Goal: Task Accomplishment & Management: Manage account settings

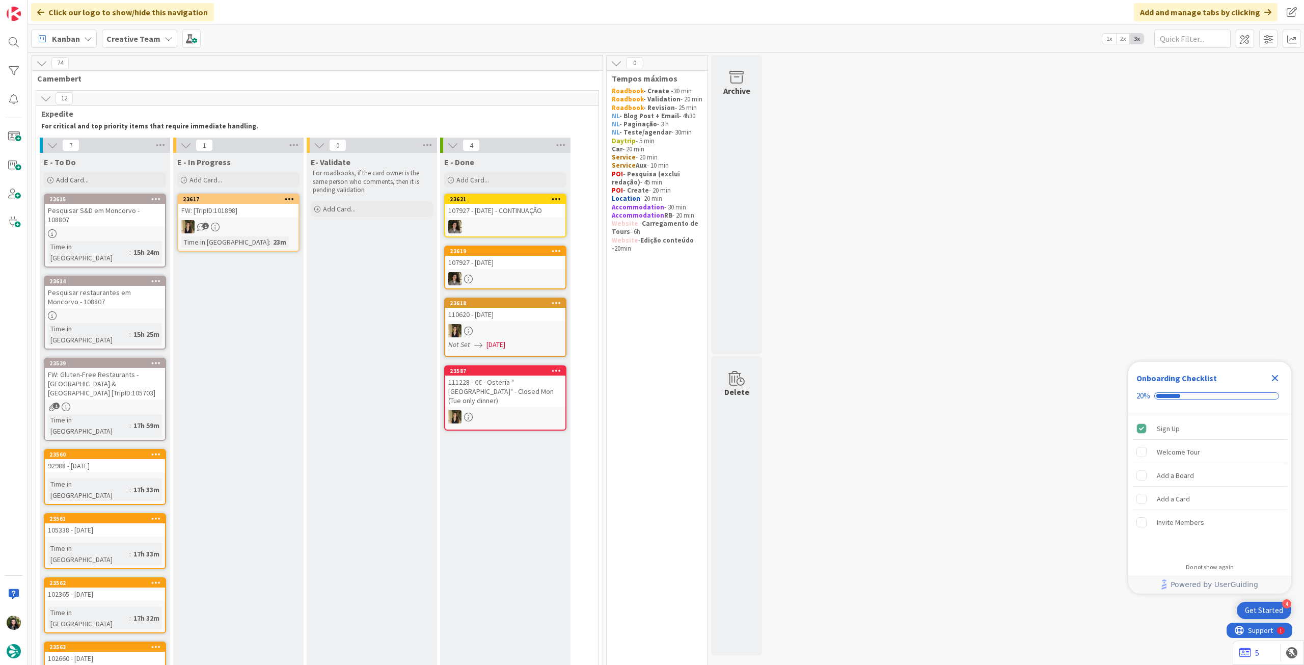
click at [144, 229] on div at bounding box center [105, 233] width 120 height 9
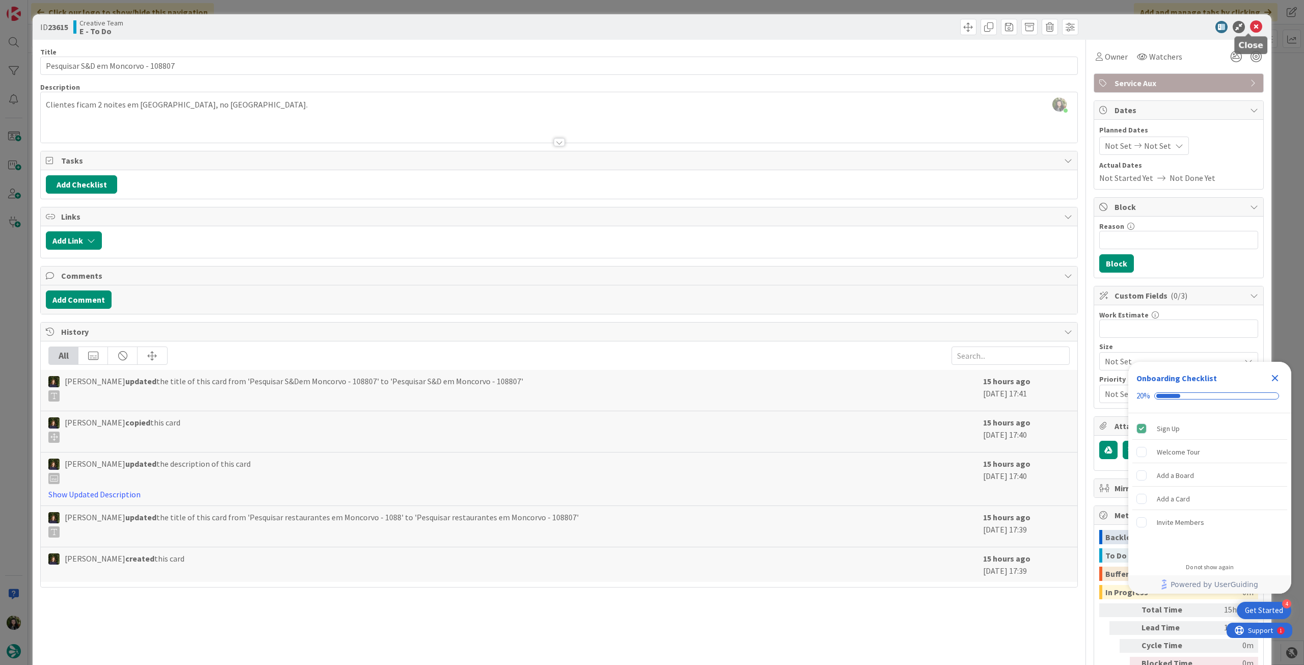
click at [1250, 26] on icon at bounding box center [1256, 27] width 12 height 12
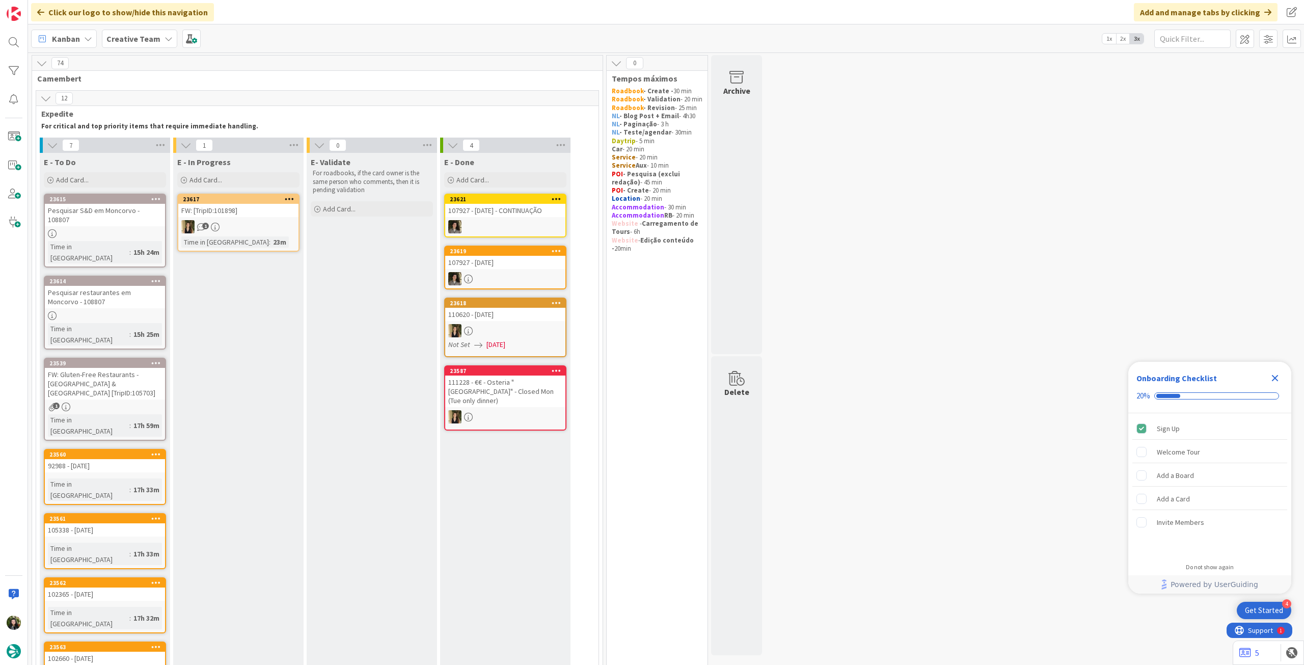
click at [1274, 379] on icon "Close Checklist" at bounding box center [1275, 378] width 7 height 7
click at [102, 286] on div "Pesquisar restaurantes em Moncorvo - 108807" at bounding box center [105, 297] width 120 height 22
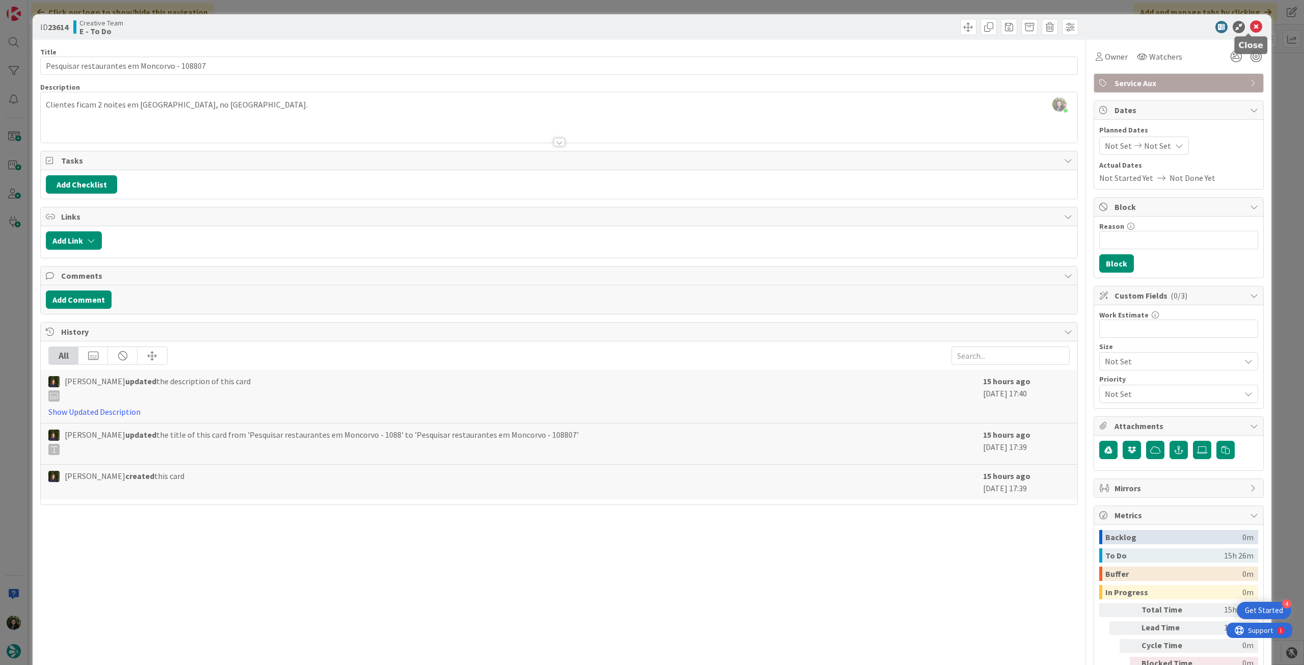
click at [1250, 31] on icon at bounding box center [1256, 27] width 12 height 12
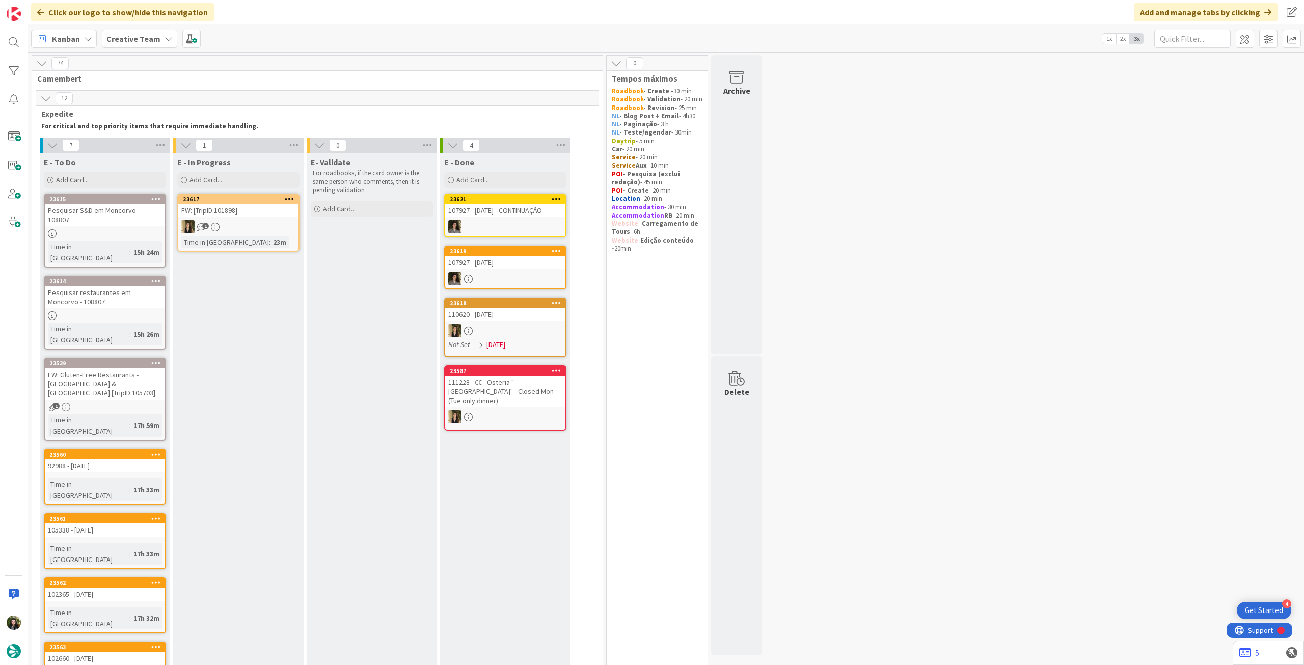
click at [139, 286] on div "Pesquisar restaurantes em Moncorvo - 108807" at bounding box center [105, 297] width 120 height 22
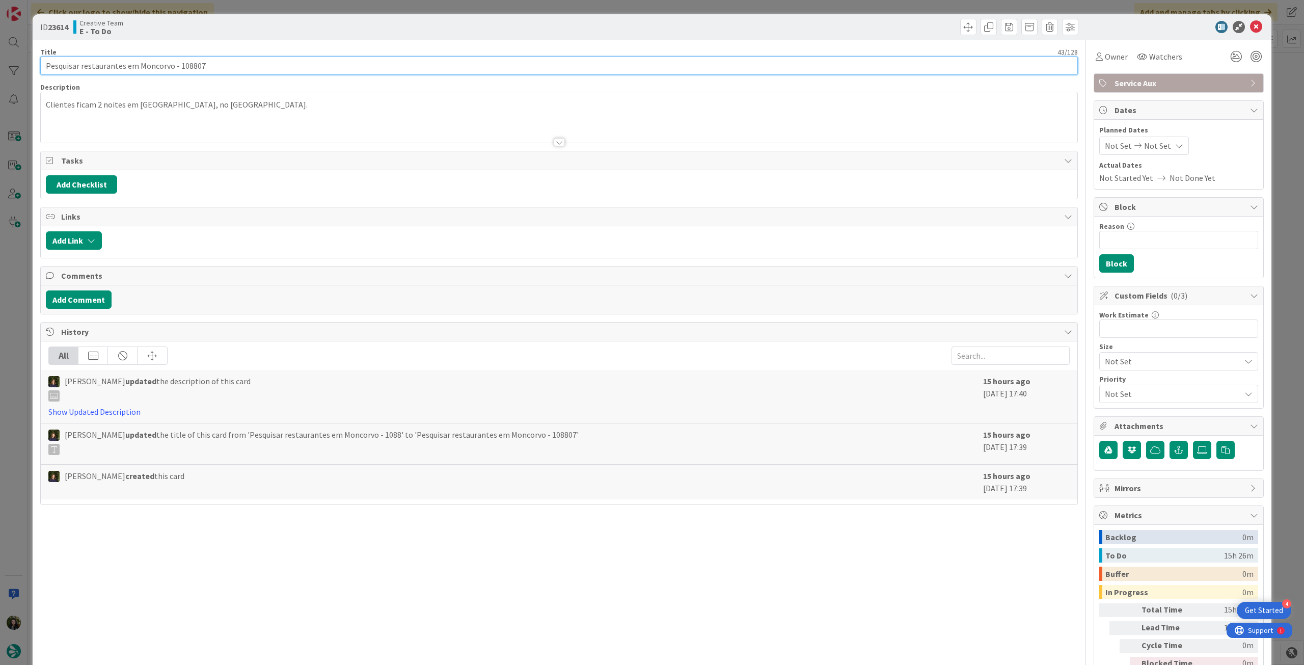
drag, startPoint x: 177, startPoint y: 67, endPoint x: 280, endPoint y: 66, distance: 102.9
click at [279, 66] on input "Pesquisar restaurantes em Moncorvo - 108807" at bounding box center [559, 66] width 1038 height 18
click at [1250, 27] on icon at bounding box center [1256, 27] width 12 height 12
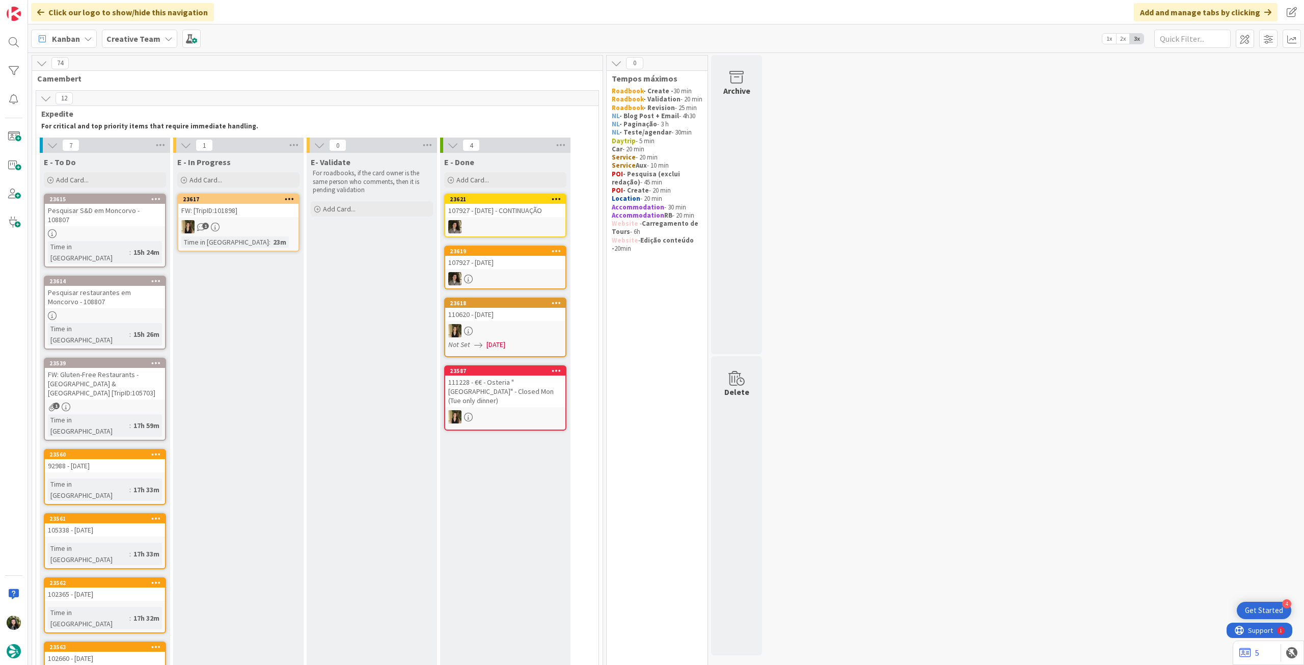
click at [157, 359] on icon at bounding box center [156, 362] width 10 height 7
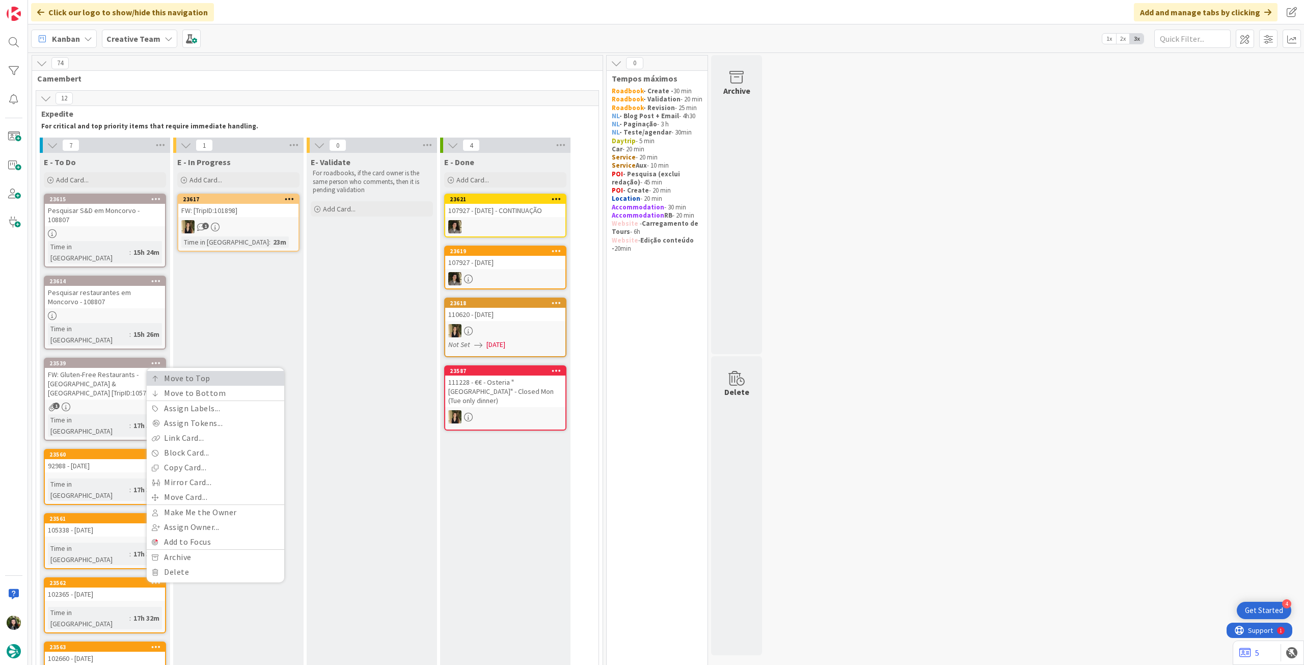
click at [166, 371] on link "Move to Top" at bounding box center [216, 378] width 138 height 15
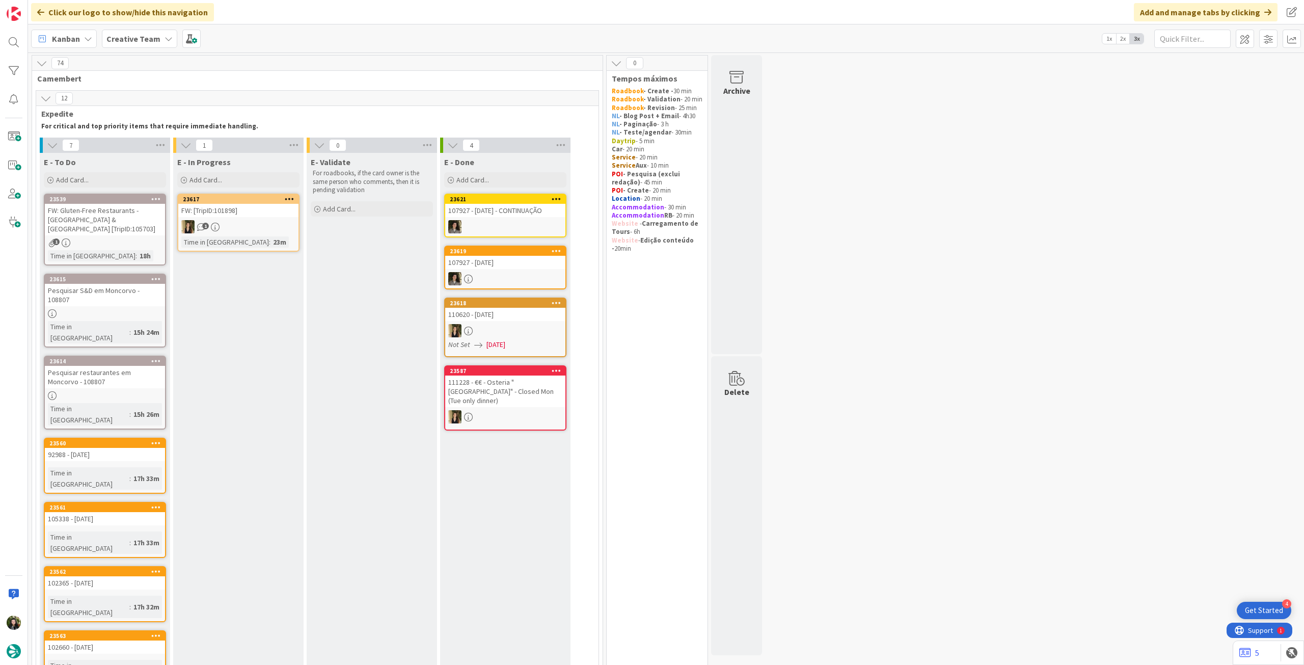
click at [107, 221] on div "FW: Gluten-Free Restaurants - [GEOGRAPHIC_DATA] & [GEOGRAPHIC_DATA] [TripID:105…" at bounding box center [105, 220] width 120 height 32
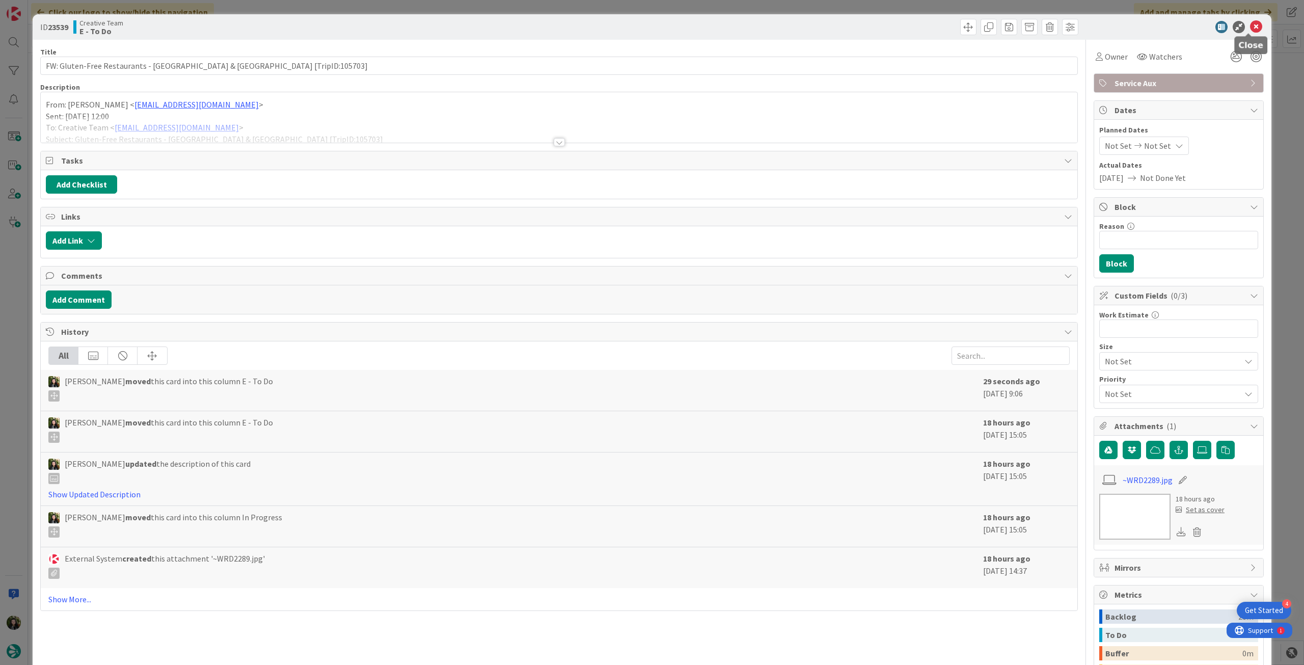
click at [1250, 23] on icon at bounding box center [1256, 27] width 12 height 12
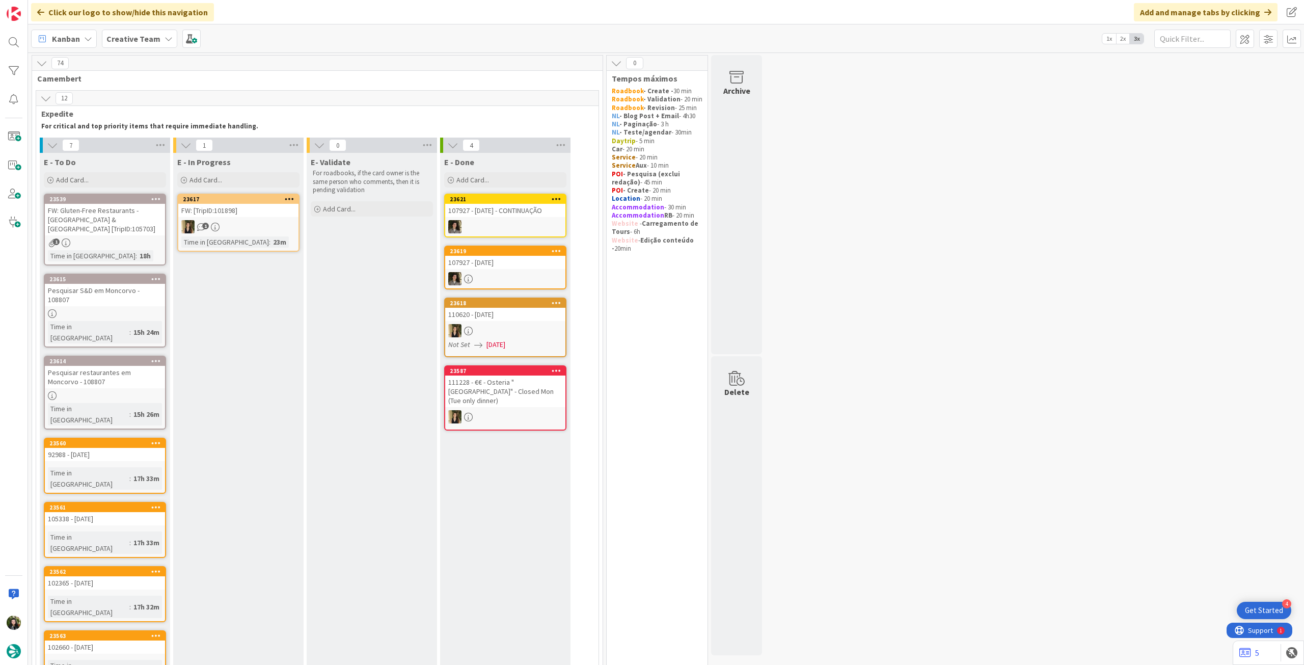
click at [131, 326] on div "15h 24m" at bounding box center [146, 331] width 31 height 11
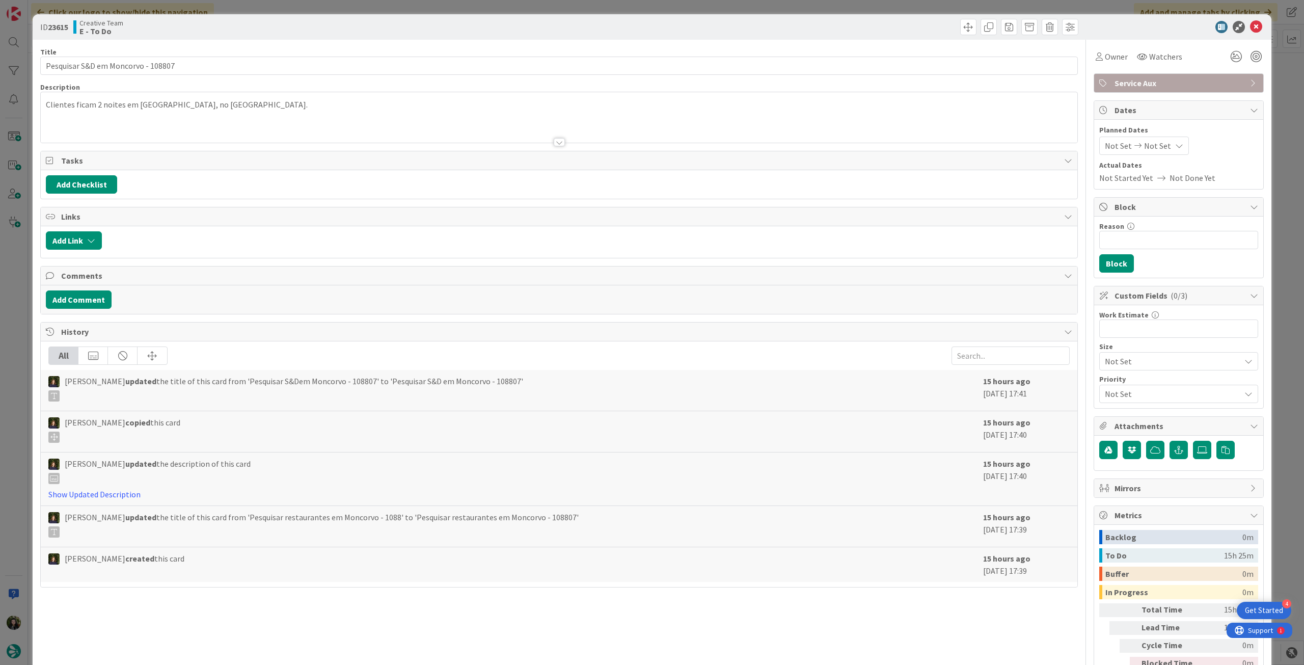
click at [153, 129] on div at bounding box center [559, 130] width 1036 height 26
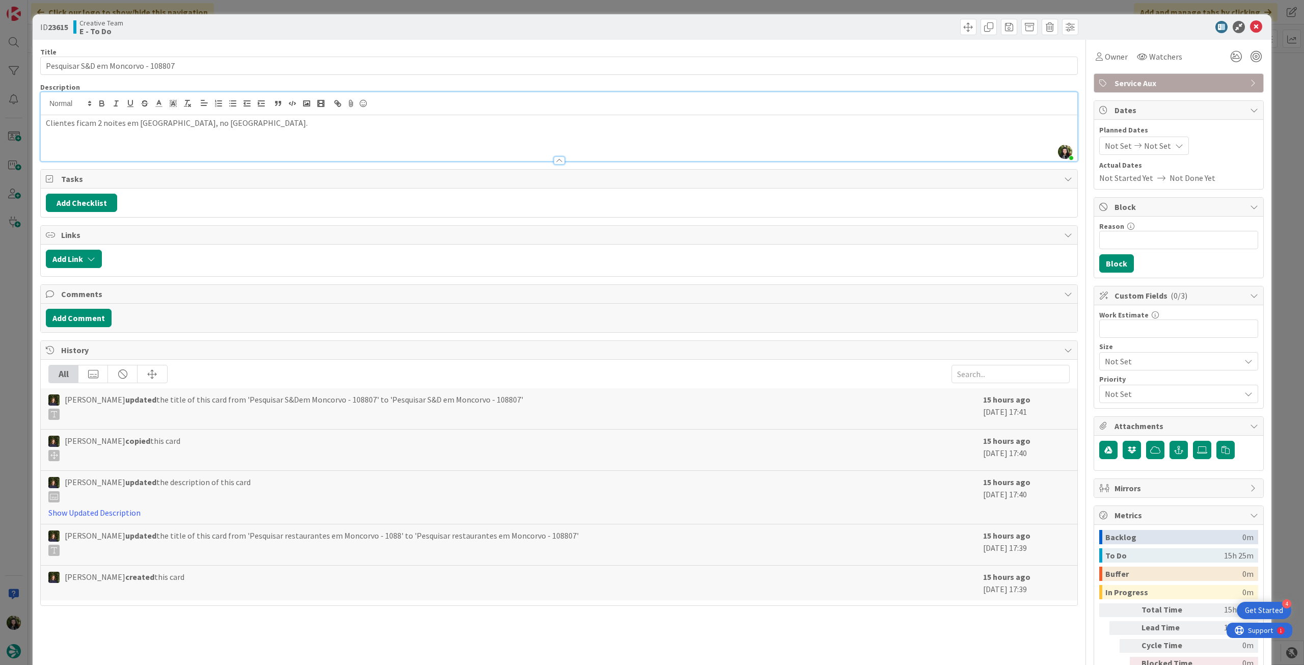
click at [320, 115] on div "Clientes ficam 2 noites em [GEOGRAPHIC_DATA], no [GEOGRAPHIC_DATA]." at bounding box center [559, 138] width 1036 height 46
click at [1250, 26] on icon at bounding box center [1256, 27] width 12 height 12
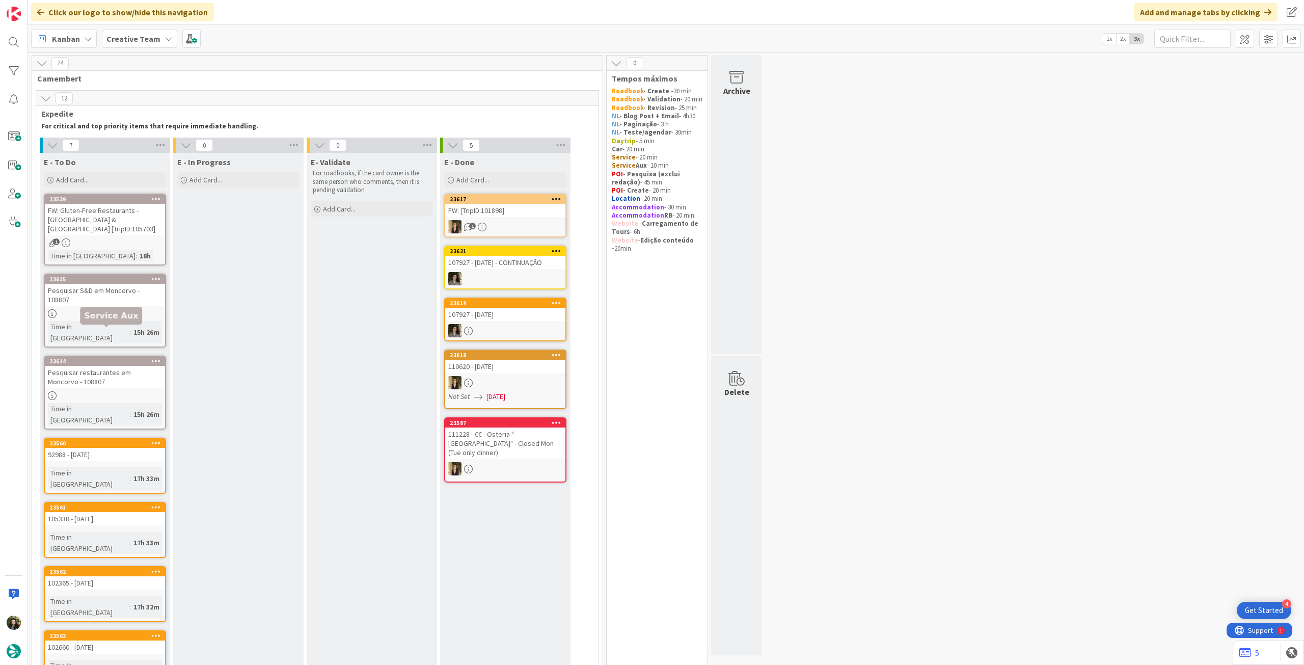
click at [115, 366] on div "Pesquisar restaurantes em Moncorvo - 108807" at bounding box center [105, 377] width 120 height 22
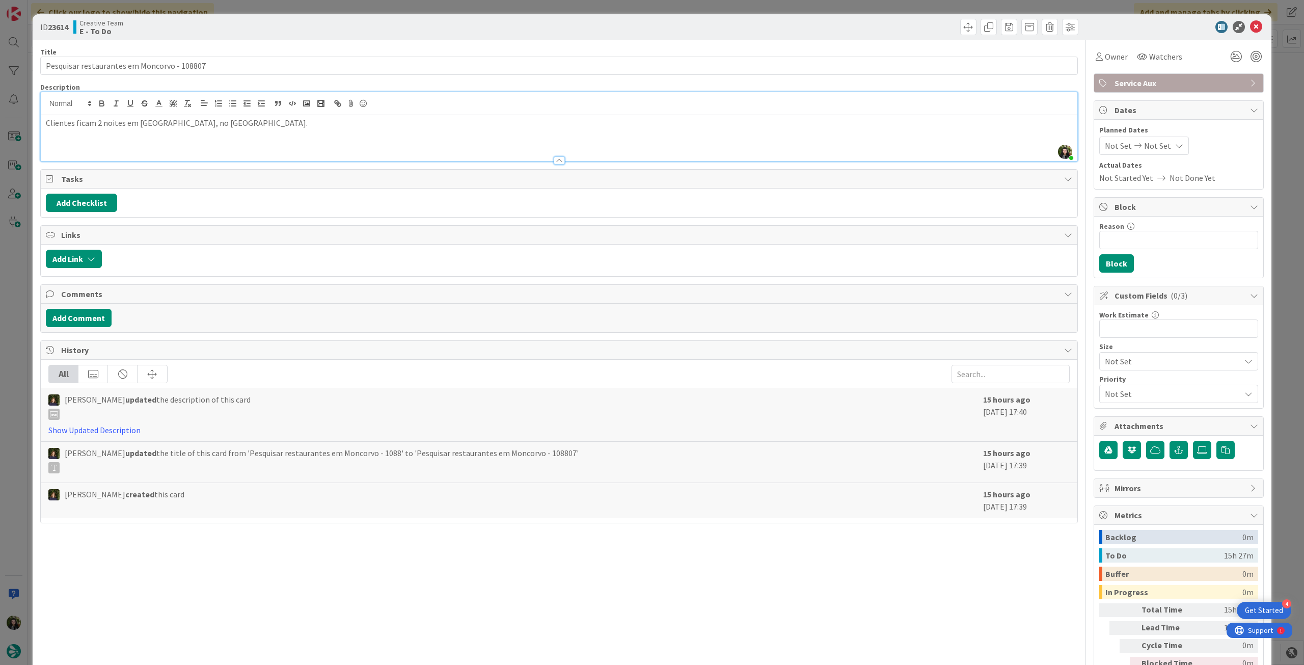
click at [268, 113] on div "[PERSON_NAME] just joined Clientes ficam 2 noites em [GEOGRAPHIC_DATA], no [GEO…" at bounding box center [559, 126] width 1036 height 69
click at [309, 123] on p "Clientes ficam 2 noites em [GEOGRAPHIC_DATA], no [GEOGRAPHIC_DATA]." at bounding box center [559, 123] width 1026 height 12
click at [1250, 25] on icon at bounding box center [1256, 27] width 12 height 12
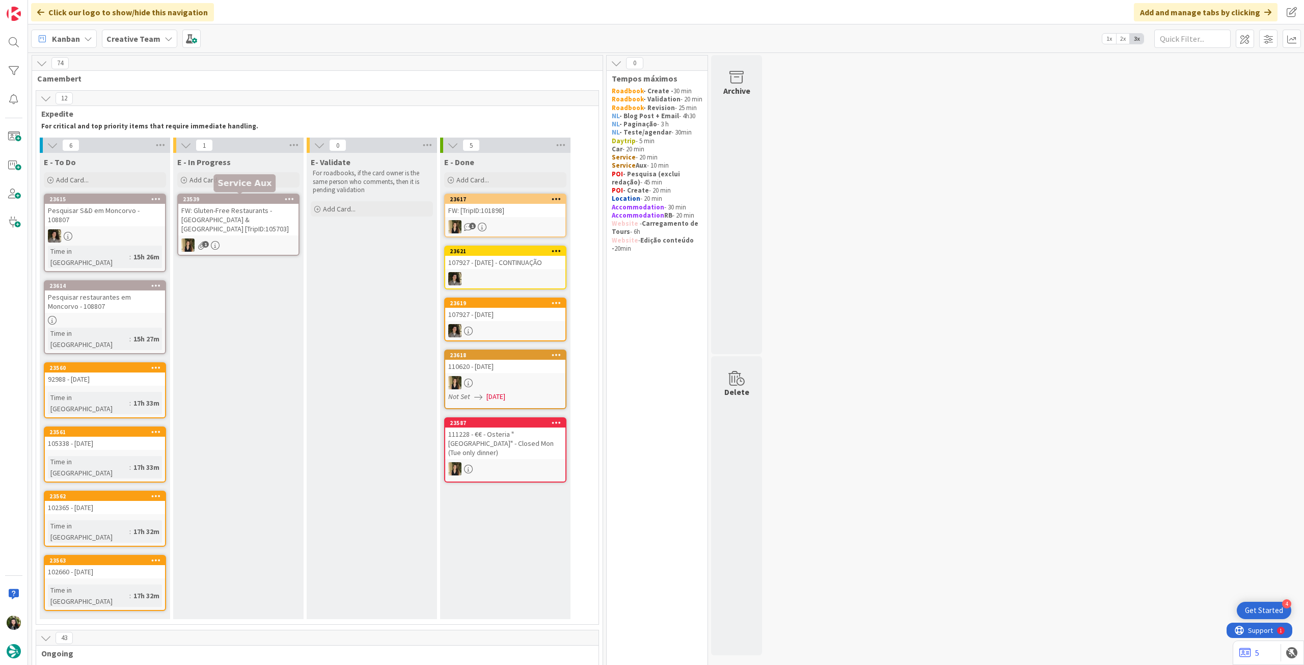
click at [123, 229] on div at bounding box center [105, 235] width 120 height 13
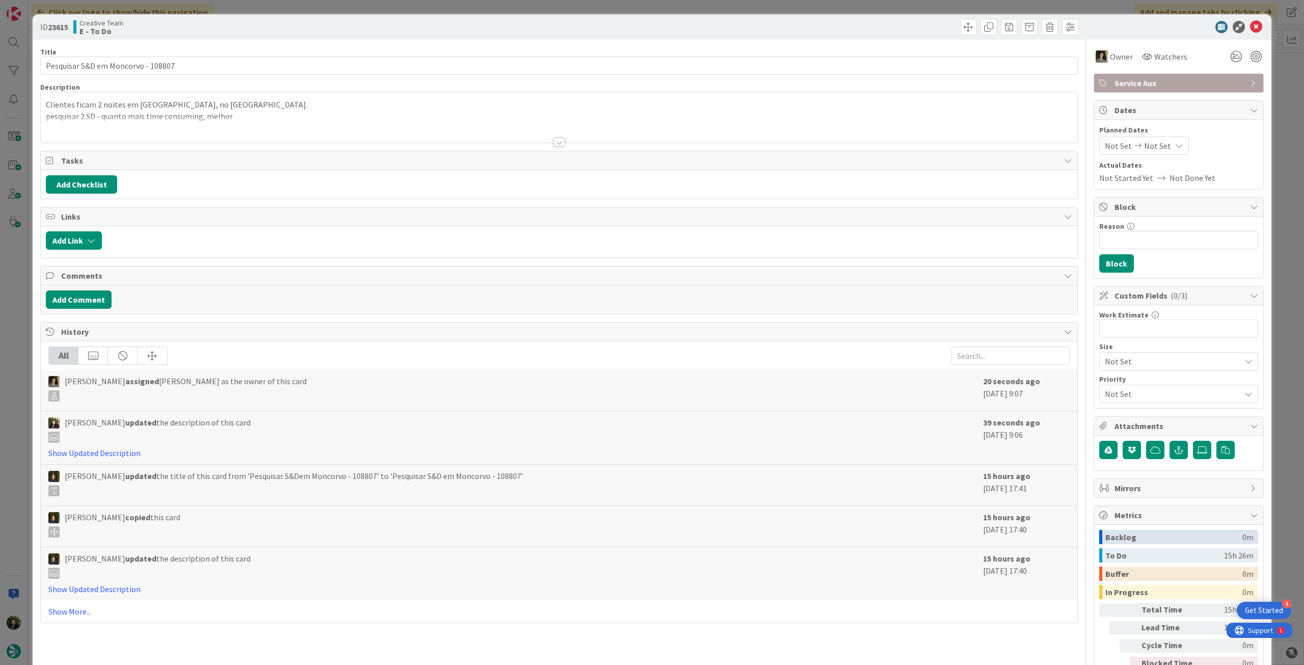
click at [131, 119] on div at bounding box center [559, 130] width 1036 height 26
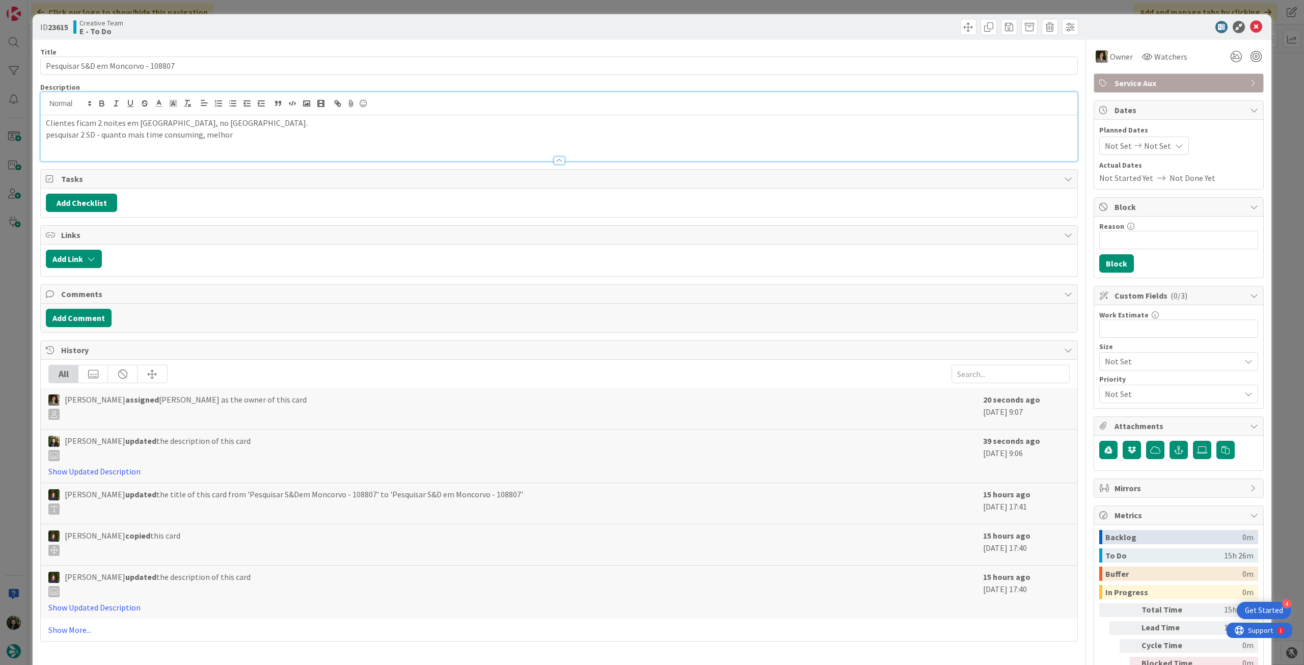
click at [83, 135] on p "pesquisar 2 SD - quanto mais time consuming, melhor" at bounding box center [559, 135] width 1026 height 12
click at [1251, 28] on icon at bounding box center [1256, 27] width 12 height 12
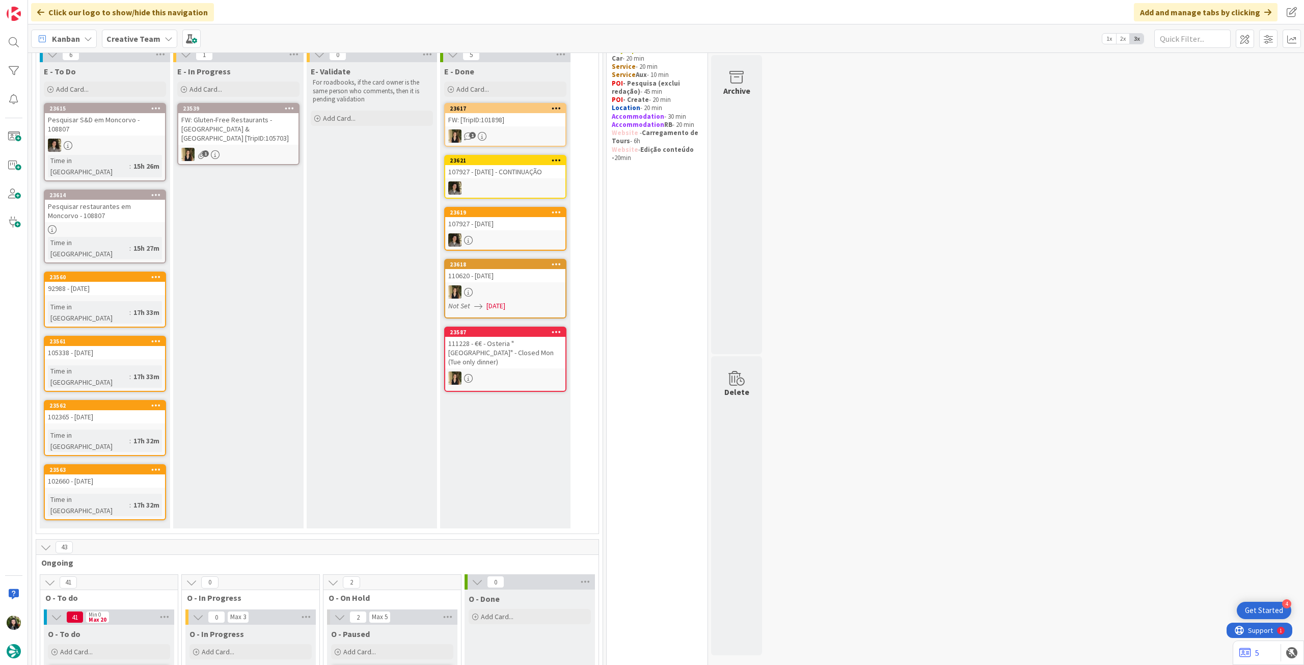
scroll to position [68, 0]
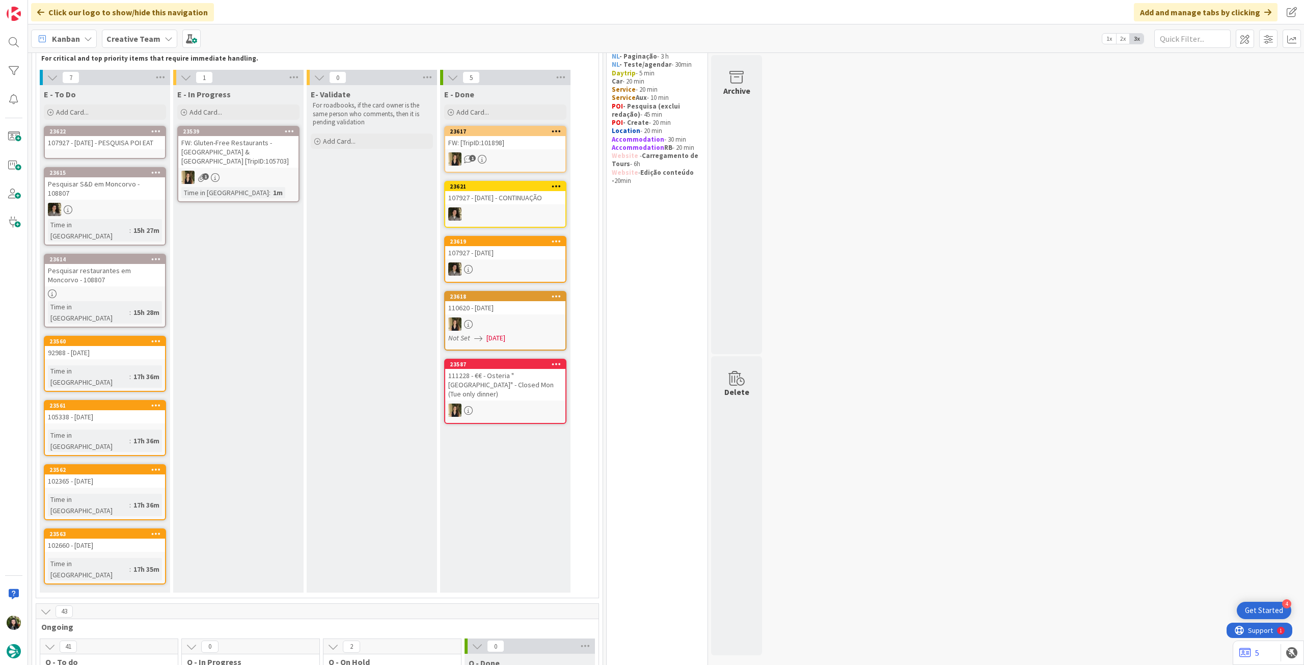
click at [135, 43] on b "Creative Team" at bounding box center [133, 39] width 54 height 10
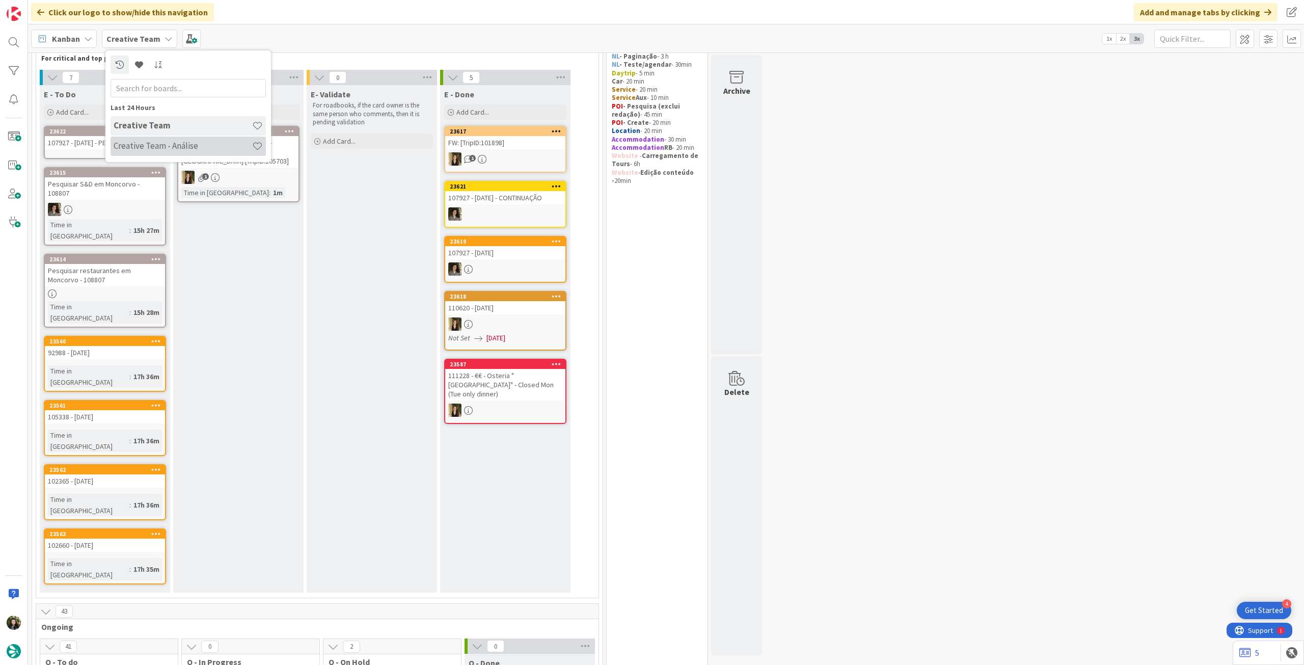
click at [154, 144] on h4 "Creative Team - Análise" at bounding box center [183, 146] width 139 height 10
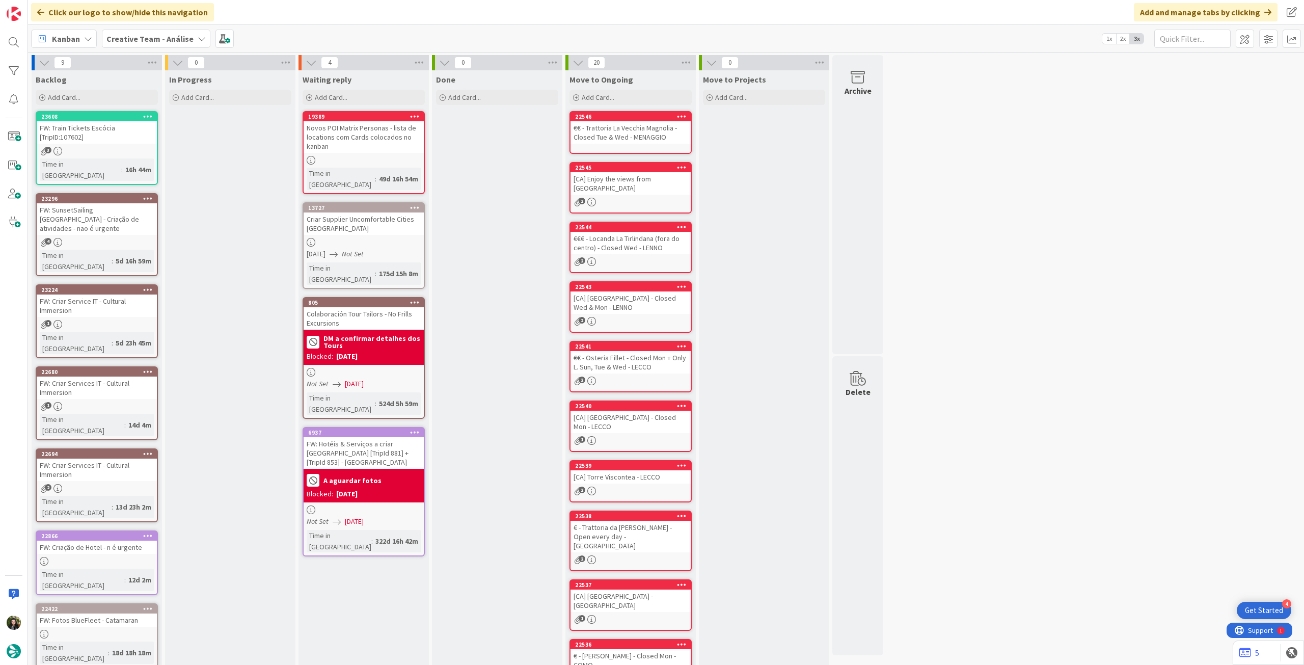
click at [124, 34] on b "Creative Team - Análise" at bounding box center [149, 39] width 87 height 10
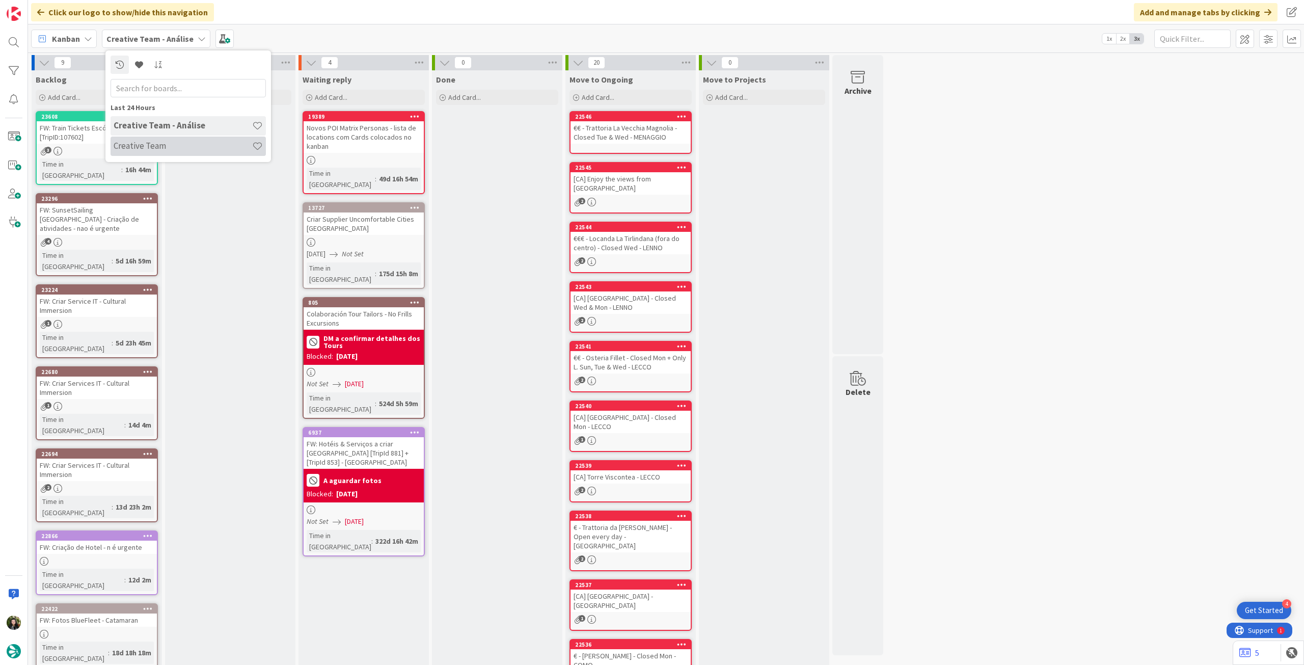
click at [176, 140] on div "Creative Team" at bounding box center [188, 146] width 155 height 19
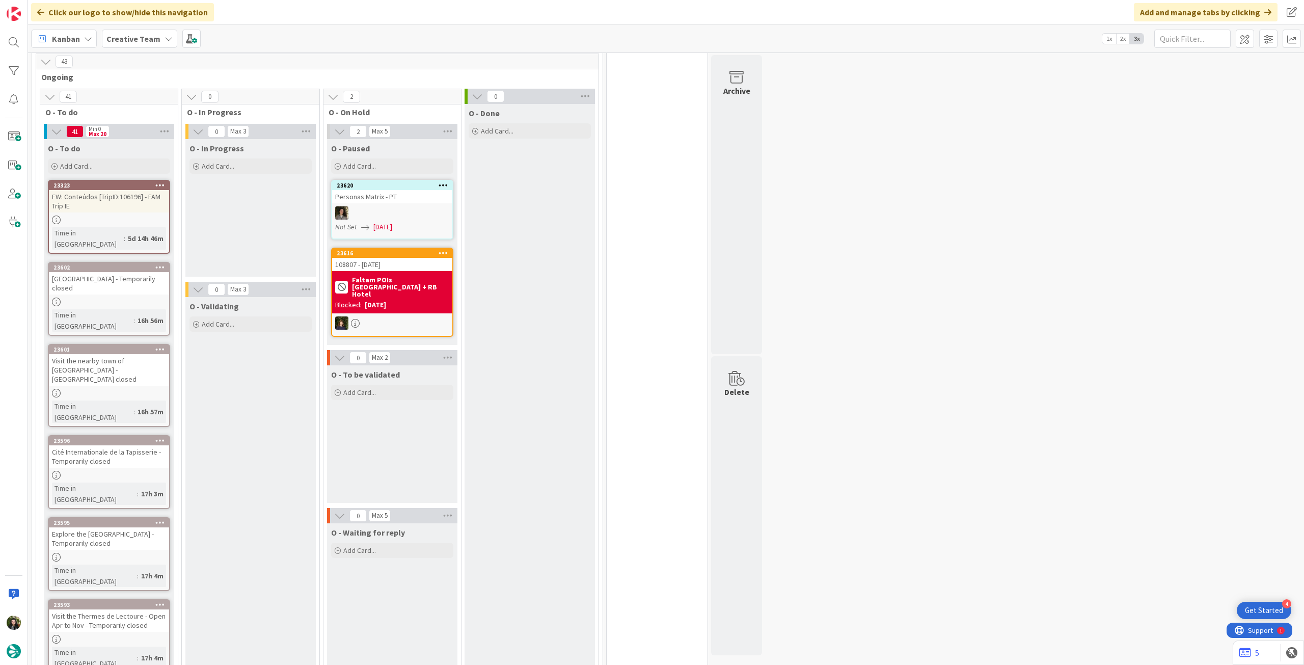
scroll to position [619, 0]
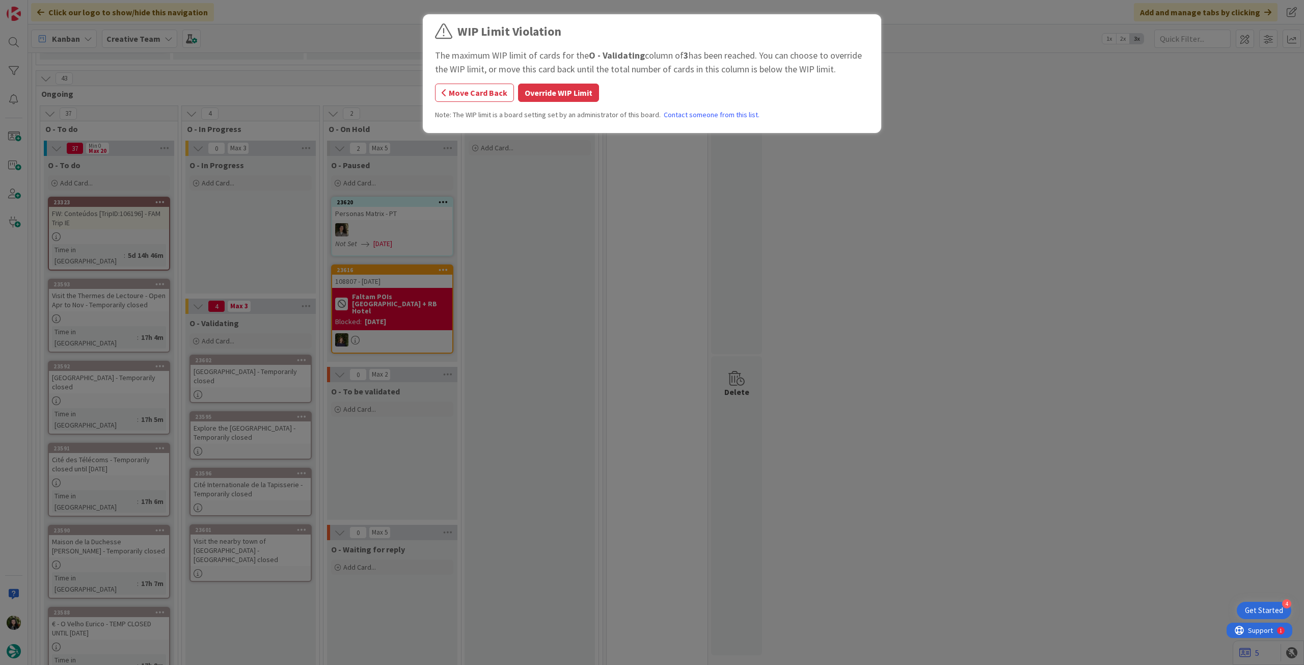
drag, startPoint x: 530, startPoint y: 92, endPoint x: 328, endPoint y: 119, distance: 203.6
click at [530, 92] on button "Override WIP Limit" at bounding box center [558, 93] width 81 height 18
drag, startPoint x: 128, startPoint y: 218, endPoint x: 184, endPoint y: 223, distance: 56.2
click at [141, 229] on div "WIP Limit Violation The maximum WIP limit of cards for the O - Validating colum…" at bounding box center [652, 332] width 1304 height 665
click at [535, 88] on button "Override WIP Limit" at bounding box center [558, 93] width 81 height 18
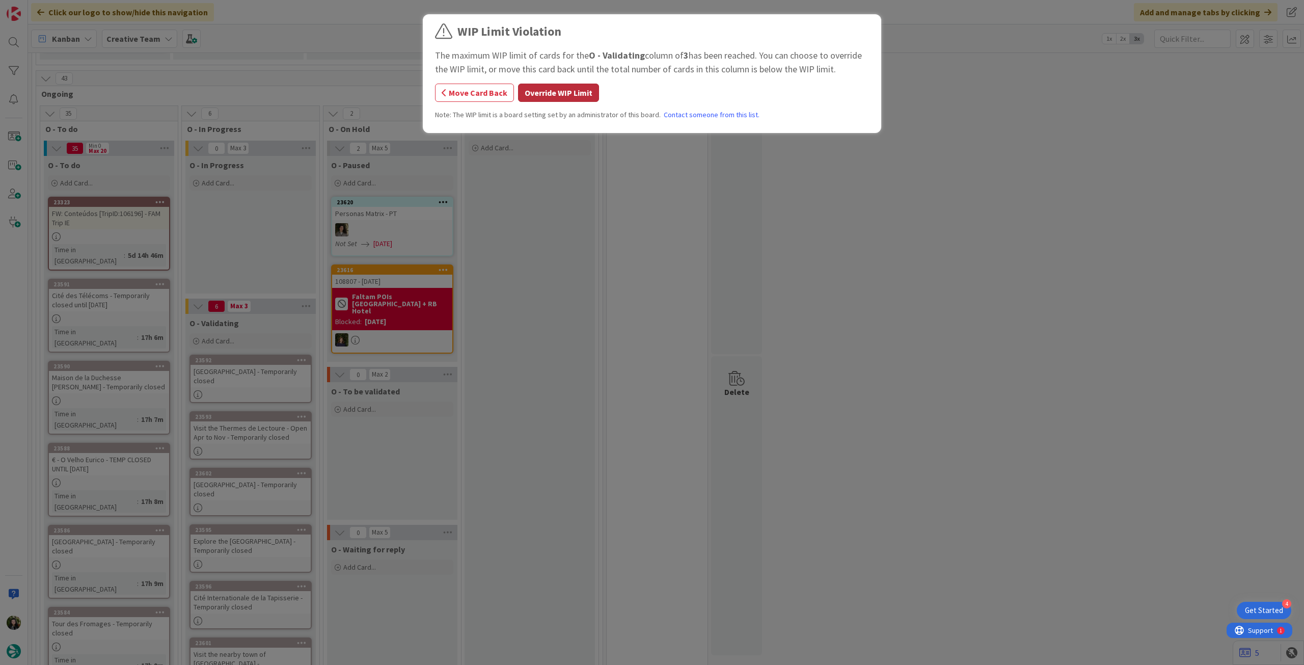
click at [527, 93] on button "Override WIP Limit" at bounding box center [558, 93] width 81 height 18
click at [527, 94] on button "Override WIP Limit" at bounding box center [558, 93] width 81 height 18
click at [548, 88] on button "Override WIP Limit" at bounding box center [558, 93] width 81 height 18
click at [552, 87] on button "Override WIP Limit" at bounding box center [558, 93] width 81 height 18
click at [548, 95] on button "Override WIP Limit" at bounding box center [558, 93] width 81 height 18
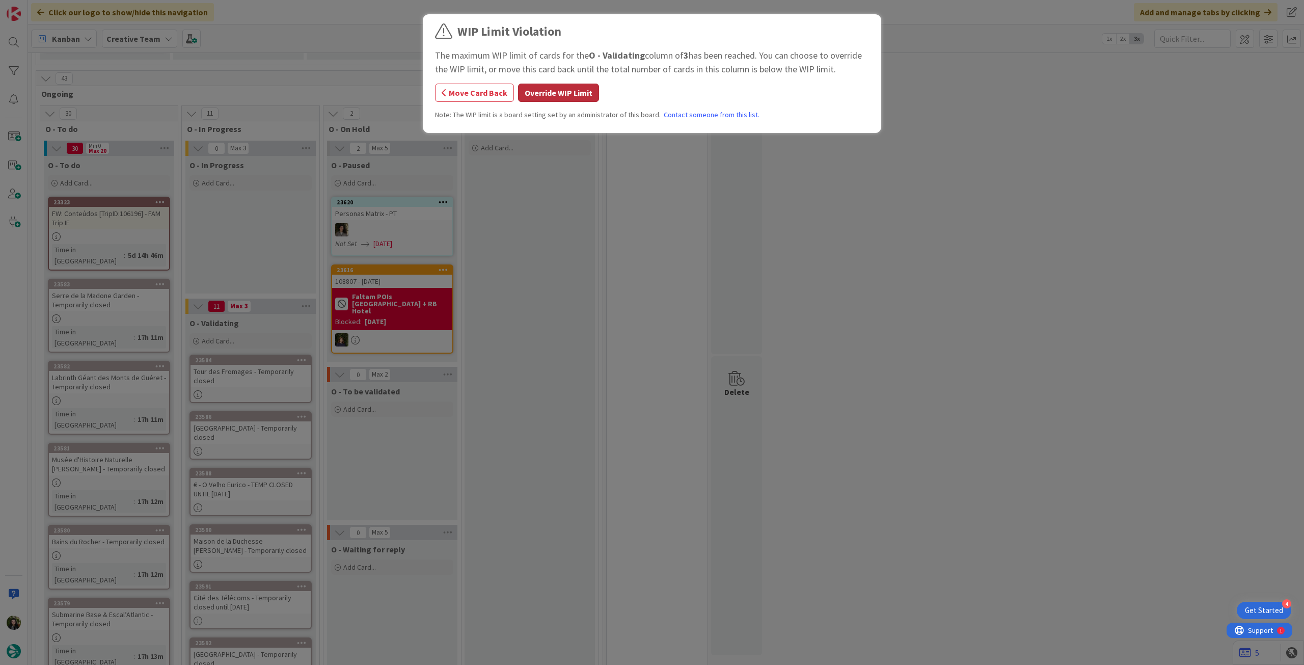
click at [556, 95] on button "Override WIP Limit" at bounding box center [558, 93] width 81 height 18
click at [550, 91] on button "Override WIP Limit" at bounding box center [558, 93] width 81 height 18
click at [546, 92] on button "Override WIP Limit" at bounding box center [558, 93] width 81 height 18
click at [551, 92] on button "Override WIP Limit" at bounding box center [558, 93] width 81 height 18
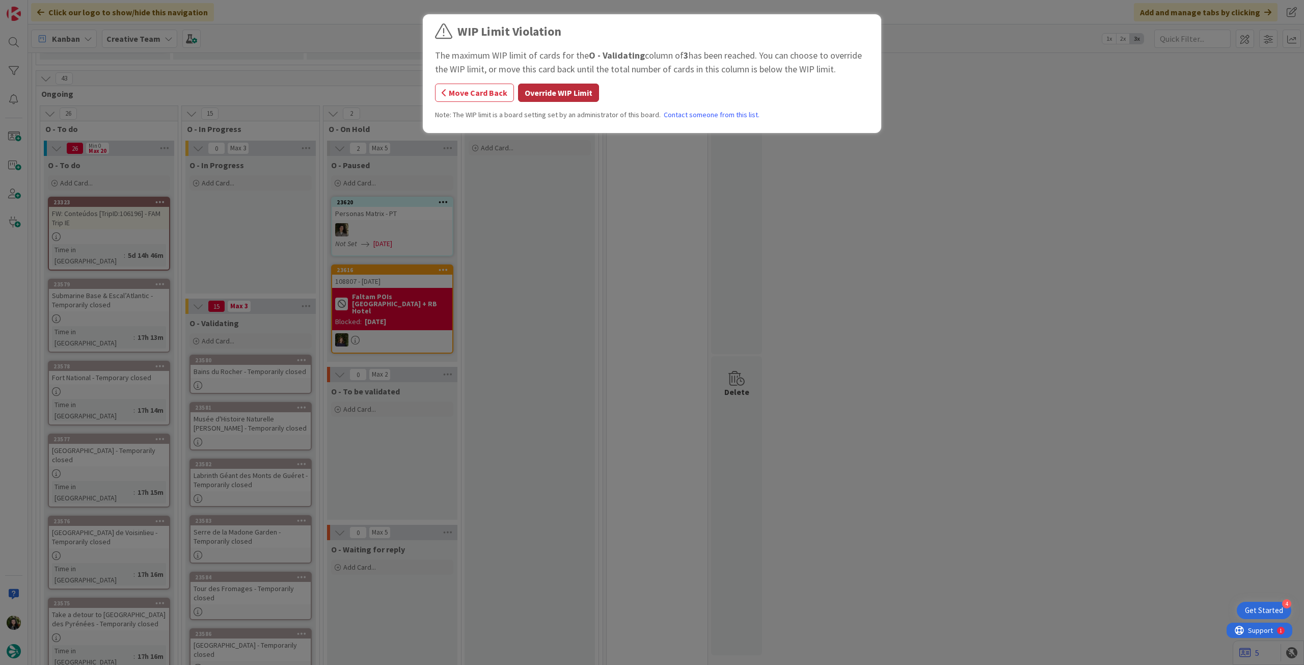
click at [544, 92] on button "Override WIP Limit" at bounding box center [558, 93] width 81 height 18
click at [538, 92] on button "Override WIP Limit" at bounding box center [558, 93] width 81 height 18
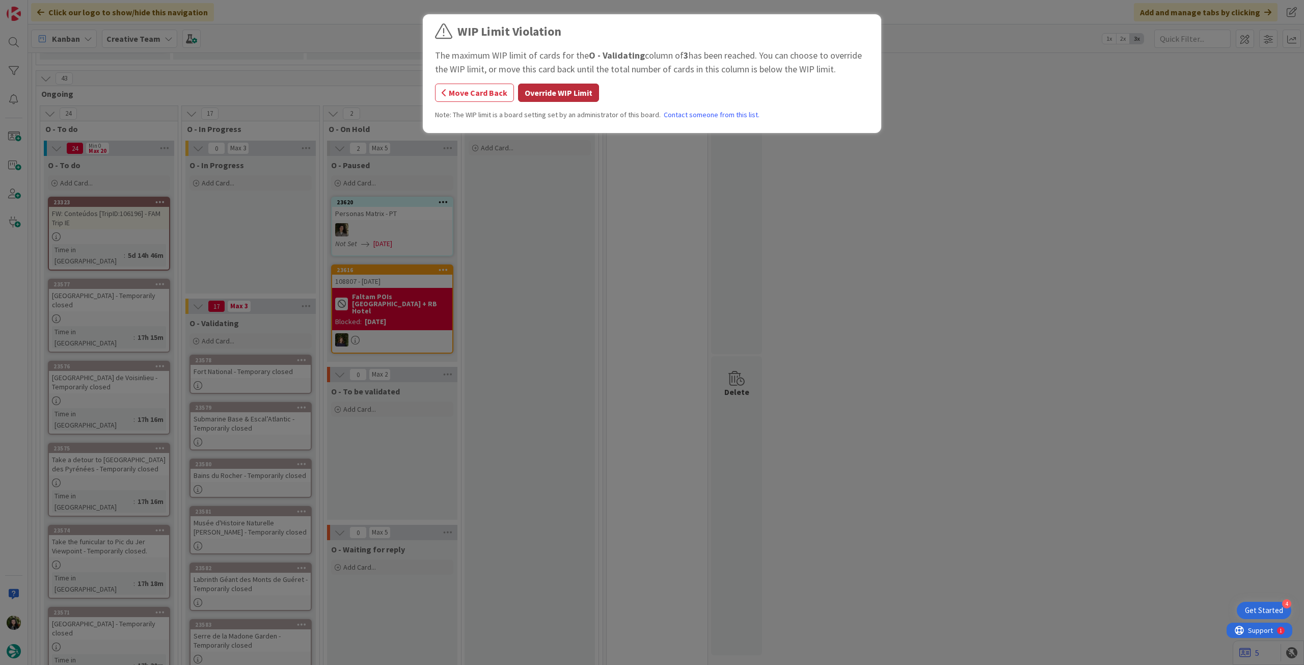
click at [528, 100] on button "Override WIP Limit" at bounding box center [558, 93] width 81 height 18
click at [576, 88] on button "Override WIP Limit" at bounding box center [558, 93] width 81 height 18
click at [532, 99] on button "Override WIP Limit" at bounding box center [558, 93] width 81 height 18
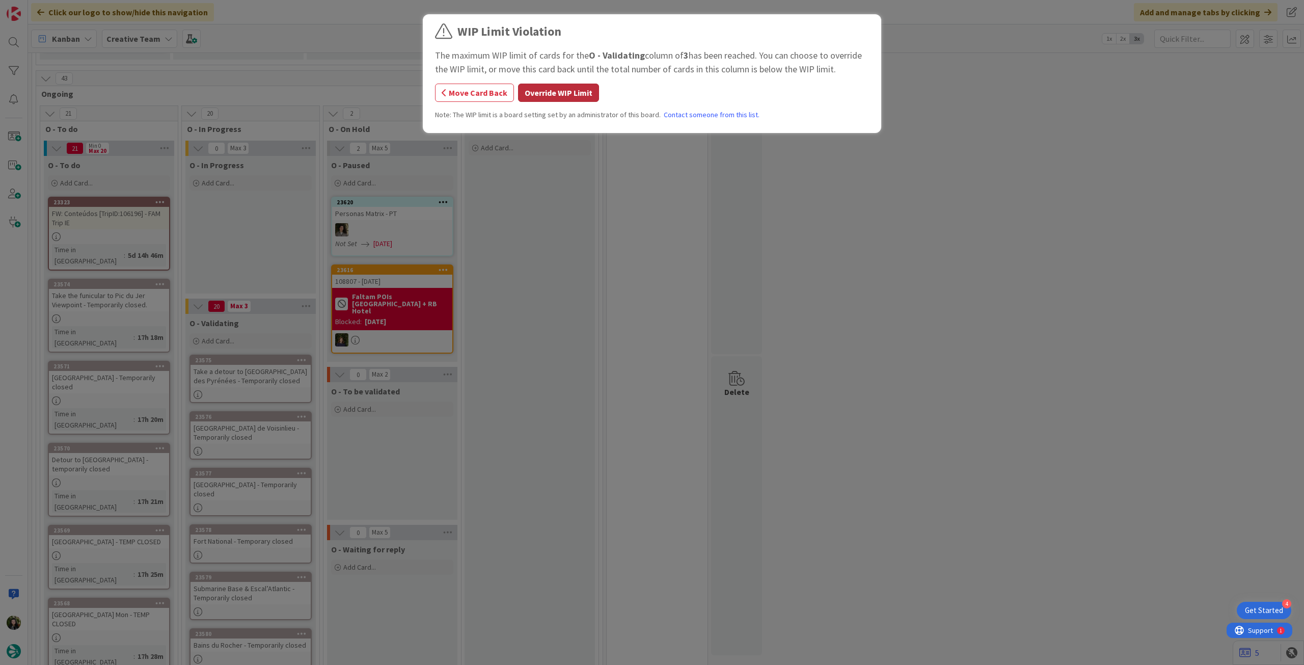
click at [524, 99] on button "Override WIP Limit" at bounding box center [558, 93] width 81 height 18
click at [523, 94] on button "Override WIP Limit" at bounding box center [558, 93] width 81 height 18
click at [541, 89] on button "Override WIP Limit" at bounding box center [558, 93] width 81 height 18
click at [542, 88] on button "Override WIP Limit" at bounding box center [558, 93] width 81 height 18
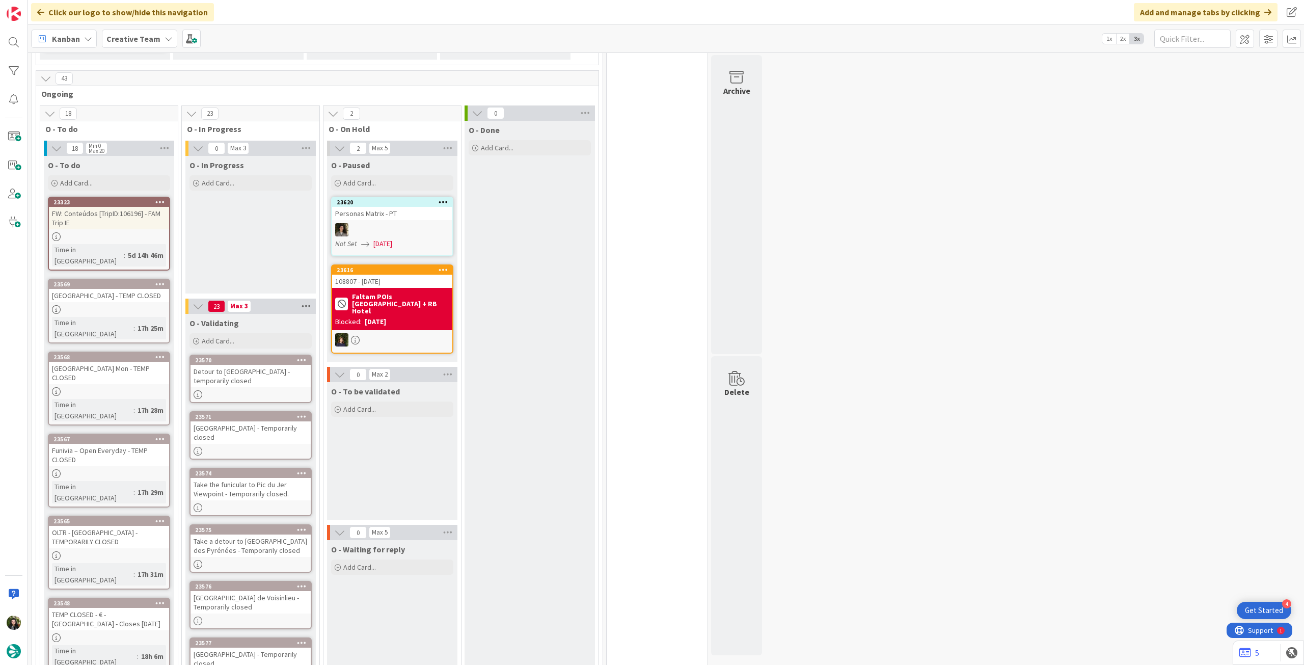
click at [311, 298] on icon at bounding box center [305, 305] width 13 height 15
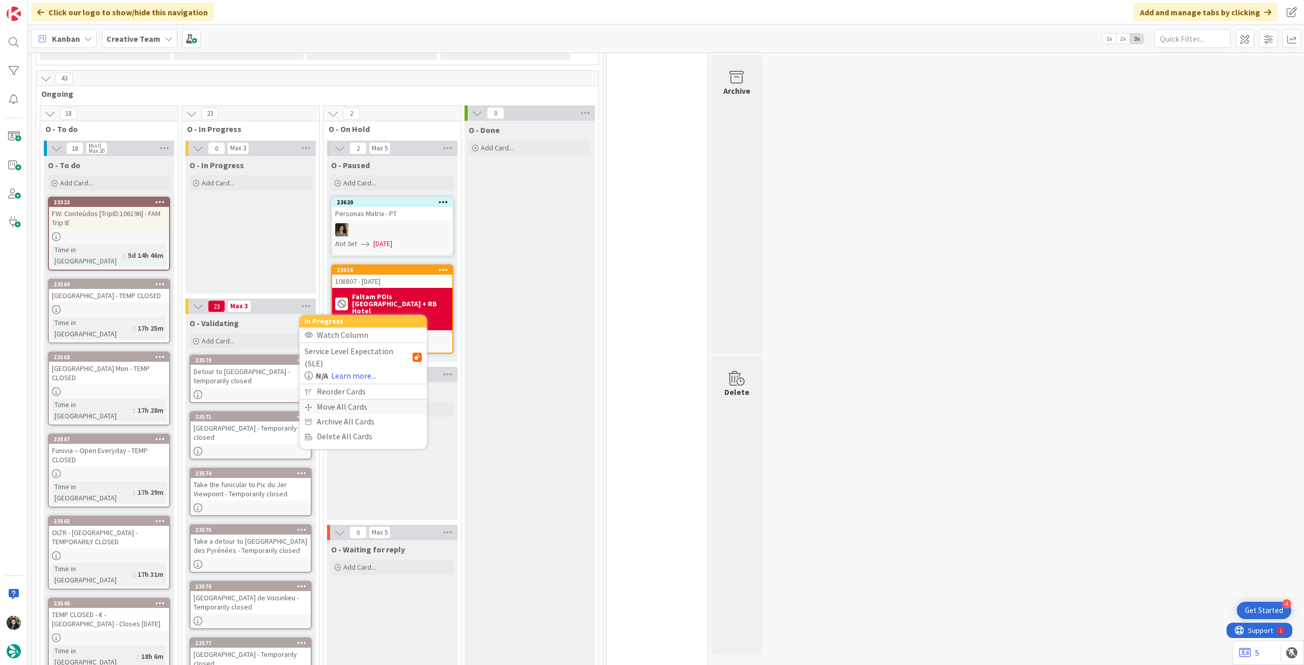
click at [337, 399] on div "Move All Cards" at bounding box center [362, 406] width 127 height 15
drag, startPoint x: 377, startPoint y: 276, endPoint x: 376, endPoint y: 281, distance: 5.7
click at [376, 347] on span "Creative Team" at bounding box center [354, 354] width 89 height 14
click at [364, 396] on span "Creative Team - Análise" at bounding box center [369, 403] width 93 height 15
click at [343, 413] on span "Daytrip" at bounding box center [362, 420] width 72 height 14
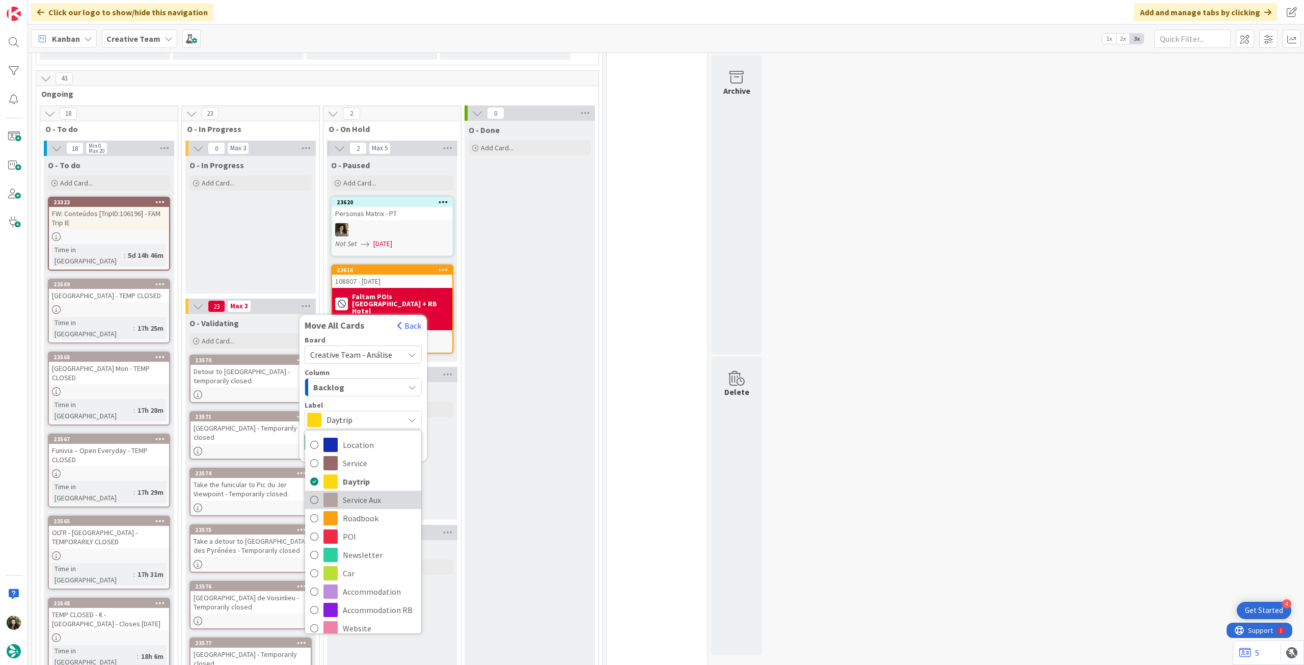
click at [368, 492] on span "Service Aux" at bounding box center [379, 499] width 73 height 15
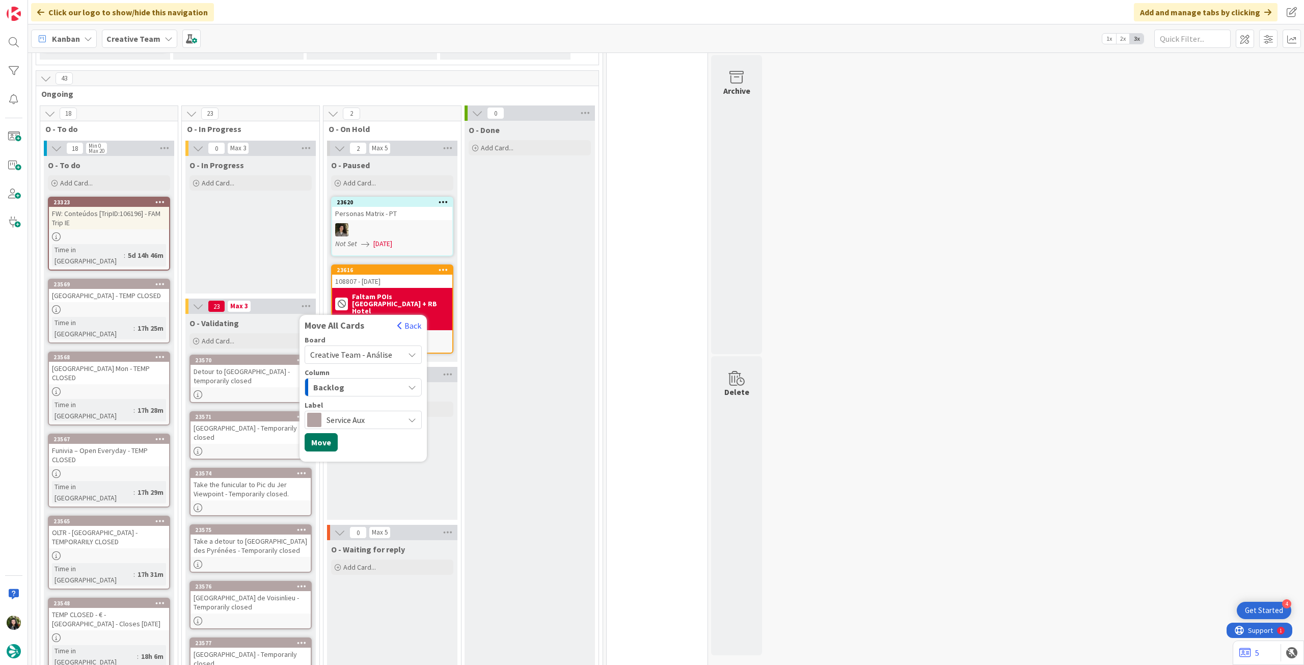
click at [322, 433] on button "Move" at bounding box center [321, 442] width 33 height 18
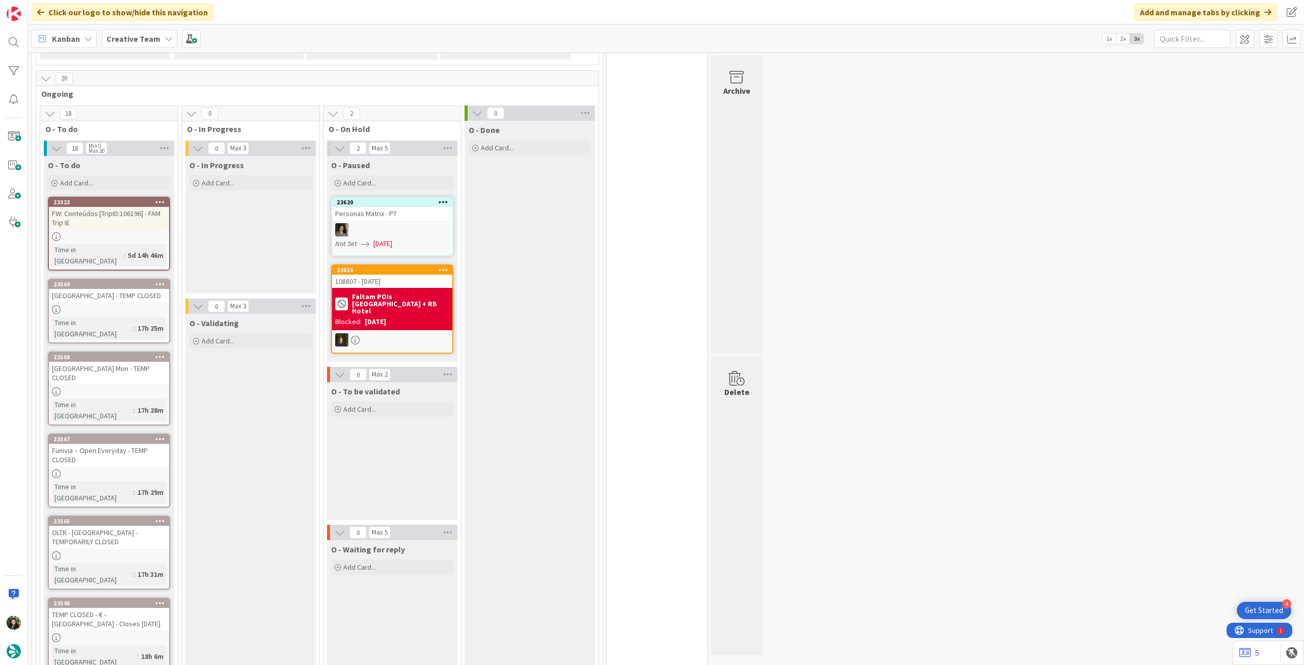
click at [140, 41] on b "Creative Team" at bounding box center [133, 39] width 54 height 10
click at [135, 146] on h4 "Creative Team - Análise" at bounding box center [183, 146] width 139 height 10
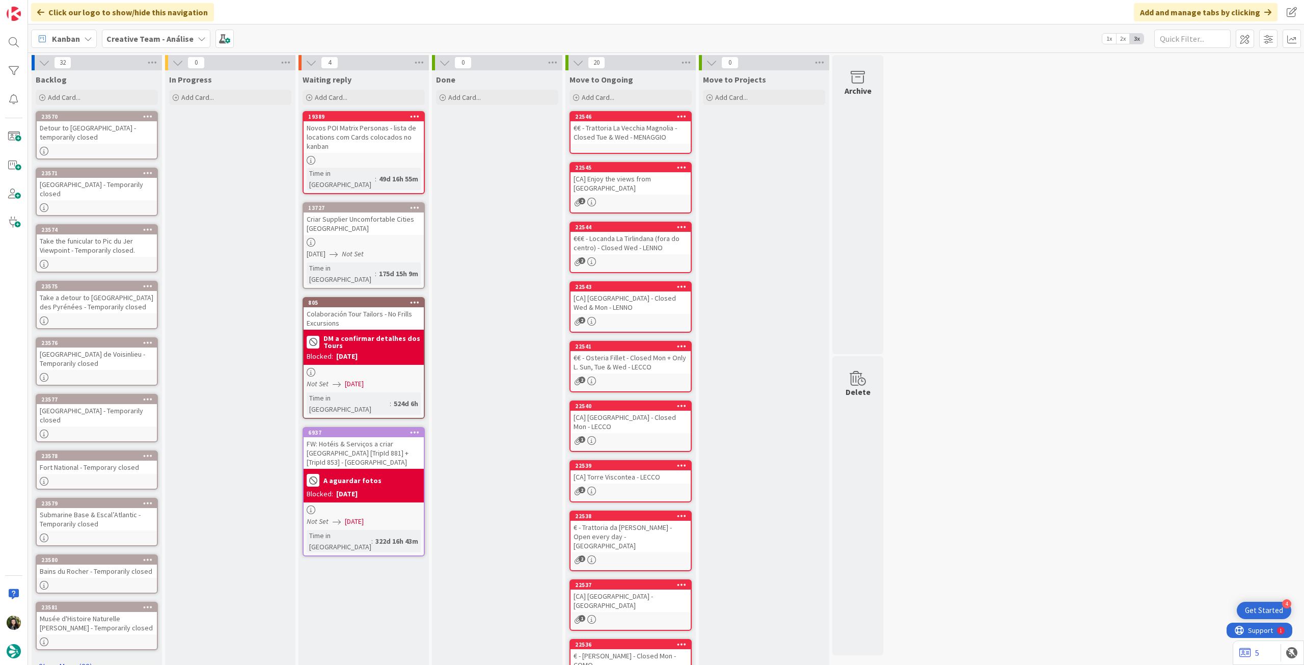
click at [76, 658] on link "Show More (22)" at bounding box center [97, 666] width 122 height 16
click at [164, 37] on b "Creative Team - Análise" at bounding box center [149, 39] width 87 height 10
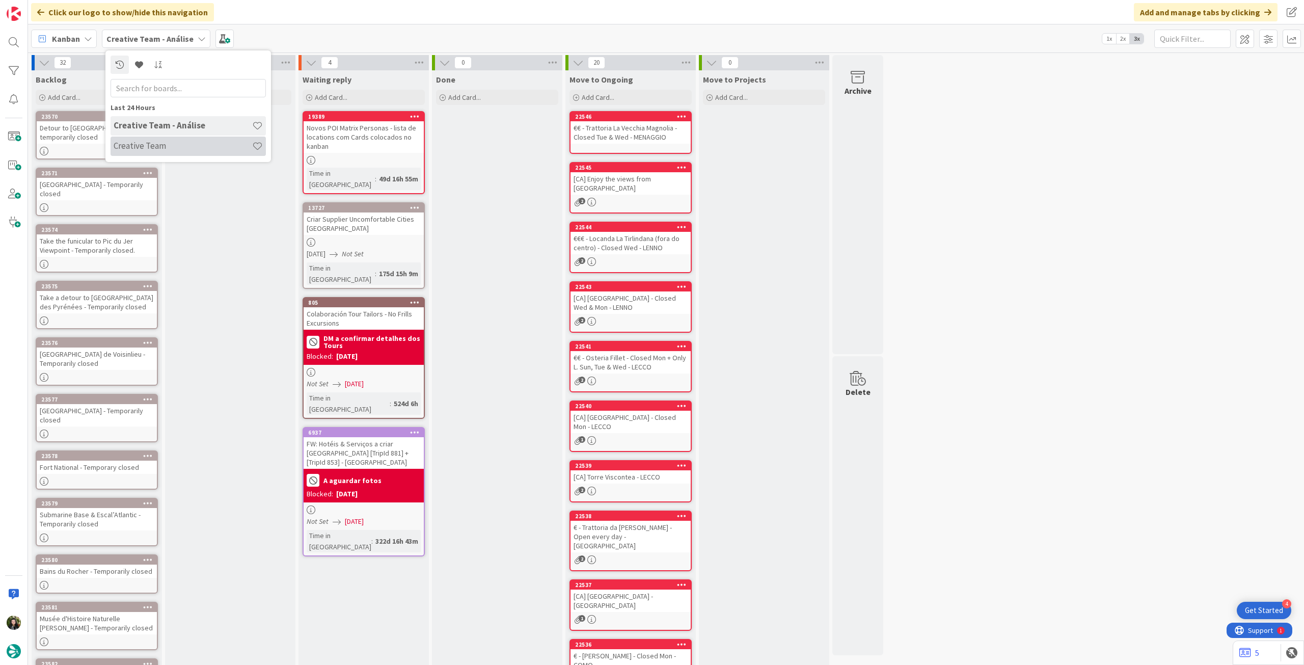
click at [165, 142] on h4 "Creative Team" at bounding box center [183, 146] width 139 height 10
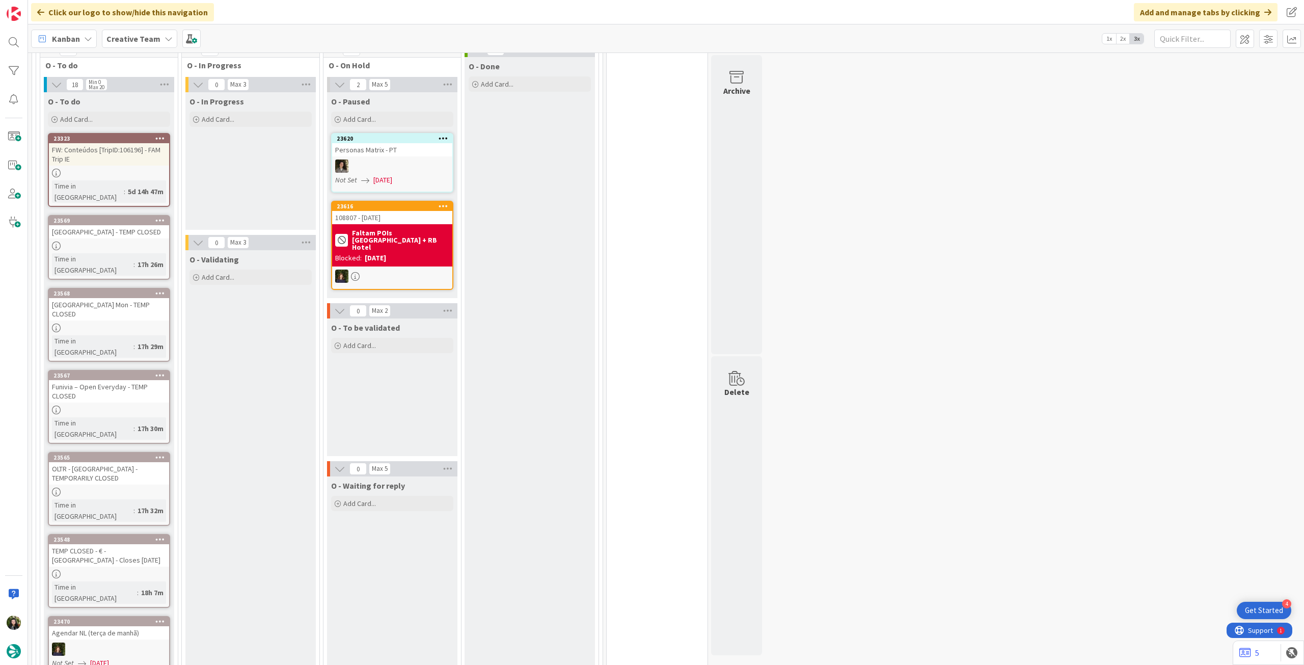
scroll to position [543, 0]
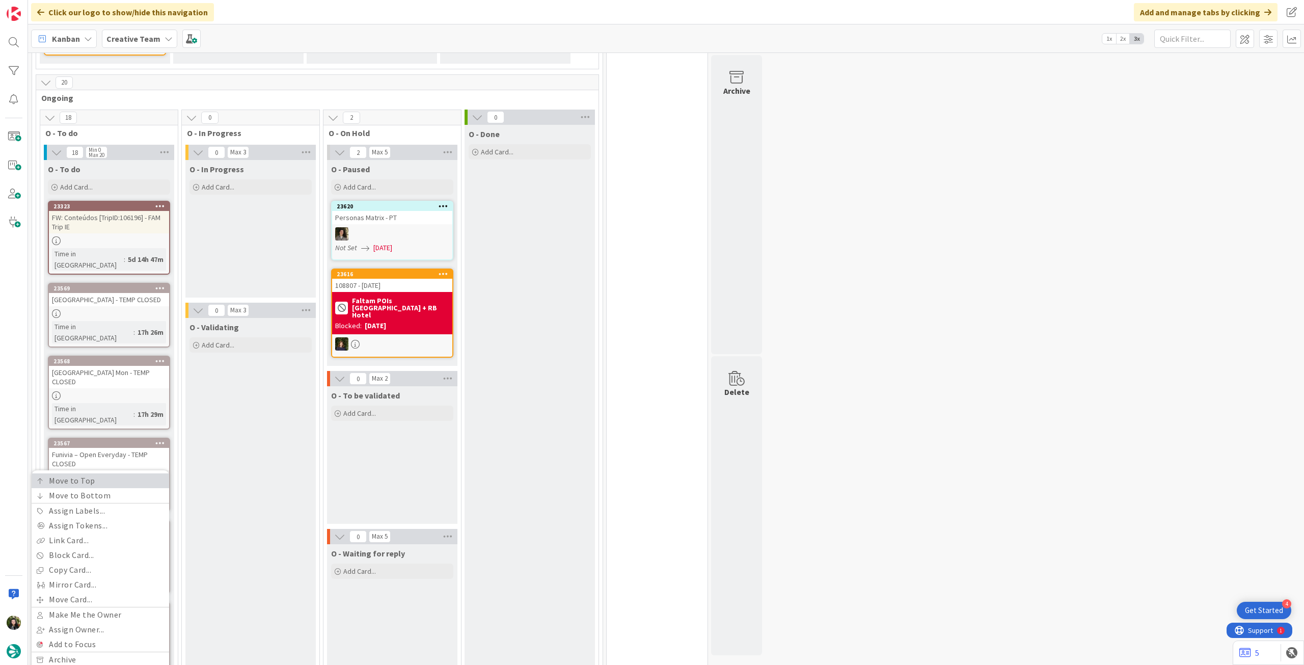
click at [136, 473] on link "Move to Top" at bounding box center [101, 480] width 138 height 15
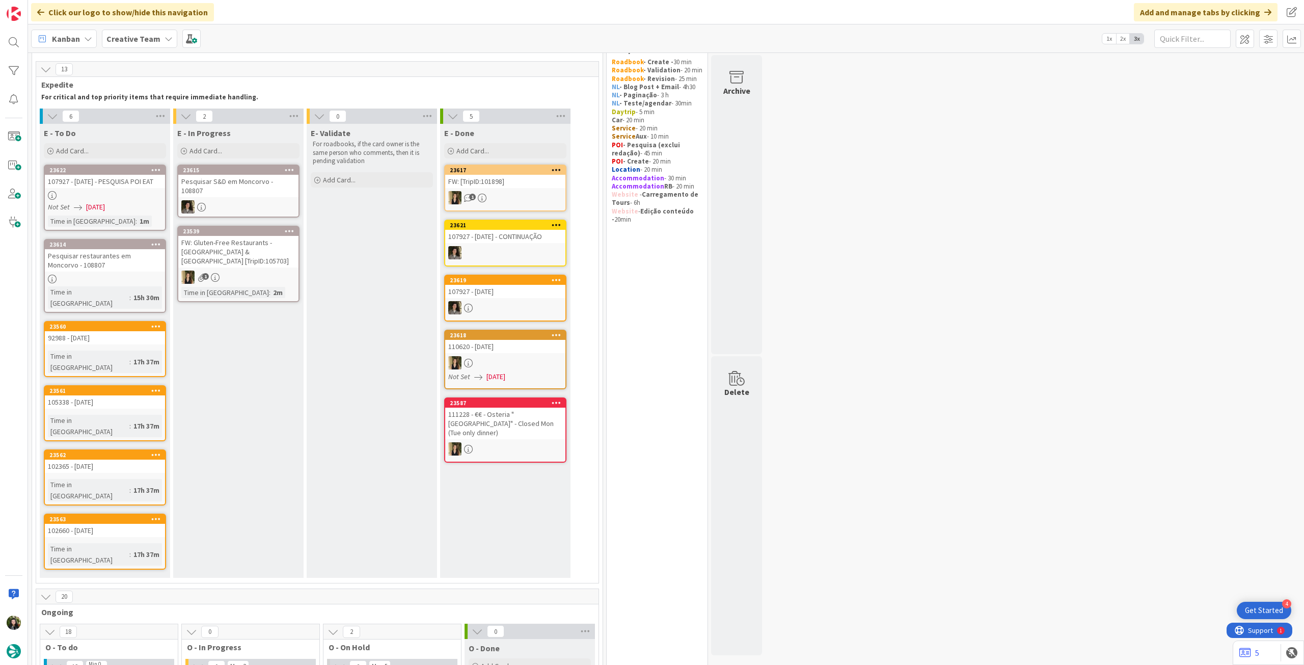
scroll to position [0, 0]
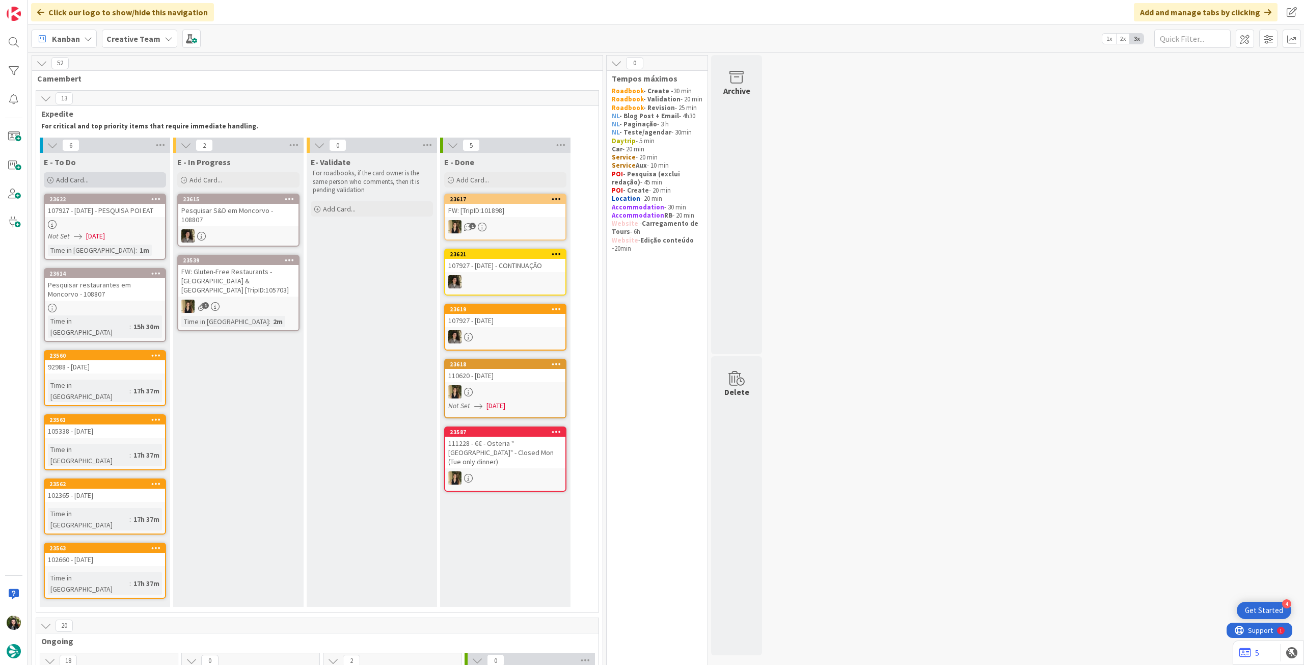
click at [104, 182] on div "Add Card..." at bounding box center [105, 179] width 122 height 15
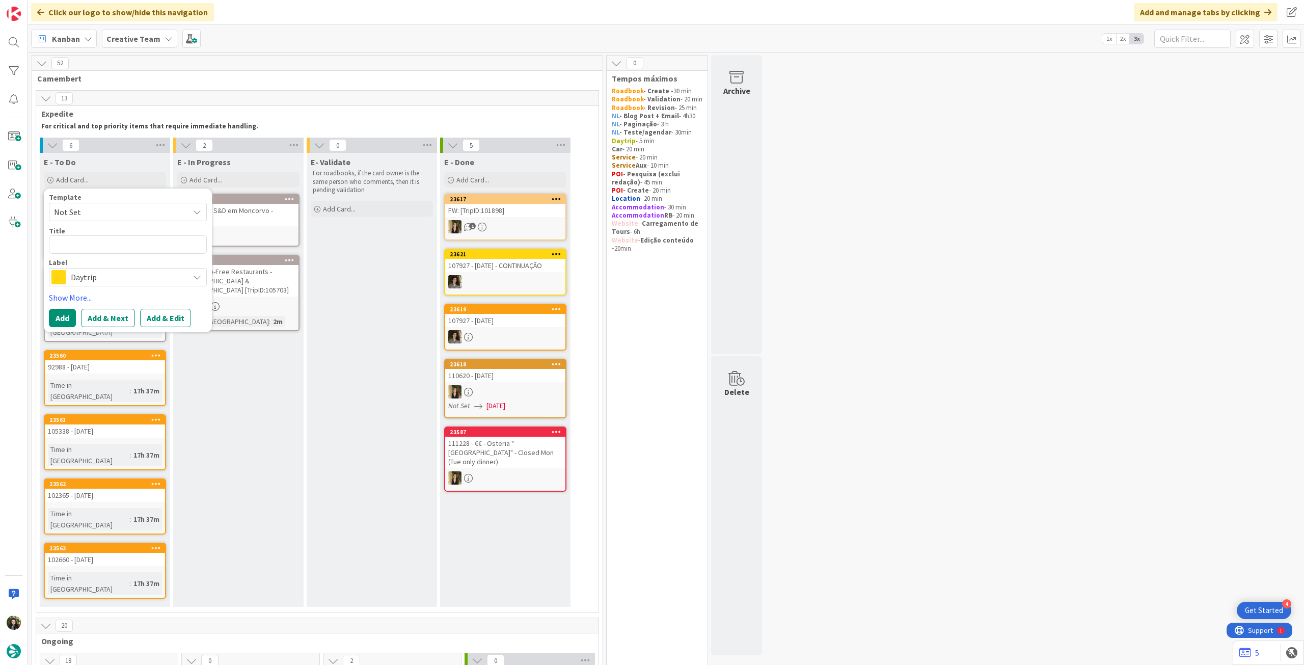
click at [131, 262] on div "Label" at bounding box center [128, 262] width 158 height 7
click at [132, 274] on span "Daytrip" at bounding box center [127, 277] width 113 height 14
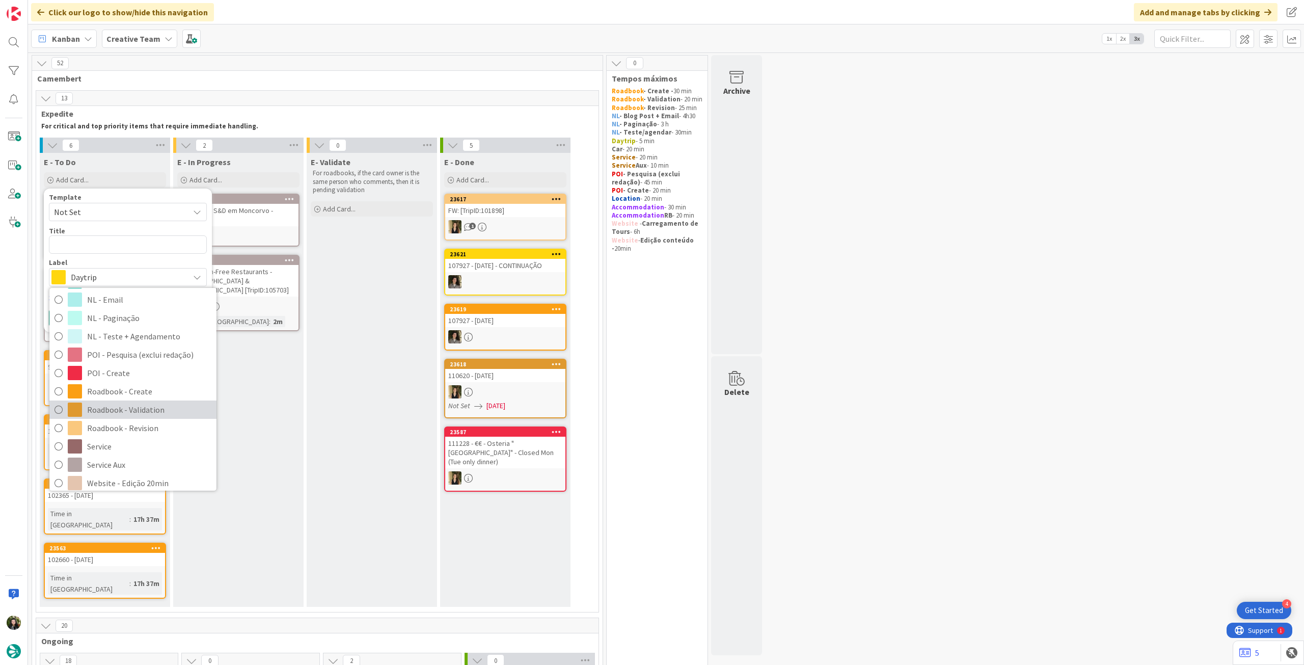
scroll to position [135, 0]
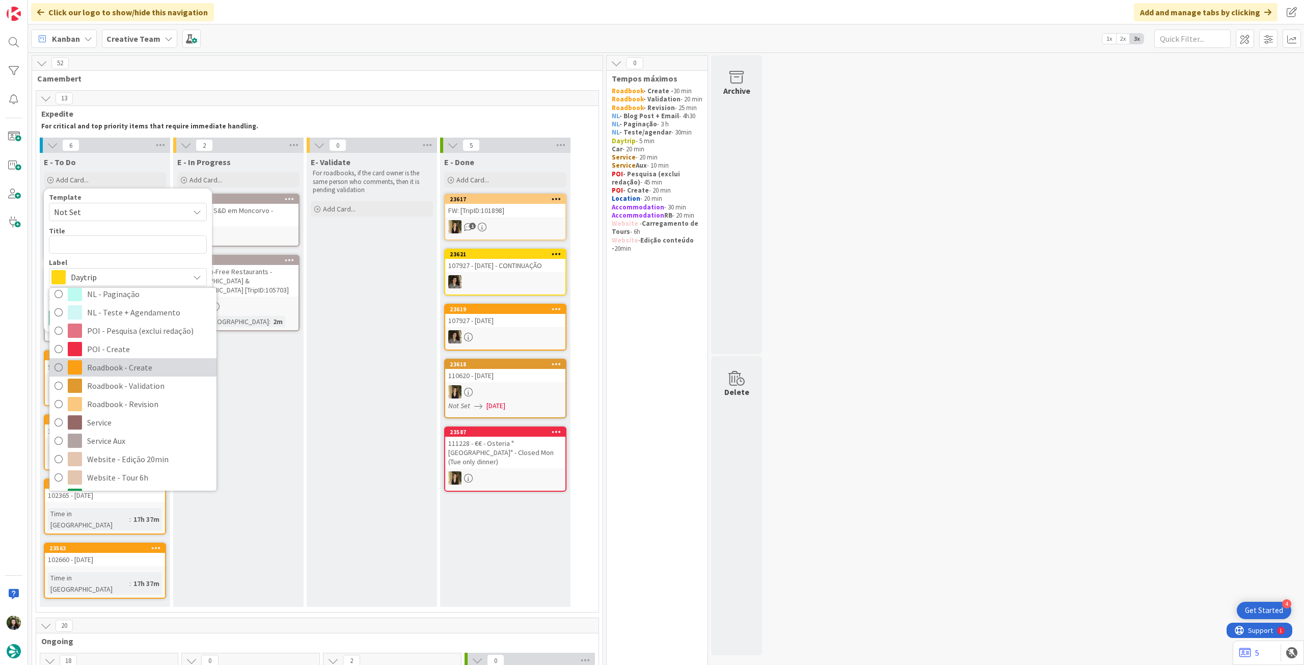
click at [147, 363] on span "Roadbook - Create" at bounding box center [149, 367] width 124 height 15
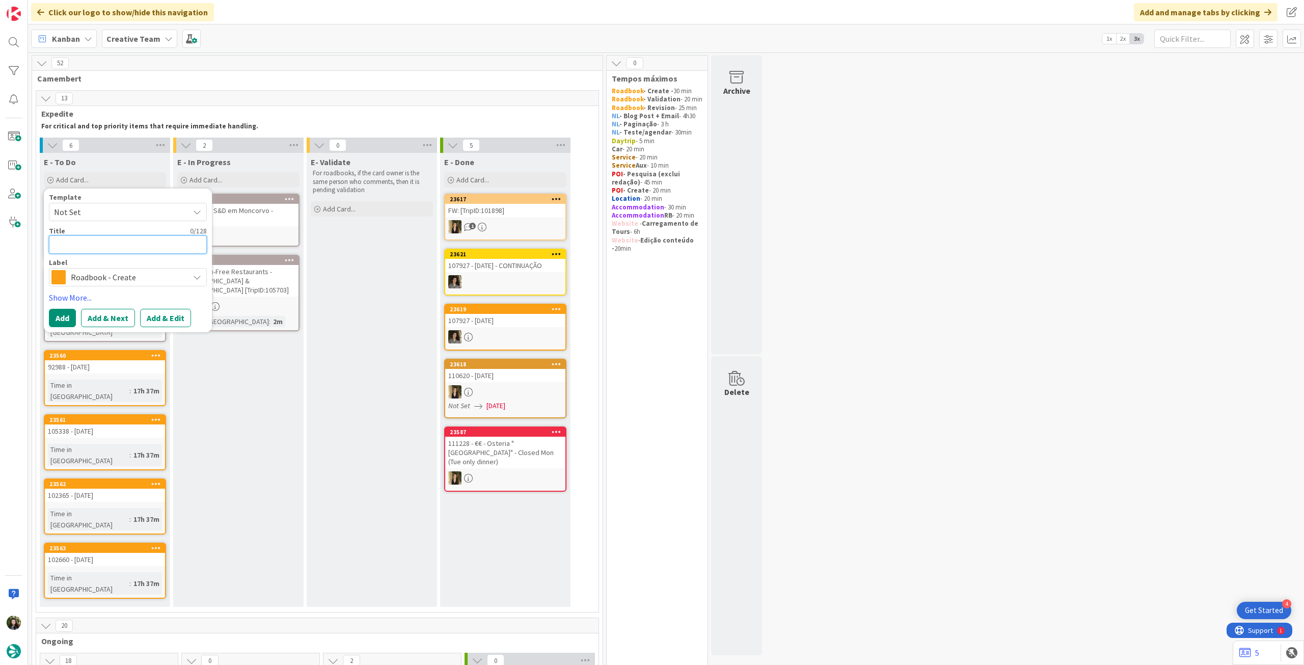
click at [122, 244] on textarea at bounding box center [128, 244] width 158 height 18
paste textarea "106546"
type textarea "x"
type textarea "106546"
type textarea "x"
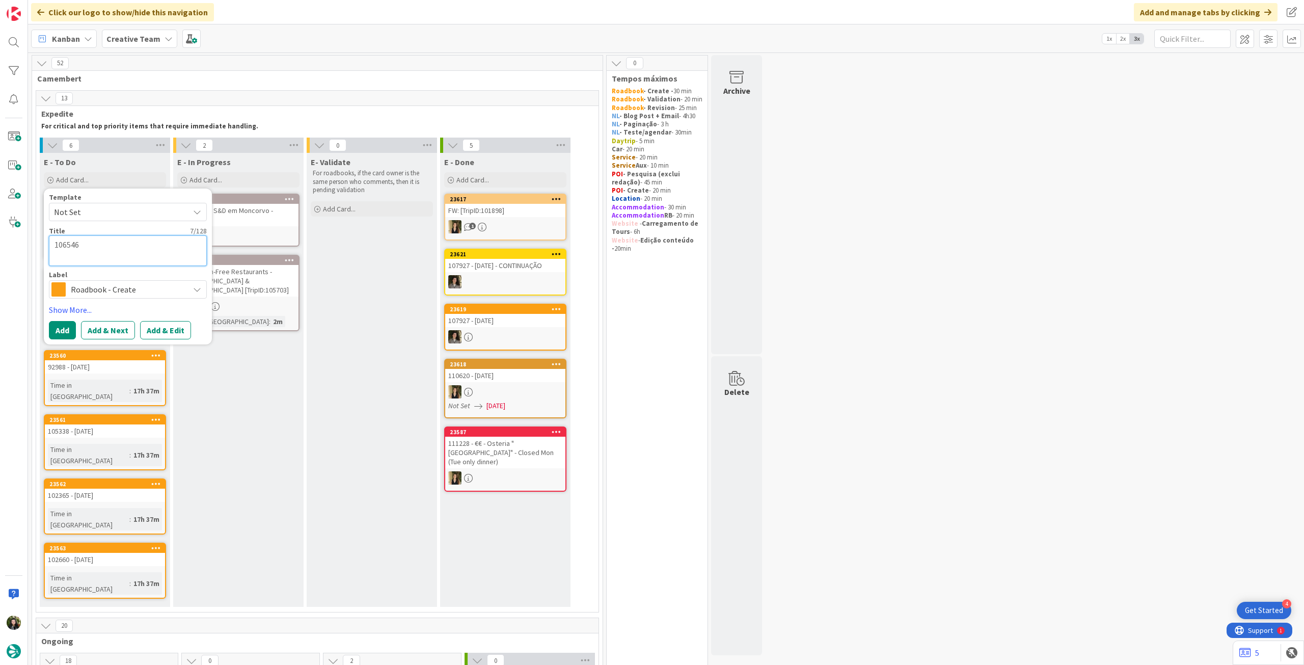
type textarea "106546"
type textarea "x"
type textarea "106546"
type textarea "x"
type textarea "106546 -"
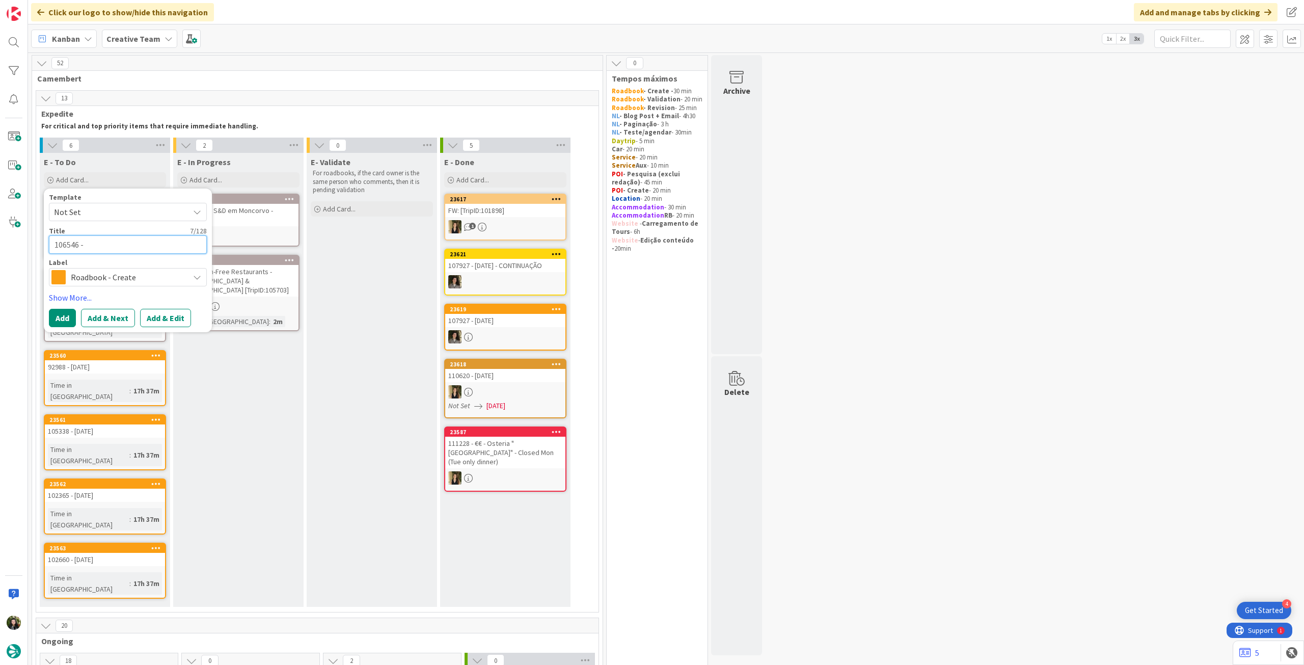
type textarea "x"
type textarea "106546 -"
type textarea "x"
type textarea "106546 - 2"
type textarea "x"
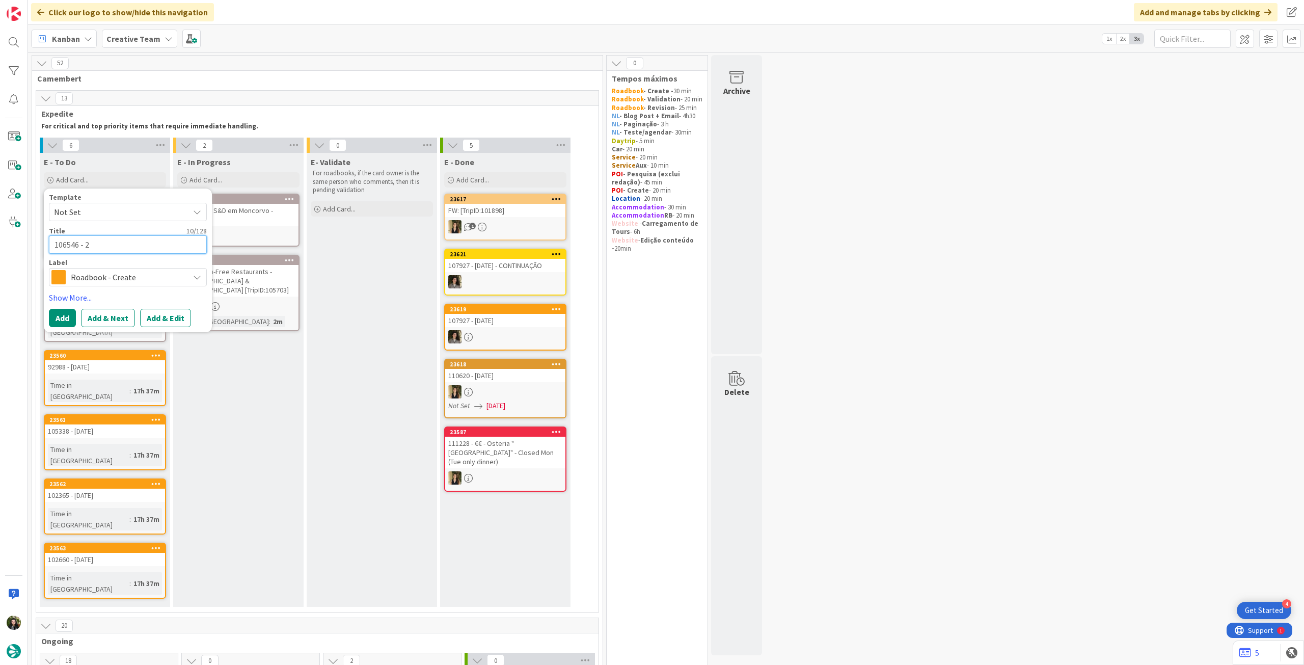
type textarea "106546 - 26"
type textarea "x"
type textarea "106546 - 26"
type textarea "x"
type textarea "106546 - 26 s"
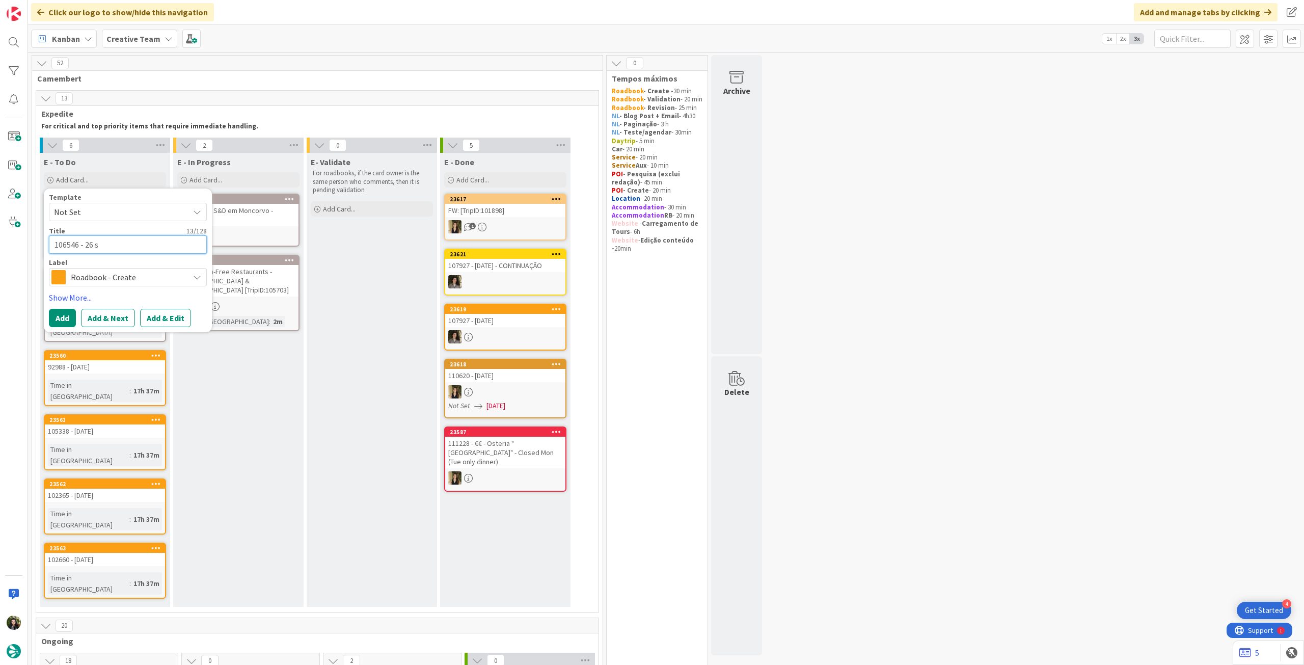
type textarea "x"
type textarea "106546 - 26 se"
type textarea "x"
type textarea "106546 - 26 set"
click at [56, 316] on button "Add" at bounding box center [62, 318] width 27 height 18
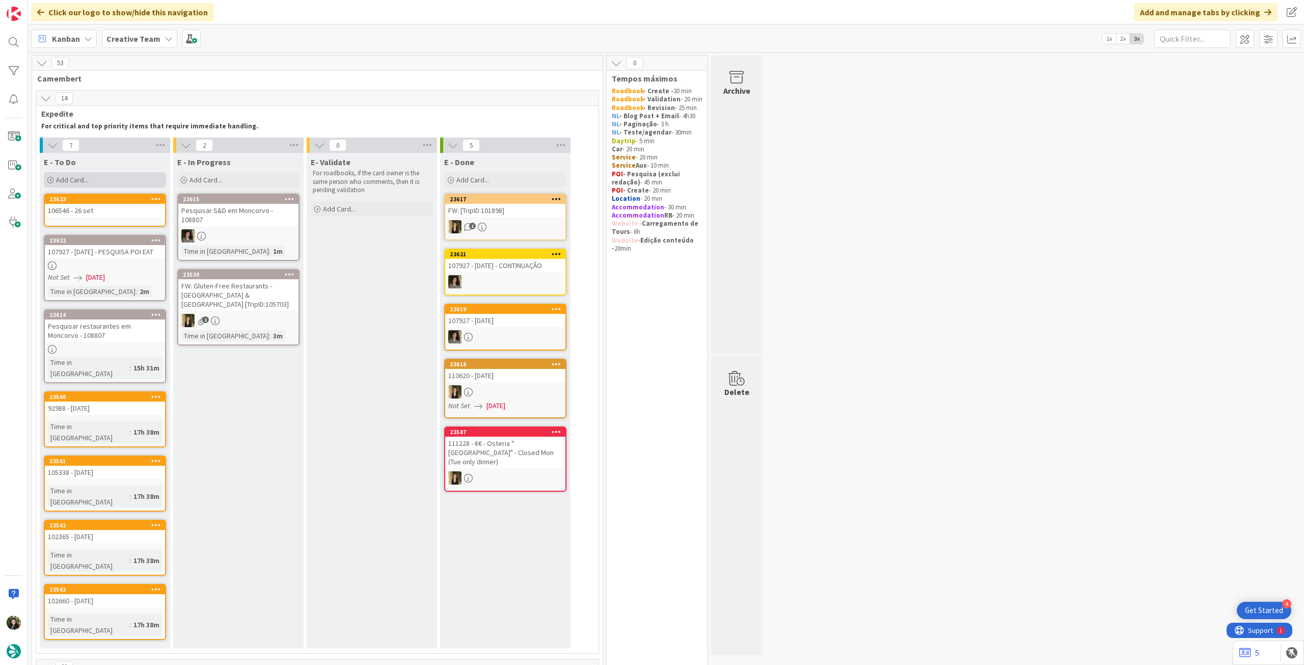
drag, startPoint x: 104, startPoint y: 174, endPoint x: 105, endPoint y: 183, distance: 9.3
click at [104, 175] on div "Add Card..." at bounding box center [105, 179] width 122 height 15
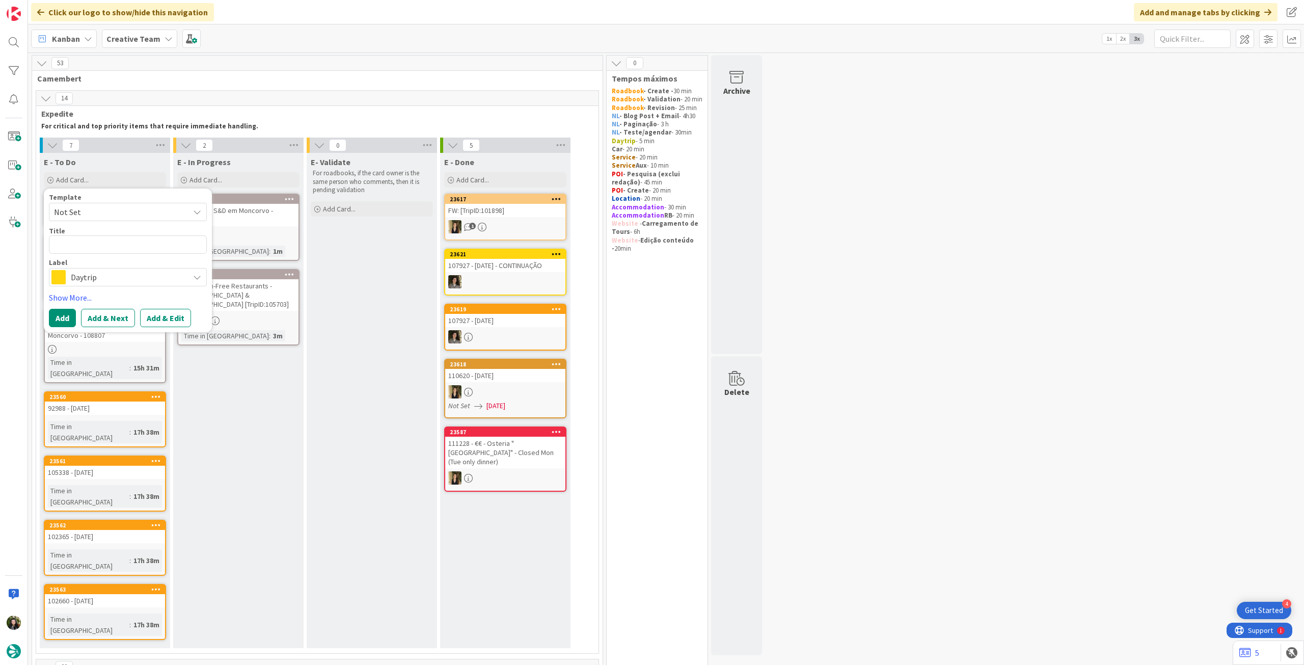
click at [108, 280] on span "Daytrip" at bounding box center [127, 277] width 113 height 14
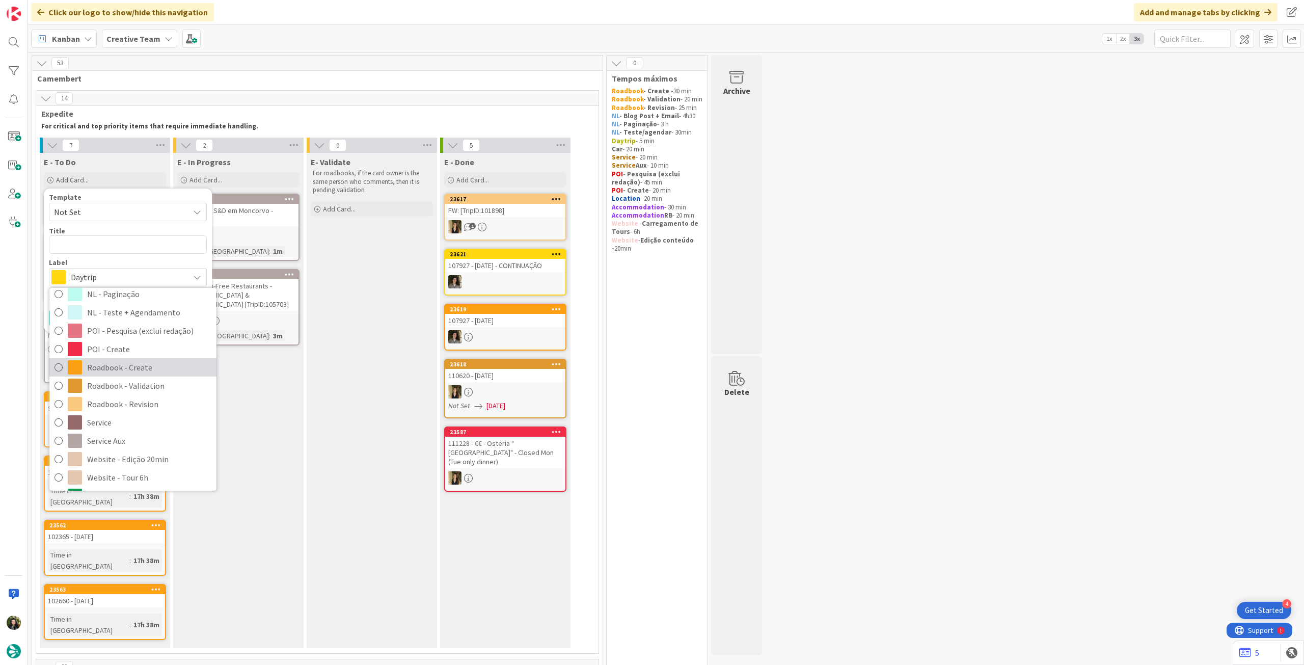
click at [131, 372] on span "Roadbook - Create" at bounding box center [149, 367] width 124 height 15
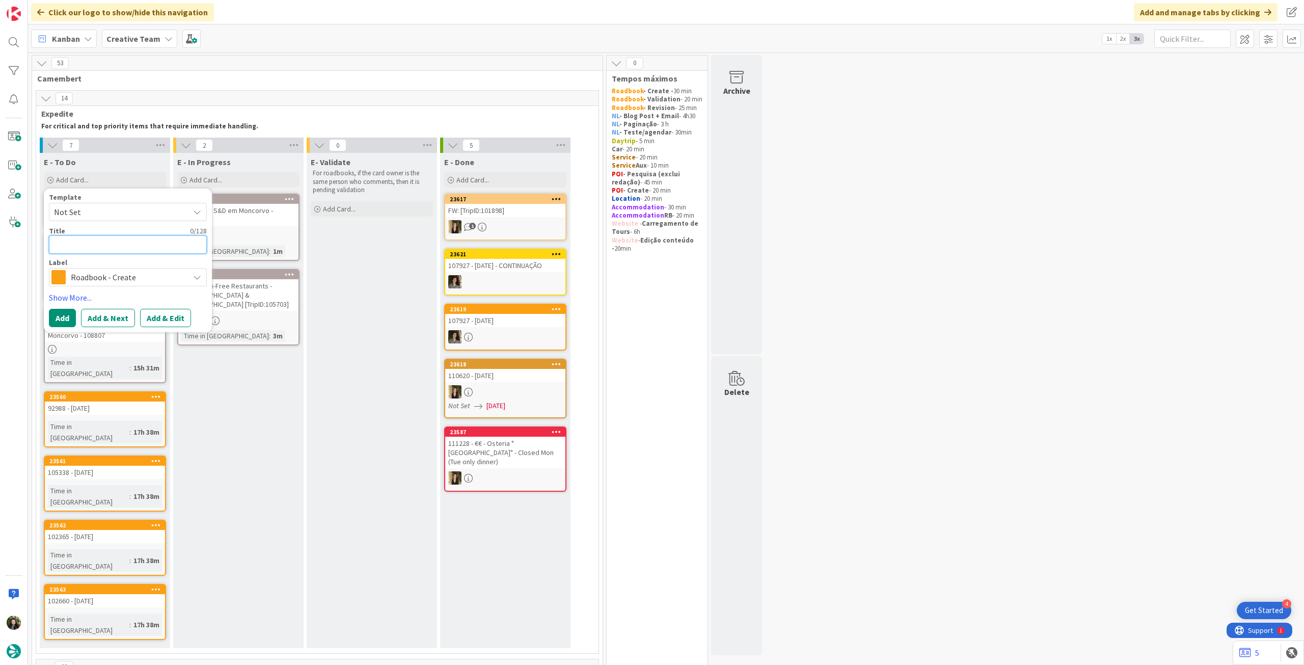
click at [128, 248] on textarea at bounding box center [128, 244] width 158 height 18
paste textarea "93401"
type textarea "x"
type textarea "93401"
type textarea "x"
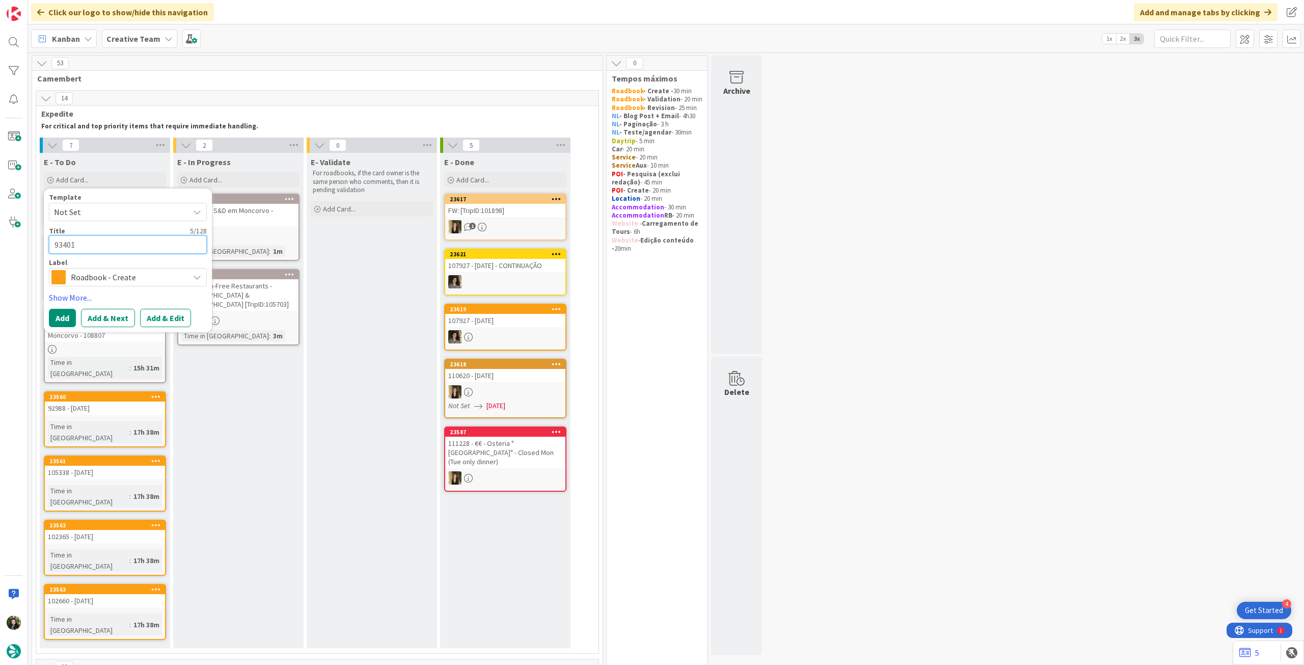
type textarea "93401"
type textarea "x"
type textarea "93401 -"
type textarea "x"
type textarea "93401 - 2"
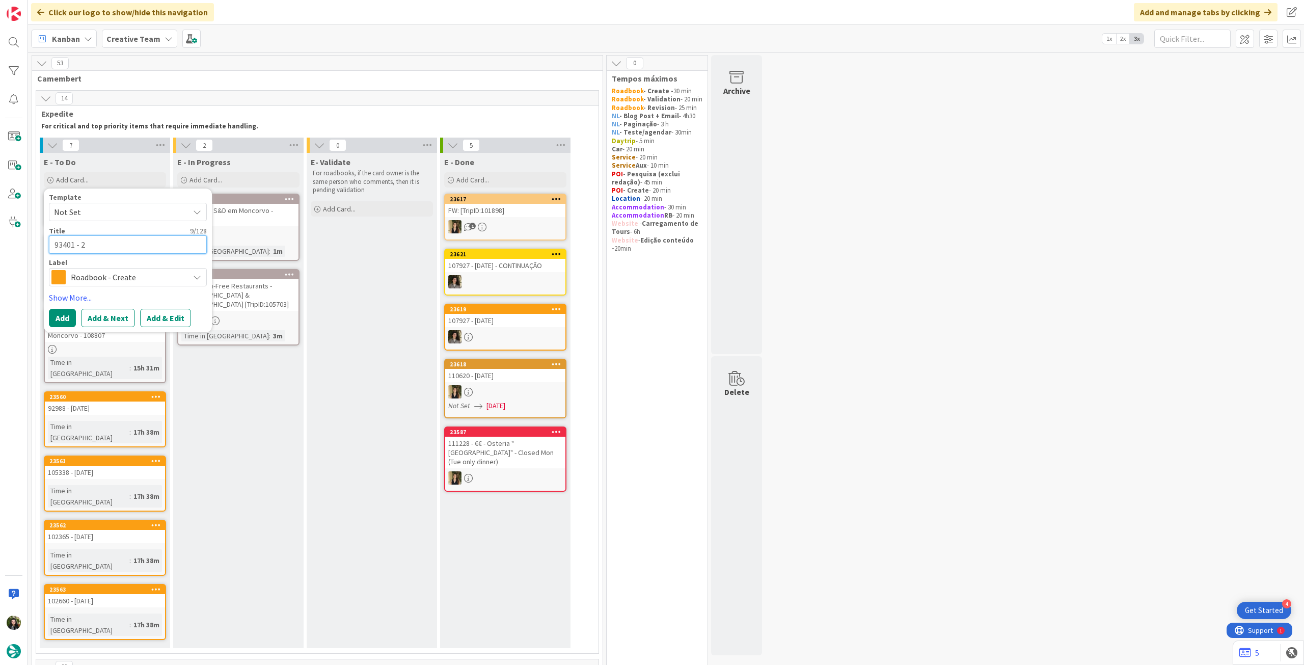
type textarea "x"
type textarea "93401 - 21"
type textarea "x"
type textarea "93401 - 21"
type textarea "x"
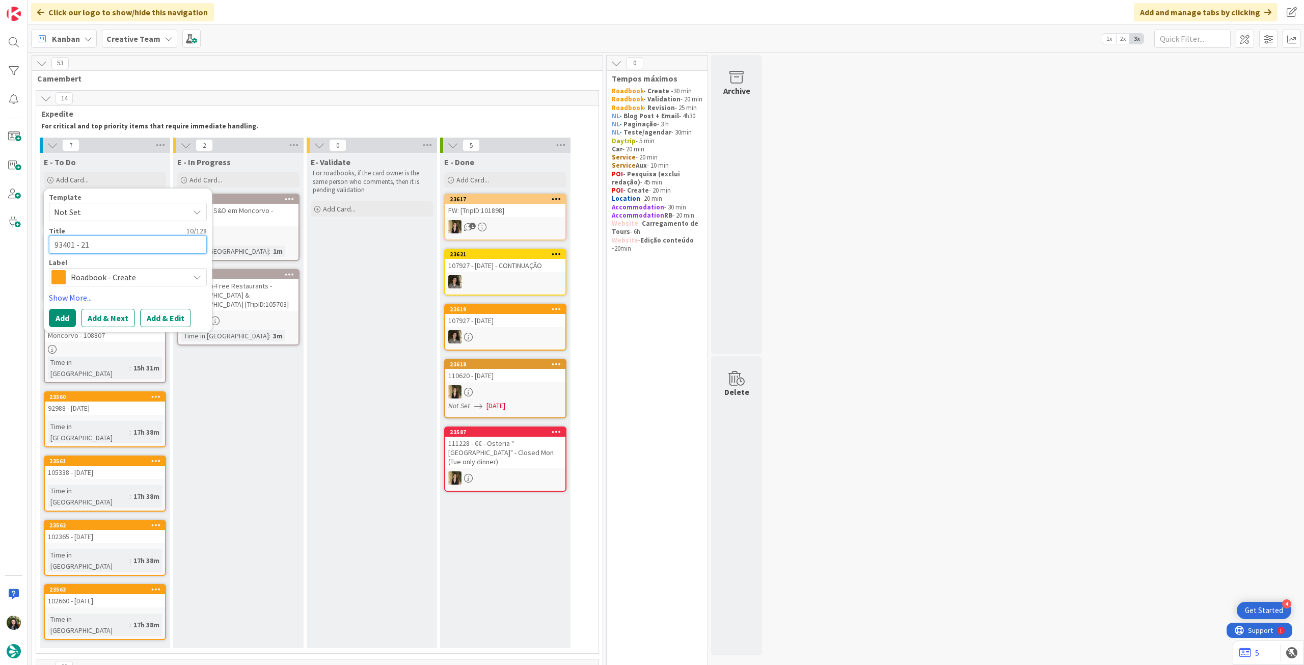
type textarea "93401 - 21 o"
type textarea "x"
type textarea "93401 - 21 oc"
type textarea "x"
type textarea "93401 - [DATE]"
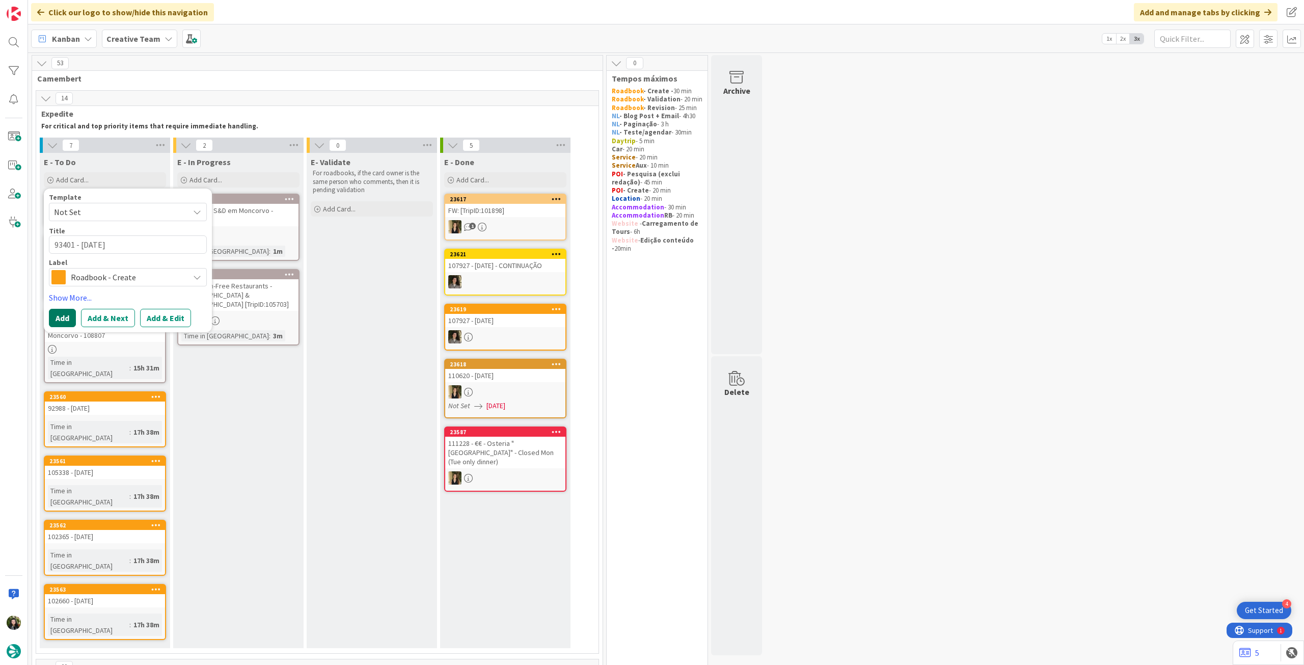
click at [56, 316] on button "Add" at bounding box center [62, 318] width 27 height 18
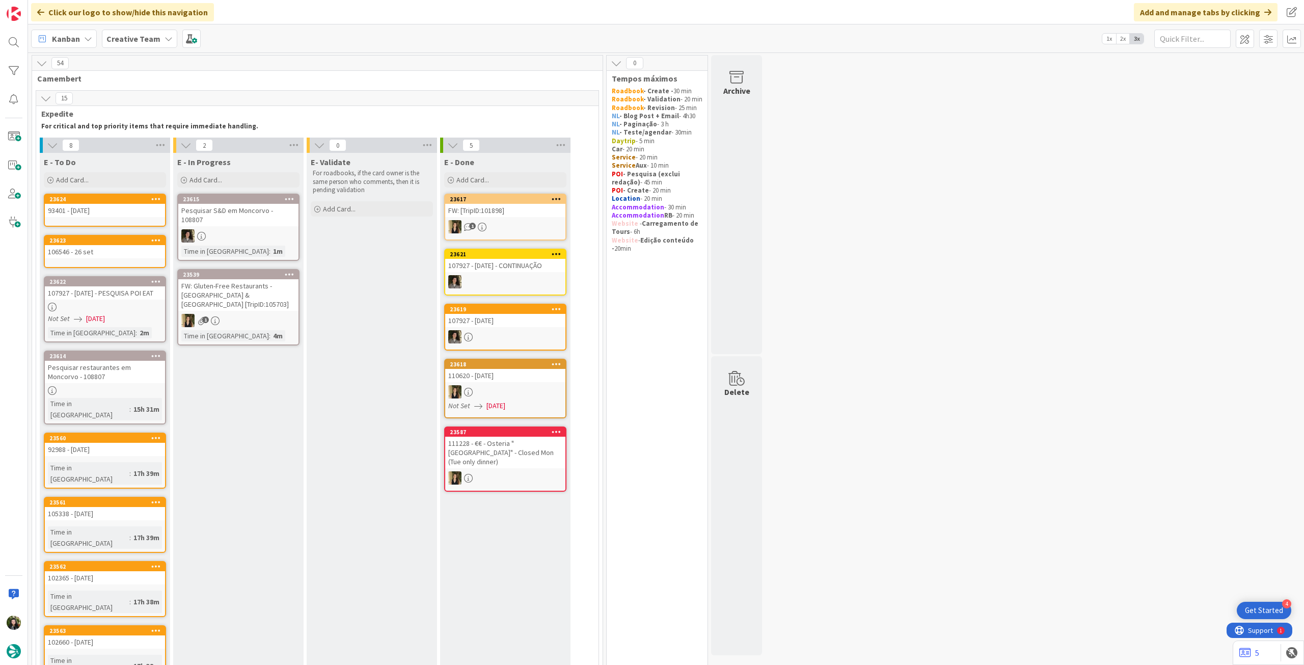
click at [155, 199] on icon at bounding box center [156, 198] width 10 height 7
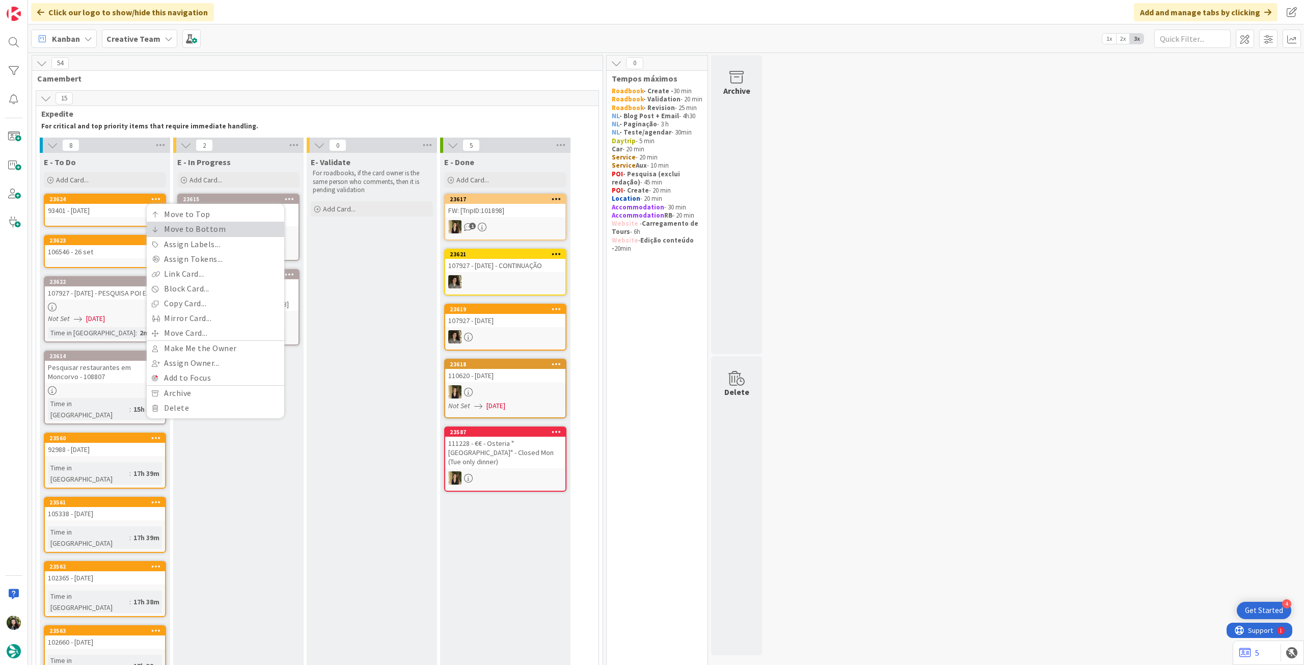
click at [157, 226] on icon at bounding box center [155, 229] width 7 height 6
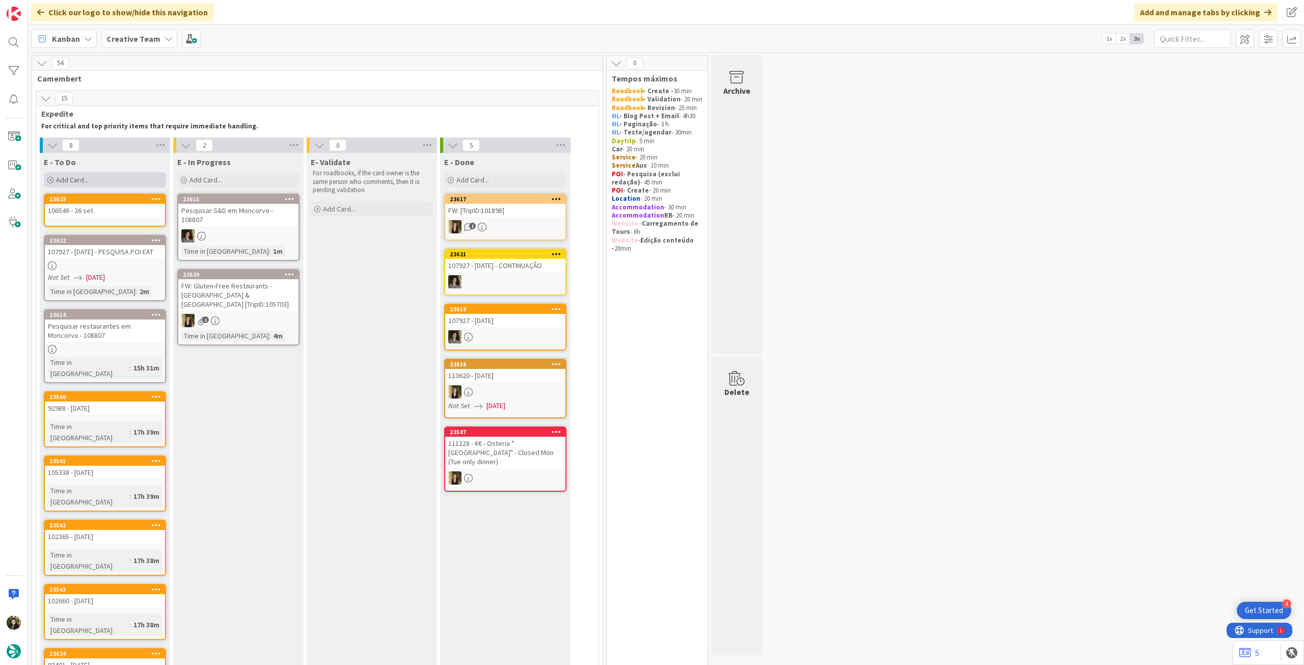
click at [101, 178] on div "Add Card..." at bounding box center [105, 179] width 122 height 15
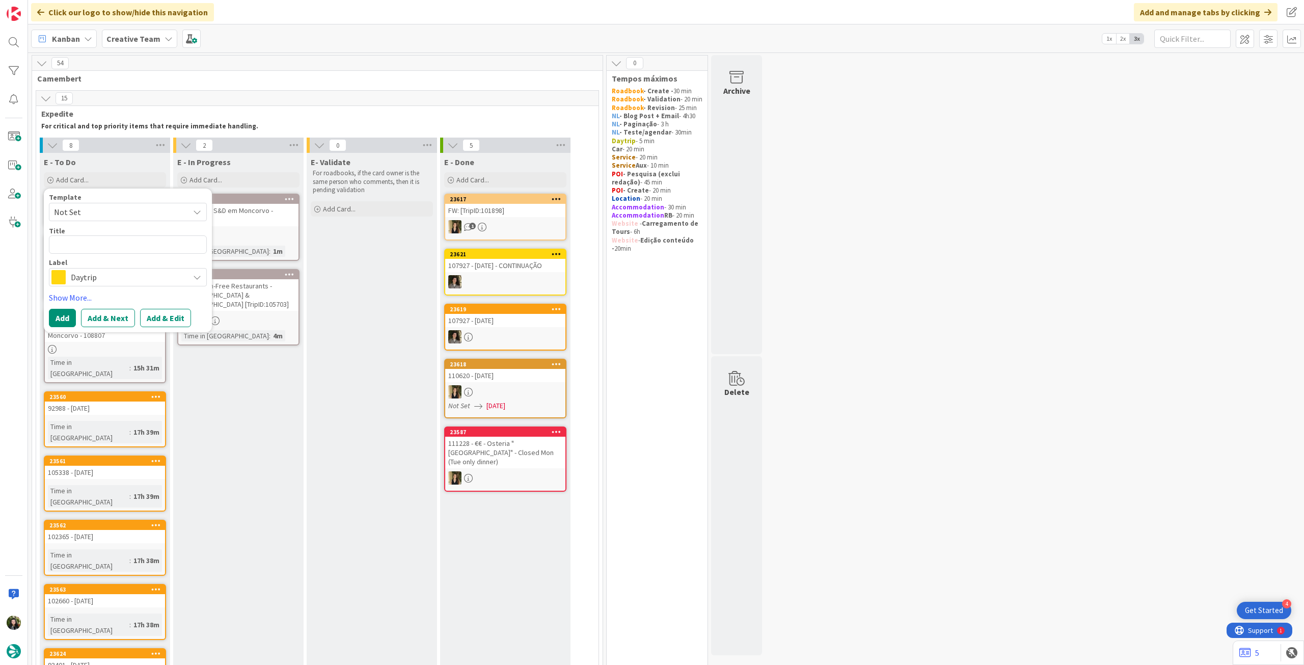
click at [115, 272] on span "Daytrip" at bounding box center [127, 277] width 113 height 14
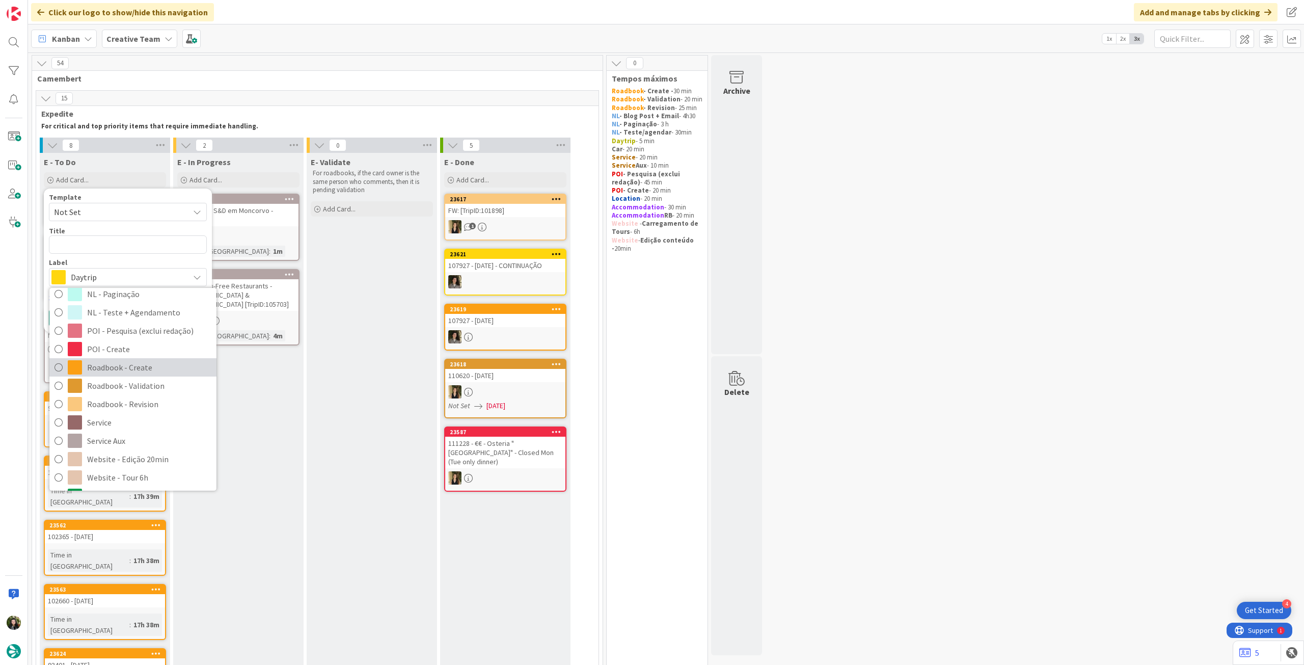
click at [152, 373] on span "Roadbook - Create" at bounding box center [149, 367] width 124 height 15
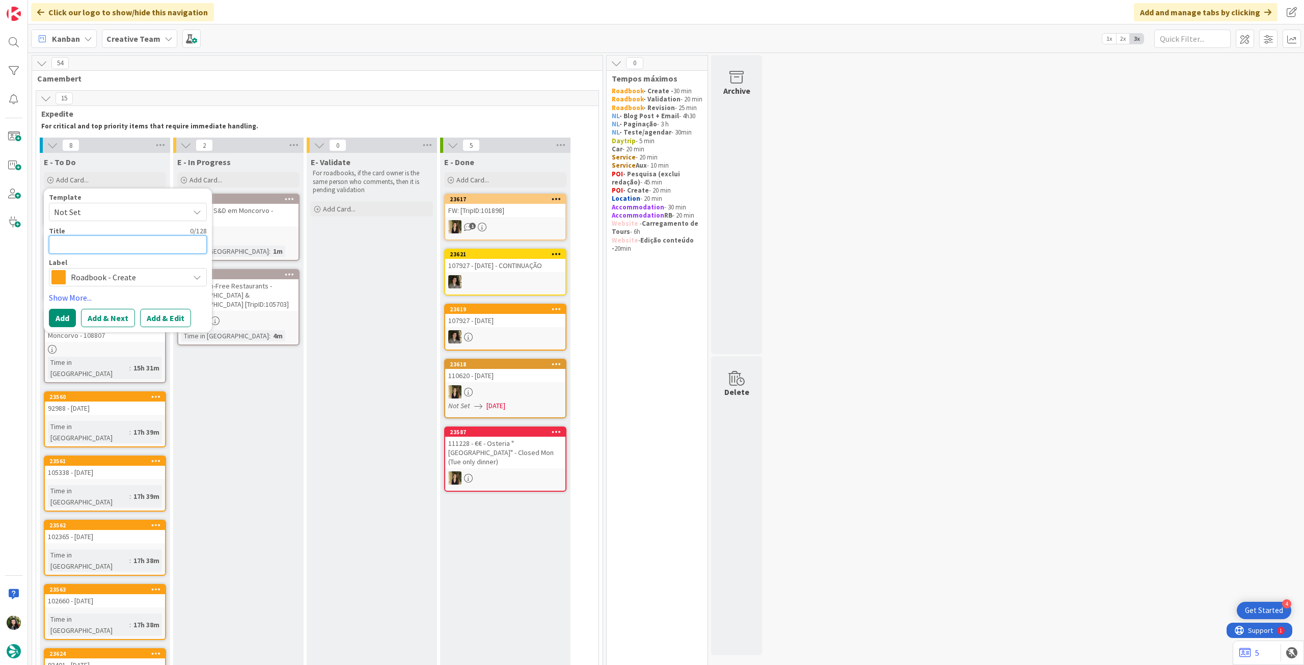
click at [139, 241] on textarea at bounding box center [128, 244] width 158 height 18
paste textarea "107897"
type textarea "x"
type textarea "107897"
type textarea "x"
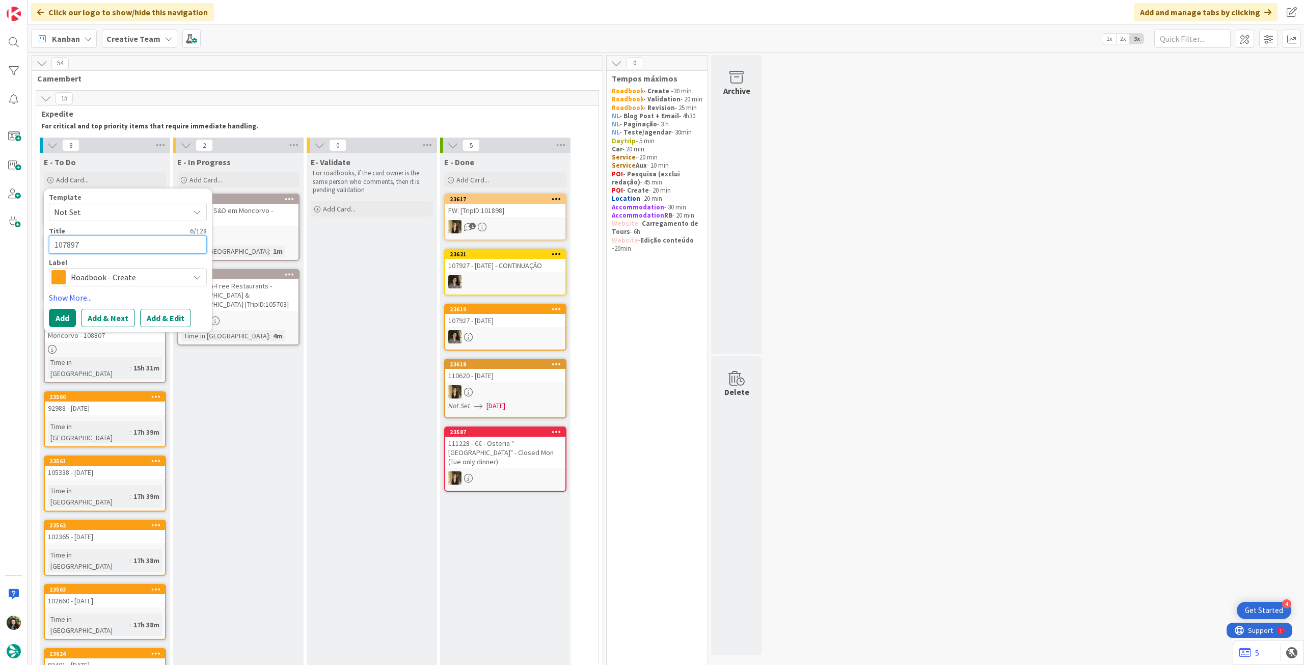
type textarea "107897"
type textarea "x"
type textarea "107897 -"
type textarea "x"
type textarea "107897 -"
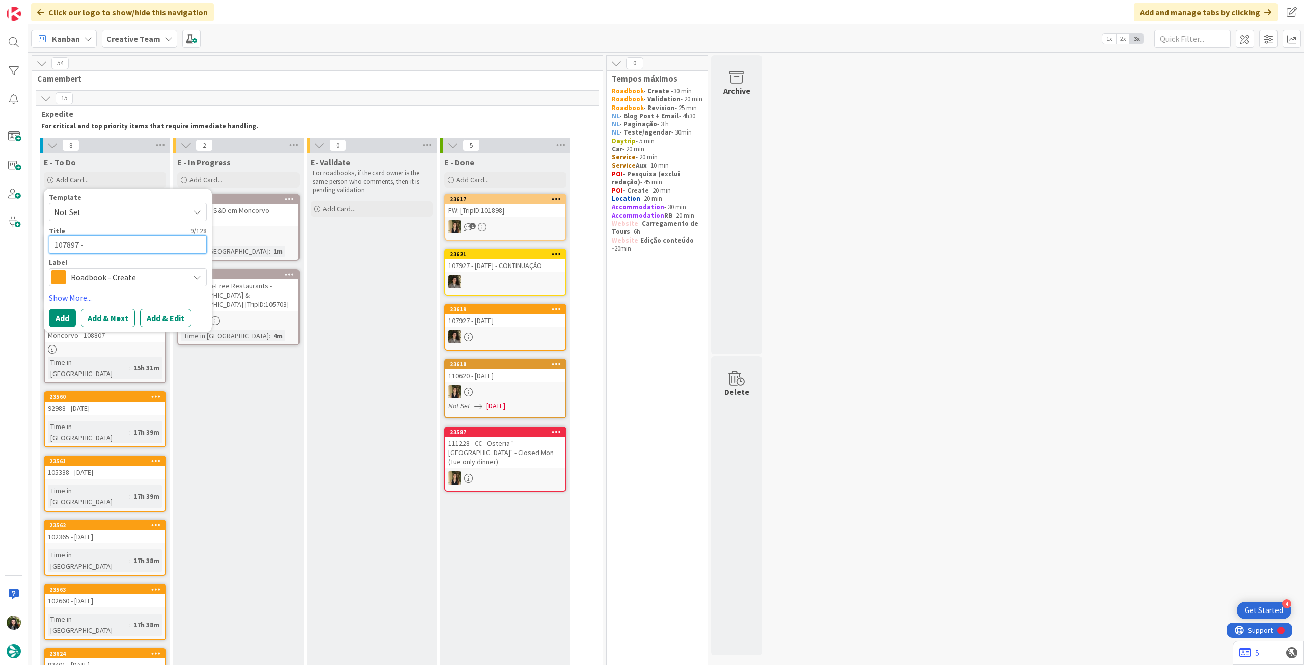
type textarea "x"
type textarea "107897 - 2"
type textarea "x"
type textarea "107897 - 21"
type textarea "x"
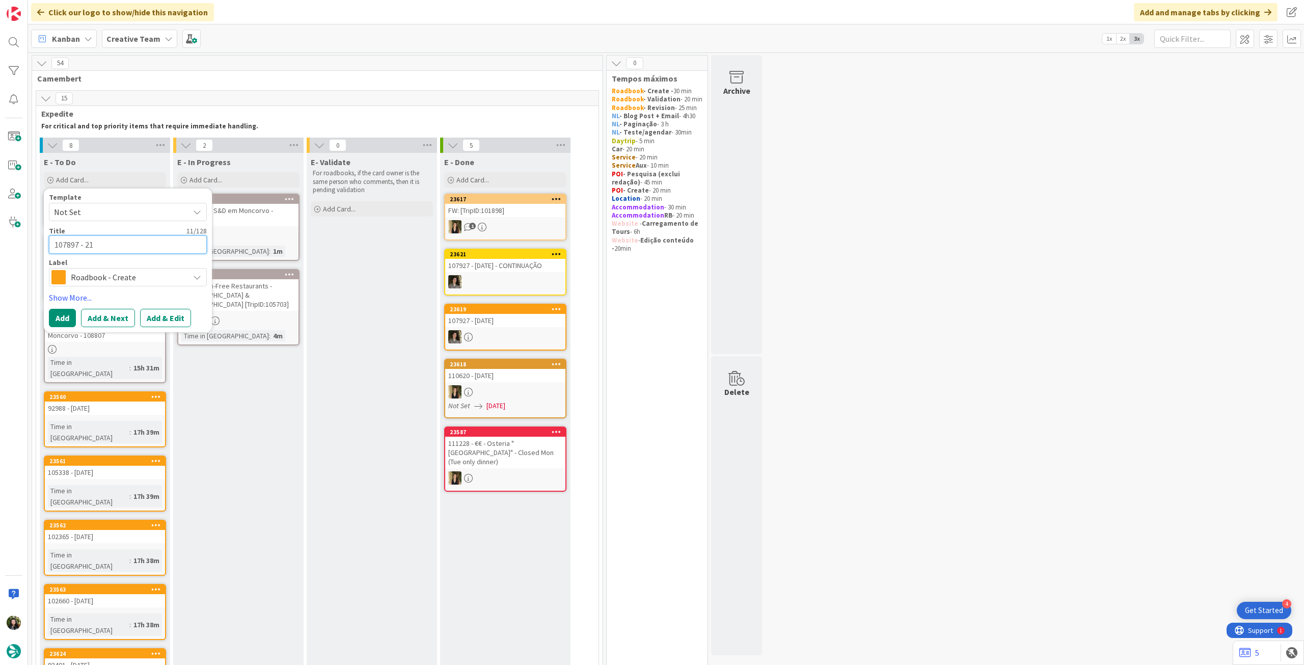
type textarea "107897 - 21"
type textarea "x"
type textarea "107897 - 21 o"
type textarea "x"
type textarea "107897 - 21 oc"
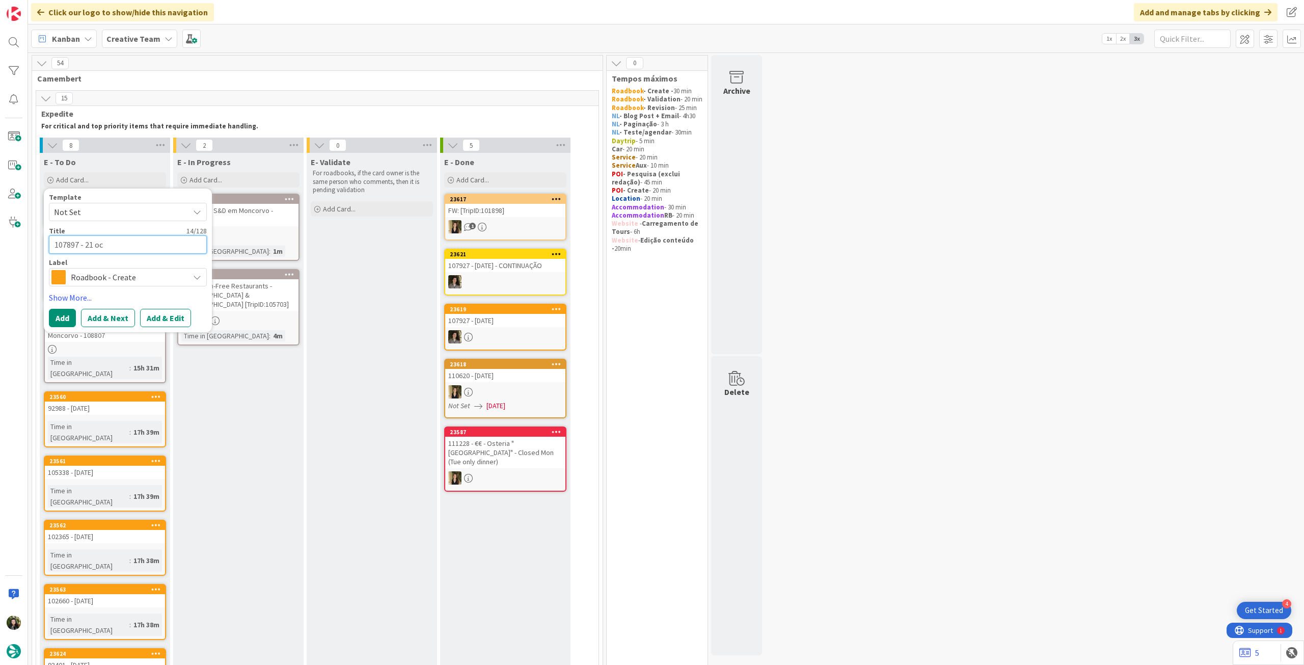
type textarea "x"
type textarea "107897 - [DATE]"
click at [65, 316] on button "Add" at bounding box center [62, 318] width 27 height 18
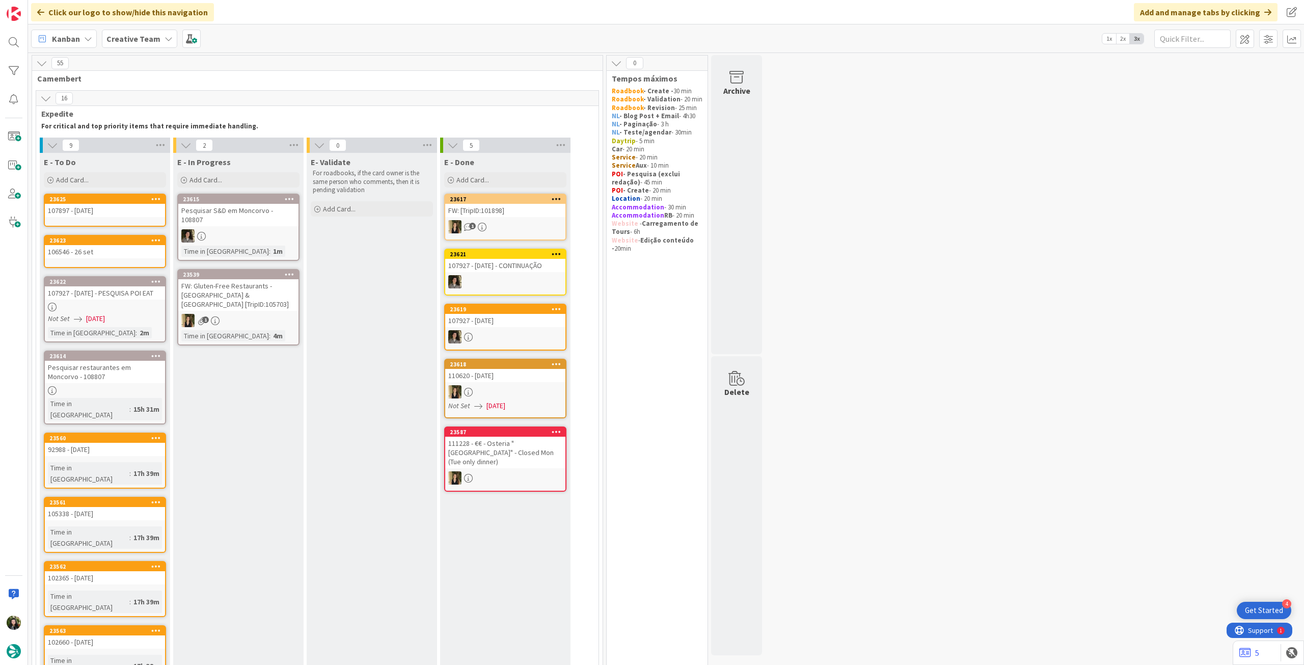
click at [153, 198] on icon at bounding box center [156, 198] width 10 height 7
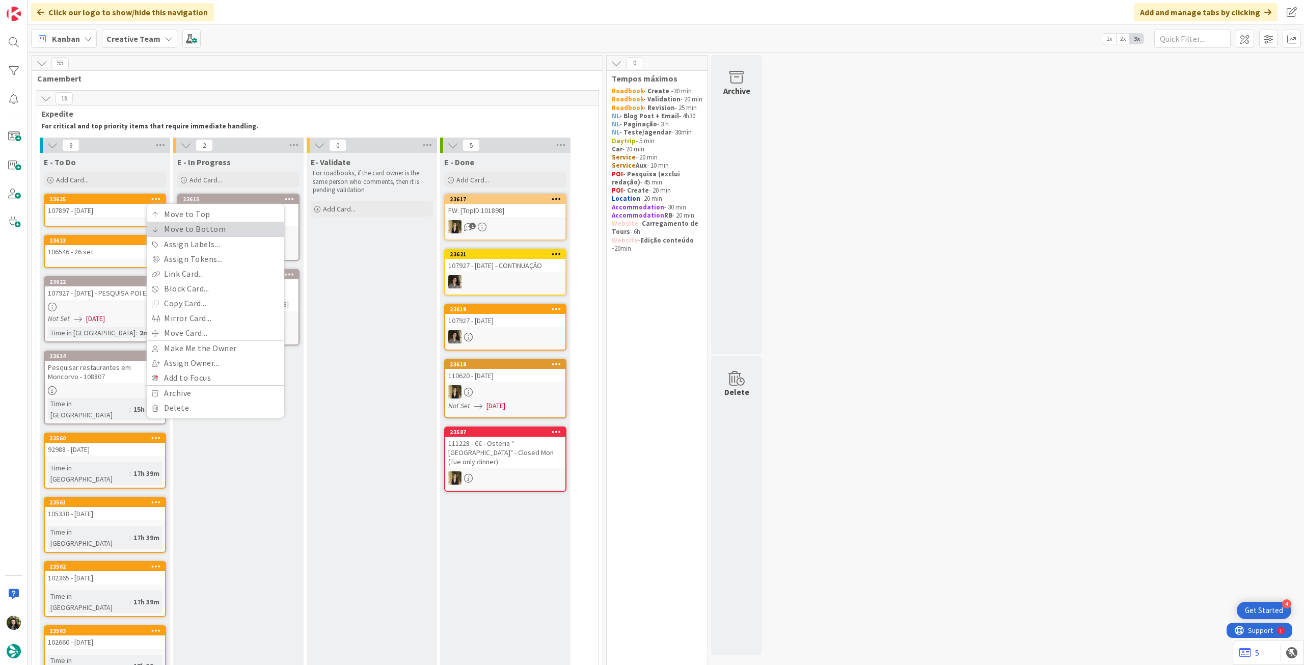
click at [162, 223] on link "Move to Bottom" at bounding box center [216, 229] width 138 height 15
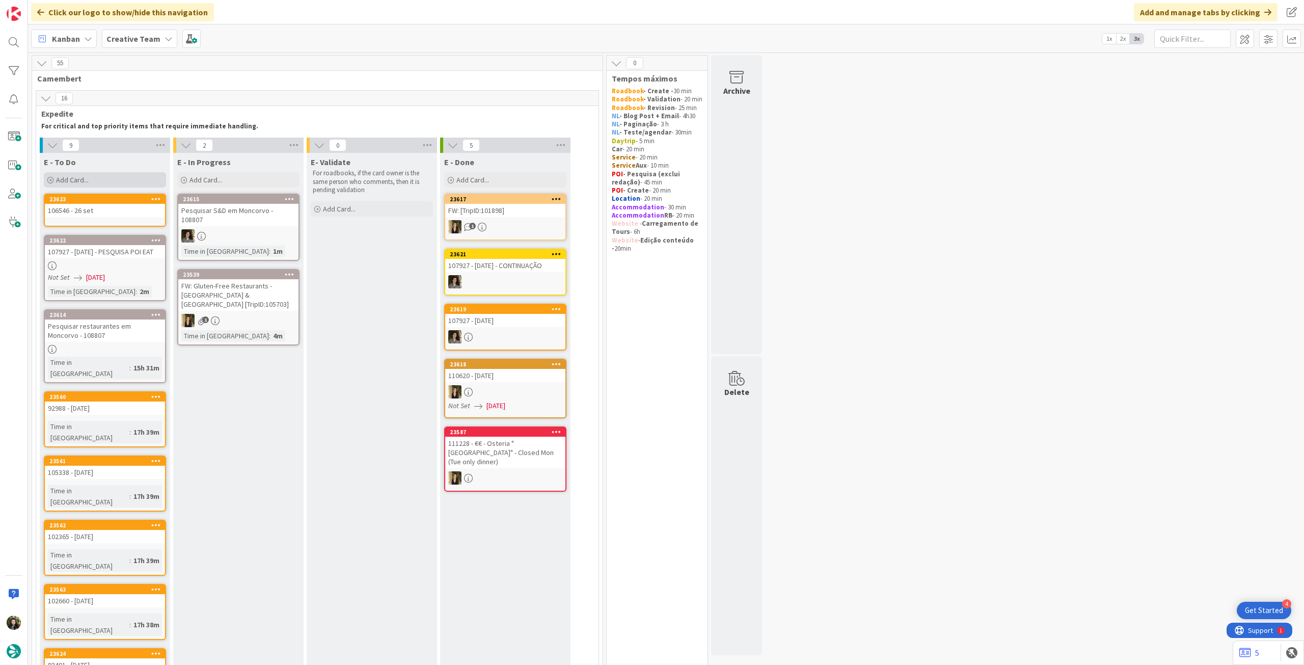
click at [148, 185] on div "Add Card..." at bounding box center [105, 179] width 122 height 15
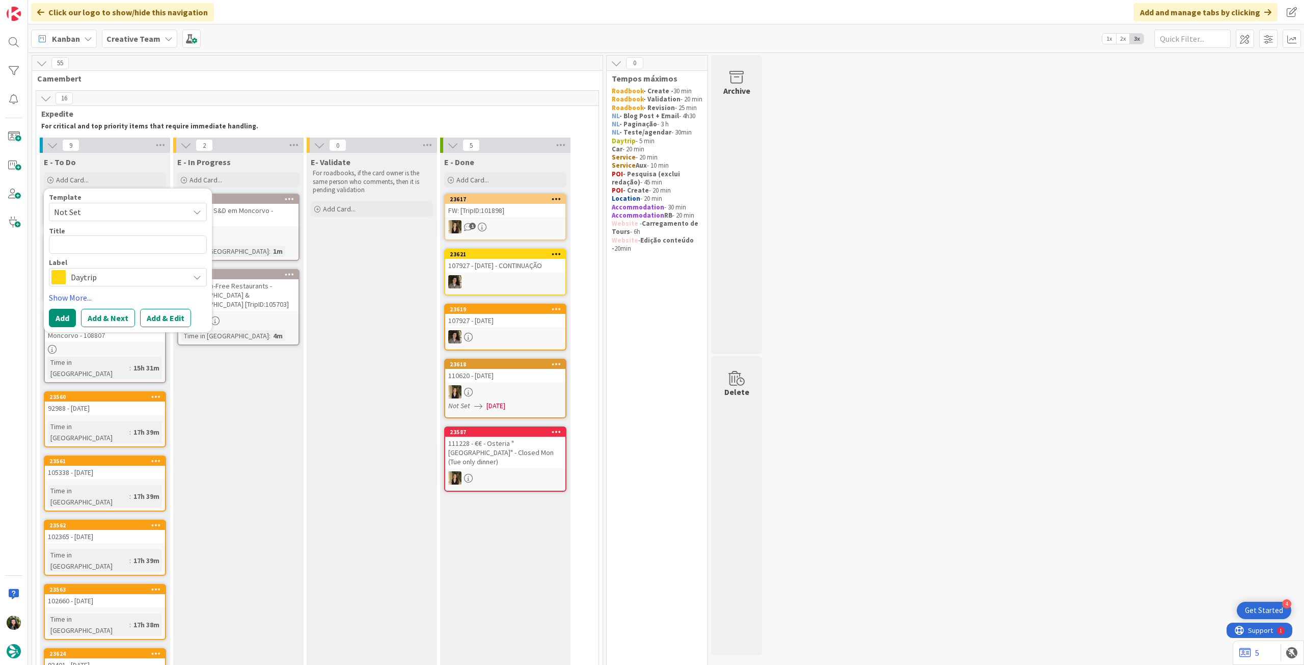
click at [138, 273] on span "Daytrip" at bounding box center [127, 277] width 113 height 14
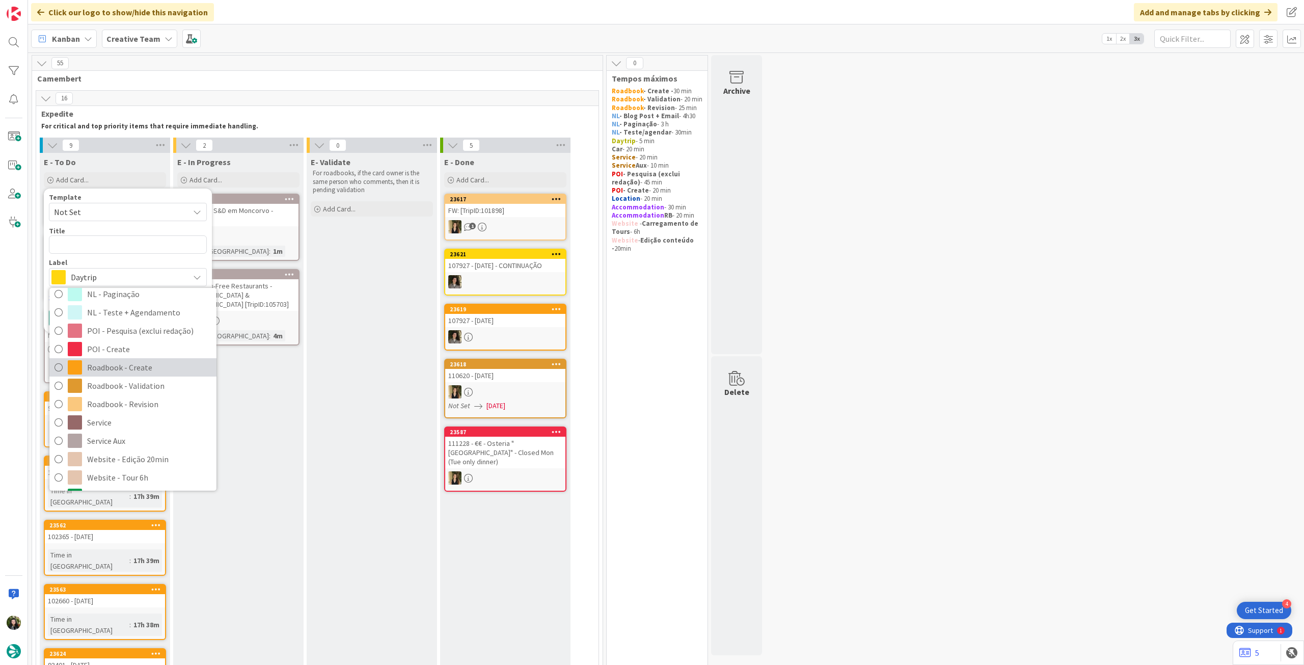
click at [151, 365] on span "Roadbook - Create" at bounding box center [149, 367] width 124 height 15
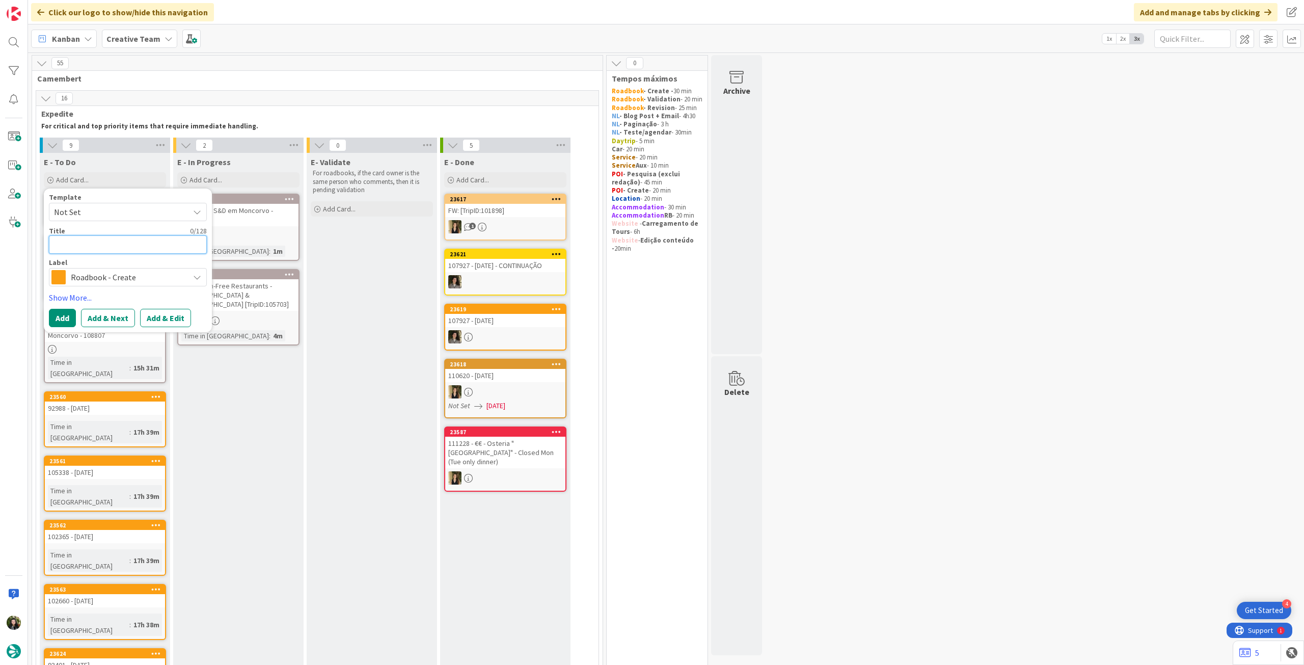
click at [137, 245] on textarea at bounding box center [128, 244] width 158 height 18
paste textarea "110155"
type textarea "x"
type textarea "110155"
click at [54, 254] on textarea "110155" at bounding box center [128, 250] width 158 height 30
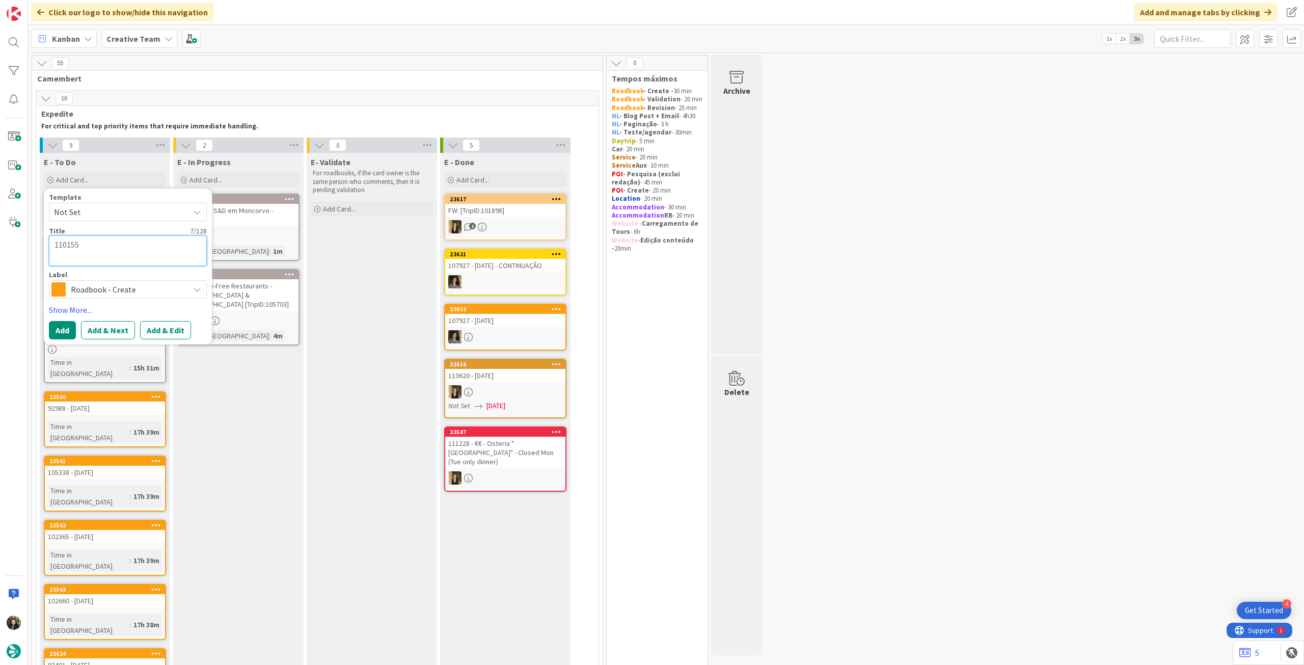
type textarea "x"
type textarea "110155"
click at [140, 244] on textarea "110155" at bounding box center [128, 244] width 158 height 18
type textarea "x"
type textarea "110155"
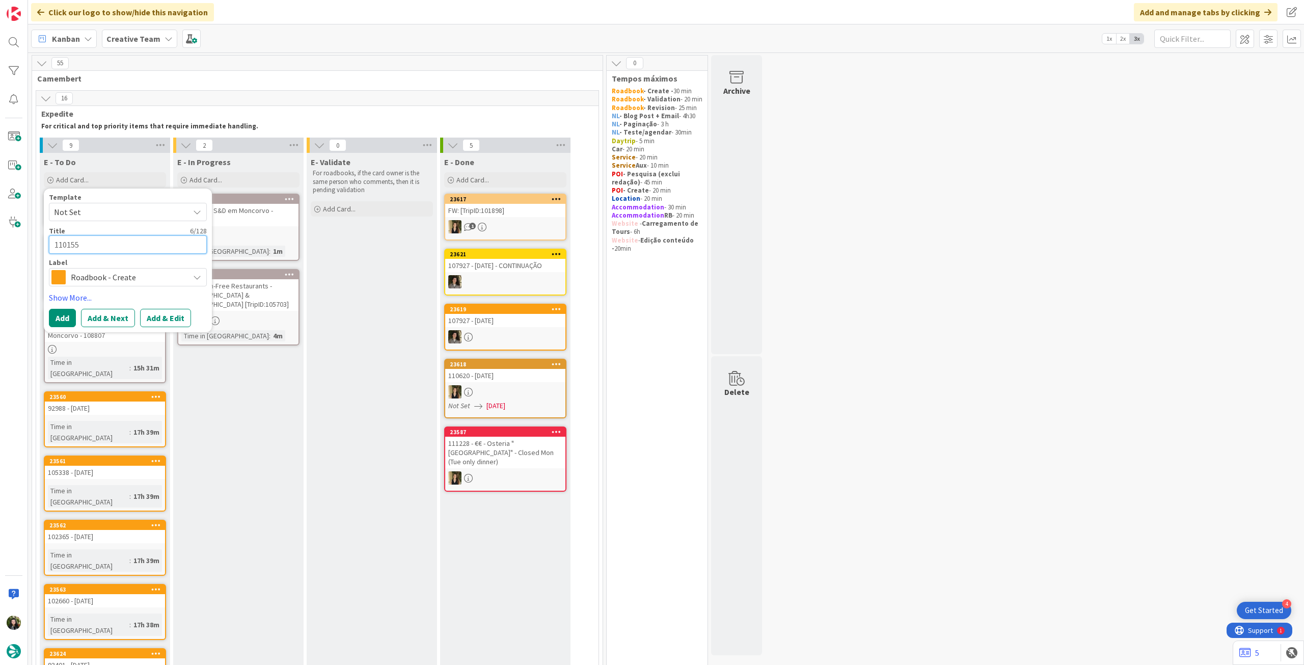
type textarea "x"
type textarea "110155 -"
type textarea "x"
type textarea "110155 -"
type textarea "x"
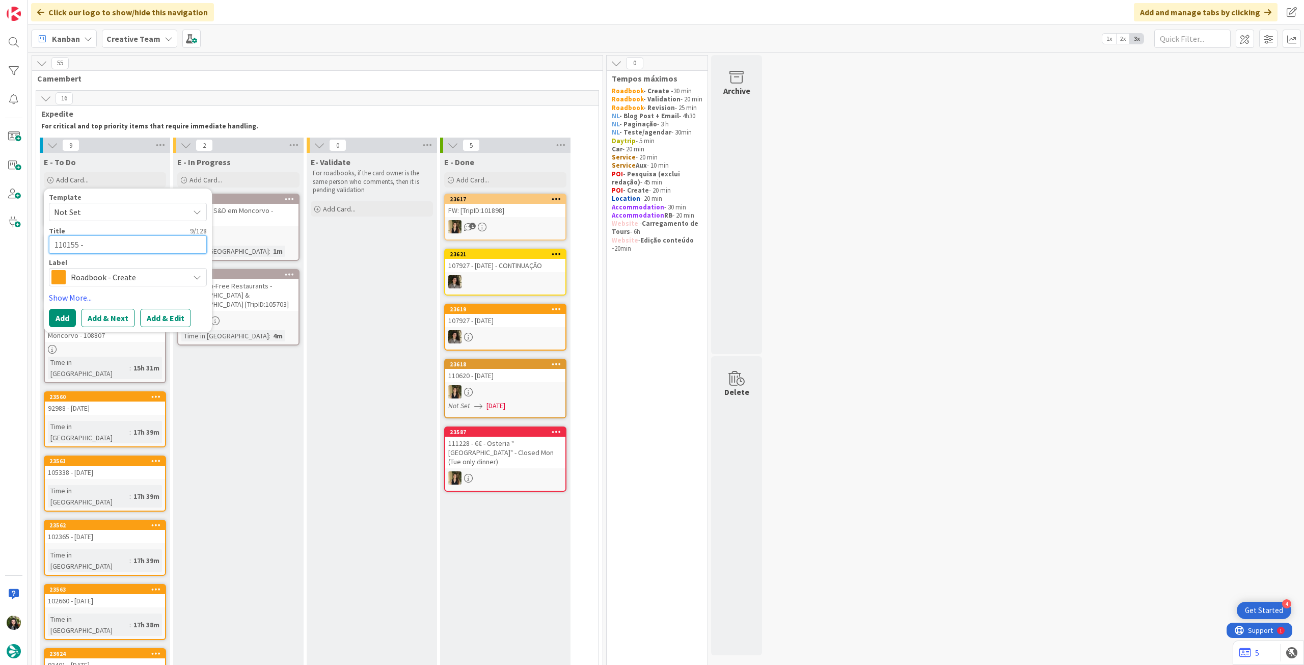
type textarea "110155 - 2"
type textarea "x"
type textarea "110155 - 22"
type textarea "x"
type textarea "110155 - 22 o"
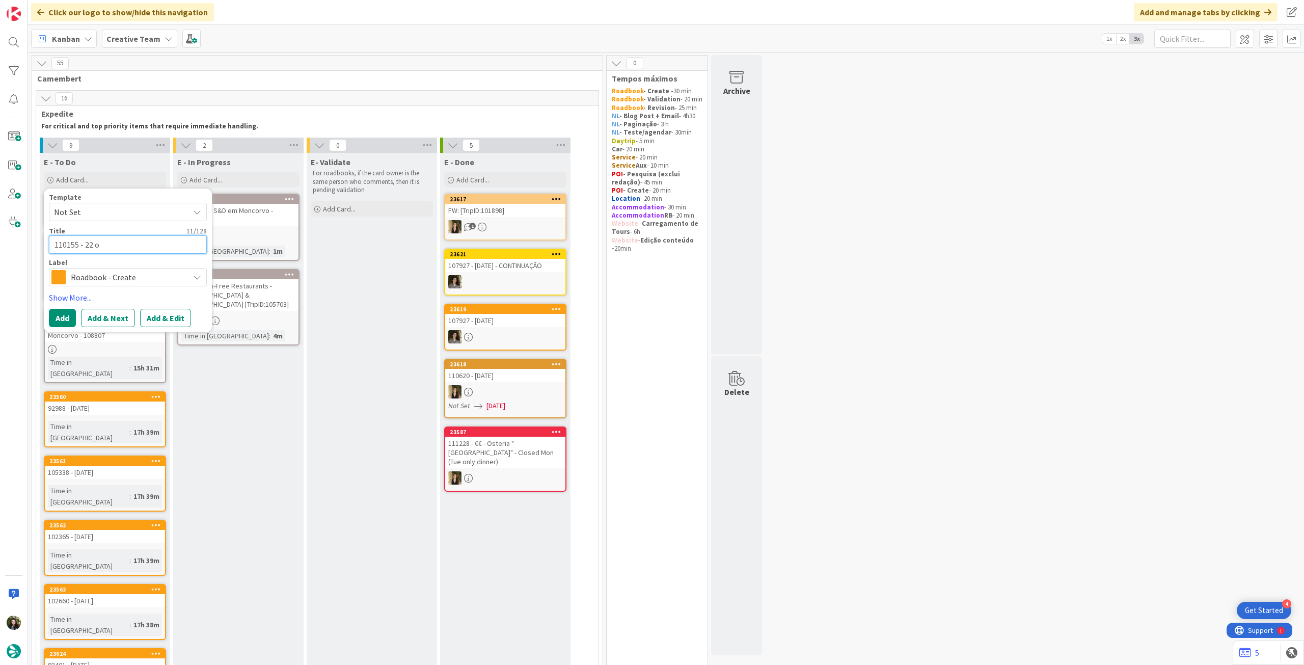
type textarea "x"
type textarea "110155 - 22 oc"
type textarea "x"
type textarea "110155 - [DATE]"
click at [68, 312] on button "Add" at bounding box center [62, 318] width 27 height 18
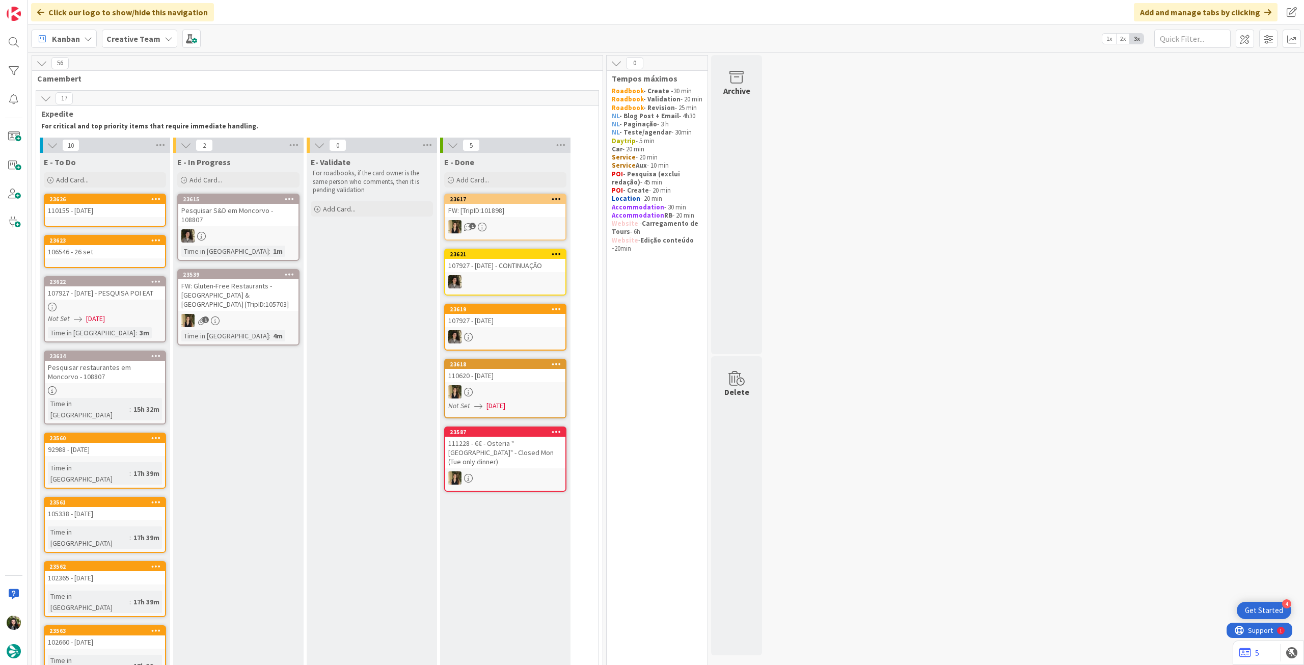
click at [155, 199] on icon at bounding box center [156, 198] width 10 height 7
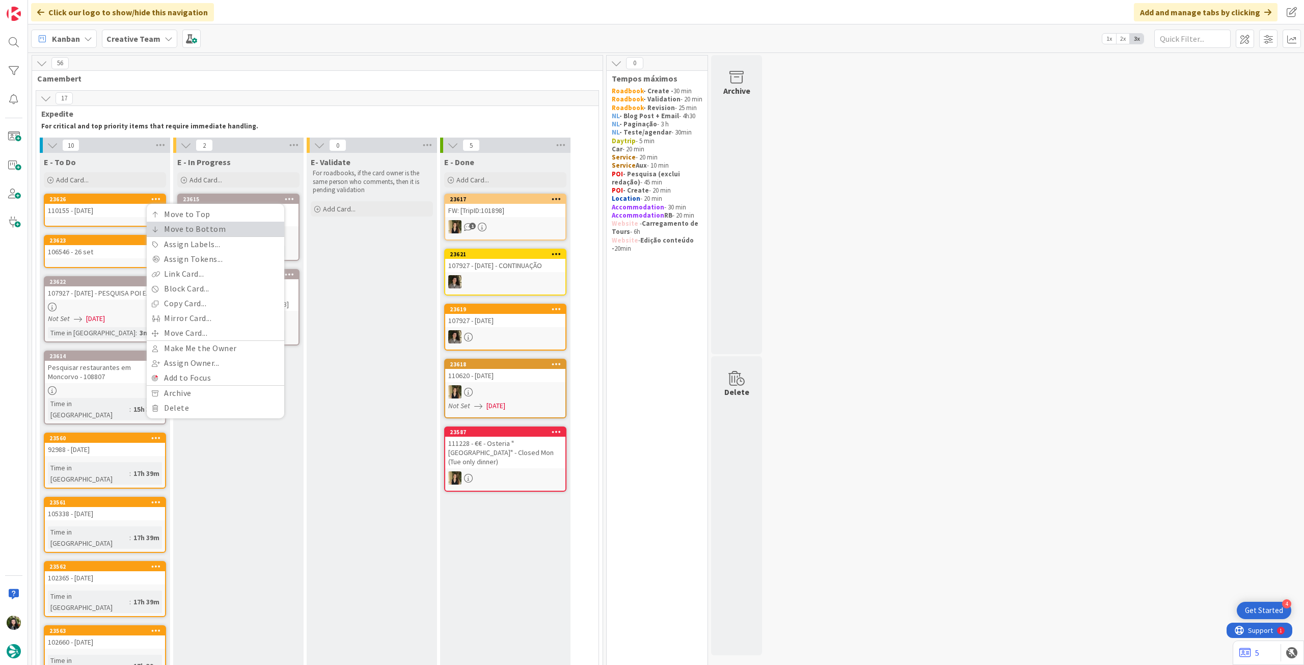
click at [162, 225] on link "Move to Bottom" at bounding box center [216, 229] width 138 height 15
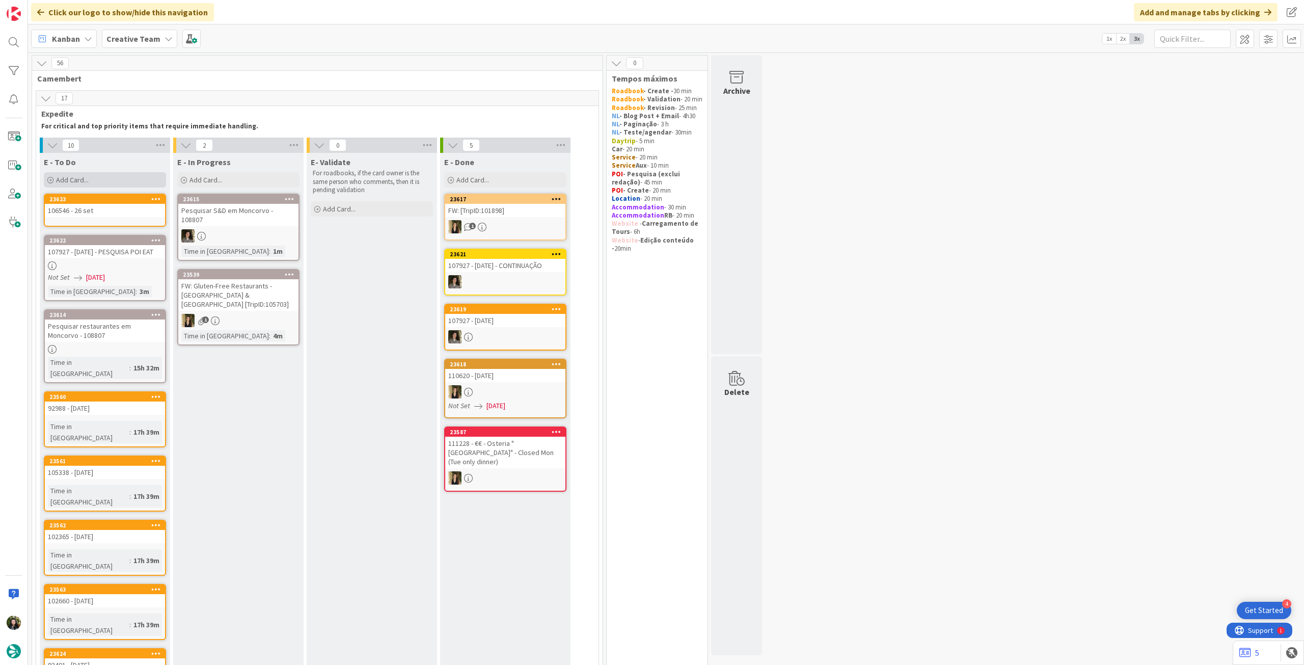
click at [117, 186] on div "Add Card..." at bounding box center [105, 179] width 122 height 15
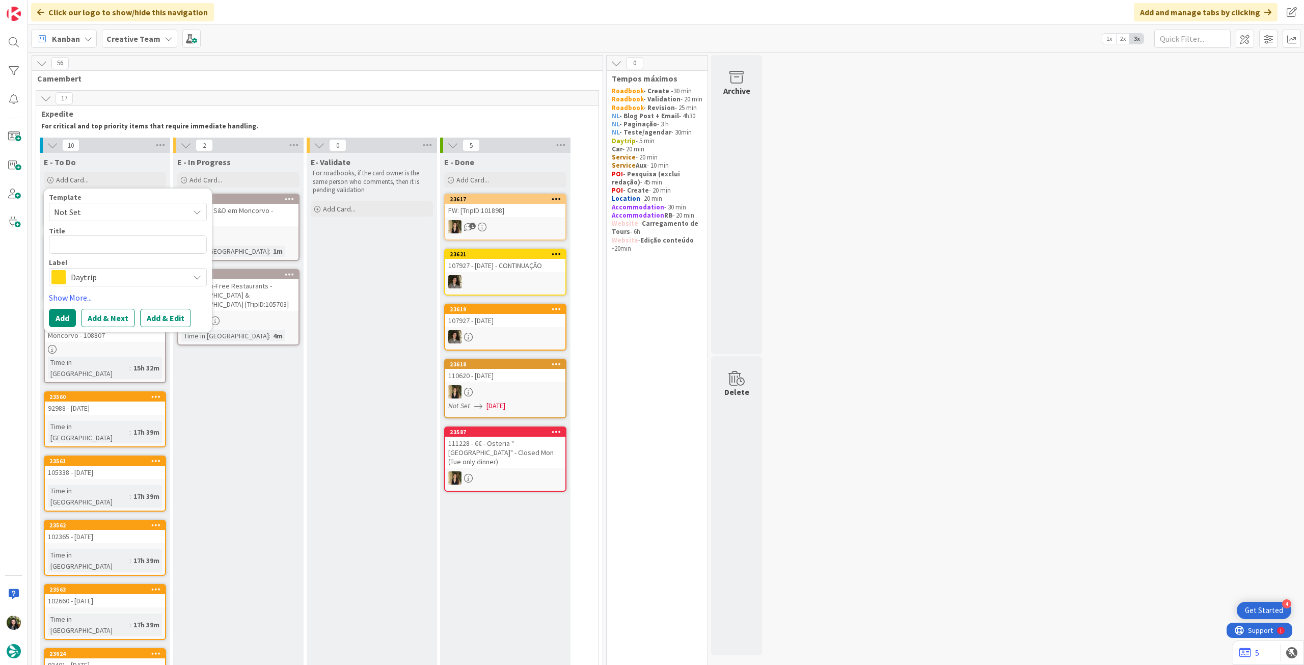
click at [121, 277] on span "Daytrip" at bounding box center [127, 277] width 113 height 14
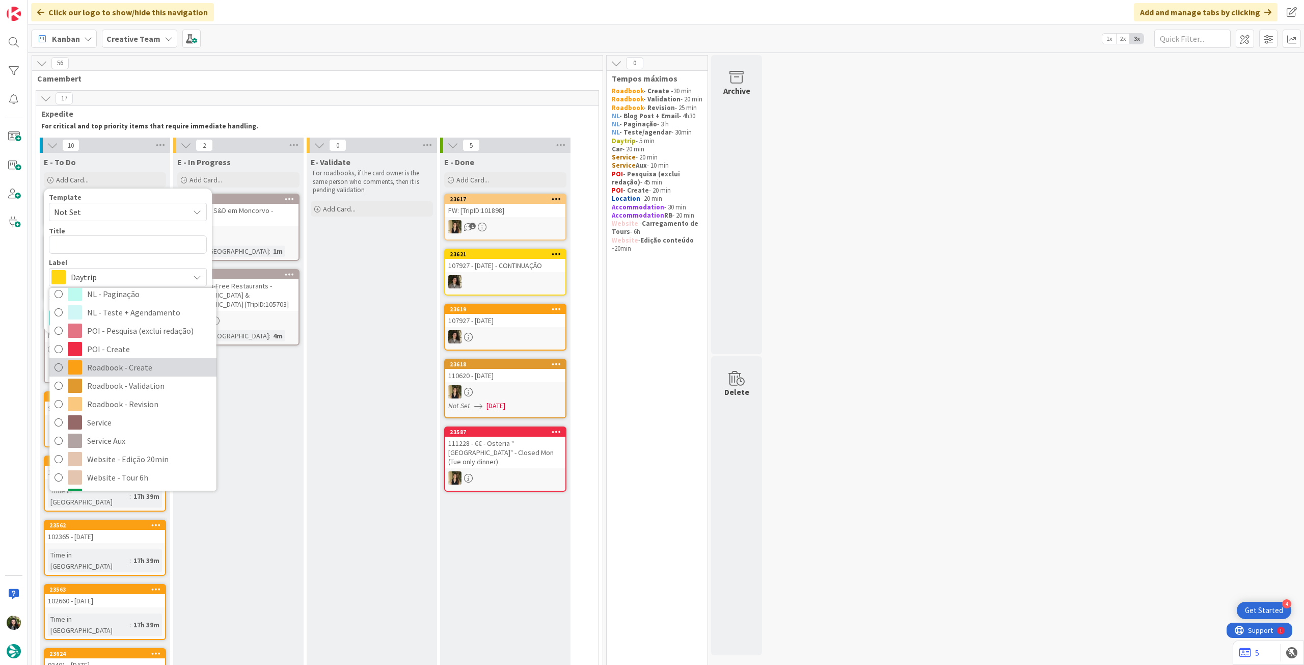
click at [151, 364] on span "Roadbook - Create" at bounding box center [149, 367] width 124 height 15
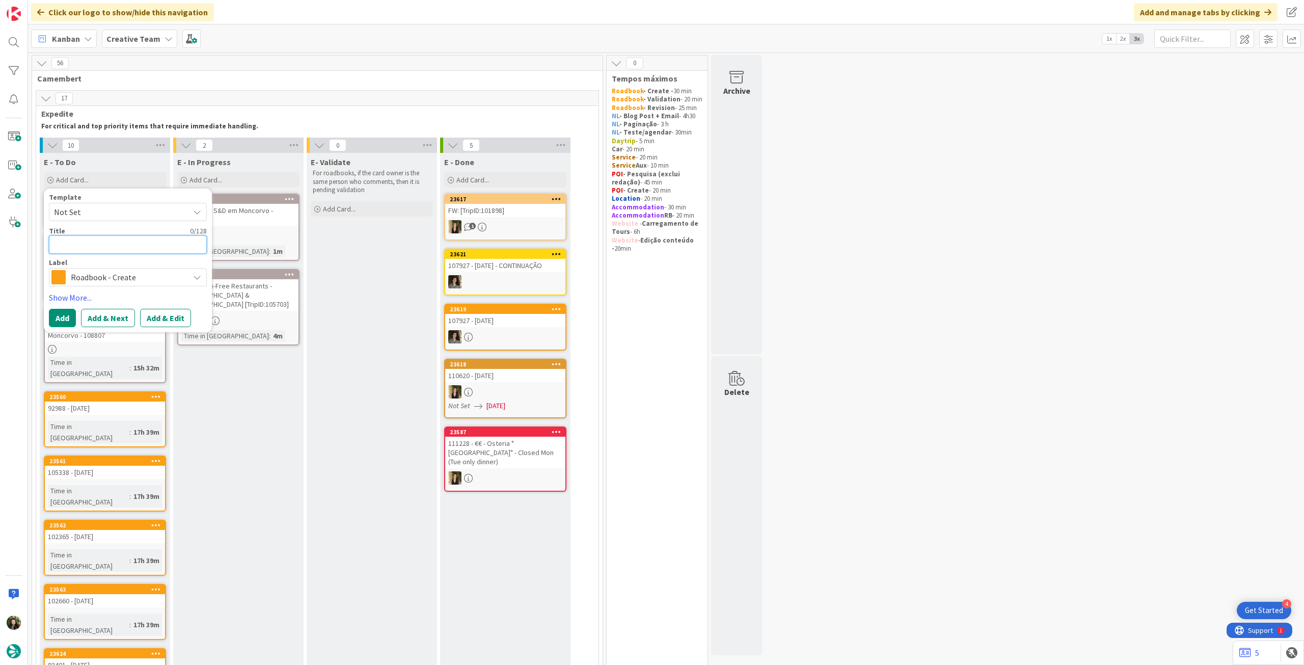
click at [139, 247] on textarea at bounding box center [128, 244] width 158 height 18
paste textarea "98215"
type textarea "x"
type textarea "98215"
type textarea "x"
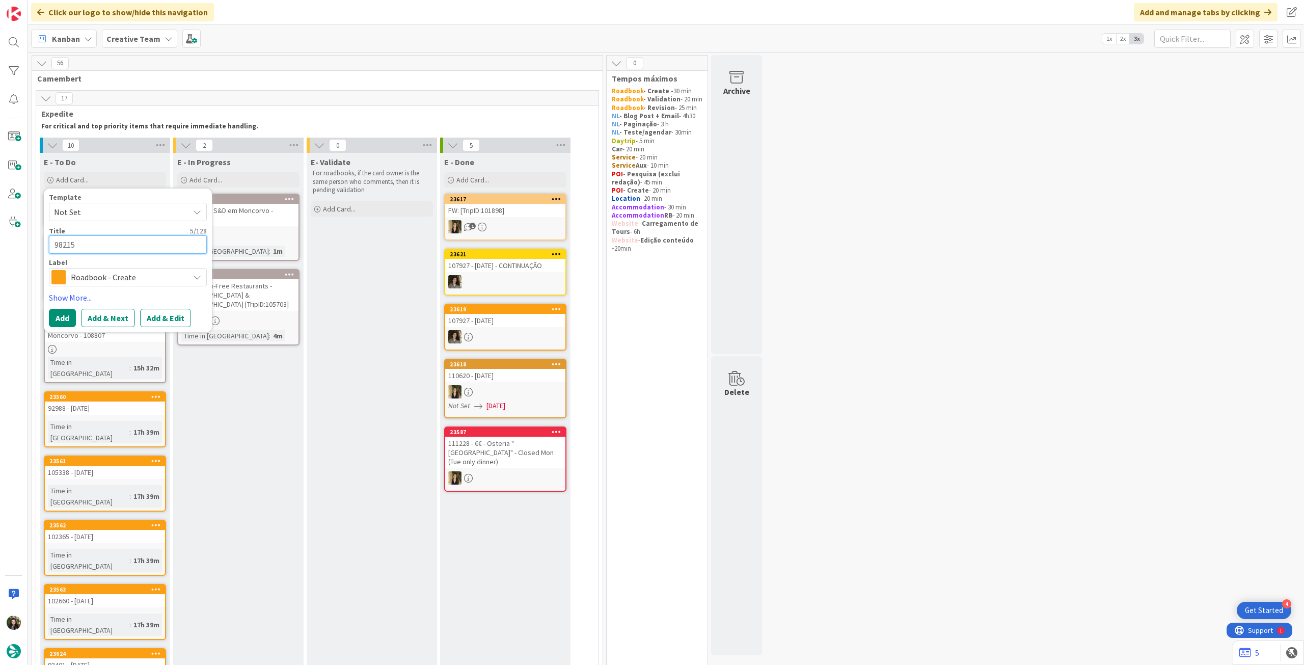
type textarea "98215"
type textarea "x"
type textarea "98215 -"
type textarea "x"
type textarea "98215 - 2"
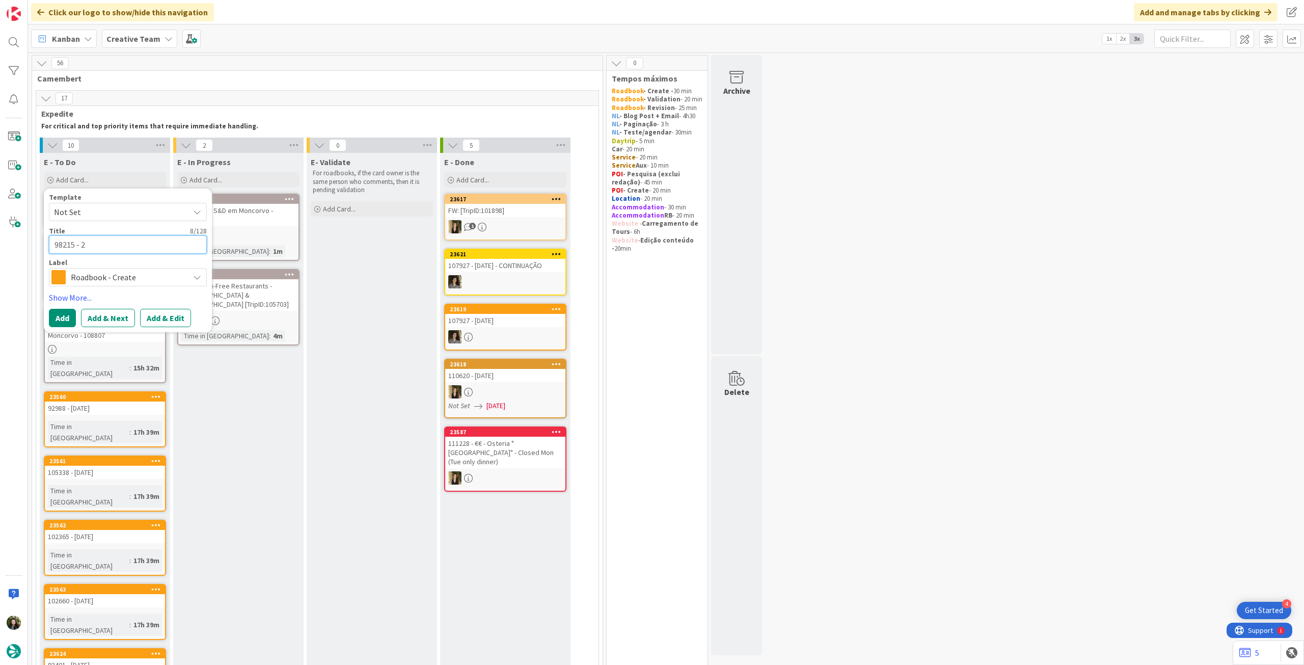
type textarea "x"
type textarea "98215 - 22"
type textarea "x"
type textarea "98215 - 22 o"
type textarea "x"
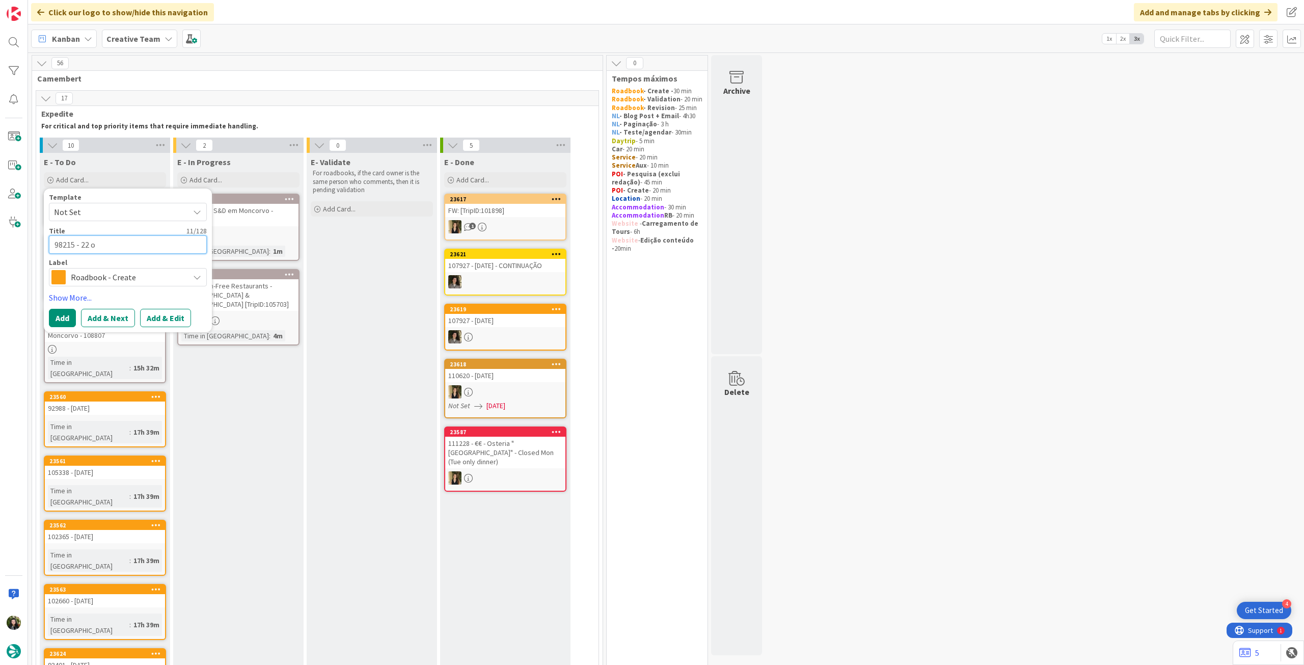
type textarea "98215 - 22 oc"
type textarea "x"
type textarea "98215 - [DATE]"
click at [71, 315] on button "Add" at bounding box center [62, 318] width 27 height 18
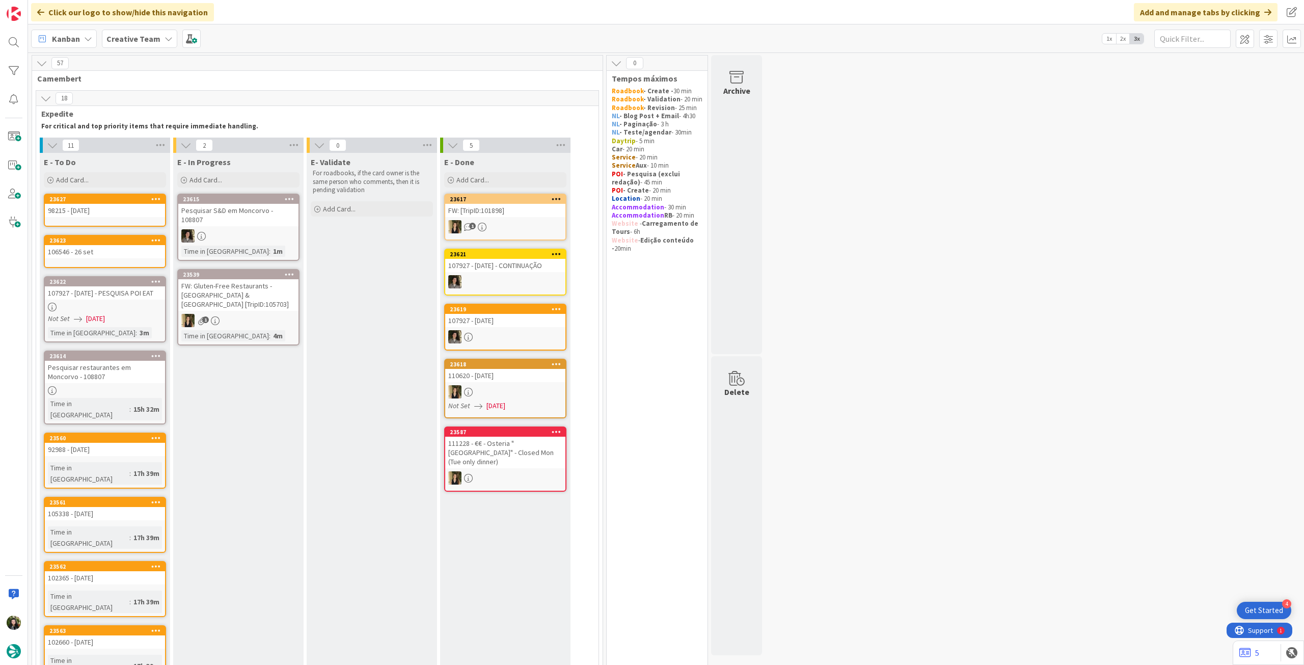
click at [158, 199] on icon at bounding box center [156, 198] width 10 height 7
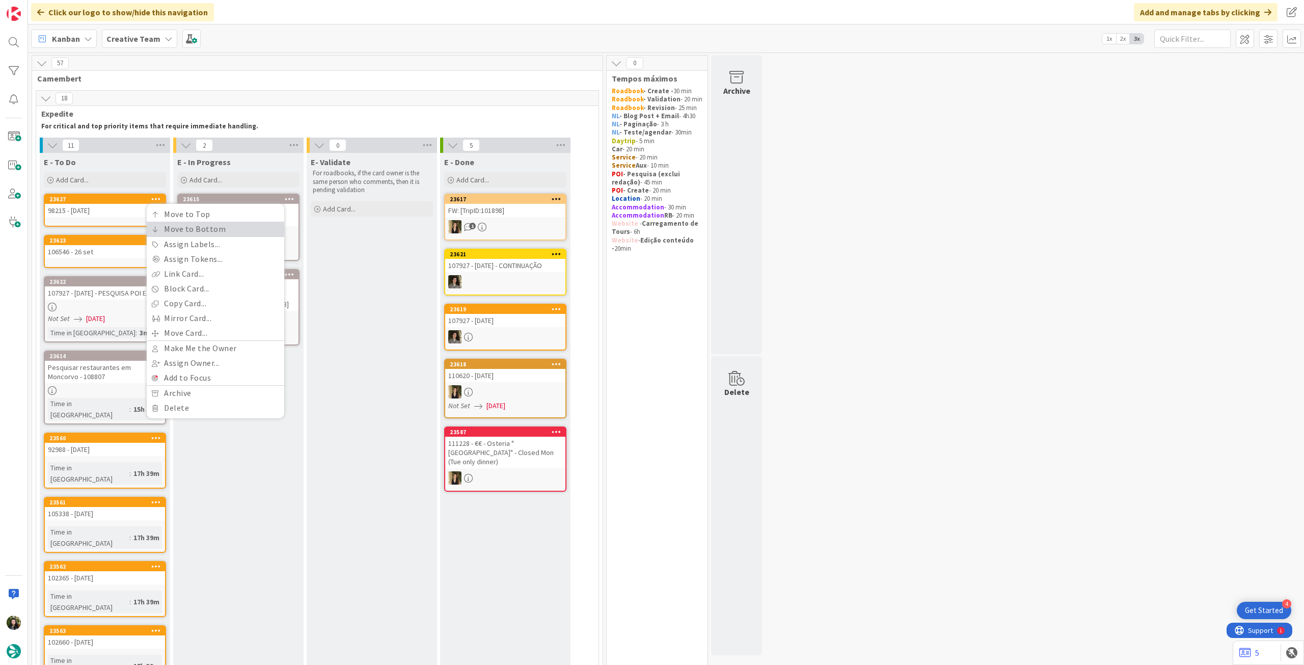
click at [164, 230] on link "Move to Bottom" at bounding box center [216, 229] width 138 height 15
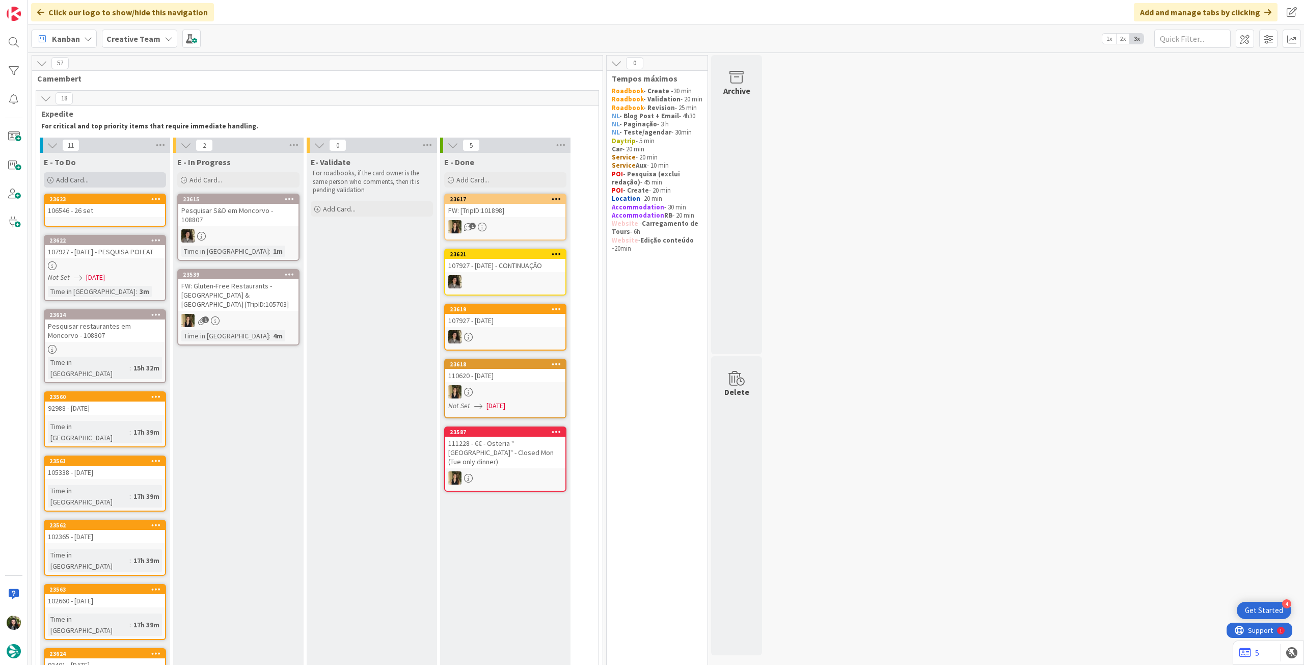
click at [116, 174] on div "Add Card..." at bounding box center [105, 179] width 122 height 15
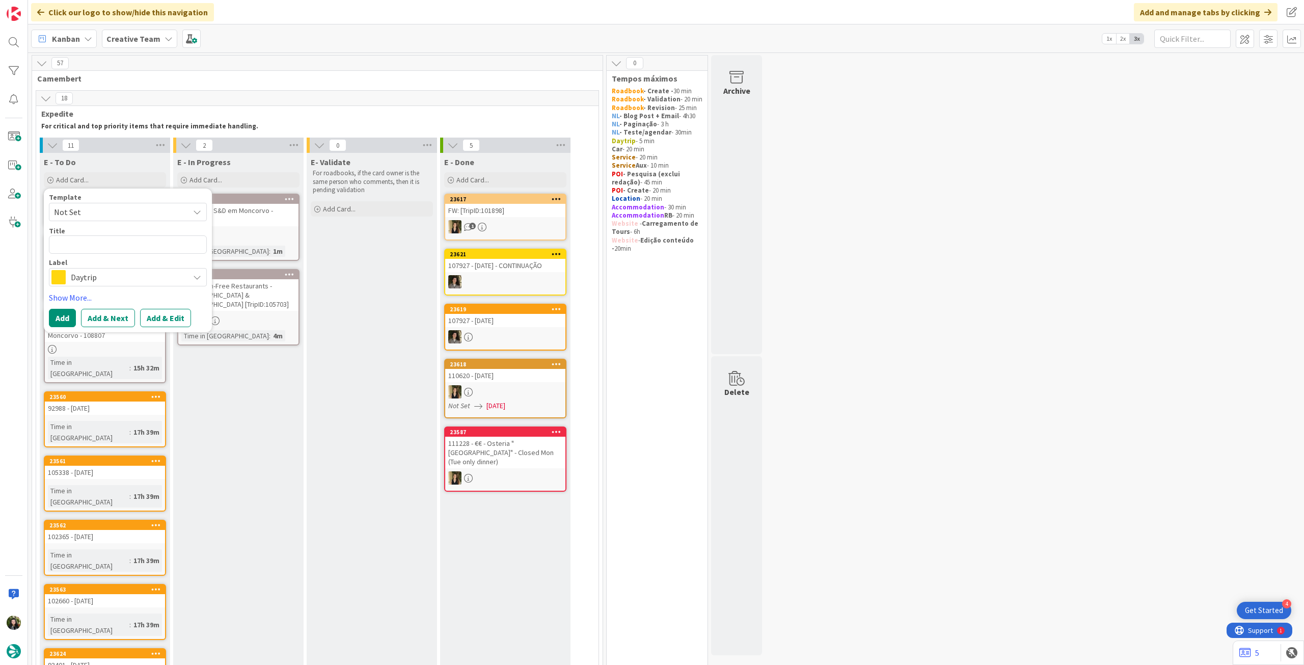
click at [113, 278] on span "Daytrip" at bounding box center [127, 277] width 113 height 14
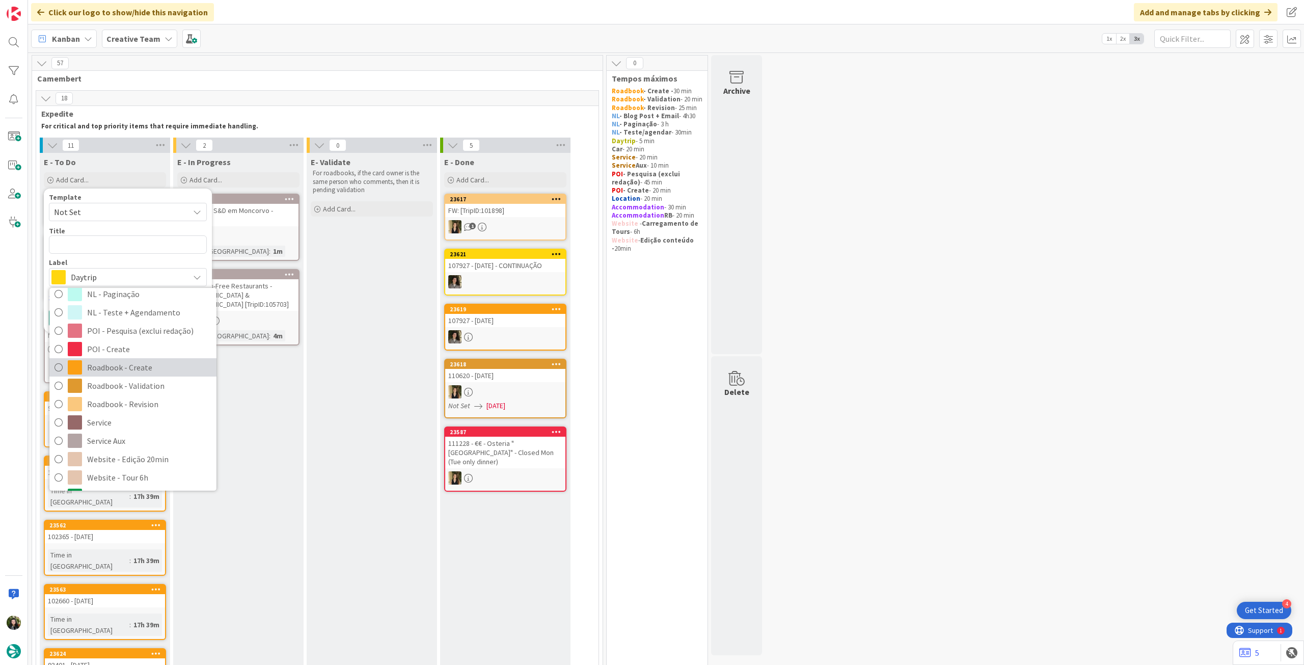
drag, startPoint x: 142, startPoint y: 360, endPoint x: 132, endPoint y: 347, distance: 15.7
click at [141, 360] on span "Roadbook - Create" at bounding box center [149, 367] width 124 height 15
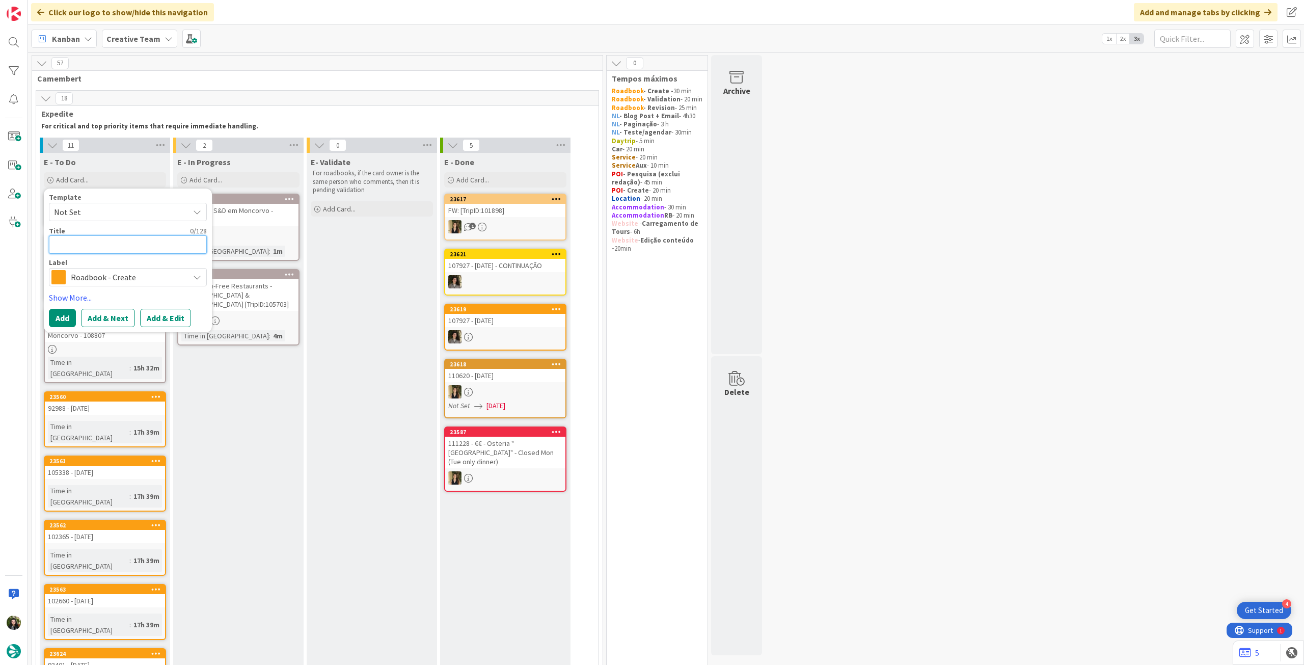
click at [113, 242] on textarea at bounding box center [128, 244] width 158 height 18
paste textarea "99402"
type textarea "x"
type textarea "99402"
type textarea "x"
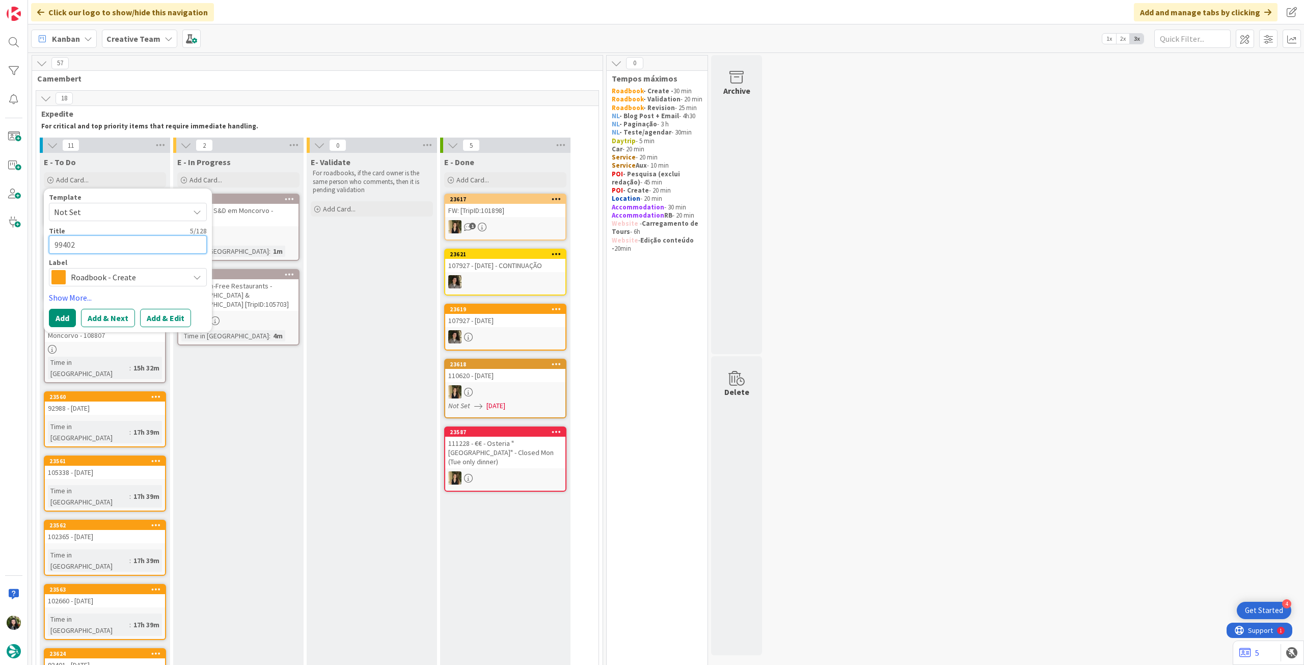
type textarea "99402"
type textarea "x"
type textarea "99402 -"
type textarea "x"
type textarea "99402 -"
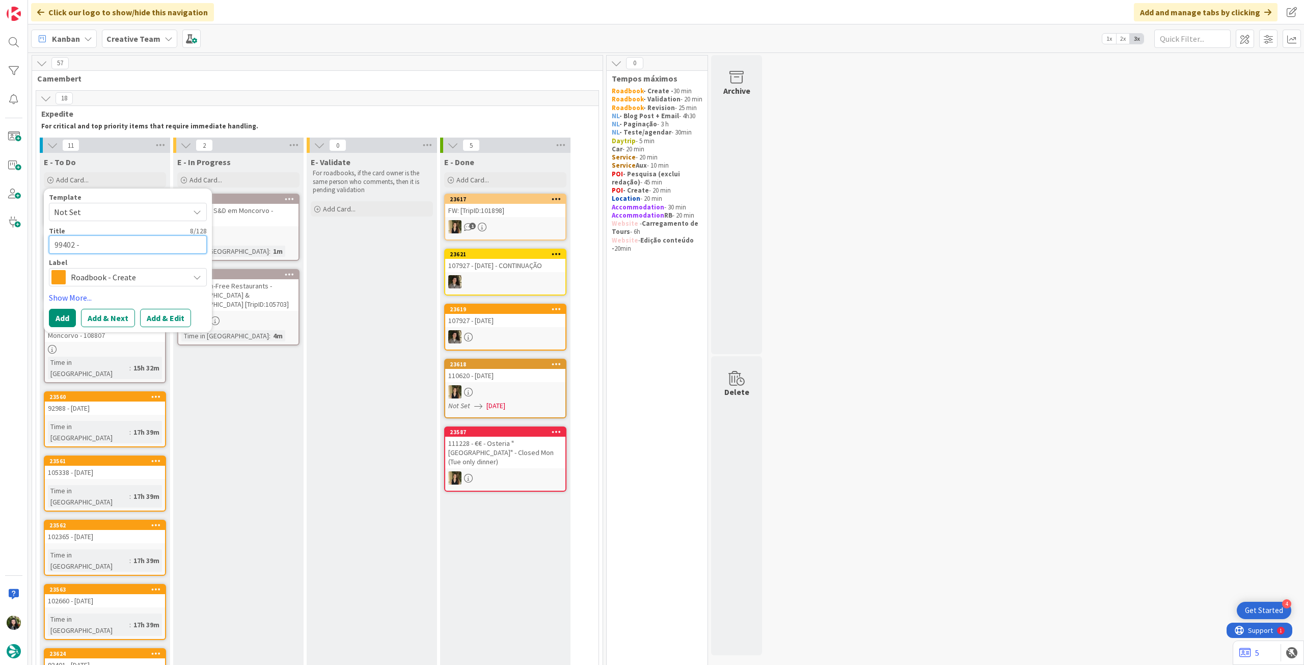
type textarea "x"
type textarea "99402 - 2"
type textarea "x"
type textarea "99402 - 22"
type textarea "x"
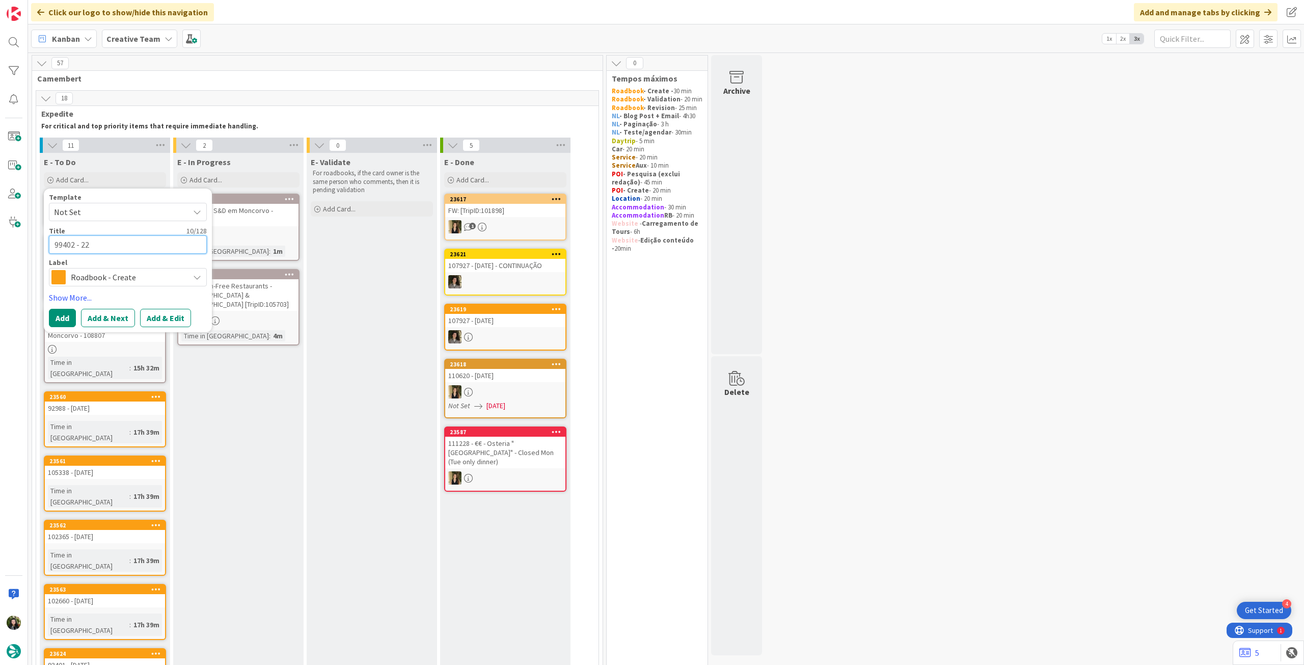
type textarea "99402 - 22"
type textarea "x"
type textarea "99402 - 22 o"
type textarea "x"
type textarea "99402 - 22 oc"
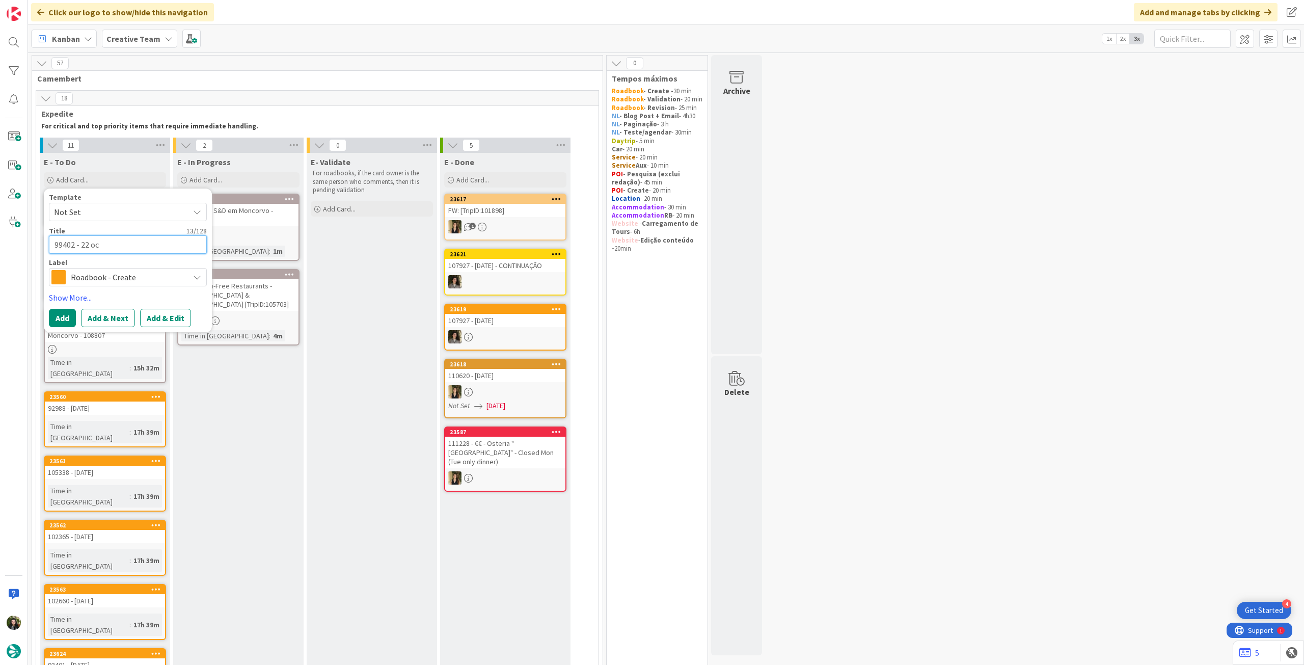
type textarea "x"
type textarea "99402 - [DATE]"
click at [62, 317] on button "Add" at bounding box center [62, 318] width 27 height 18
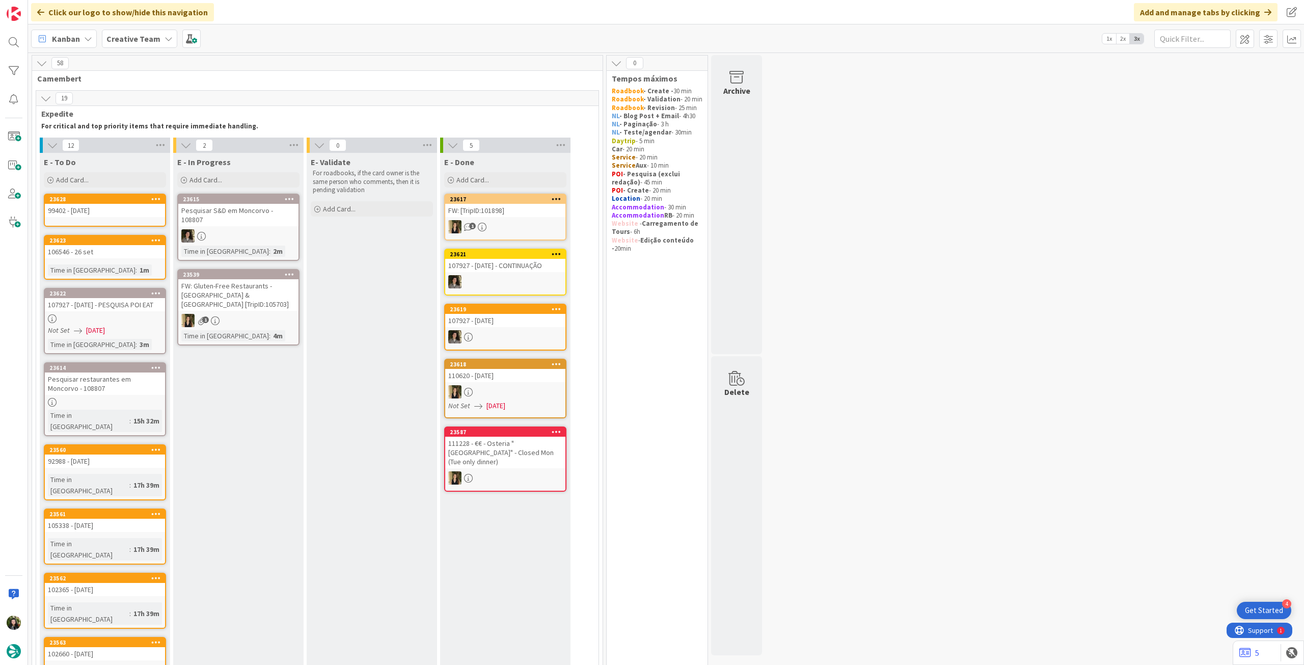
click at [157, 198] on icon at bounding box center [156, 198] width 10 height 7
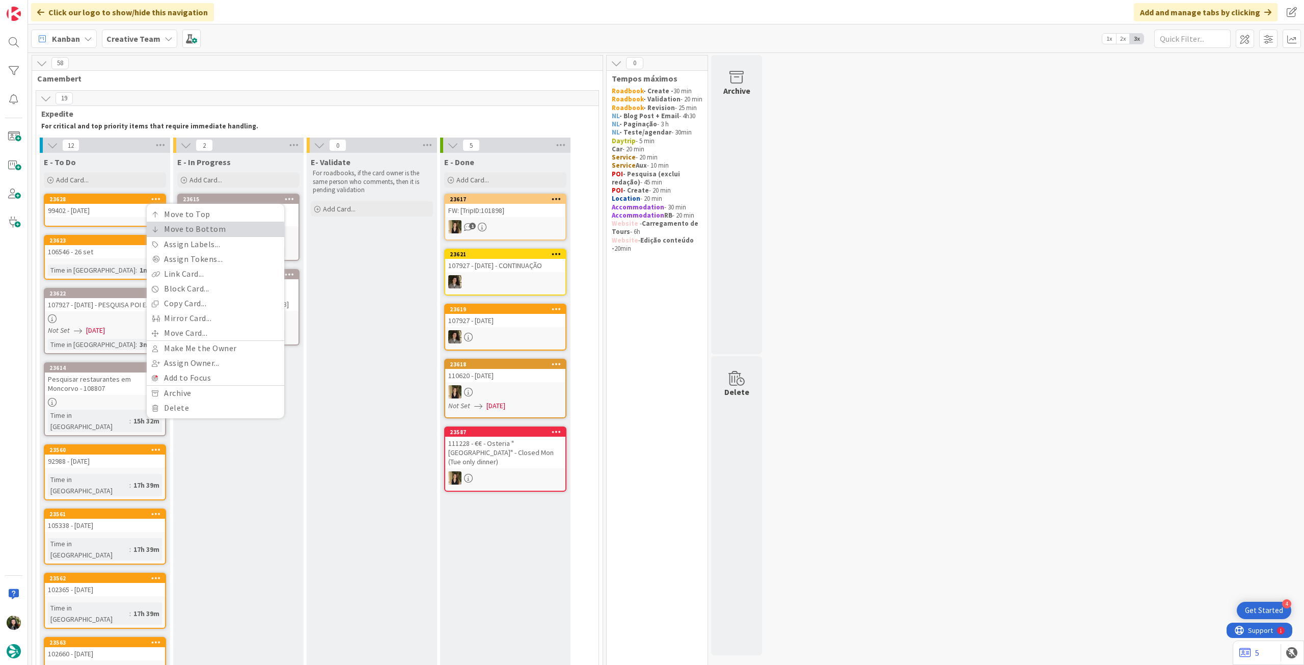
click at [166, 229] on link "Move to Bottom" at bounding box center [216, 229] width 138 height 15
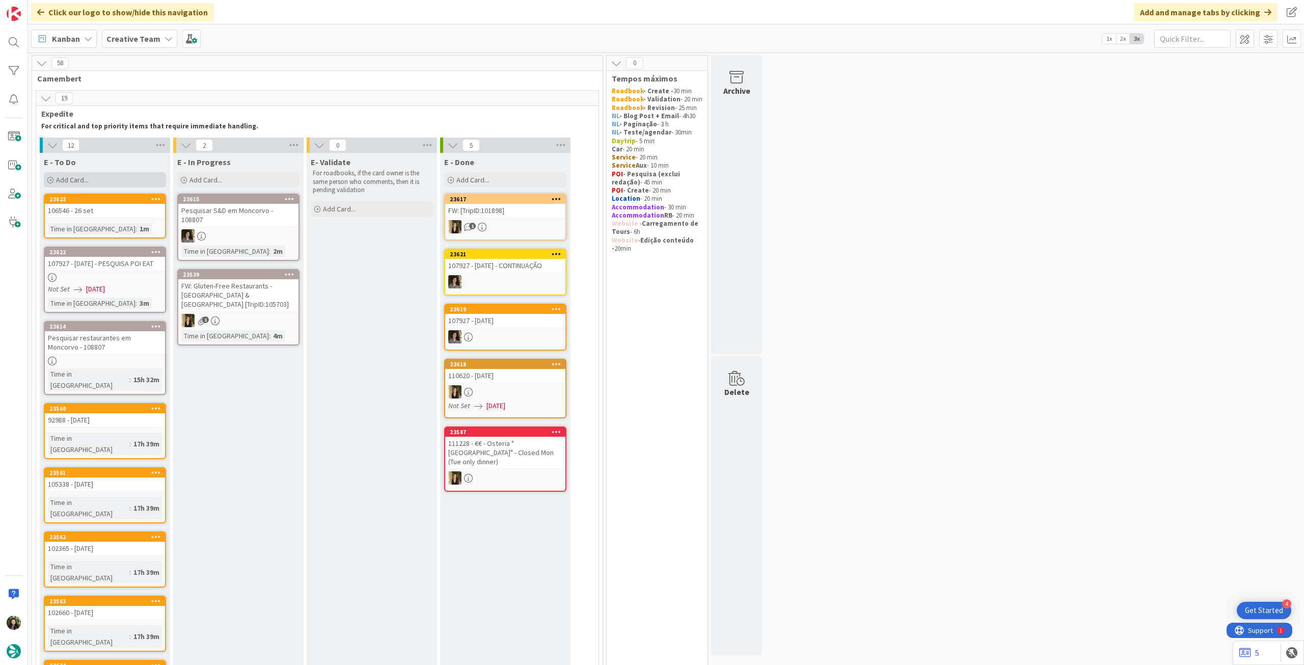
click at [116, 177] on div "Add Card..." at bounding box center [105, 179] width 122 height 15
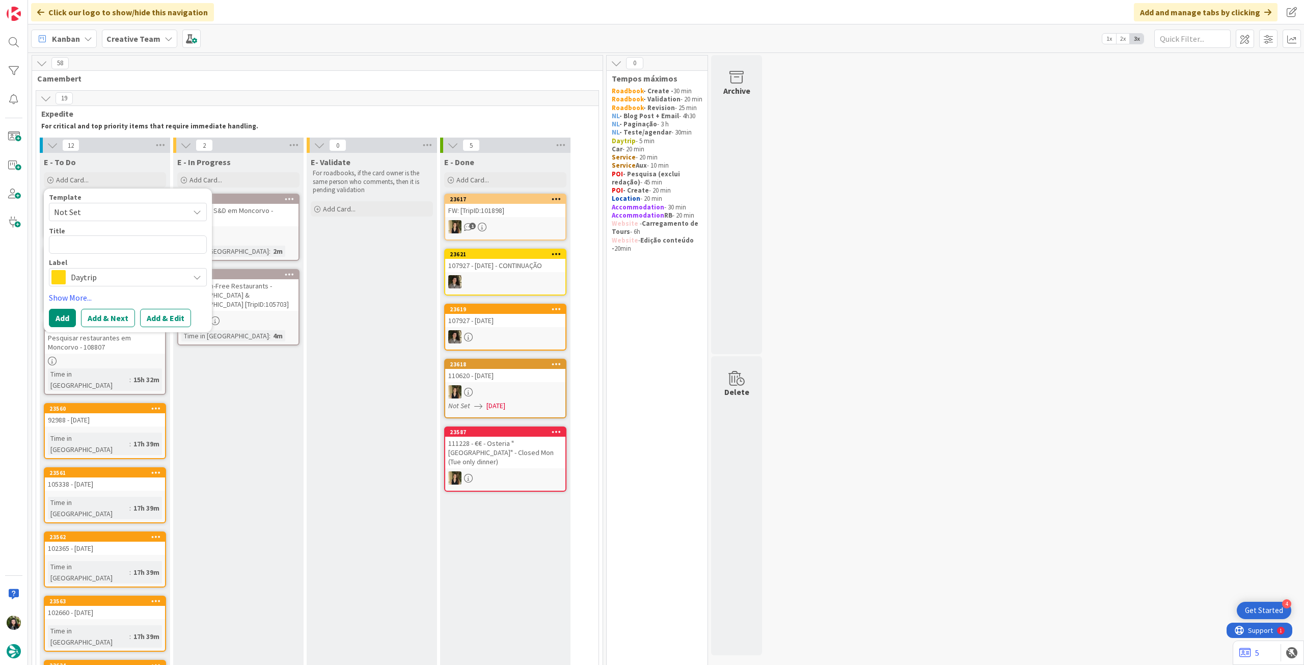
drag, startPoint x: 130, startPoint y: 272, endPoint x: 148, endPoint y: 247, distance: 30.8
click at [130, 272] on span "Daytrip" at bounding box center [127, 277] width 113 height 14
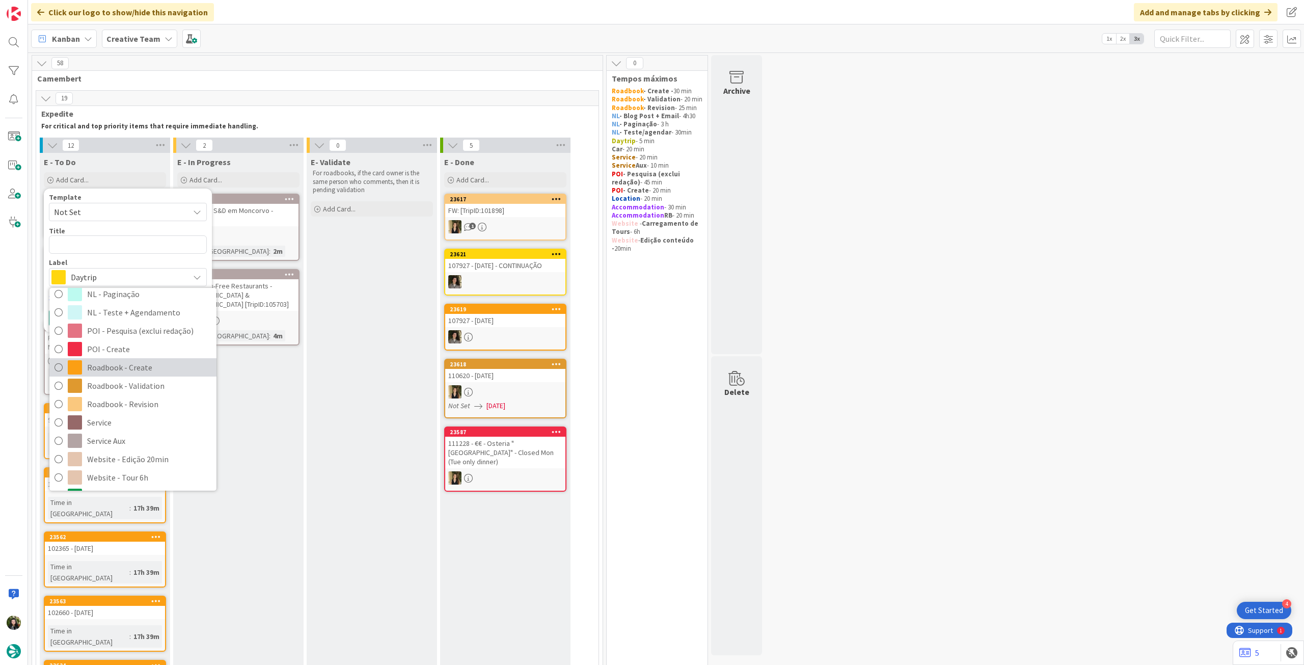
click at [148, 369] on span "Roadbook - Create" at bounding box center [149, 367] width 124 height 15
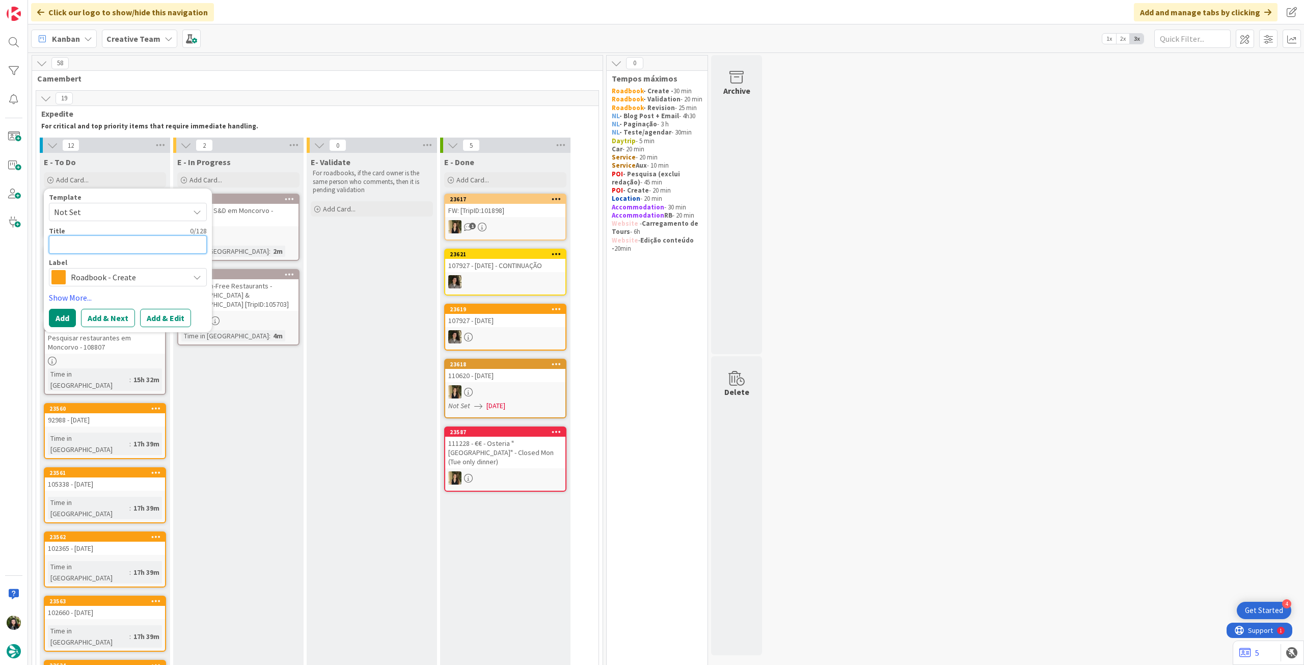
click at [133, 241] on textarea at bounding box center [128, 244] width 158 height 18
paste textarea "104825"
type textarea "x"
type textarea "104825"
type textarea "x"
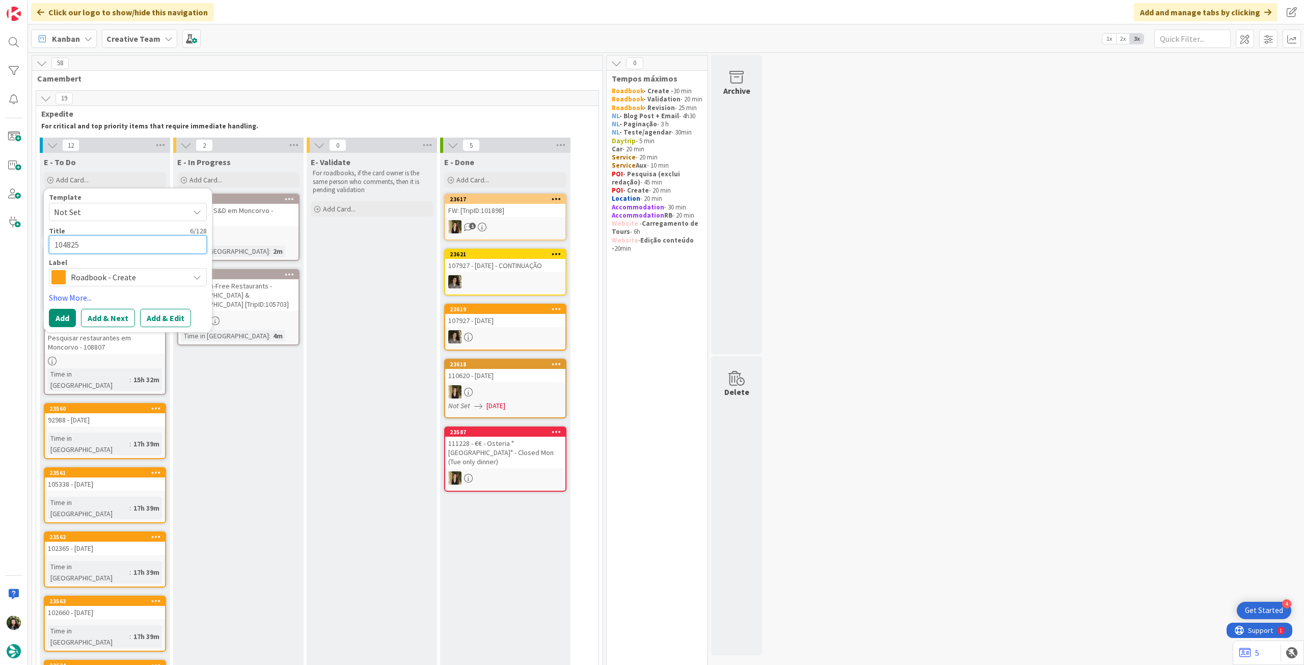
type textarea "104825"
type textarea "x"
type textarea "104825 -"
type textarea "x"
type textarea "104825 -"
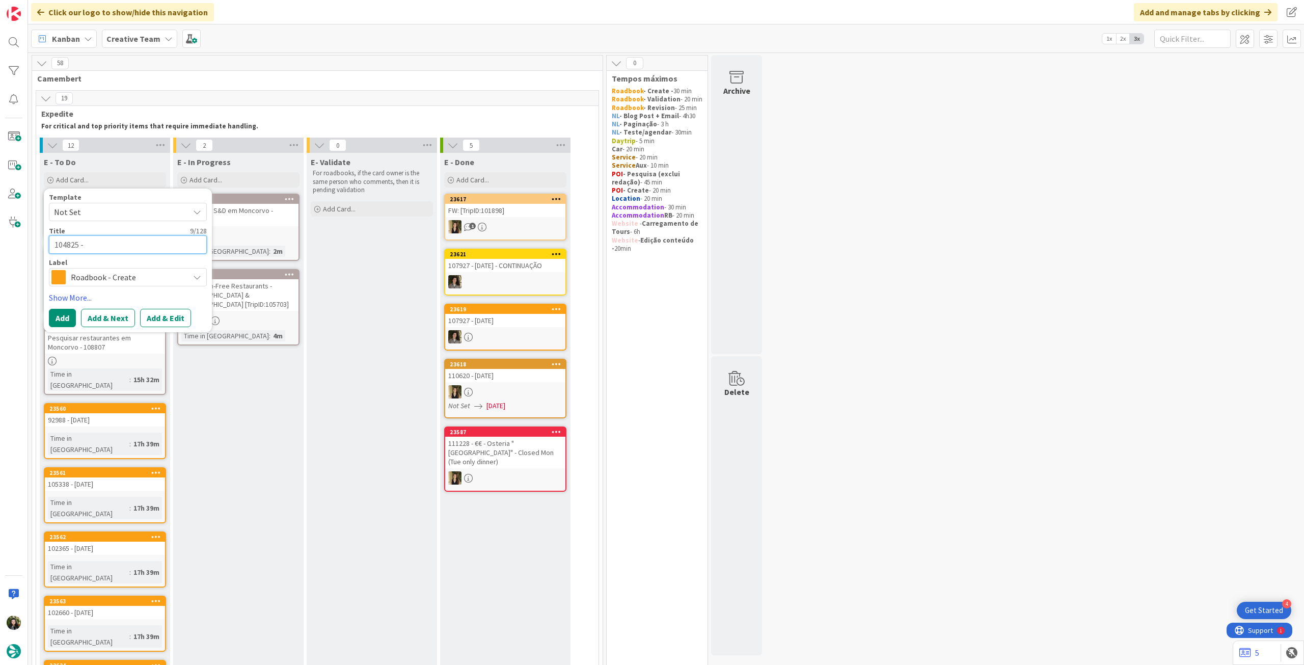
type textarea "x"
type textarea "104825 - 2"
type textarea "x"
type textarea "104825 - 22"
type textarea "x"
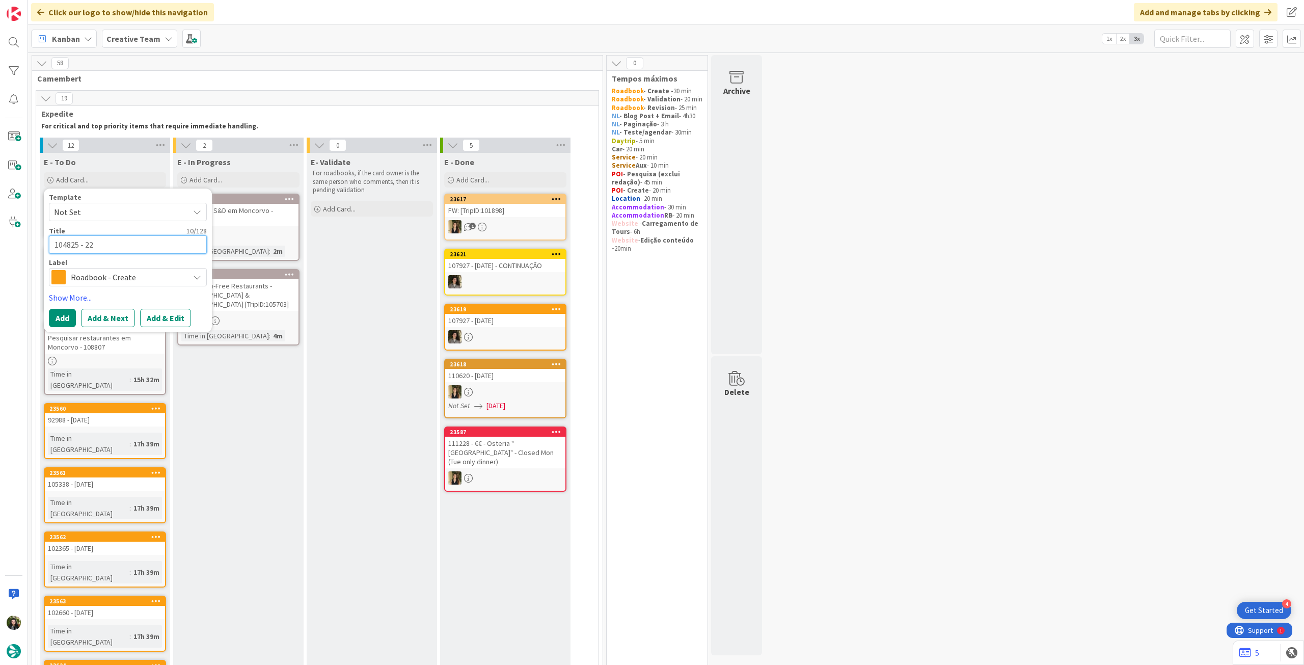
type textarea "104825 - 22"
type textarea "x"
type textarea "104825 - 22 o"
type textarea "x"
type textarea "104825 - 22 oc"
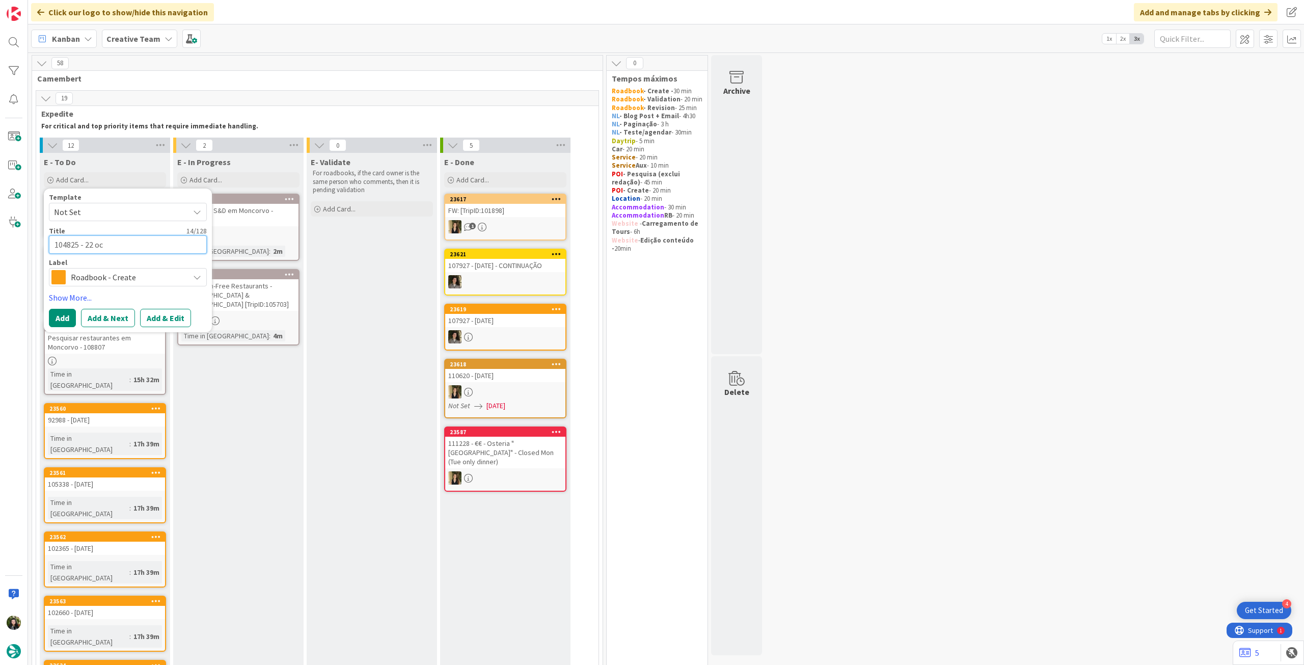
type textarea "x"
type textarea "104825 - [DATE]"
click at [62, 317] on button "Add" at bounding box center [62, 318] width 27 height 18
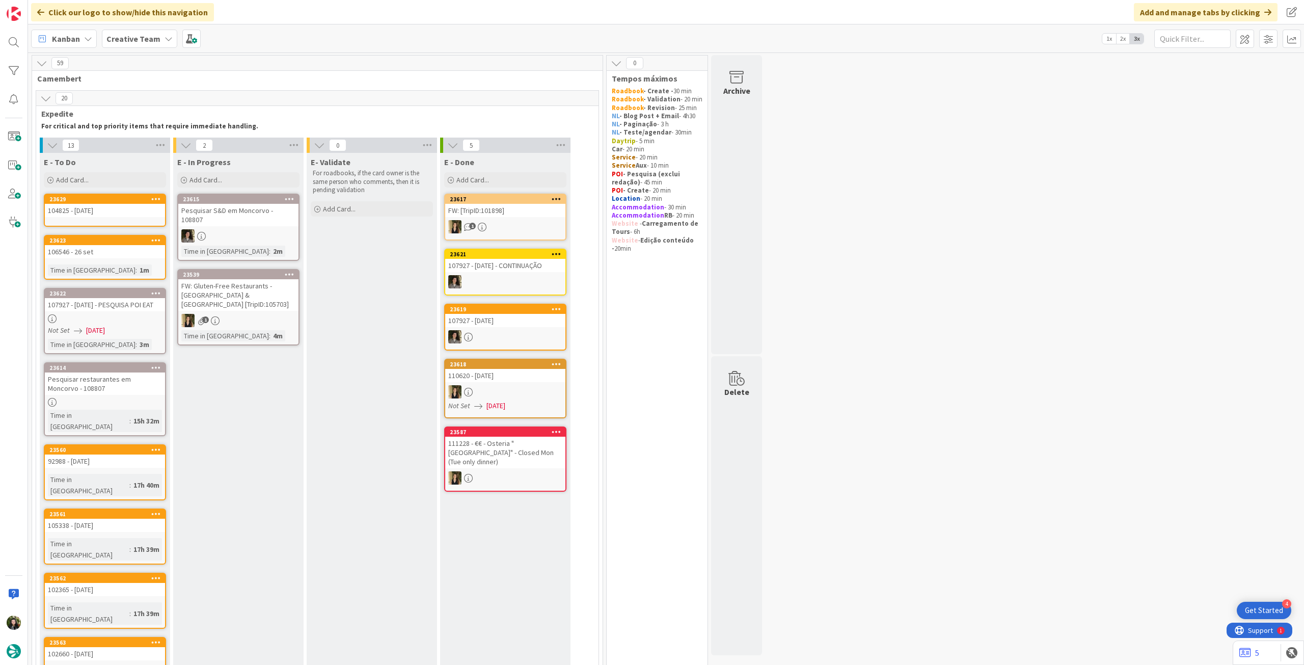
click at [157, 199] on icon at bounding box center [156, 198] width 10 height 7
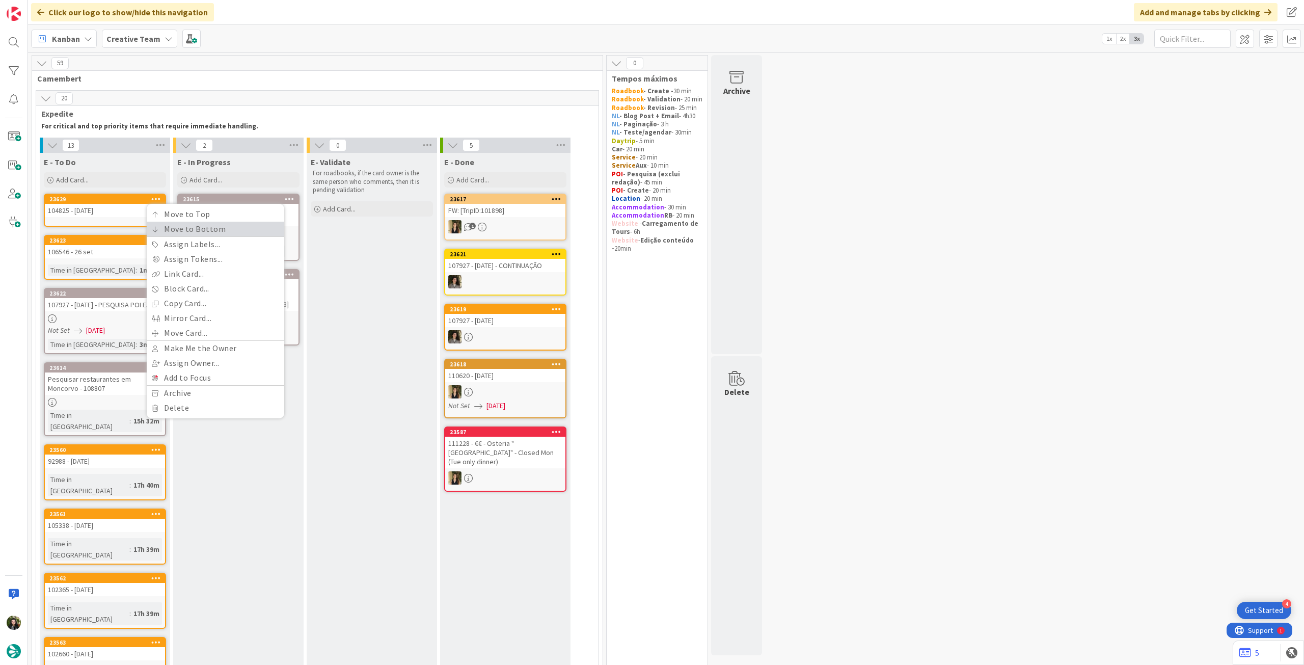
click at [157, 227] on icon at bounding box center [155, 229] width 7 height 6
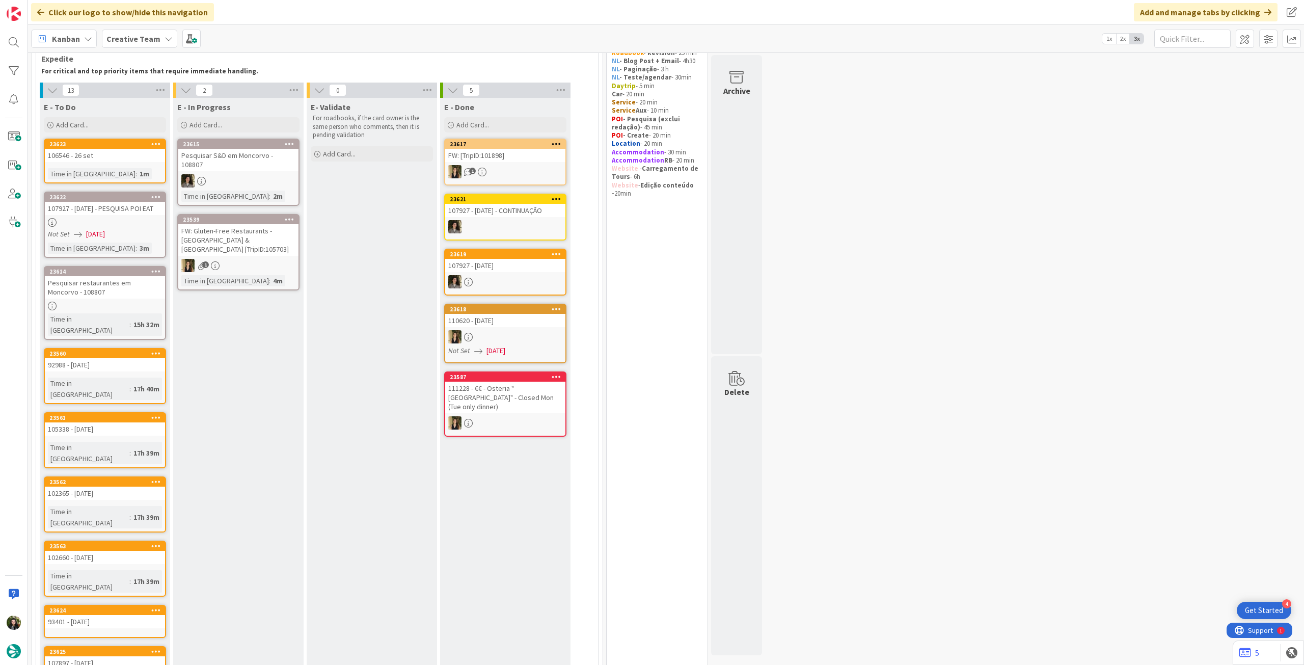
scroll to position [0, 0]
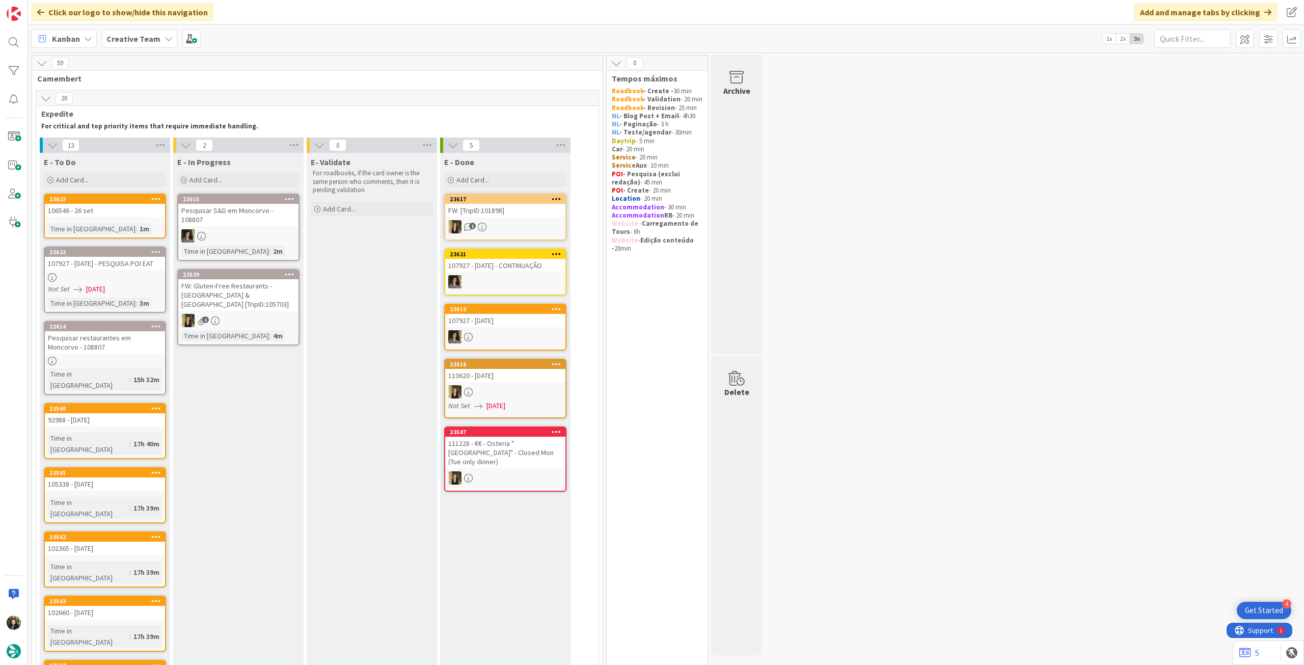
click at [135, 37] on b "Creative Team" at bounding box center [133, 39] width 54 height 10
click at [163, 142] on h4 "Creative Team - Análise" at bounding box center [183, 146] width 139 height 10
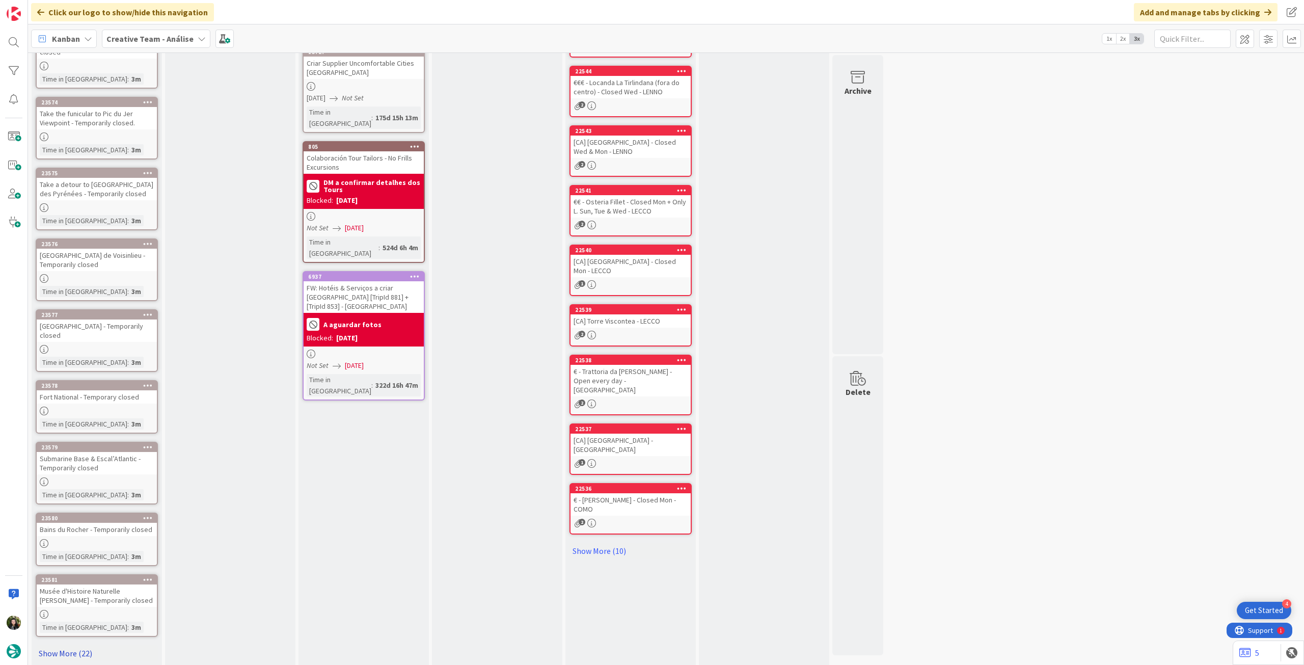
click at [75, 645] on link "Show More (22)" at bounding box center [97, 653] width 122 height 16
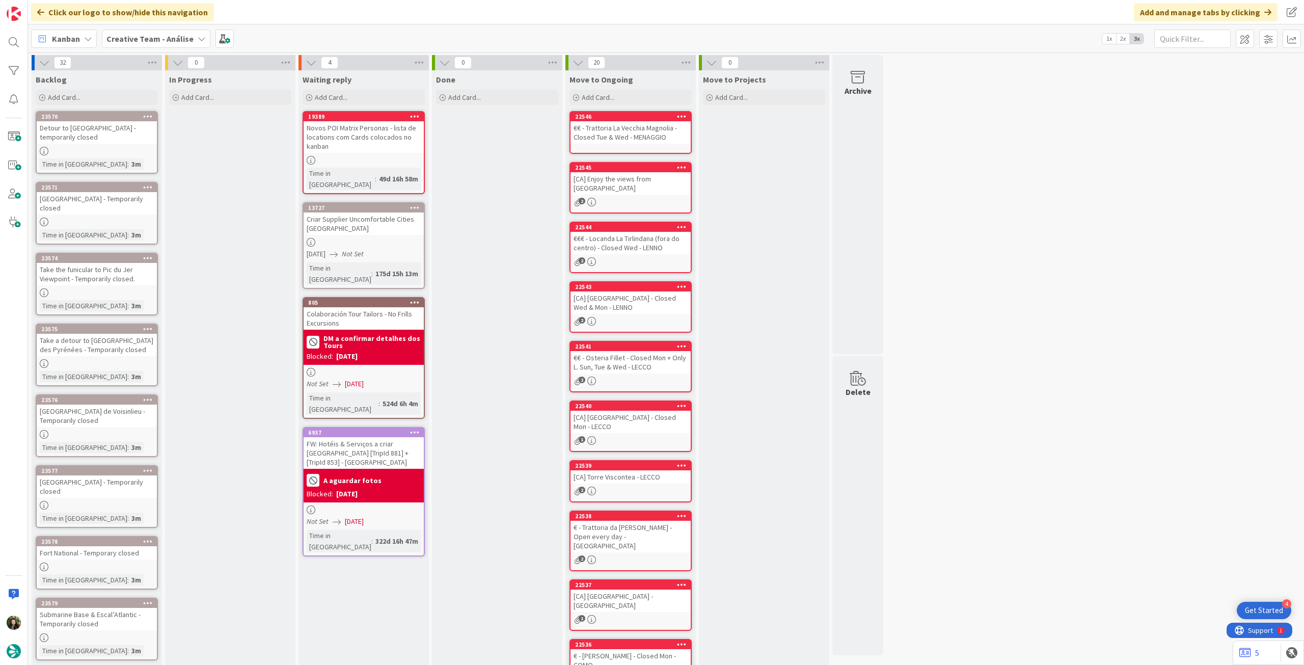
click at [143, 34] on b "Creative Team - Análise" at bounding box center [149, 39] width 87 height 10
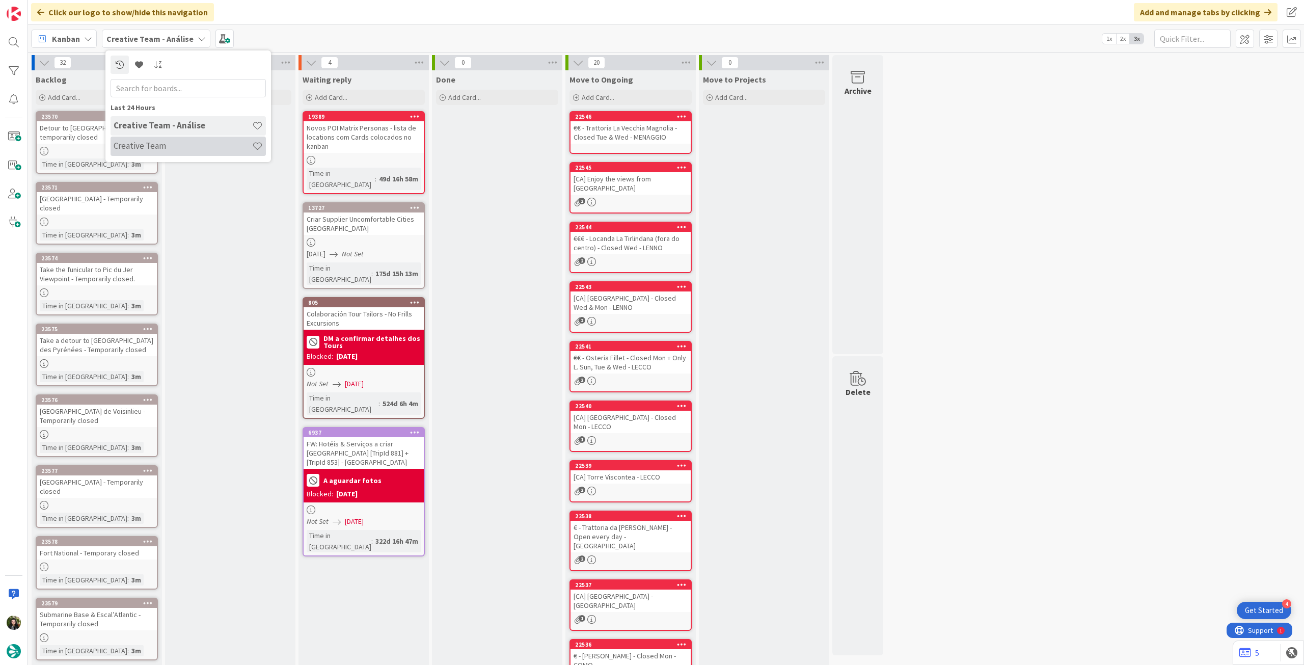
click at [166, 144] on h4 "Creative Team" at bounding box center [183, 146] width 139 height 10
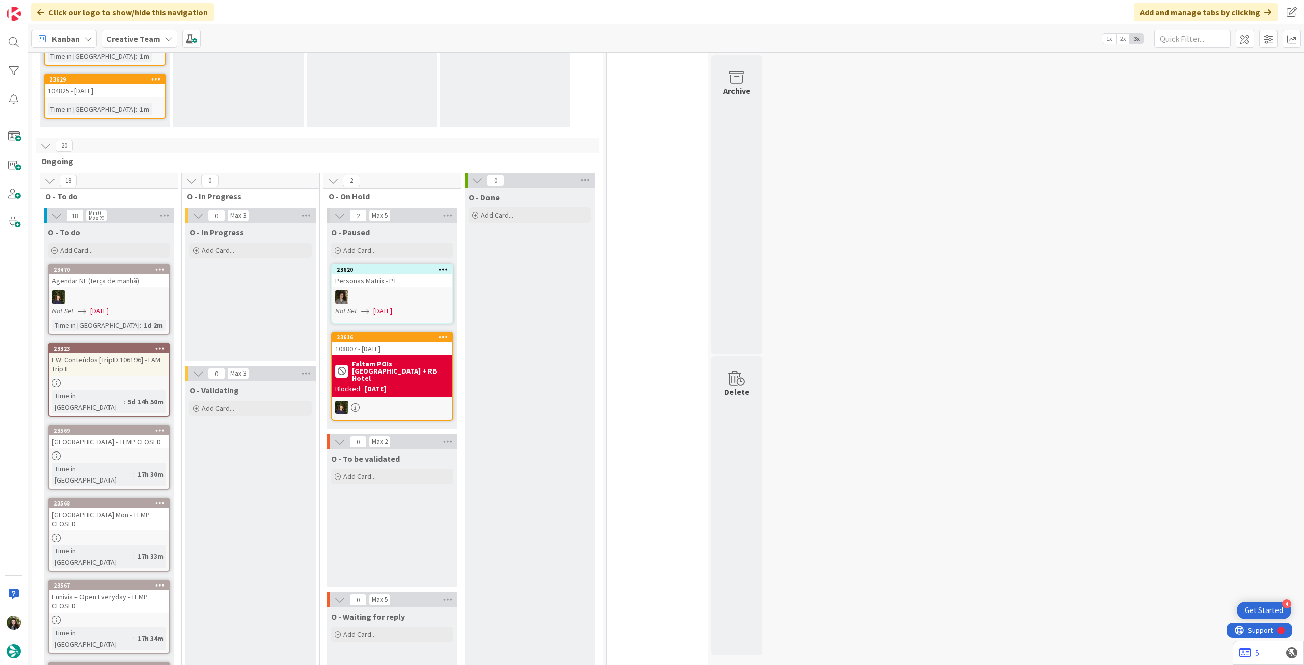
scroll to position [950, 0]
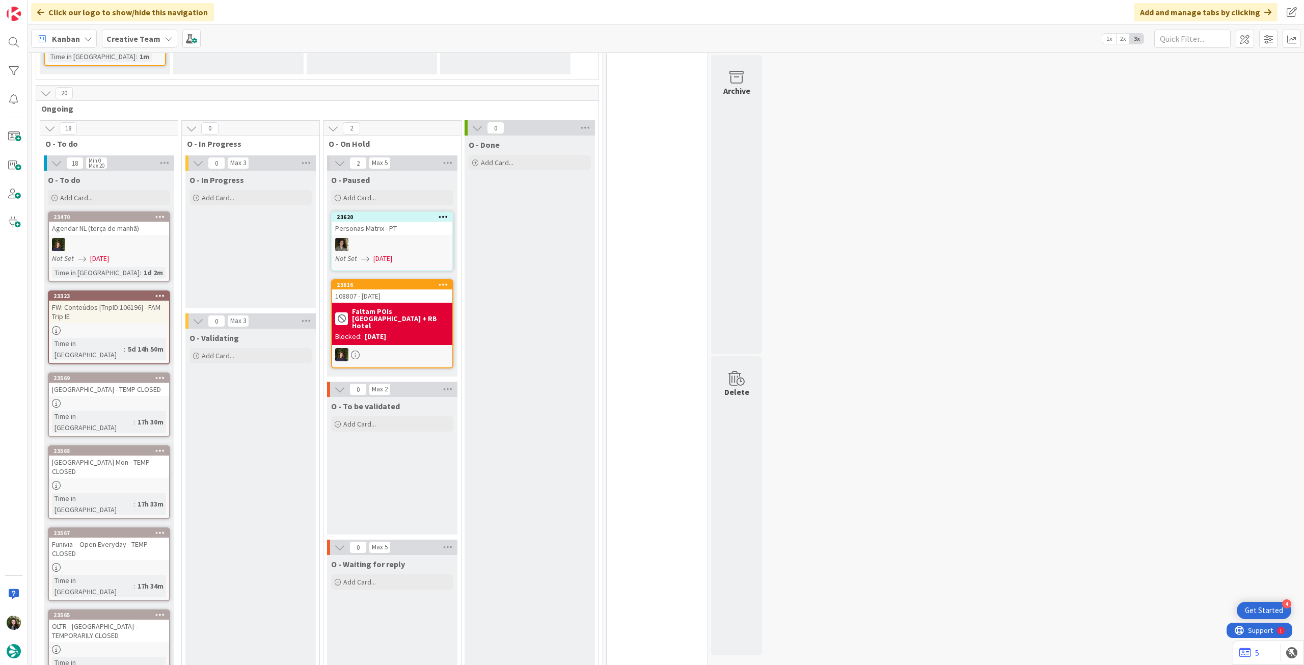
click at [132, 253] on div "Not Set [DATE]" at bounding box center [110, 258] width 117 height 11
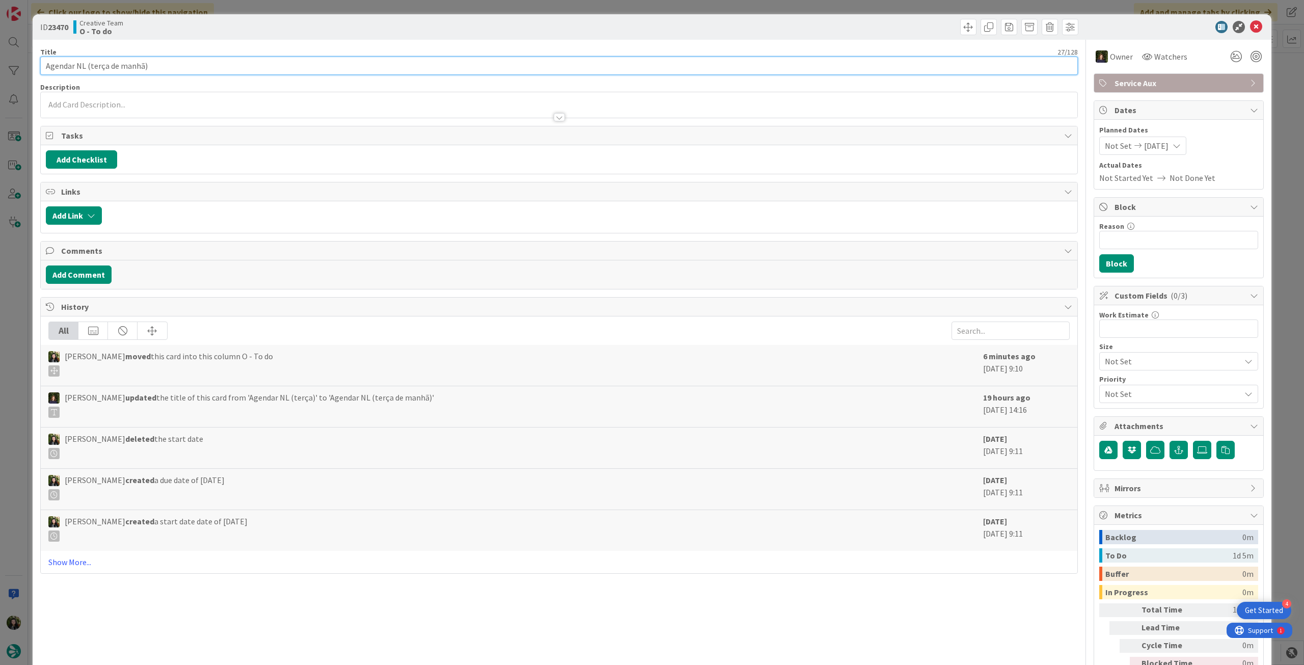
click at [45, 67] on input "Agendar NL (terça de manhã)" at bounding box center [559, 66] width 1038 height 18
type input "Alterações + Agendar NL (terça de manhã)"
click at [1250, 25] on icon at bounding box center [1256, 27] width 12 height 12
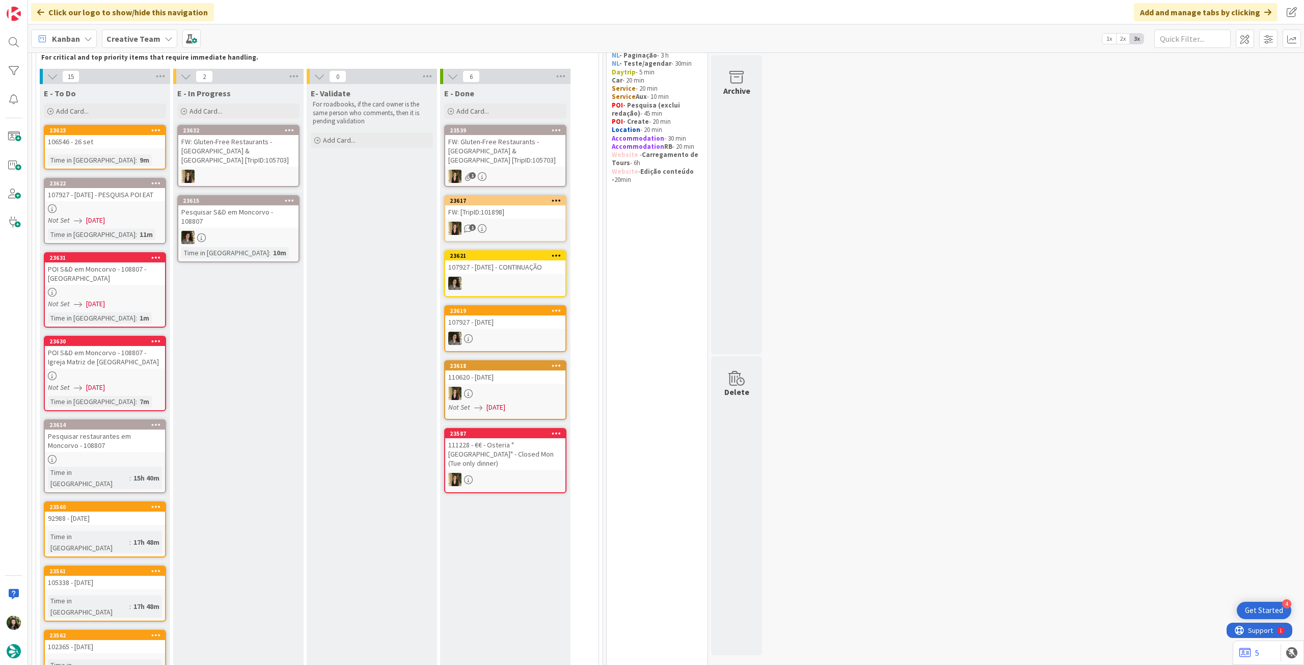
scroll to position [68, 0]
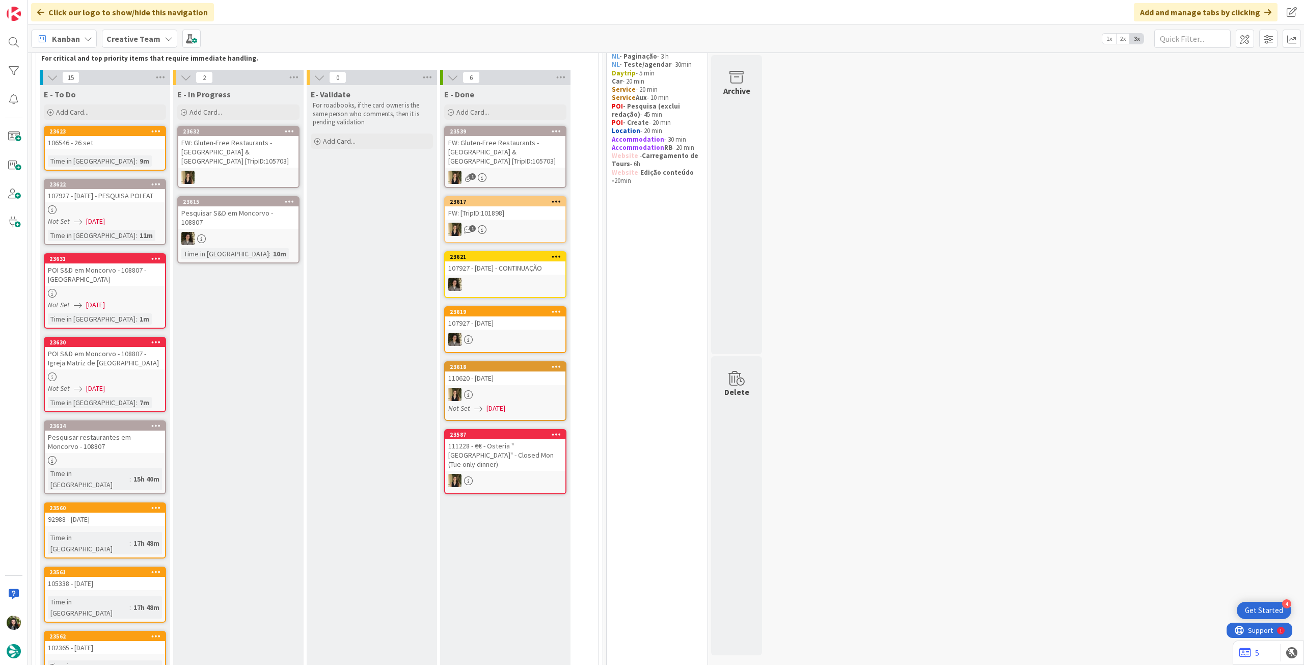
click at [229, 173] on div at bounding box center [238, 177] width 120 height 13
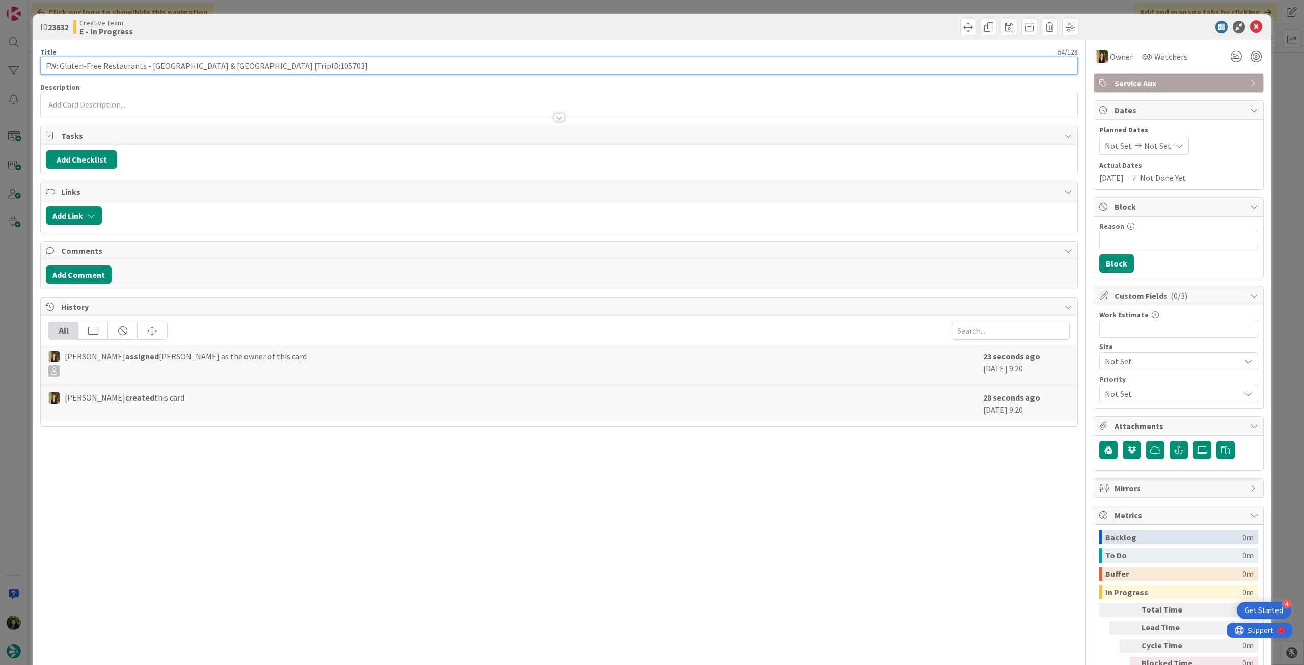
drag, startPoint x: 239, startPoint y: 67, endPoint x: 262, endPoint y: 66, distance: 22.9
click at [262, 66] on input "FW: Gluten-Free Restaurants - [GEOGRAPHIC_DATA] & [GEOGRAPHIC_DATA] [TripID:105…" at bounding box center [559, 66] width 1038 height 18
click at [1250, 25] on icon at bounding box center [1256, 27] width 12 height 12
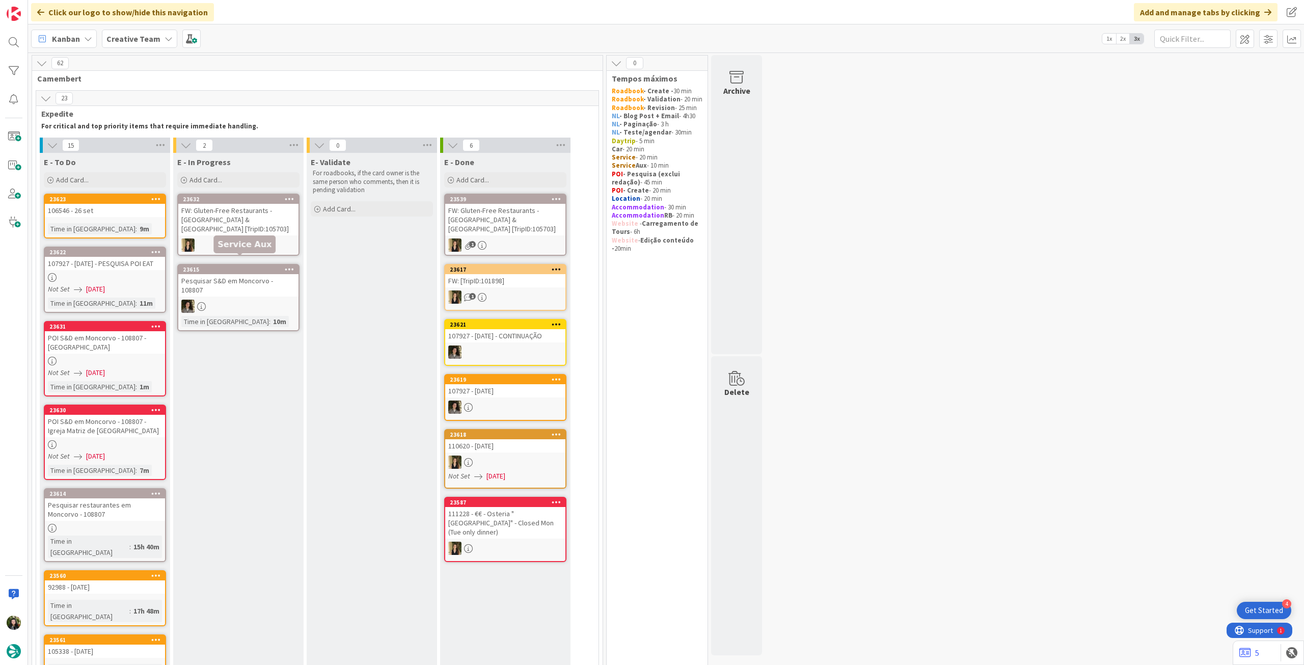
click at [264, 217] on div "FW: Gluten-Free Restaurants - [GEOGRAPHIC_DATA] & [GEOGRAPHIC_DATA] [TripID:105…" at bounding box center [238, 220] width 120 height 32
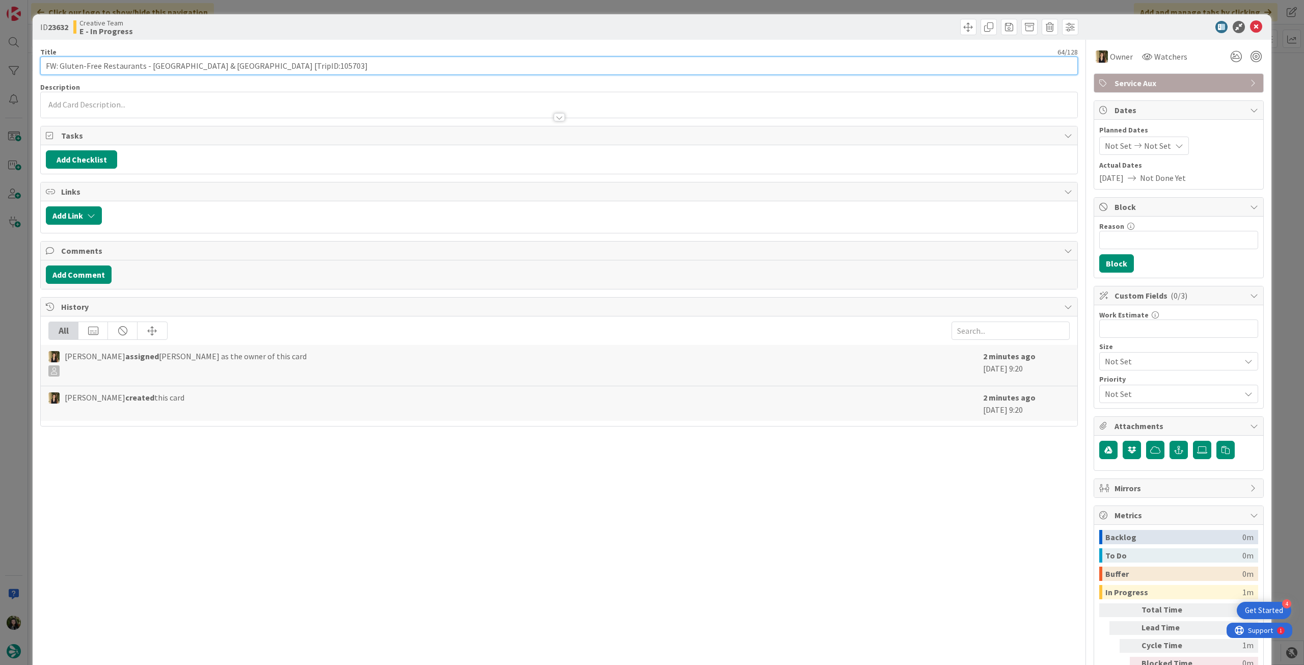
drag, startPoint x: 236, startPoint y: 68, endPoint x: 255, endPoint y: 66, distance: 18.5
click at [255, 66] on input "FW: Gluten-Free Restaurants - [GEOGRAPHIC_DATA] & [GEOGRAPHIC_DATA] [TripID:105…" at bounding box center [559, 66] width 1038 height 18
click at [257, 66] on input "FW: Gluten-Free Restaurants - [GEOGRAPHIC_DATA] & [GEOGRAPHIC_DATA] [TripID:105…" at bounding box center [559, 66] width 1038 height 18
click at [263, 64] on input "FW: Gluten-Free Restaurants - [GEOGRAPHIC_DATA] & [GEOGRAPHIC_DATA] [TripID:105…" at bounding box center [559, 66] width 1038 height 18
drag, startPoint x: 263, startPoint y: 64, endPoint x: 253, endPoint y: 65, distance: 10.2
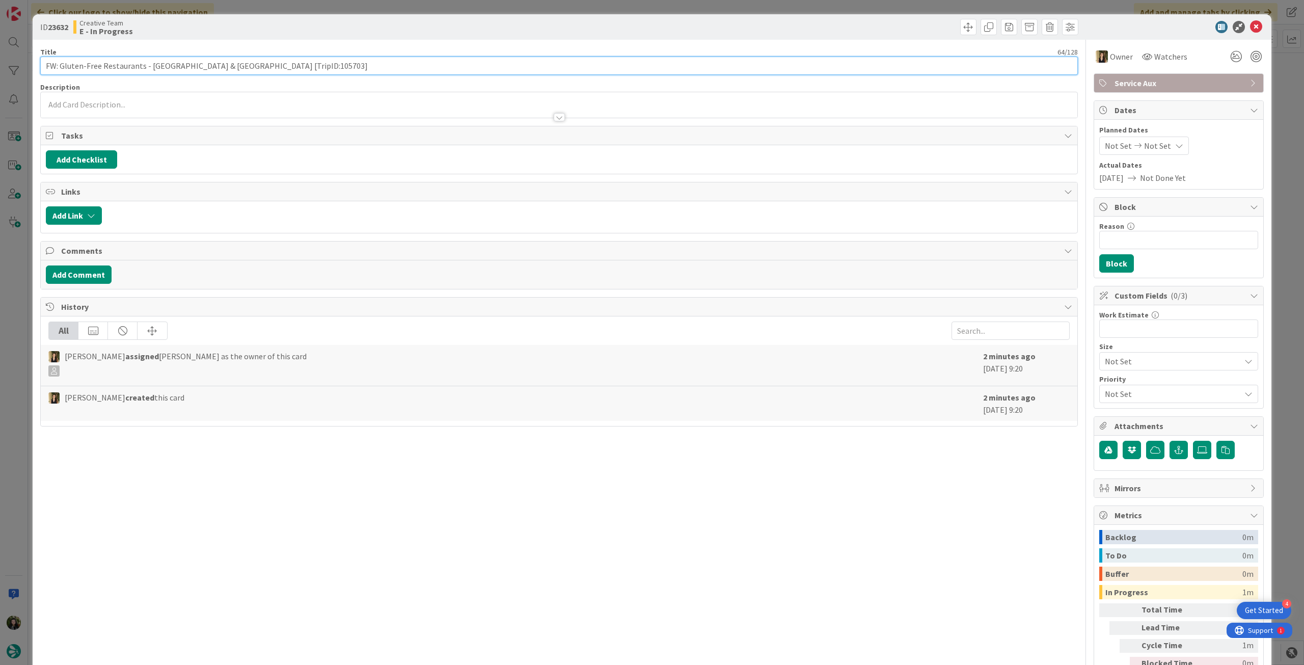
click at [253, 65] on input "FW: Gluten-Free Restaurants - [GEOGRAPHIC_DATA] & [GEOGRAPHIC_DATA] [TripID:105…" at bounding box center [559, 66] width 1038 height 18
click at [280, 65] on input "FW: Gluten-Free Restaurants - [GEOGRAPHIC_DATA] & [GEOGRAPHIC_DATA] [TripID:105…" at bounding box center [559, 66] width 1038 height 18
drag, startPoint x: 240, startPoint y: 69, endPoint x: 264, endPoint y: 67, distance: 24.0
click at [264, 67] on input "FW: Gluten-Free Restaurants - [GEOGRAPHIC_DATA] & [GEOGRAPHIC_DATA] [TripID:105…" at bounding box center [559, 66] width 1038 height 18
click at [1254, 30] on icon at bounding box center [1256, 27] width 12 height 12
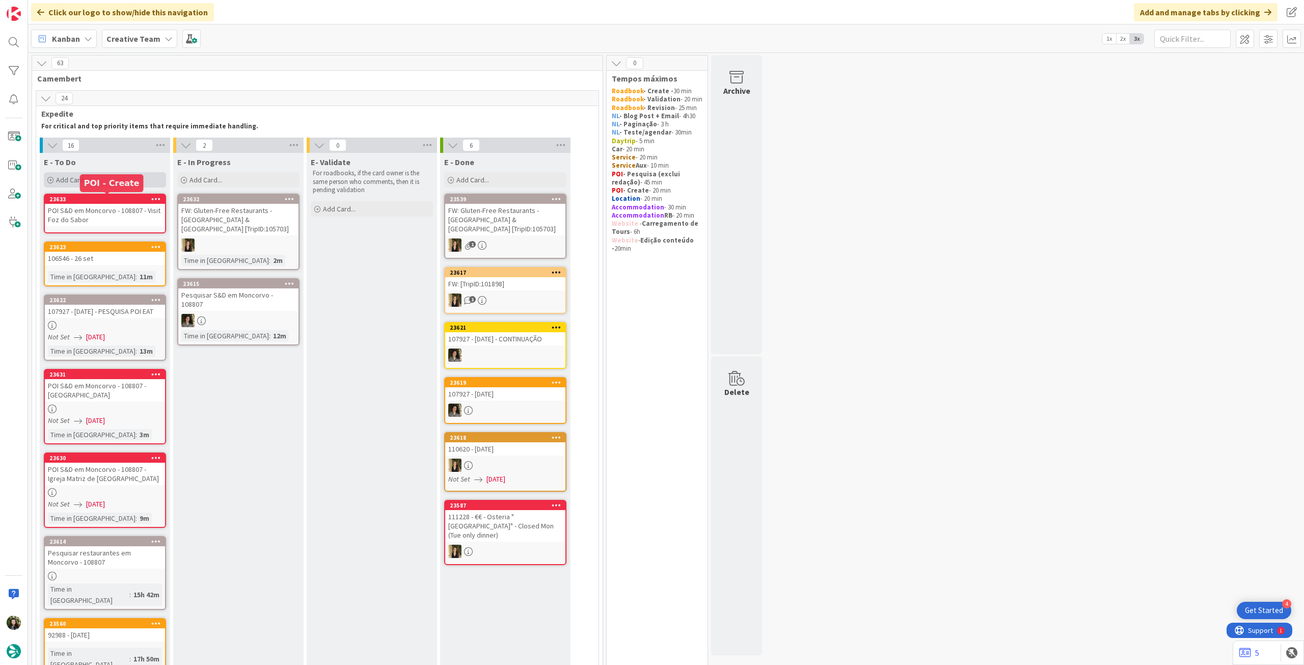
click at [131, 174] on div "Add Card..." at bounding box center [105, 179] width 122 height 15
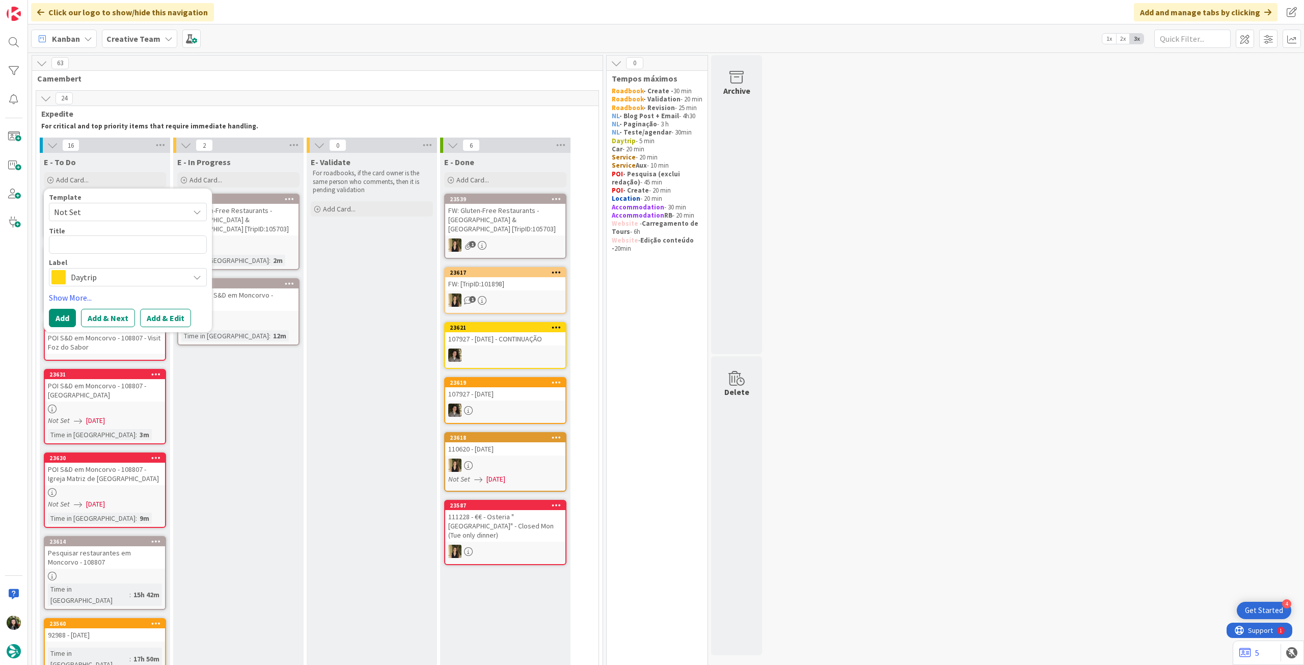
click at [87, 274] on span "Daytrip" at bounding box center [127, 277] width 113 height 14
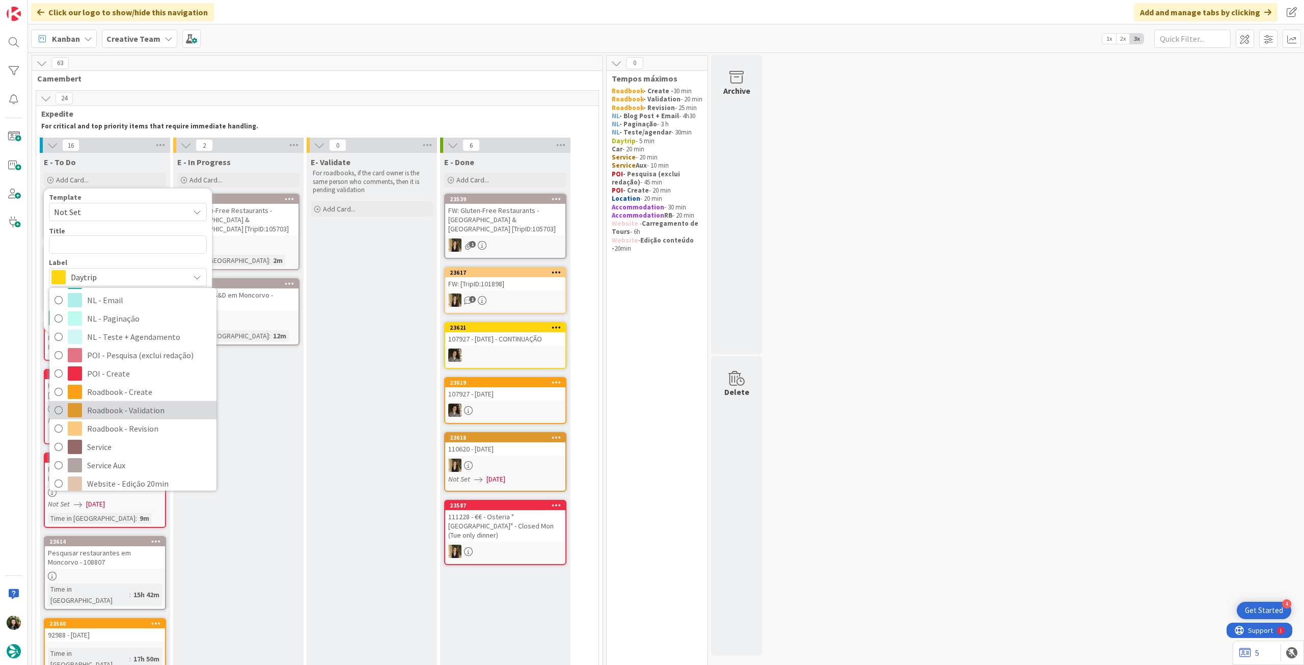
scroll to position [135, 0]
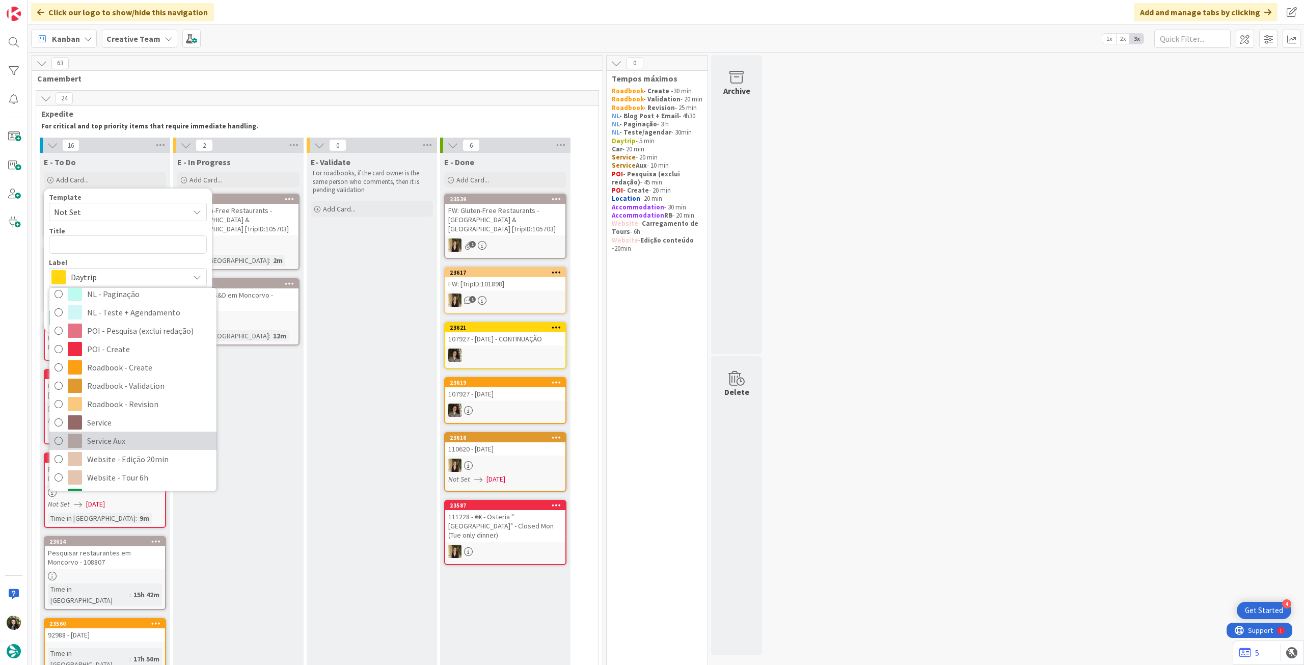
click at [106, 433] on span "Service Aux" at bounding box center [149, 440] width 124 height 15
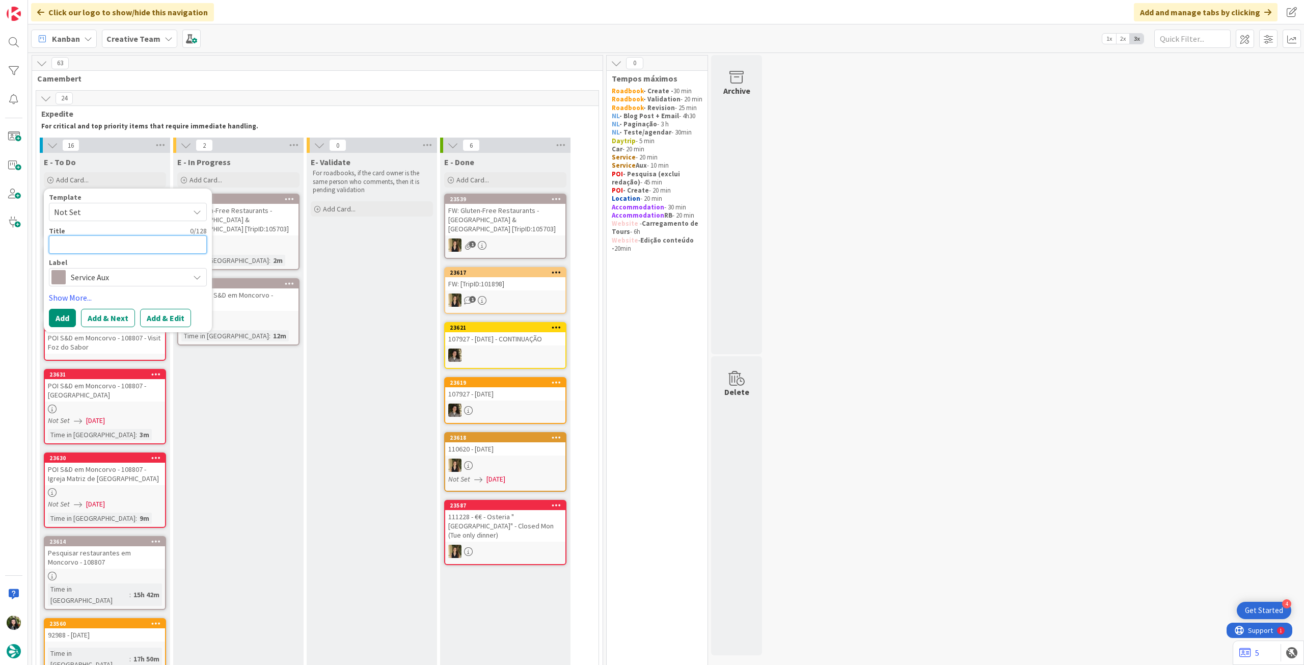
click at [126, 247] on textarea at bounding box center [128, 244] width 158 height 18
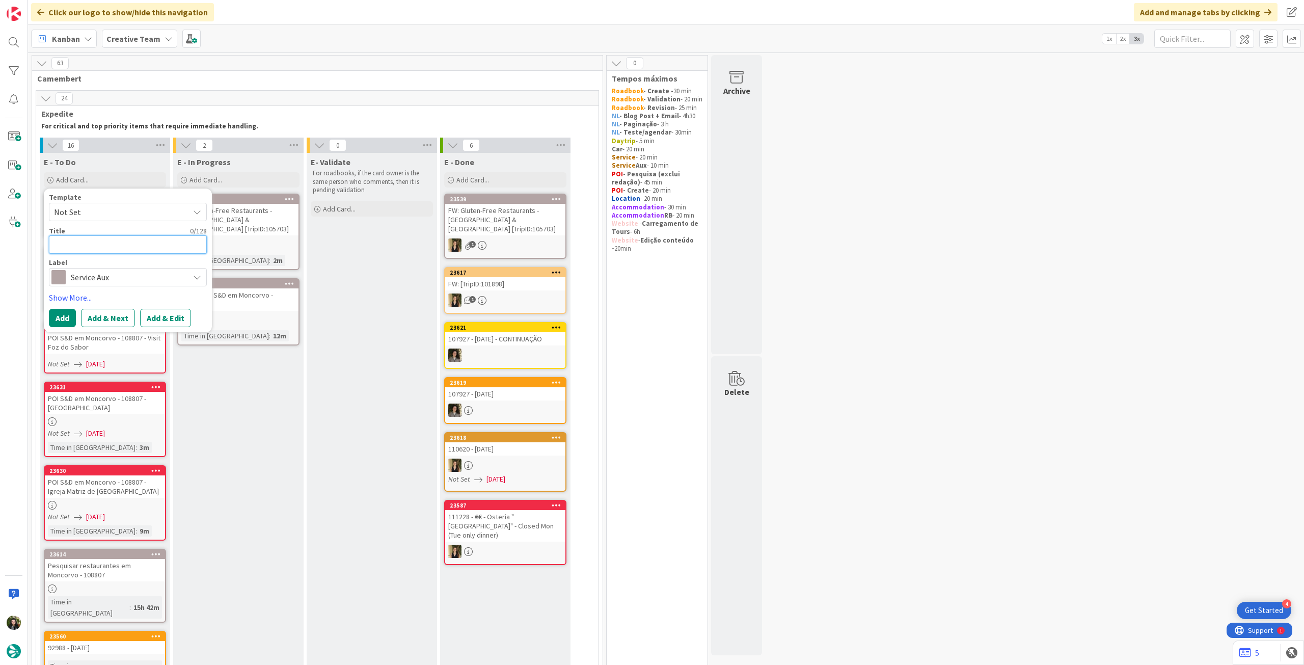
type textarea "x"
type textarea "P"
type textarea "x"
type textarea "Pe"
type textarea "x"
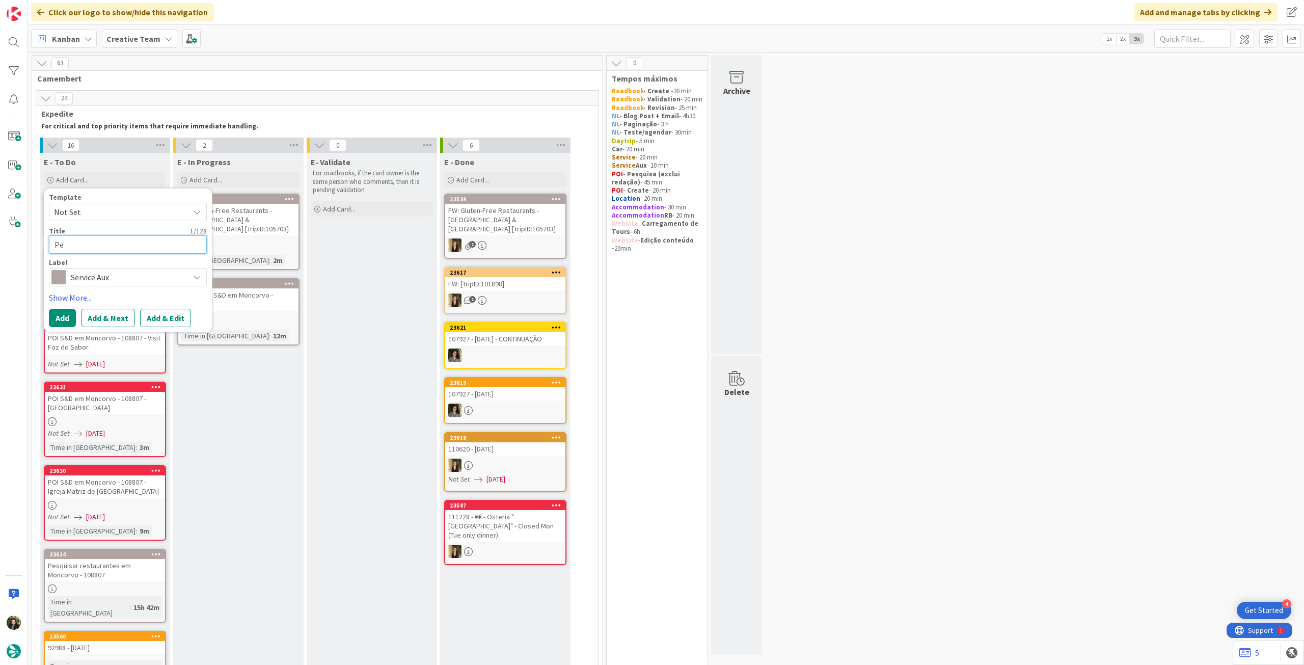
type textarea "Pes"
type textarea "x"
type textarea "Pesqu"
type textarea "x"
type textarea "Pesqui"
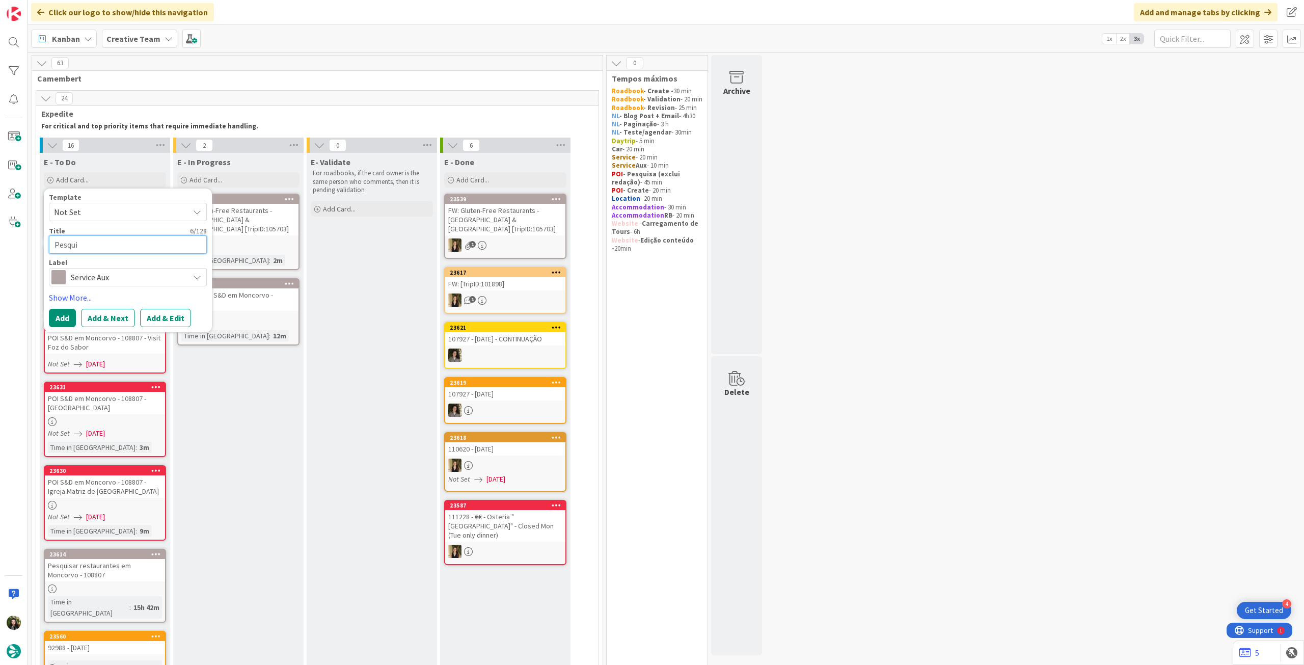
type textarea "x"
type textarea "Pesquis"
type textarea "x"
type textarea "Pesquisa"
type textarea "x"
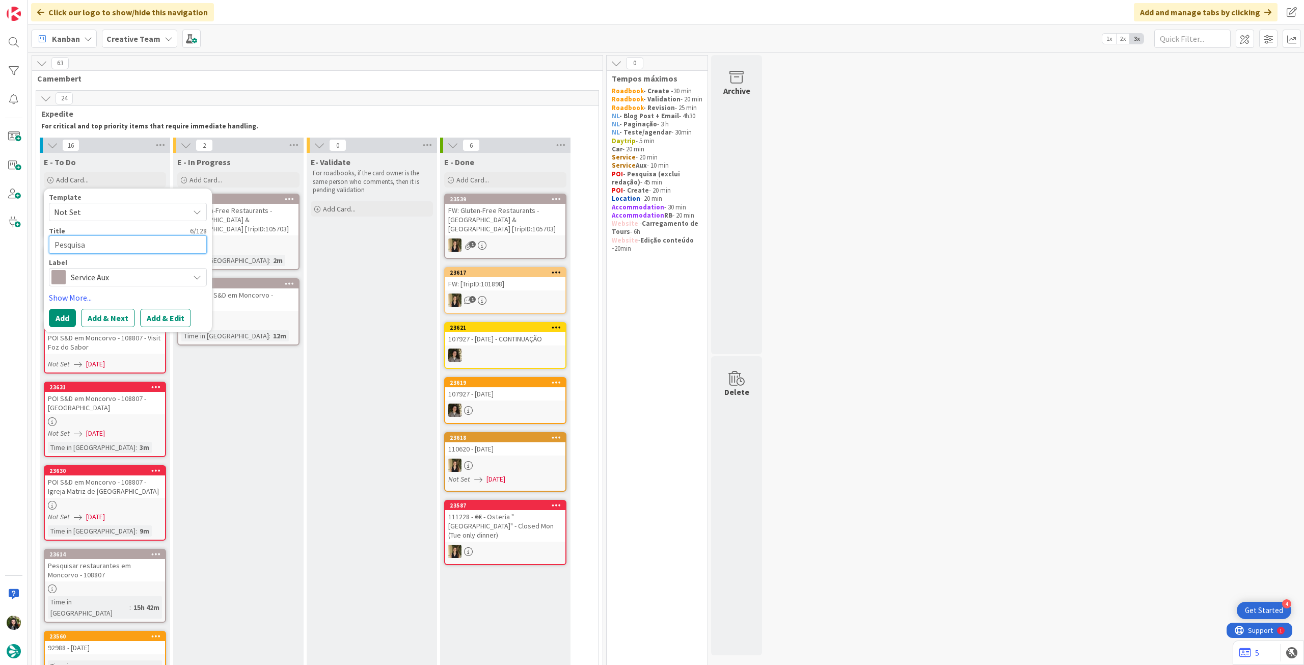
type textarea "Pesquisa"
type textarea "x"
type textarea "Pesquisa r"
type textarea "x"
type textarea "Pesquisa re"
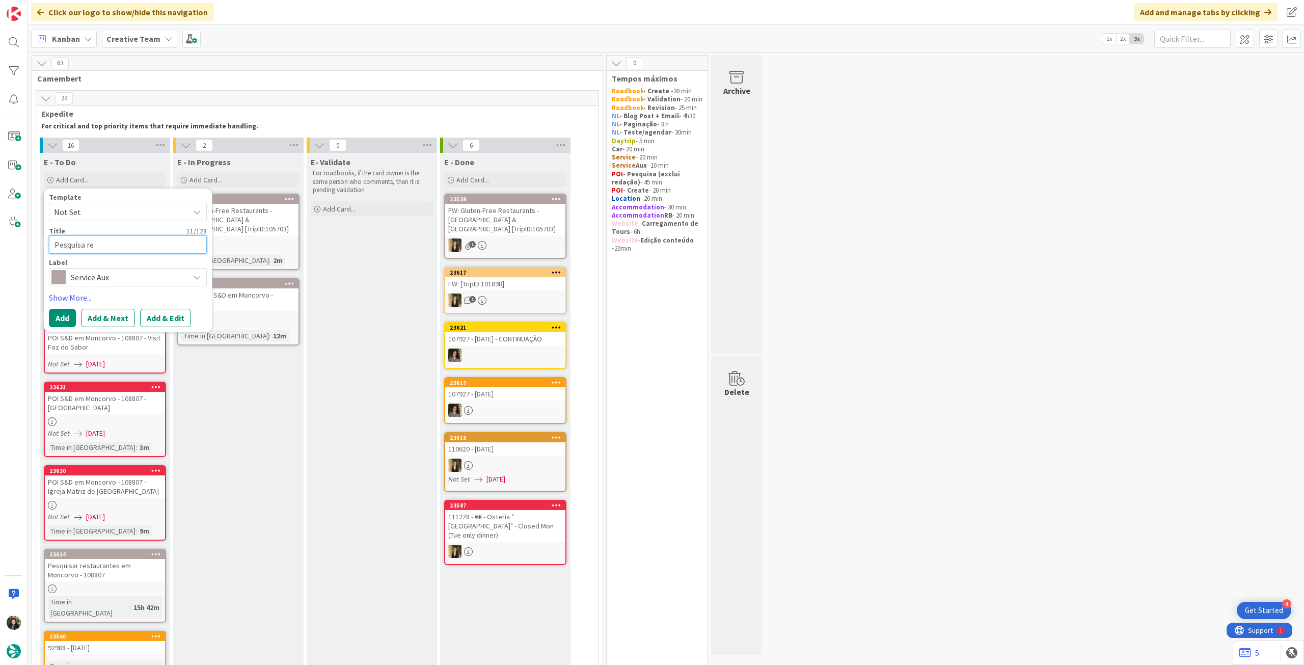
type textarea "x"
type textarea "Pesquisa res"
type textarea "x"
type textarea "Pesquisa resta"
type textarea "x"
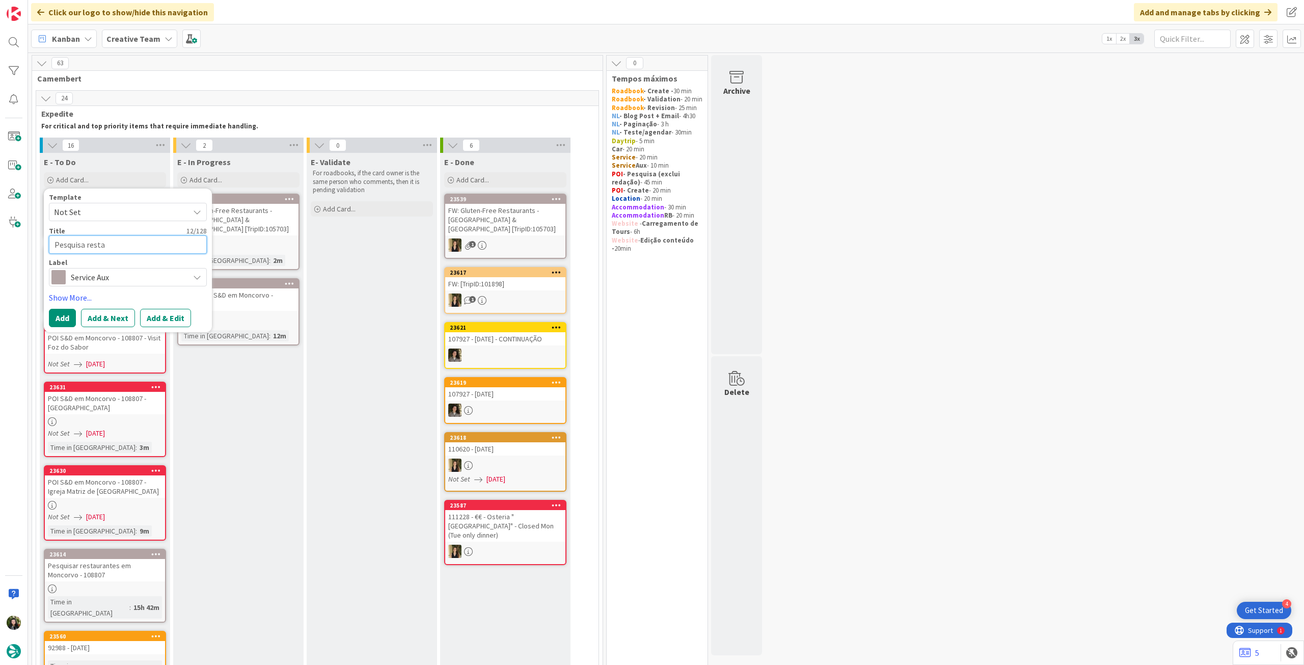
type textarea "Pesquisa restau"
type textarea "x"
type textarea "Pesquisa restaur"
type textarea "x"
type textarea "Pesquisa restaura"
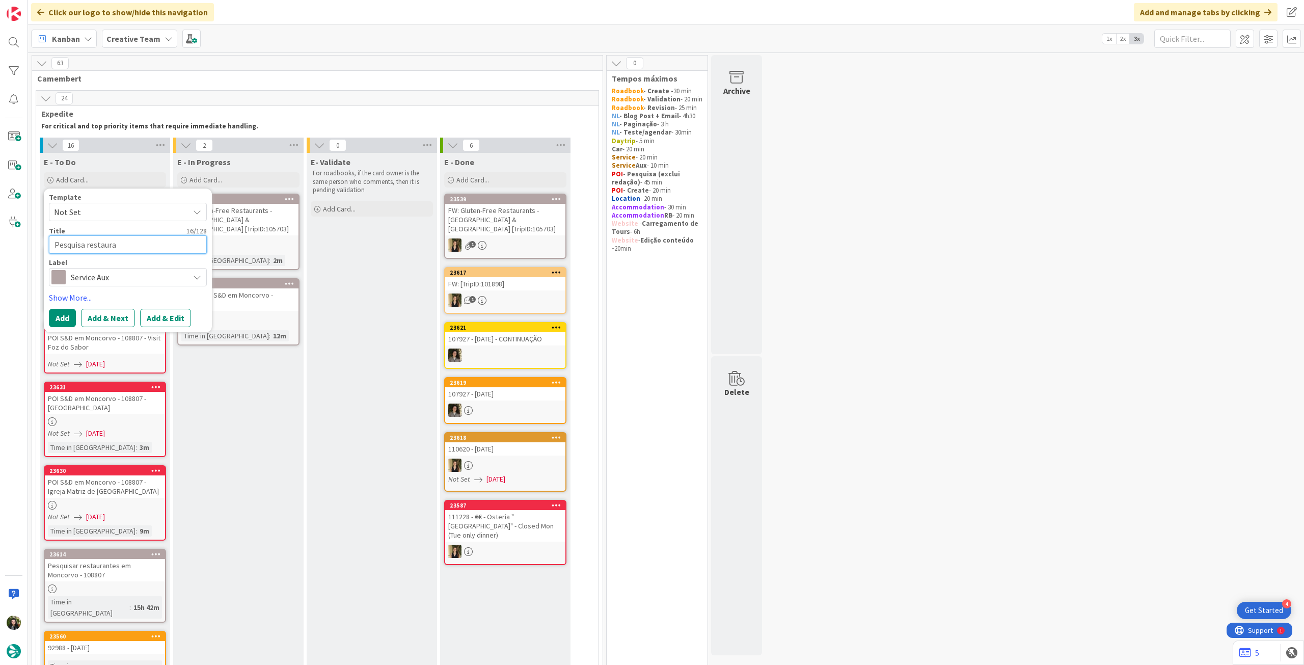
type textarea "x"
type textarea "Pesquisa restauran"
type textarea "x"
type textarea "Pesquisa restaurant"
type textarea "x"
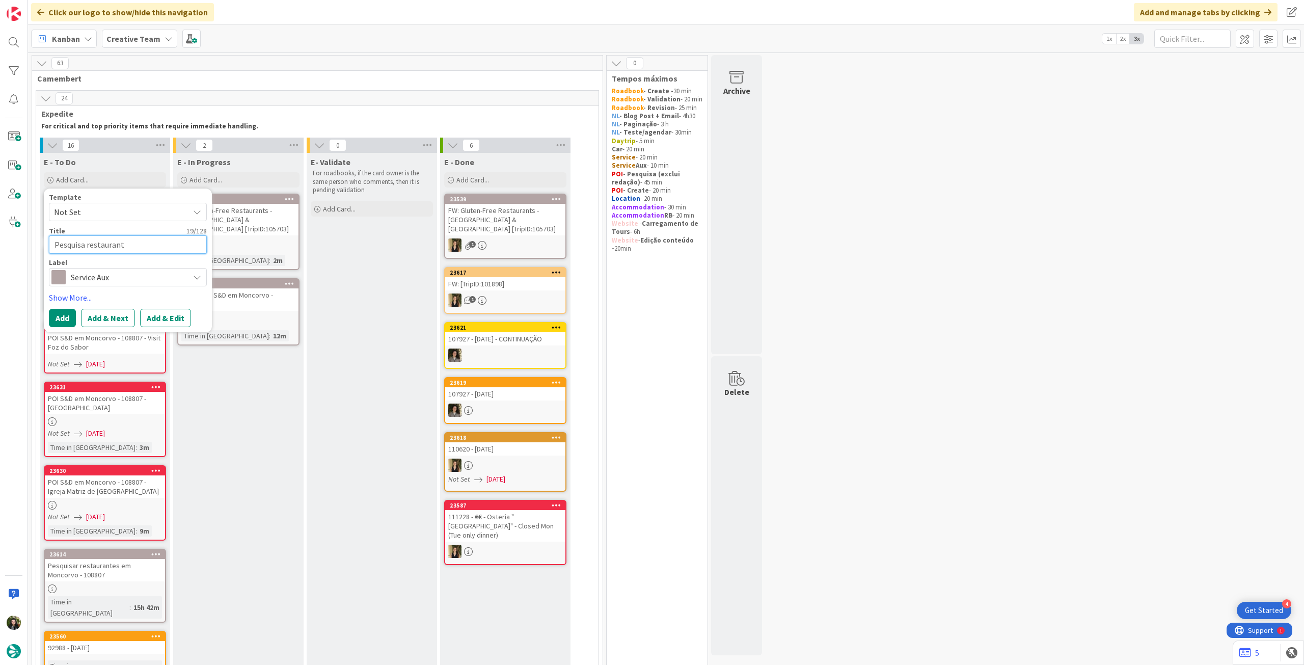
type textarea "Pesquisa restaurante"
type textarea "x"
type textarea "Pesquisa restaurantes"
type textarea "x"
type textarea "Pesquisa restaurantes"
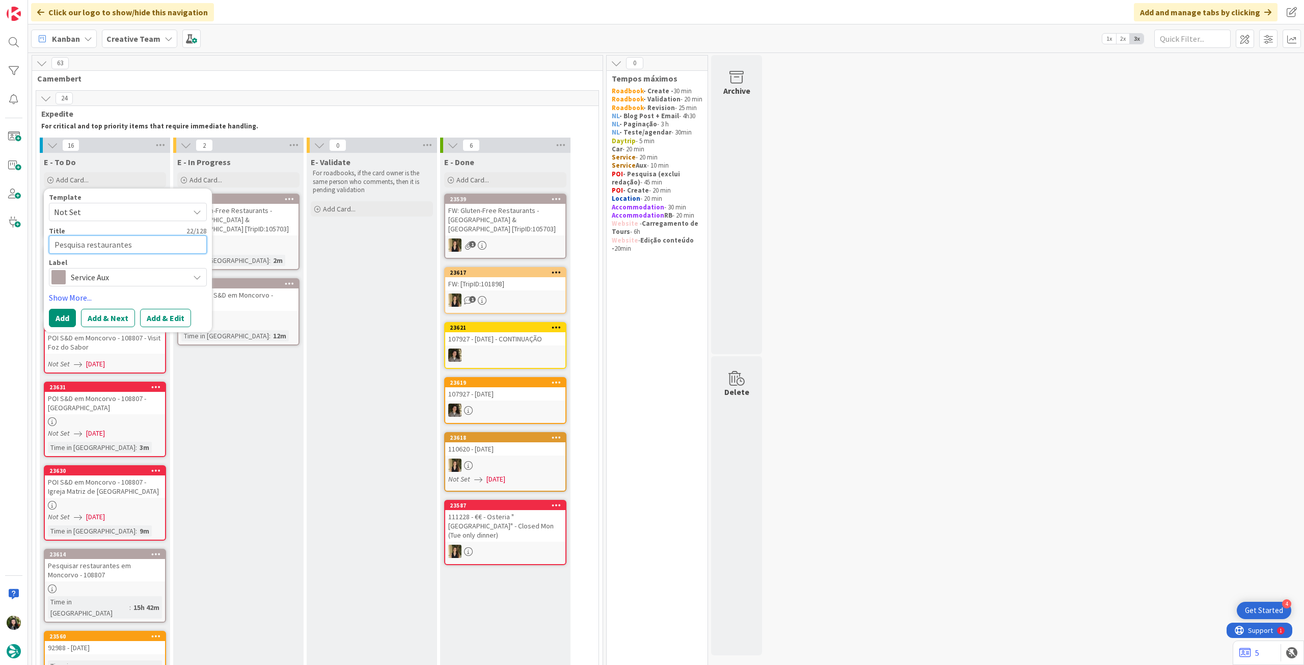
paste textarea "105703"
type textarea "x"
type textarea "Pesquisa restaurantes 105703"
click at [53, 319] on button "Add" at bounding box center [62, 318] width 27 height 18
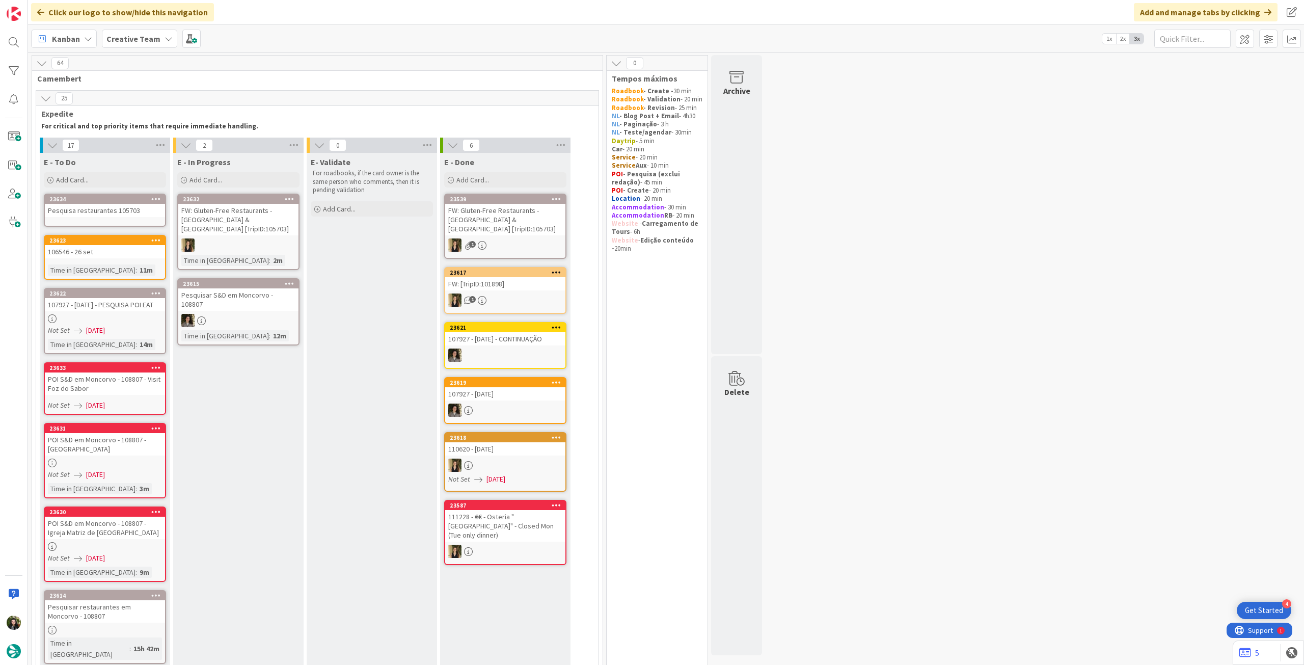
click at [104, 213] on div "Pesquisa restaurantes 105703" at bounding box center [105, 210] width 120 height 13
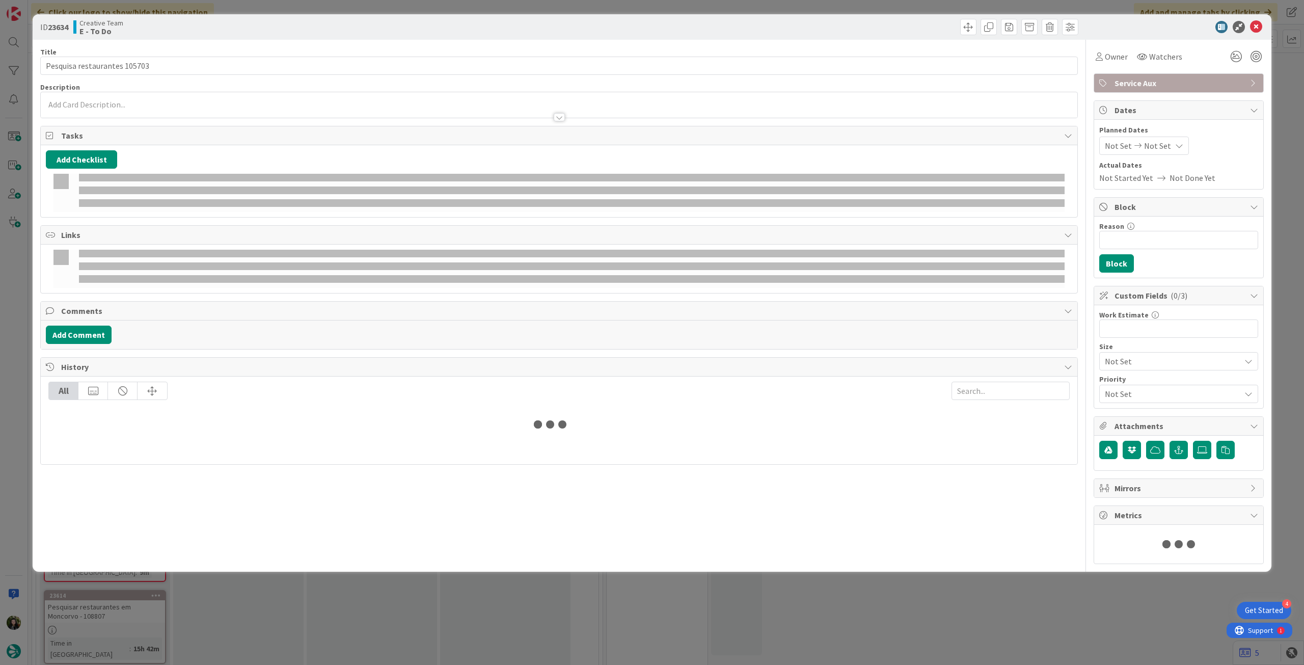
click at [129, 107] on div at bounding box center [559, 112] width 1036 height 11
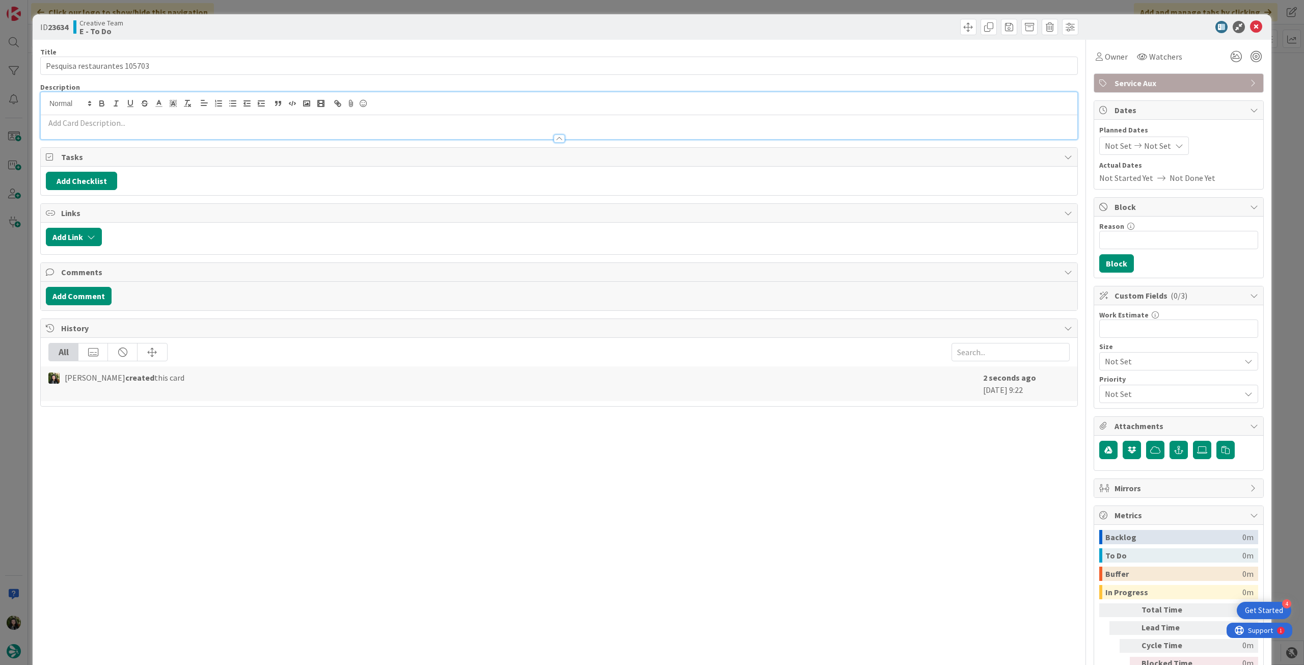
click at [128, 121] on p at bounding box center [559, 123] width 1026 height 12
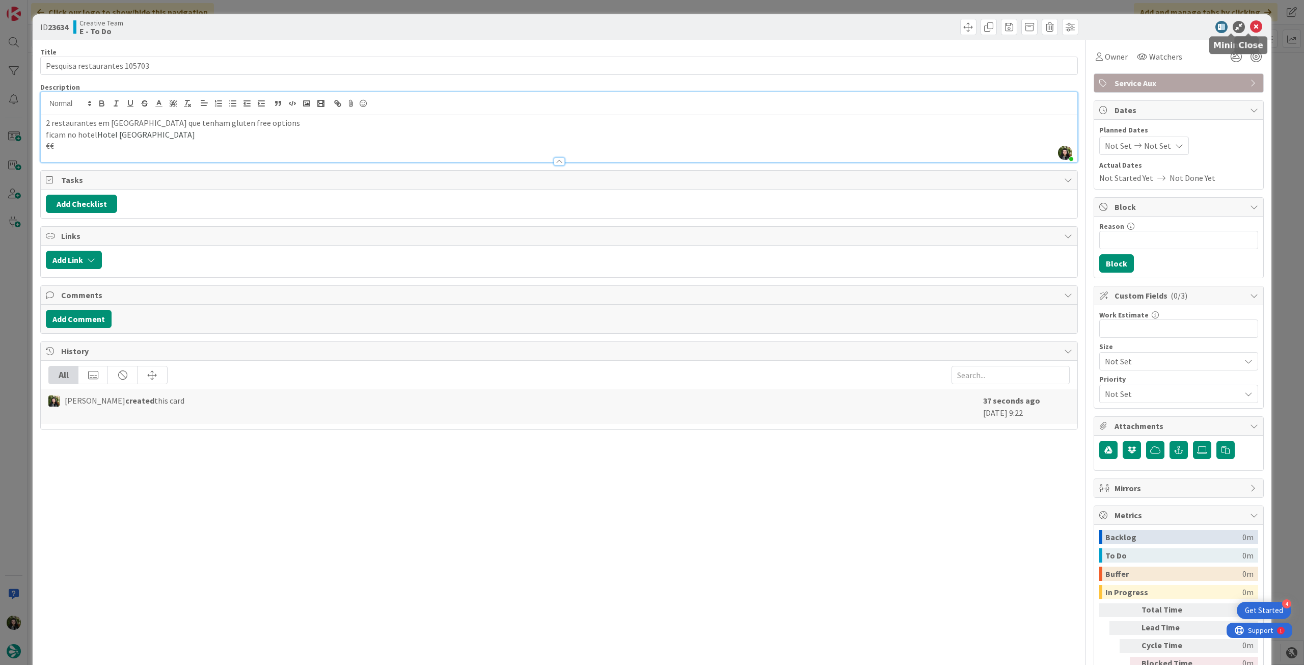
click at [1250, 26] on icon at bounding box center [1256, 27] width 12 height 12
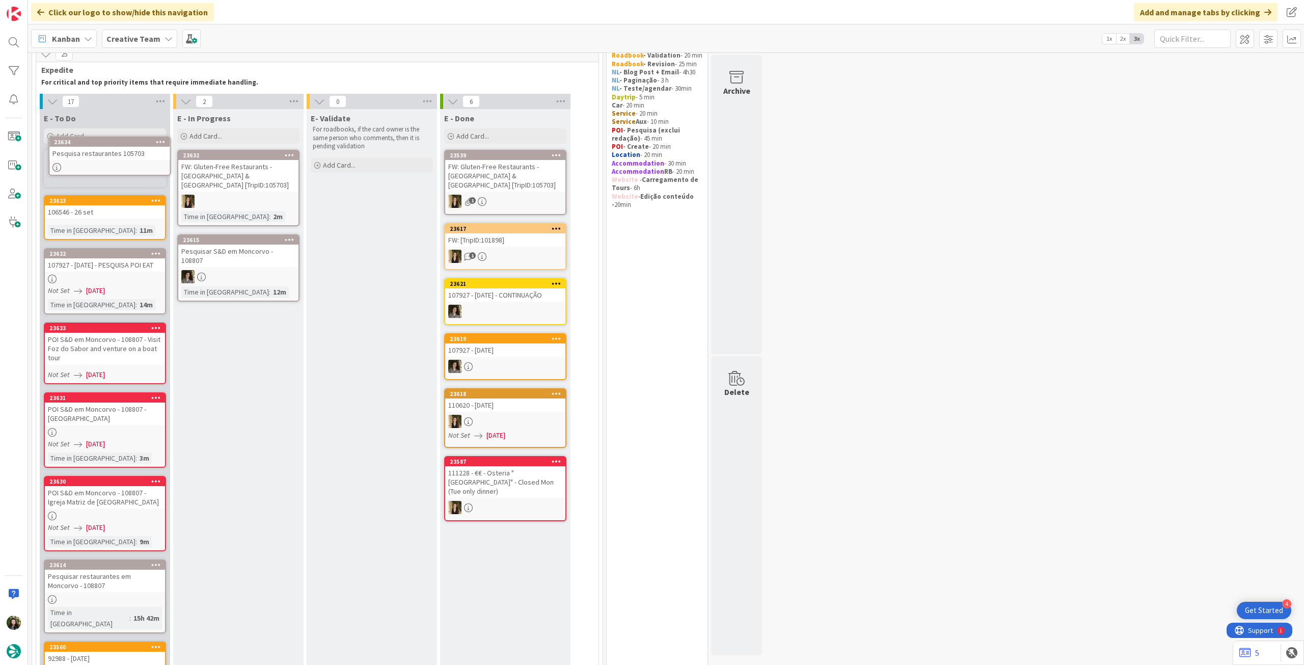
scroll to position [33, 0]
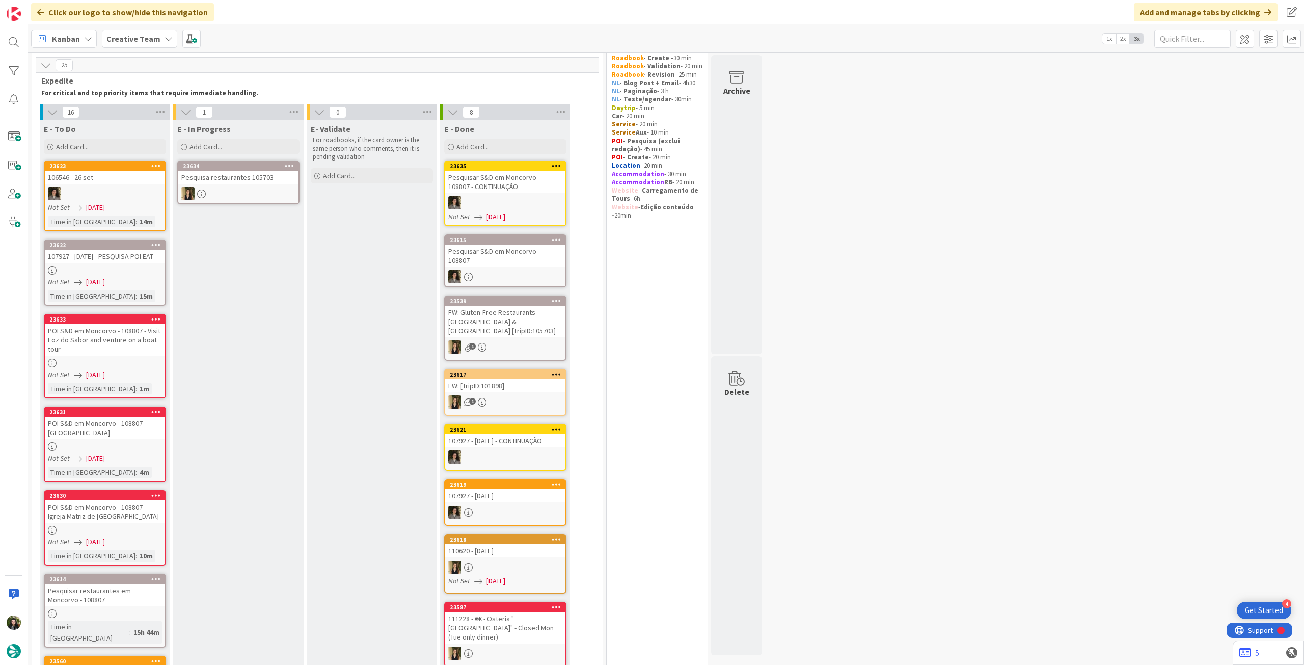
click at [138, 37] on b "Creative Team" at bounding box center [133, 39] width 54 height 10
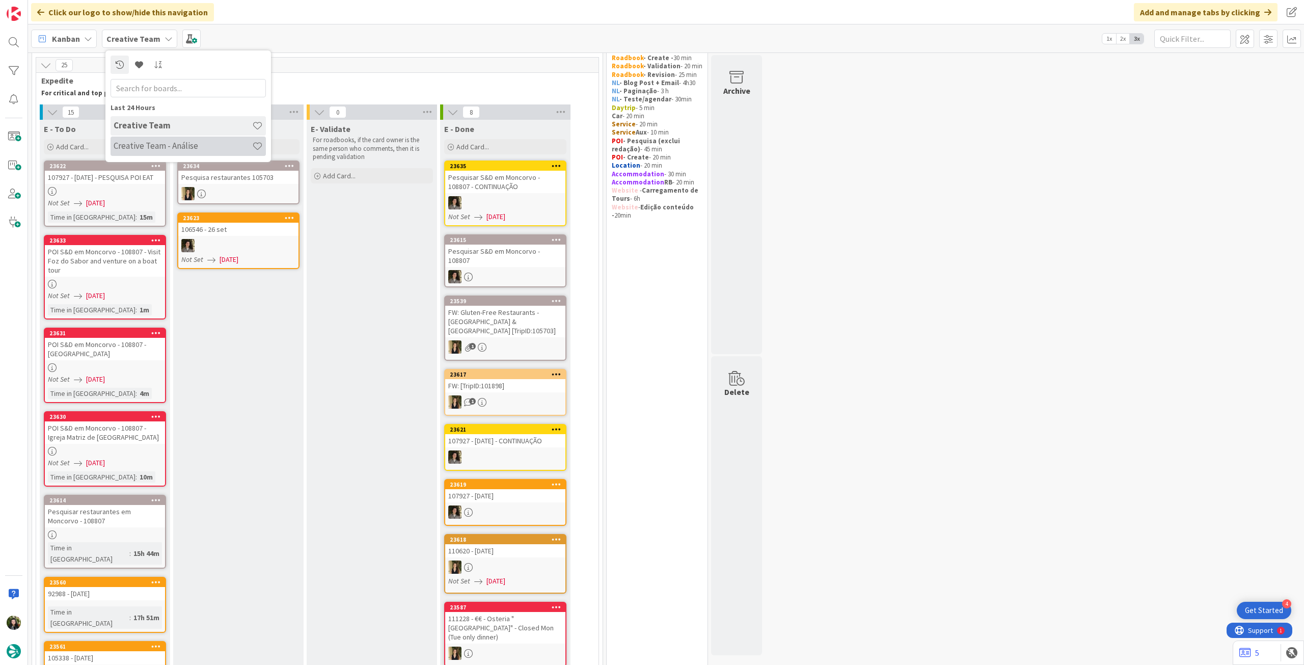
click at [154, 142] on h4 "Creative Team - Análise" at bounding box center [183, 146] width 139 height 10
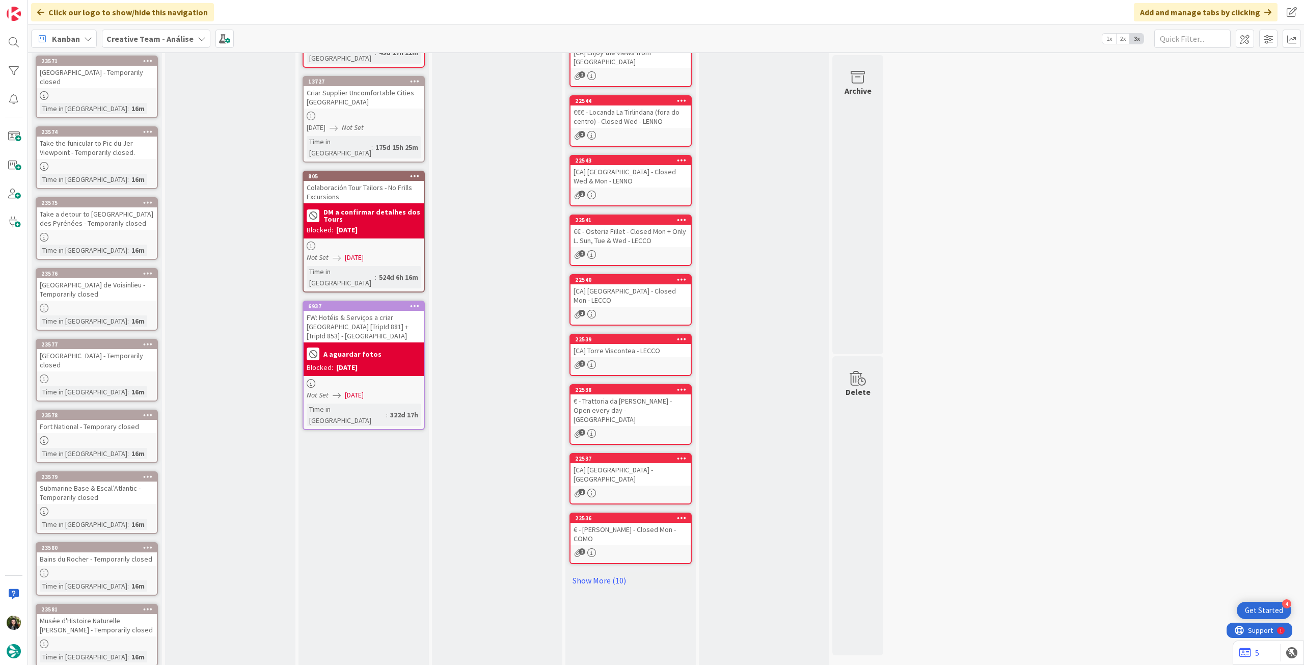
scroll to position [156, 0]
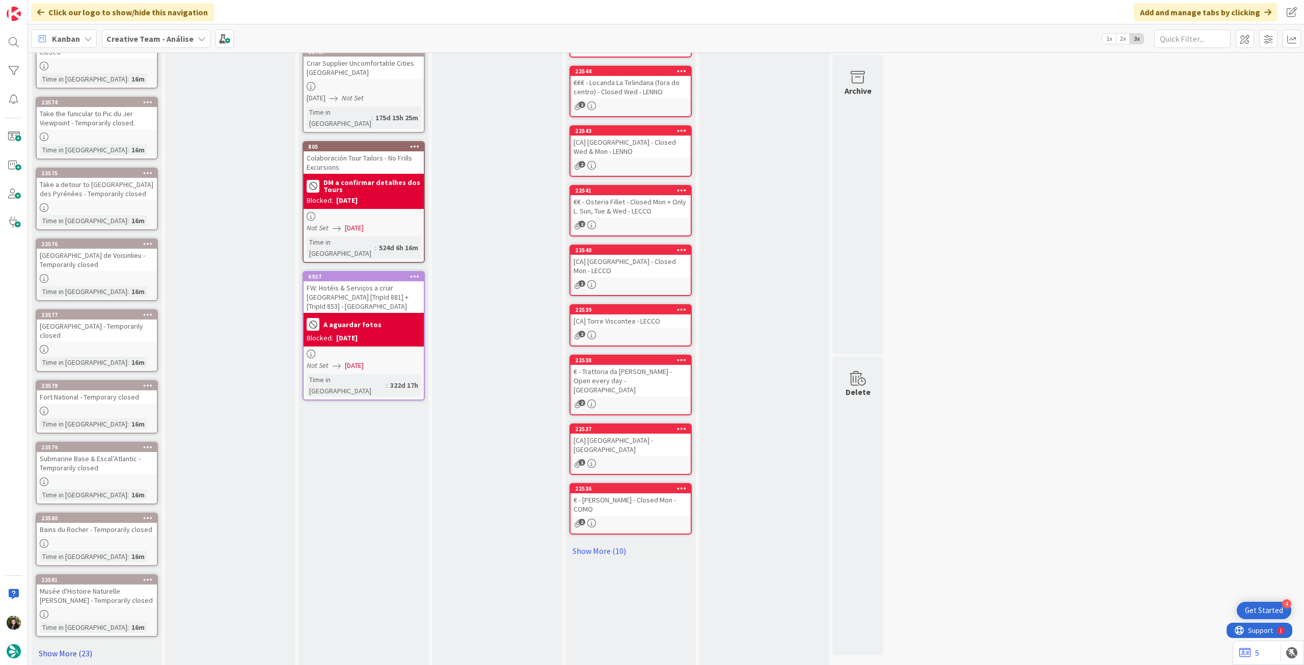
click at [85, 645] on link "Show More (23)" at bounding box center [97, 653] width 122 height 16
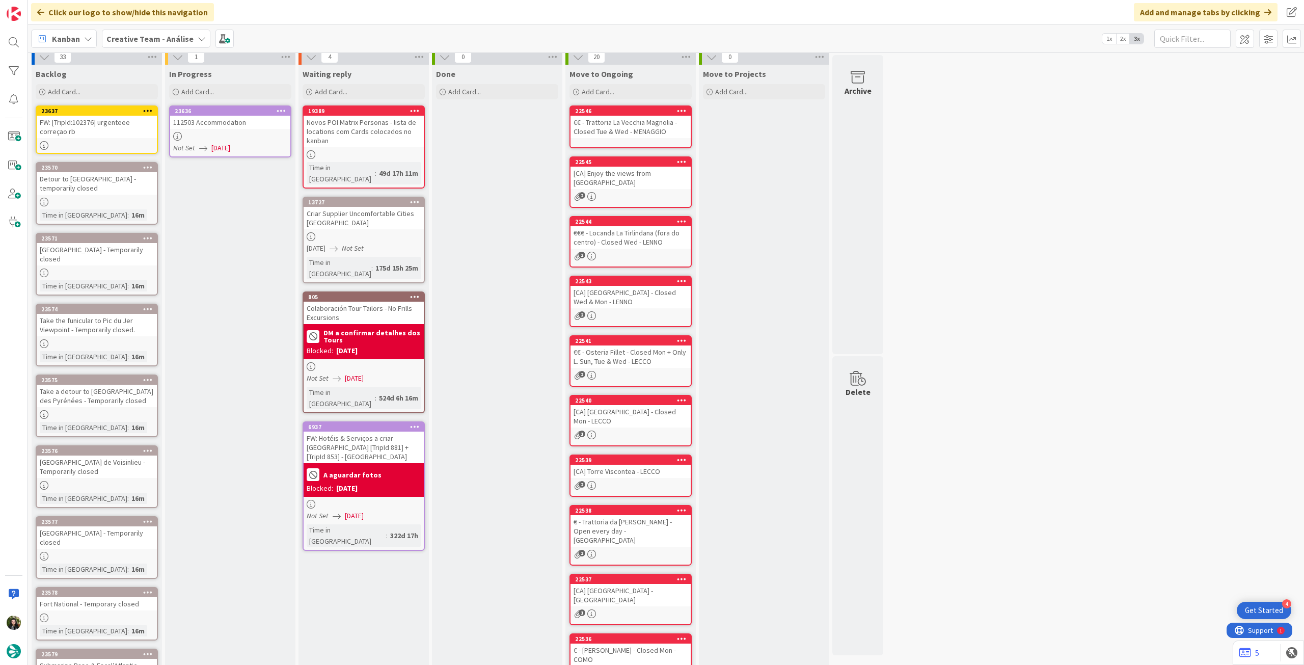
scroll to position [0, 0]
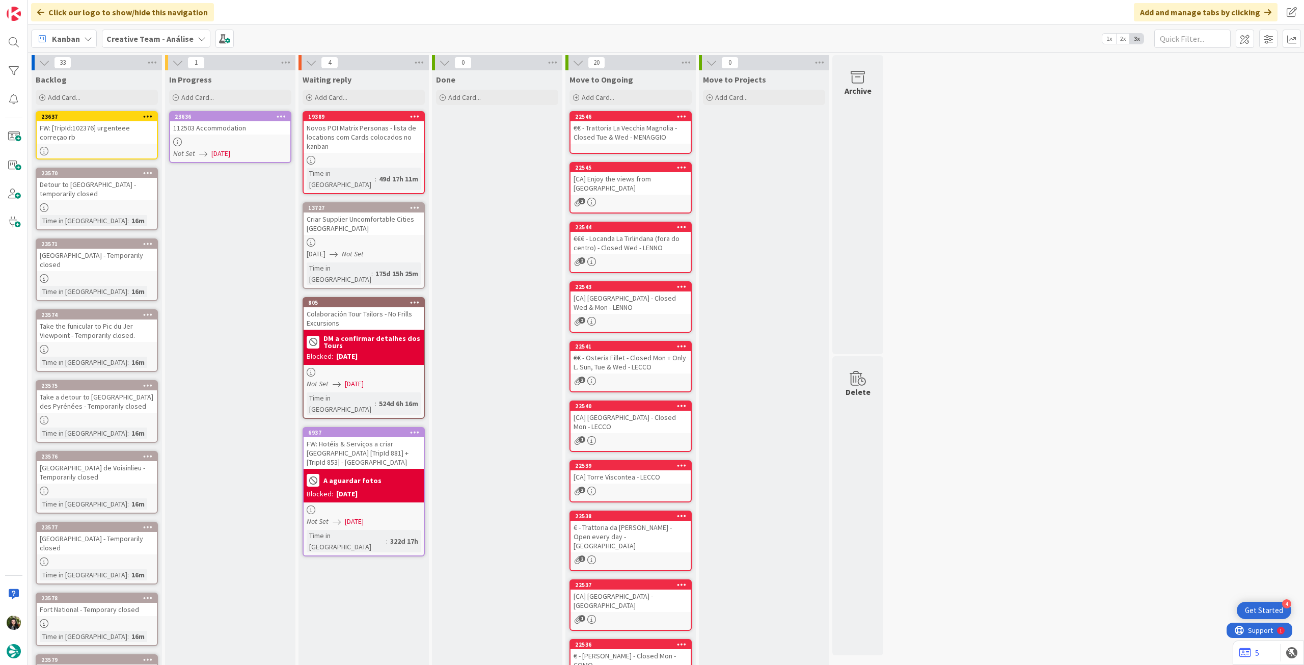
click at [237, 138] on div at bounding box center [230, 142] width 120 height 9
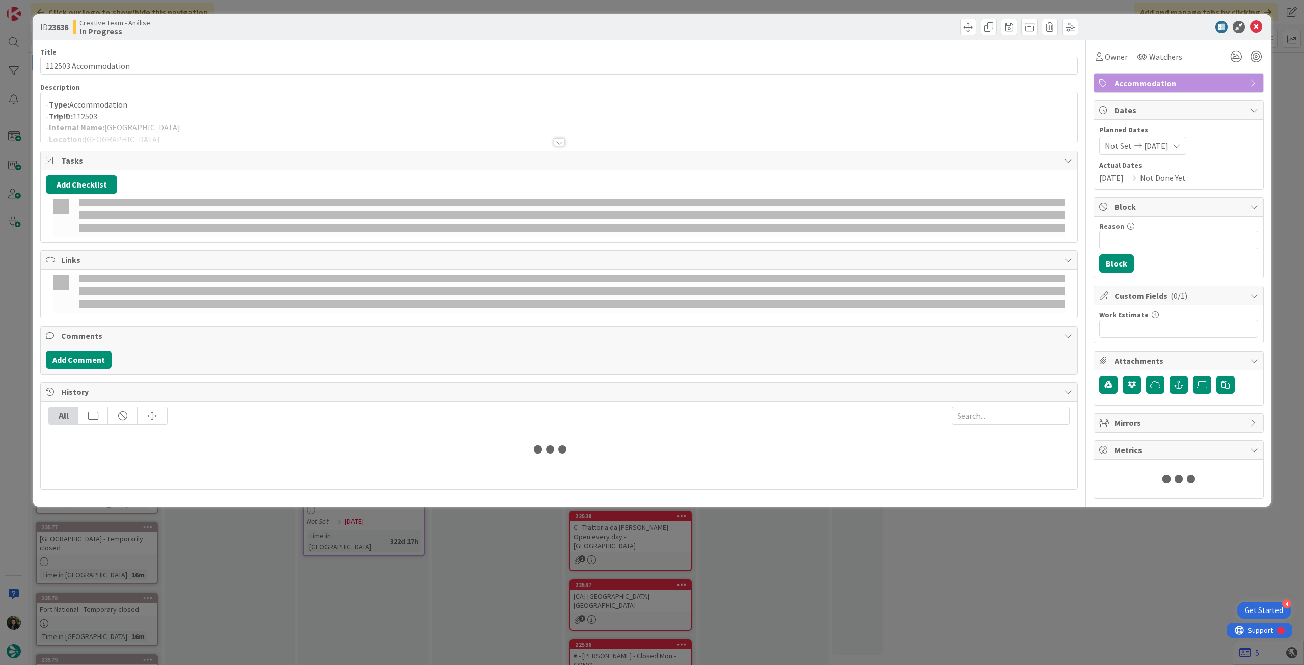
click at [240, 122] on div at bounding box center [559, 130] width 1036 height 26
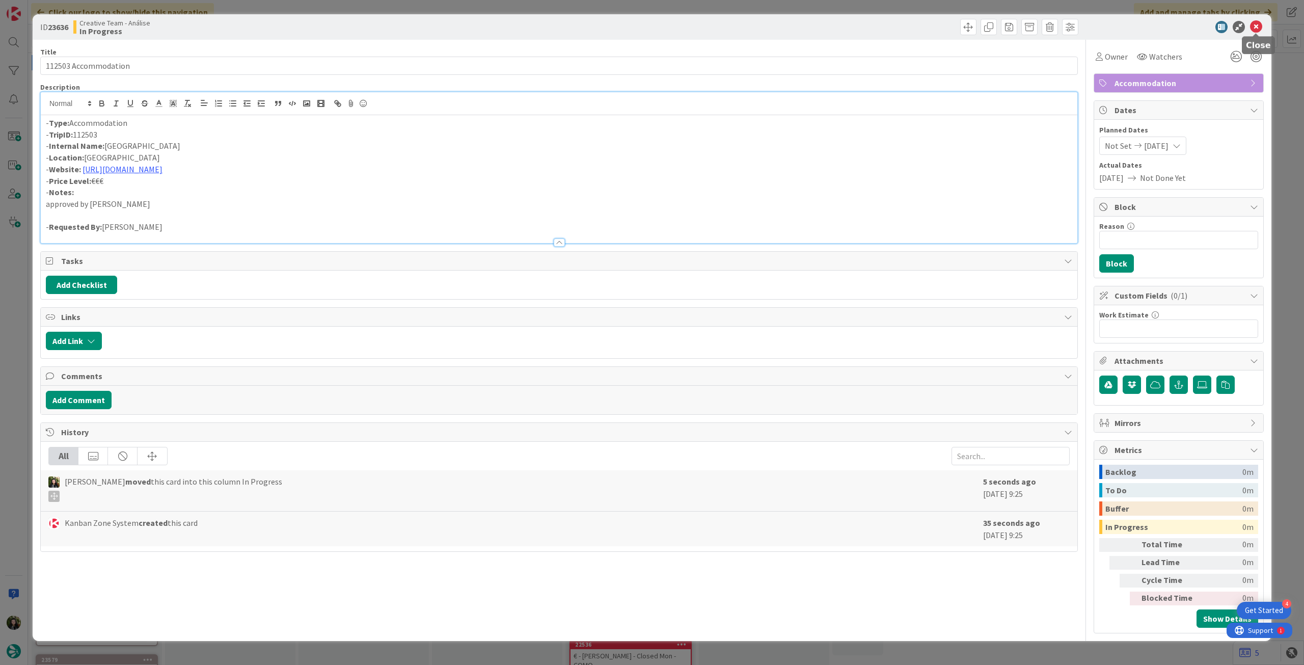
click at [1258, 23] on icon at bounding box center [1256, 27] width 12 height 12
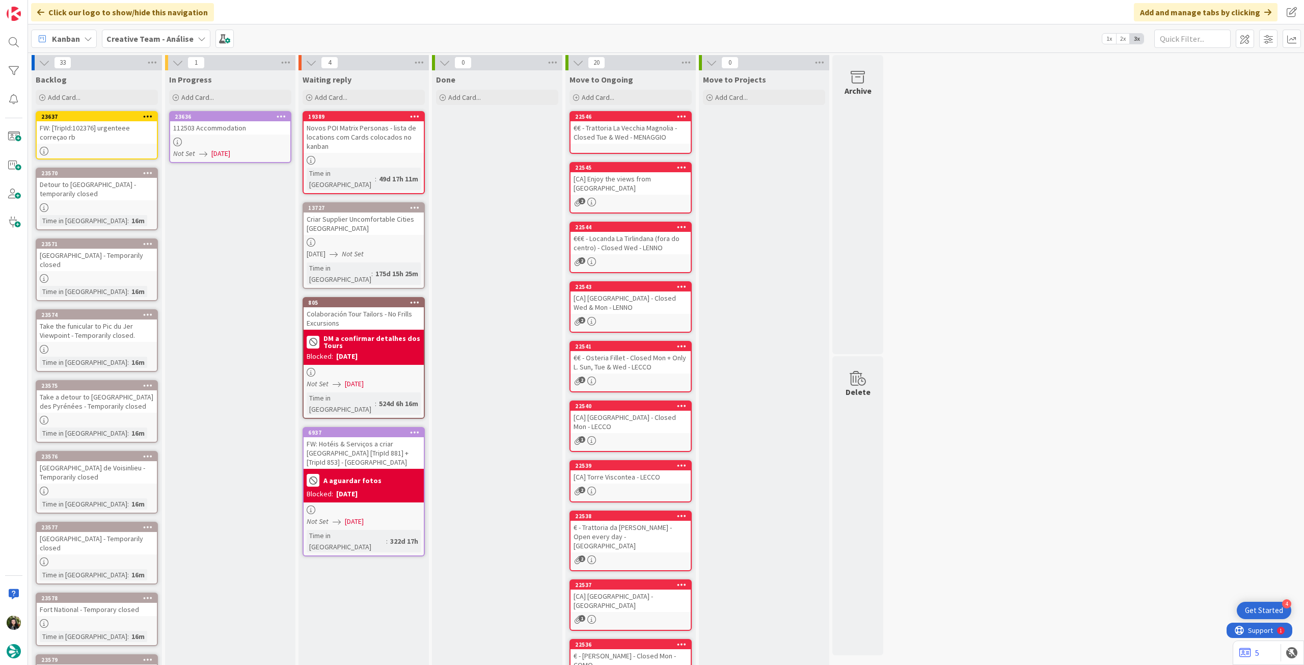
click at [278, 116] on icon at bounding box center [282, 116] width 10 height 7
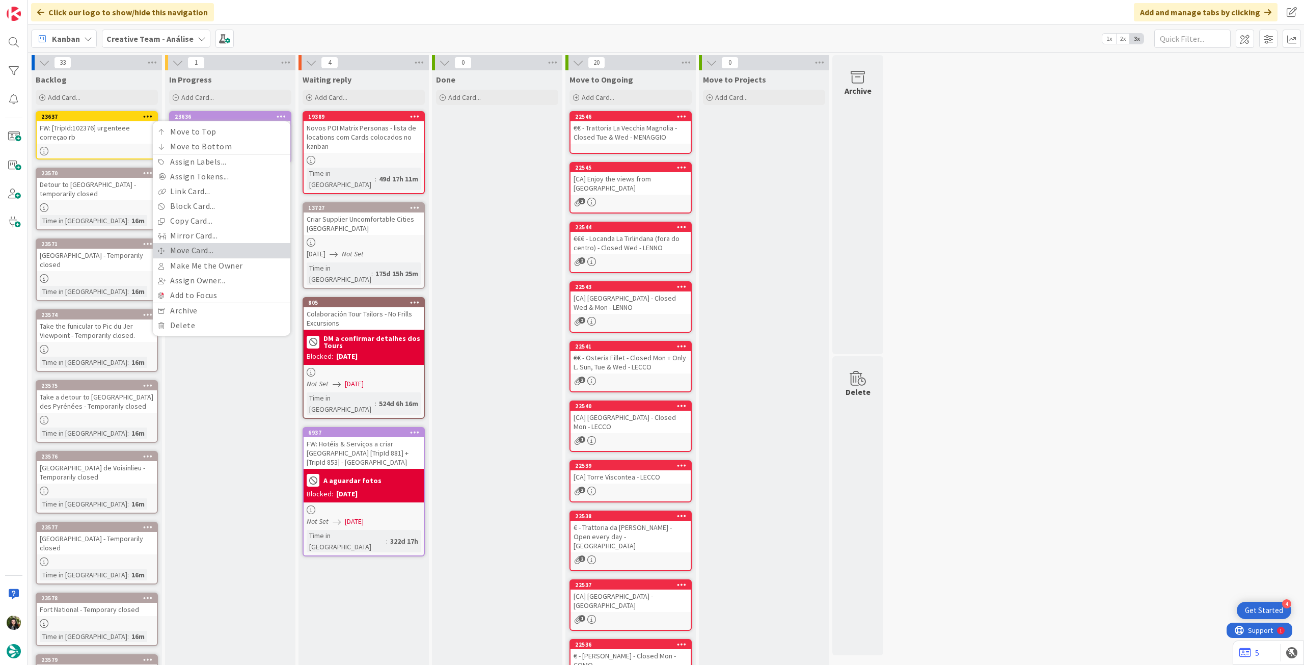
click at [225, 252] on link "Move Card..." at bounding box center [222, 250] width 138 height 15
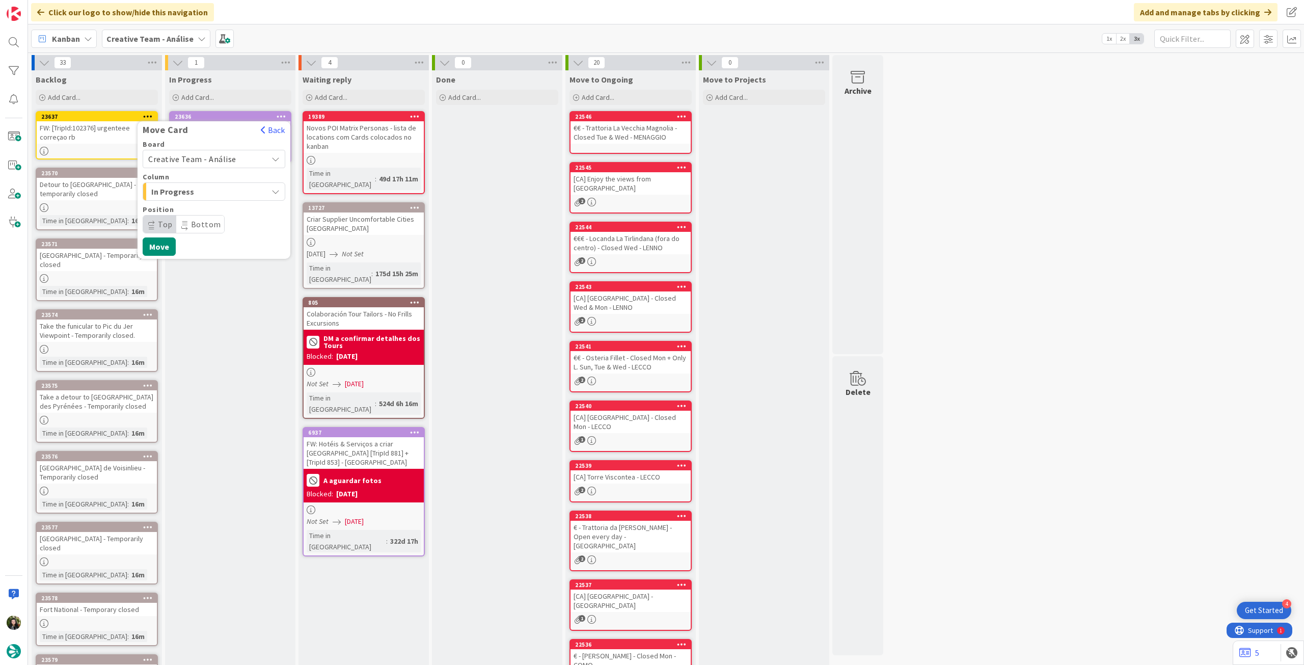
click at [198, 158] on span "Creative Team - Análise" at bounding box center [192, 159] width 88 height 10
click at [207, 211] on span "Creative Team" at bounding box center [220, 206] width 118 height 15
click at [211, 189] on span "Select a Column..." at bounding box center [186, 191] width 76 height 13
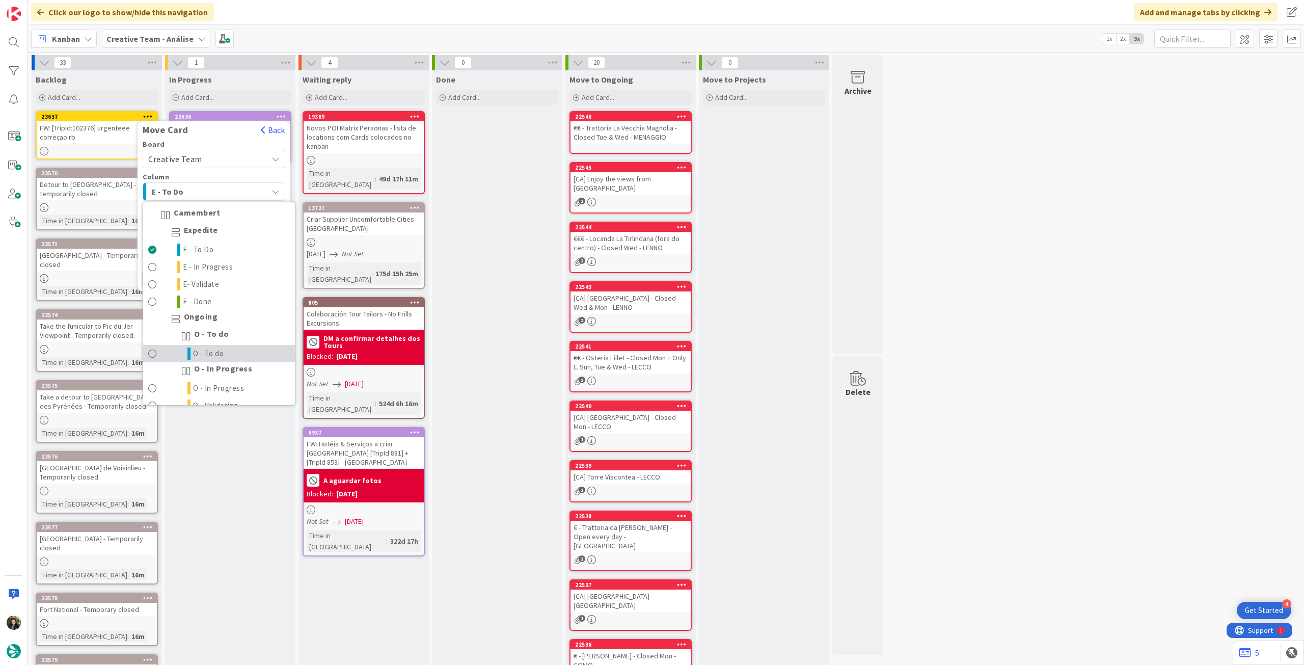
click at [229, 347] on link "O - To do" at bounding box center [219, 353] width 152 height 17
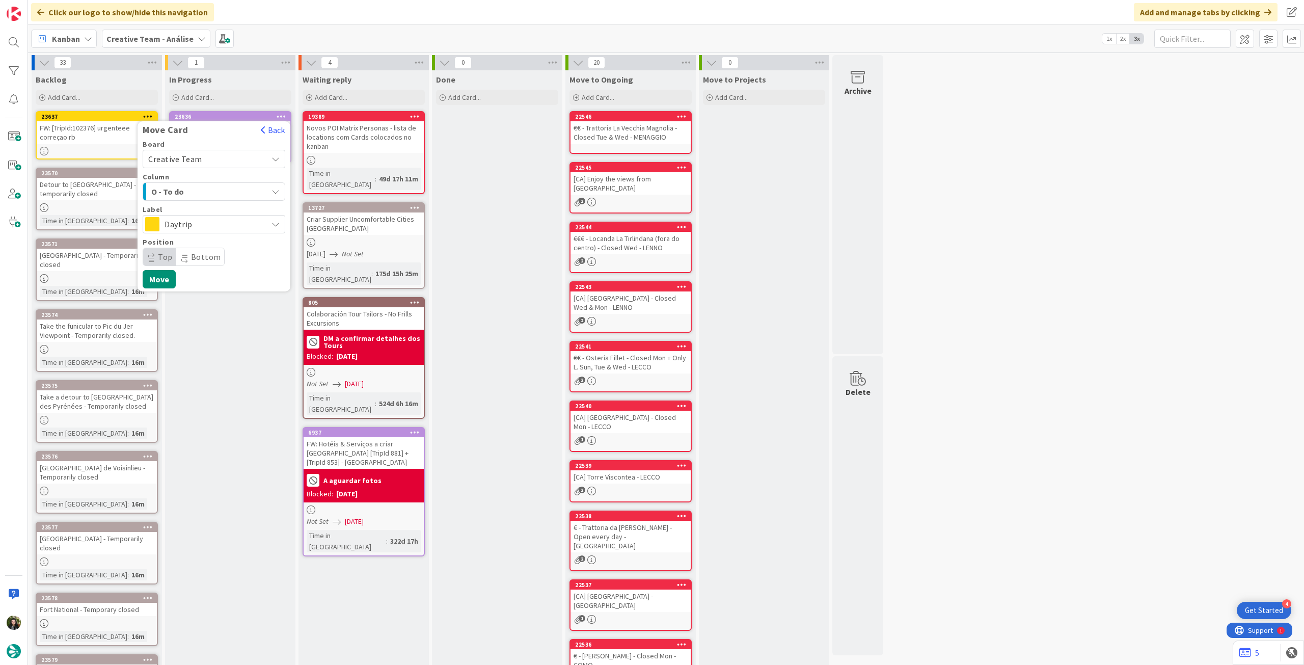
click at [191, 223] on span "Daytrip" at bounding box center [214, 224] width 98 height 14
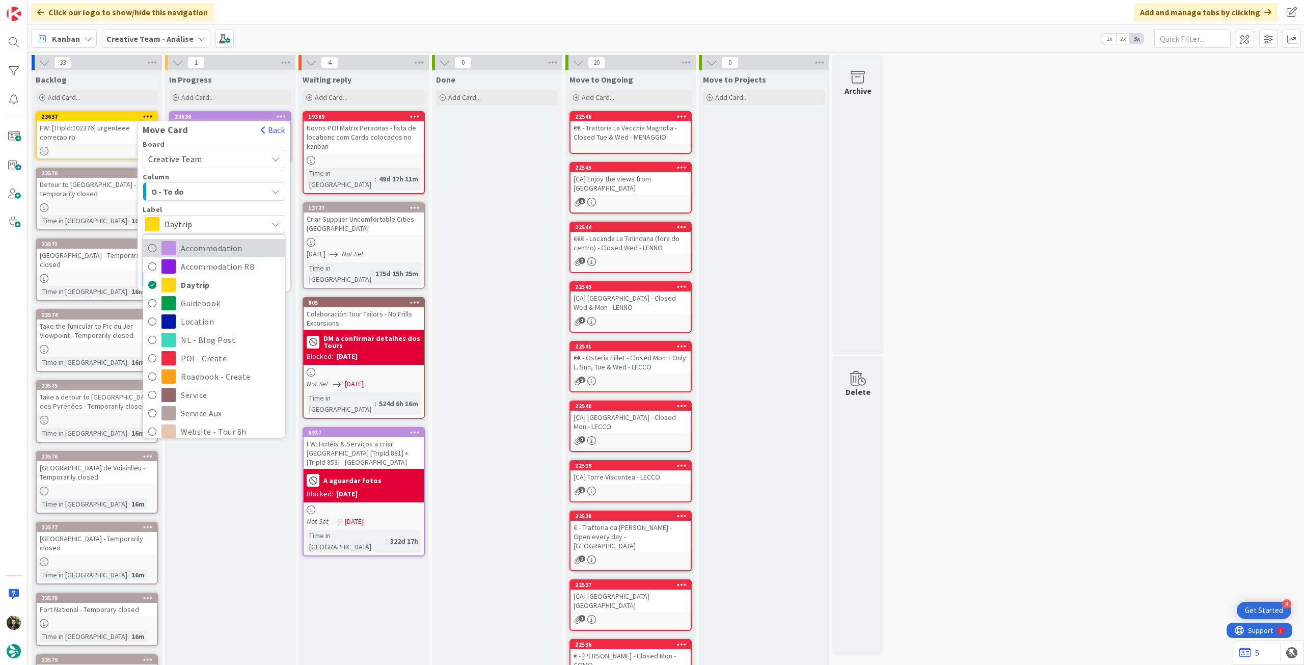
click at [200, 249] on span "Accommodation" at bounding box center [230, 247] width 99 height 15
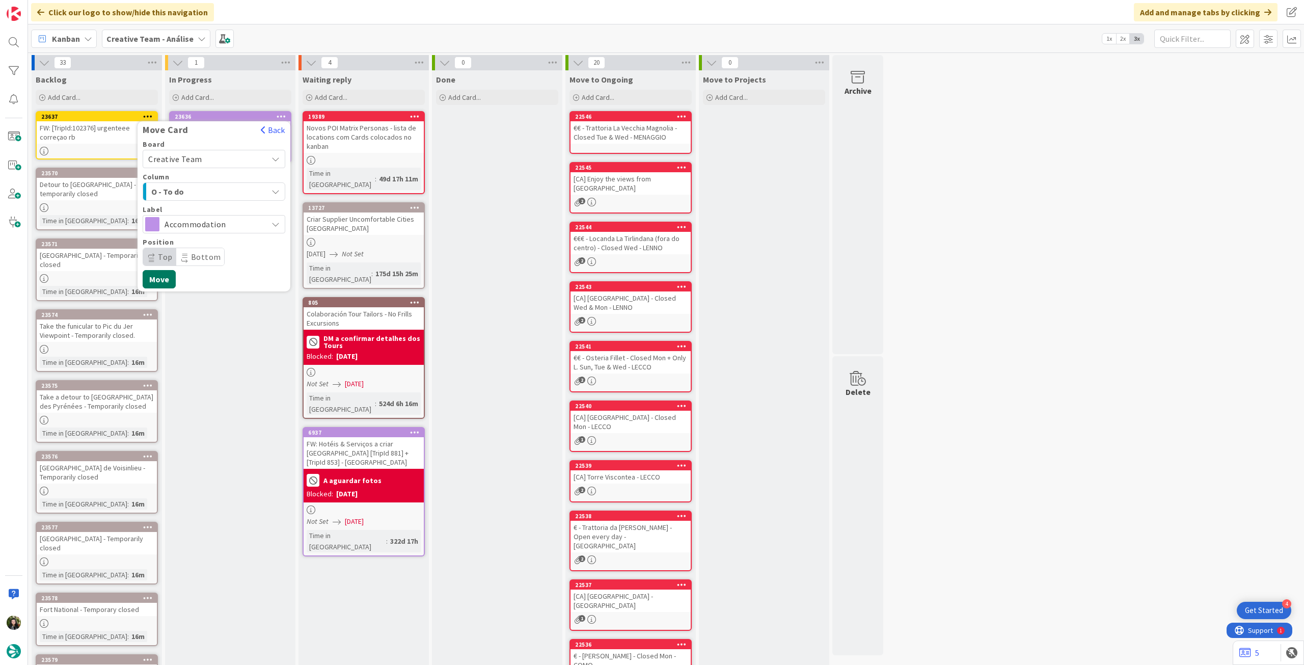
click at [165, 277] on button "Move" at bounding box center [159, 279] width 33 height 18
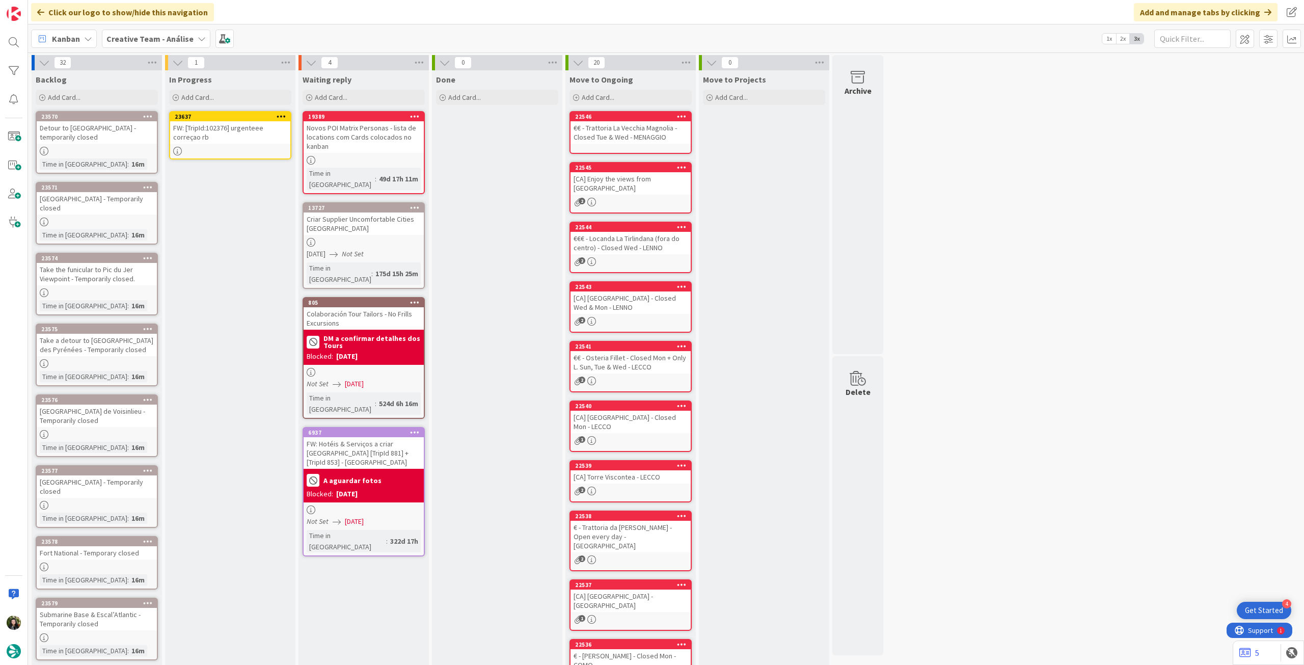
click at [281, 114] on icon at bounding box center [282, 116] width 10 height 7
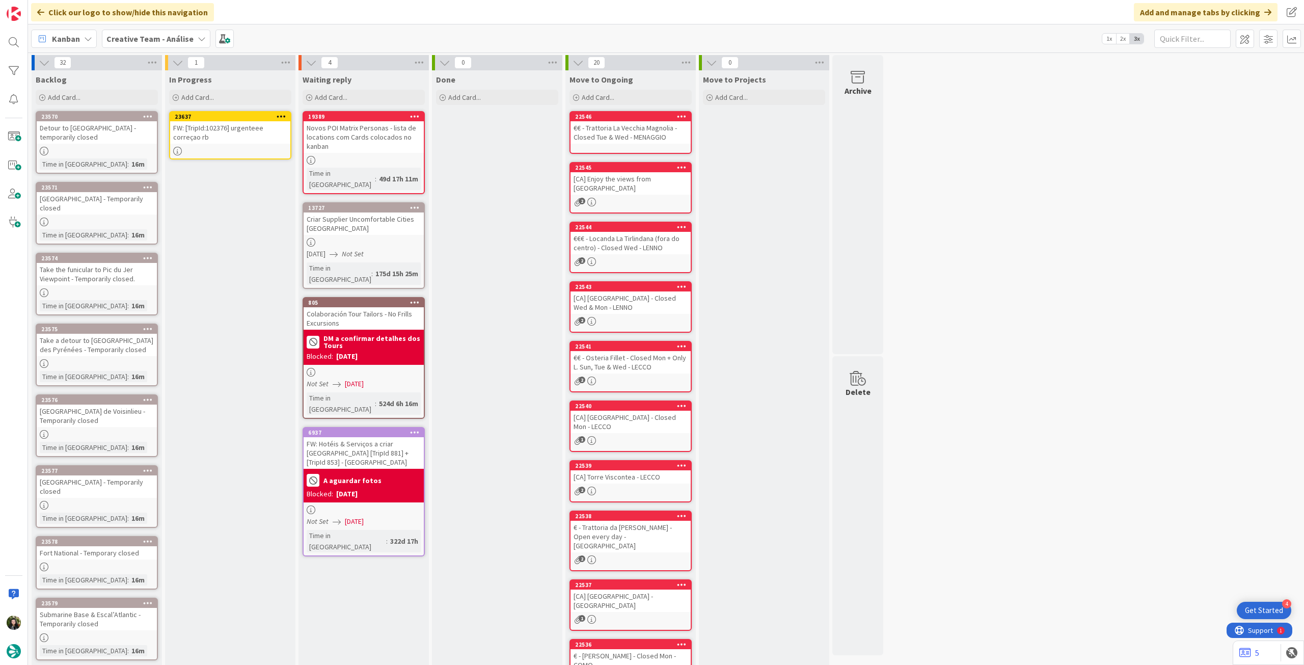
click at [219, 125] on div "FW: [TripId:102376] urgenteee correçao rb" at bounding box center [230, 132] width 120 height 22
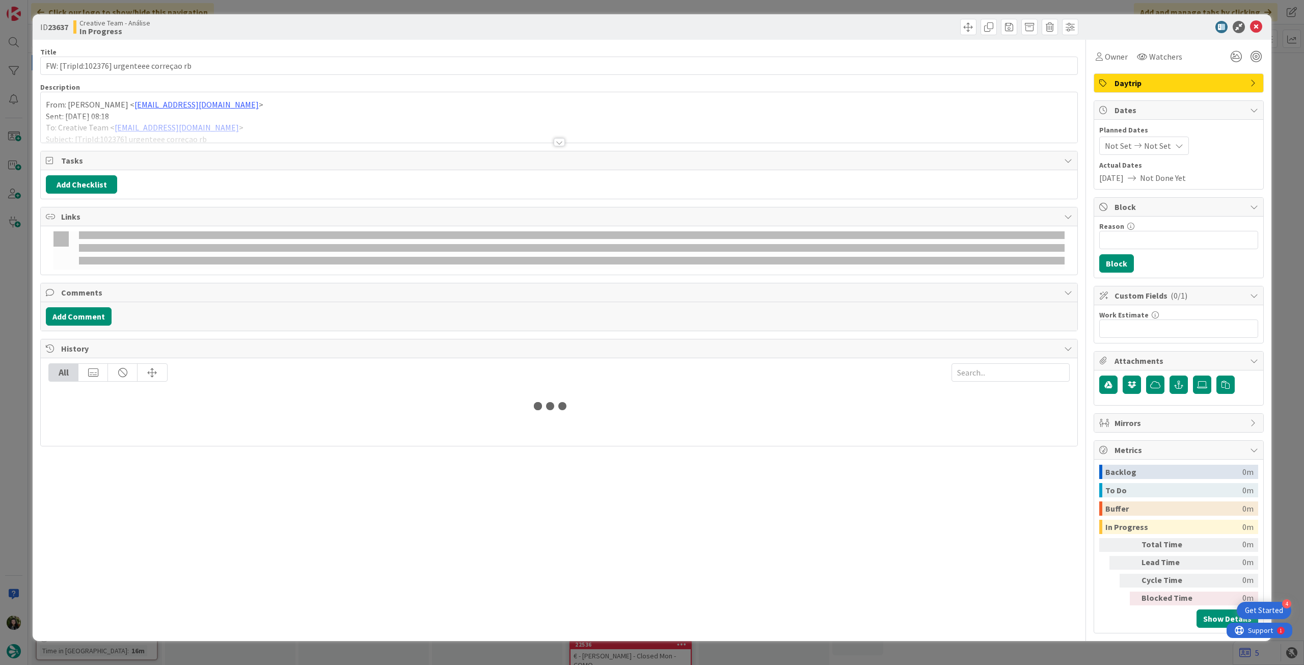
click at [107, 111] on p "Sent: [DATE] 08:18" at bounding box center [559, 117] width 1026 height 12
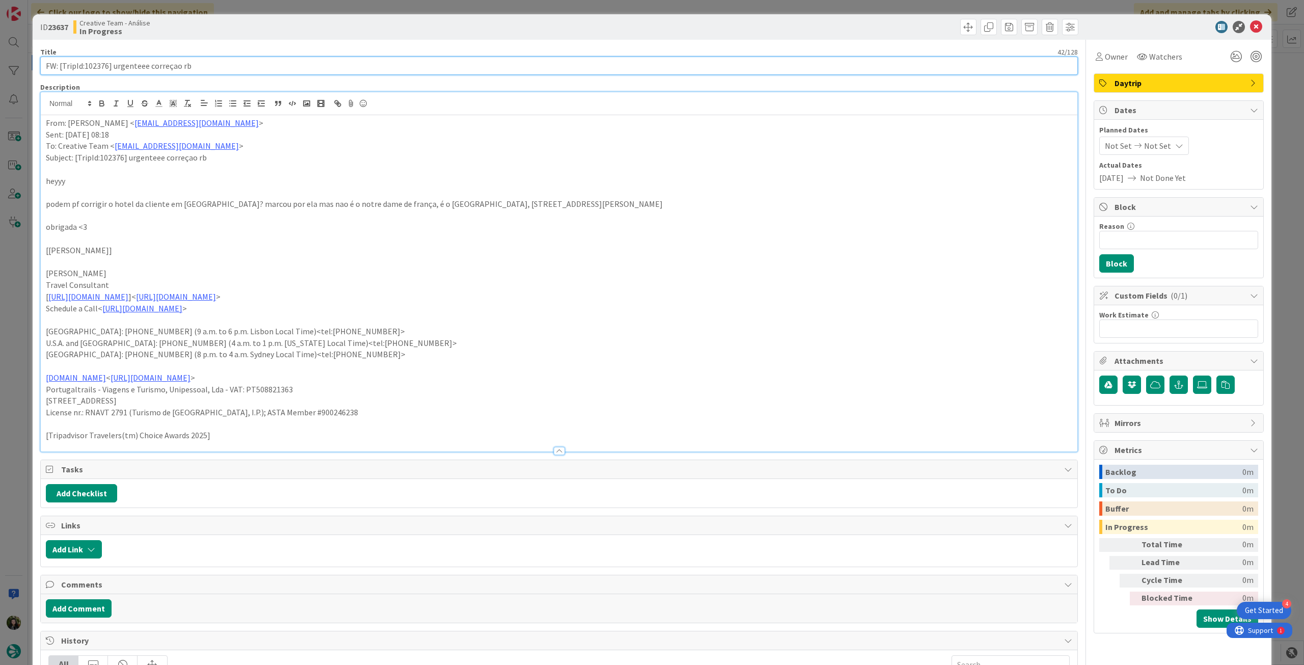
drag, startPoint x: 85, startPoint y: 65, endPoint x: 108, endPoint y: 64, distance: 22.9
click at [108, 64] on input "FW: [TripId:102376] urgenteee correçao rb" at bounding box center [559, 66] width 1038 height 18
click at [43, 124] on div "From: [PERSON_NAME] < [EMAIL_ADDRESS][DOMAIN_NAME] > Sent: [DATE] 08:18 To: Cre…" at bounding box center [559, 283] width 1036 height 336
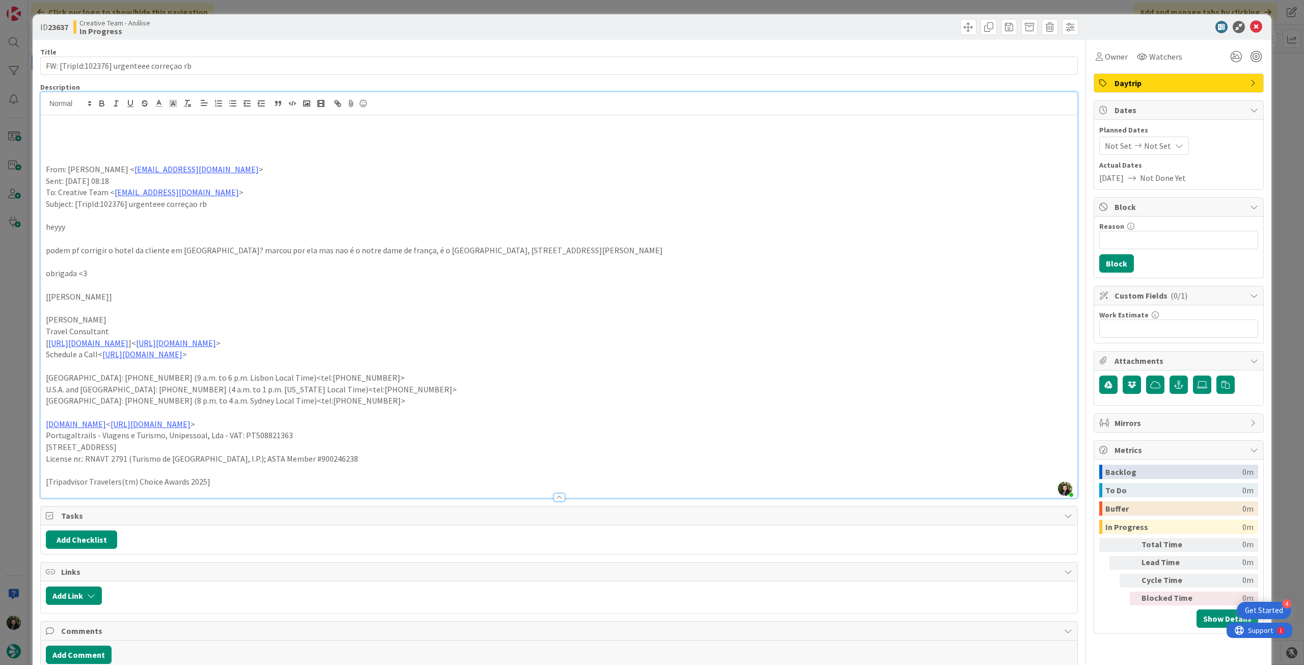
click at [75, 137] on p at bounding box center [559, 135] width 1026 height 12
click at [95, 137] on p "ja estava revisto, fazer apenas essa change" at bounding box center [559, 135] width 1026 height 12
click at [102, 101] on icon "button" at bounding box center [102, 102] width 4 height 3
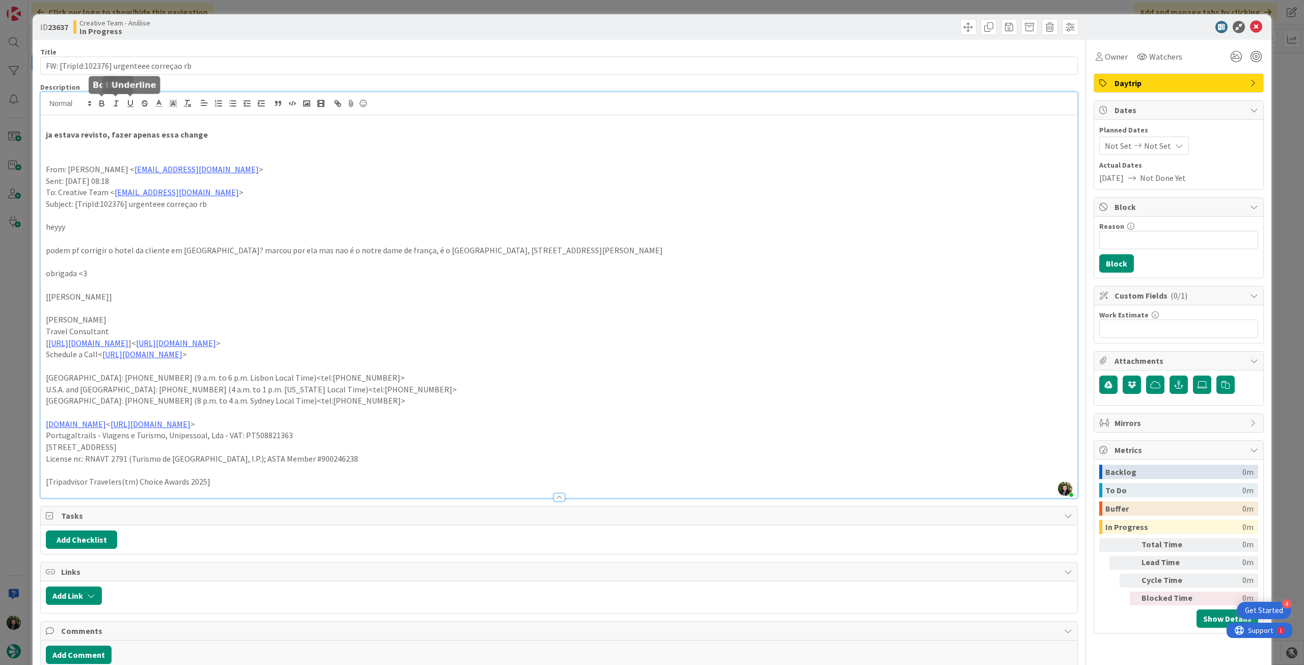
click at [363, 179] on p "Sent: [DATE] 08:18" at bounding box center [559, 181] width 1026 height 12
click at [1250, 23] on icon at bounding box center [1256, 27] width 12 height 12
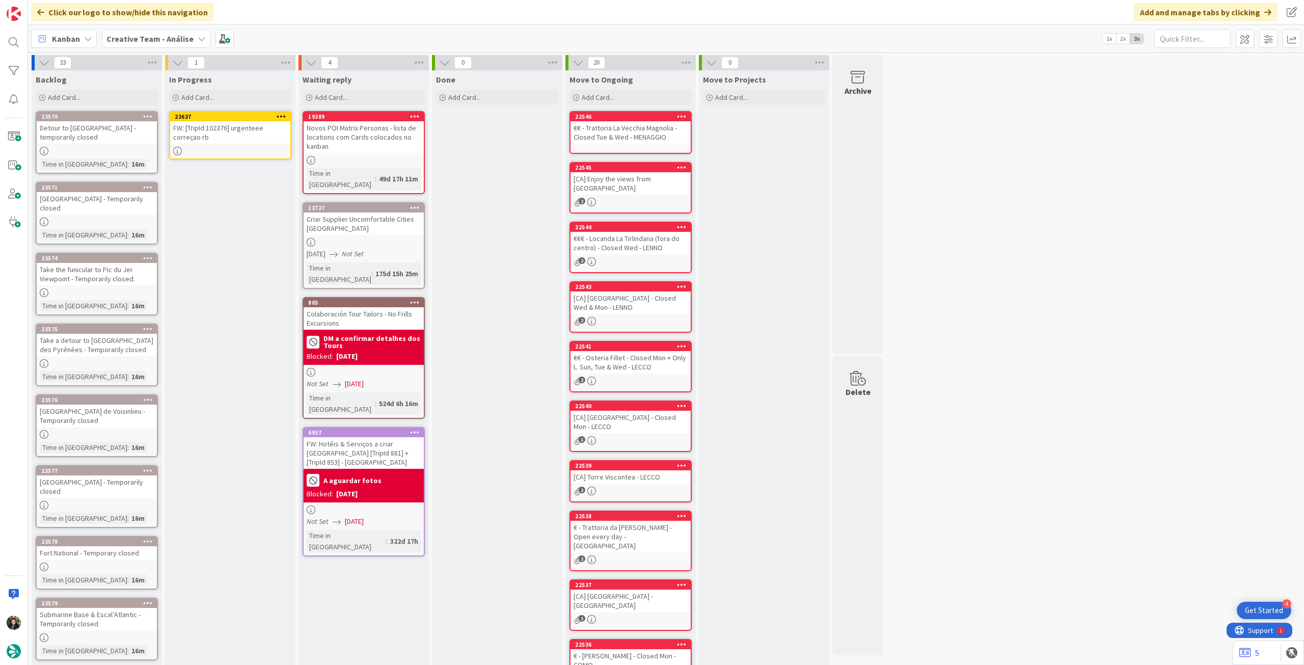
click at [282, 115] on icon at bounding box center [282, 116] width 10 height 7
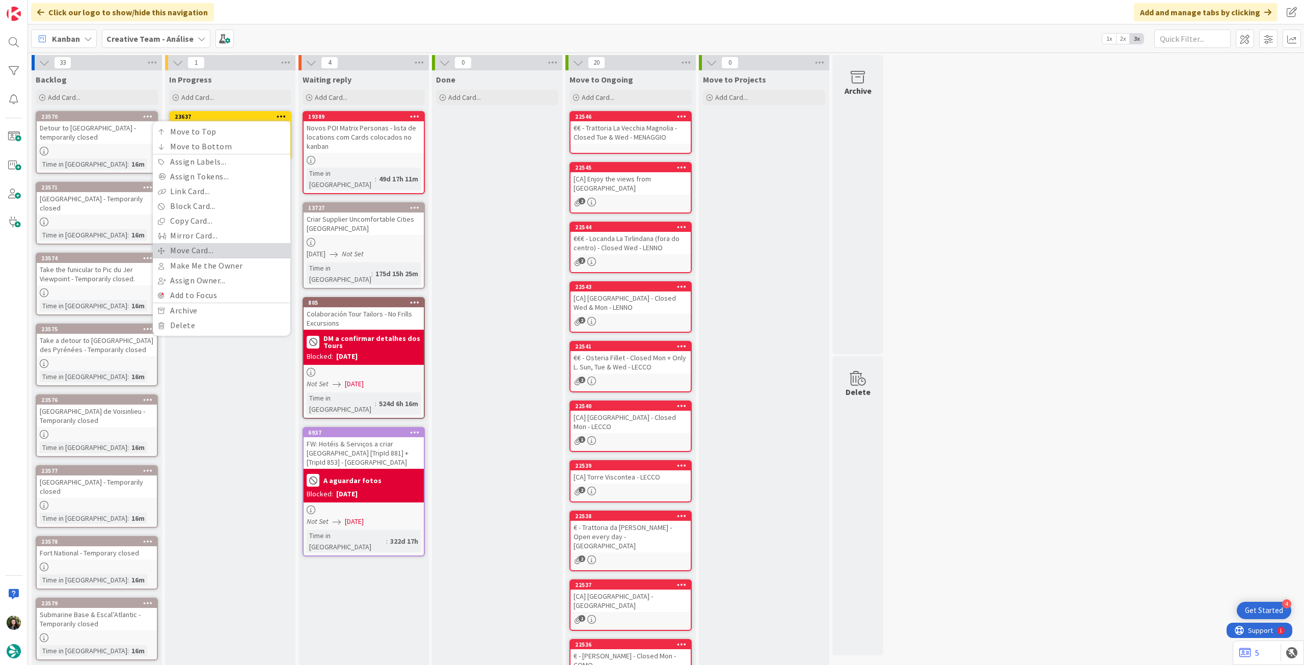
click at [214, 246] on link "Move Card..." at bounding box center [222, 250] width 138 height 15
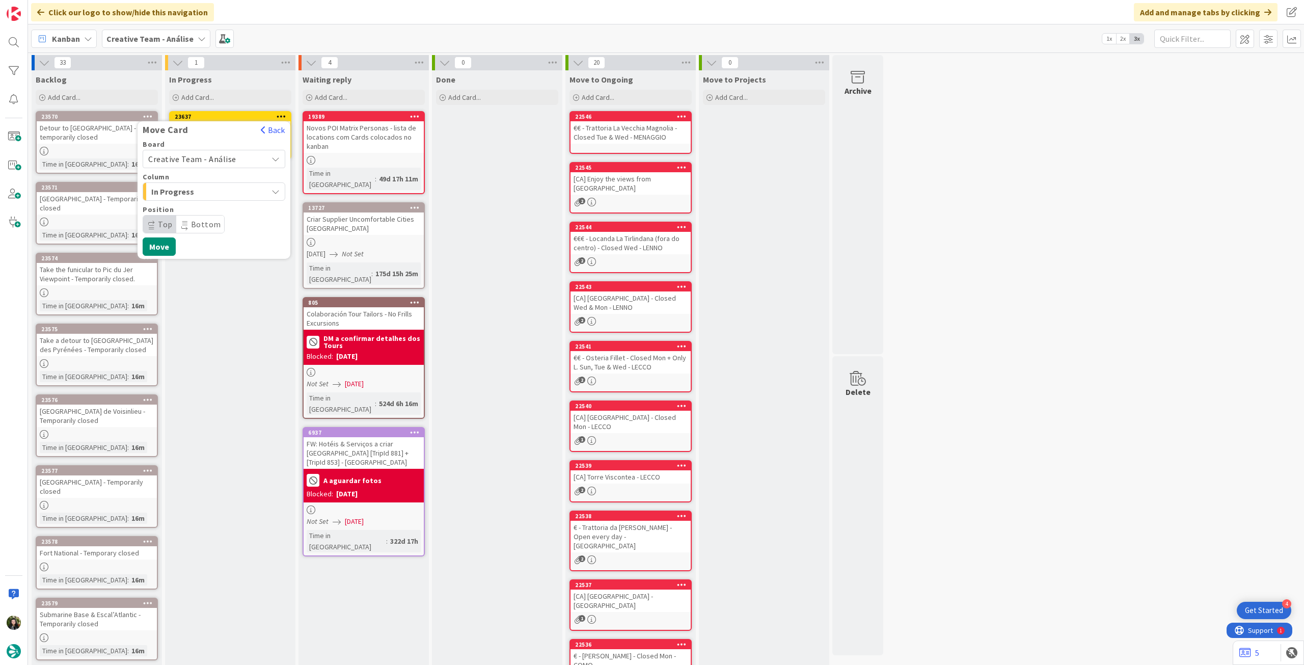
click at [220, 157] on span "Creative Team - Análise" at bounding box center [192, 159] width 88 height 10
click at [220, 205] on span "Creative Team" at bounding box center [220, 206] width 118 height 15
click at [195, 220] on span "Daytrip" at bounding box center [214, 224] width 98 height 14
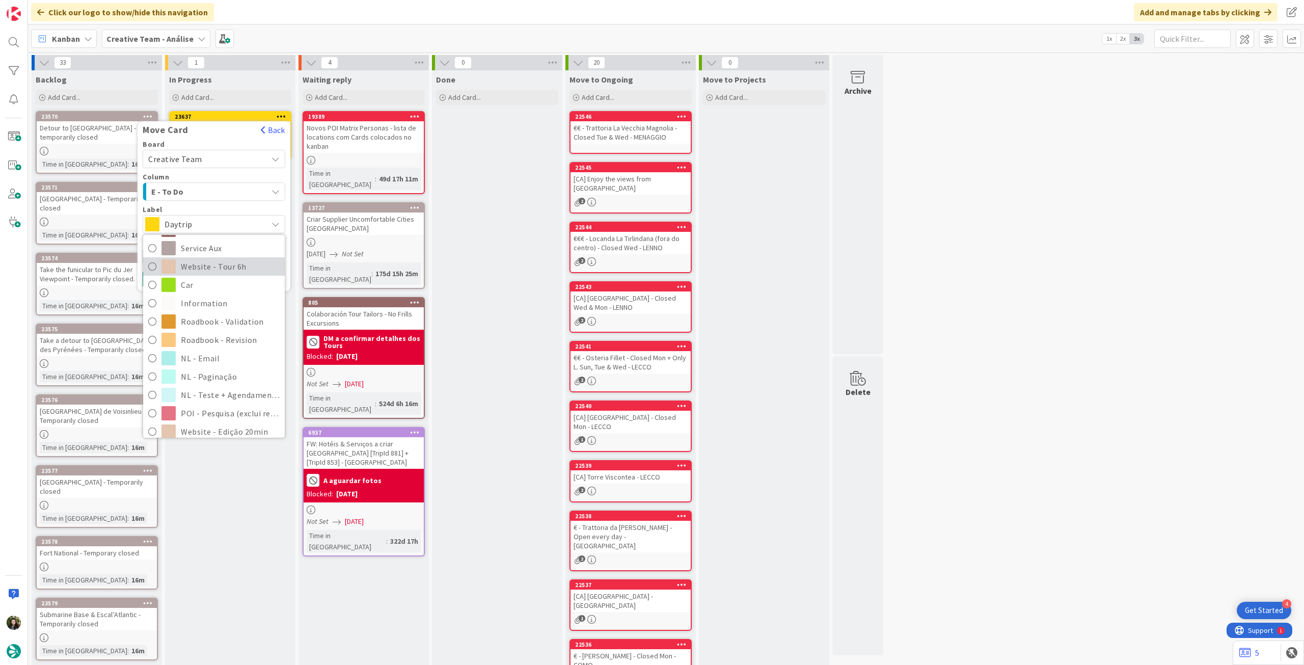
scroll to position [141, 0]
click at [217, 274] on span "Service Aux" at bounding box center [230, 272] width 99 height 15
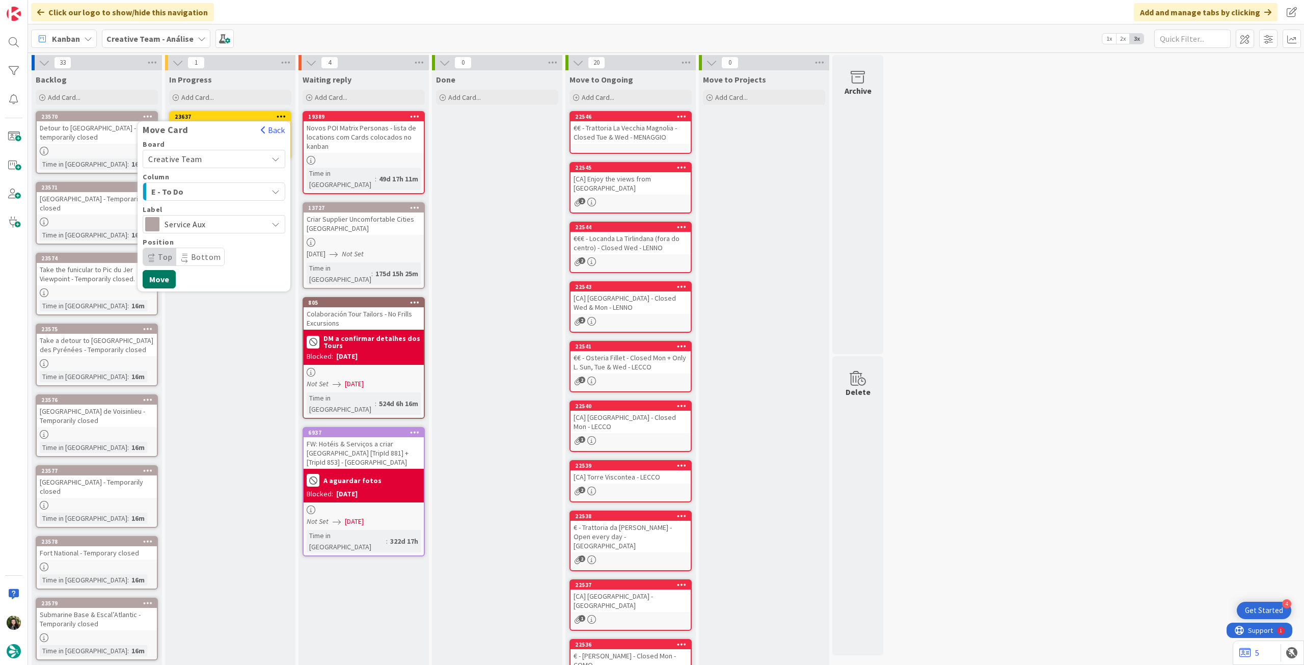
click at [157, 272] on button "Move" at bounding box center [159, 279] width 33 height 18
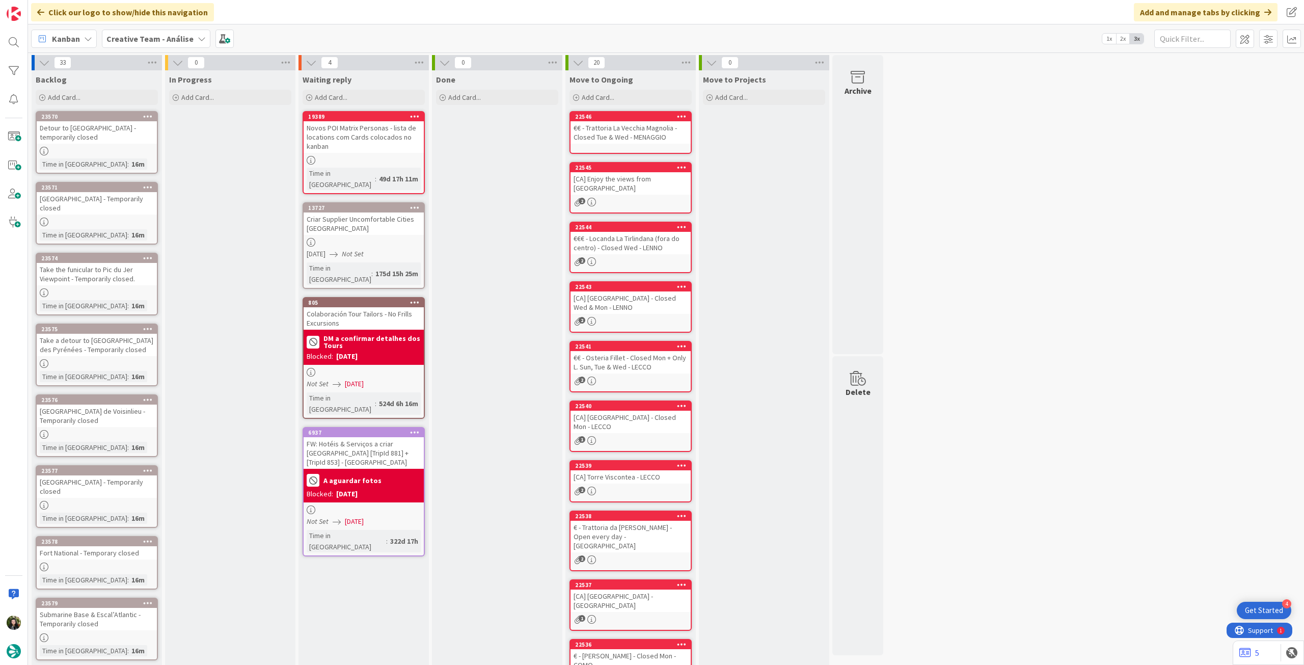
click at [119, 40] on b "Creative Team - Análise" at bounding box center [149, 39] width 87 height 10
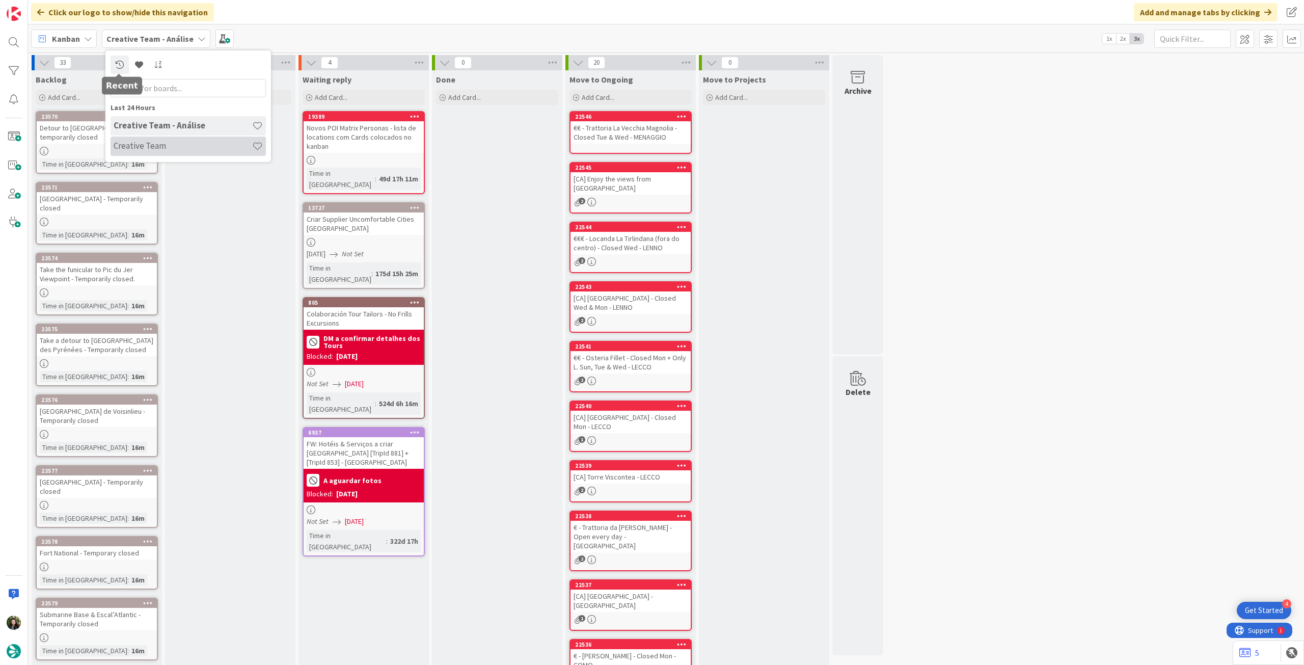
click at [145, 148] on h4 "Creative Team" at bounding box center [183, 146] width 139 height 10
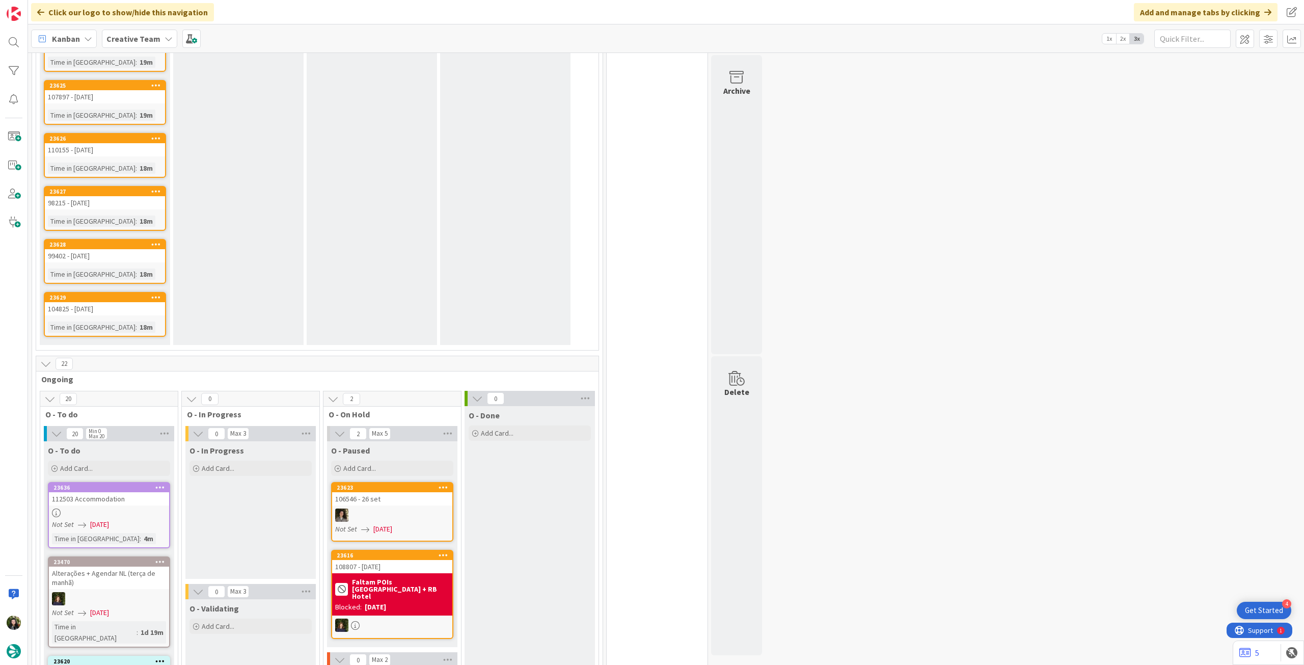
scroll to position [950, 0]
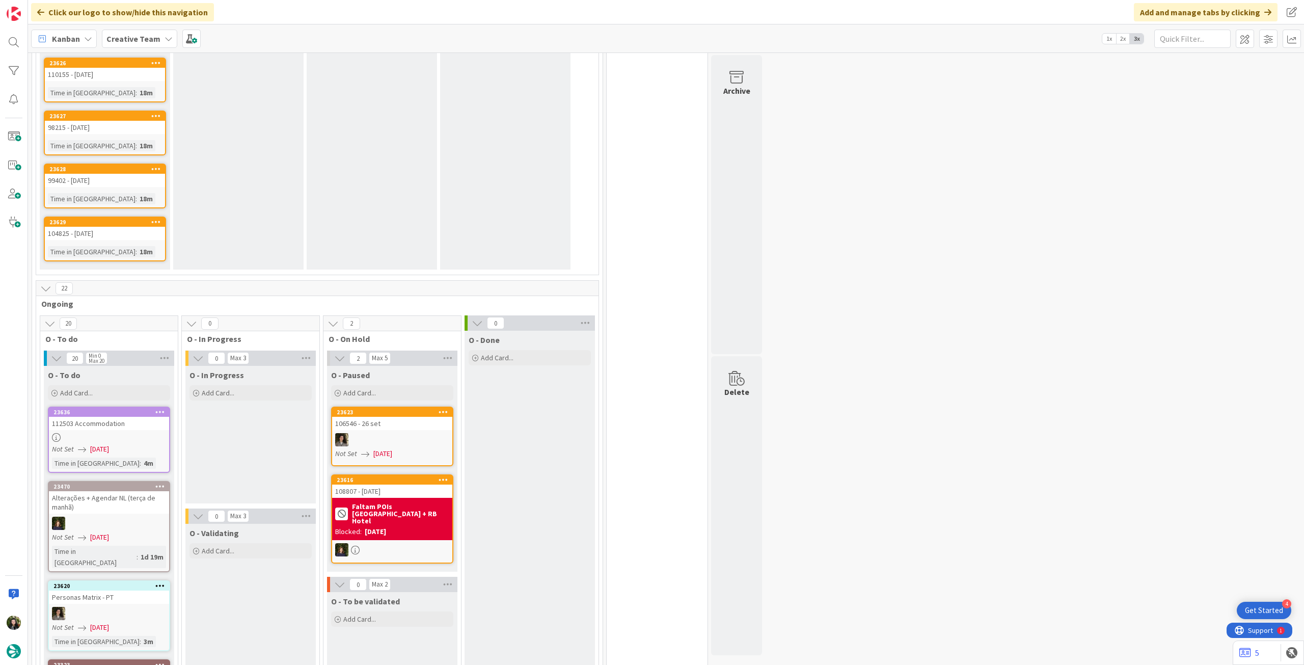
click at [137, 433] on div at bounding box center [109, 437] width 120 height 9
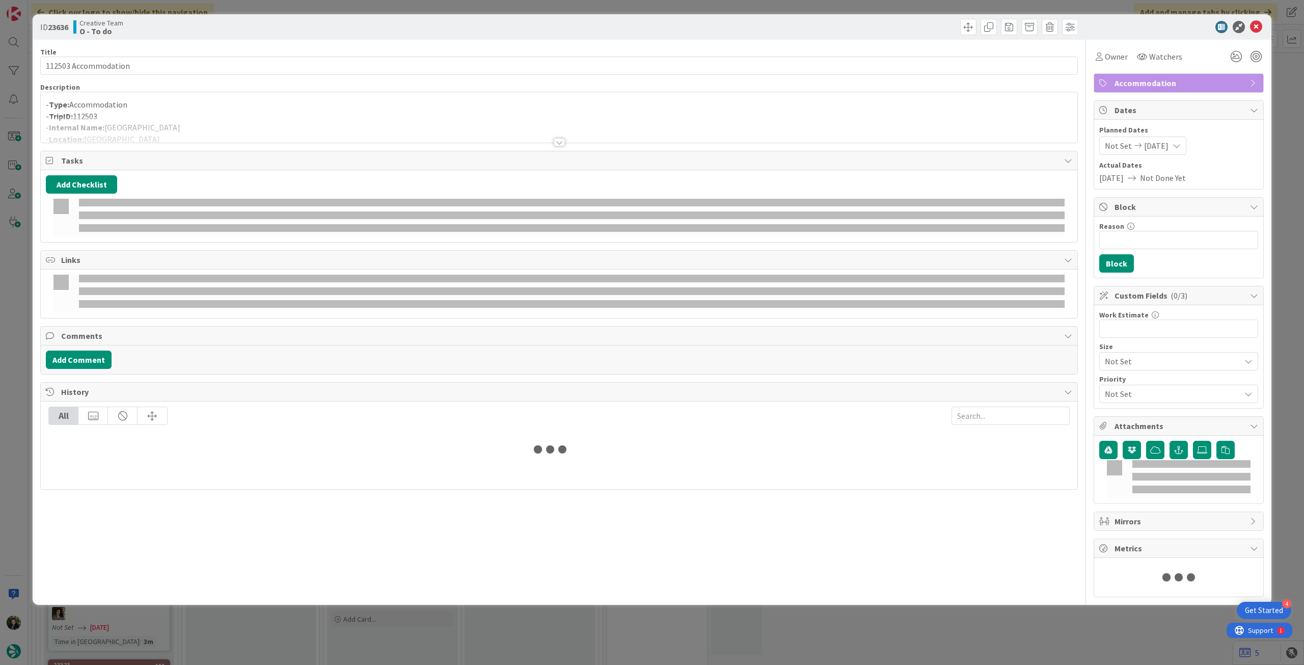
click at [107, 135] on div at bounding box center [559, 130] width 1036 height 26
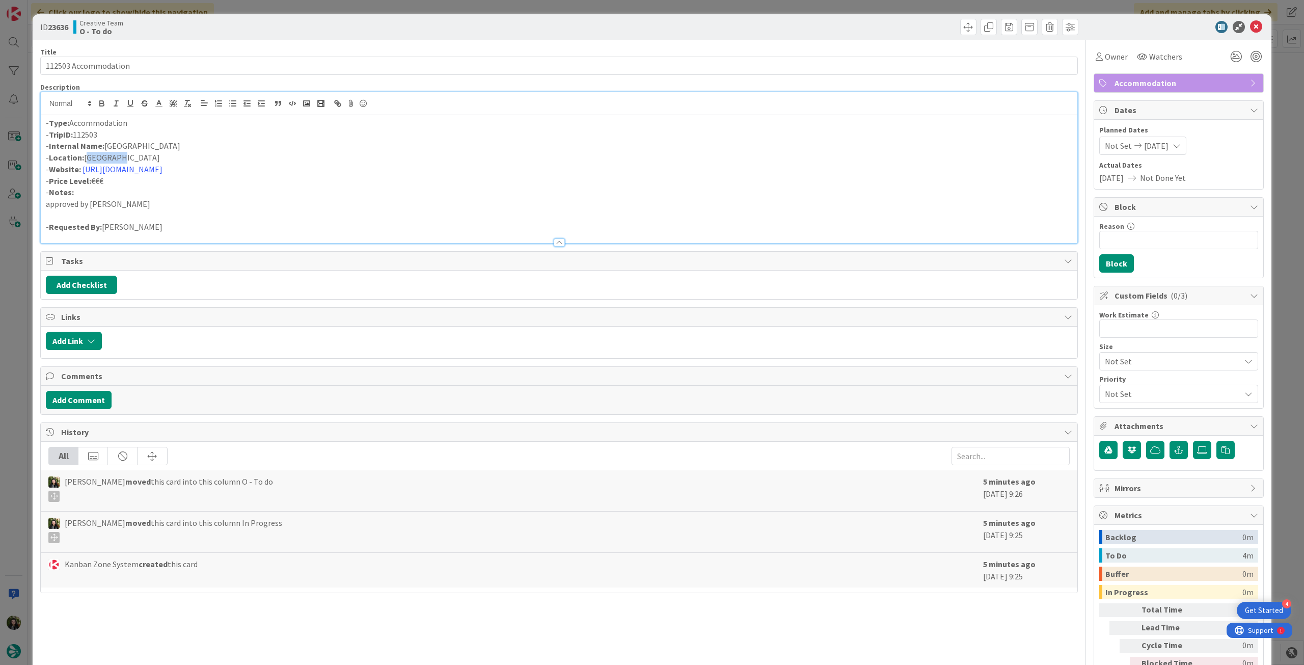
drag, startPoint x: 122, startPoint y: 156, endPoint x: 86, endPoint y: 156, distance: 36.2
click at [86, 156] on p "- Location: [GEOGRAPHIC_DATA]" at bounding box center [559, 158] width 1026 height 12
click at [1250, 25] on icon at bounding box center [1256, 27] width 12 height 12
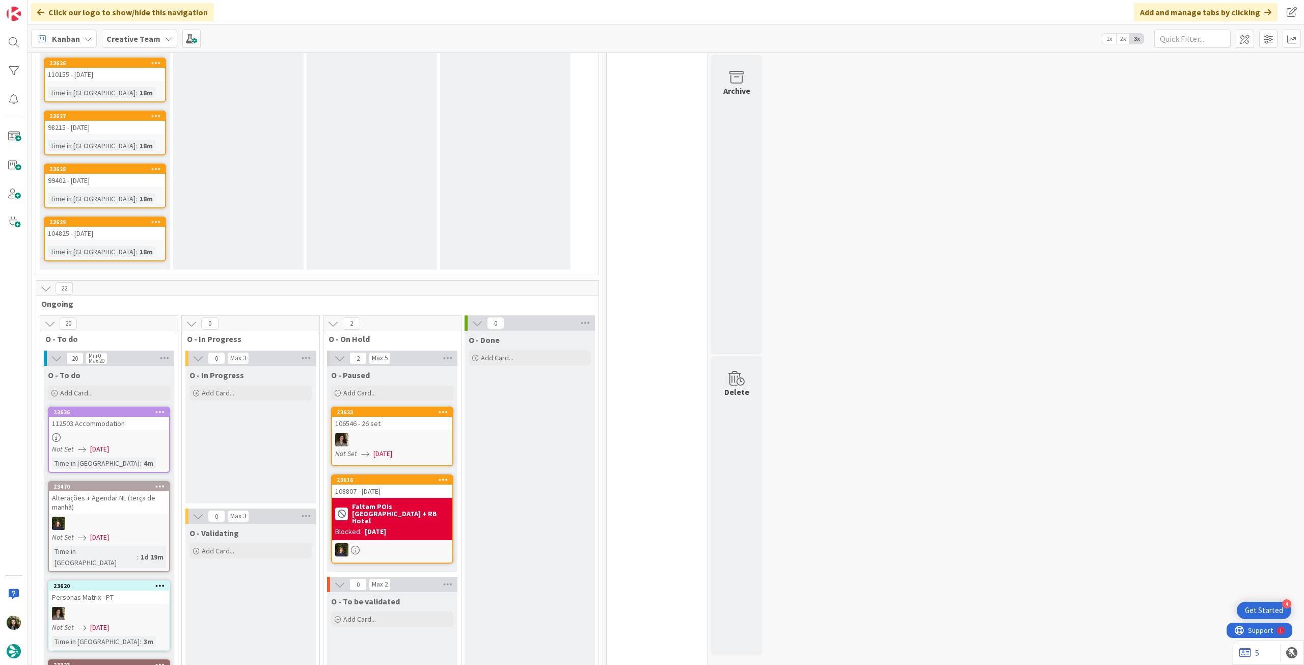
click at [164, 483] on div at bounding box center [160, 486] width 18 height 7
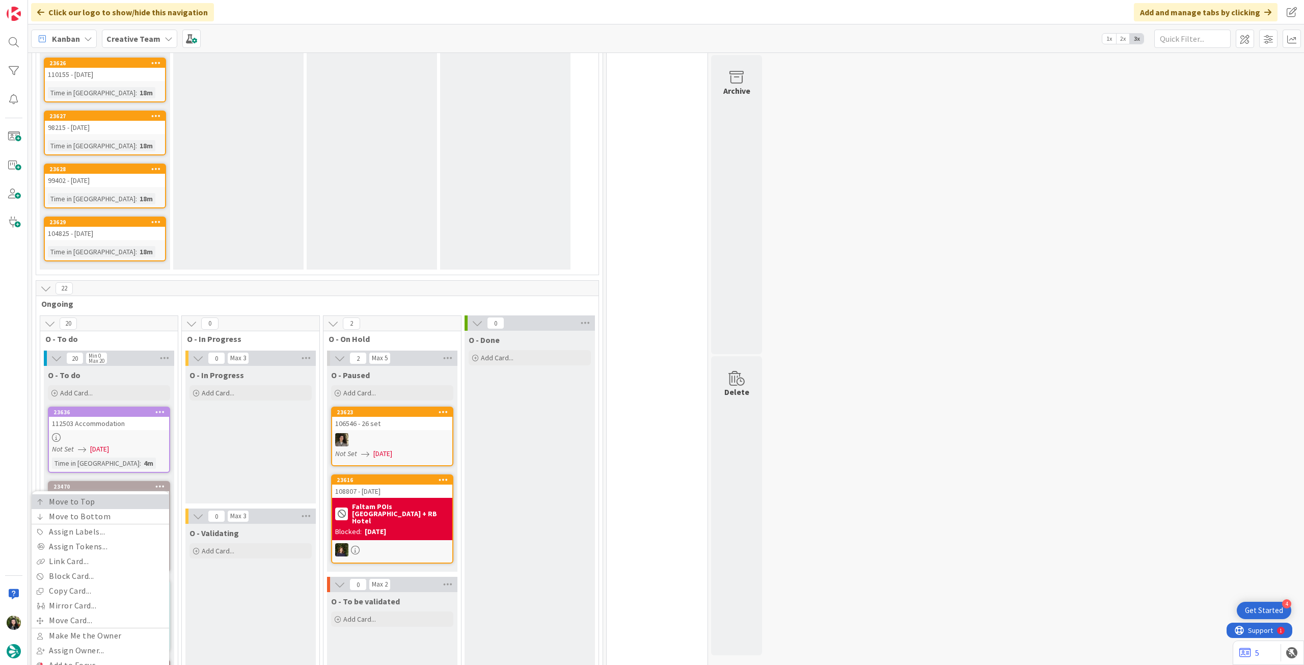
click at [153, 494] on link "Move to Top" at bounding box center [101, 501] width 138 height 15
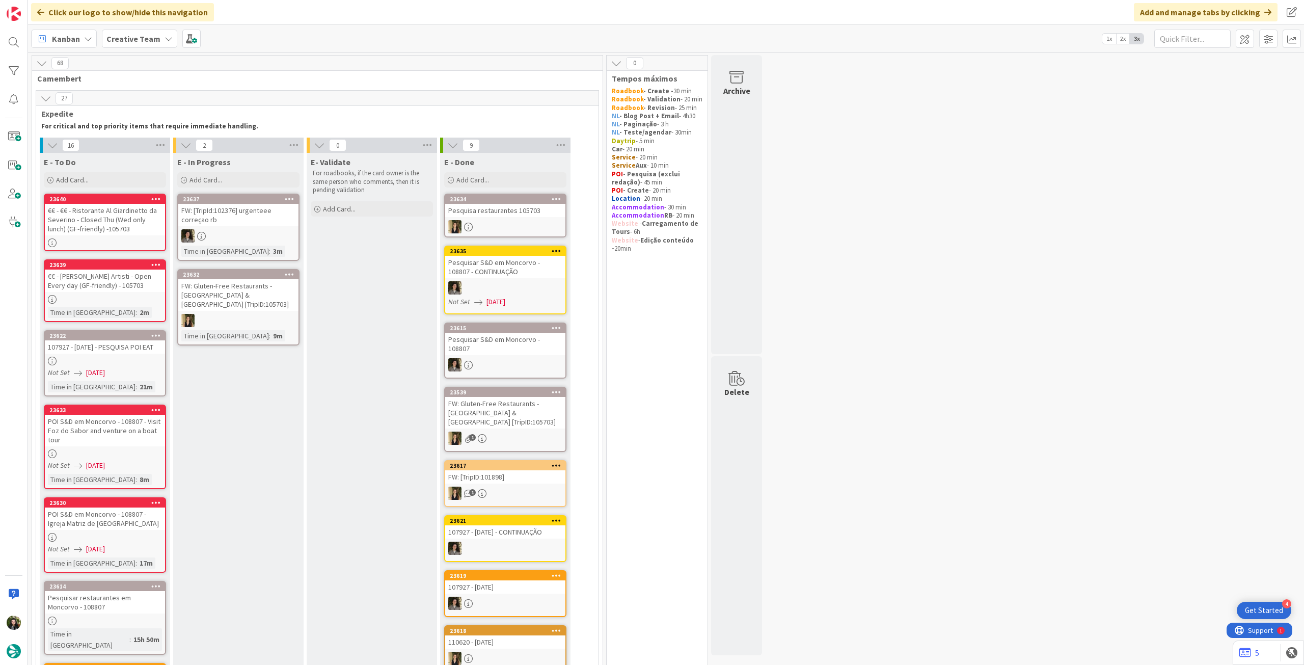
scroll to position [68, 0]
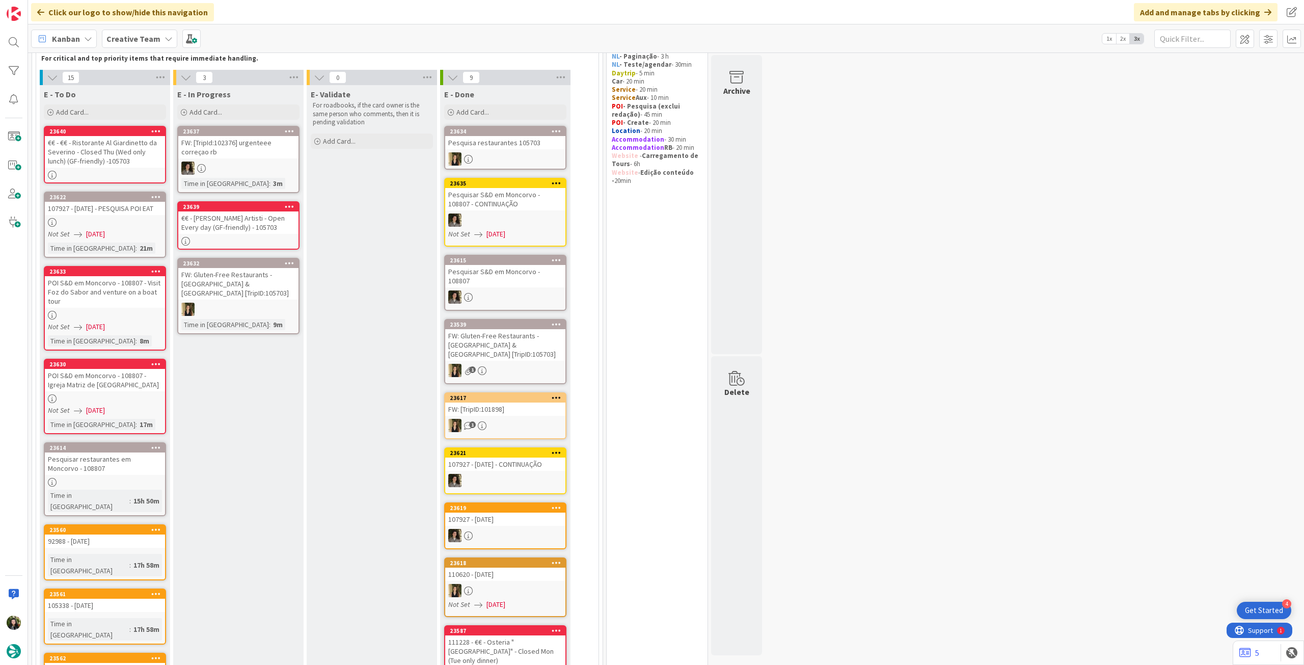
click at [154, 486] on link "23614 Pesquisar restaurantes em Moncorvo - 108807 Time in Column : 15h 50m" at bounding box center [105, 479] width 122 height 74
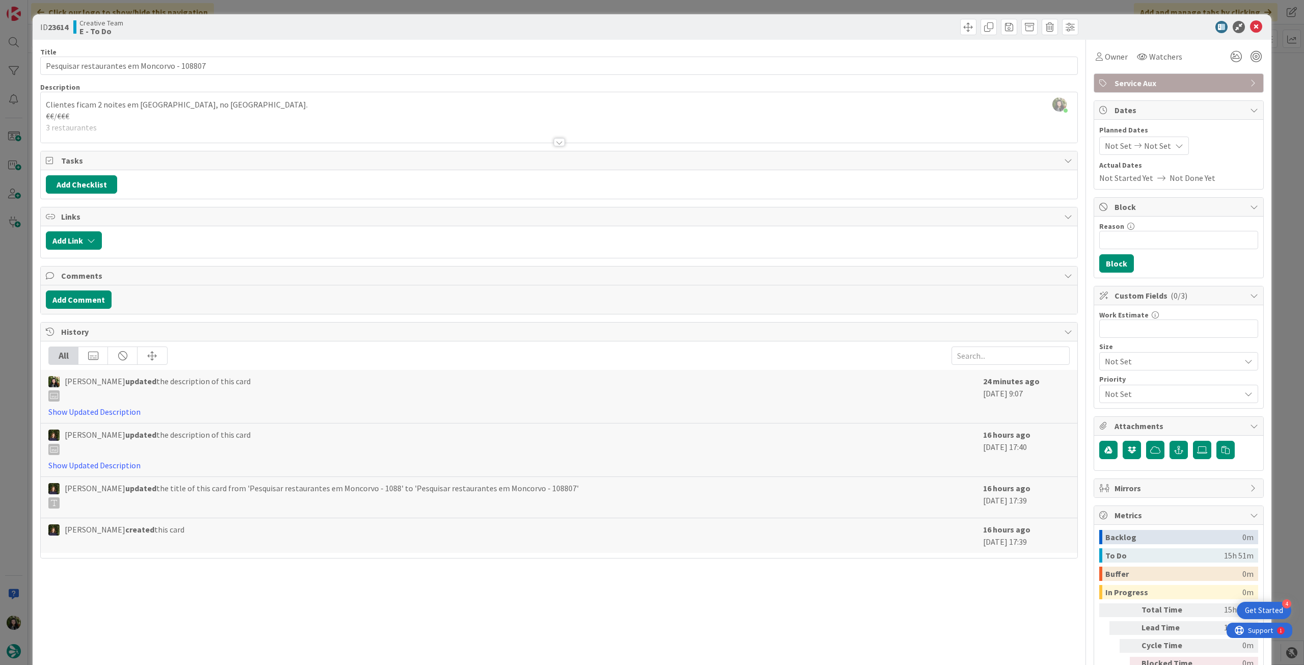
click at [117, 117] on div at bounding box center [559, 130] width 1036 height 26
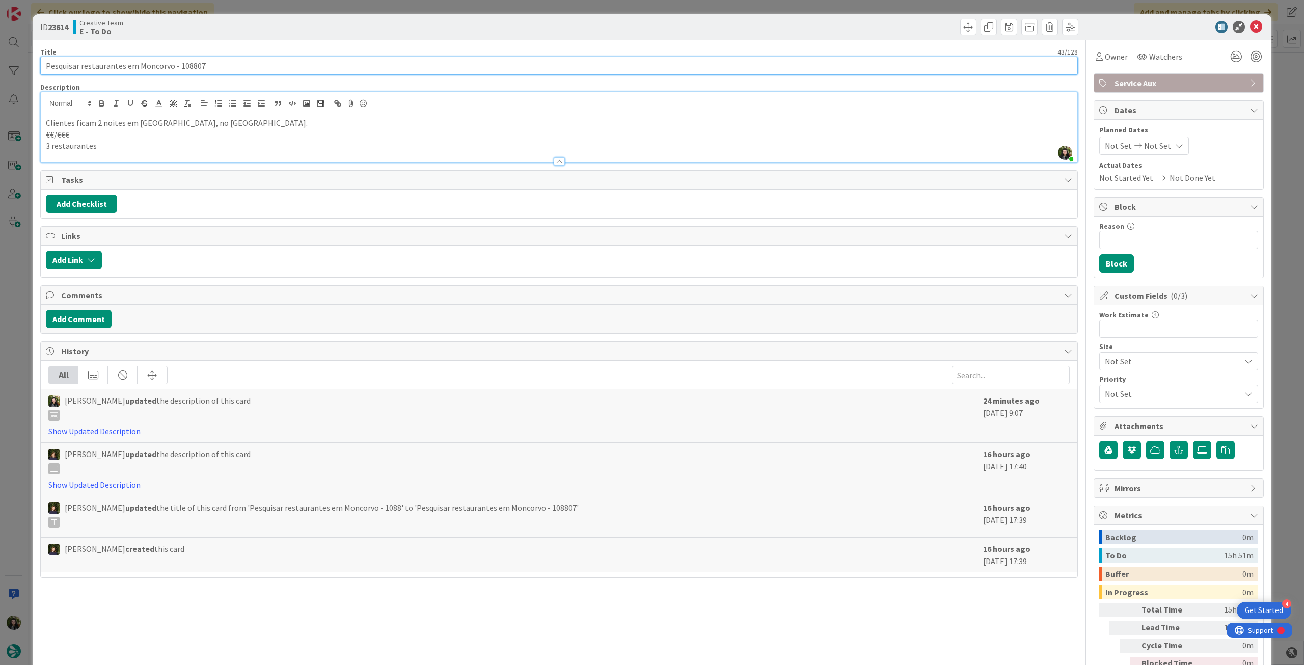
drag, startPoint x: 177, startPoint y: 64, endPoint x: 242, endPoint y: 64, distance: 65.2
click at [242, 64] on input "Pesquisar restaurantes em Moncorvo - 108807" at bounding box center [559, 66] width 1038 height 18
click at [98, 126] on p "Clientes ficam 2 noites em [GEOGRAPHIC_DATA], no [GEOGRAPHIC_DATA]." at bounding box center [559, 123] width 1026 height 12
click at [1250, 22] on icon at bounding box center [1256, 27] width 12 height 12
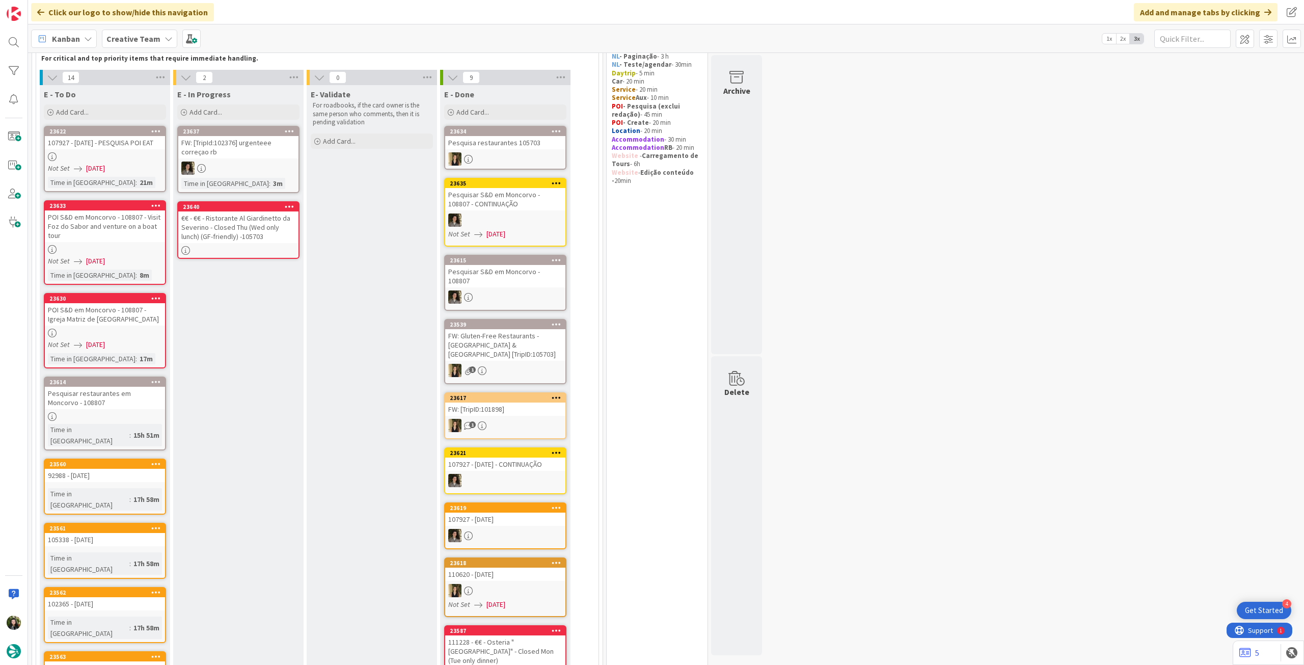
click at [76, 237] on div "POI S&D em Moncorvo - 108807 - Visit Foz do Sabor and venture on a boat tour" at bounding box center [105, 226] width 120 height 32
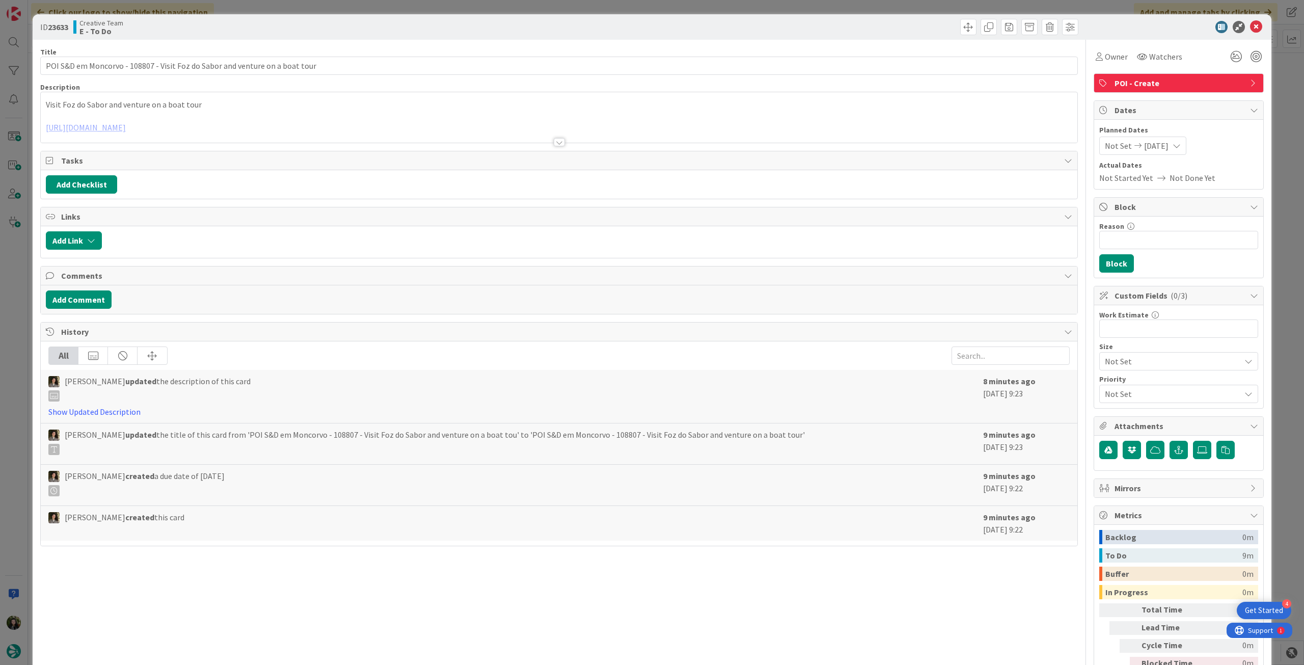
click at [126, 132] on div at bounding box center [559, 130] width 1036 height 26
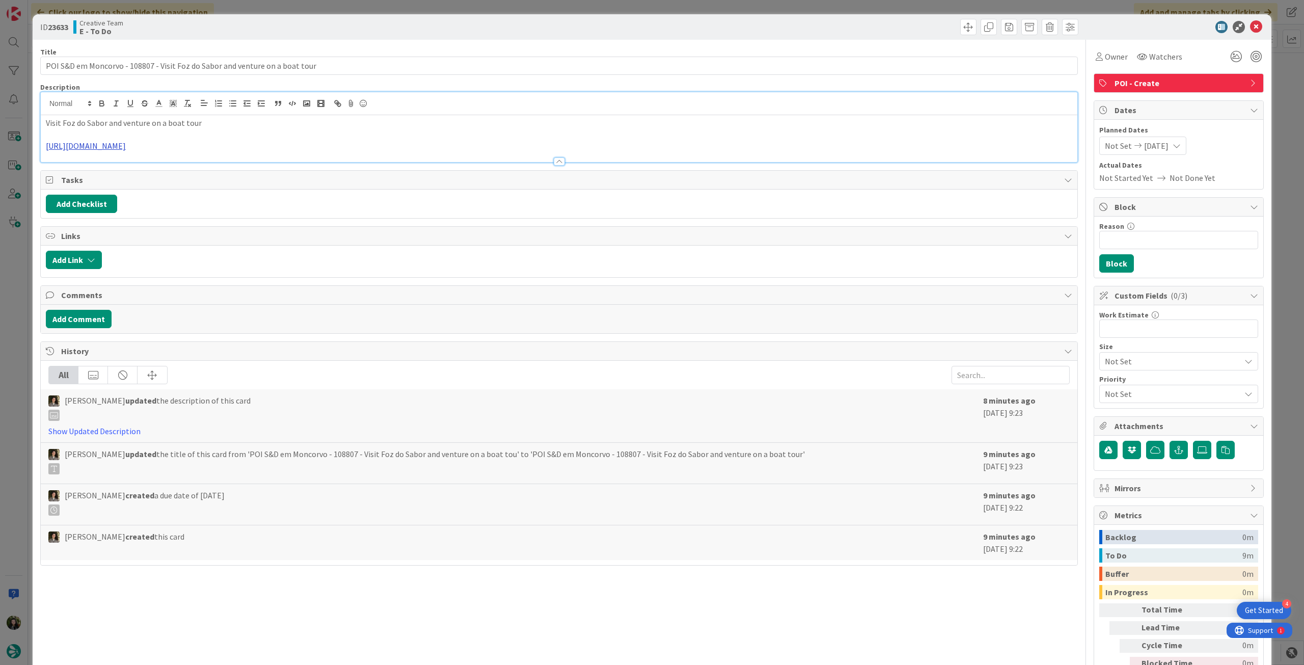
click at [126, 144] on link "[URL][DOMAIN_NAME]" at bounding box center [86, 146] width 80 height 10
click at [441, 166] on link "[URL][DOMAIN_NAME]" at bounding box center [434, 165] width 70 height 13
click at [247, 129] on p at bounding box center [559, 135] width 1026 height 12
click at [240, 119] on p "Visit Foz do Sabor and venture on a boat tour" at bounding box center [559, 123] width 1026 height 12
click at [1254, 26] on icon at bounding box center [1256, 27] width 12 height 12
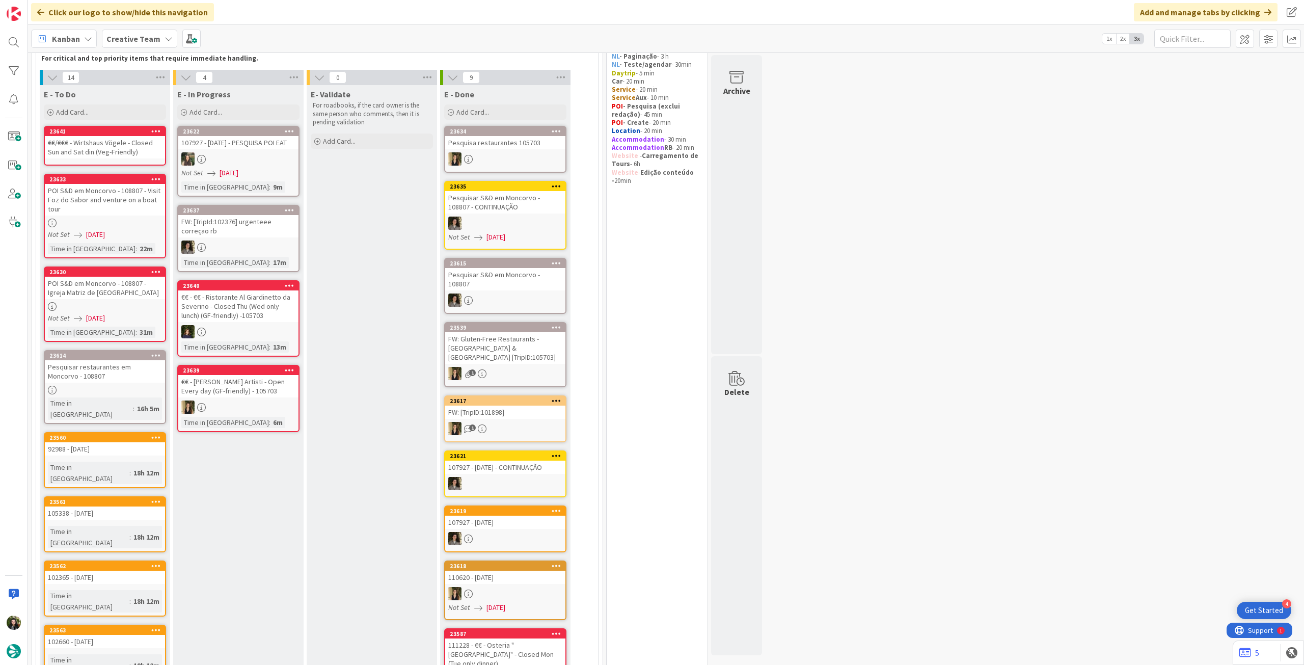
click at [132, 43] on span "Creative Team" at bounding box center [133, 39] width 54 height 12
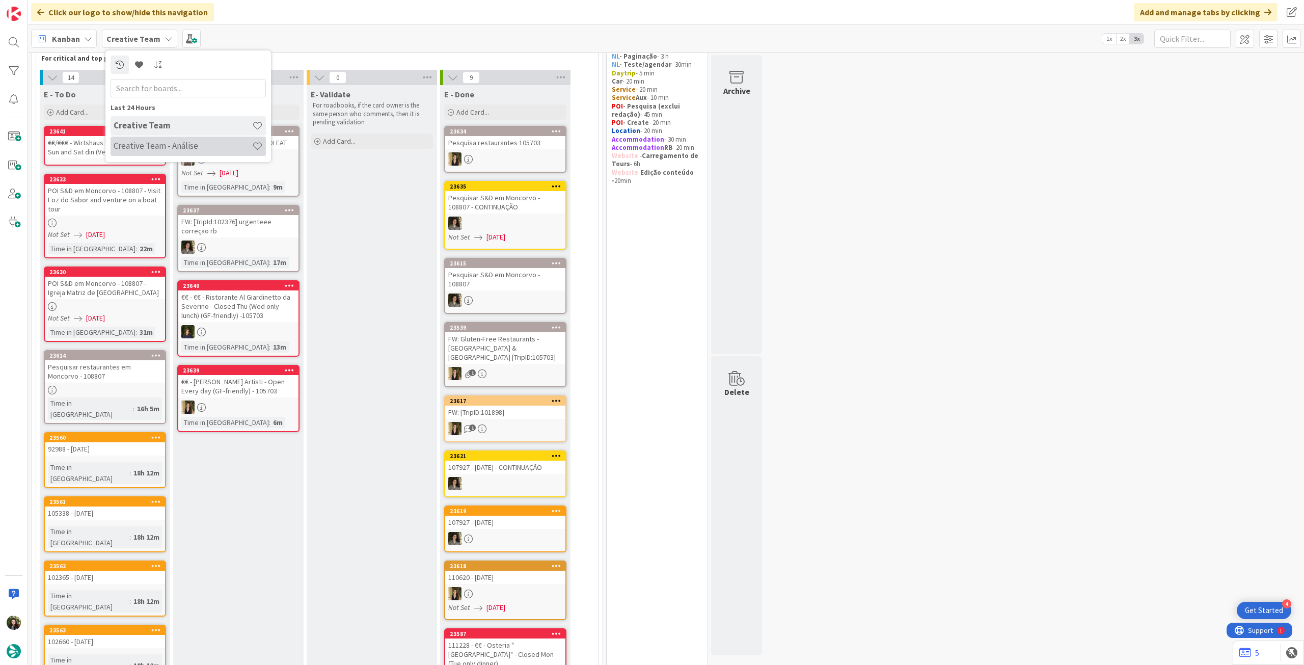
click at [160, 143] on h4 "Creative Team - Análise" at bounding box center [183, 146] width 139 height 10
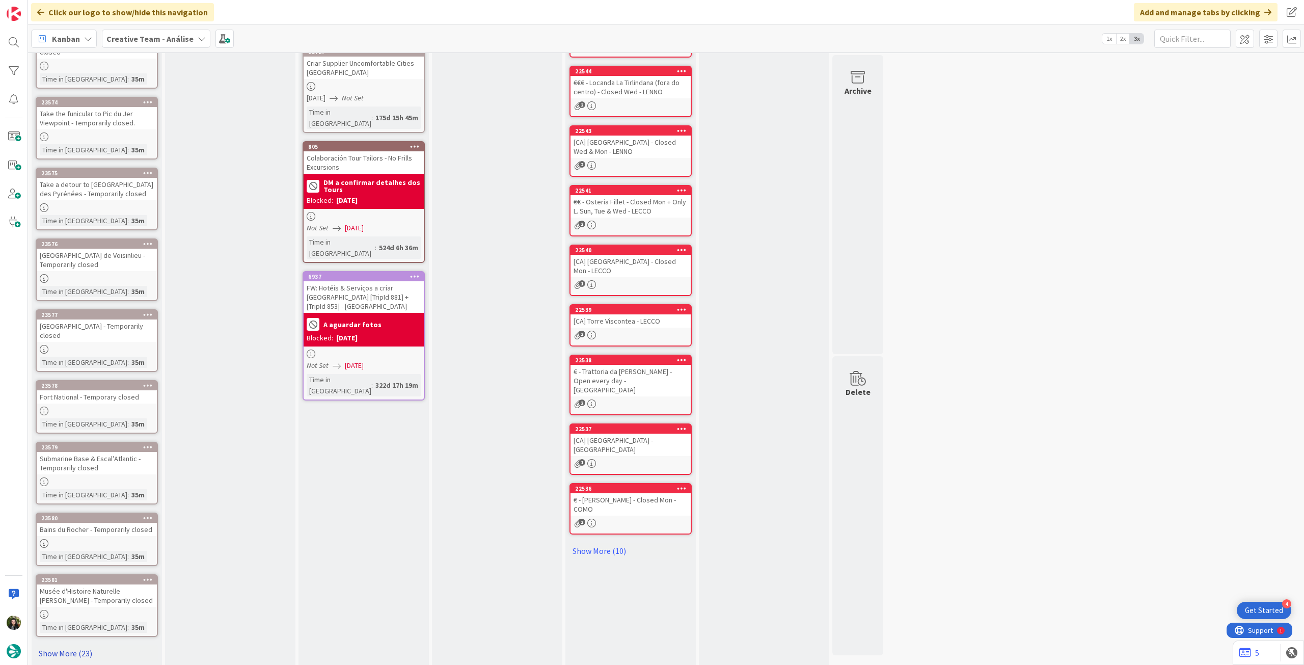
click at [74, 645] on link "Show More (23)" at bounding box center [97, 653] width 122 height 16
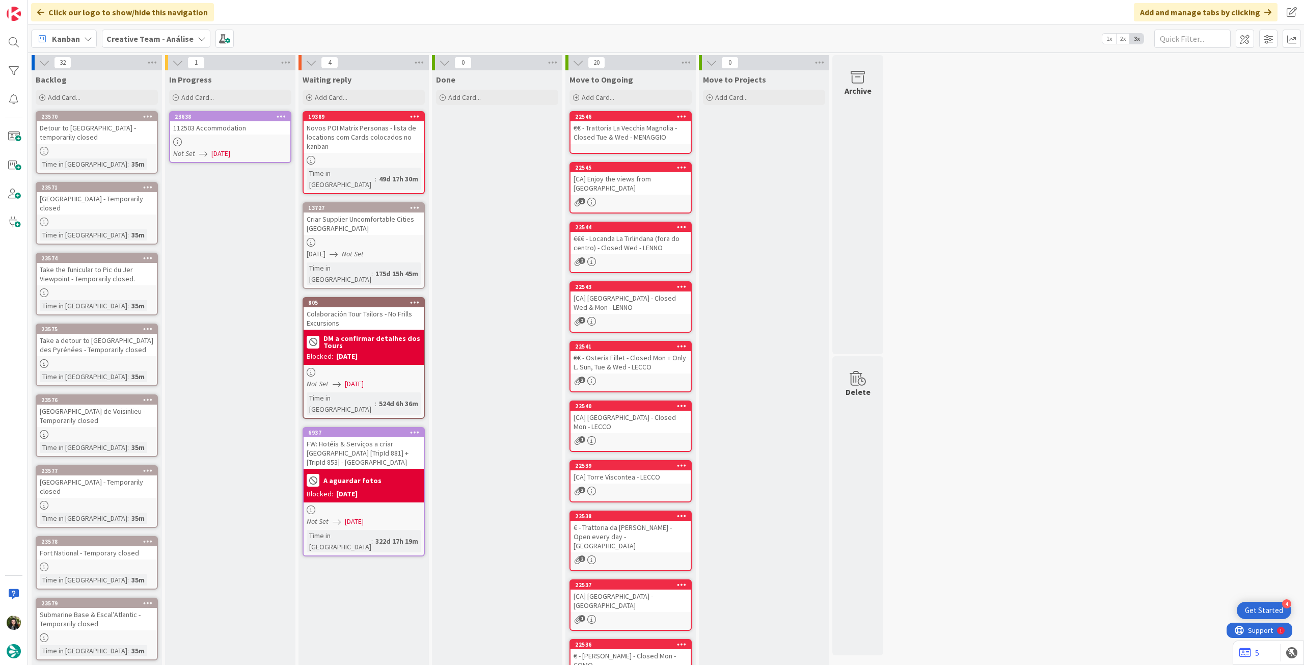
click at [260, 150] on div "Not Set [DATE]" at bounding box center [231, 153] width 117 height 11
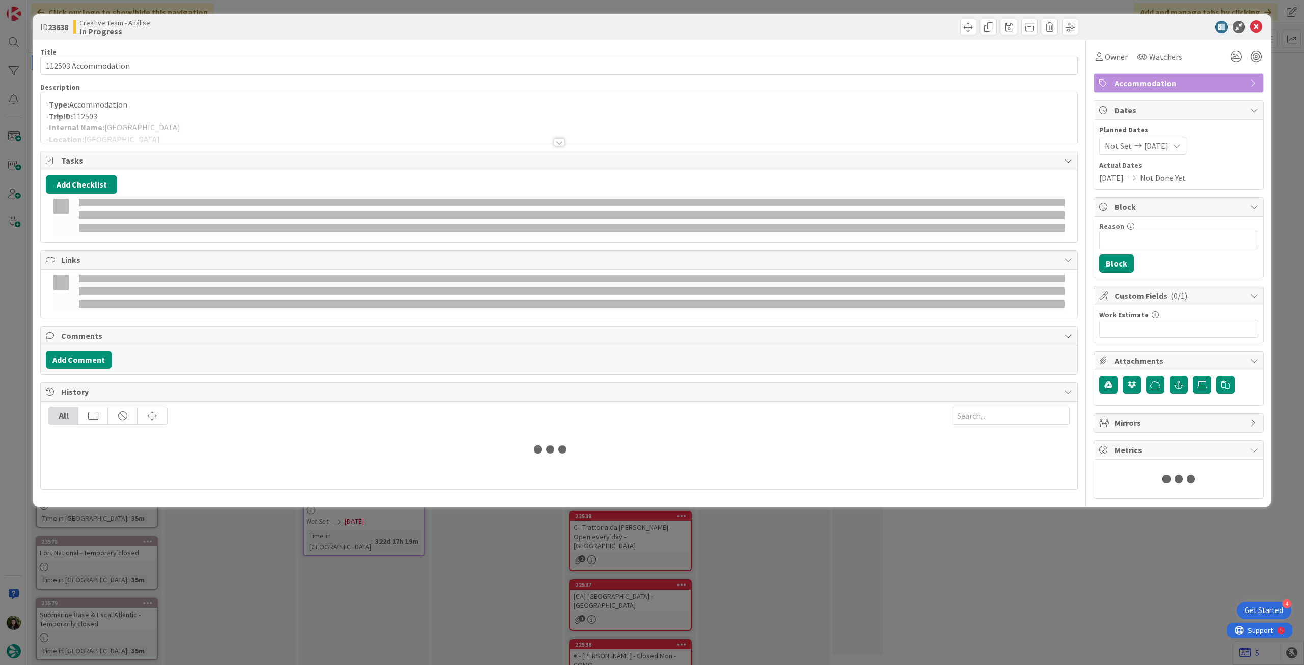
click at [236, 117] on div at bounding box center [559, 130] width 1036 height 26
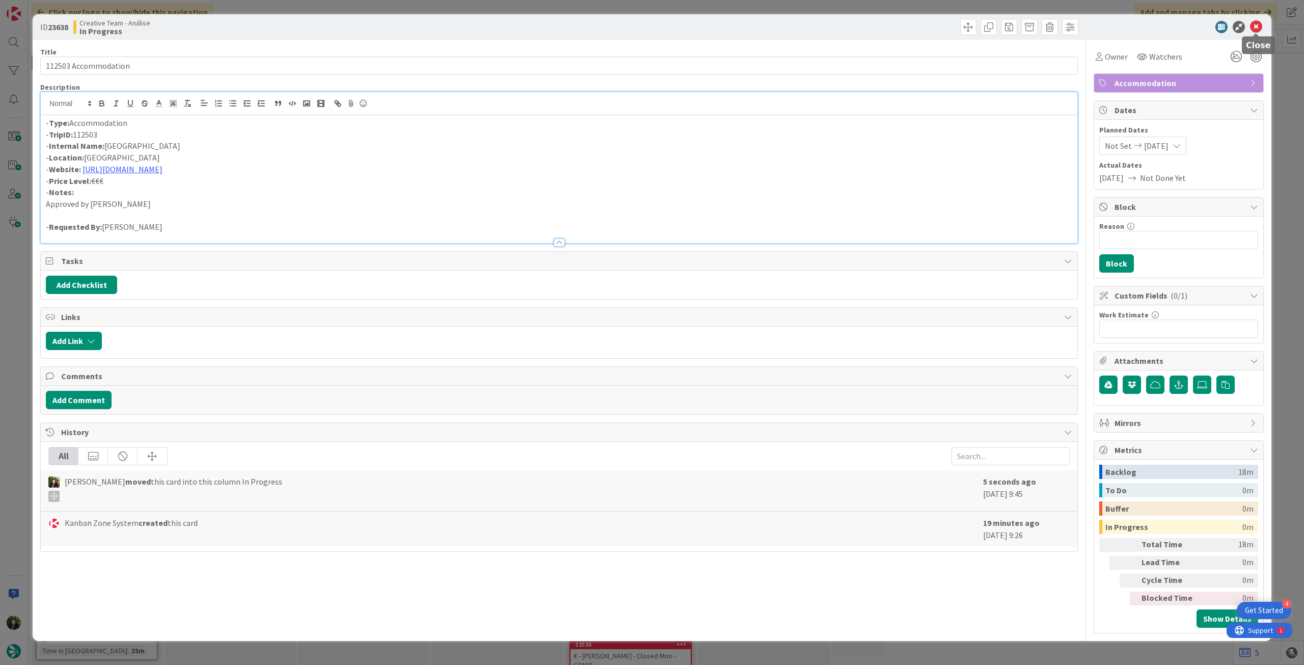
click at [1256, 23] on icon at bounding box center [1256, 27] width 12 height 12
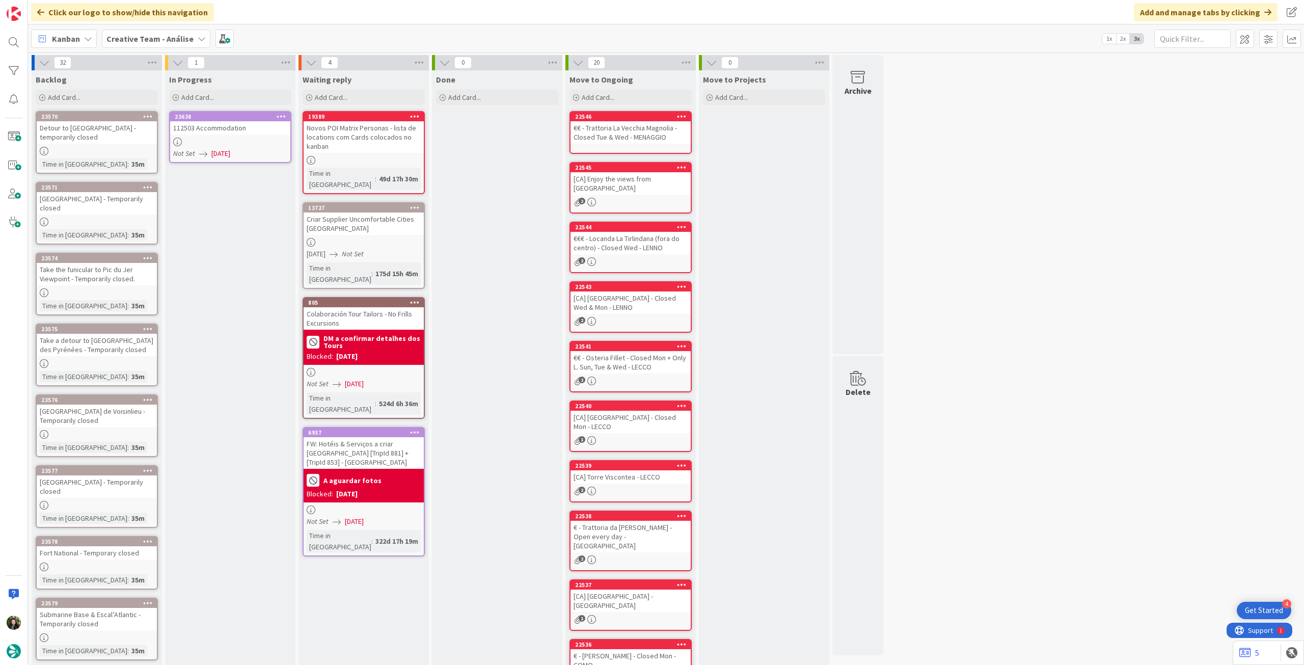
click at [282, 117] on icon at bounding box center [282, 116] width 10 height 7
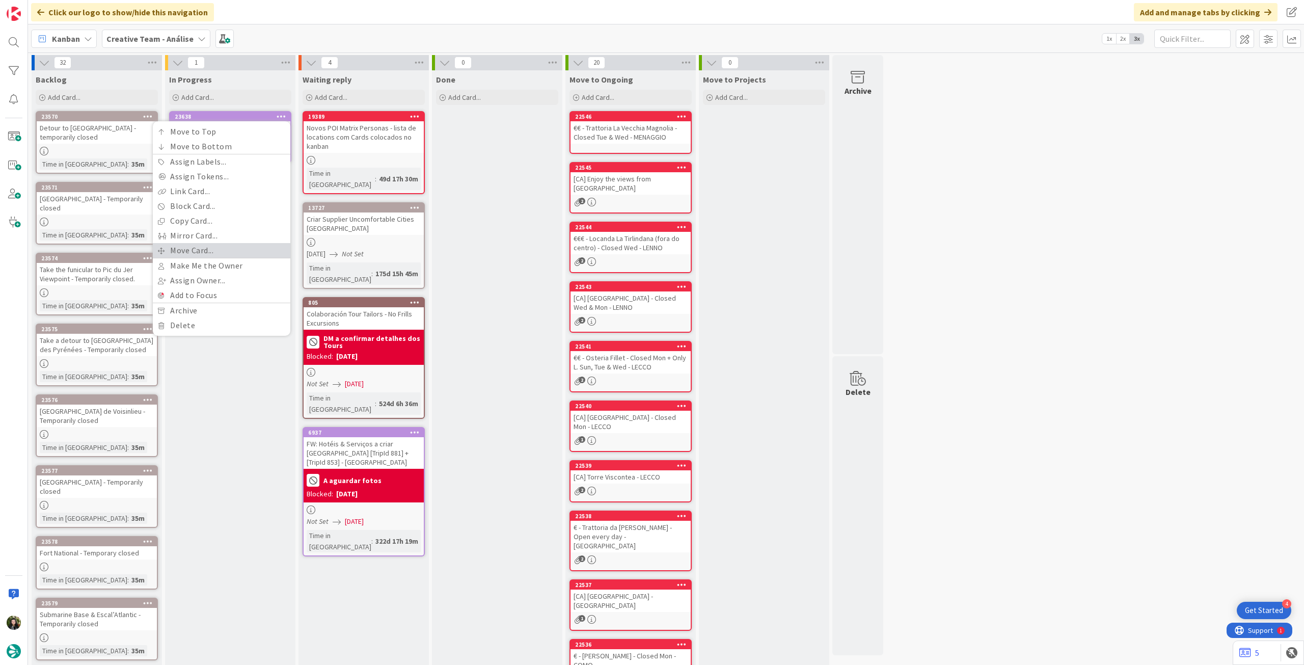
click at [233, 247] on link "Move Card..." at bounding box center [222, 250] width 138 height 15
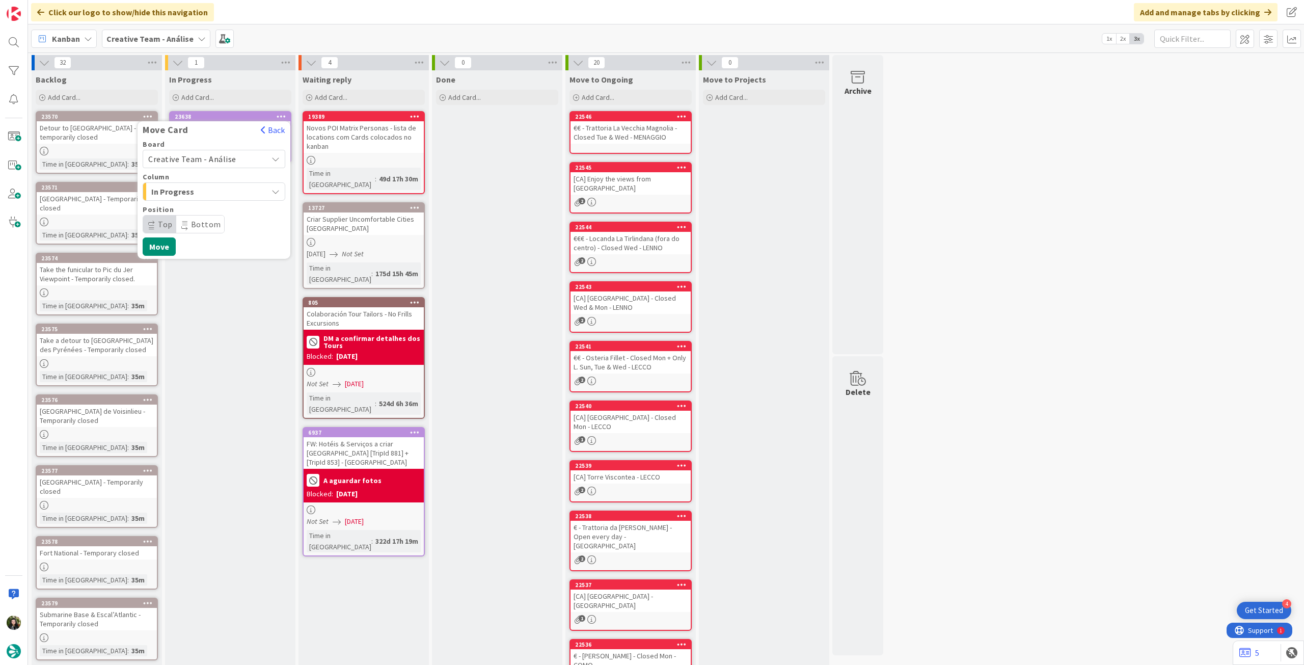
click at [230, 158] on span "Creative Team - Análise" at bounding box center [192, 159] width 88 height 10
click at [205, 206] on span "Creative Team" at bounding box center [220, 206] width 118 height 15
click at [203, 197] on span "Select a Column..." at bounding box center [186, 191] width 76 height 13
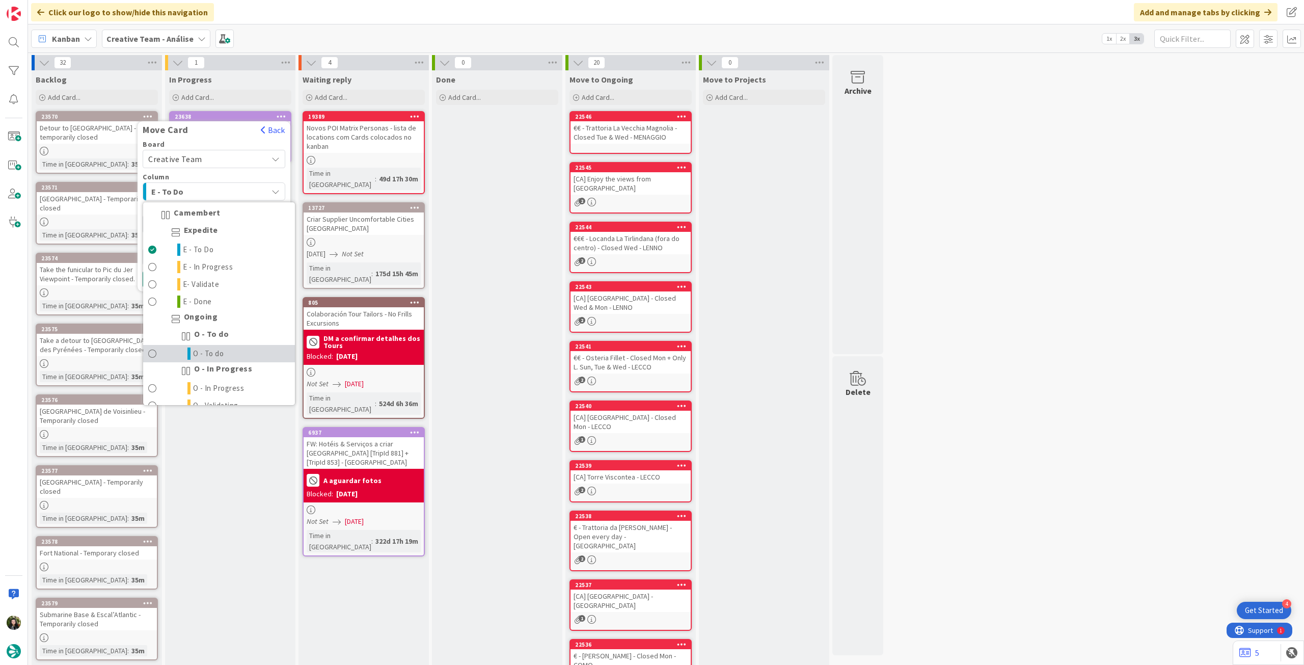
click at [188, 354] on icon at bounding box center [188, 353] width 3 height 12
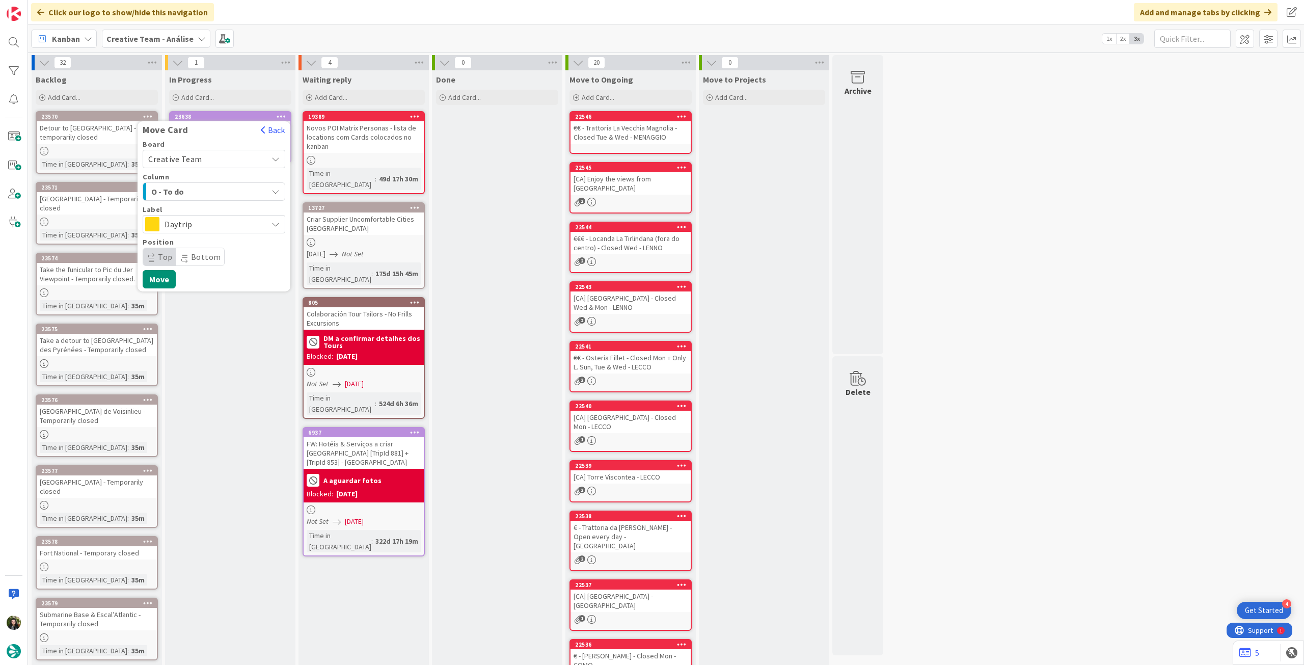
click at [203, 219] on span "Daytrip" at bounding box center [214, 224] width 98 height 14
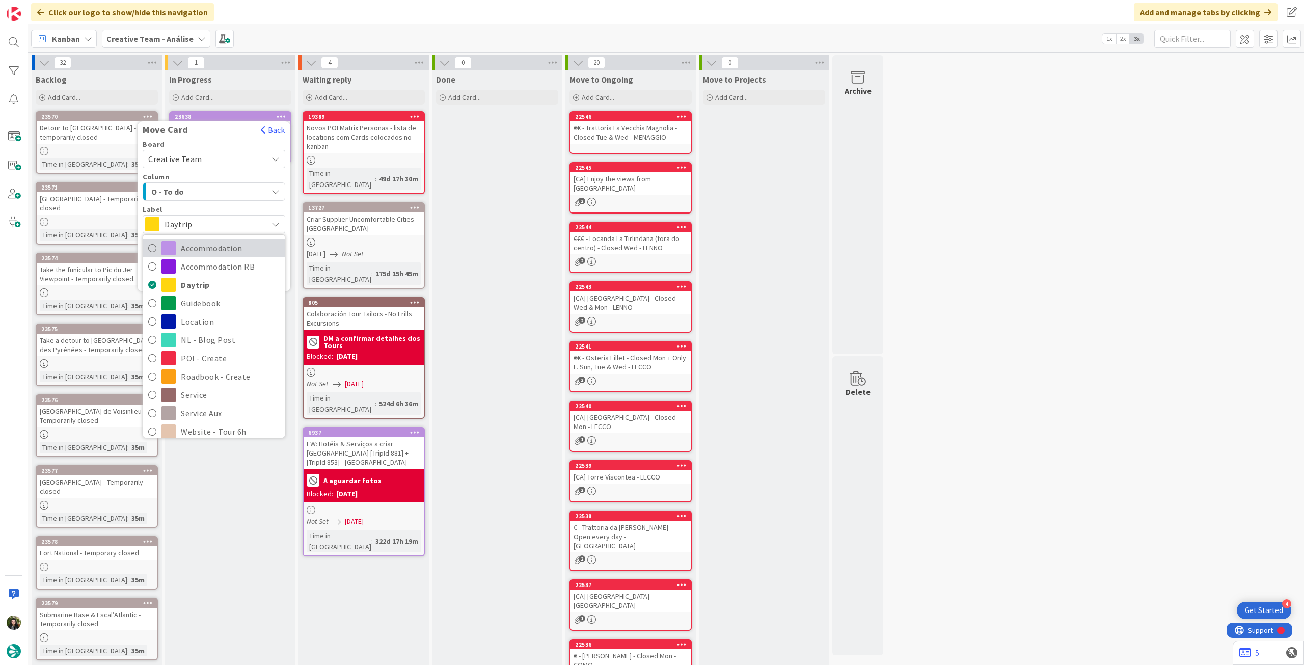
click at [194, 245] on span "Accommodation" at bounding box center [230, 247] width 99 height 15
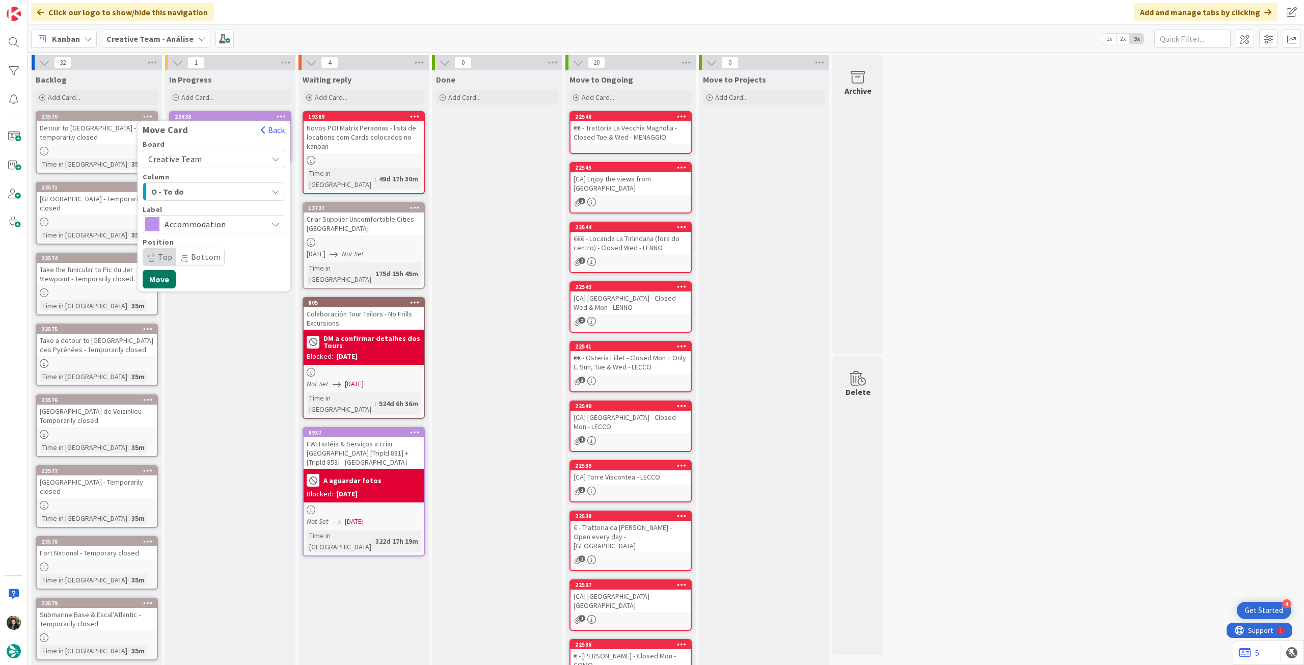
click at [160, 277] on button "Move" at bounding box center [159, 279] width 33 height 18
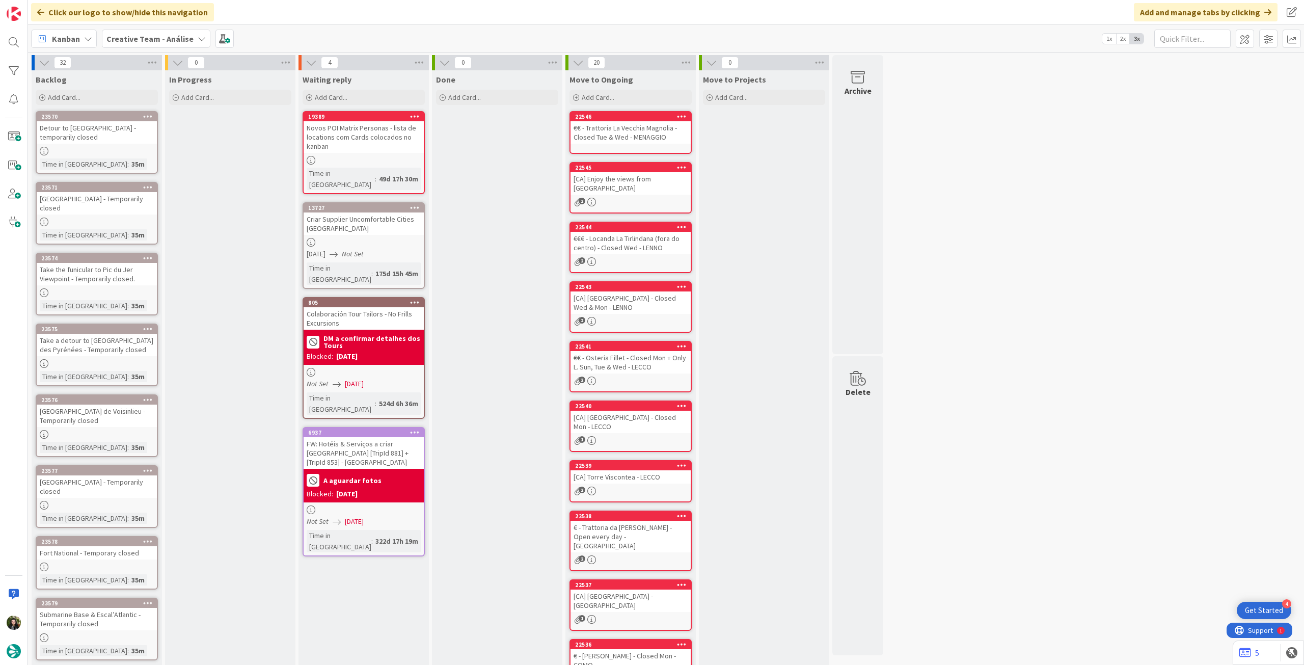
click at [127, 35] on b "Creative Team - Análise" at bounding box center [149, 39] width 87 height 10
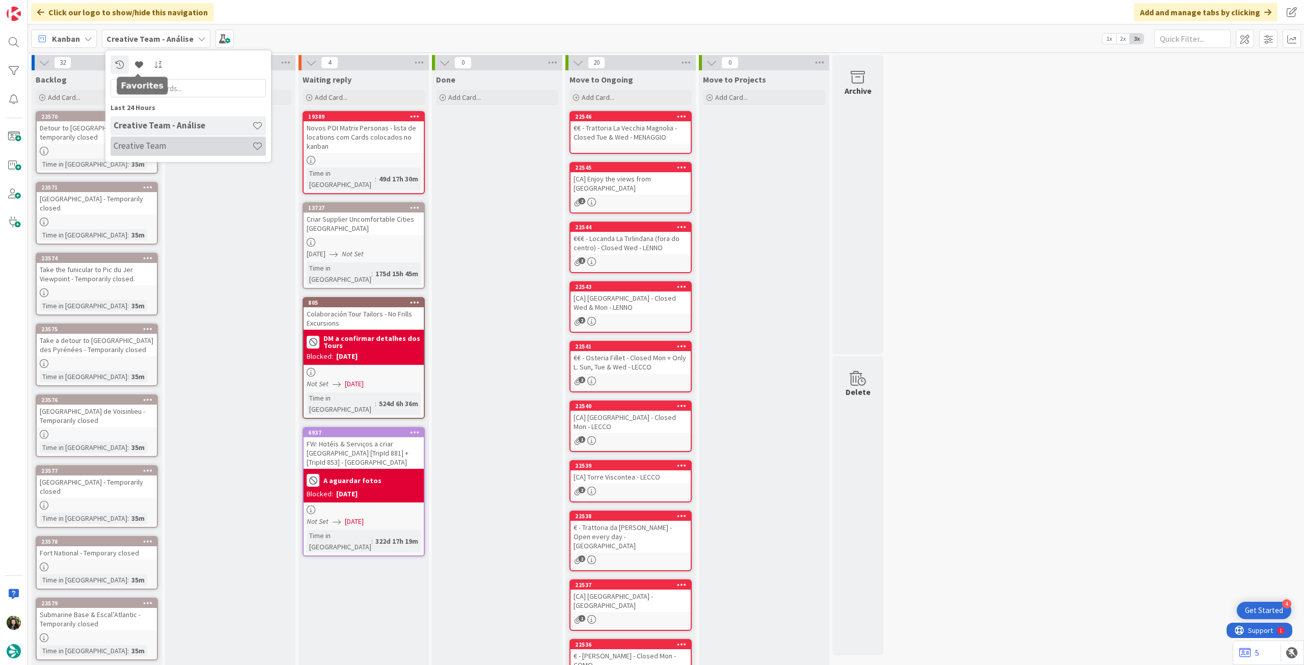
click at [160, 149] on h4 "Creative Team" at bounding box center [183, 146] width 139 height 10
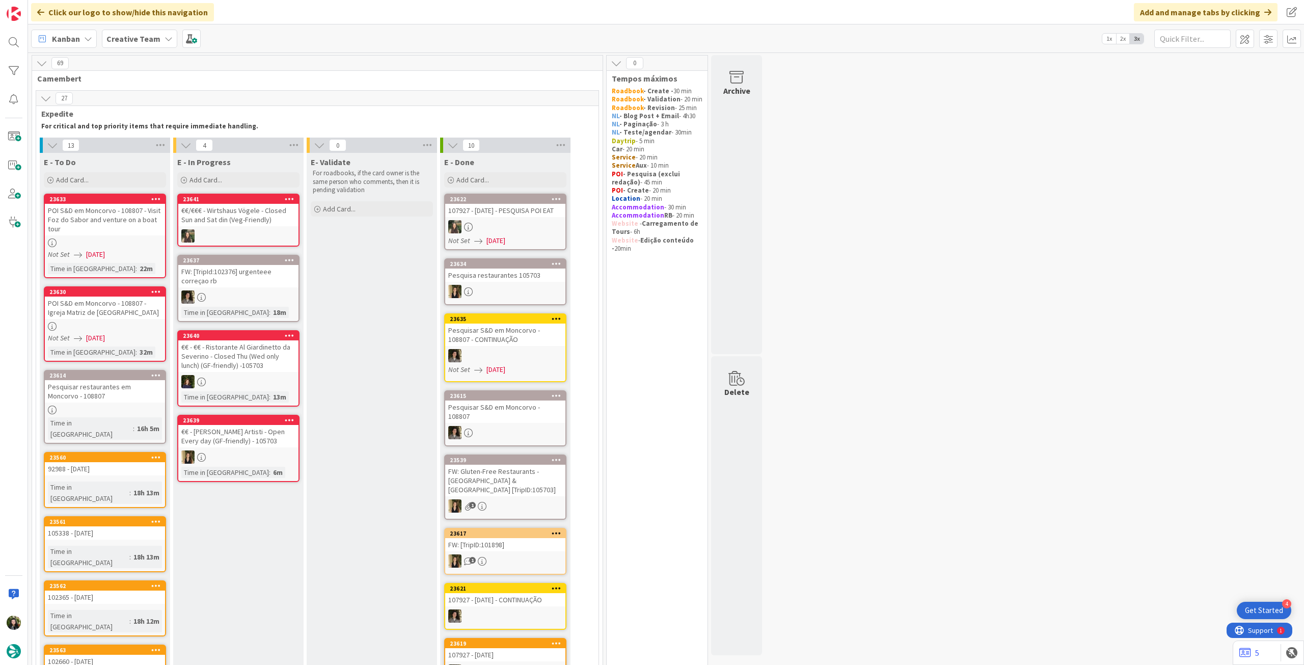
click at [114, 34] on b "Creative Team" at bounding box center [133, 39] width 54 height 10
click at [157, 149] on h4 "Creative Team - Análise" at bounding box center [183, 146] width 139 height 10
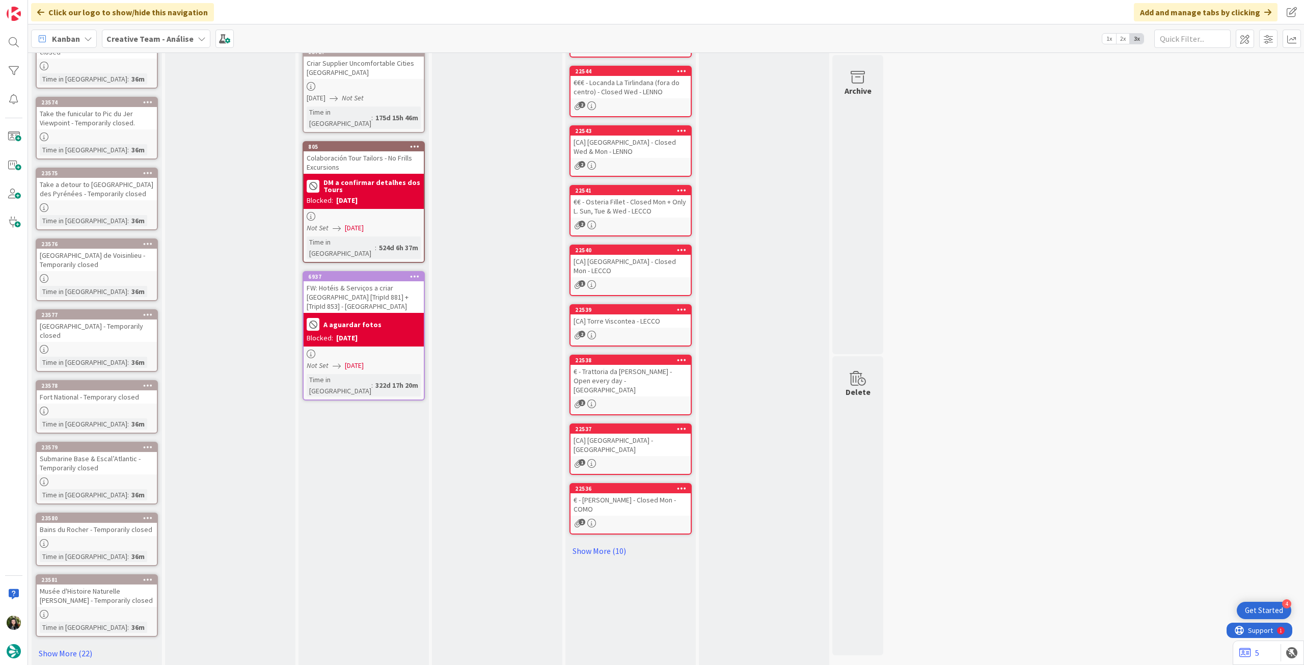
scroll to position [132, 0]
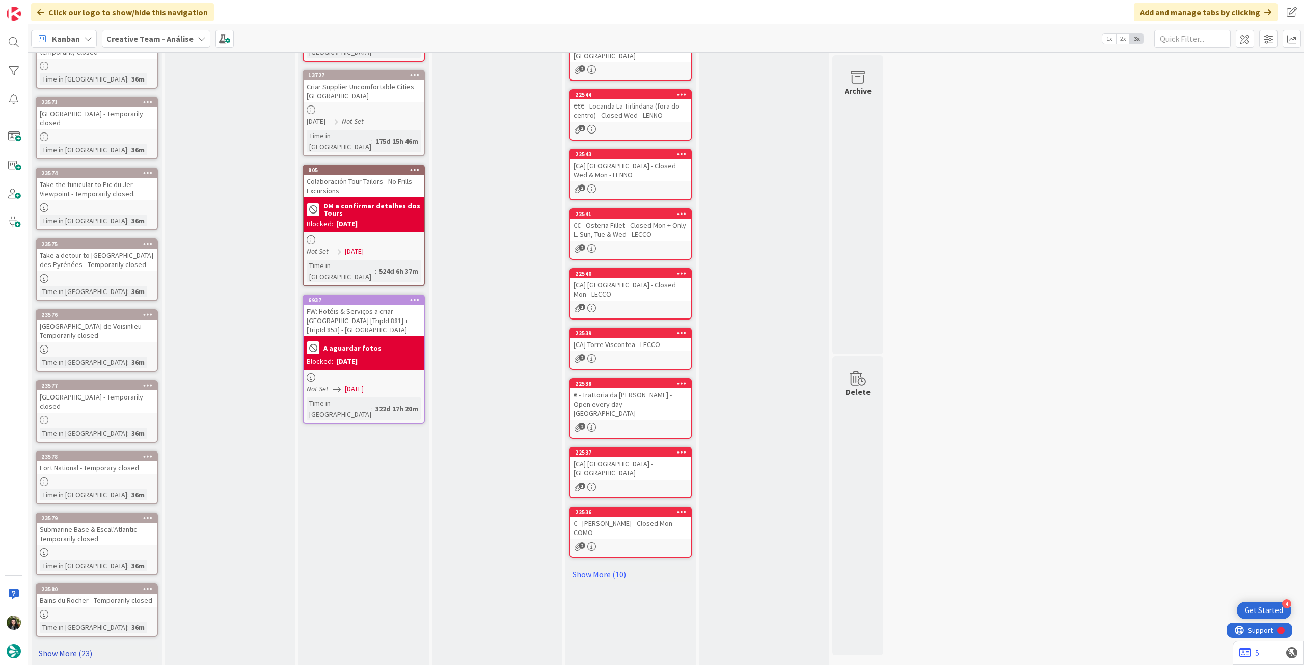
click at [64, 645] on link "Show More (23)" at bounding box center [97, 653] width 122 height 16
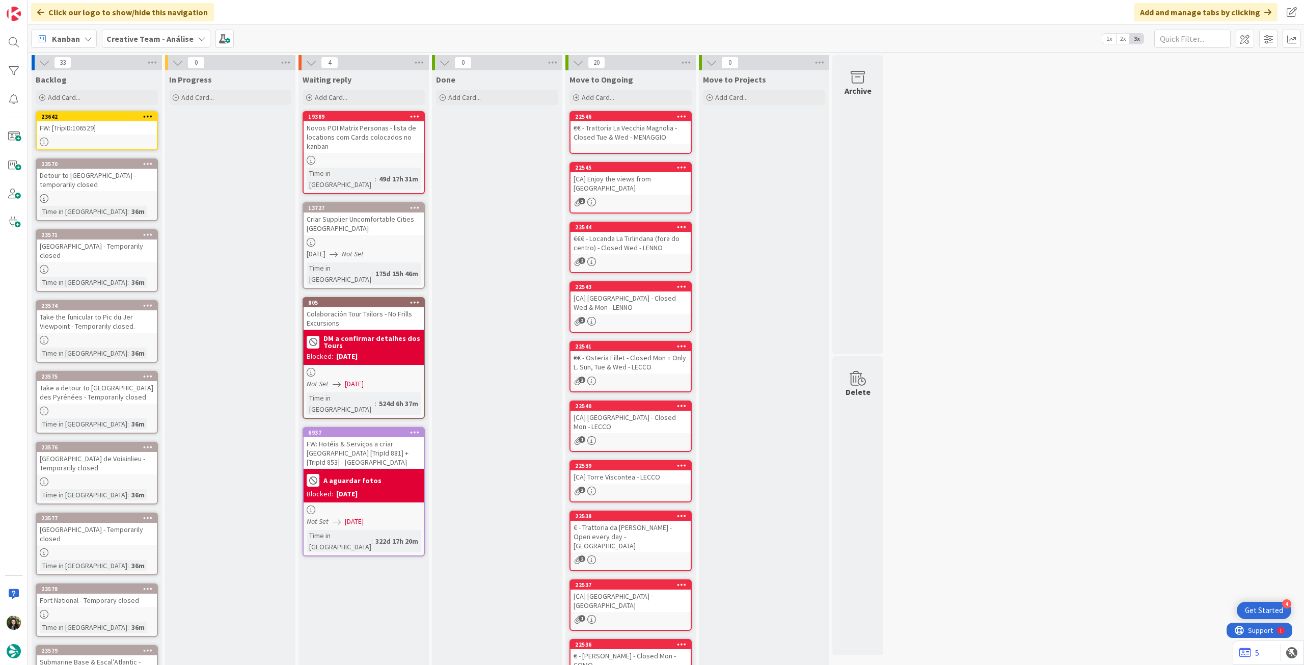
scroll to position [0, 0]
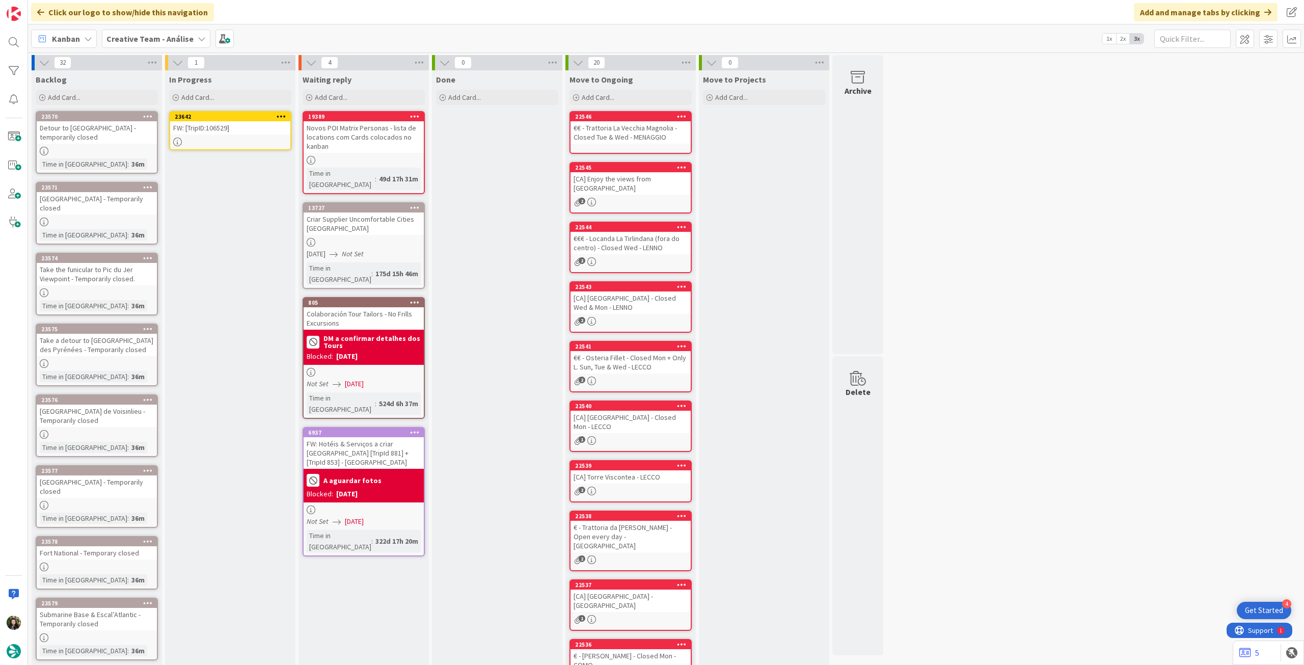
click at [215, 135] on link "23642 FW: [TripID:106529]" at bounding box center [230, 130] width 122 height 39
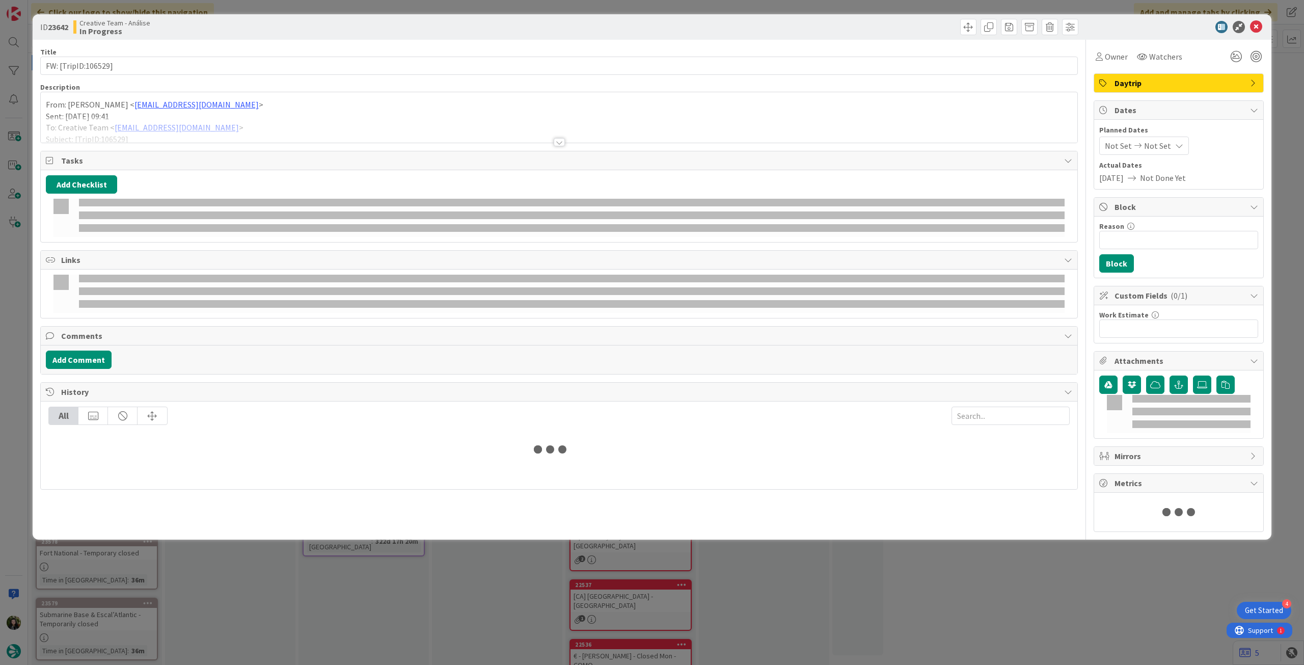
click at [89, 118] on div at bounding box center [559, 130] width 1036 height 26
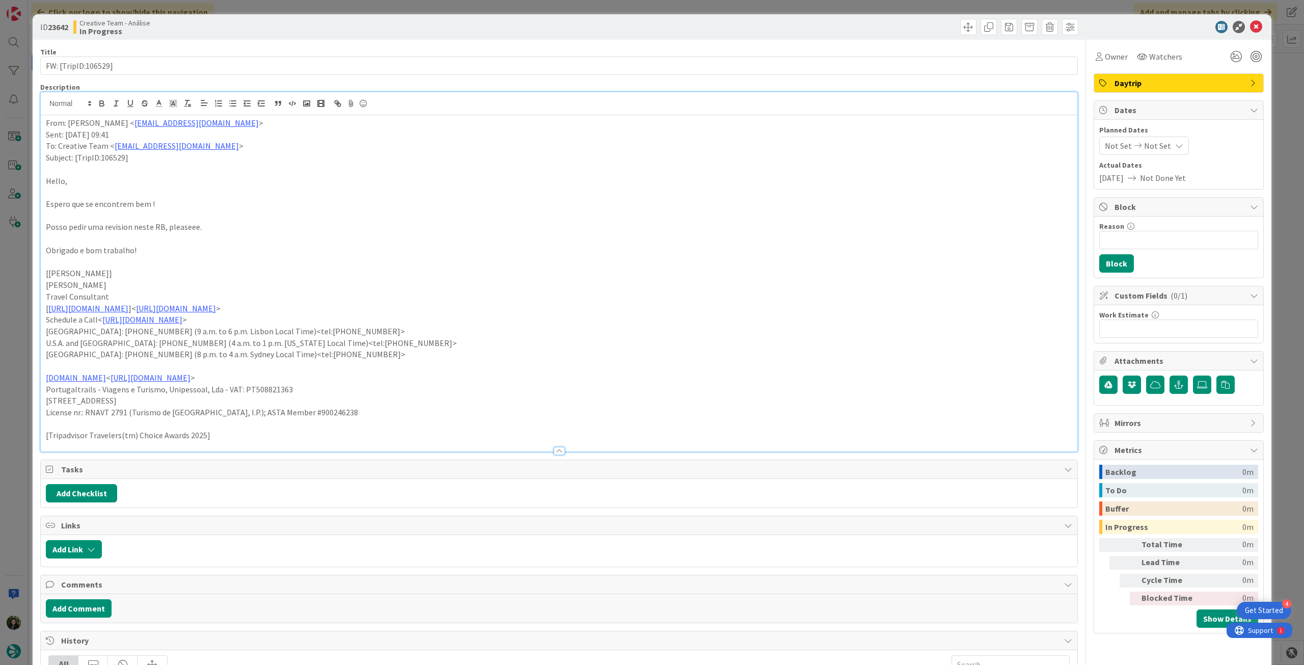
click at [43, 122] on div "From: [PERSON_NAME] < [EMAIL_ADDRESS][DOMAIN_NAME] > Sent: [DATE] 09:41 To: Cre…" at bounding box center [559, 283] width 1036 height 336
click at [49, 123] on p "From: [PERSON_NAME] < [EMAIL_ADDRESS][DOMAIN_NAME] >" at bounding box center [559, 123] width 1026 height 12
click at [41, 124] on div "From: [PERSON_NAME] < [EMAIL_ADDRESS][DOMAIN_NAME] > Sent: [DATE] 09:41 To: Cre…" at bounding box center [559, 283] width 1036 height 336
click at [1250, 28] on icon at bounding box center [1256, 27] width 12 height 12
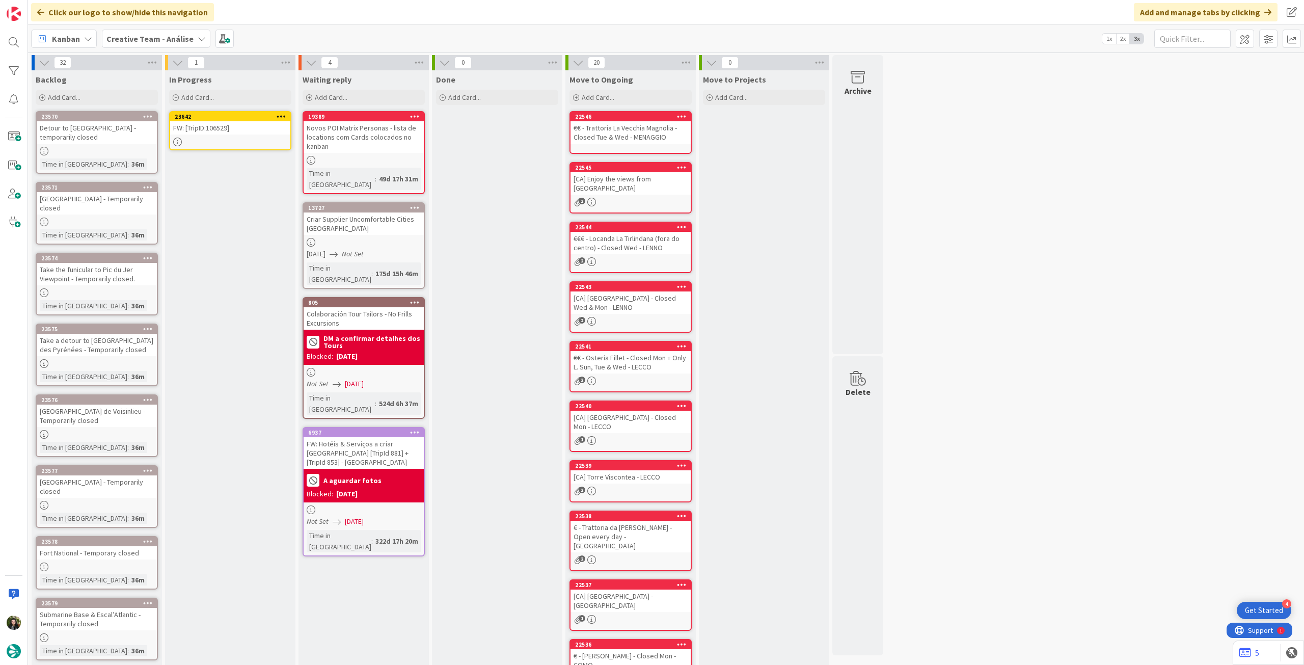
click at [281, 114] on icon at bounding box center [282, 116] width 10 height 7
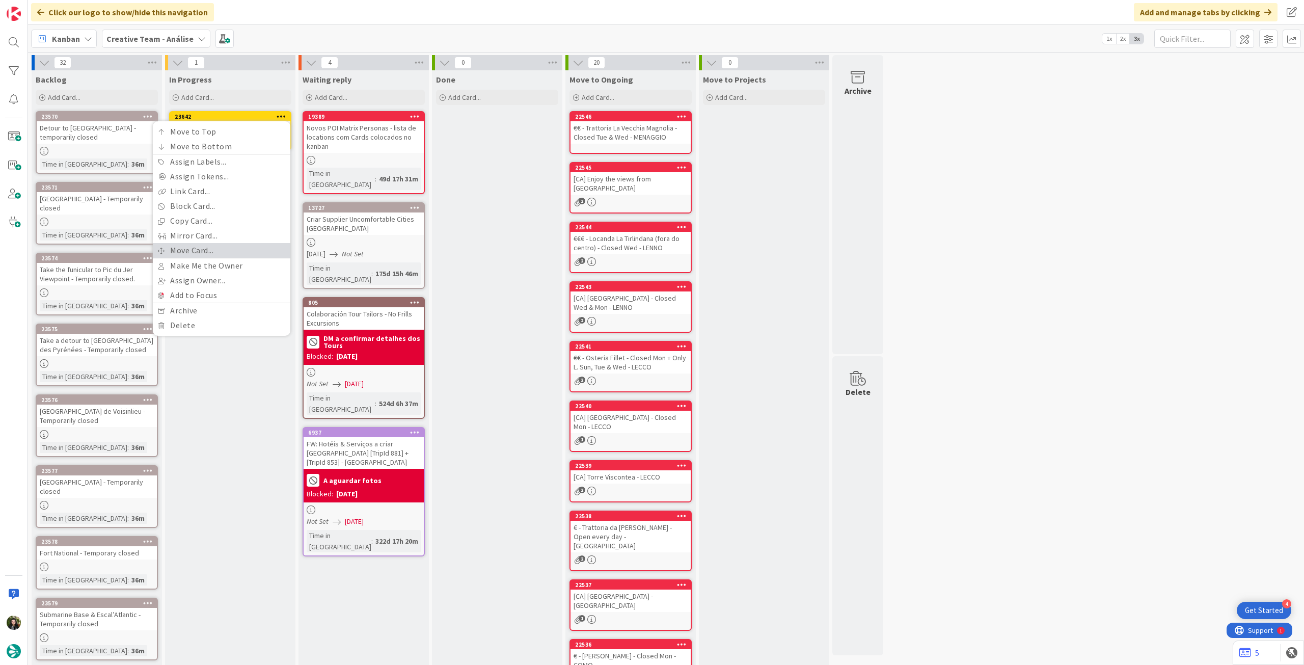
click at [230, 251] on link "Move Card..." at bounding box center [222, 250] width 138 height 15
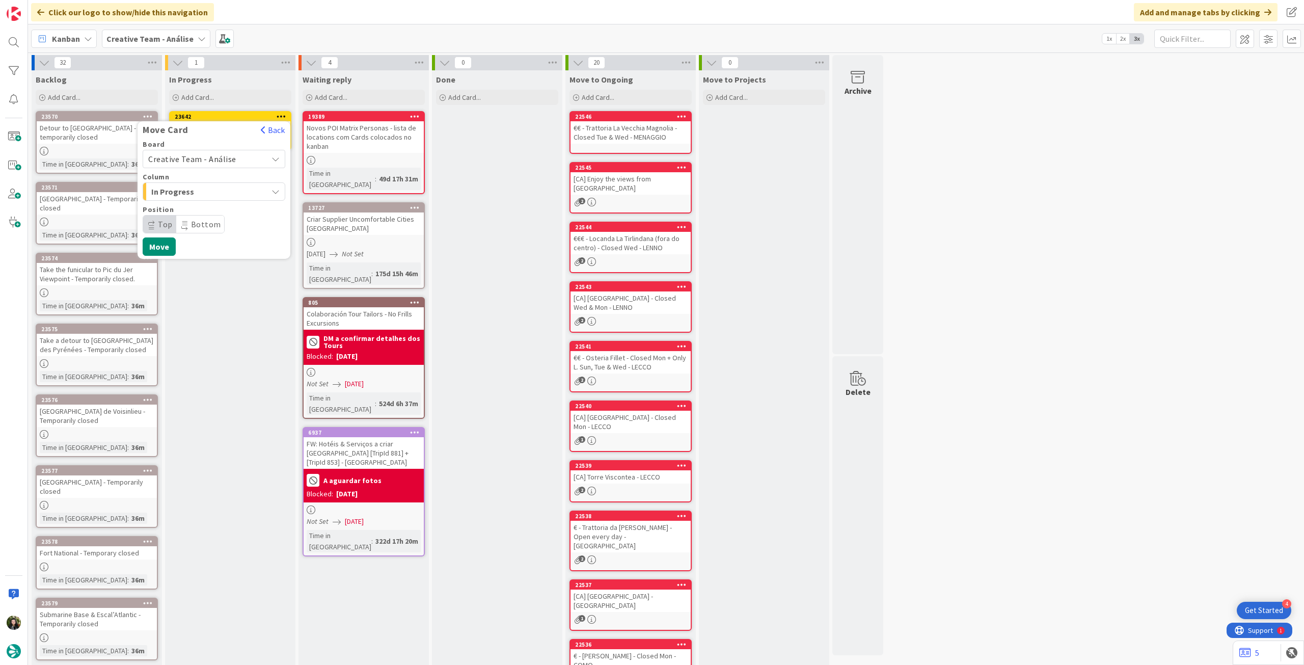
click at [228, 160] on span "Creative Team - Análise" at bounding box center [192, 159] width 88 height 10
click at [218, 203] on span "Creative Team" at bounding box center [220, 206] width 118 height 15
click at [206, 218] on span "Daytrip" at bounding box center [214, 224] width 98 height 14
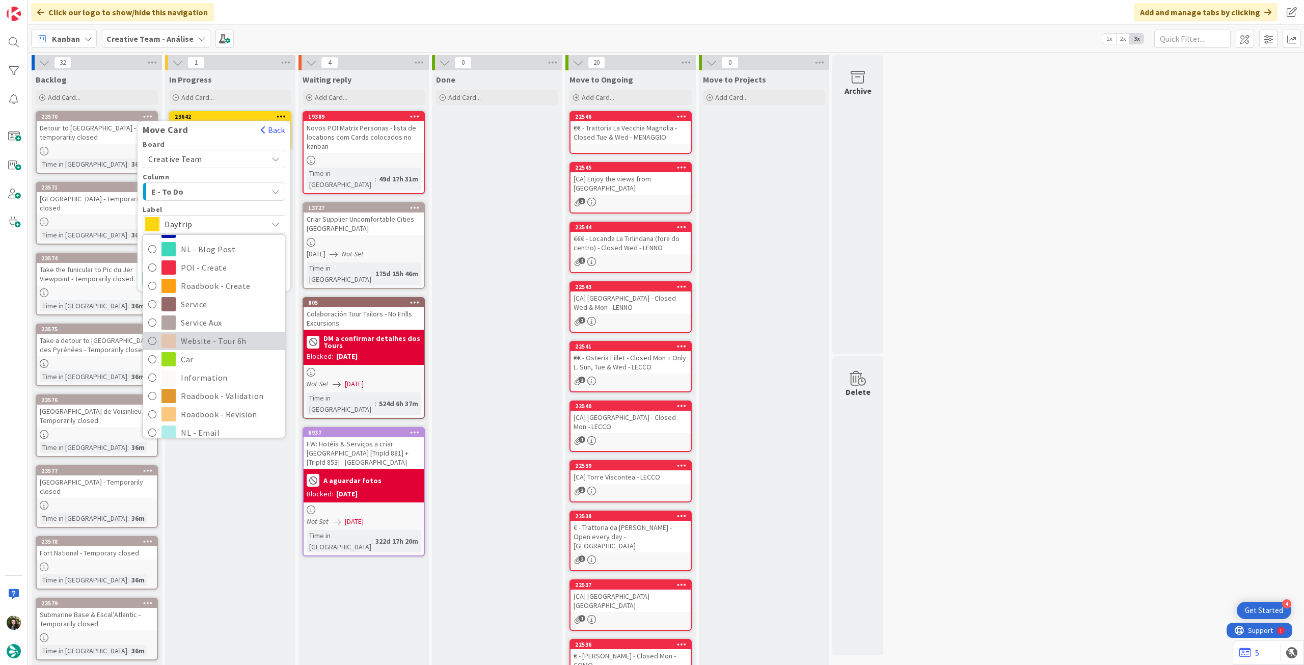
scroll to position [135, 0]
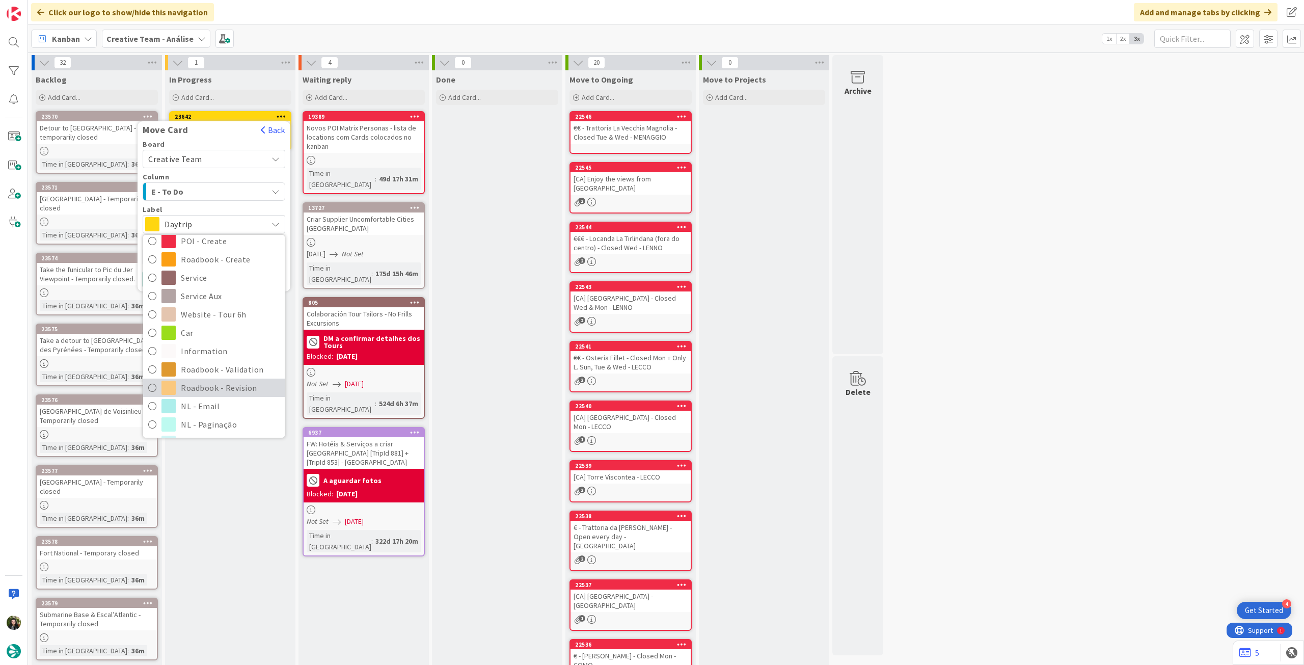
click at [198, 383] on span "Roadbook - Revision" at bounding box center [230, 387] width 99 height 15
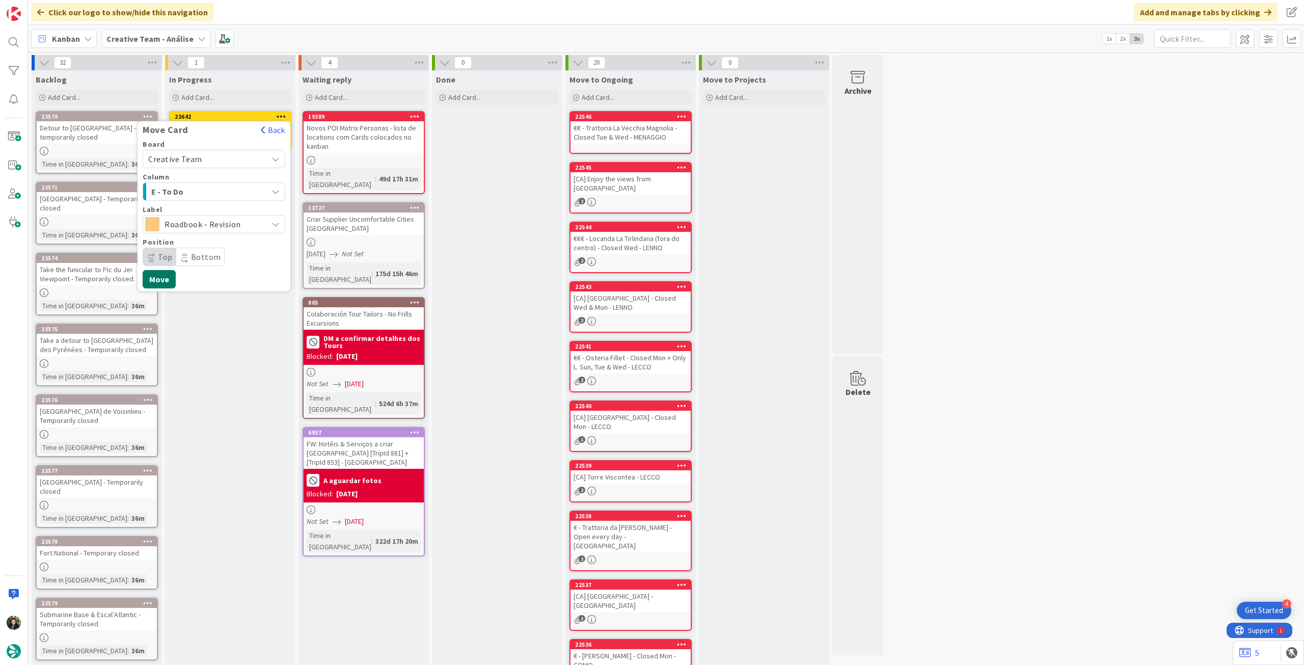
click at [163, 272] on button "Move" at bounding box center [159, 279] width 33 height 18
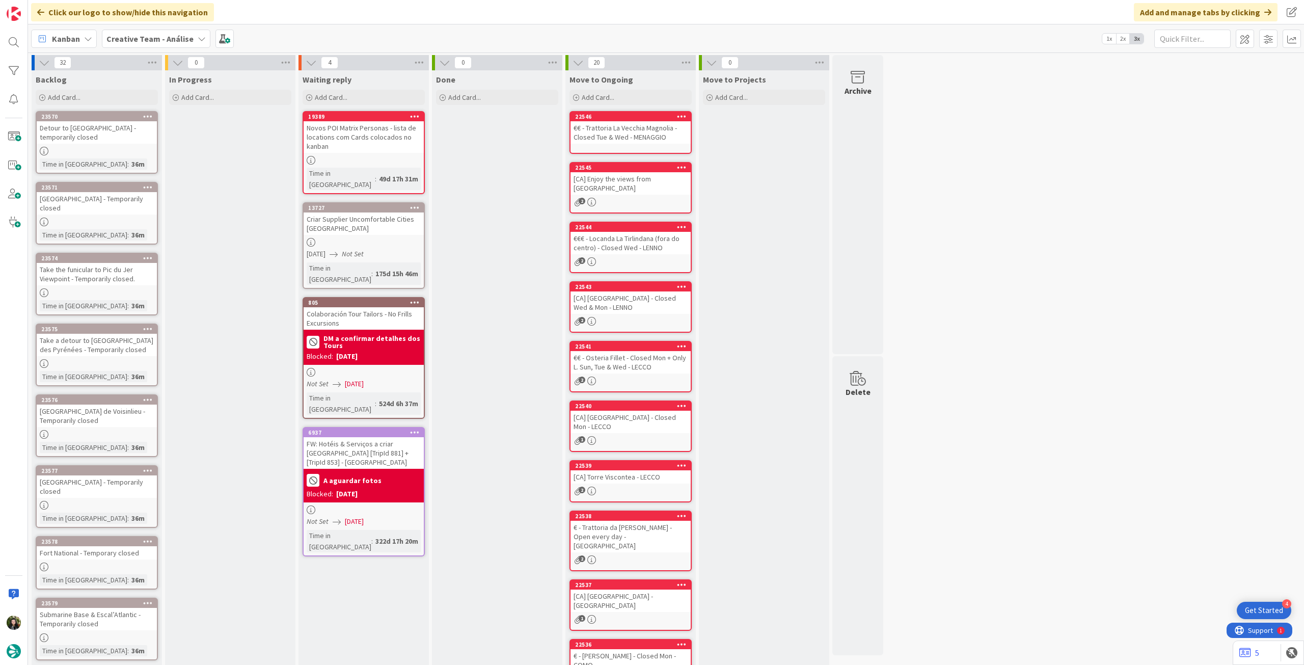
click at [157, 34] on b "Creative Team - Análise" at bounding box center [149, 39] width 87 height 10
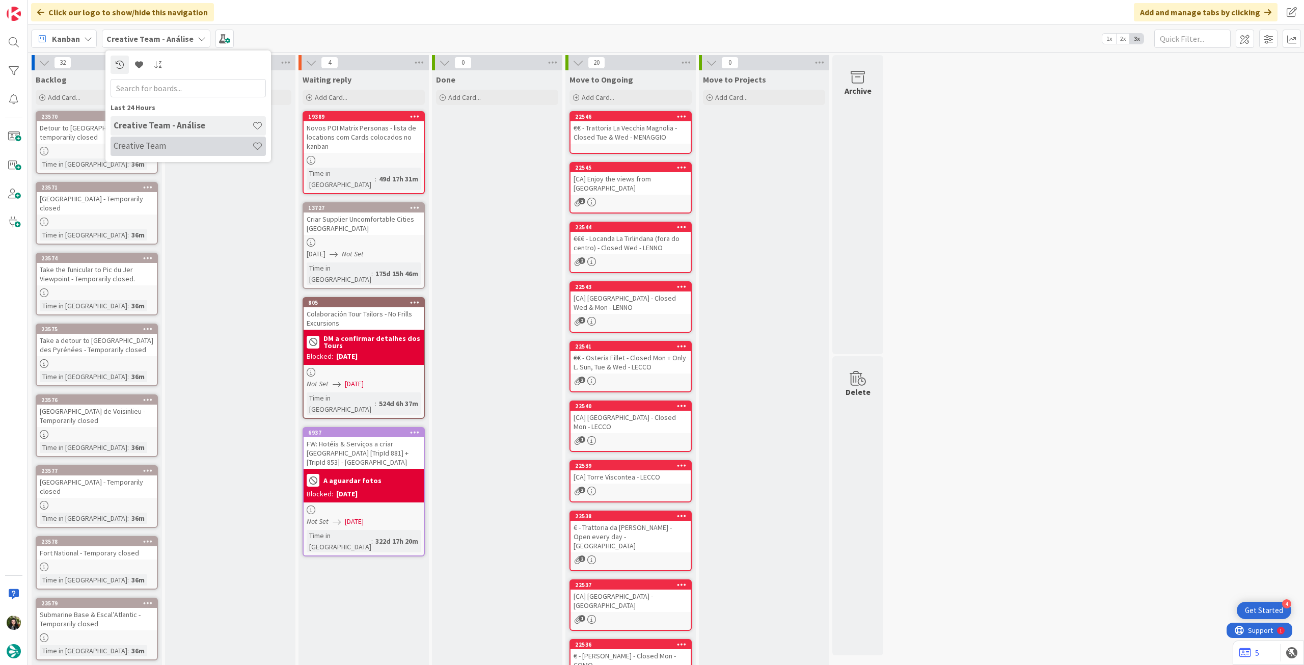
click at [182, 149] on h4 "Creative Team" at bounding box center [183, 146] width 139 height 10
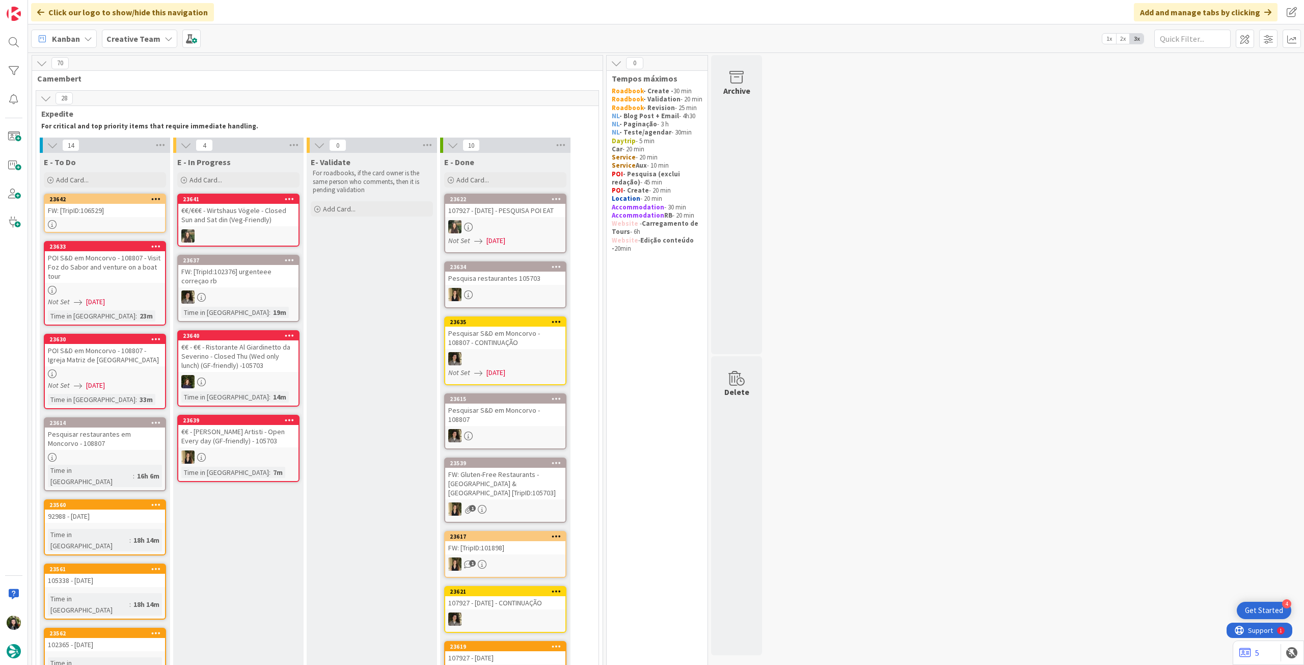
click at [144, 45] on div "Creative Team" at bounding box center [139, 39] width 75 height 18
click at [159, 147] on h4 "Creative Team - Análise" at bounding box center [183, 146] width 139 height 10
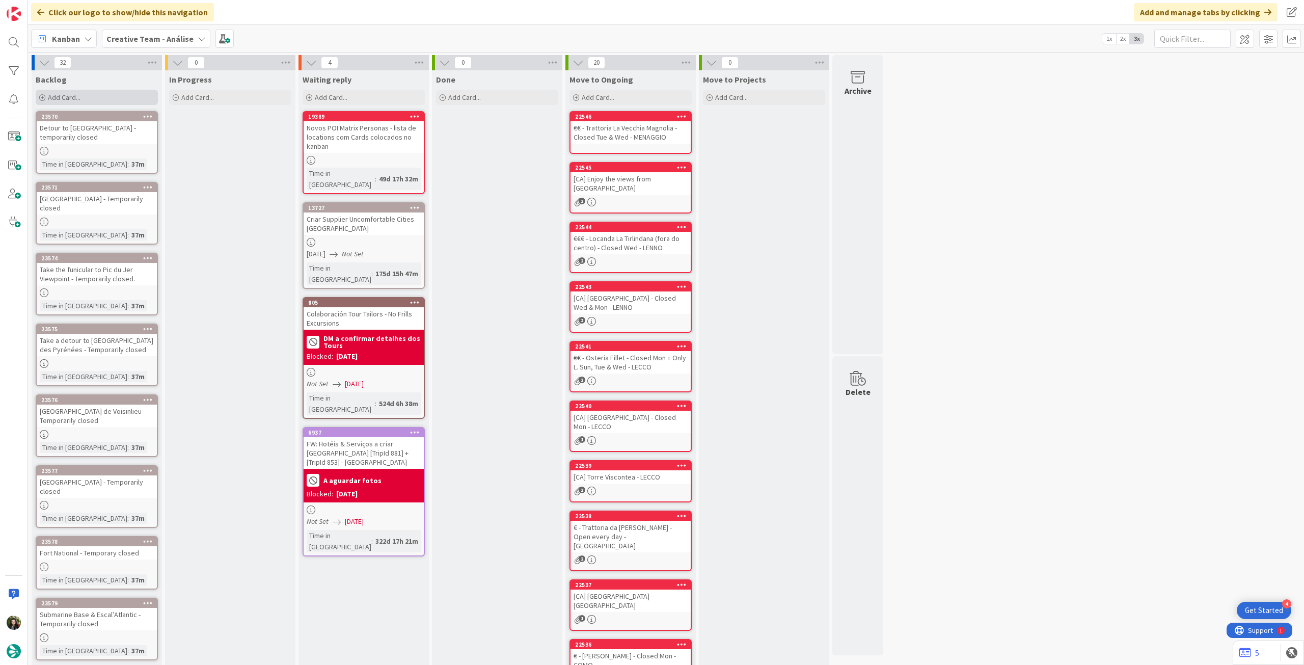
click at [122, 94] on div "Add Card..." at bounding box center [97, 97] width 122 height 15
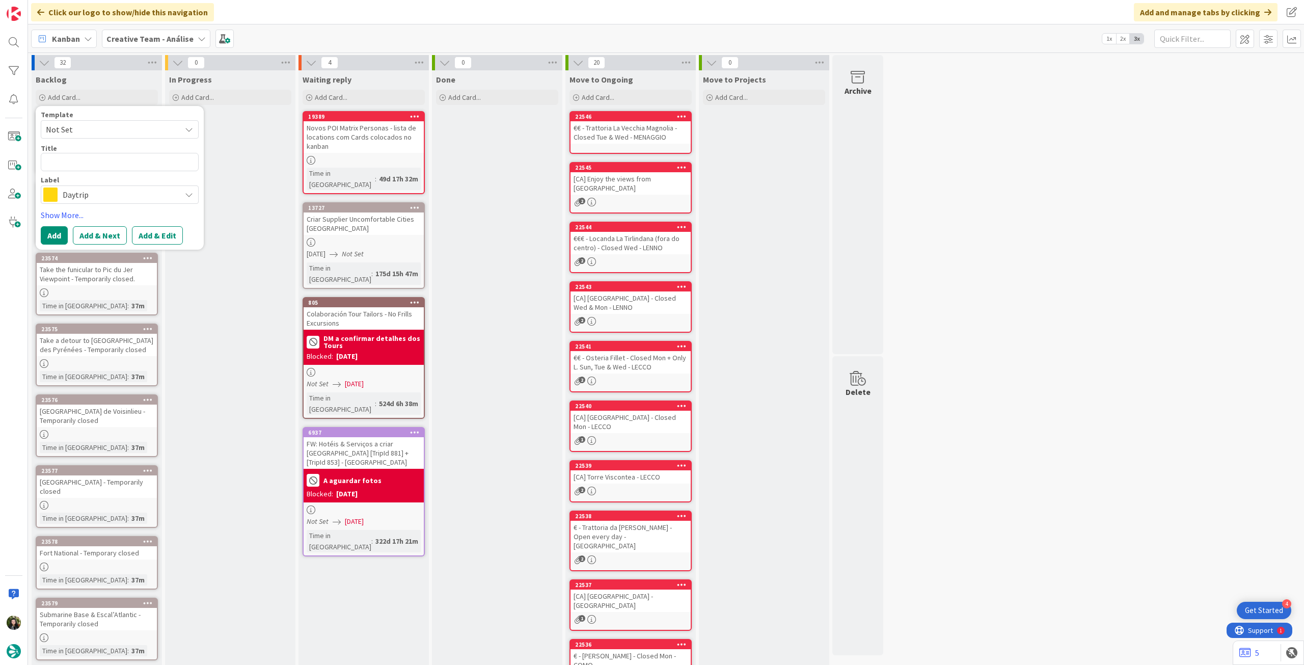
click at [114, 191] on span "Daytrip" at bounding box center [119, 194] width 113 height 14
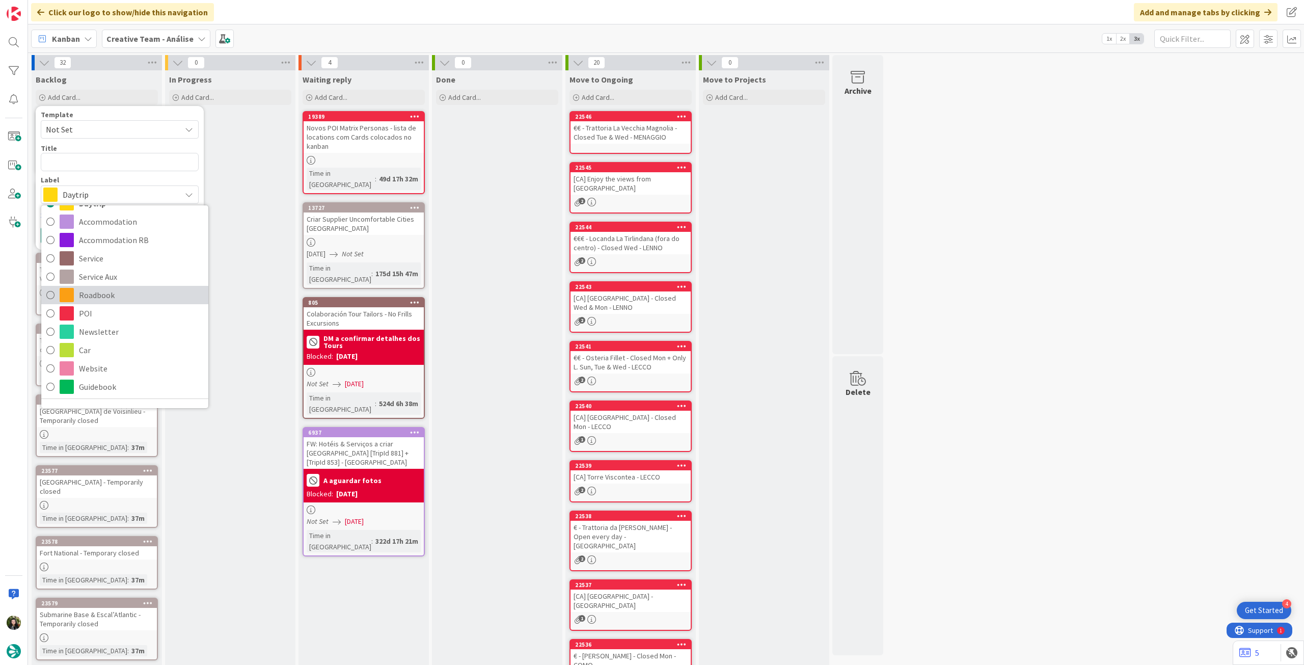
scroll to position [47, 0]
click at [132, 319] on span "Newsletter" at bounding box center [141, 318] width 124 height 15
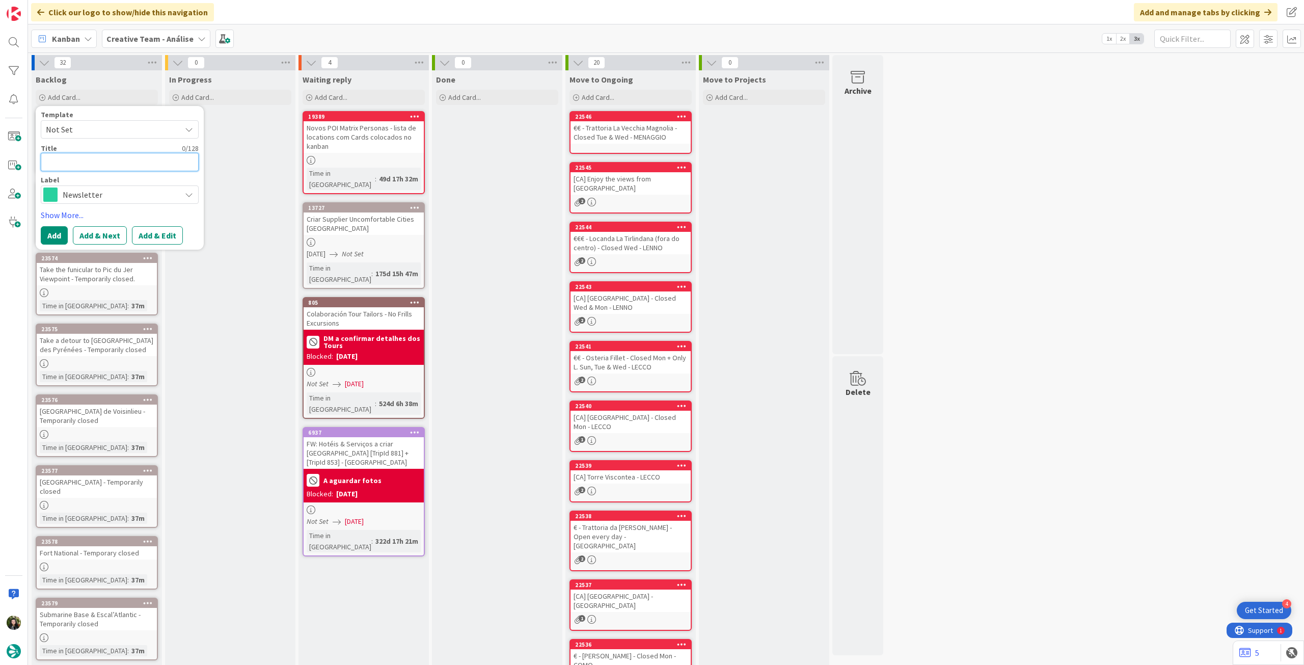
click at [106, 165] on textarea at bounding box center [120, 162] width 158 height 18
type textarea "x"
type textarea "S"
type textarea "x"
type textarea "Se"
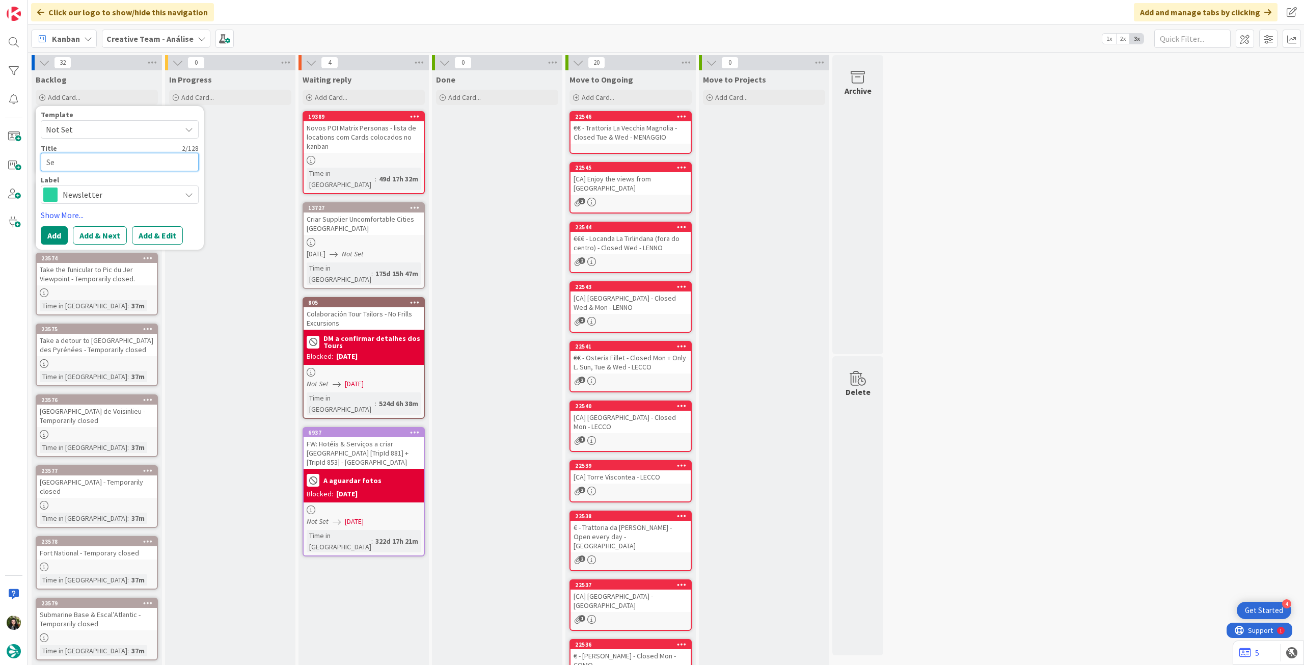
type textarea "x"
type textarea "Ser"
type textarea "x"
type textarea "Serv"
type textarea "x"
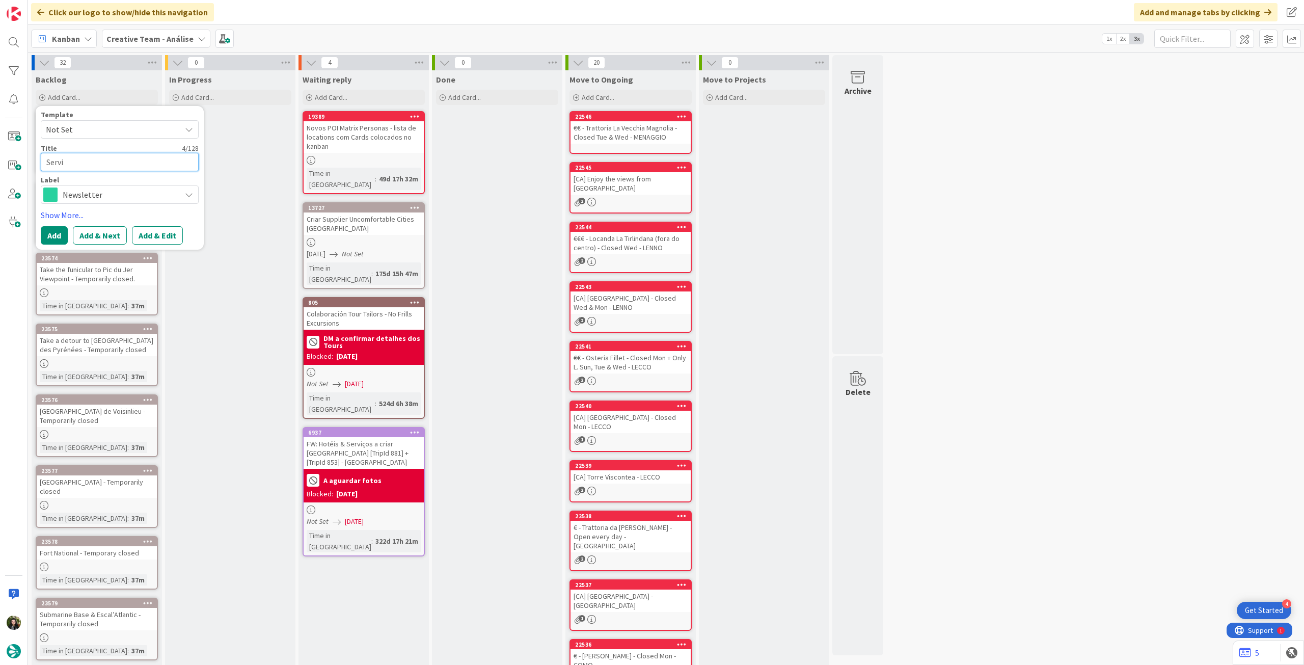
type textarea "Servic"
type textarea "x"
type textarea "Service"
type textarea "x"
type textarea "Services"
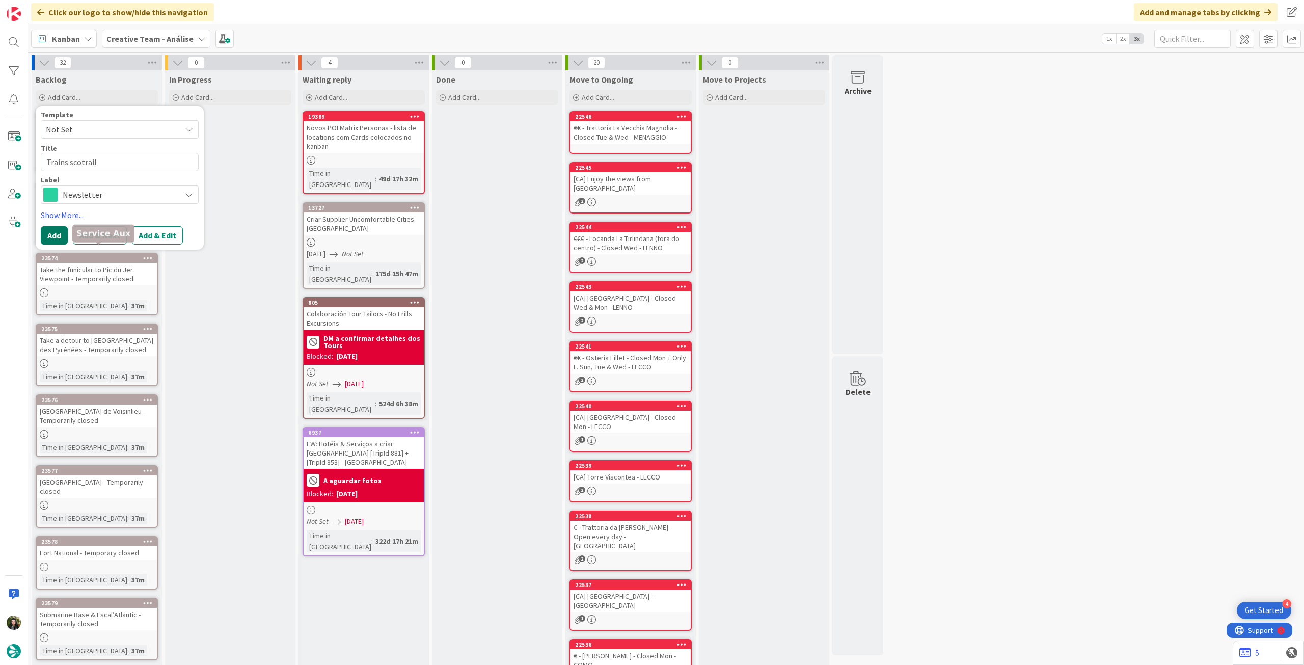
click at [56, 239] on button "Add" at bounding box center [54, 235] width 27 height 18
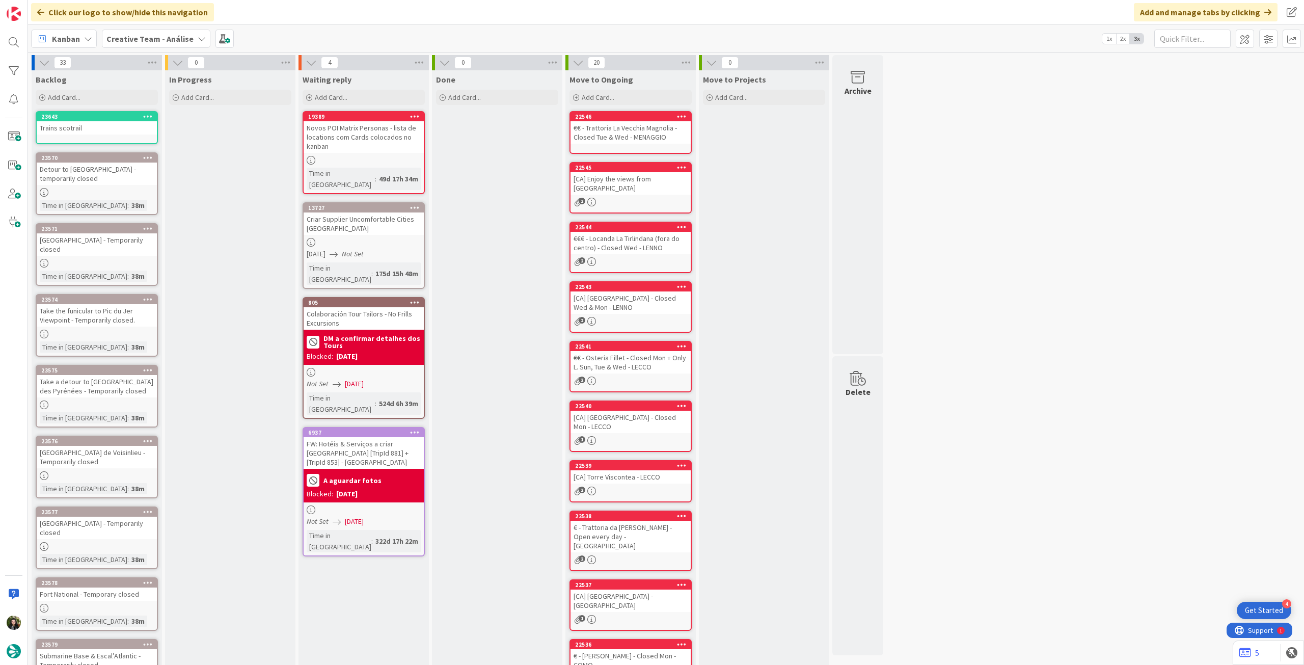
click at [87, 138] on link "23643 Trains scotrail" at bounding box center [97, 127] width 122 height 33
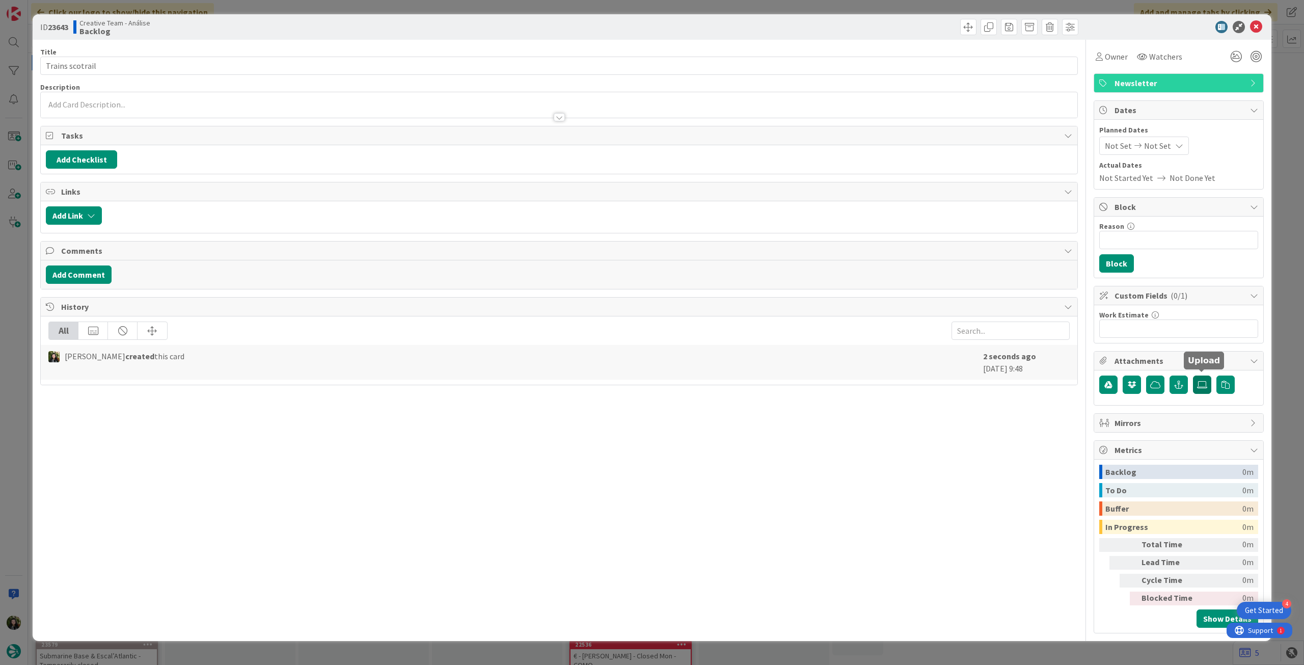
click at [1199, 381] on icon at bounding box center [1202, 384] width 10 height 8
click at [1193, 375] on input "file" at bounding box center [1193, 375] width 0 height 0
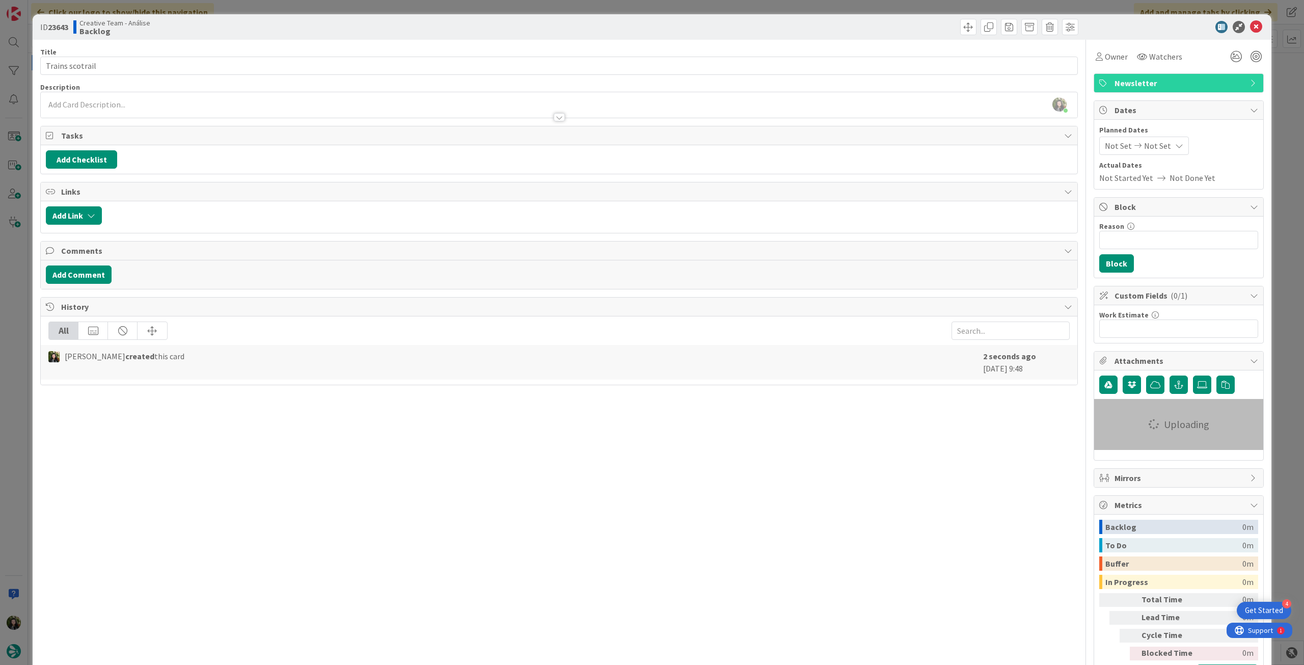
click at [113, 105] on div "[PERSON_NAME] just joined" at bounding box center [559, 104] width 1036 height 25
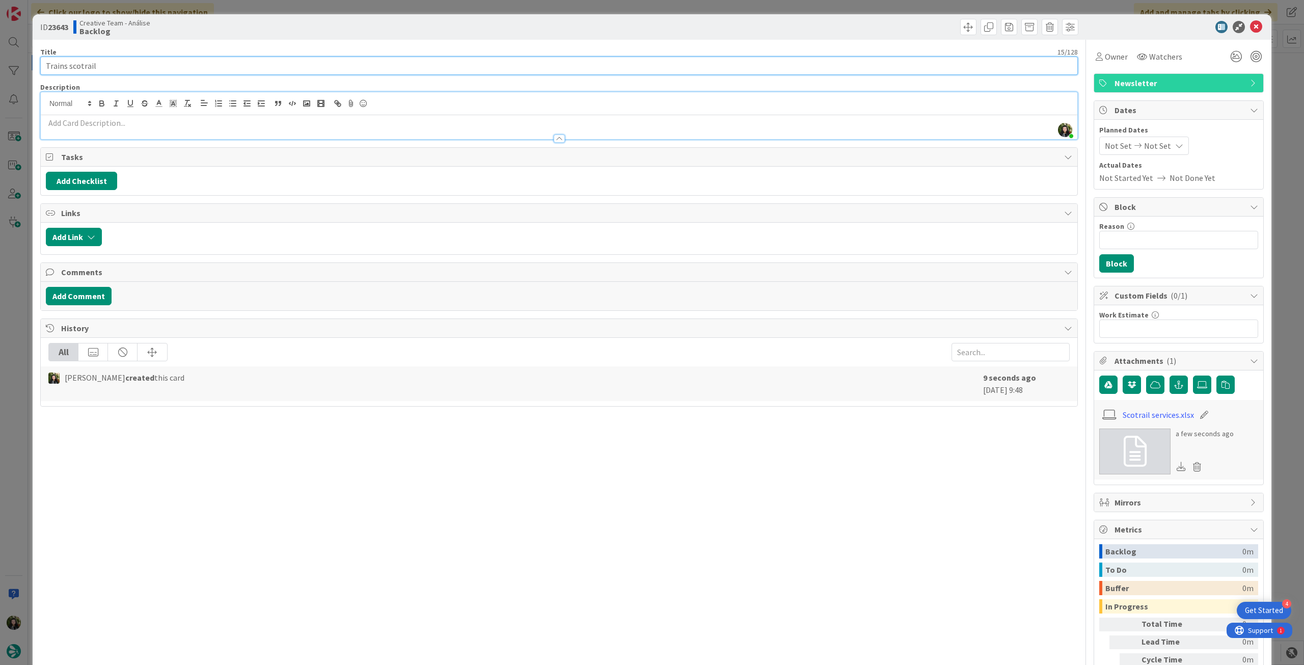
click at [200, 65] on input "Trains scotrail" at bounding box center [559, 66] width 1038 height 18
click at [136, 128] on div at bounding box center [559, 133] width 1036 height 11
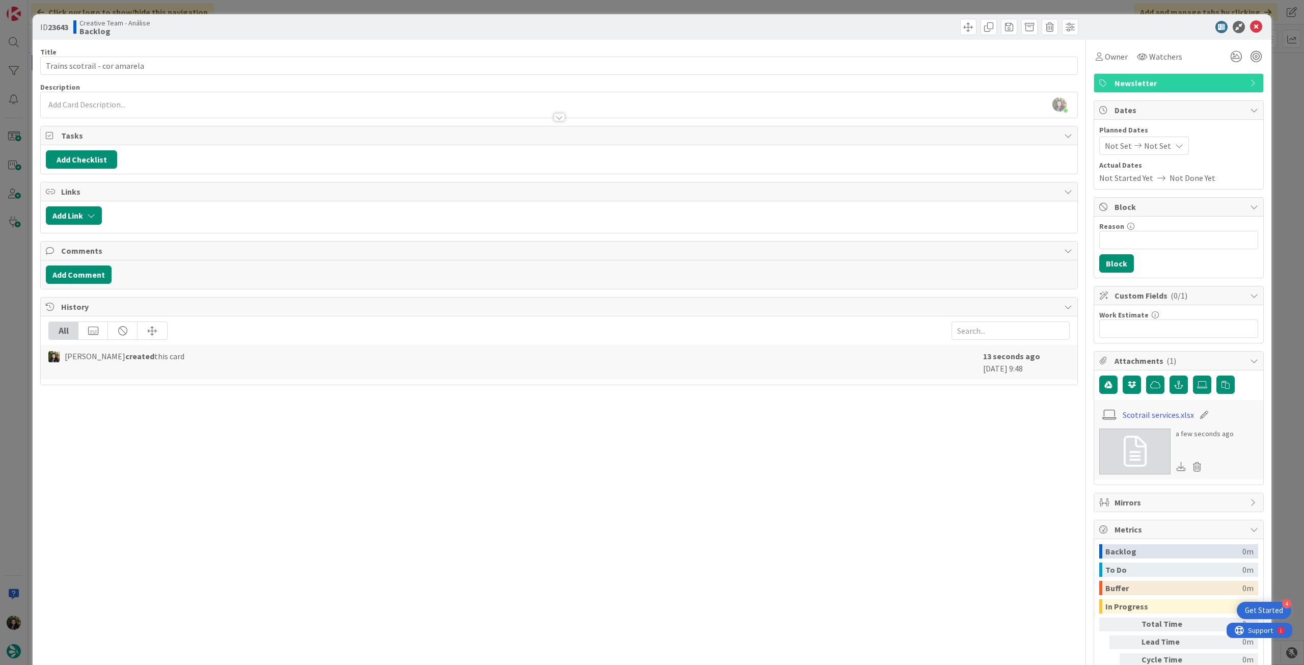
click at [142, 92] on div "[PERSON_NAME] just joined" at bounding box center [559, 104] width 1036 height 25
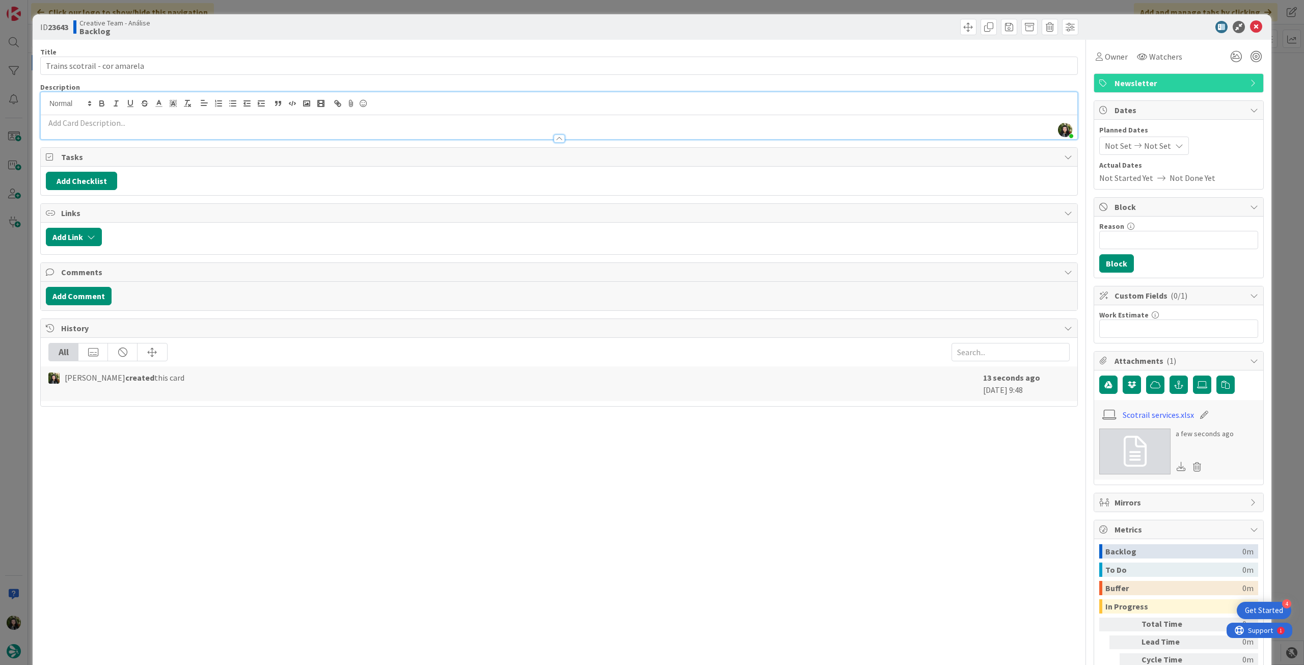
click at [138, 120] on p at bounding box center [559, 123] width 1026 height 12
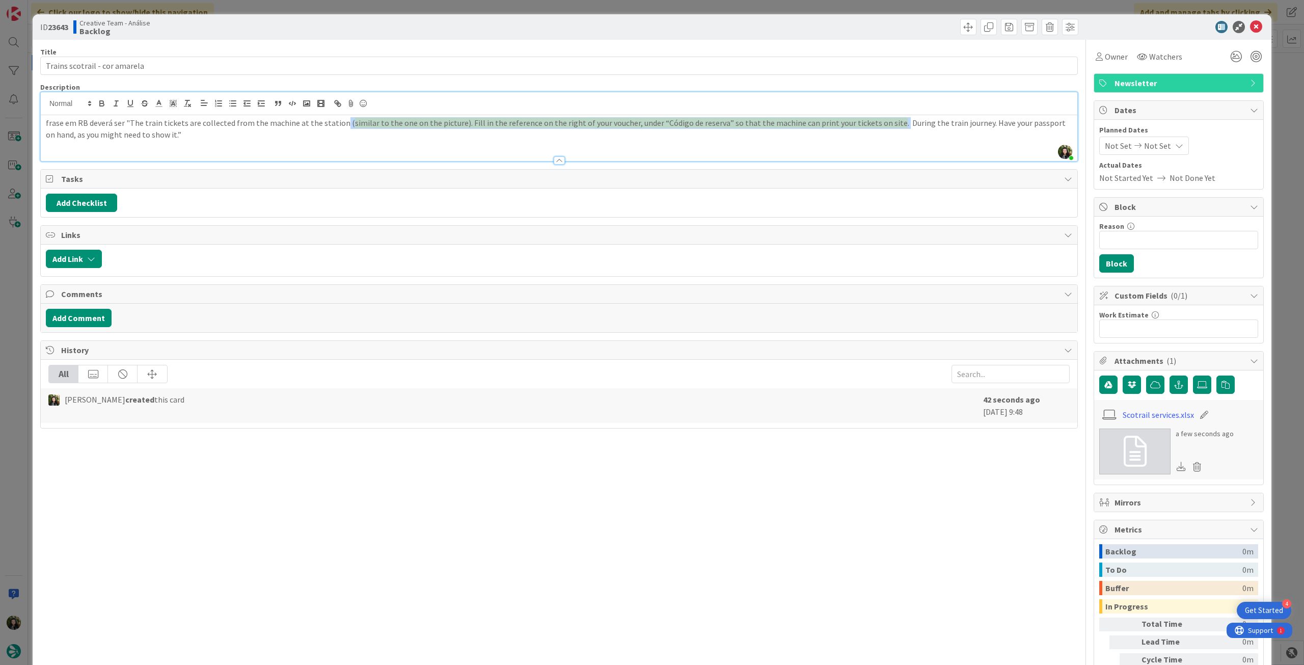
drag, startPoint x: 335, startPoint y: 121, endPoint x: 877, endPoint y: 125, distance: 542.4
click at [877, 125] on p "frase em RB deverá ser "The train tickets are collected from the machine at the…" at bounding box center [559, 128] width 1026 height 23
click at [187, 101] on line "button" at bounding box center [187, 102] width 2 height 5
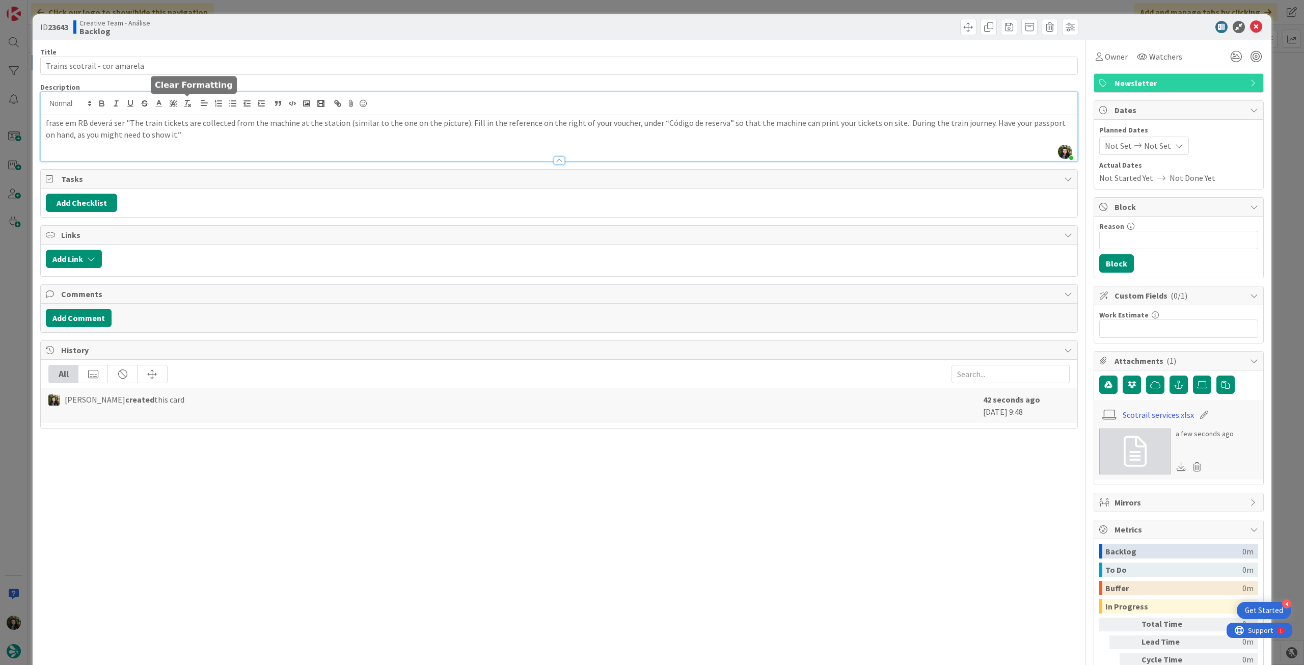
click at [251, 151] on div at bounding box center [559, 155] width 1036 height 11
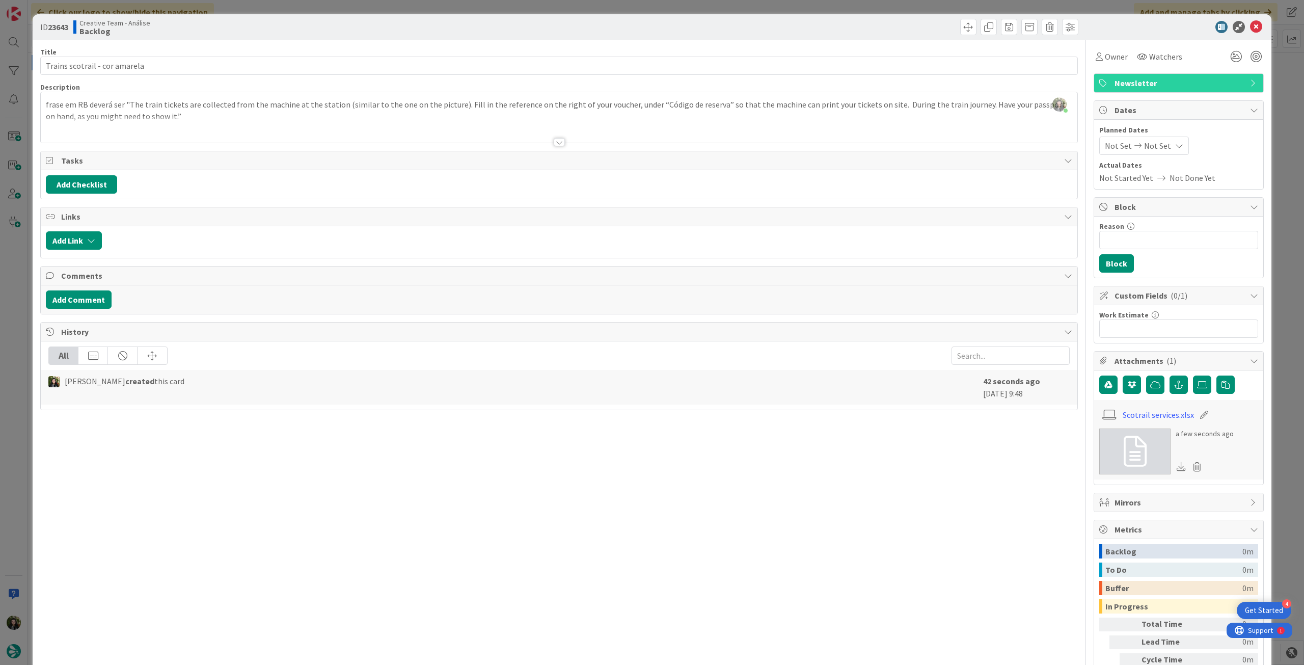
click at [252, 126] on div at bounding box center [559, 130] width 1036 height 26
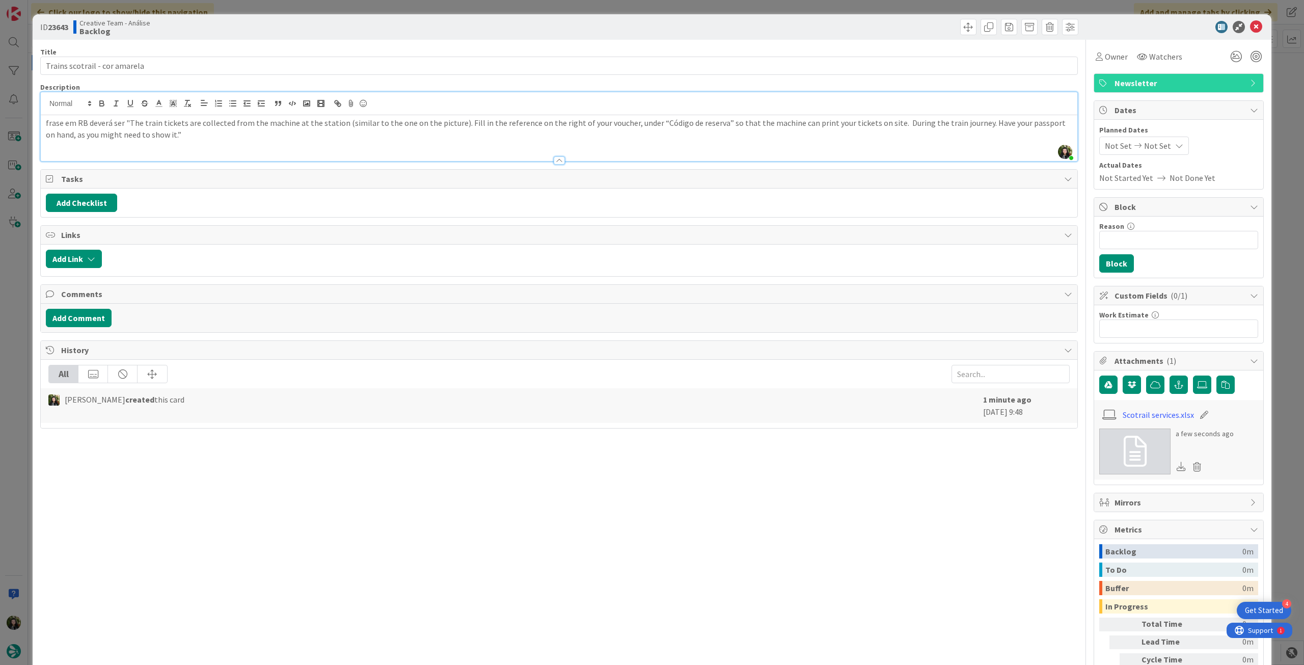
click at [881, 120] on p "frase em RB deverá ser "The train tickets are collected from the machine at the…" at bounding box center [559, 128] width 1026 height 23
click at [966, 122] on p "frase em RB deverá ser "The train tickets are collected from the machine at the…" at bounding box center [559, 128] width 1026 height 23
click at [212, 141] on div "frase em RB deverá ser "The train tickets are collected from the machine at the…" at bounding box center [559, 138] width 1036 height 46
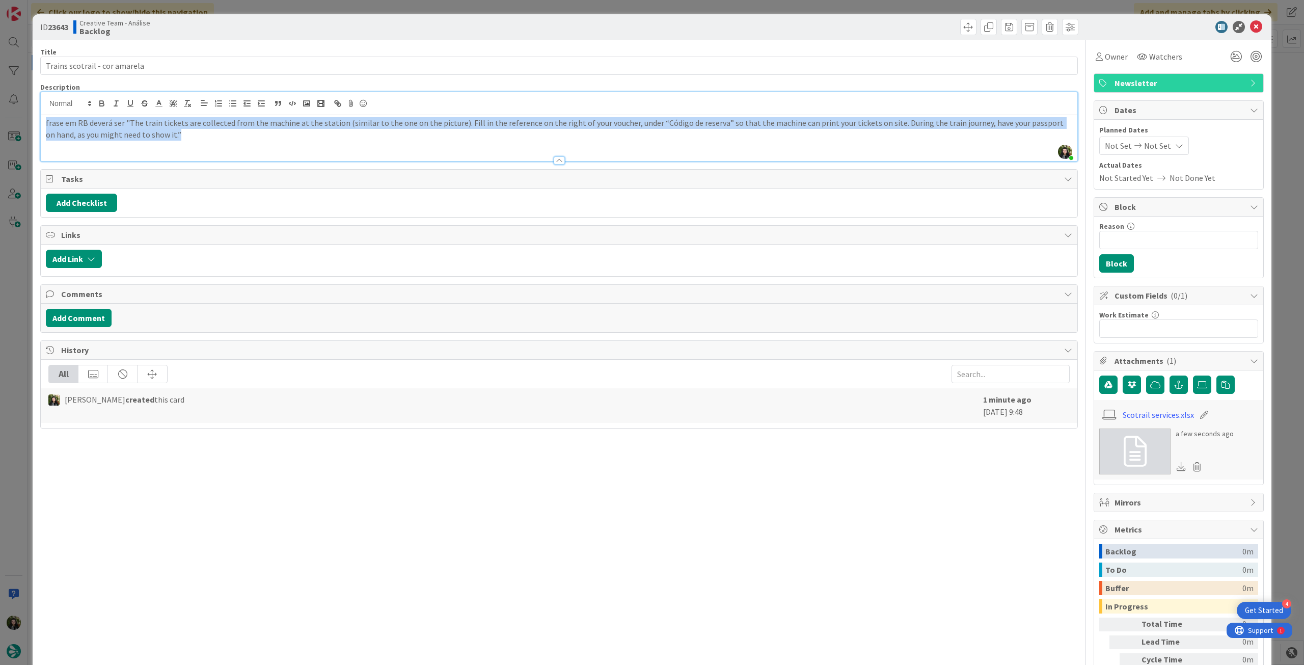
drag, startPoint x: 150, startPoint y: 135, endPoint x: 13, endPoint y: 122, distance: 137.6
click at [13, 122] on div "ID 23643 Creative Team - Análise Backlog Title 29 / 128 Trains scotrail - cor a…" at bounding box center [652, 332] width 1304 height 665
click at [237, 137] on p "frase em RB deverá ser "The train tickets are collected from the machine at the…" at bounding box center [559, 128] width 1026 height 23
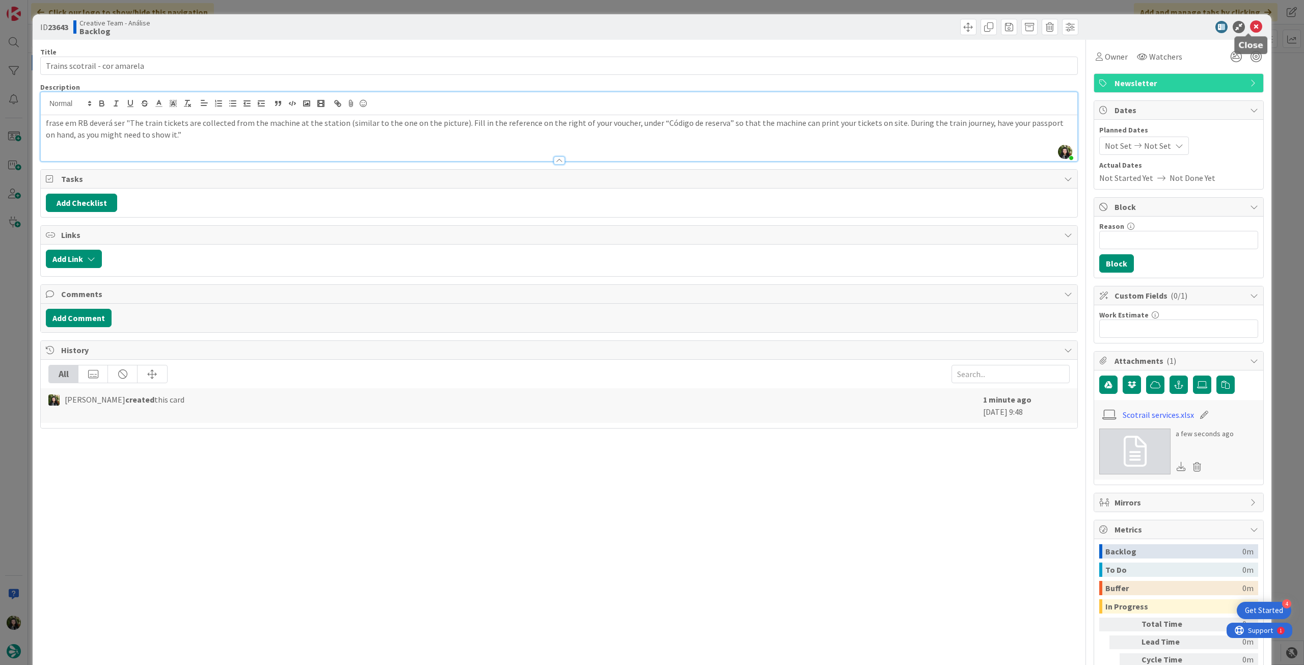
click at [1250, 26] on icon at bounding box center [1256, 27] width 12 height 12
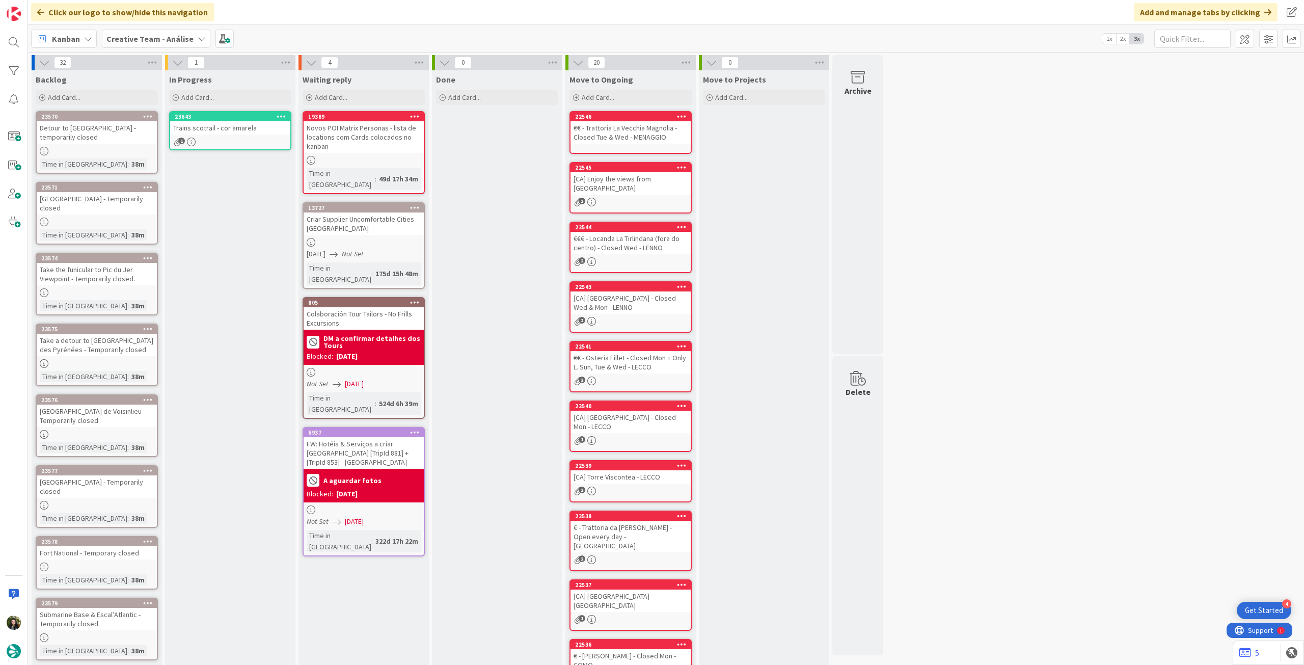
click at [284, 115] on icon at bounding box center [282, 116] width 10 height 7
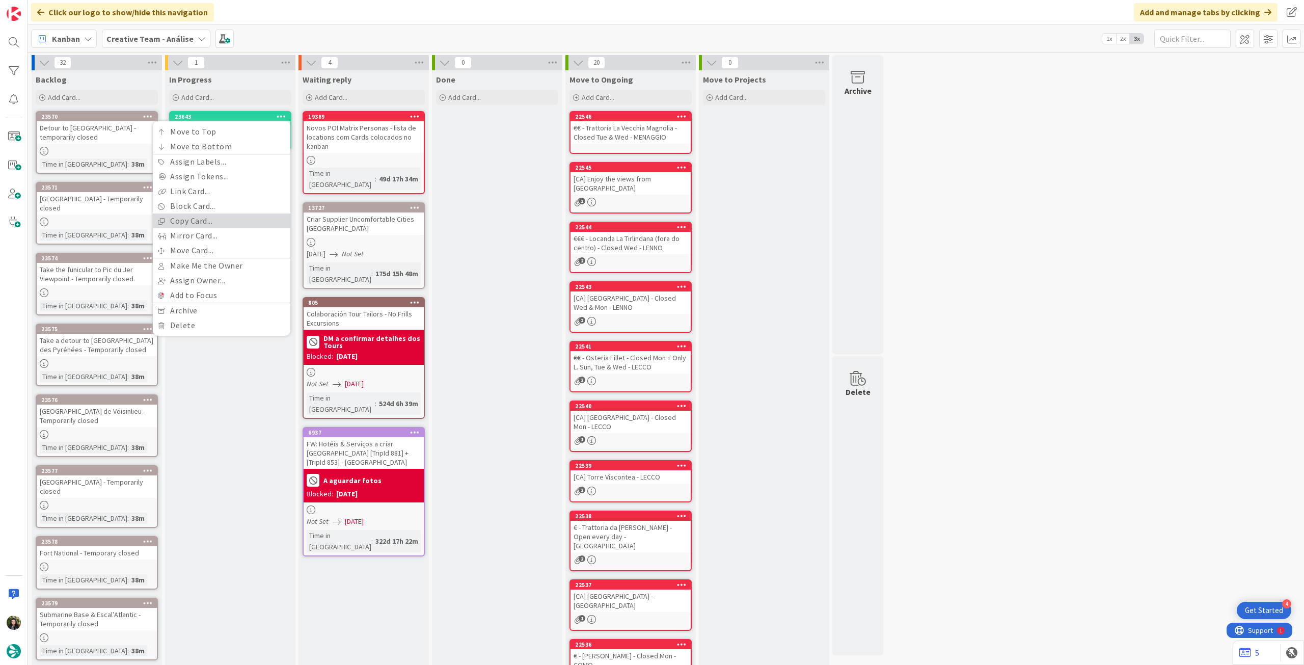
click at [227, 223] on link "Copy Card..." at bounding box center [222, 220] width 138 height 15
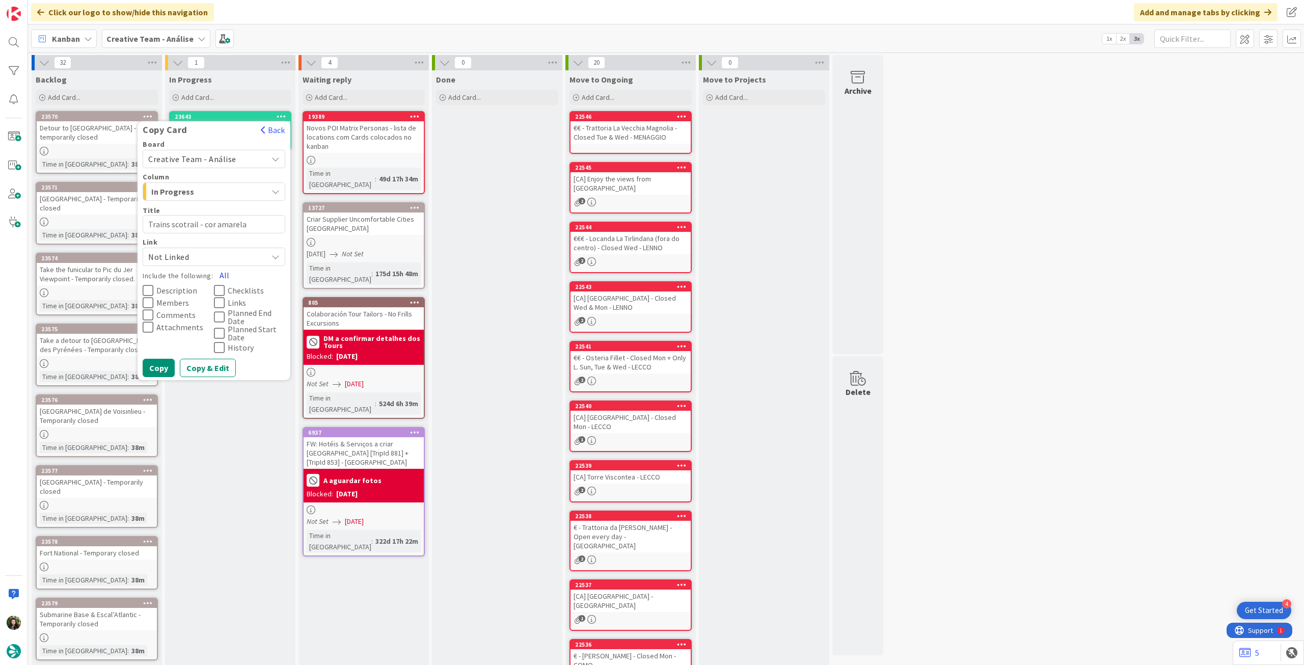
click at [223, 268] on button "All" at bounding box center [224, 275] width 23 height 18
click at [166, 366] on button "Copy" at bounding box center [159, 368] width 32 height 18
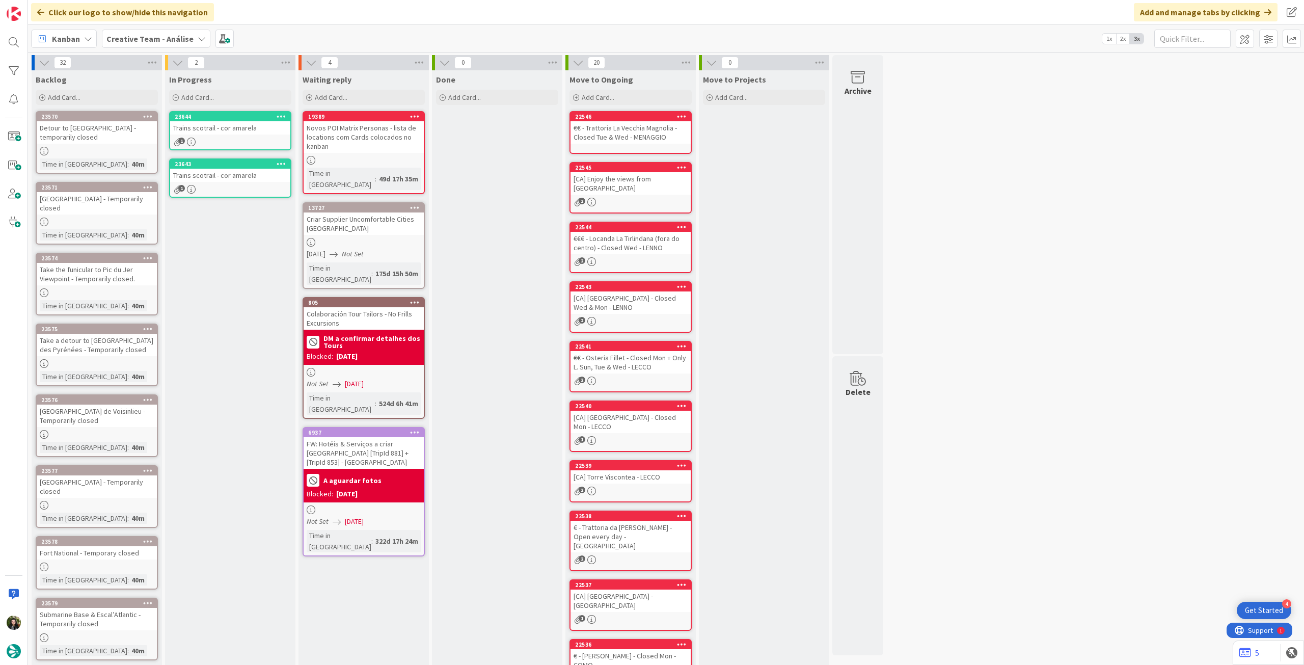
click at [229, 180] on div "Trains scotrail - cor amarela" at bounding box center [230, 175] width 120 height 13
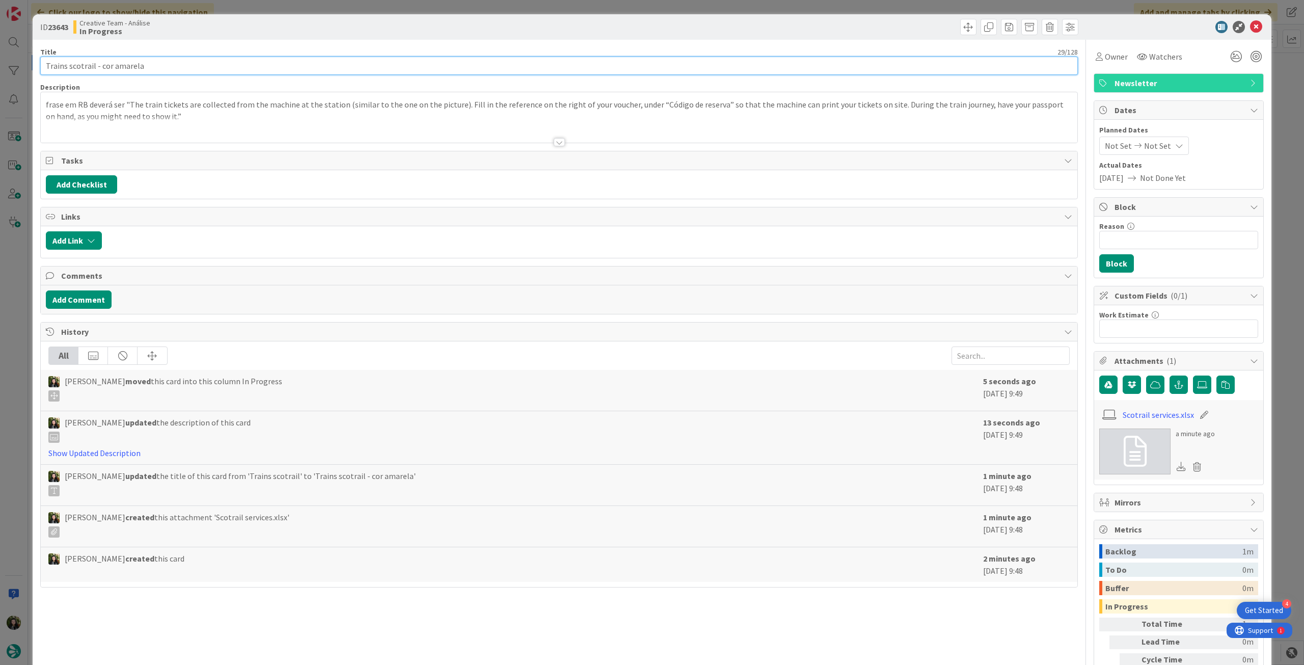
drag, startPoint x: 112, startPoint y: 66, endPoint x: 292, endPoint y: 67, distance: 179.8
click at [292, 67] on input "Trains scotrail - cor amarela" at bounding box center [559, 66] width 1038 height 18
drag, startPoint x: 1253, startPoint y: 23, endPoint x: 1243, endPoint y: 25, distance: 10.4
click at [1253, 23] on icon at bounding box center [1256, 27] width 12 height 12
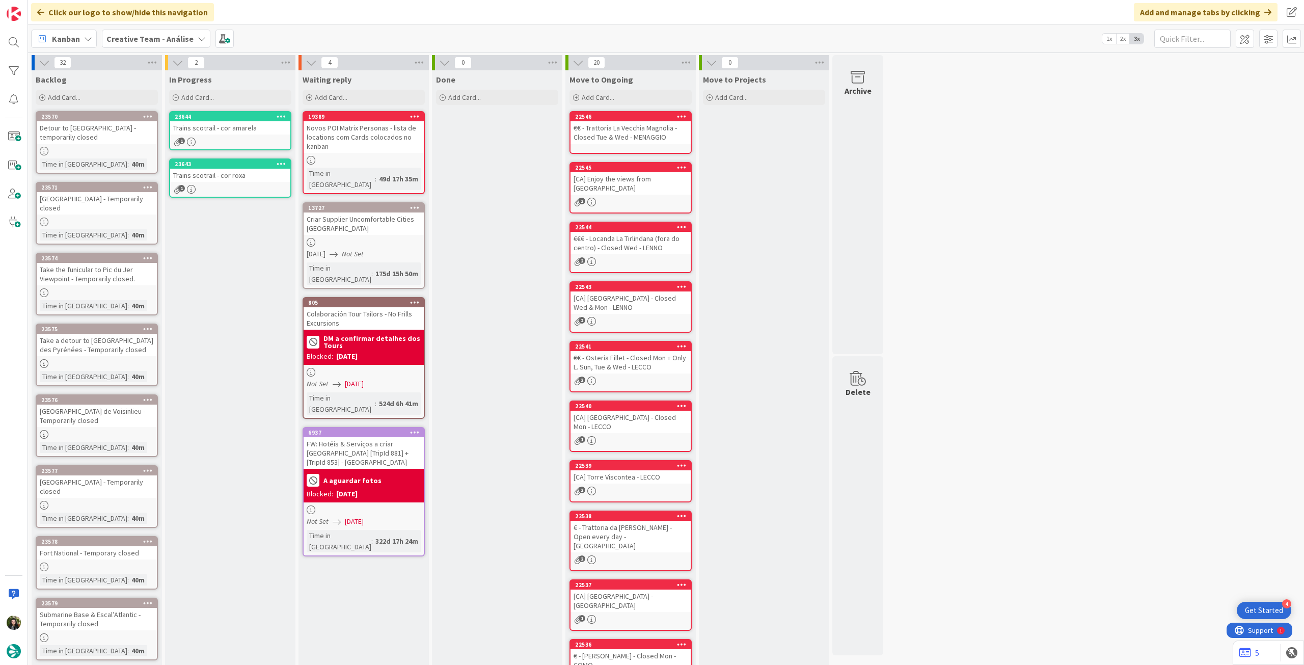
click at [284, 161] on icon at bounding box center [282, 163] width 10 height 7
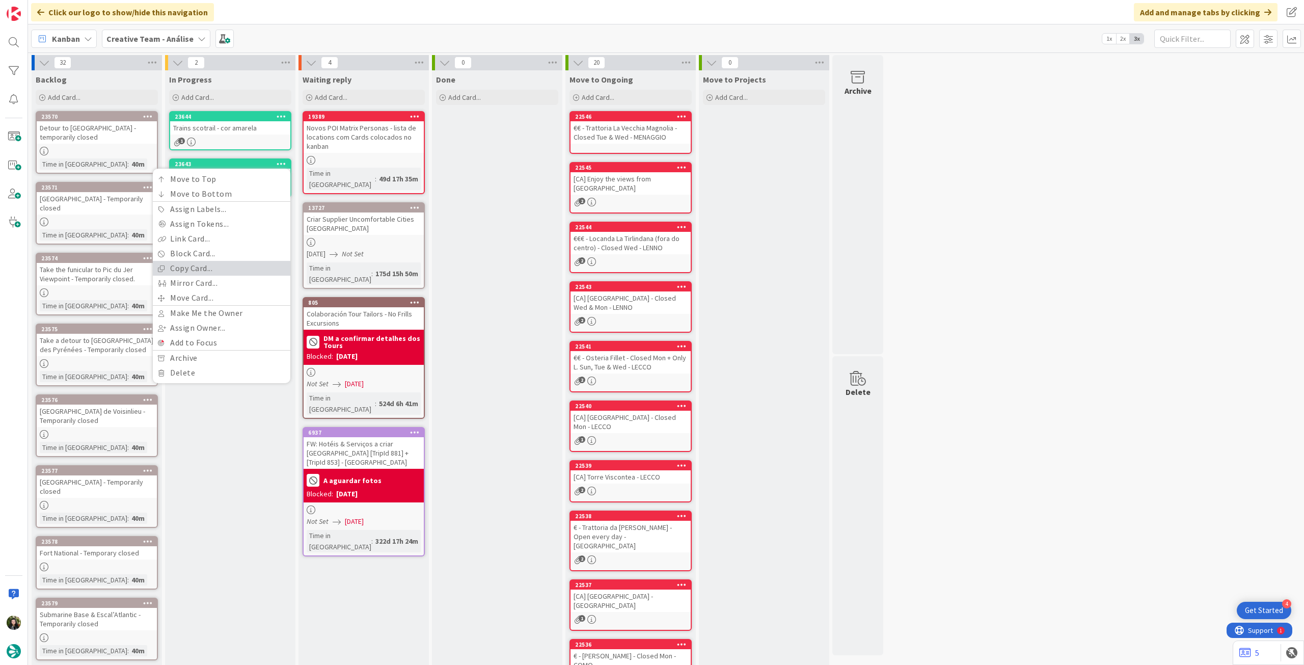
click at [216, 268] on link "Copy Card..." at bounding box center [222, 268] width 138 height 15
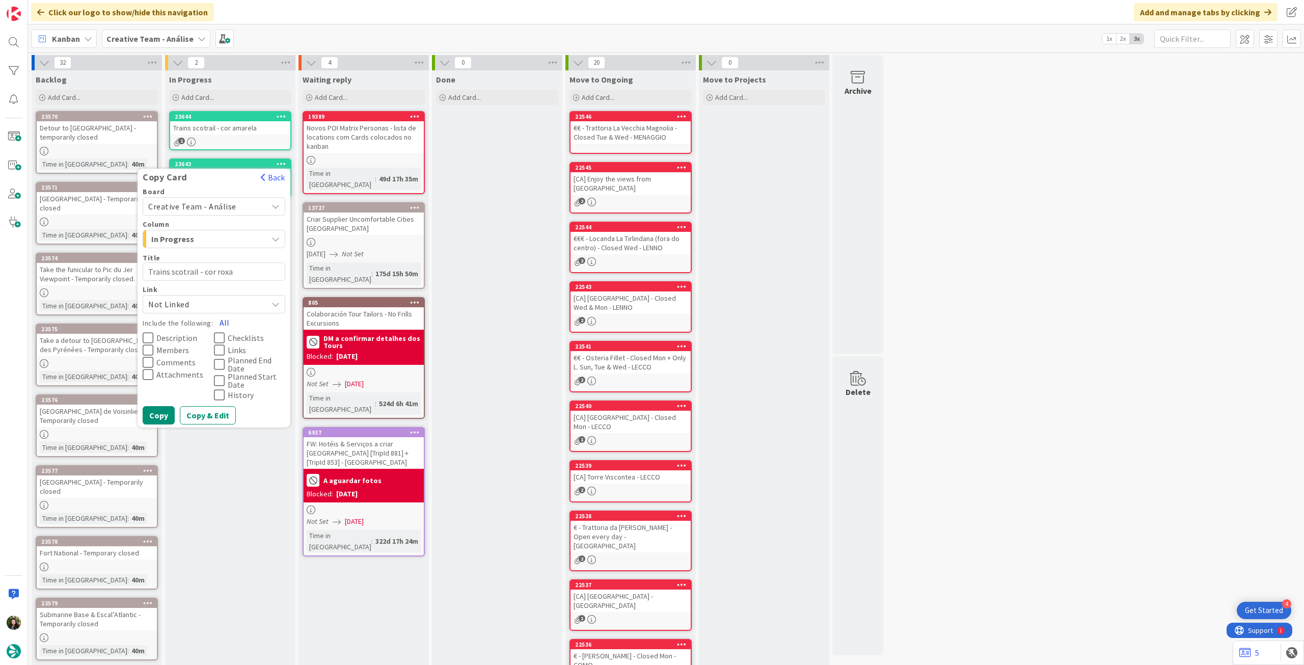
click at [223, 320] on button "All" at bounding box center [224, 322] width 23 height 18
click at [164, 417] on button "Copy" at bounding box center [159, 415] width 32 height 18
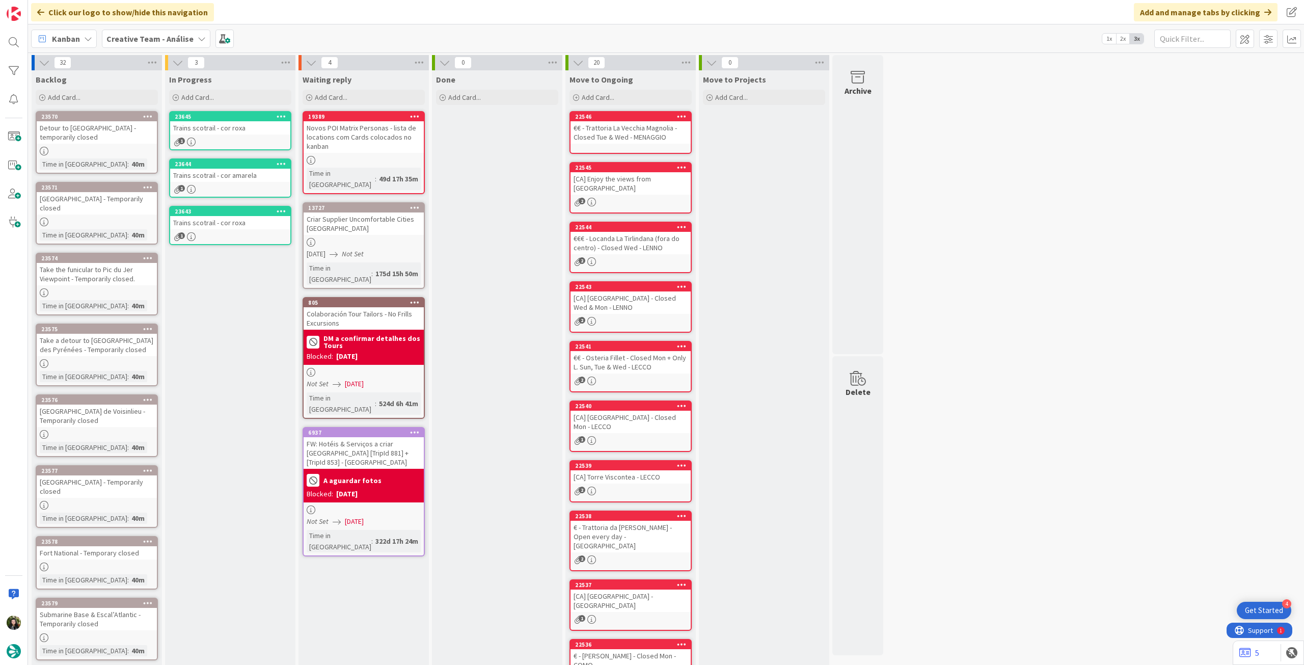
click at [226, 225] on div "Trains scotrail - cor roxa" at bounding box center [230, 222] width 120 height 13
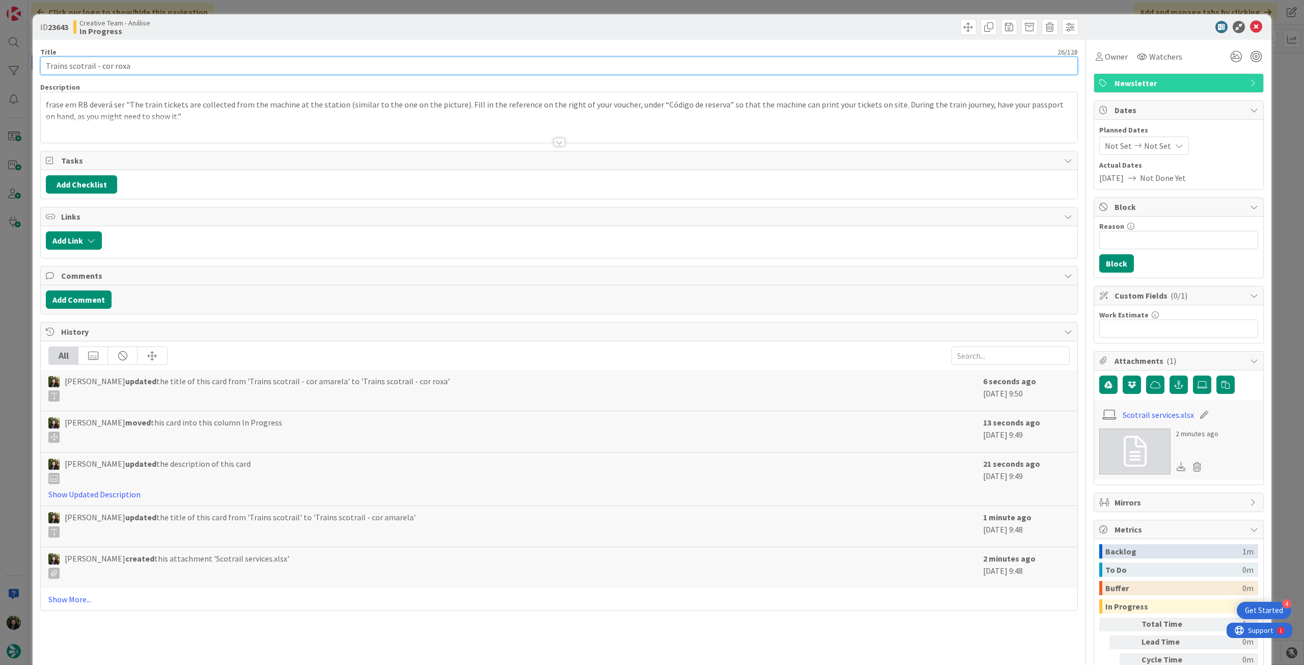
drag, startPoint x: 111, startPoint y: 63, endPoint x: 363, endPoint y: 67, distance: 251.6
click at [344, 65] on input "Trains scotrail - cor roxa" at bounding box center [559, 66] width 1038 height 18
click at [1252, 26] on icon at bounding box center [1256, 27] width 12 height 12
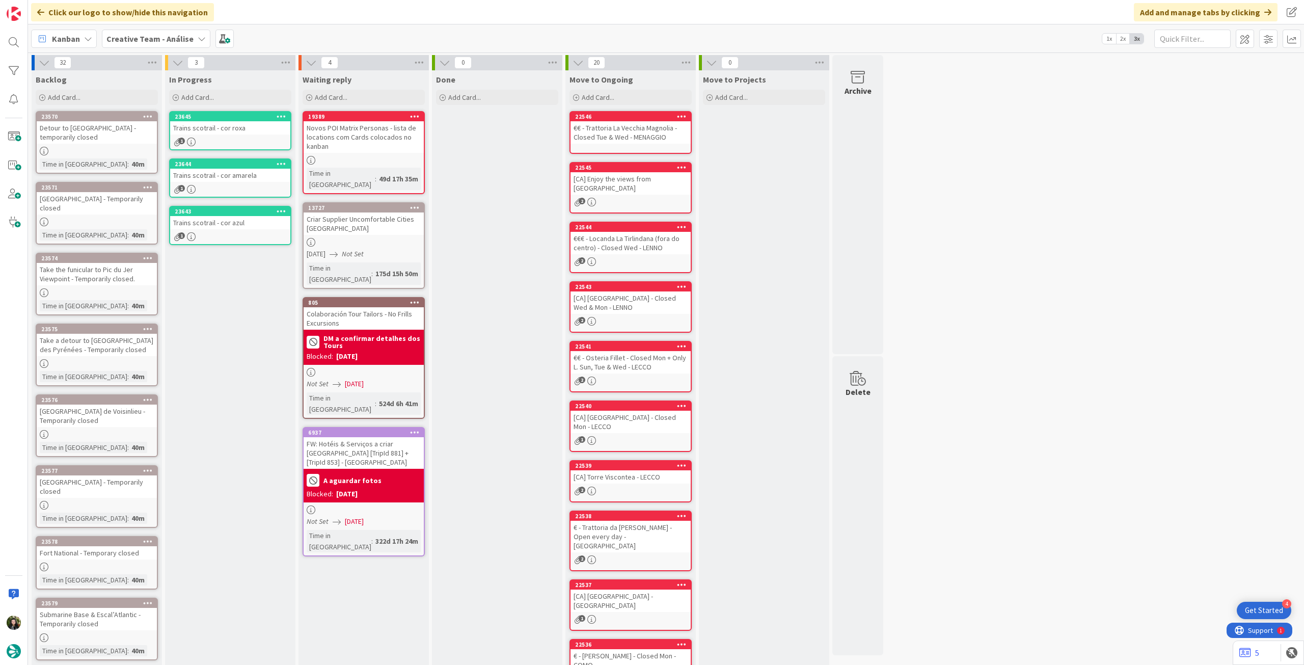
click at [281, 211] on icon at bounding box center [282, 210] width 10 height 7
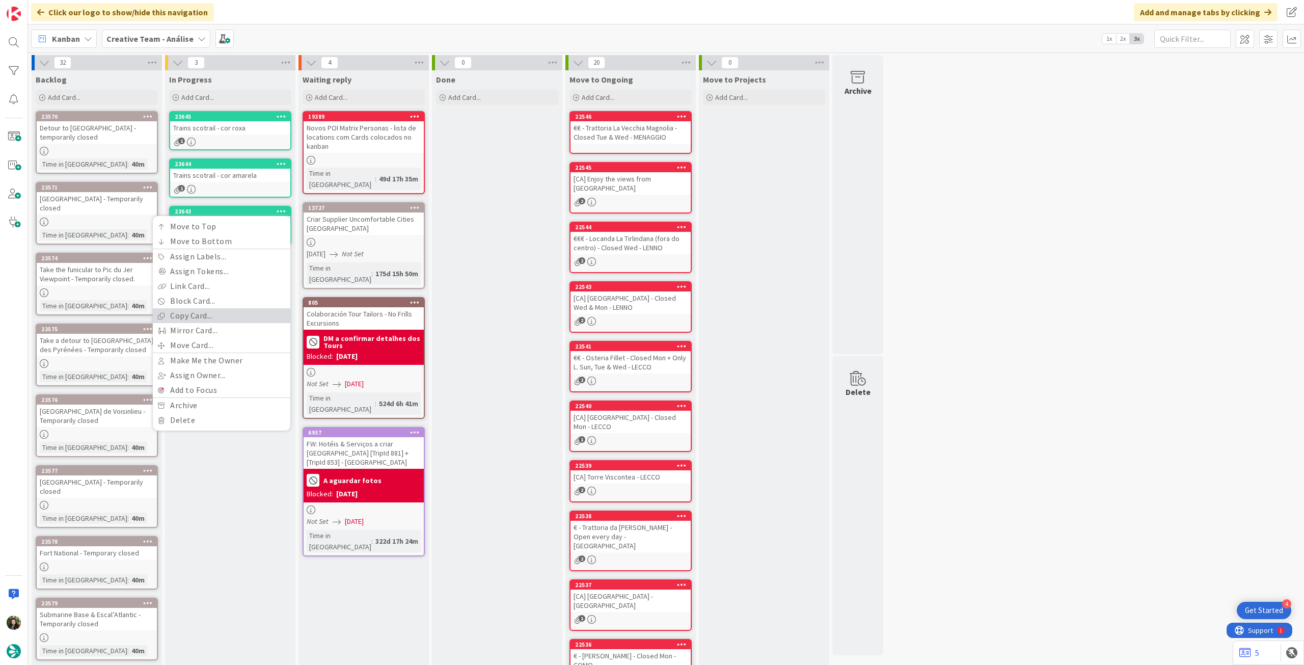
click at [219, 320] on link "Copy Card..." at bounding box center [222, 315] width 138 height 15
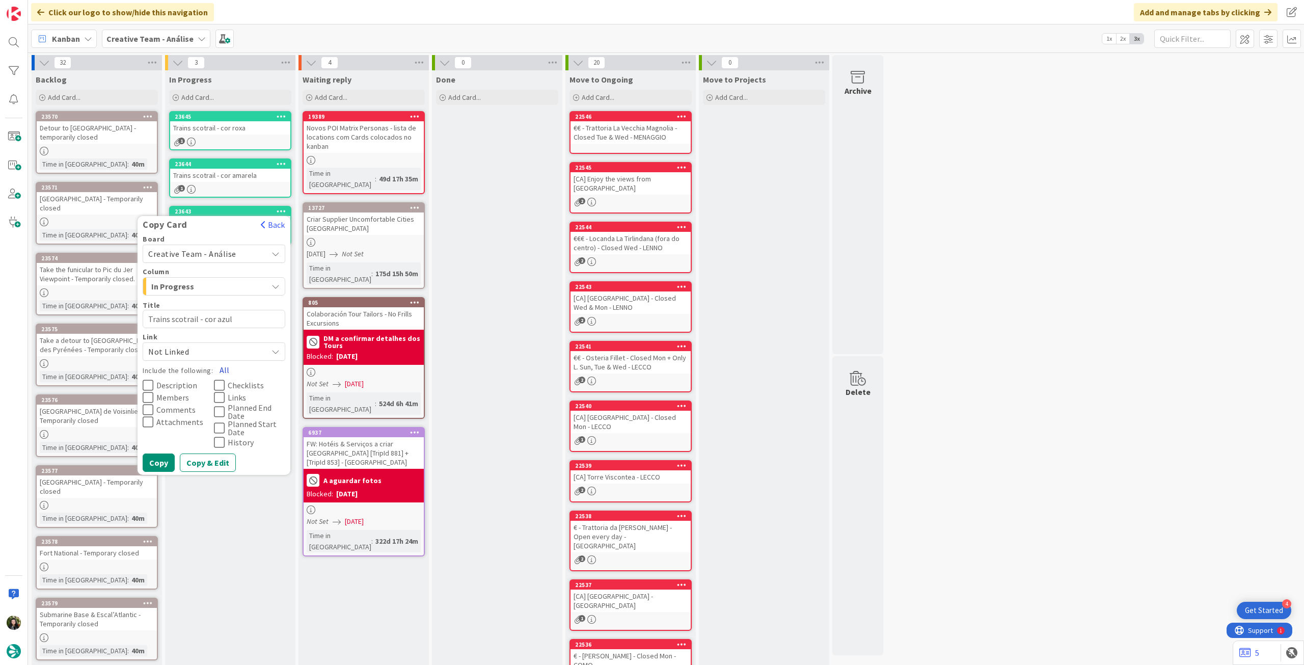
click at [224, 365] on button "All" at bounding box center [224, 370] width 23 height 18
click at [161, 462] on button "Copy" at bounding box center [159, 462] width 32 height 18
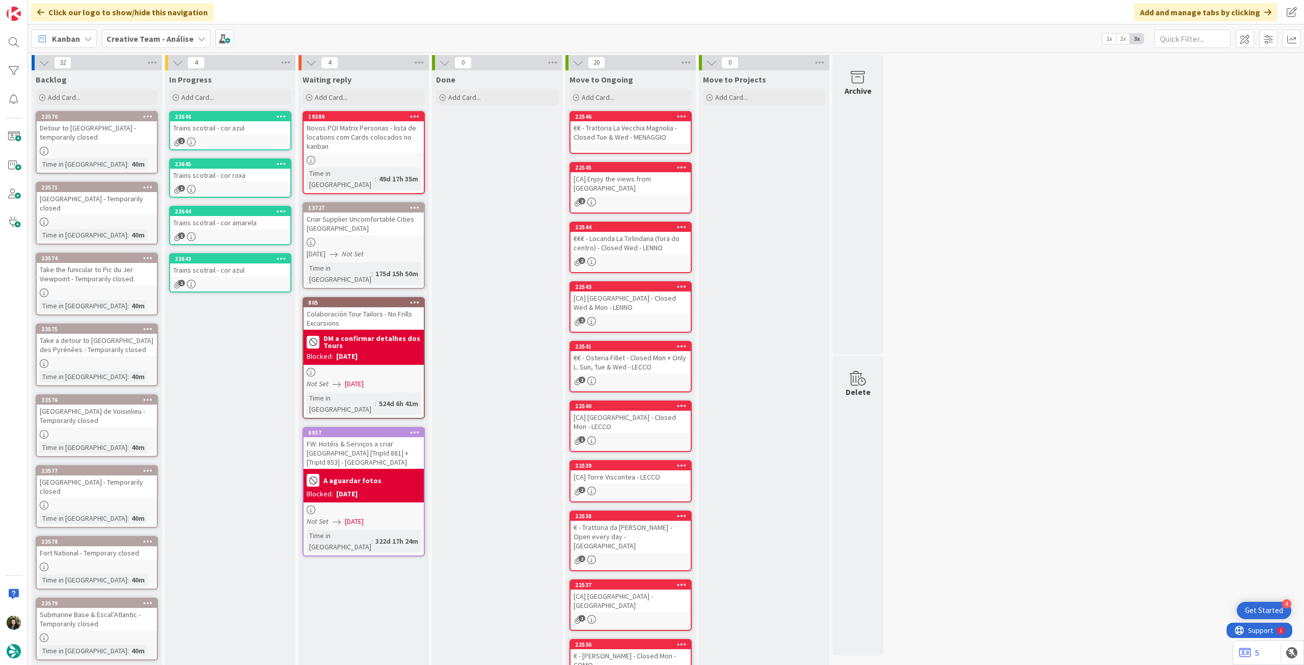
click at [234, 279] on link "23643 Copy Card Back Board Creative Team - Análise Column In Progress Title 26 …" at bounding box center [230, 272] width 122 height 39
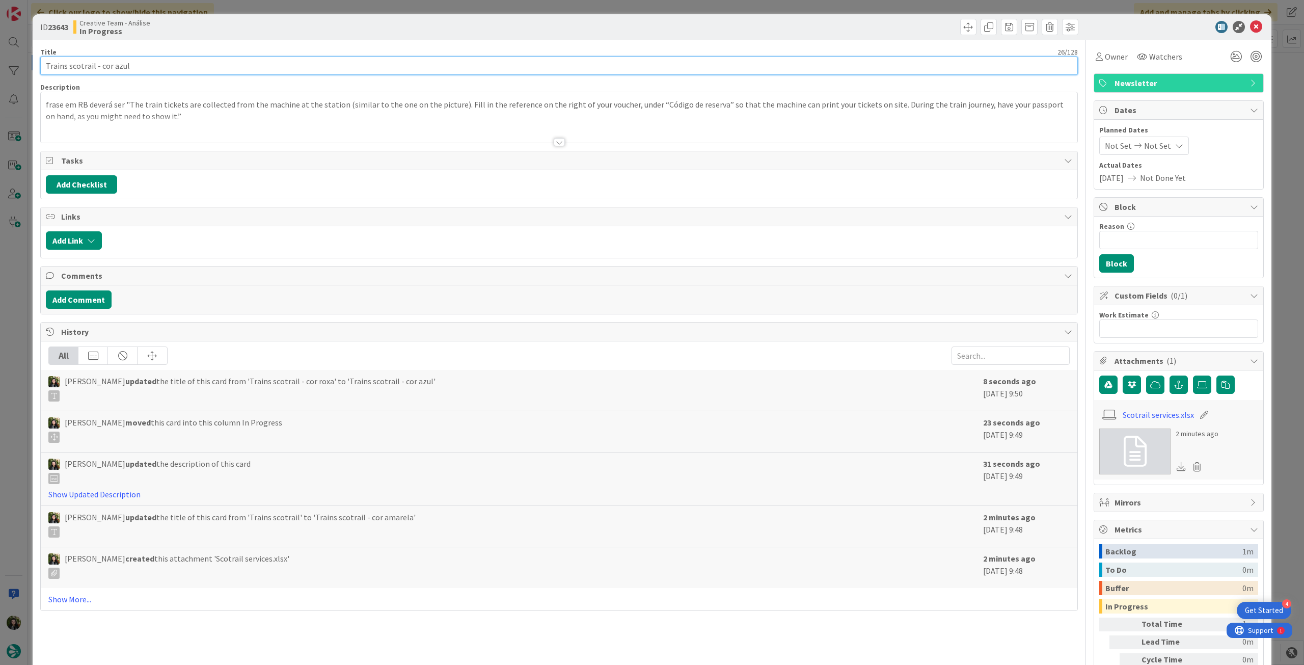
drag, startPoint x: 112, startPoint y: 69, endPoint x: 207, endPoint y: 71, distance: 95.3
click at [207, 71] on input "Trains scotrail - cor azul" at bounding box center [559, 66] width 1038 height 18
click at [1253, 29] on icon at bounding box center [1256, 27] width 12 height 12
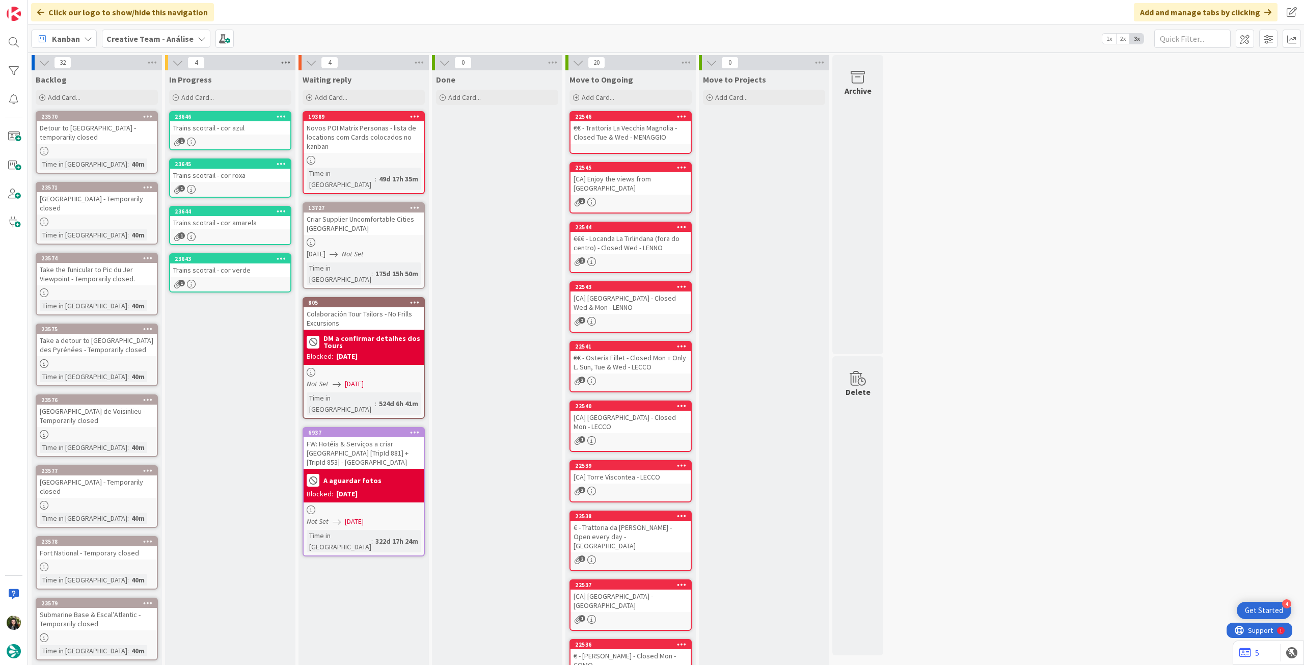
click at [285, 62] on icon at bounding box center [285, 62] width 13 height 15
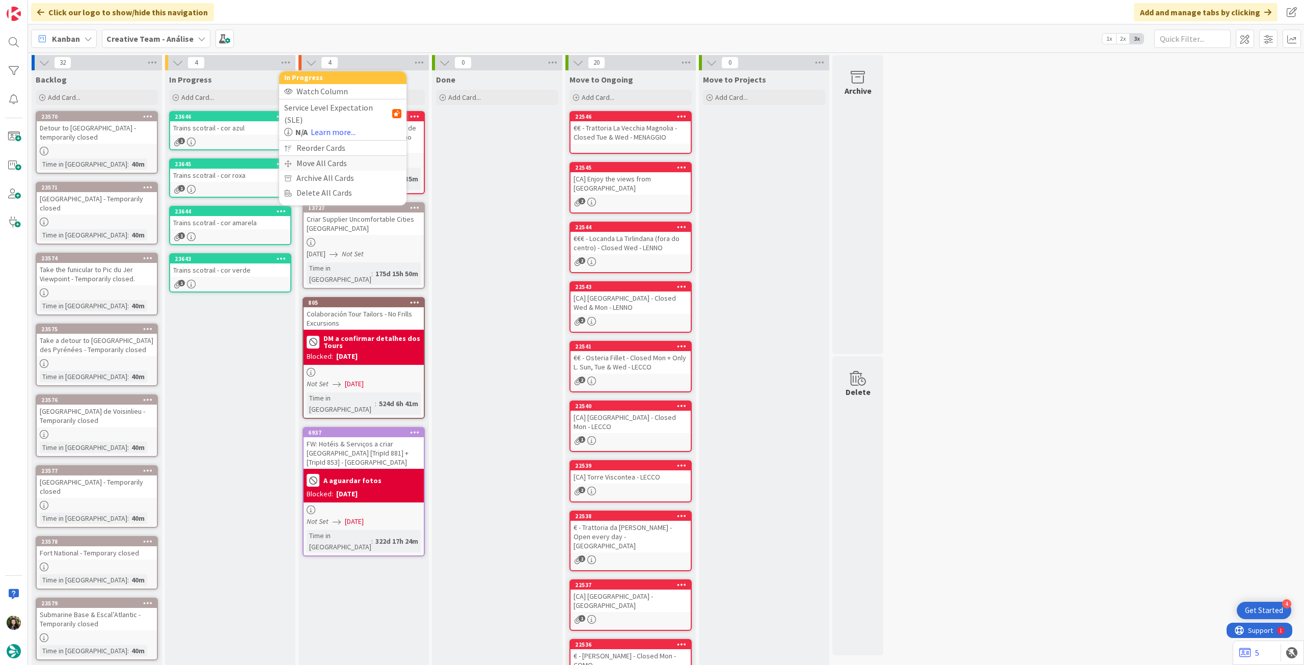
click at [313, 156] on div "Move All Cards" at bounding box center [342, 163] width 127 height 15
click at [347, 113] on span "Creative Team - Análise" at bounding box center [331, 111] width 82 height 10
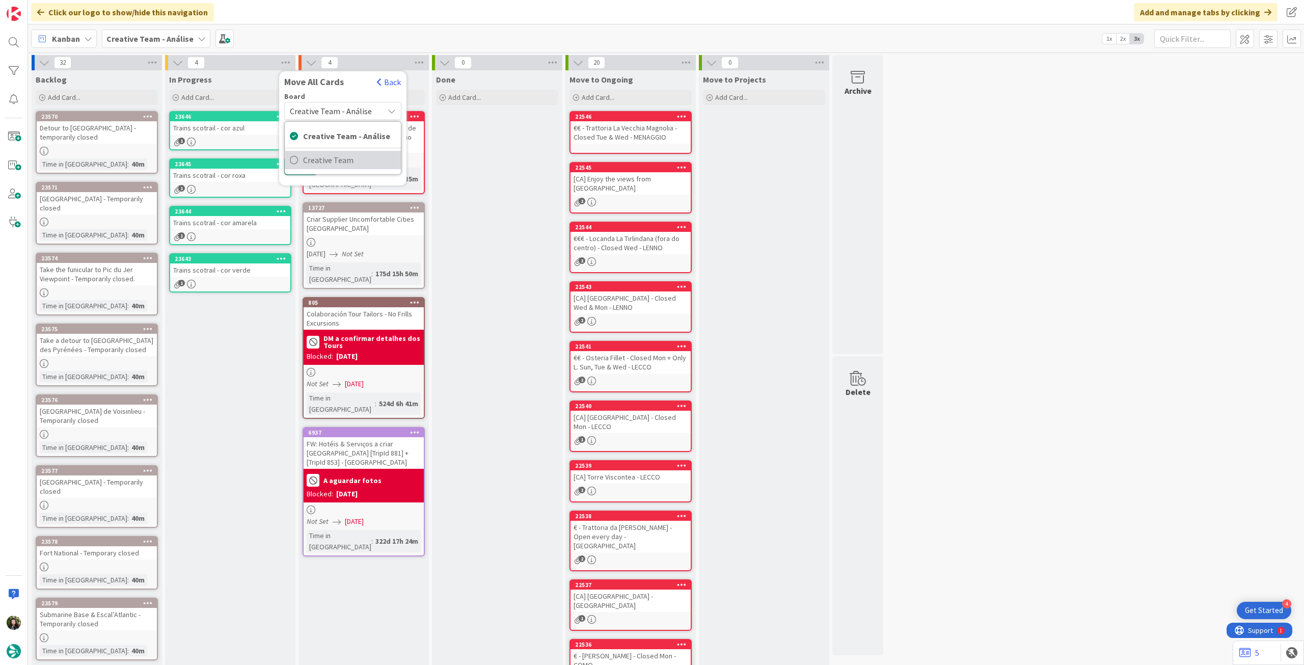
click at [348, 161] on span "Creative Team" at bounding box center [349, 159] width 93 height 15
click at [338, 175] on span "Daytrip" at bounding box center [342, 176] width 72 height 14
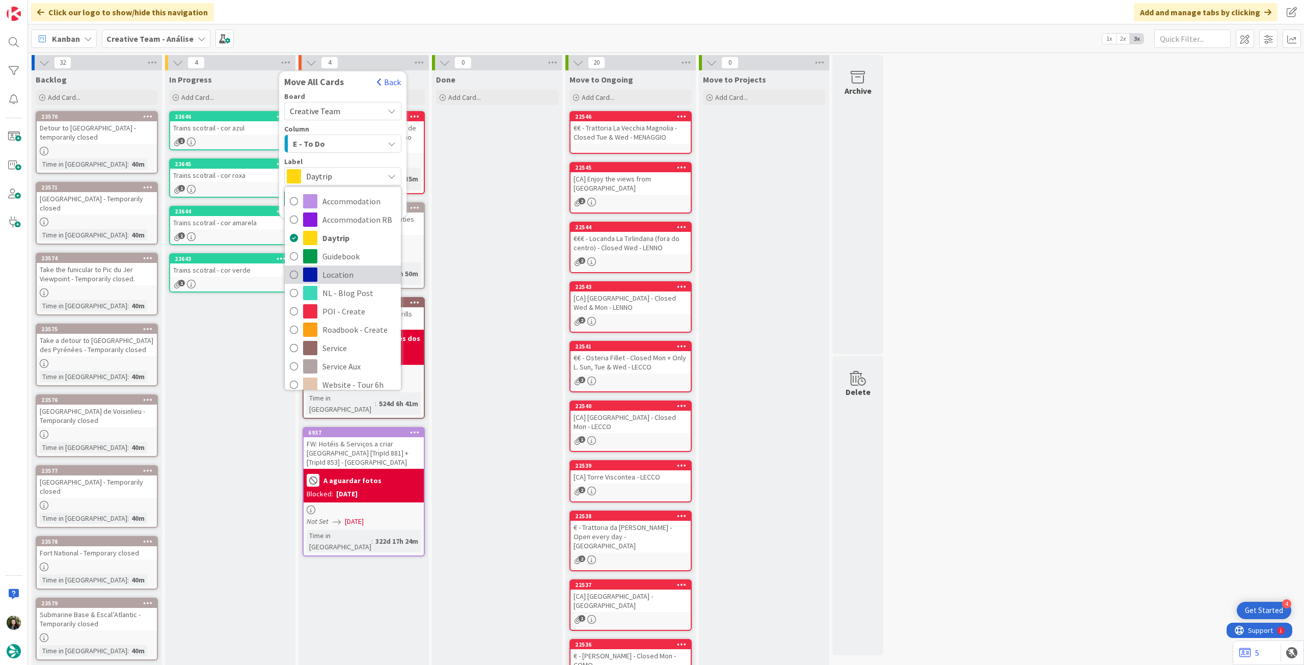
scroll to position [68, 0]
click at [353, 247] on span "POI - Create" at bounding box center [358, 243] width 73 height 15
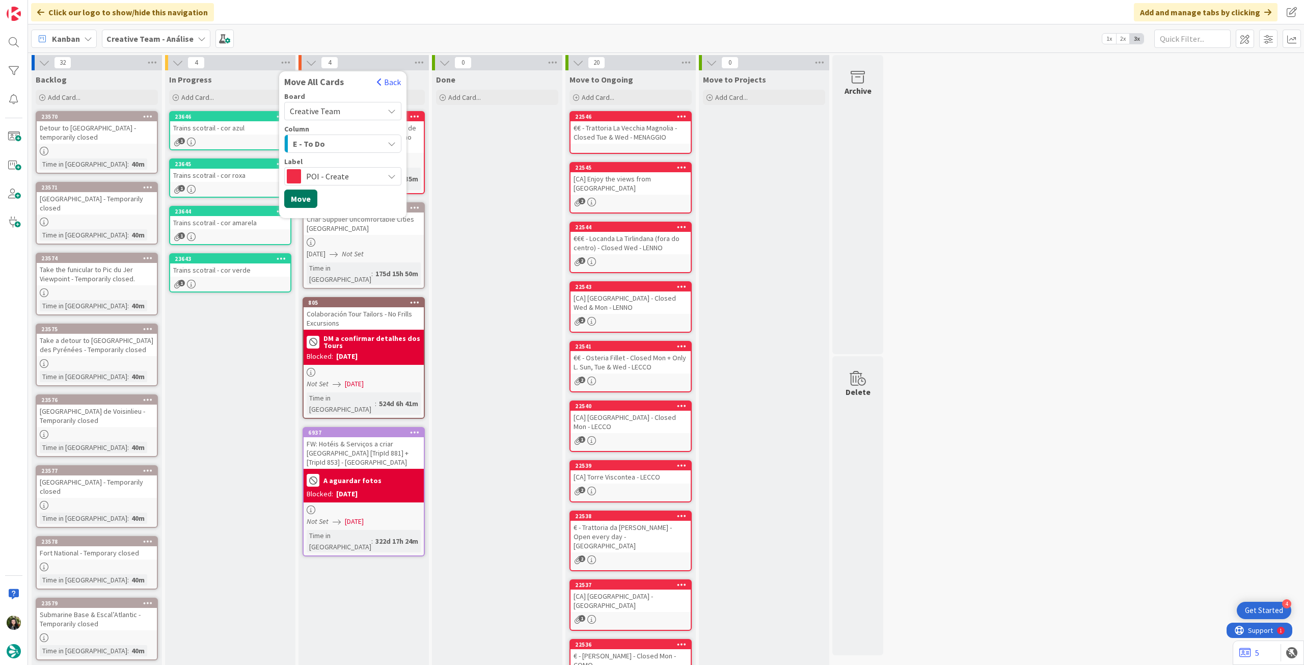
click at [302, 197] on button "Move" at bounding box center [300, 198] width 33 height 18
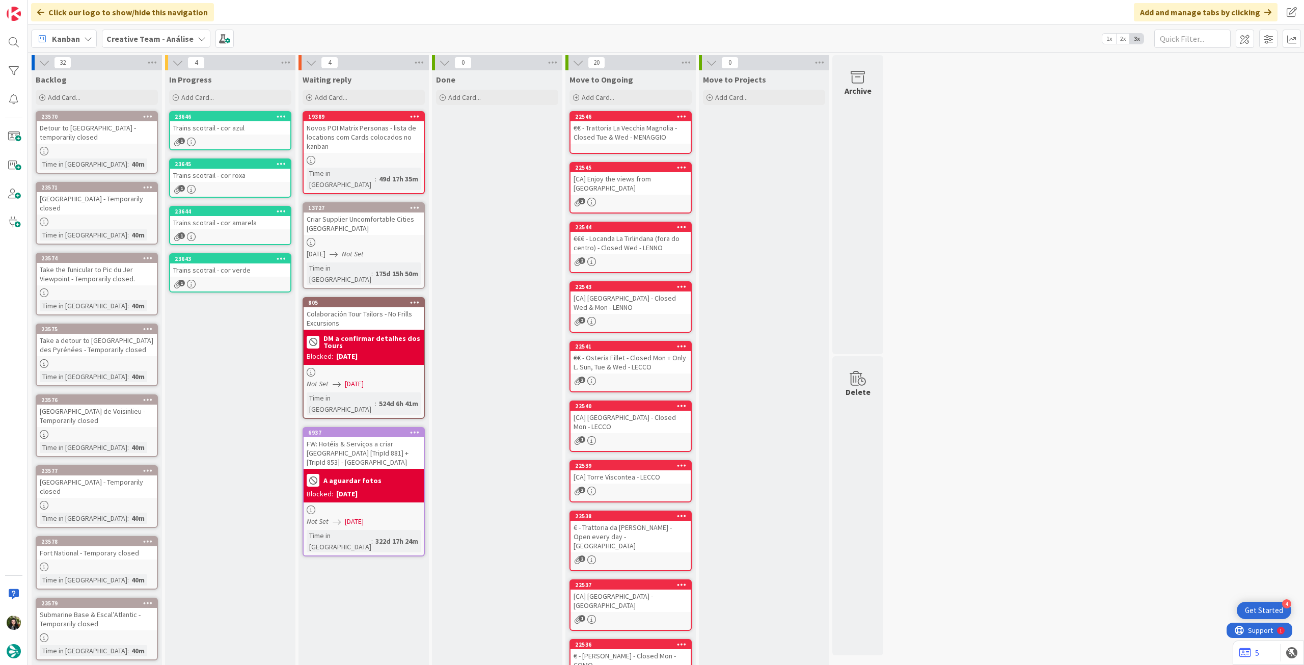
click at [130, 45] on div "Creative Team - Análise" at bounding box center [156, 39] width 108 height 18
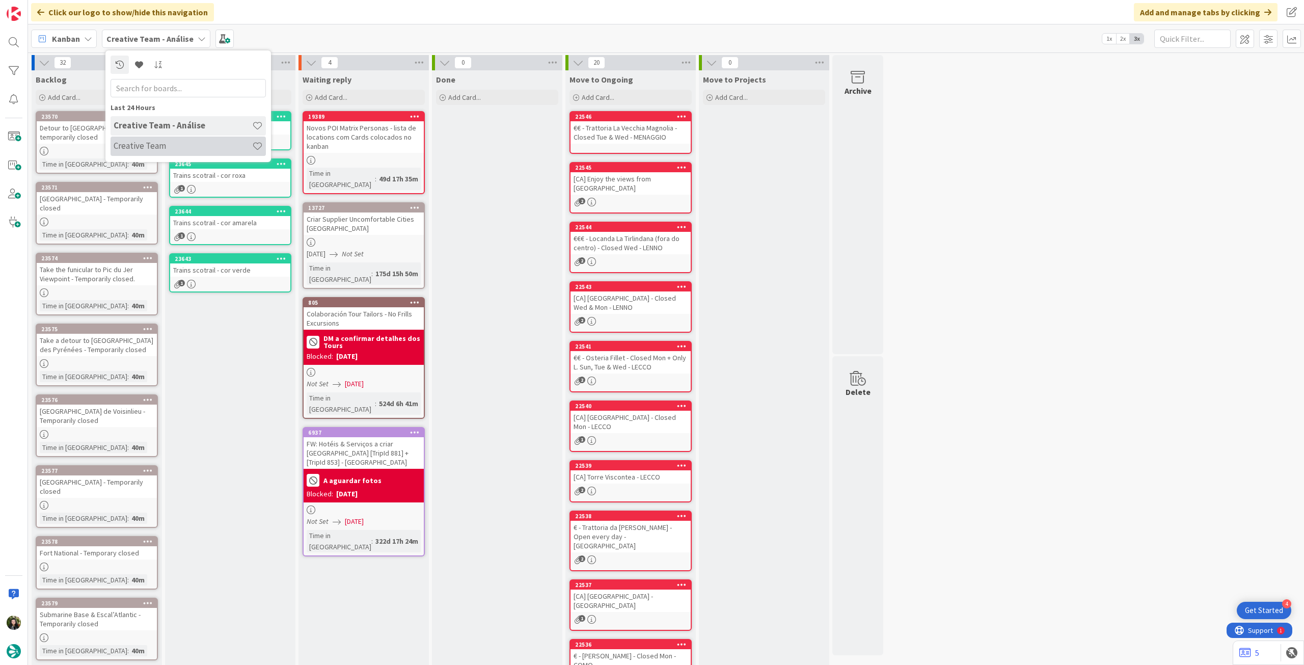
click at [145, 146] on h4 "Creative Team" at bounding box center [183, 146] width 139 height 10
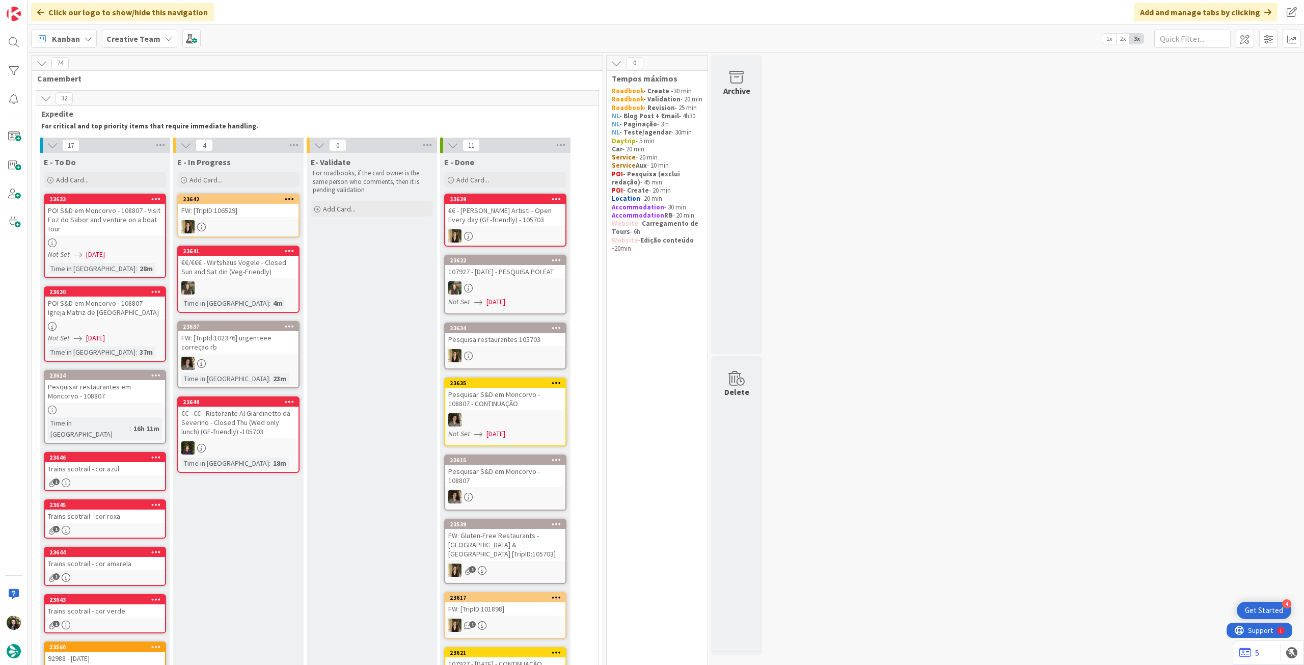
click at [118, 38] on b "Creative Team" at bounding box center [133, 39] width 54 height 10
click at [146, 153] on div "Creative Team - Análise" at bounding box center [188, 146] width 155 height 19
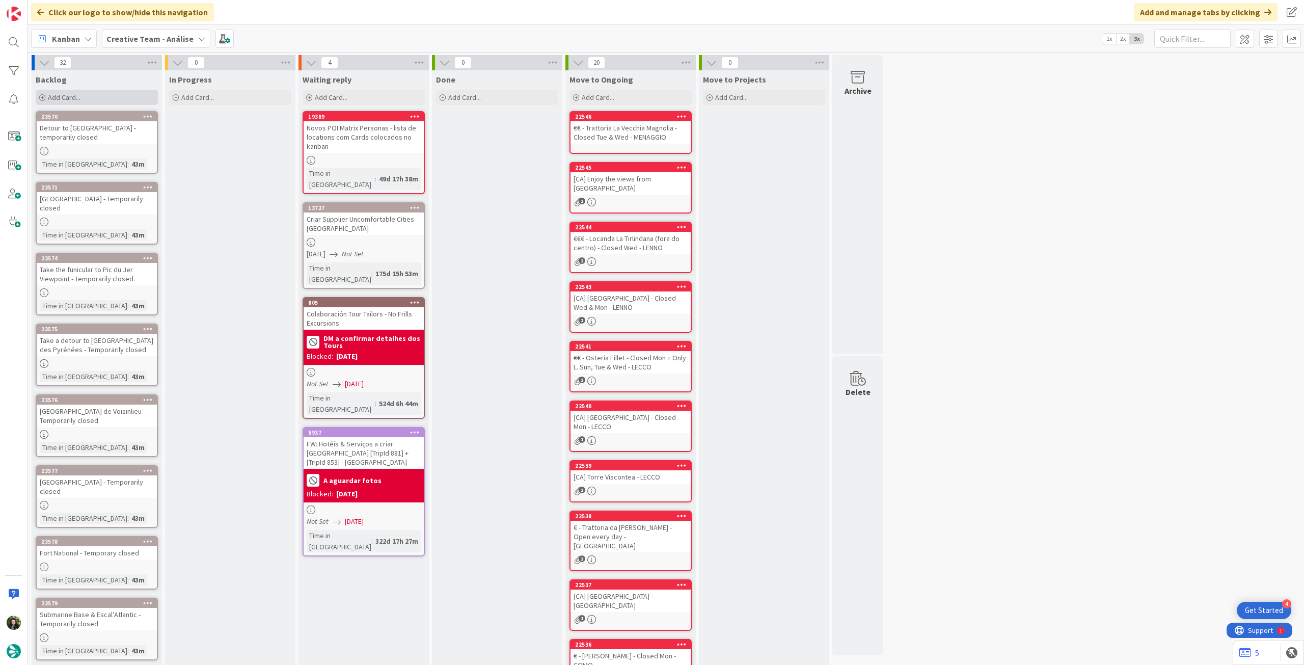
click at [105, 97] on div "Add Card..." at bounding box center [97, 97] width 122 height 15
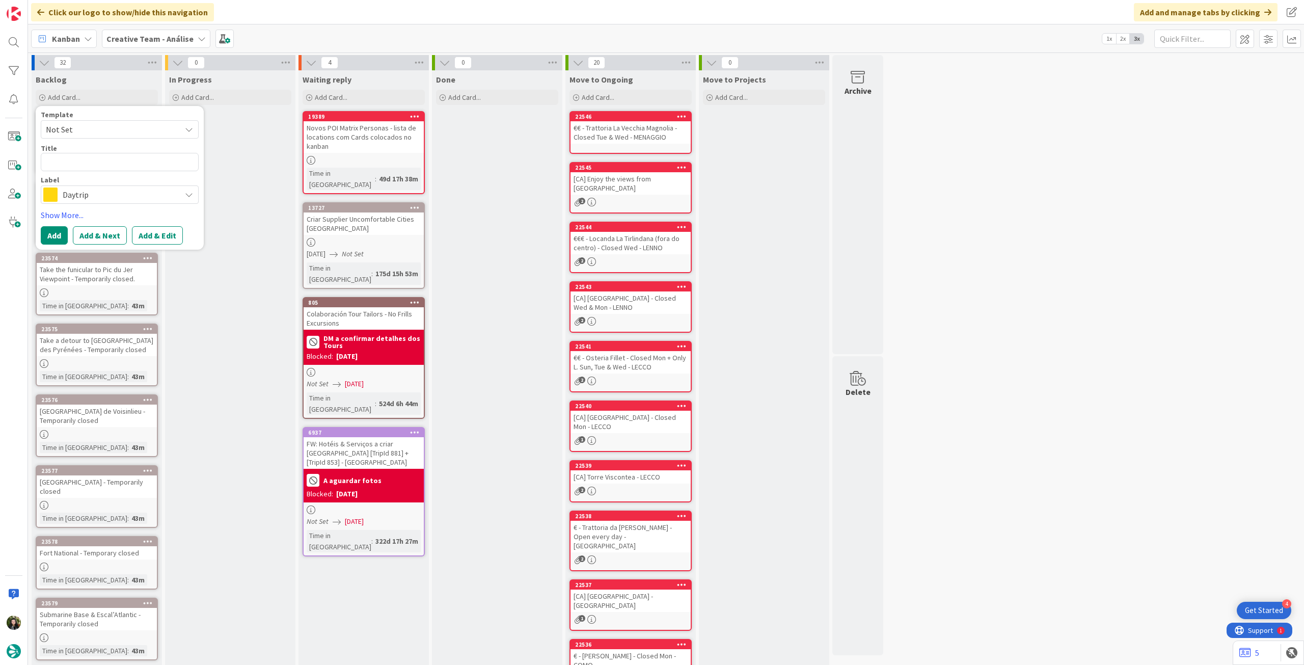
click at [90, 192] on span "Daytrip" at bounding box center [119, 194] width 113 height 14
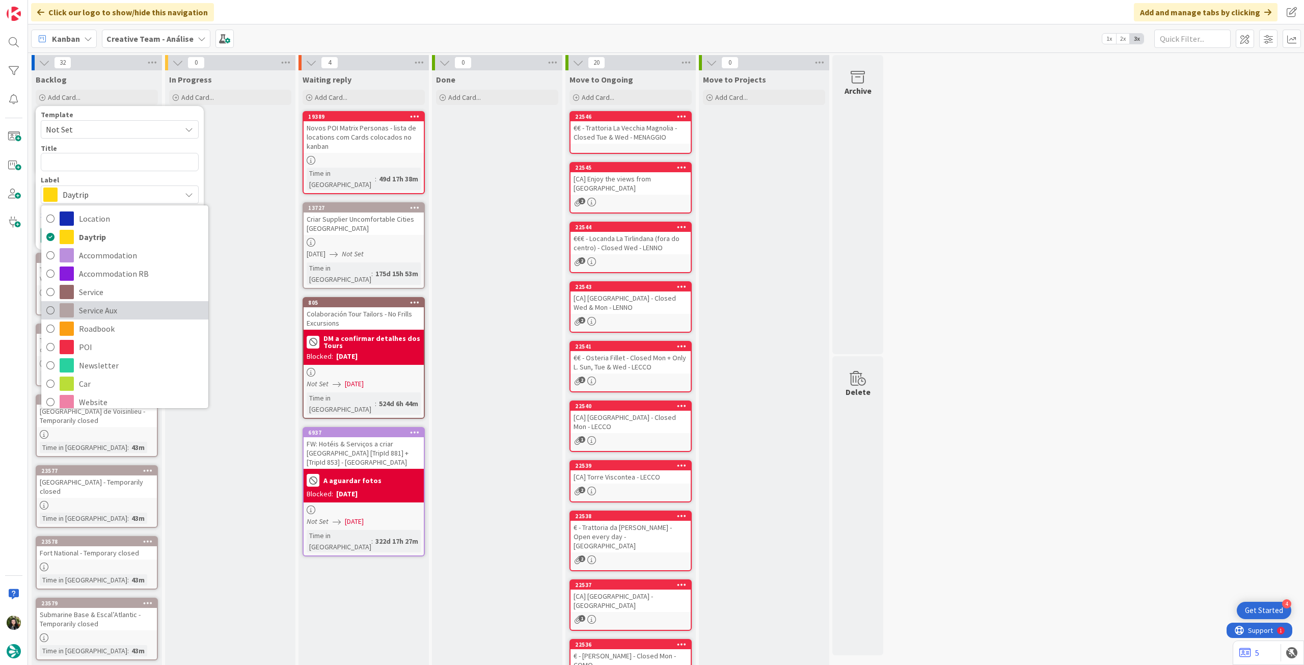
click at [117, 317] on span "Service Aux" at bounding box center [141, 310] width 124 height 15
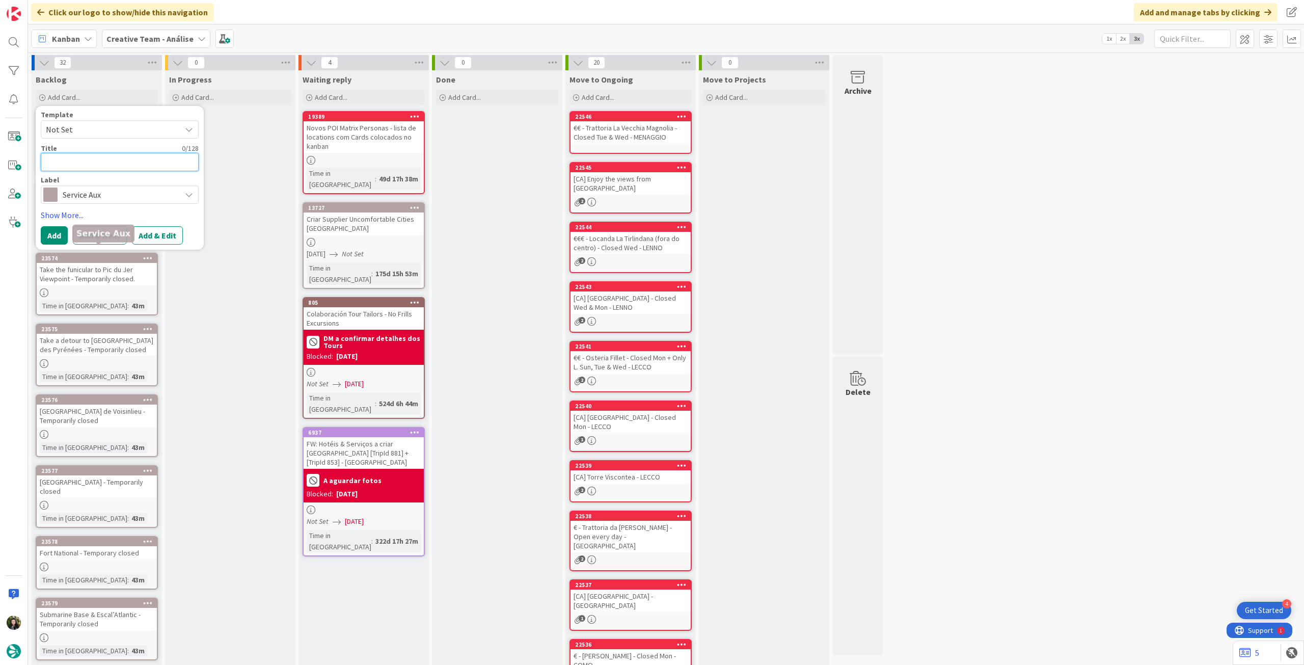
click at [117, 165] on textarea at bounding box center [120, 162] width 158 height 18
paste textarea "Les Jardins du Mip - Temporarily closed"
click at [56, 234] on button "Add" at bounding box center [54, 235] width 27 height 18
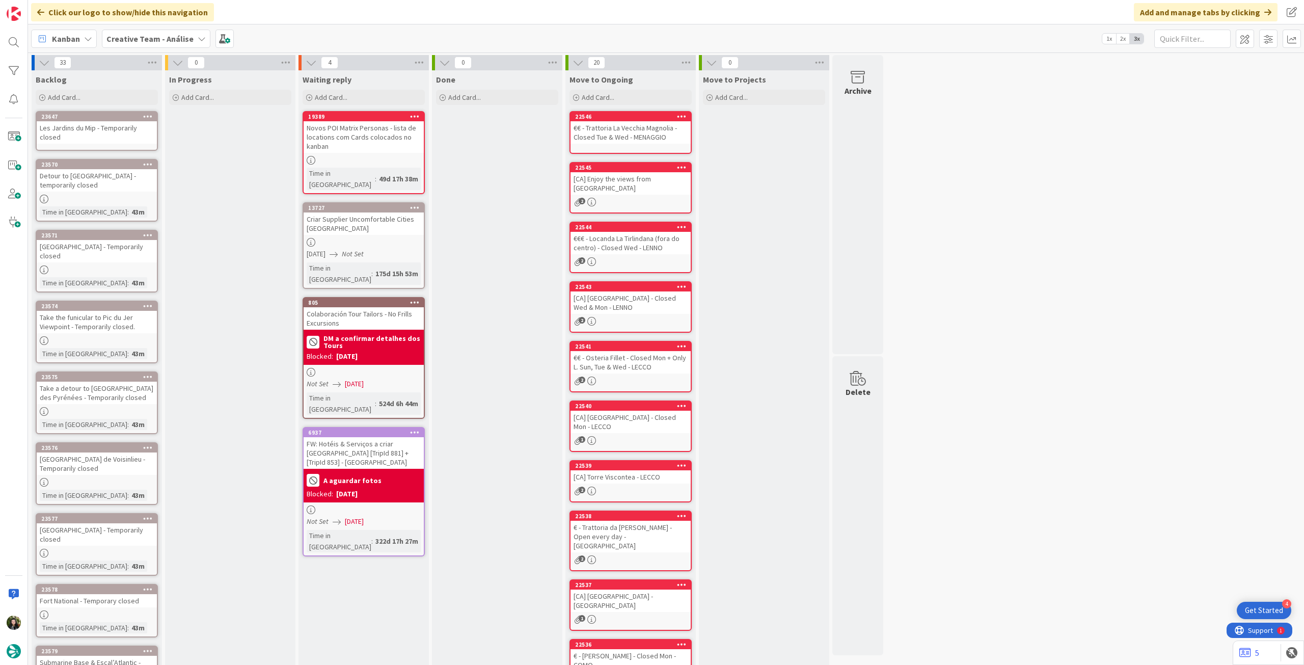
click at [88, 133] on div "Les Jardins du Mip - Temporarily closed" at bounding box center [97, 132] width 120 height 22
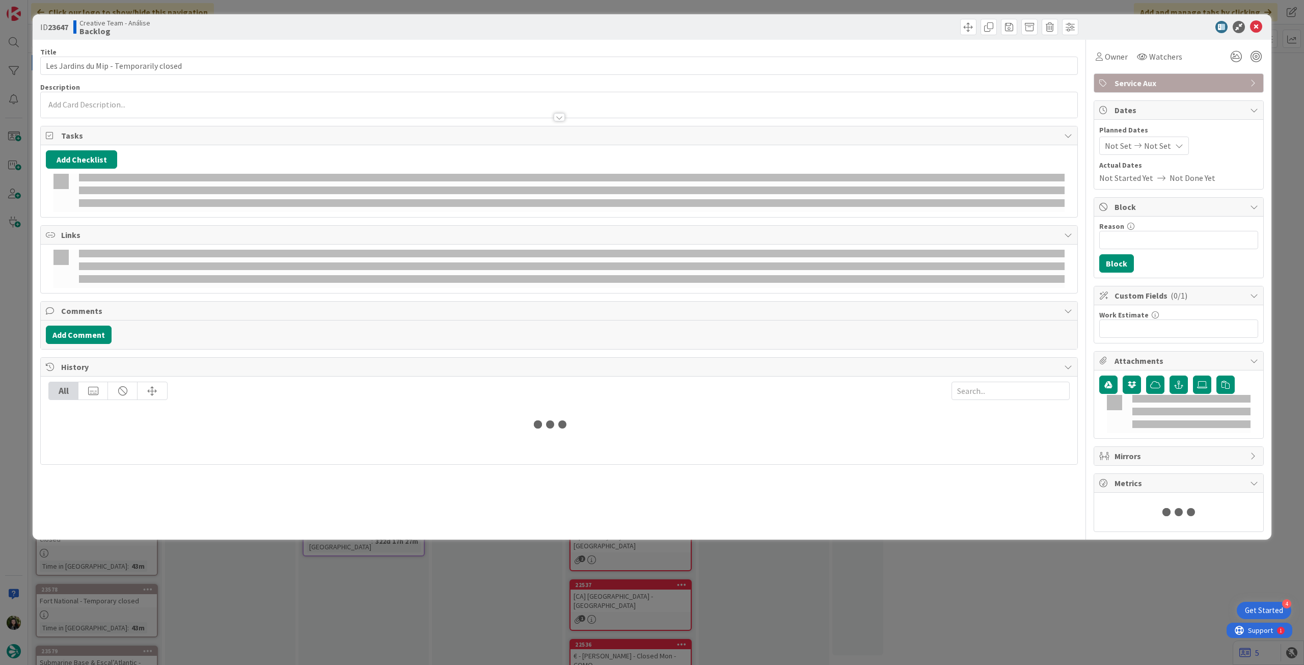
click at [104, 112] on div at bounding box center [559, 112] width 1036 height 11
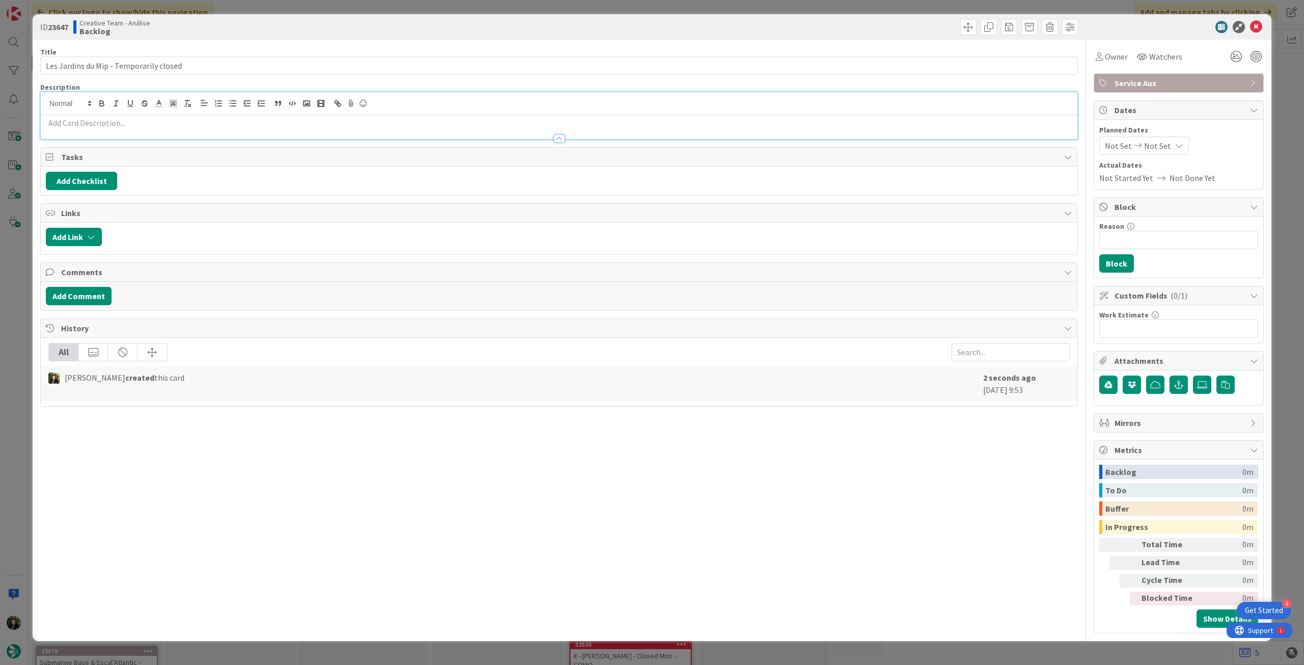
click at [104, 119] on p at bounding box center [559, 123] width 1026 height 12
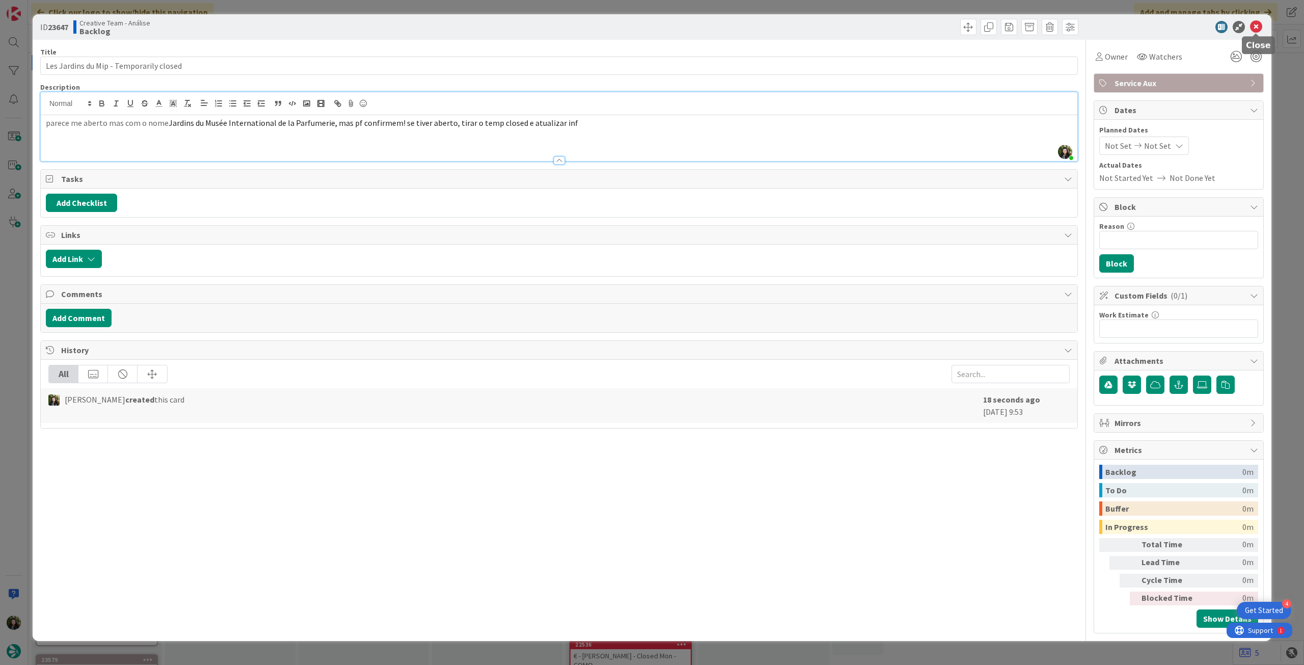
click at [1253, 26] on icon at bounding box center [1256, 27] width 12 height 12
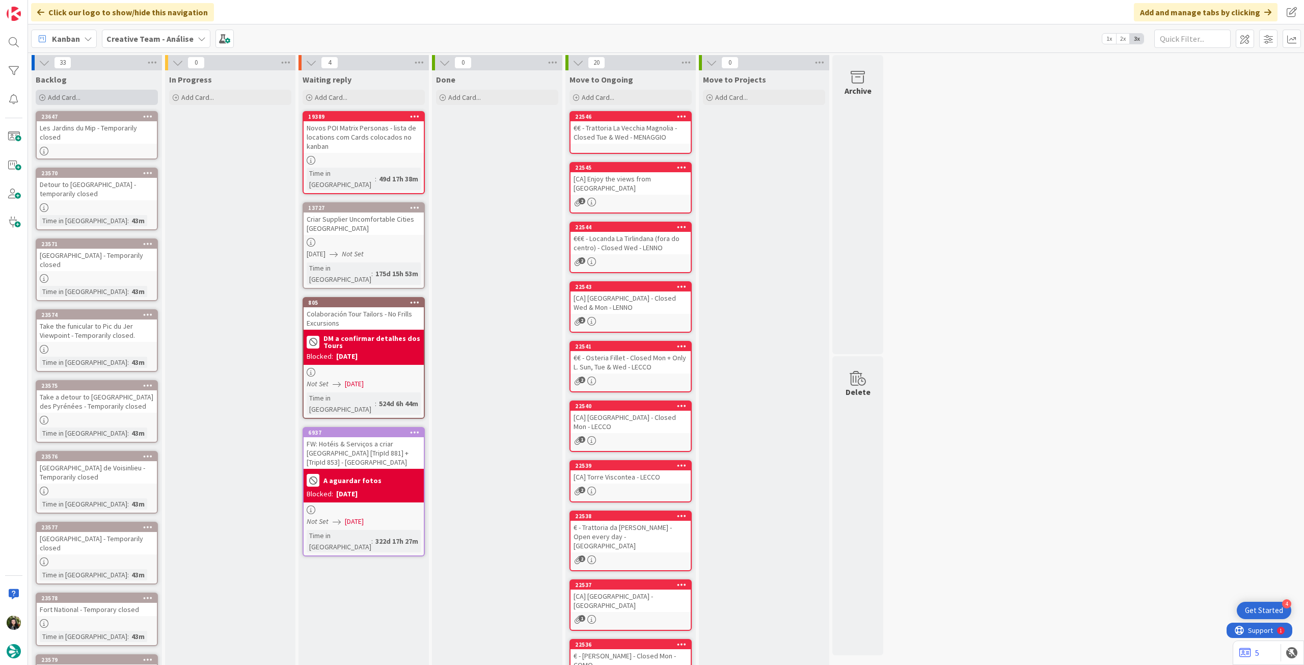
click at [111, 96] on div "Add Card..." at bounding box center [97, 97] width 122 height 15
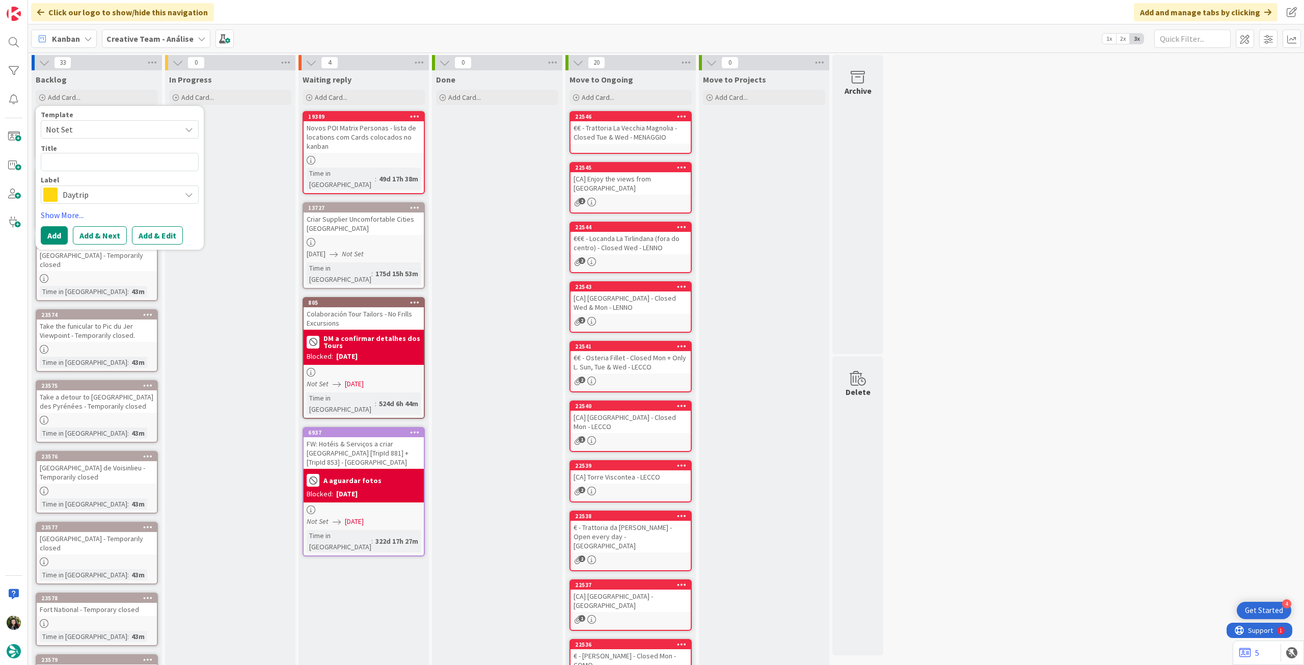
click at [101, 189] on span "Daytrip" at bounding box center [119, 194] width 113 height 14
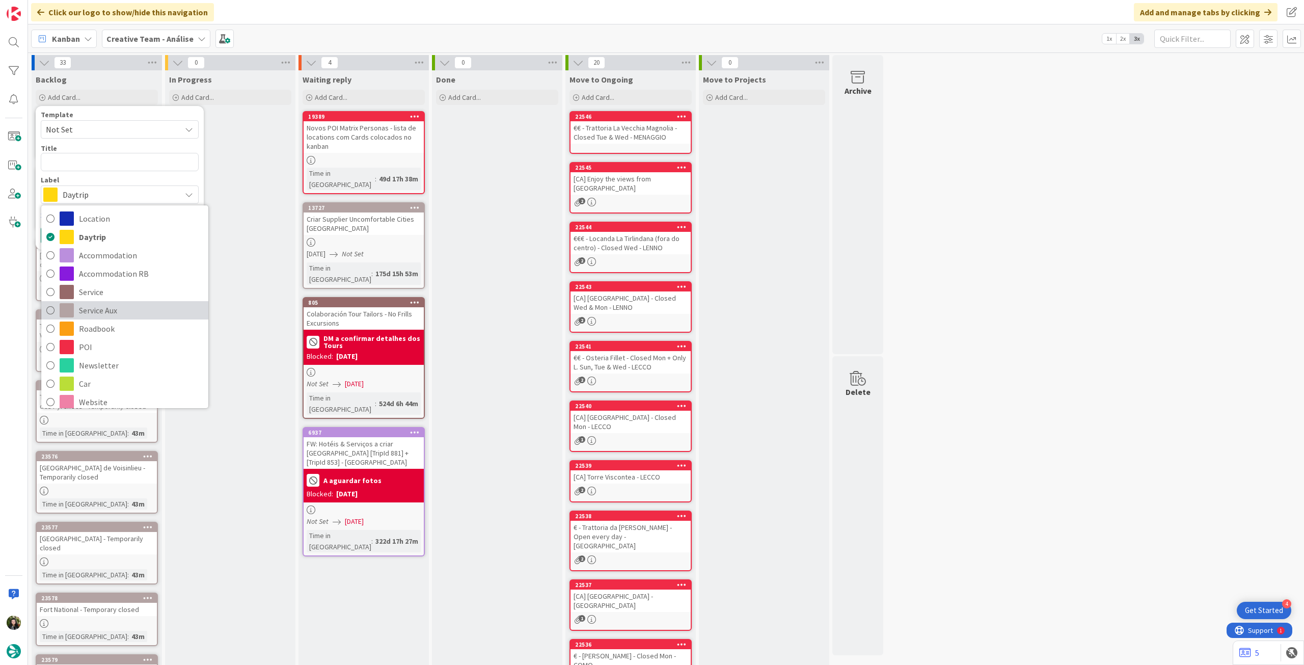
drag, startPoint x: 144, startPoint y: 311, endPoint x: 124, endPoint y: 251, distance: 63.1
click at [144, 311] on span "Service Aux" at bounding box center [141, 310] width 124 height 15
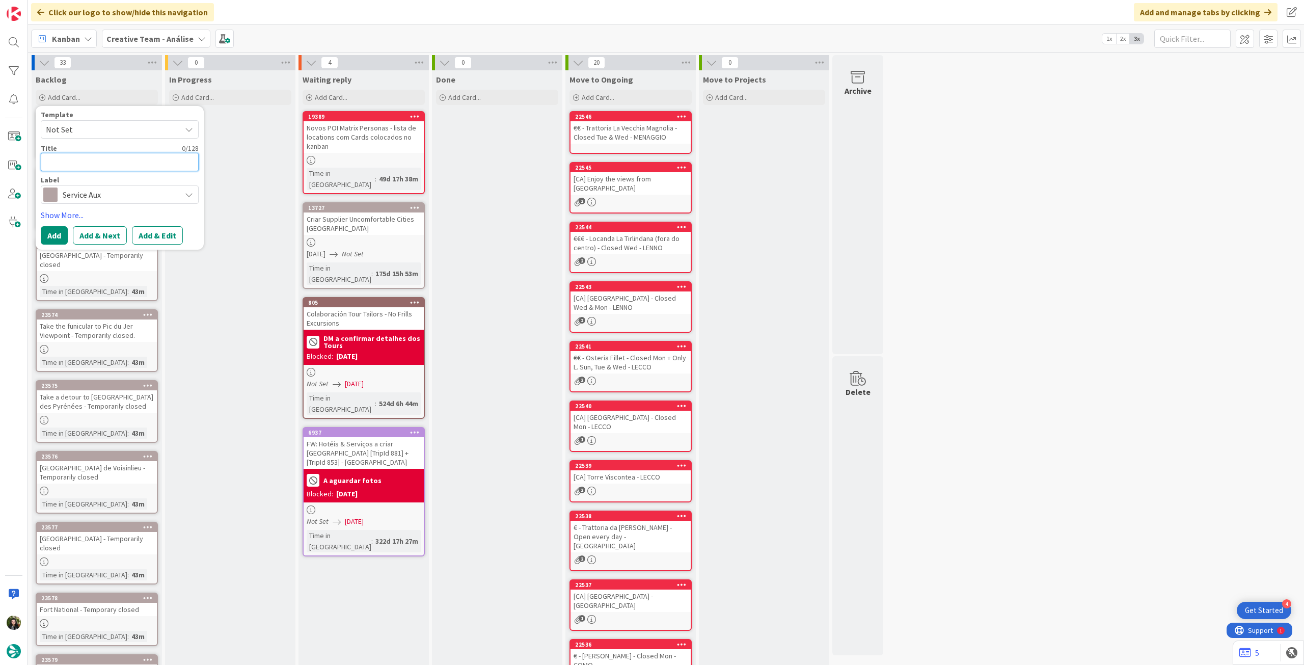
click at [106, 164] on textarea at bounding box center [120, 162] width 158 height 18
paste textarea "[GEOGRAPHIC_DATA] - Temporarily closed"
click at [64, 233] on button "Add" at bounding box center [54, 235] width 27 height 18
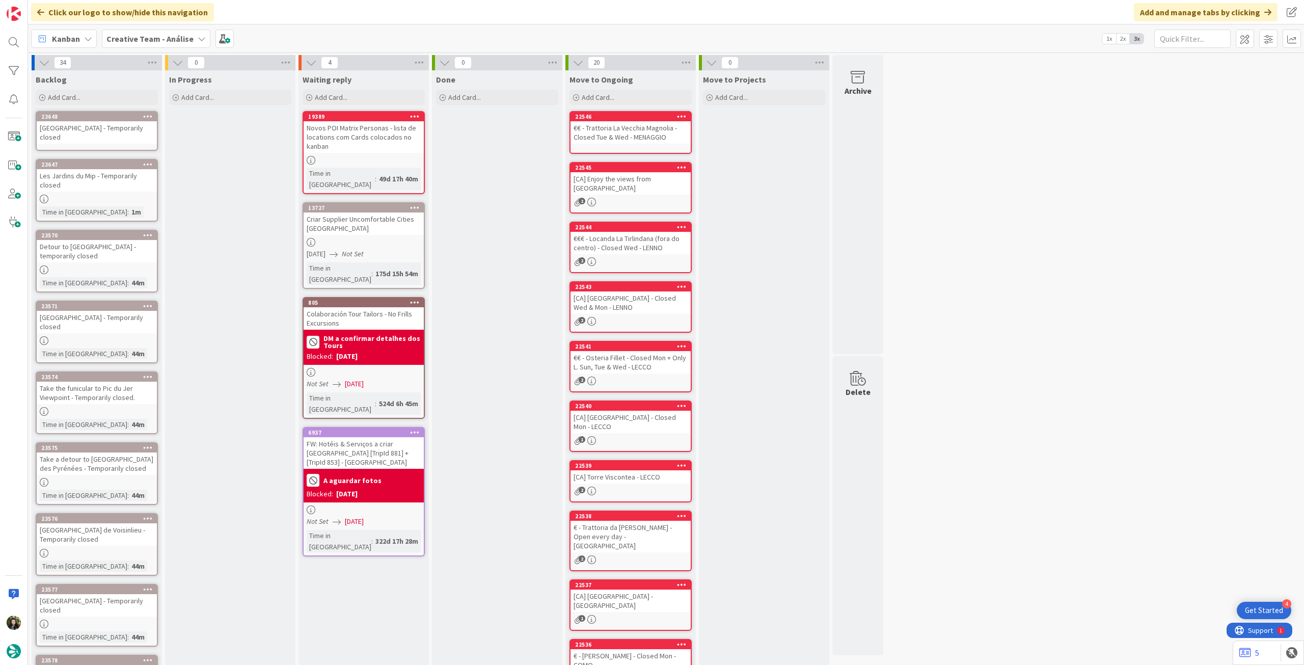
click at [90, 127] on div "[GEOGRAPHIC_DATA] - Temporarily closed" at bounding box center [97, 132] width 120 height 22
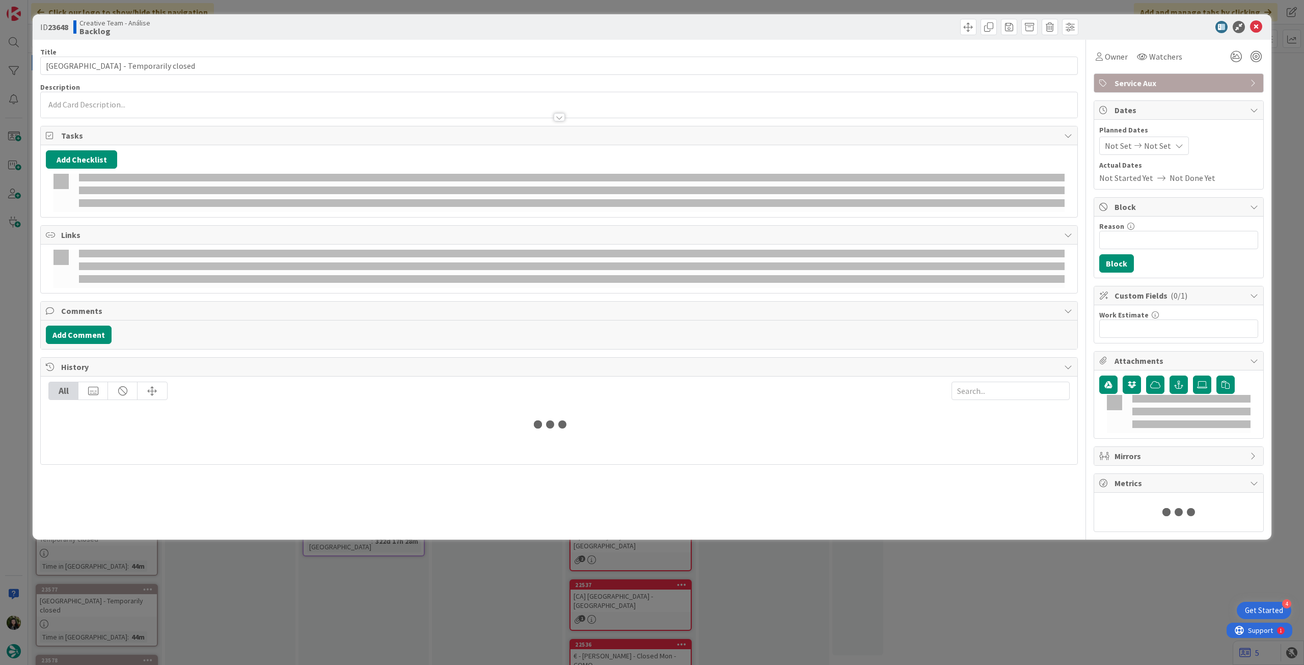
click at [119, 103] on p at bounding box center [559, 105] width 1026 height 12
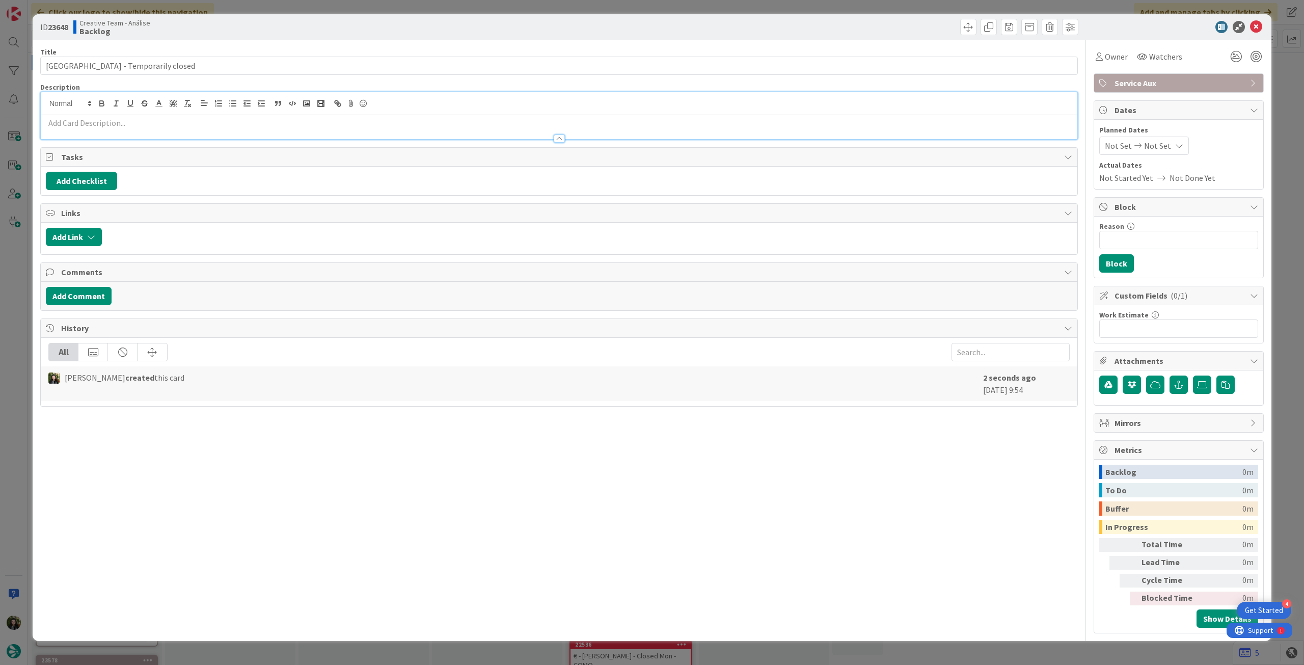
click at [118, 118] on p at bounding box center [559, 123] width 1026 height 12
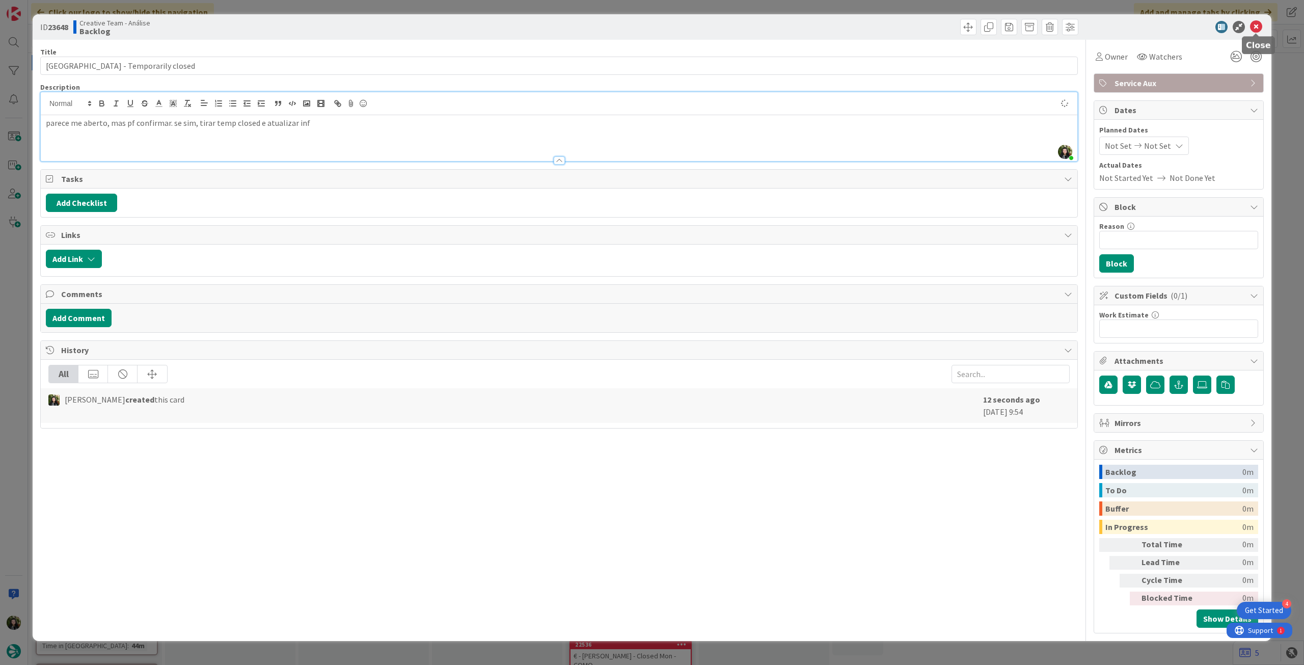
click at [1255, 29] on icon at bounding box center [1256, 27] width 12 height 12
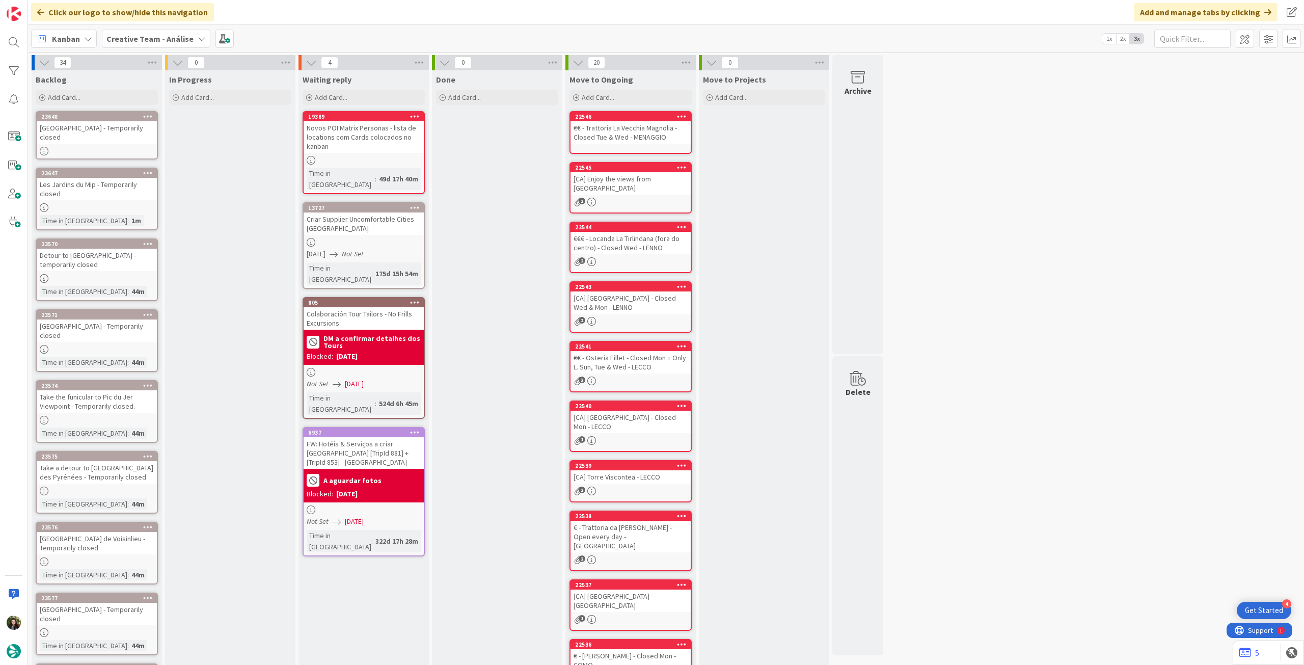
click at [95, 87] on div "Backlog Add Card... Template Not Set Title 0 / 128 Label Daytrip Location Daytr…" at bounding box center [97, 88] width 130 height 37
click at [95, 94] on div "Add Card..." at bounding box center [97, 97] width 122 height 15
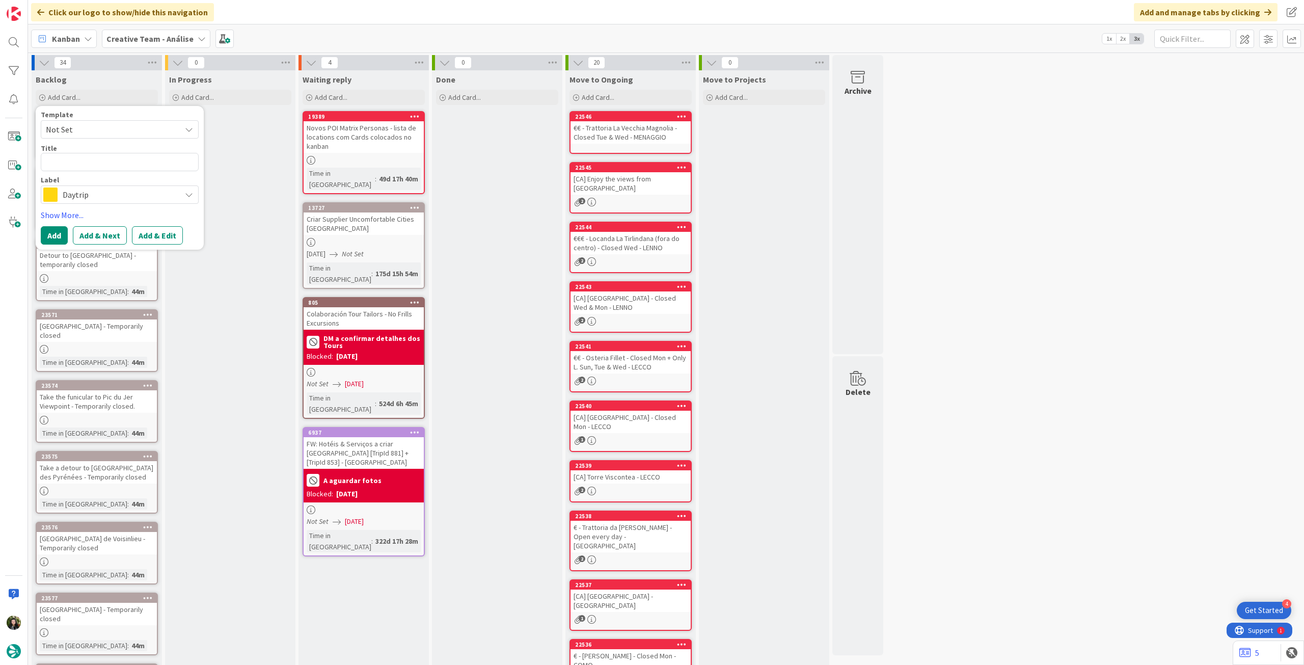
click at [97, 194] on span "Daytrip" at bounding box center [119, 194] width 113 height 14
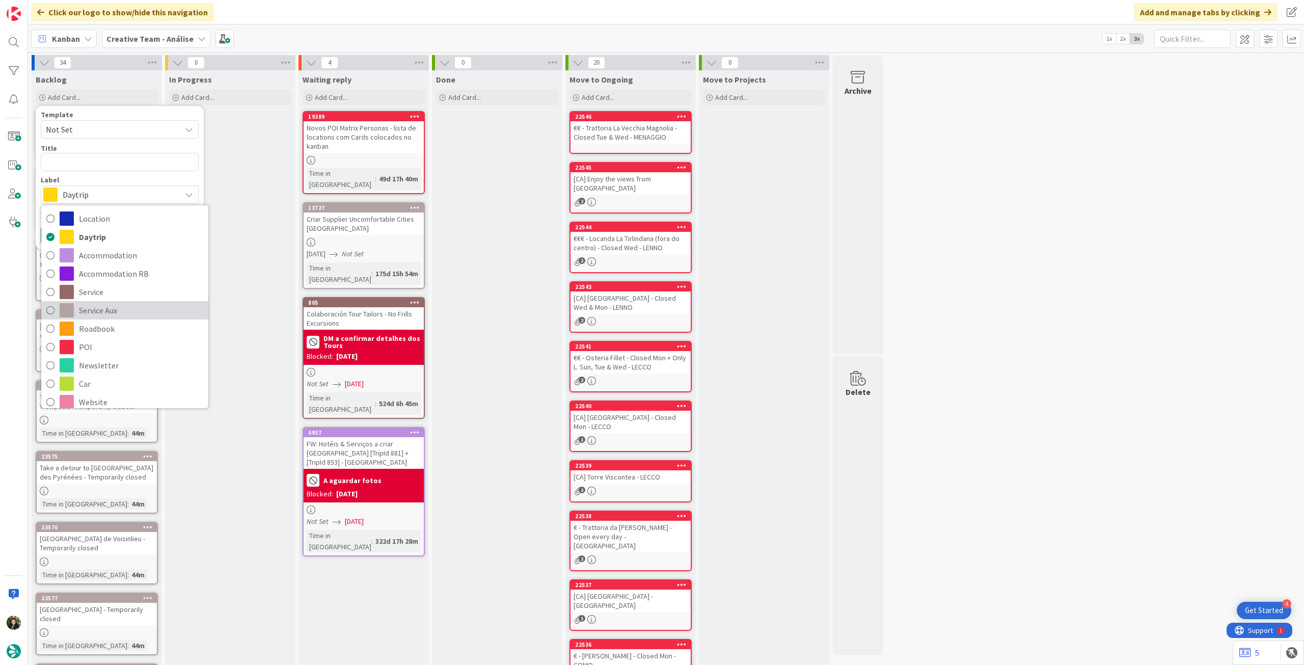
click at [117, 304] on span "Service Aux" at bounding box center [141, 310] width 124 height 15
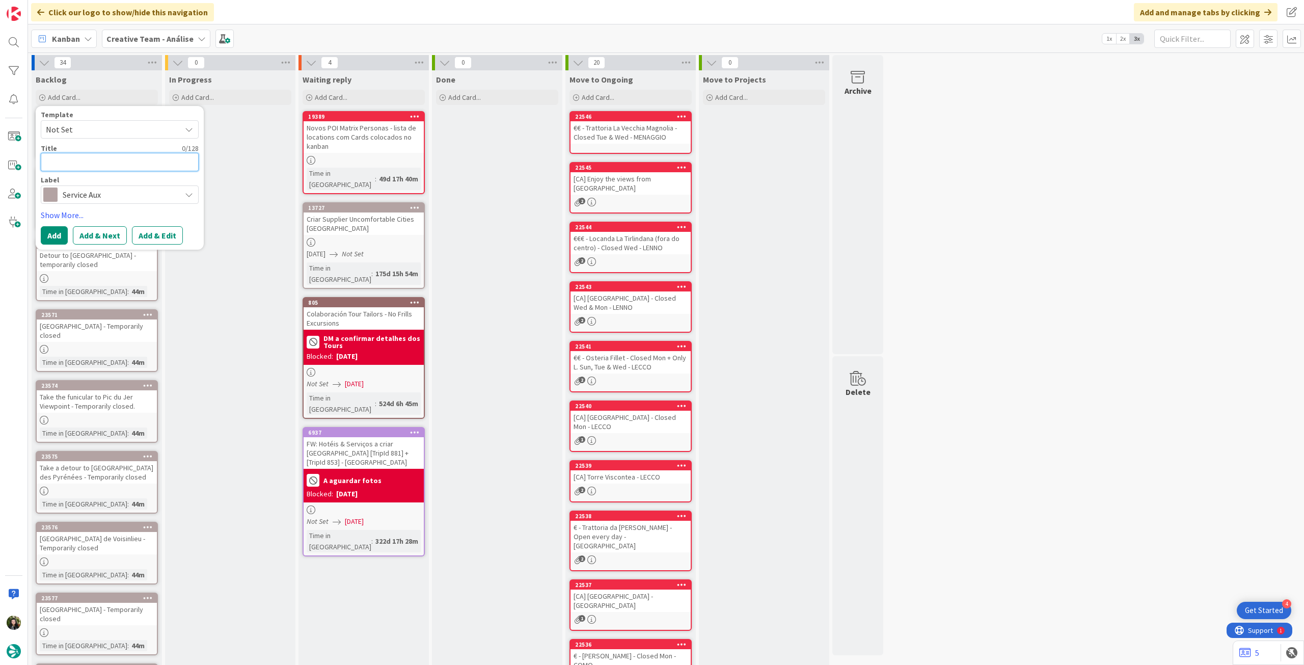
click at [105, 167] on textarea at bounding box center [120, 162] width 158 height 18
paste textarea "[GEOGRAPHIC_DATA] - Temporarily closed"
click at [48, 241] on button "Add" at bounding box center [54, 247] width 27 height 18
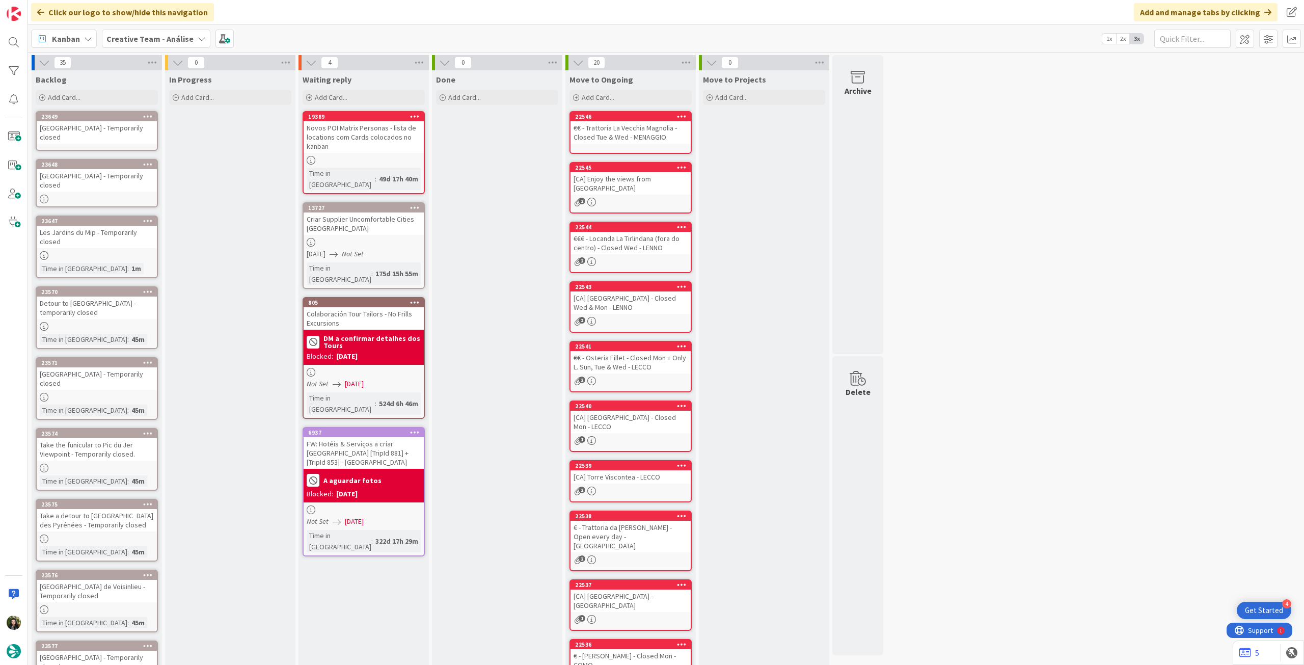
click at [88, 131] on div "[GEOGRAPHIC_DATA] - Temporarily closed" at bounding box center [97, 132] width 120 height 22
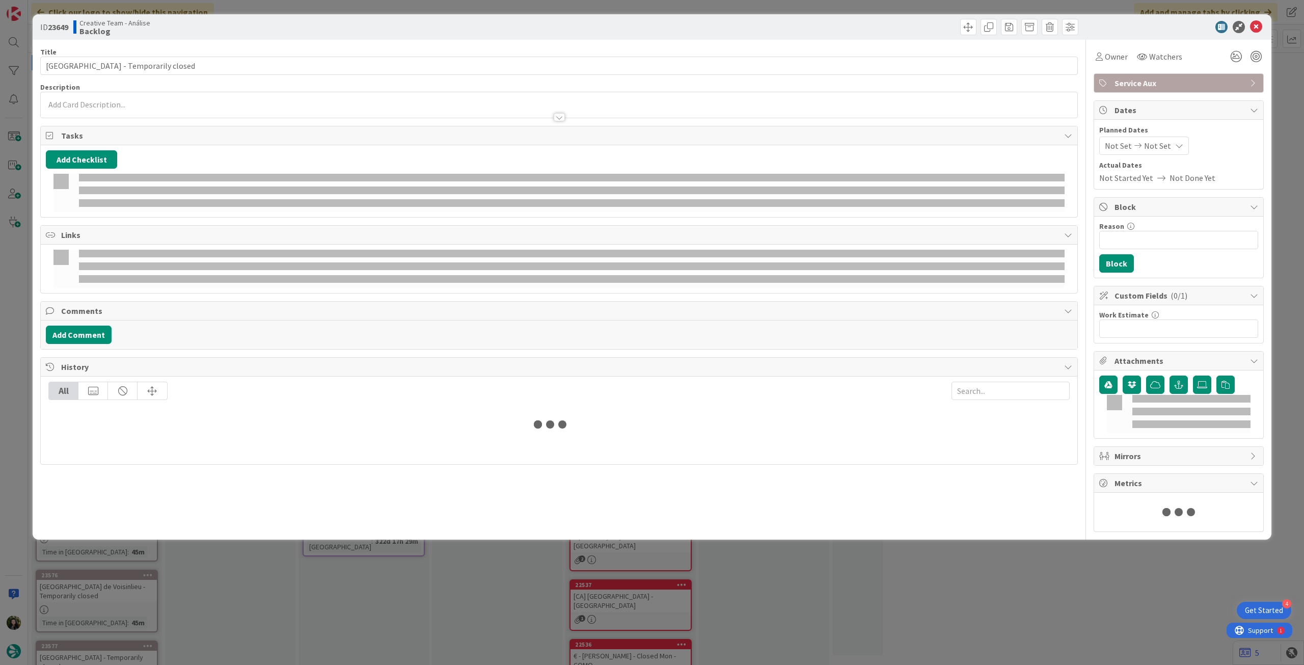
click at [119, 97] on div at bounding box center [559, 107] width 1036 height 21
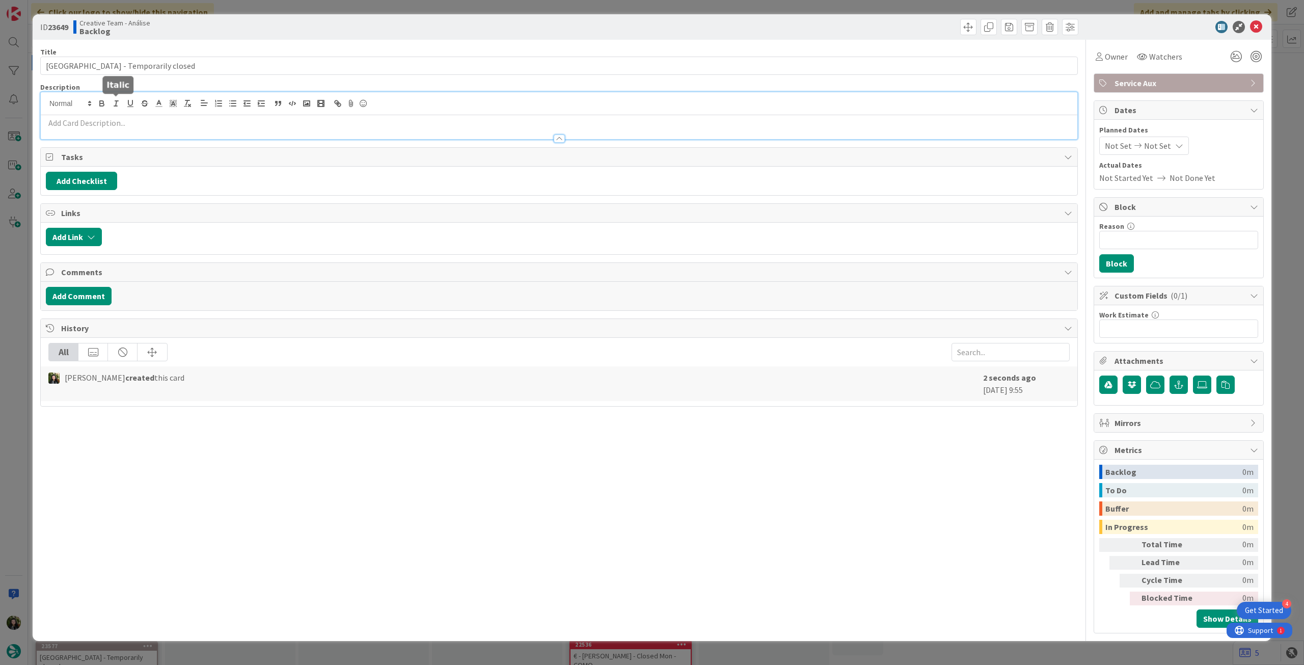
click at [112, 123] on p at bounding box center [559, 123] width 1026 height 12
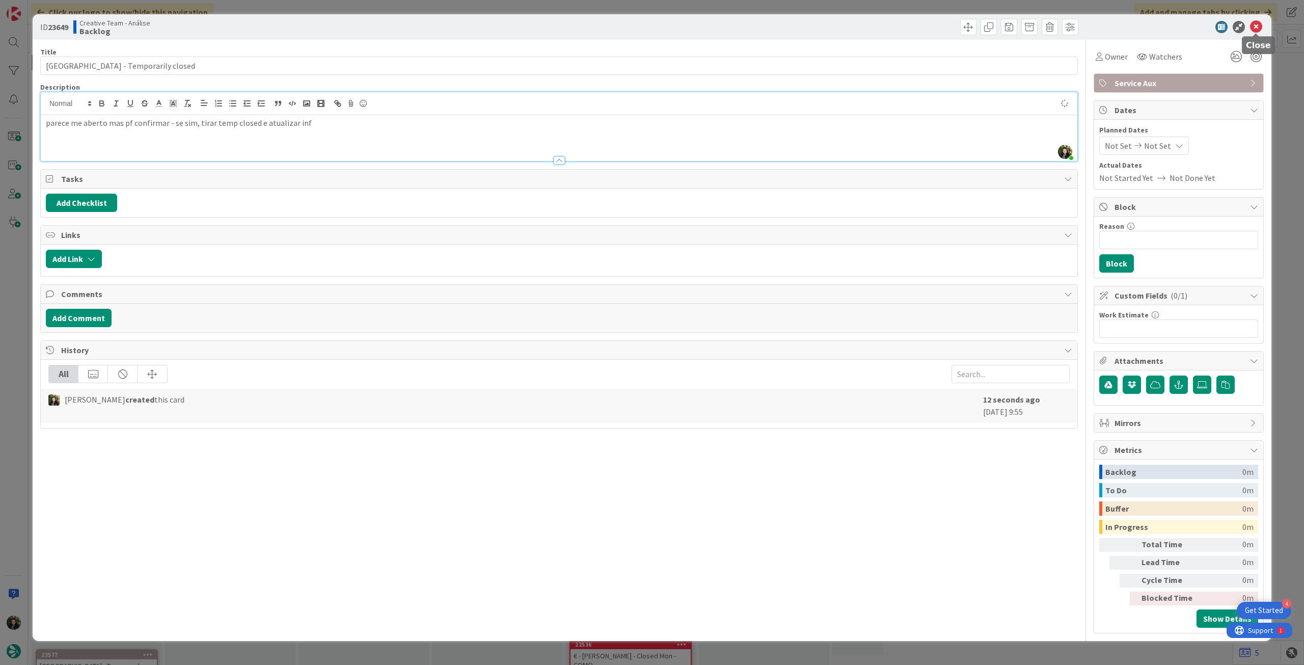
click at [1255, 31] on icon at bounding box center [1256, 27] width 12 height 12
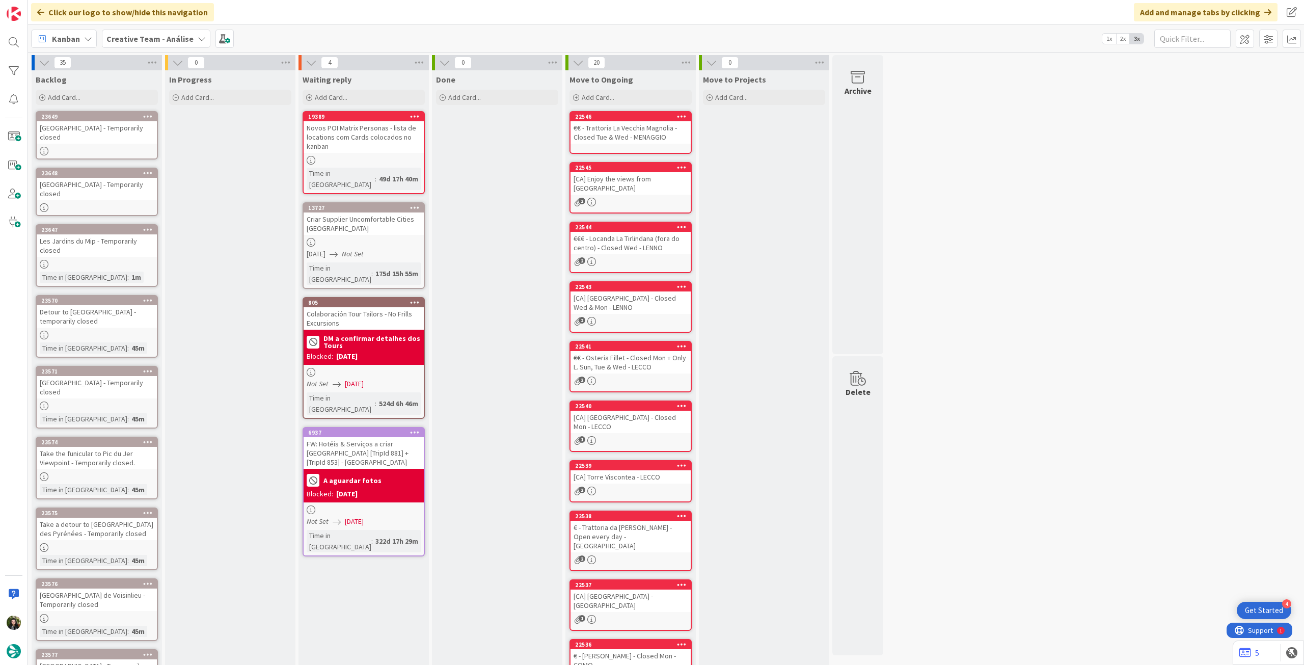
click at [147, 39] on b "Creative Team - Análise" at bounding box center [149, 39] width 87 height 10
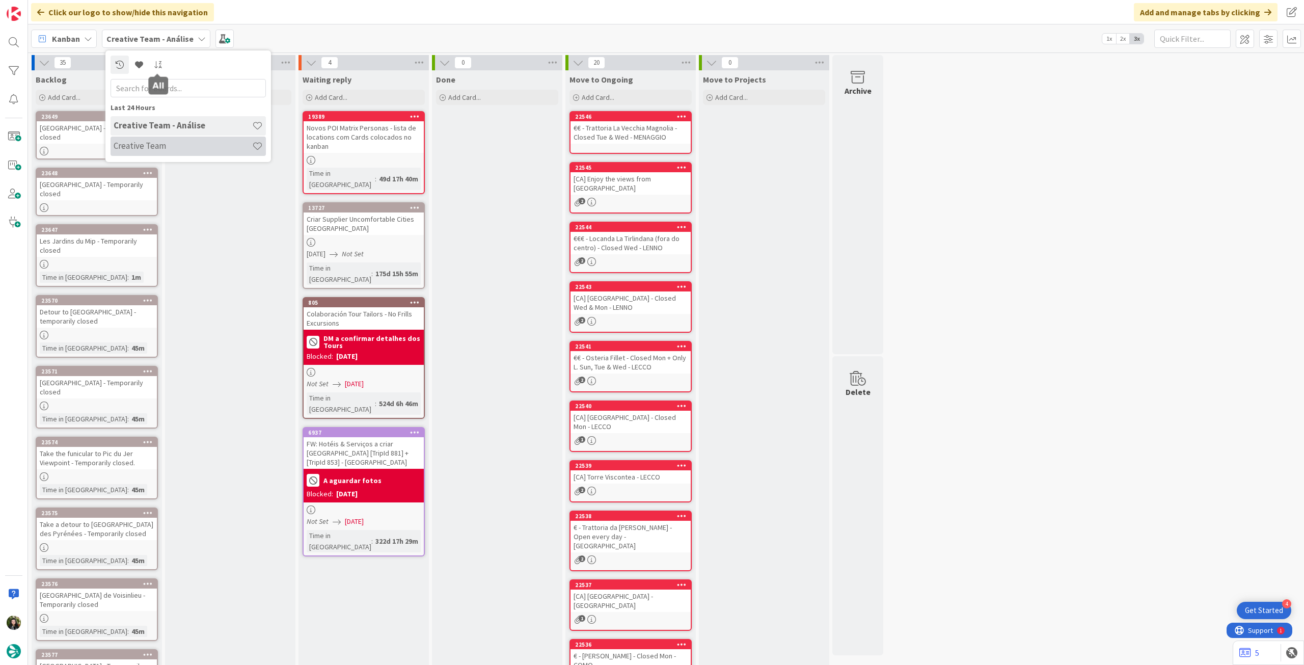
click at [183, 143] on h4 "Creative Team" at bounding box center [183, 146] width 139 height 10
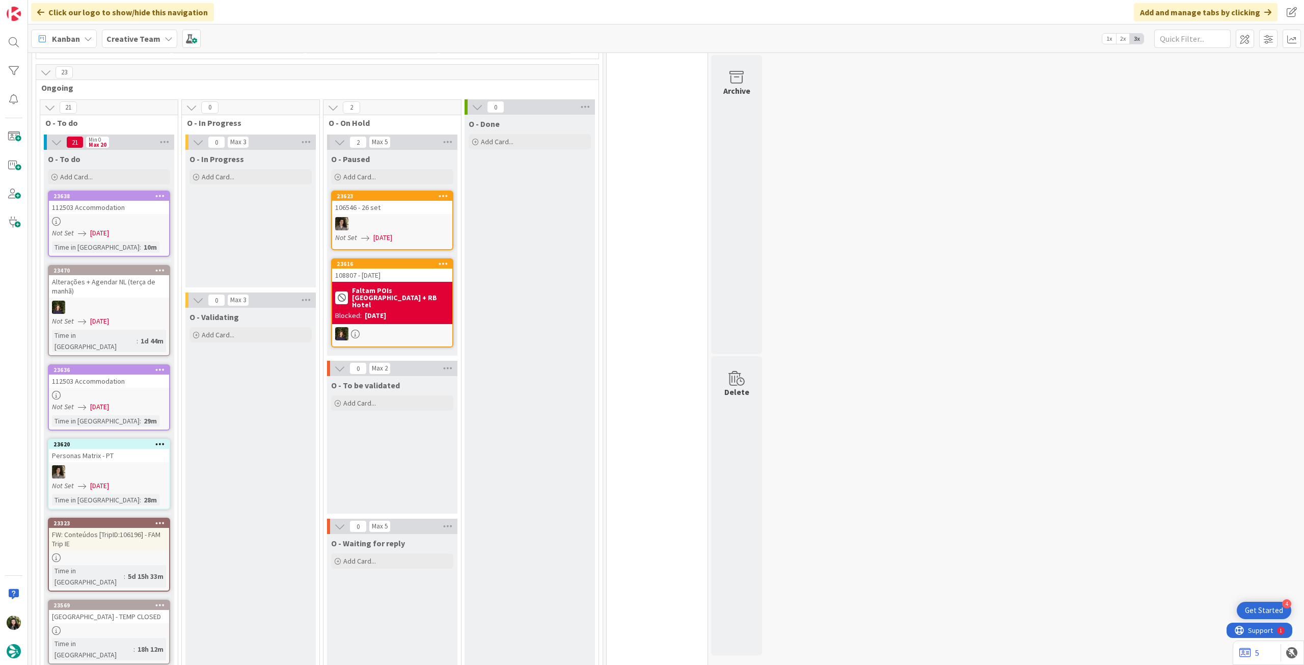
scroll to position [1222, 0]
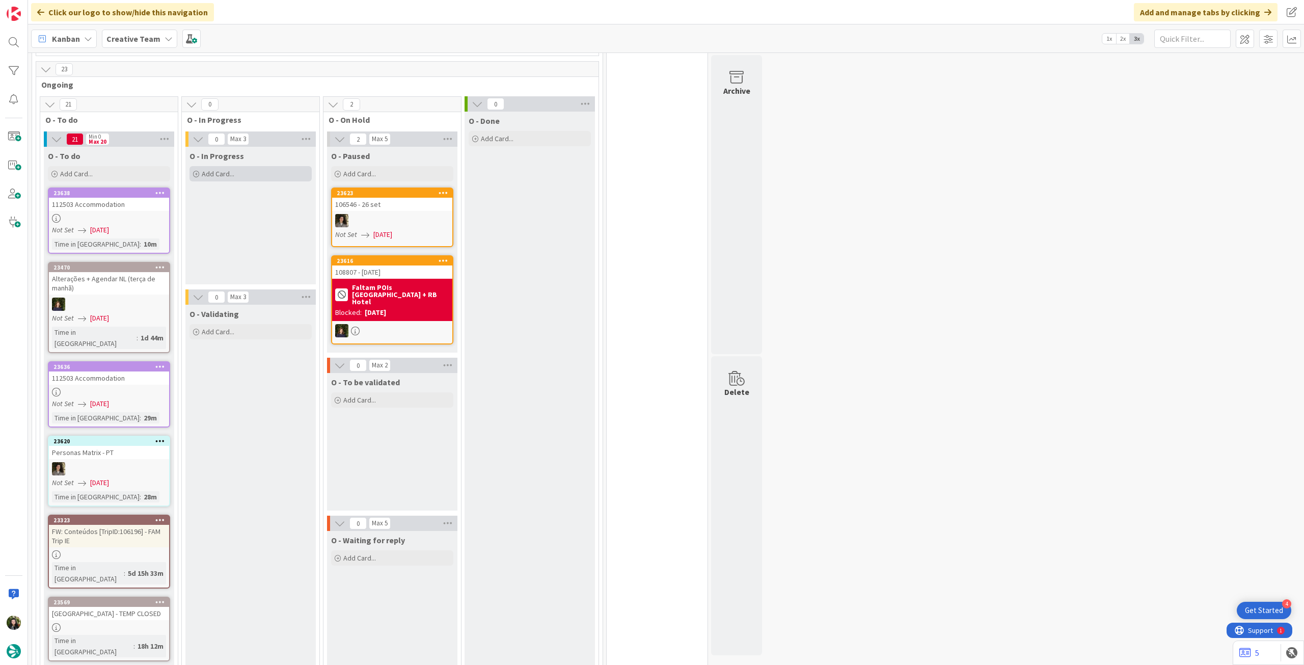
click at [232, 169] on span "Add Card..." at bounding box center [218, 173] width 33 height 9
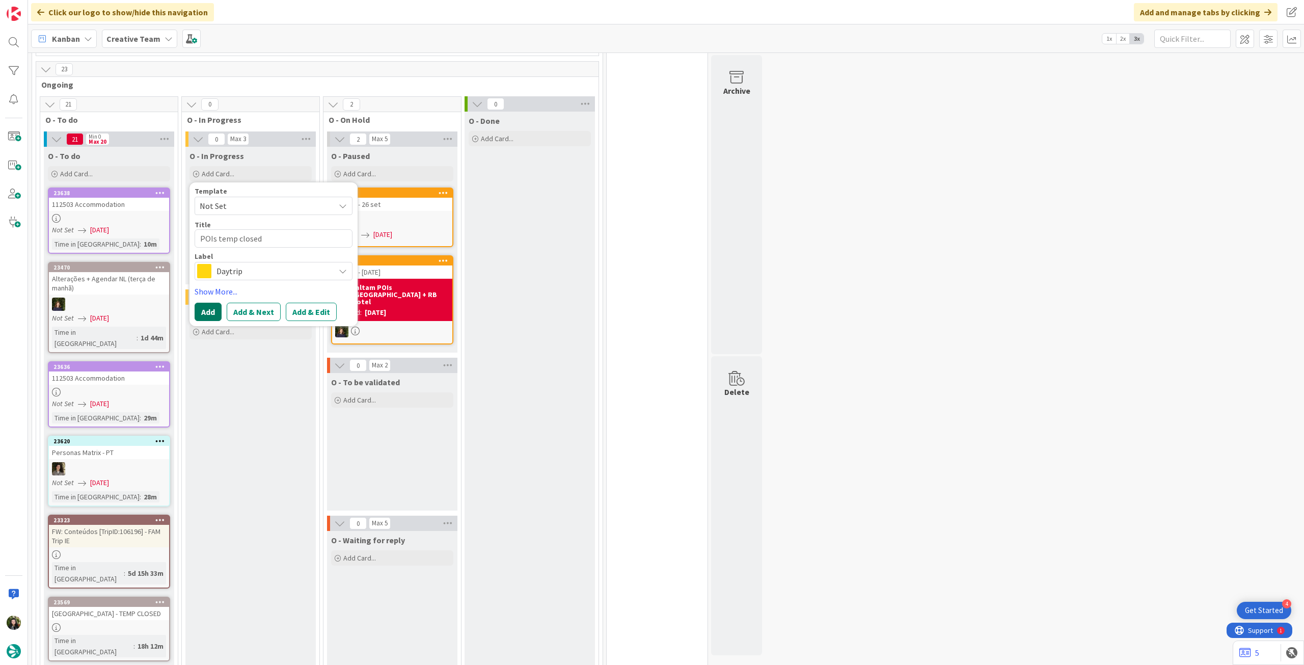
click at [206, 303] on button "Add" at bounding box center [208, 312] width 27 height 18
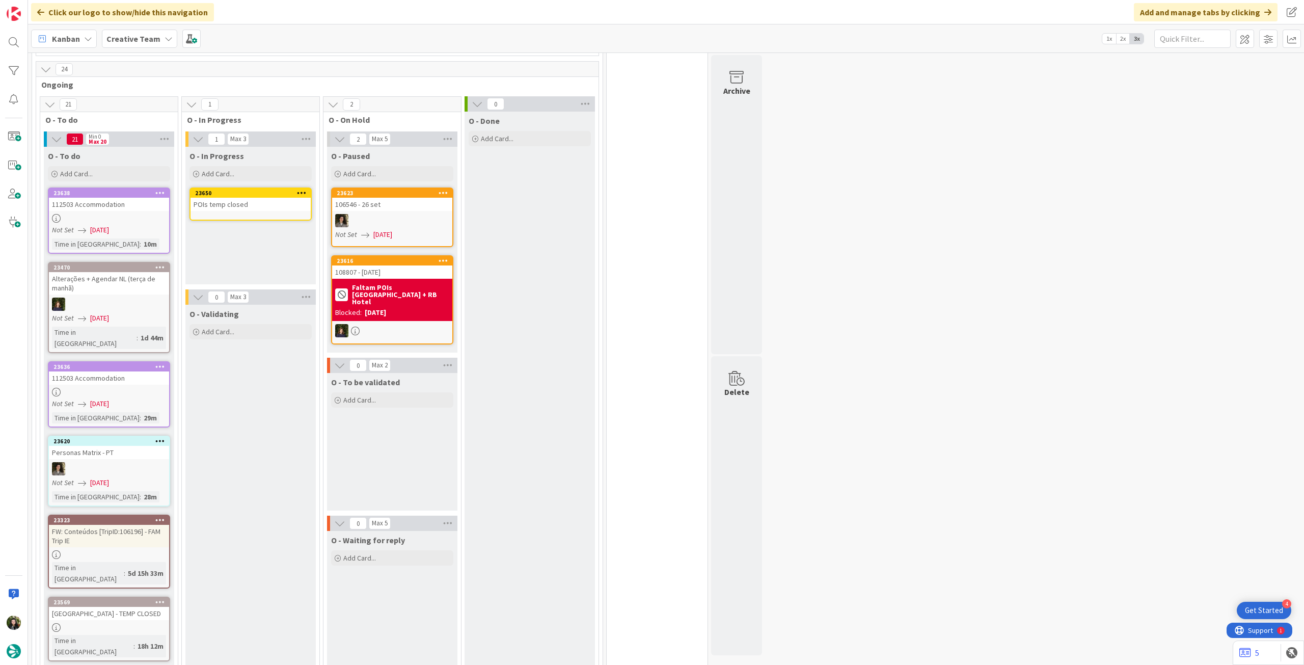
drag, startPoint x: 292, startPoint y: 153, endPoint x: 275, endPoint y: 153, distance: 17.3
click at [275, 198] on div "POIs temp closed" at bounding box center [250, 204] width 120 height 13
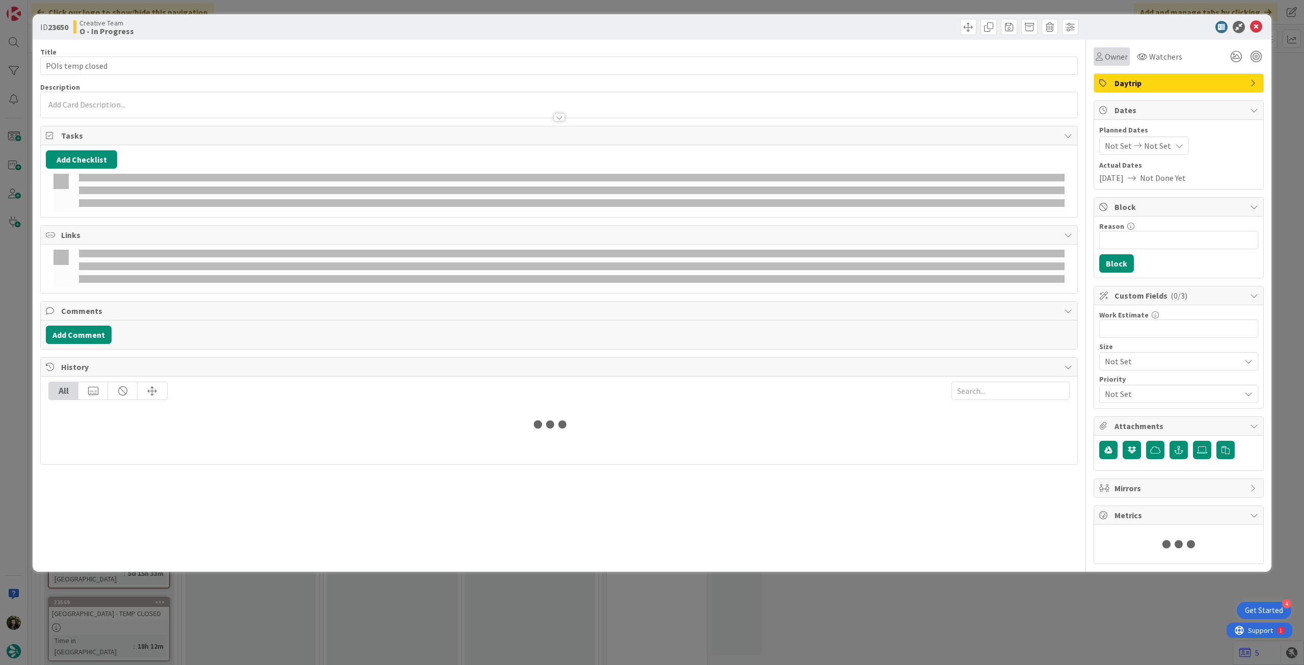
click at [1105, 54] on span "Owner" at bounding box center [1116, 56] width 23 height 12
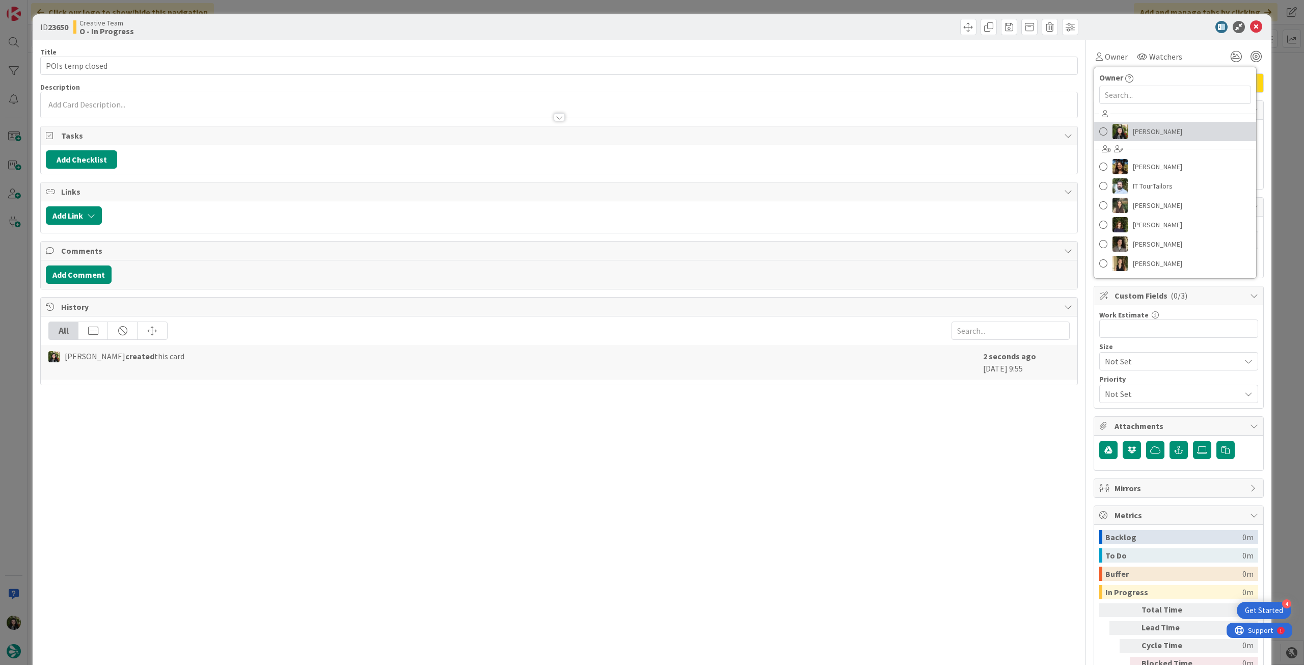
click at [1146, 131] on span "[PERSON_NAME]" at bounding box center [1157, 131] width 49 height 15
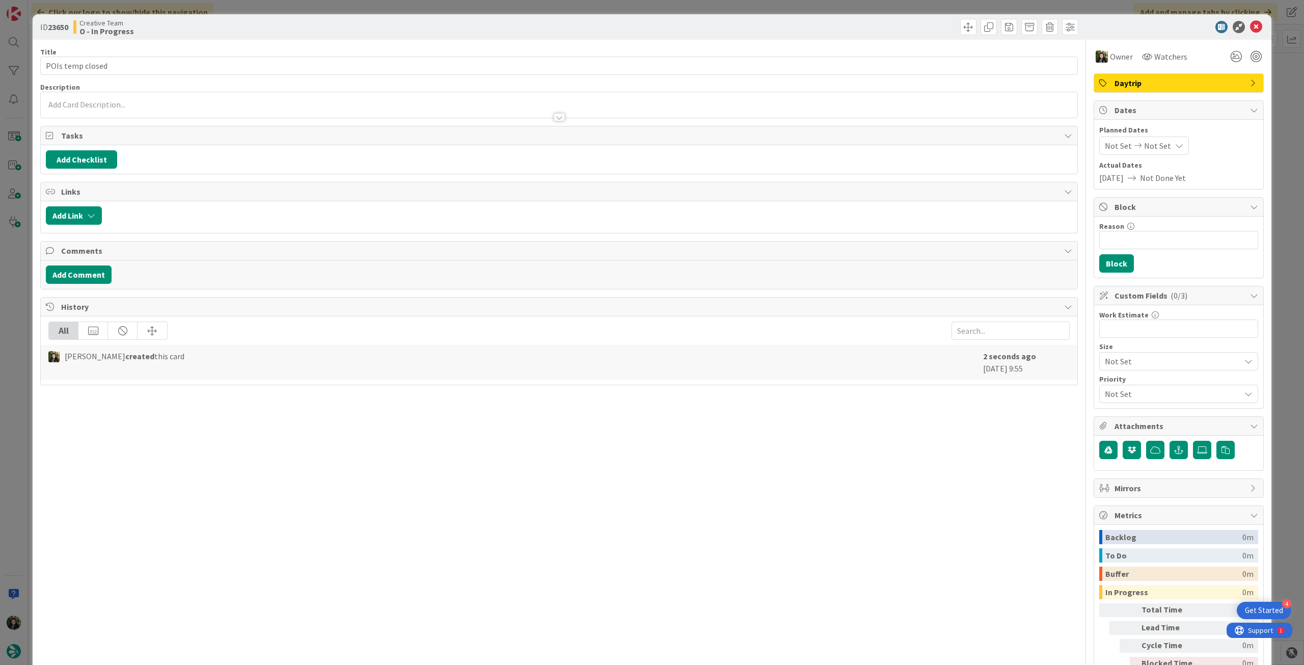
click at [1250, 24] on icon at bounding box center [1256, 27] width 12 height 12
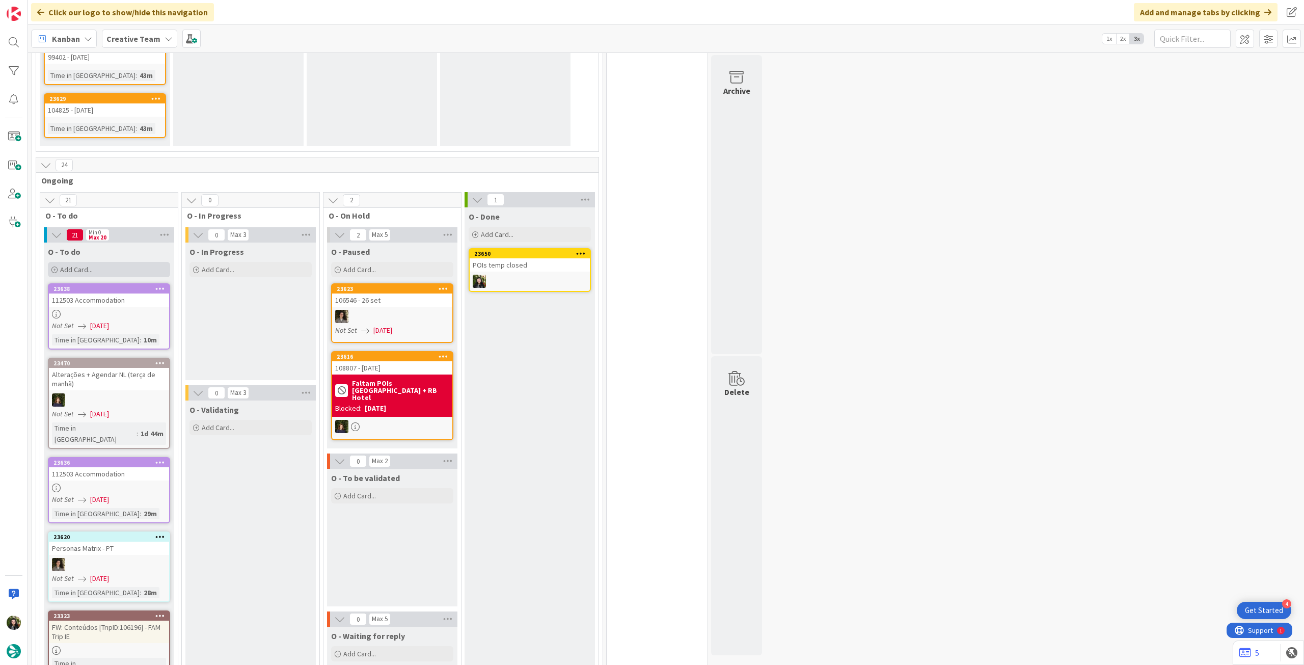
click at [127, 262] on div "Add Card..." at bounding box center [109, 269] width 122 height 15
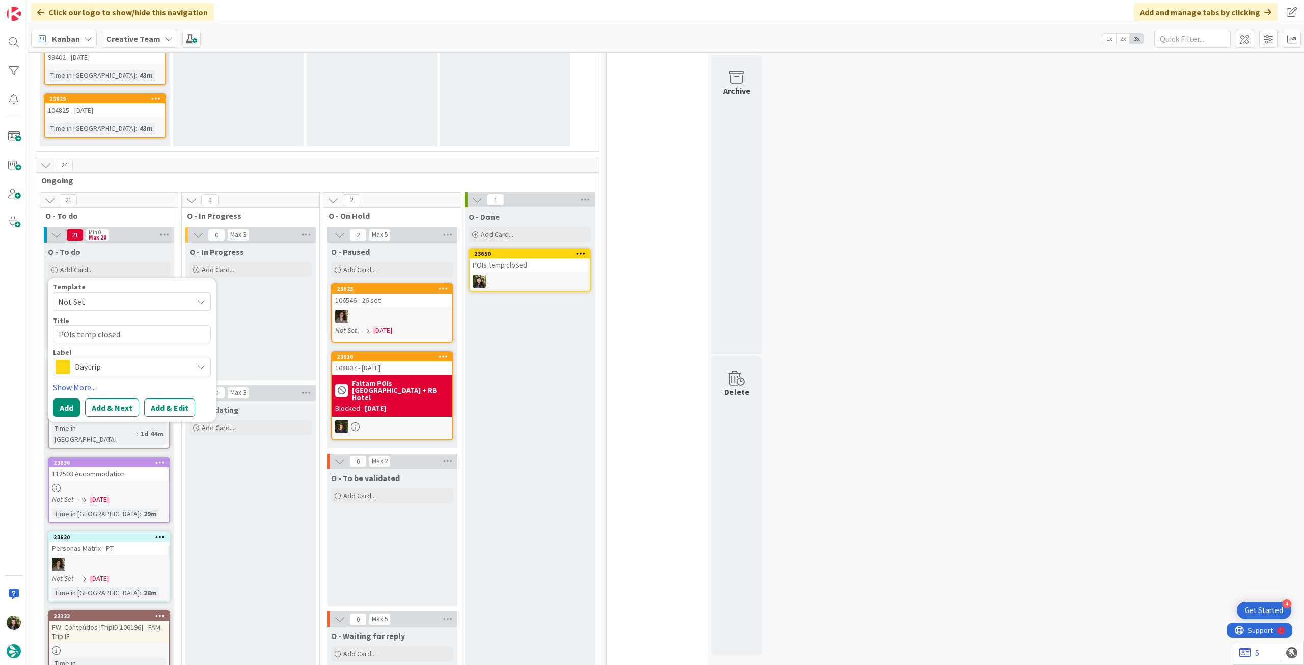
click at [97, 360] on span "Daytrip" at bounding box center [131, 367] width 113 height 14
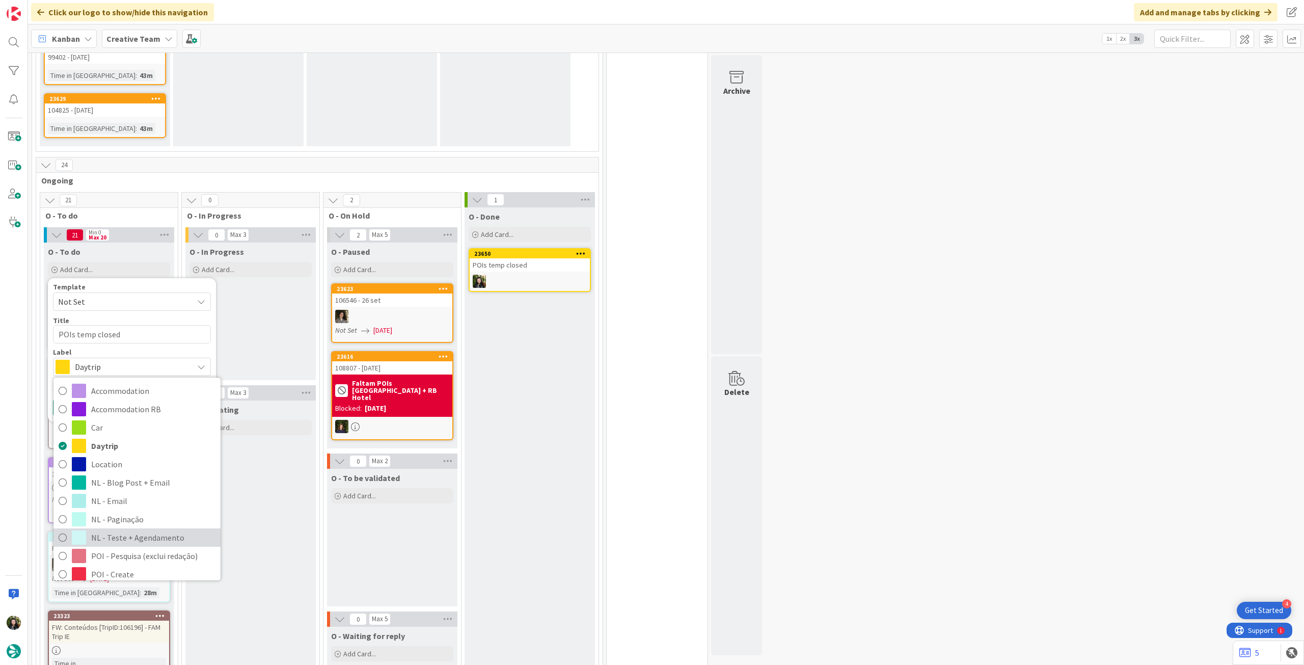
click at [138, 530] on span "NL - Teste + Agendamento" at bounding box center [153, 537] width 124 height 15
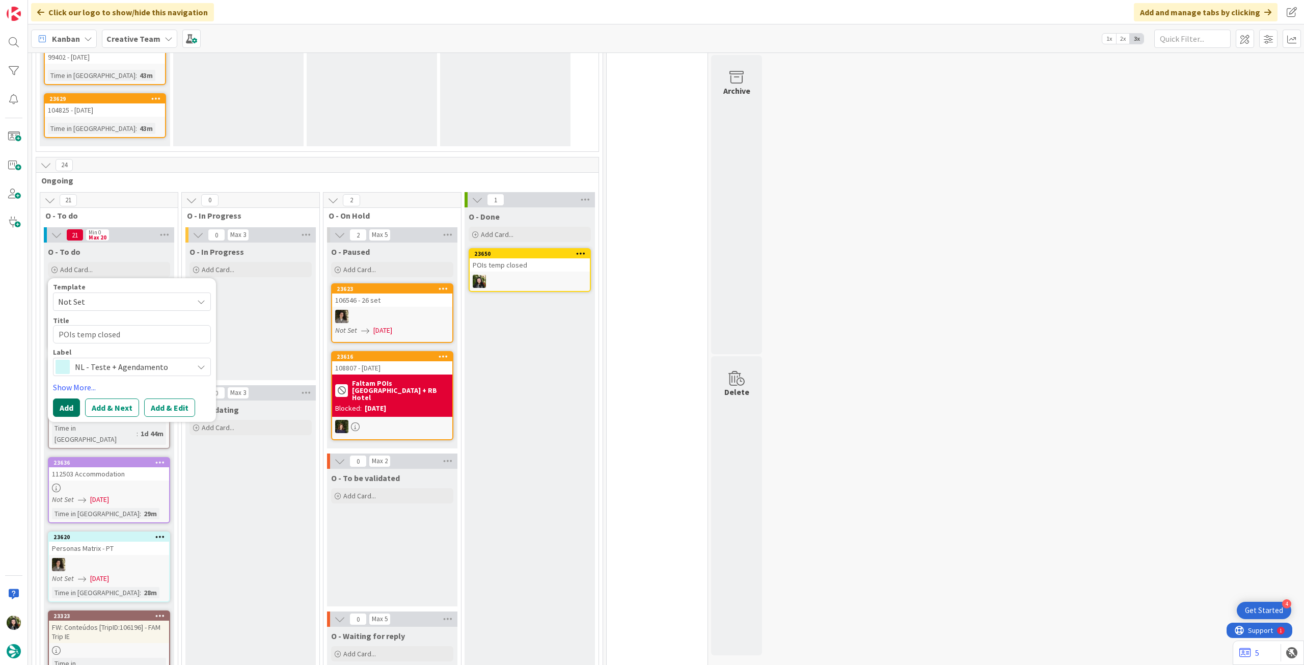
click at [71, 398] on button "Add" at bounding box center [66, 407] width 27 height 18
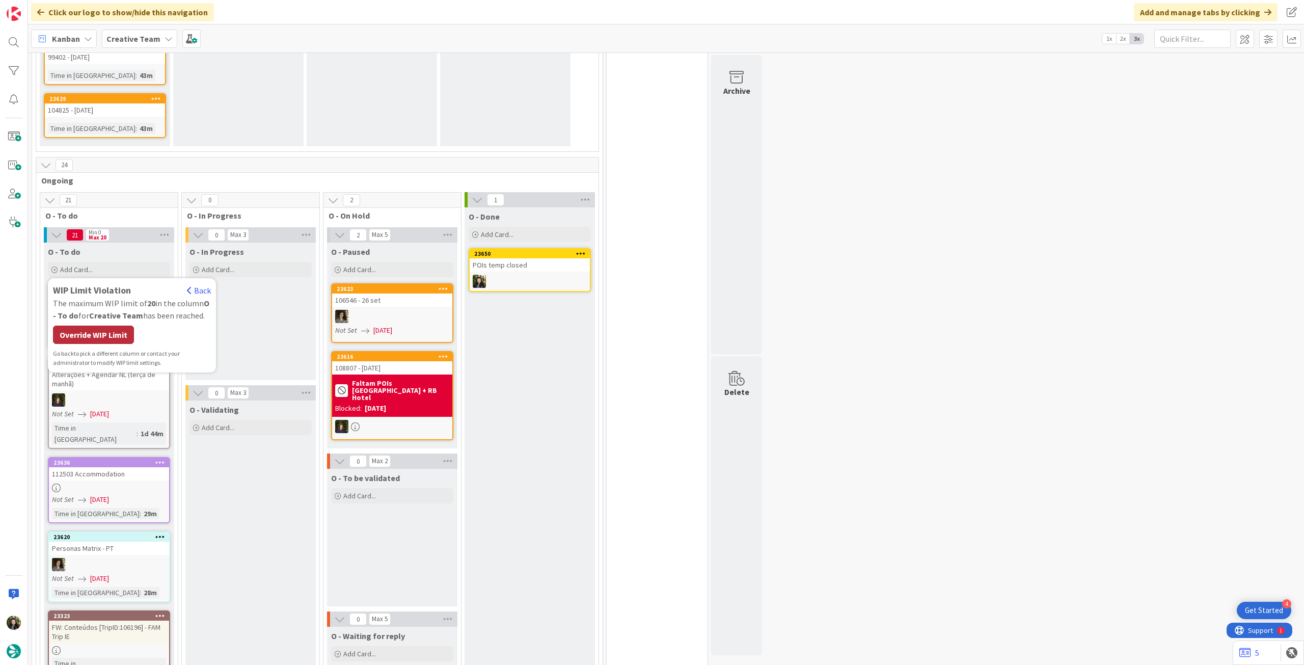
click at [119, 325] on div "Override WIP Limit" at bounding box center [93, 334] width 81 height 18
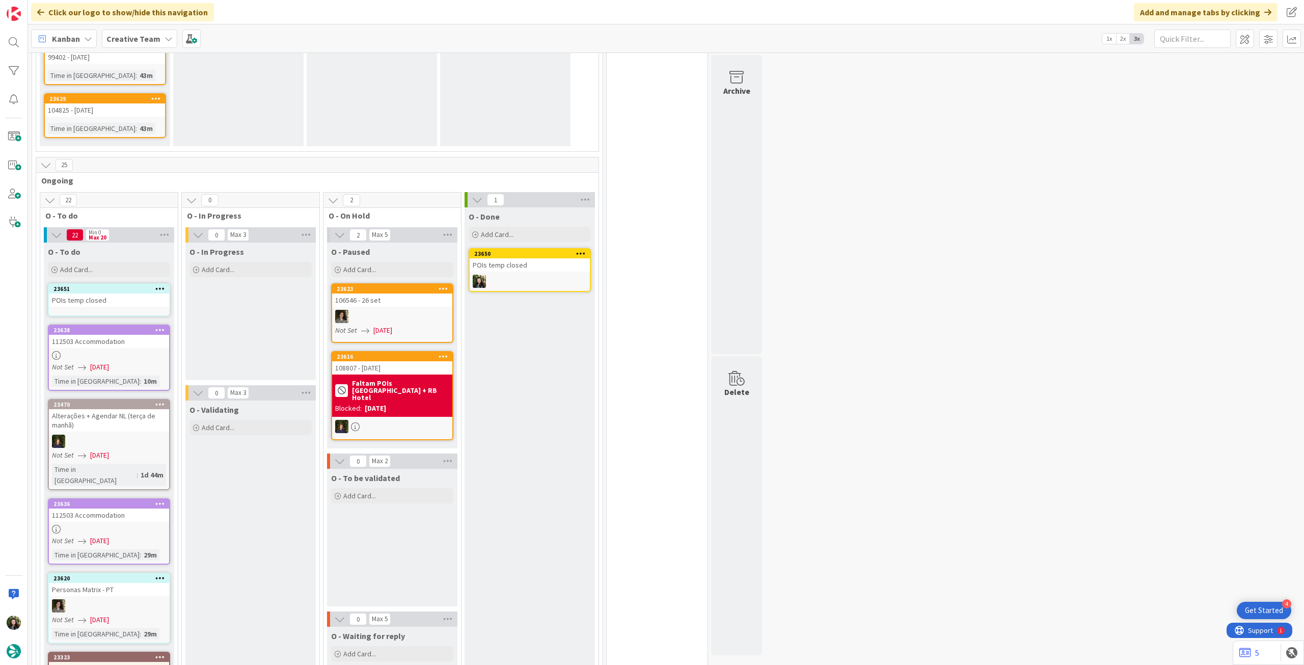
click at [139, 293] on div "POIs temp closed" at bounding box center [109, 299] width 120 height 13
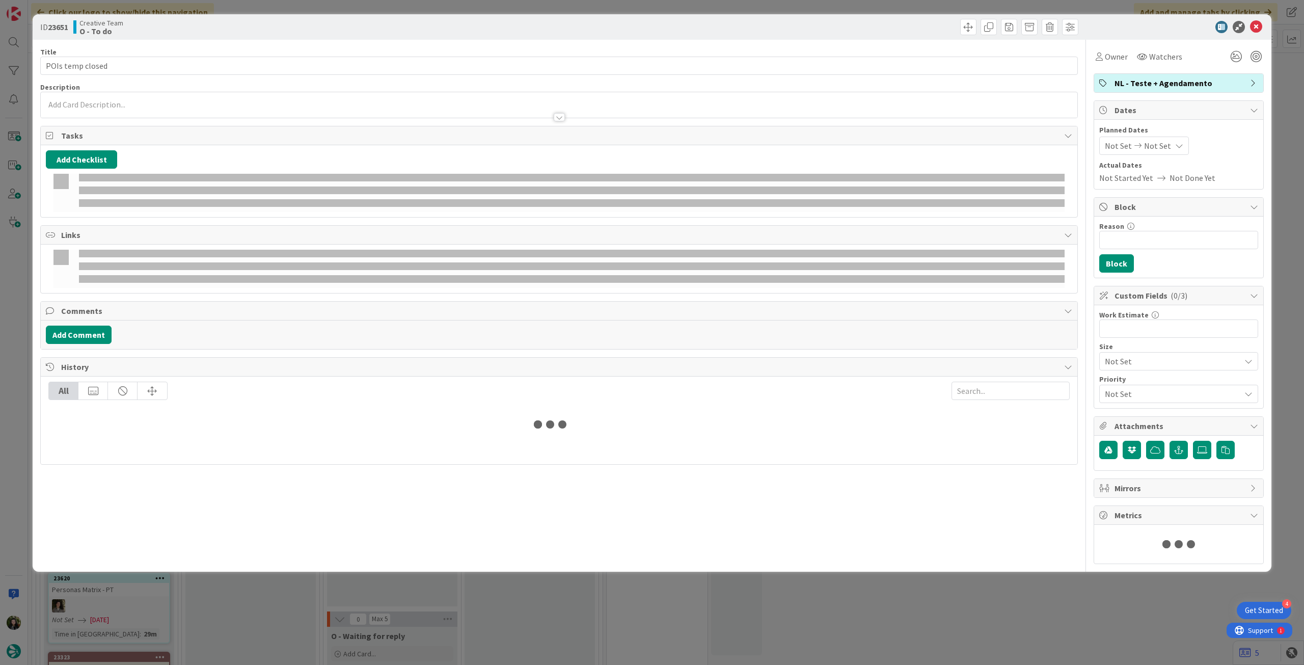
click at [1123, 59] on div "Owner Watchers" at bounding box center [1140, 56] width 92 height 18
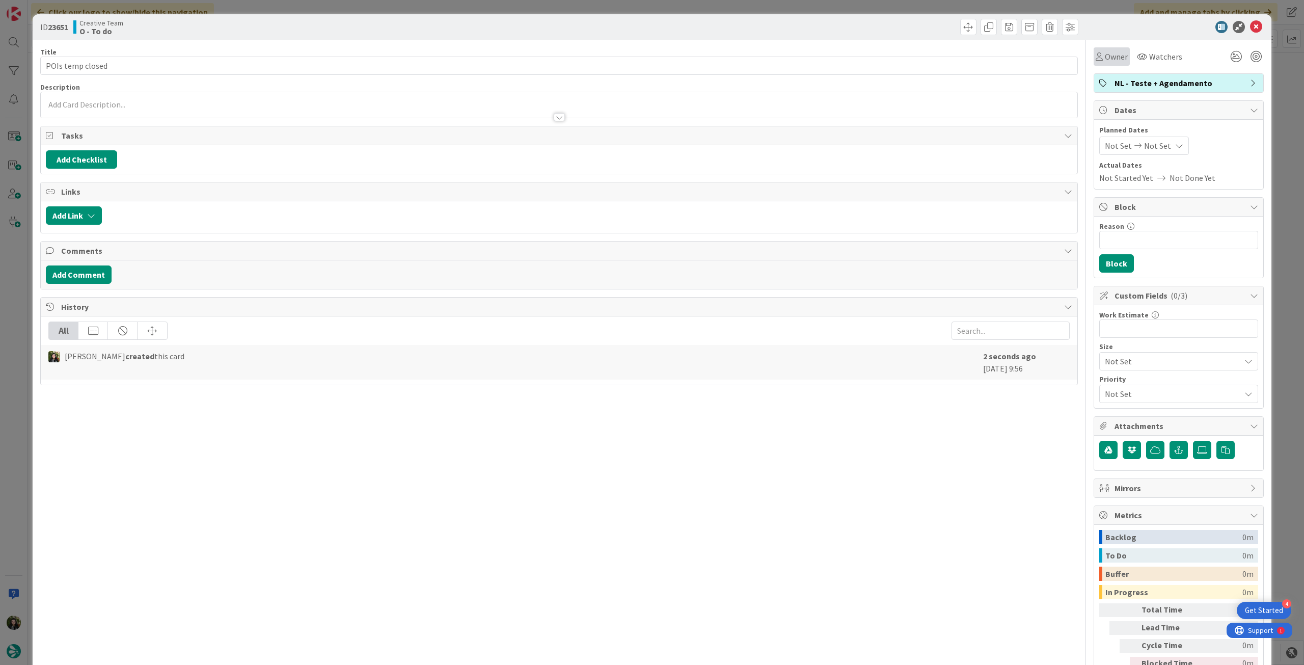
click at [1114, 64] on div "Owner" at bounding box center [1112, 56] width 36 height 18
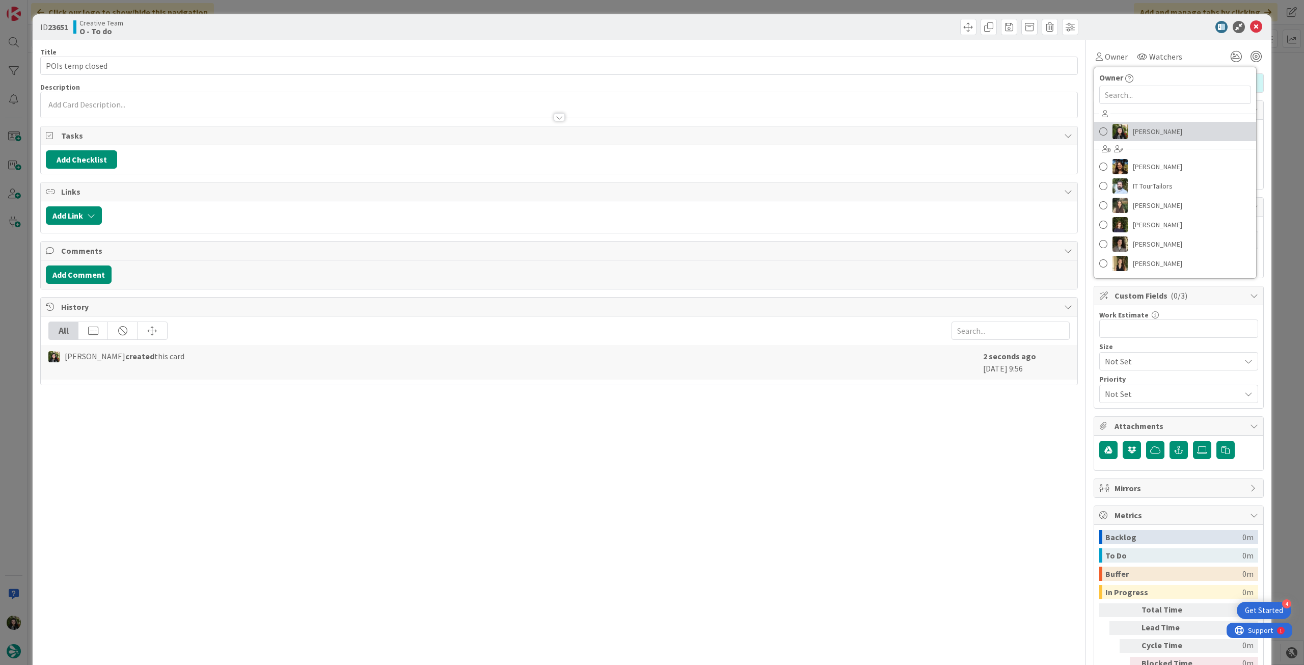
click at [1163, 129] on span "[PERSON_NAME]" at bounding box center [1157, 131] width 49 height 15
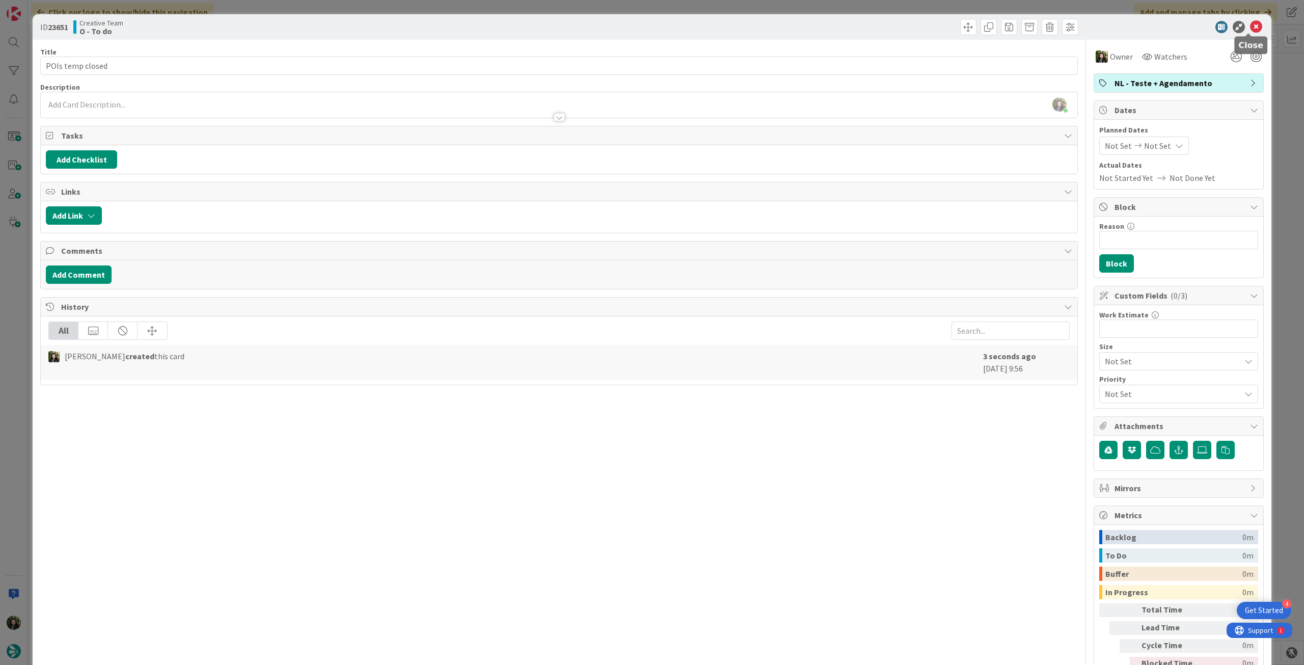
click at [1251, 29] on icon at bounding box center [1256, 27] width 12 height 12
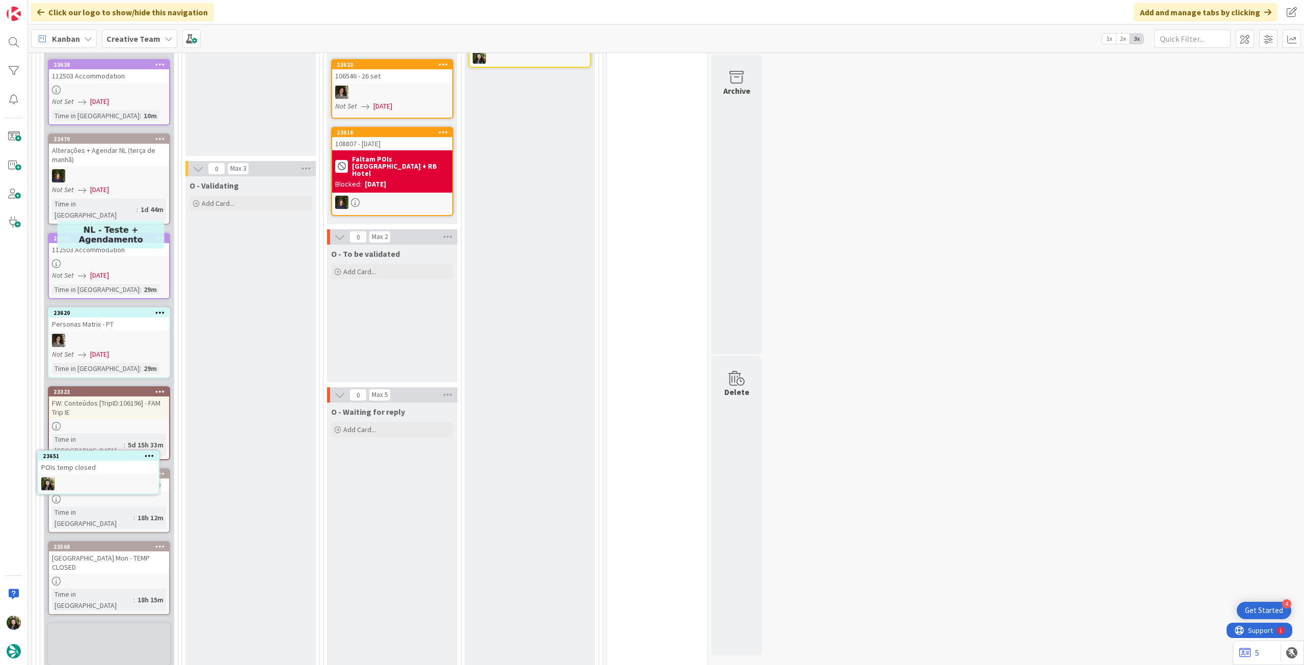
scroll to position [1371, 0]
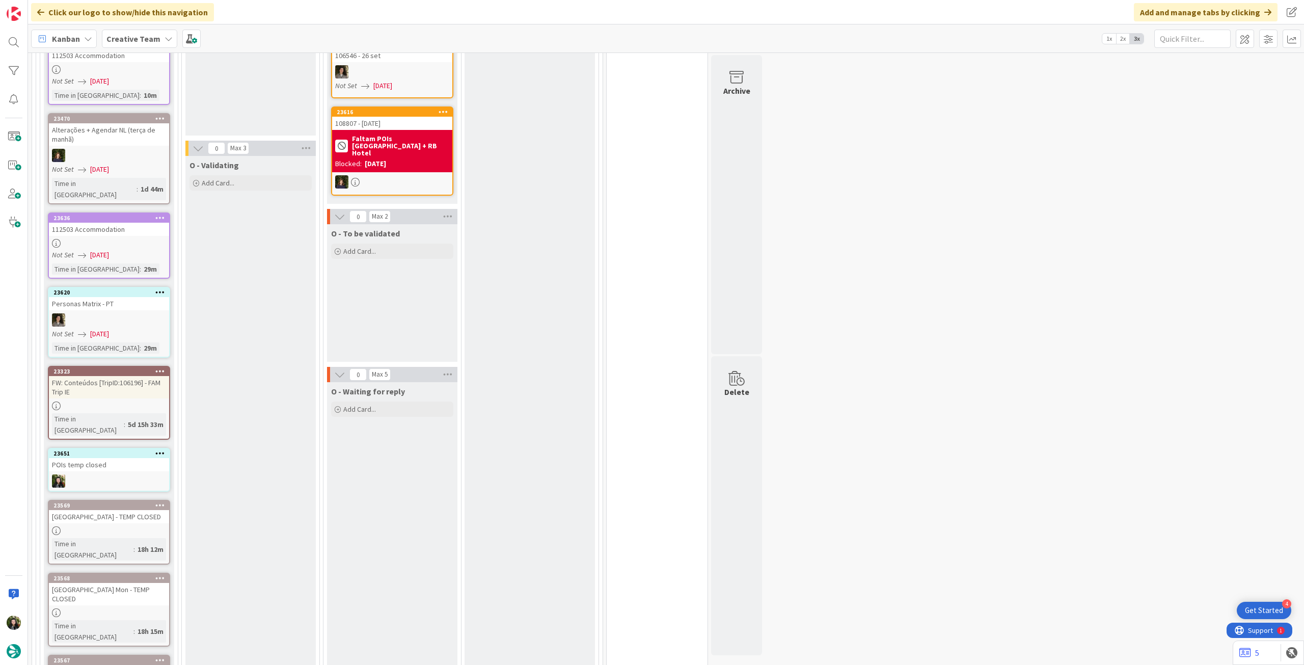
click at [161, 367] on icon at bounding box center [160, 370] width 10 height 7
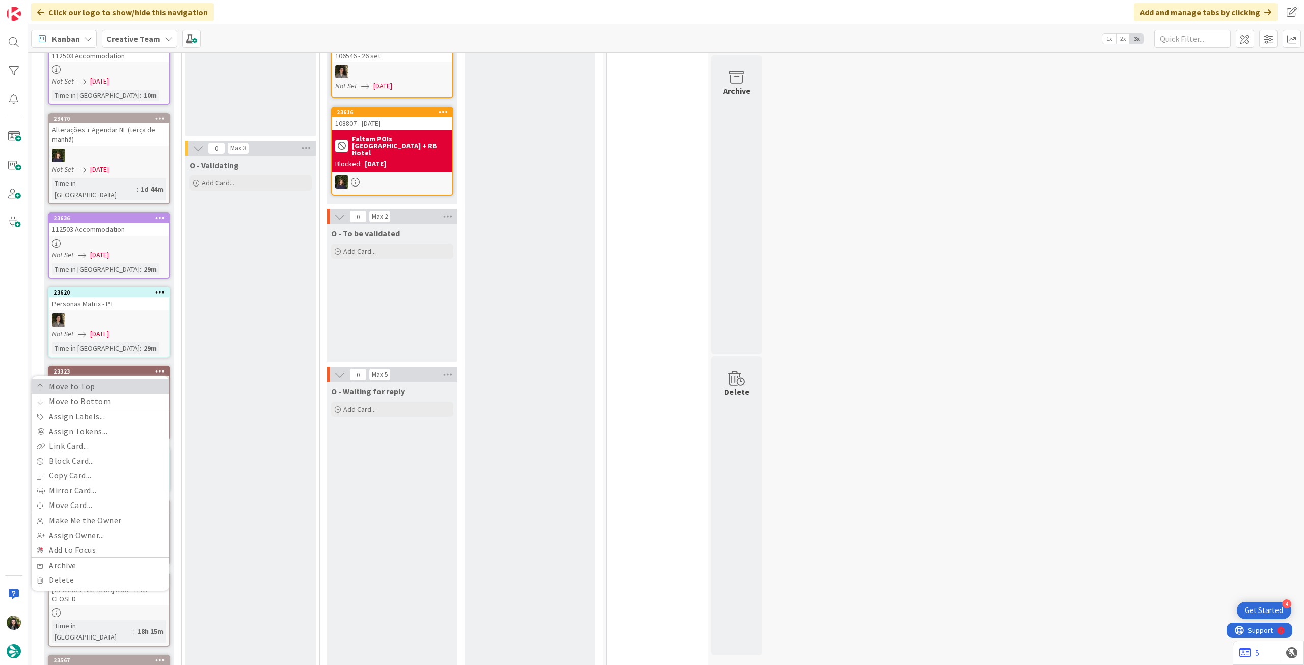
click at [138, 379] on link "Move to Top" at bounding box center [101, 386] width 138 height 15
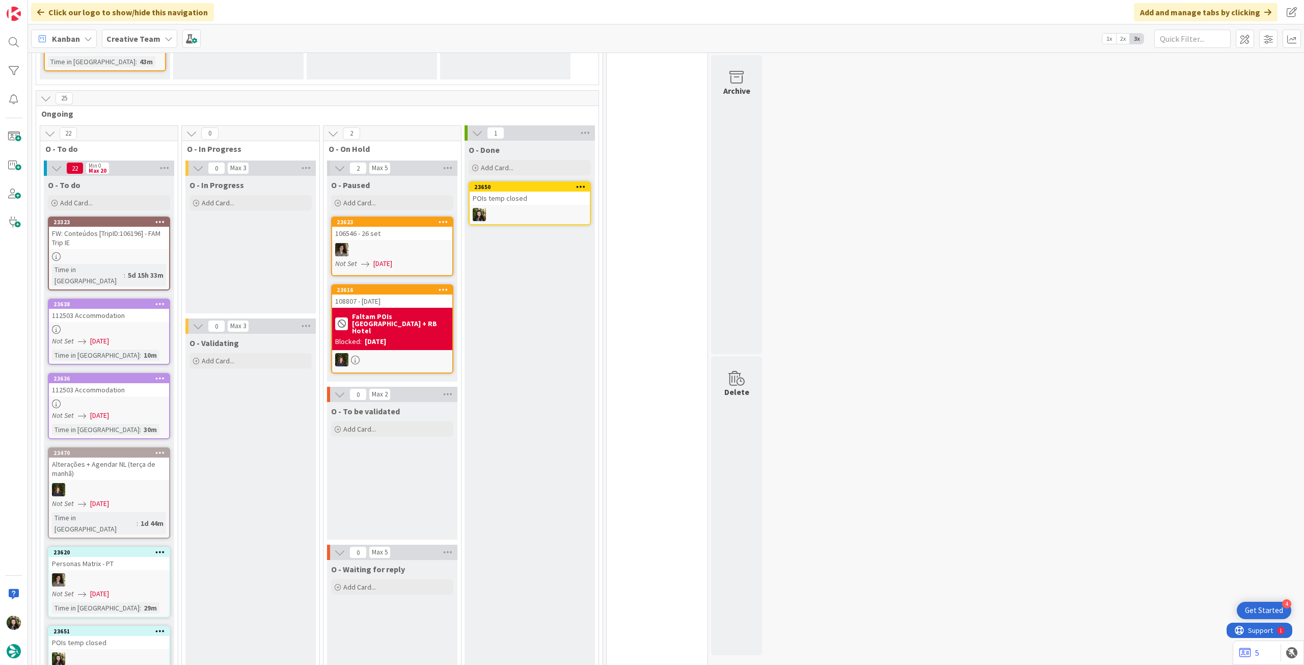
scroll to position [1176, 0]
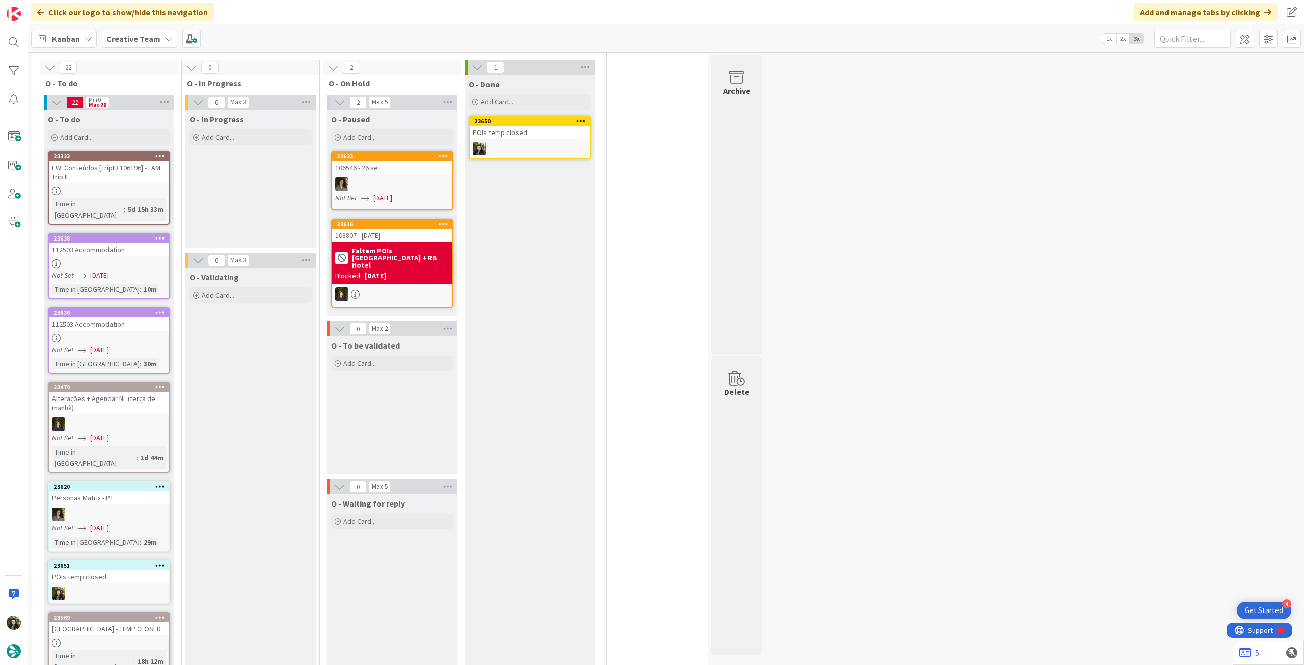
click at [159, 383] on icon at bounding box center [160, 386] width 10 height 7
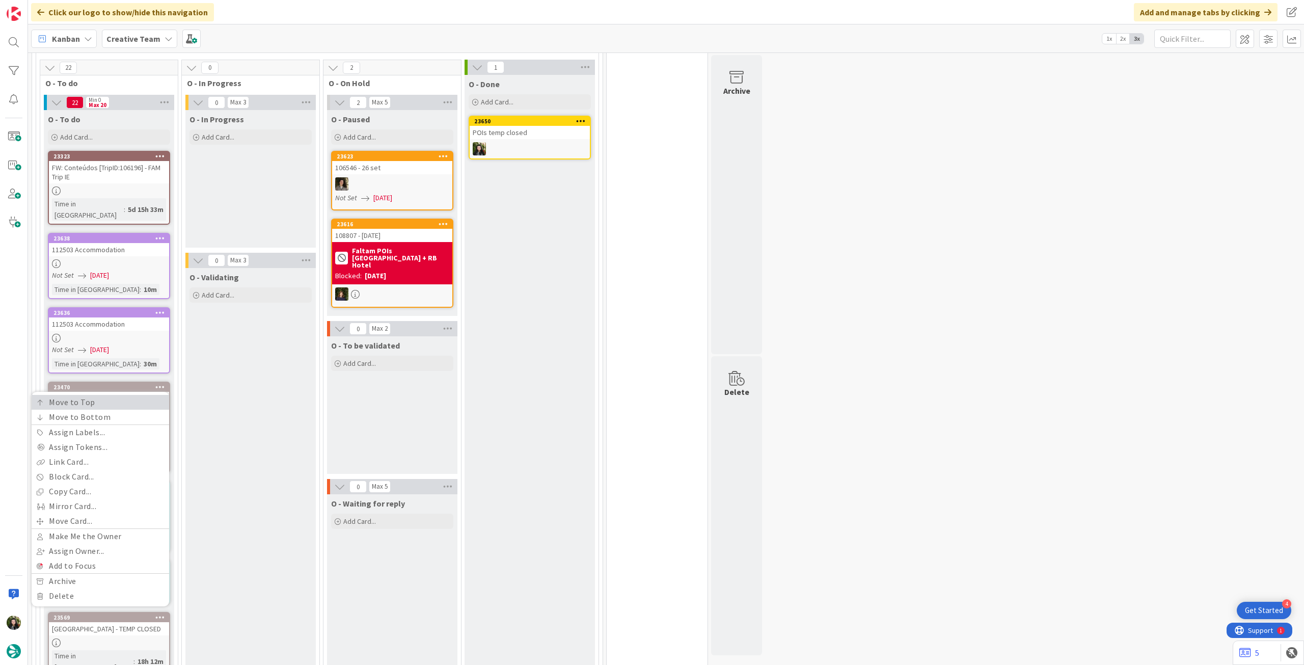
click at [146, 395] on link "Move to Top" at bounding box center [101, 402] width 138 height 15
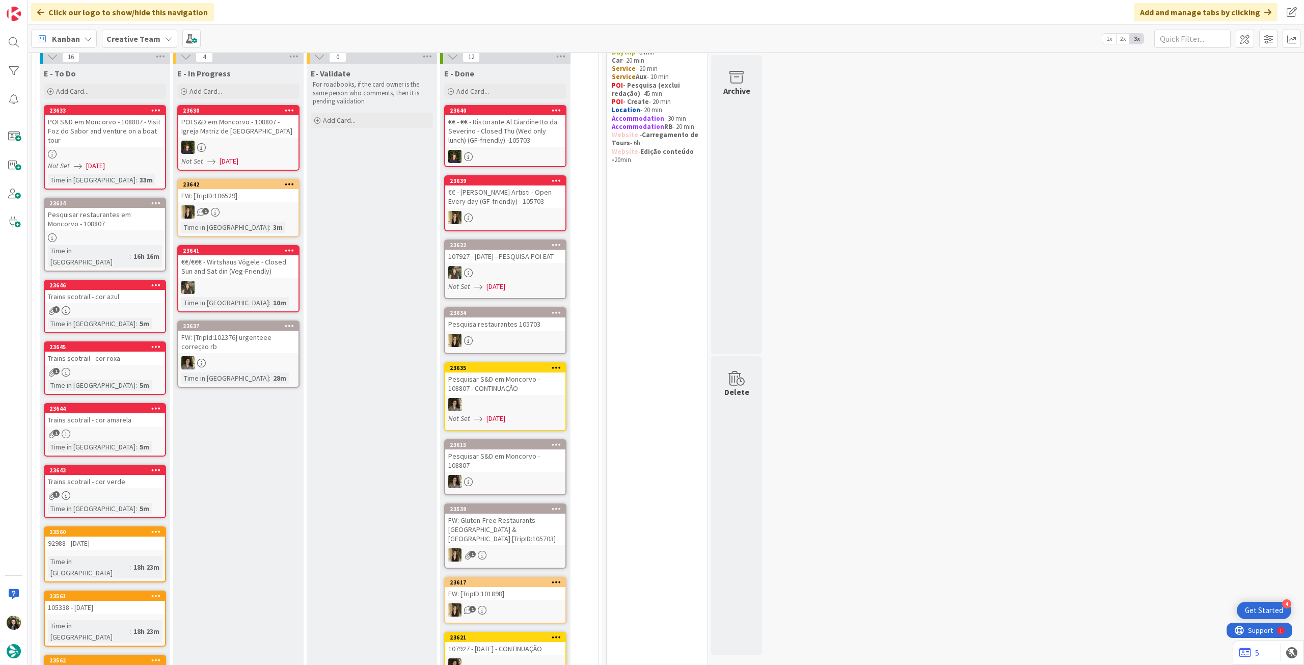
scroll to position [0, 0]
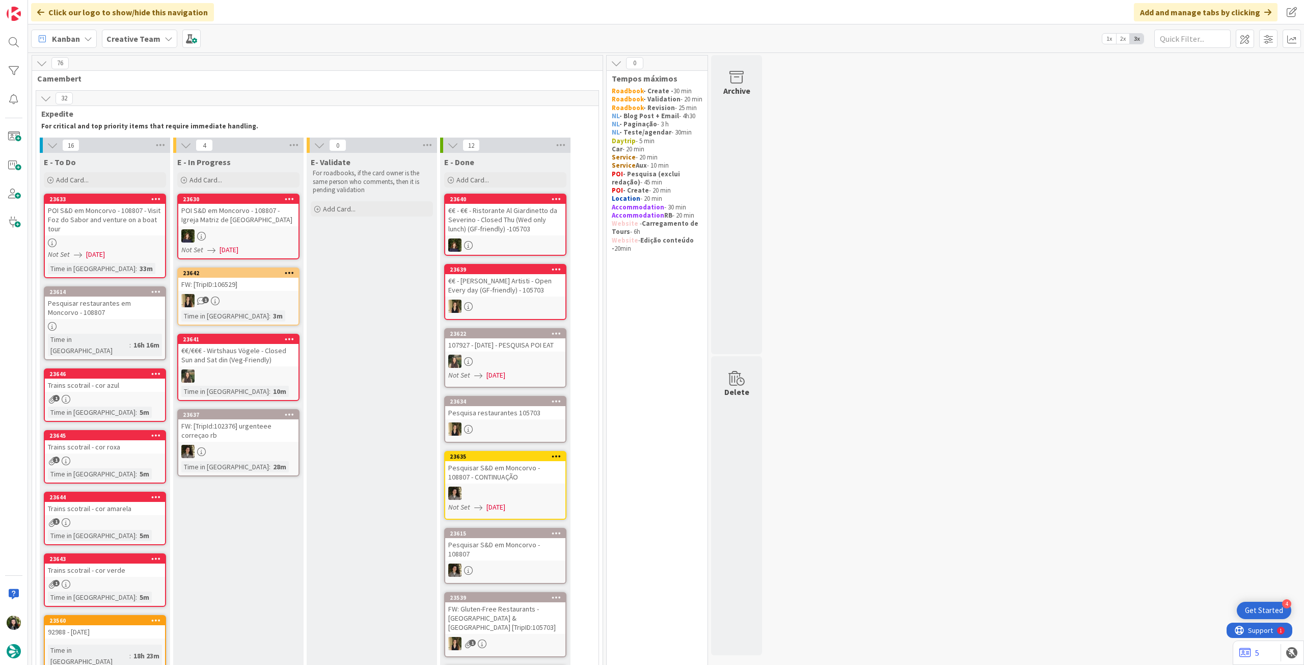
click at [125, 406] on div "Time in Column : 5m" at bounding box center [105, 411] width 114 height 11
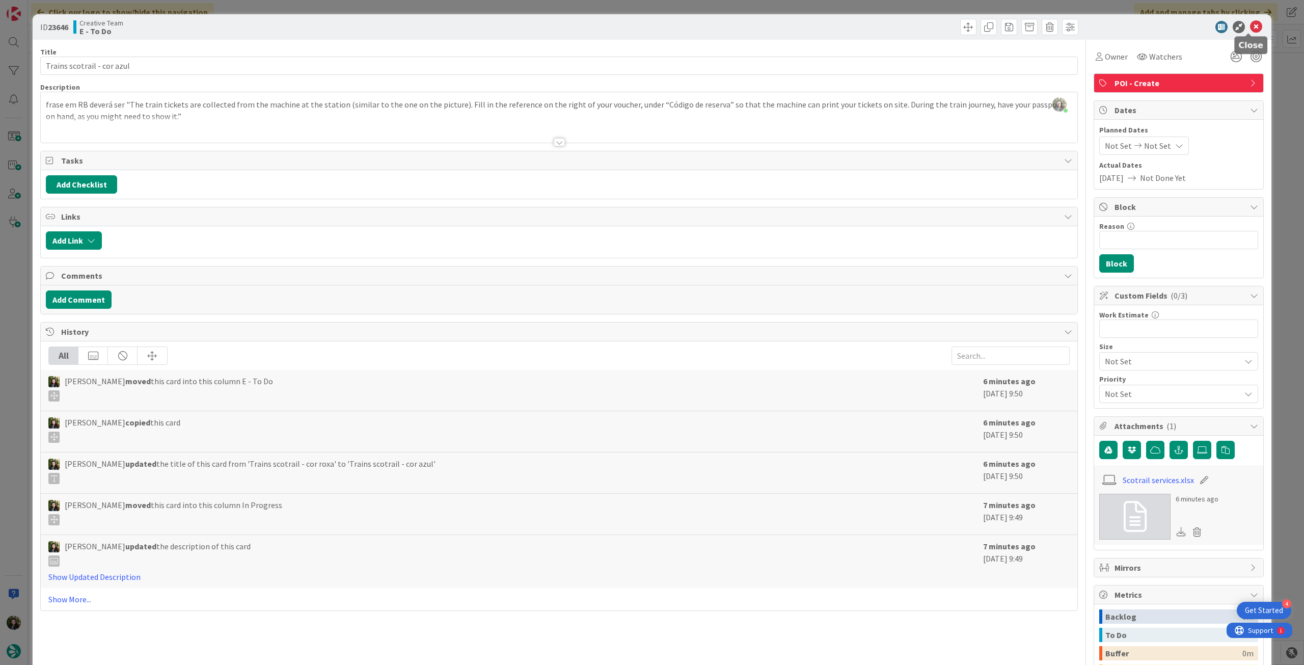
click at [1250, 31] on icon at bounding box center [1256, 27] width 12 height 12
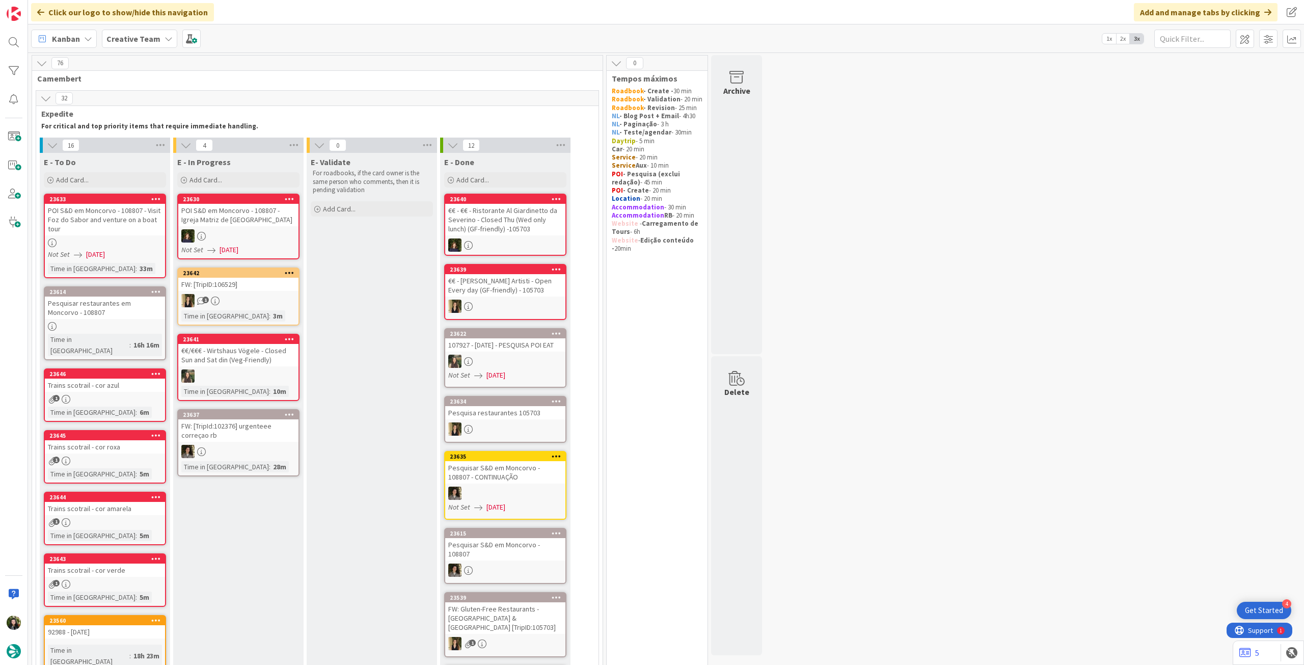
click at [142, 38] on b "Creative Team" at bounding box center [133, 39] width 54 height 10
click at [173, 141] on h4 "Creative Team - Análise" at bounding box center [183, 146] width 139 height 10
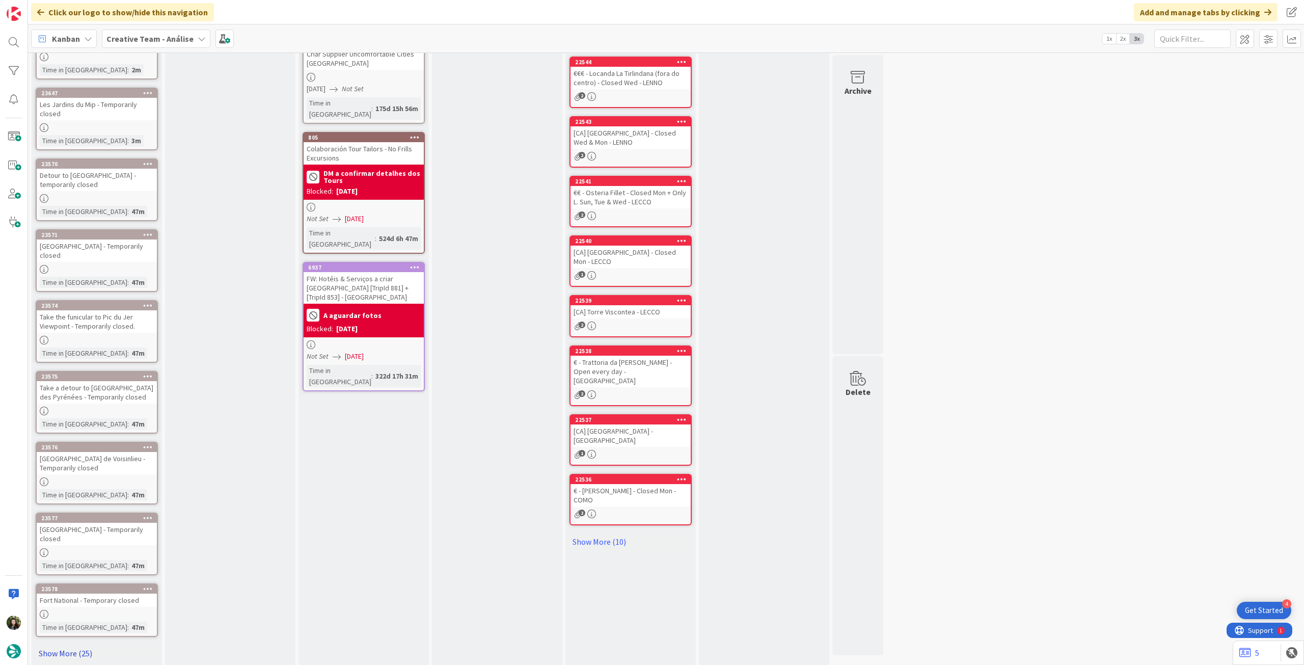
click at [65, 645] on link "Show More (25)" at bounding box center [97, 653] width 122 height 16
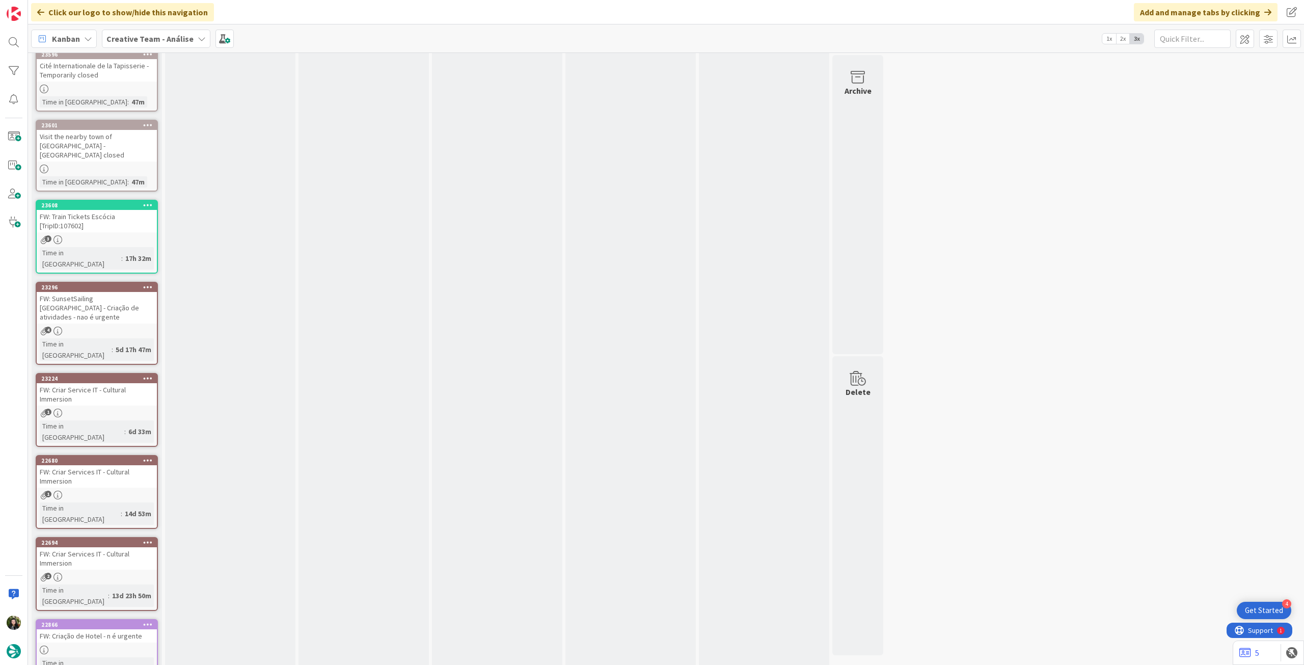
scroll to position [1727, 0]
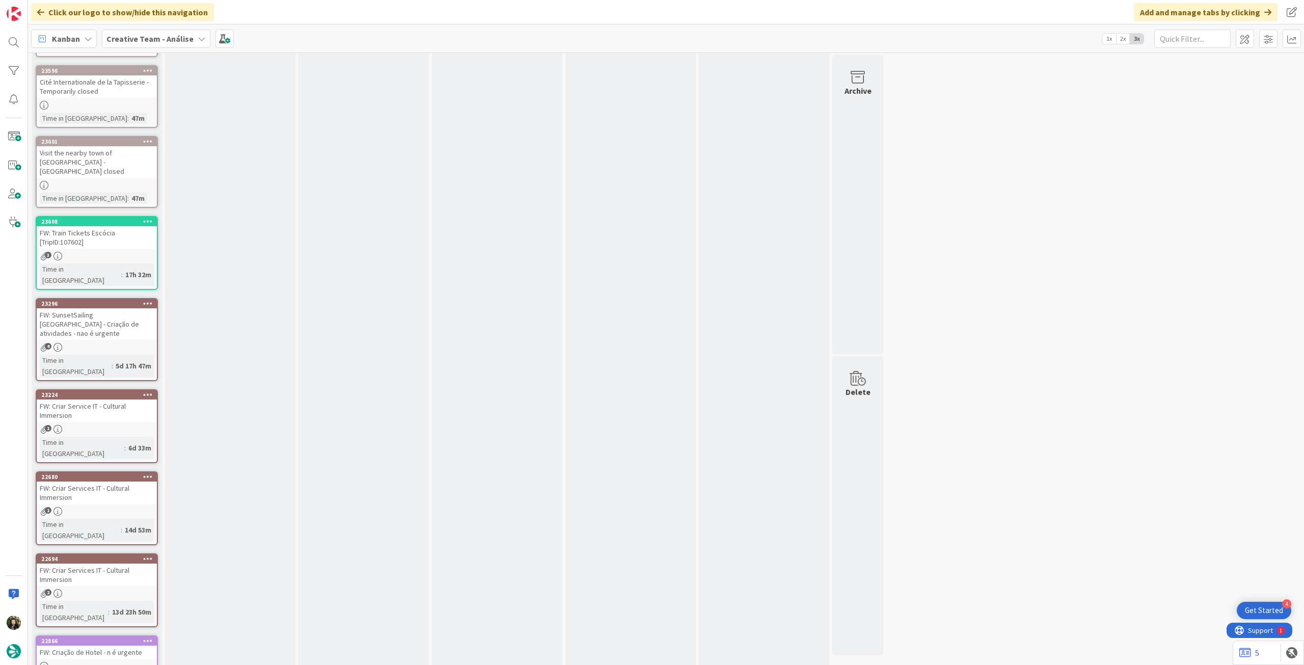
click at [152, 37] on b "Creative Team - Análise" at bounding box center [149, 39] width 87 height 10
click at [168, 140] on div "Creative Team 2" at bounding box center [188, 146] width 155 height 19
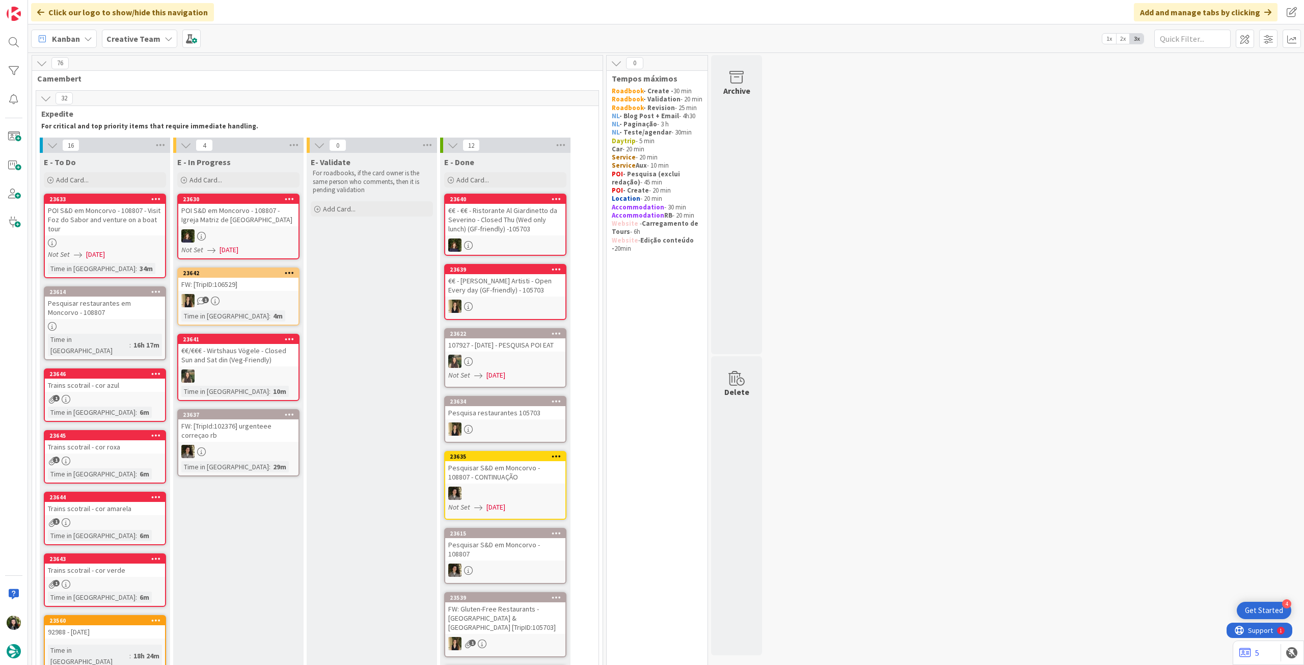
click at [124, 380] on link "23646 Trains scotrail - cor azul 1 Time in Column : 6m" at bounding box center [105, 394] width 122 height 53
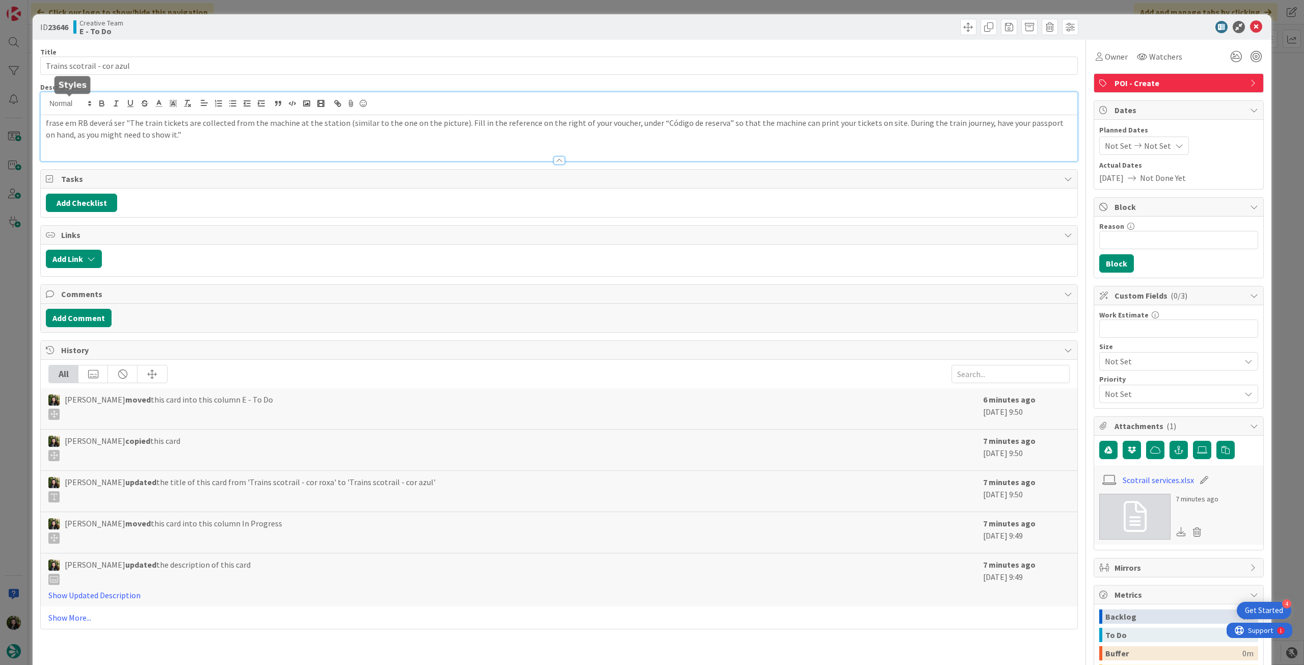
click at [84, 103] on div "frase em RB deverá ser "The train tickets are collected from the machine at the…" at bounding box center [559, 126] width 1036 height 69
click at [46, 125] on p "frase em RB deverá ser "The train tickets are collected from the machine at the…" at bounding box center [559, 128] width 1026 height 23
drag, startPoint x: 112, startPoint y: 122, endPoint x: 119, endPoint y: 123, distance: 7.2
click at [112, 123] on p "aquela frase em RB deverá ser "The train tickets are collected from the machine…" at bounding box center [559, 128] width 1026 height 23
drag, startPoint x: 179, startPoint y: 119, endPoint x: 2, endPoint y: 122, distance: 177.3
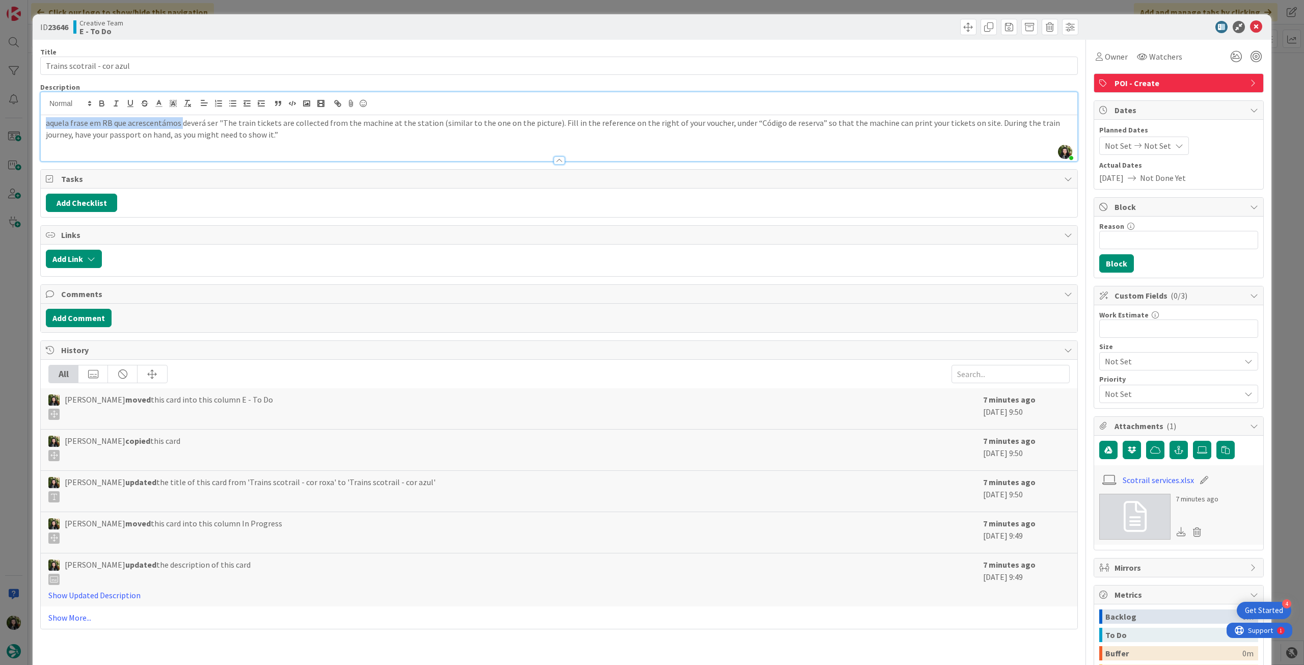
click at [2, 122] on div "ID 23646 Creative Team E - To Do Title 26 / 128 Trains scotrail - cor azul Desc…" at bounding box center [652, 332] width 1304 height 665
copy p "aquela frase em RB que acrescentámos"
click at [1250, 27] on icon at bounding box center [1256, 27] width 12 height 12
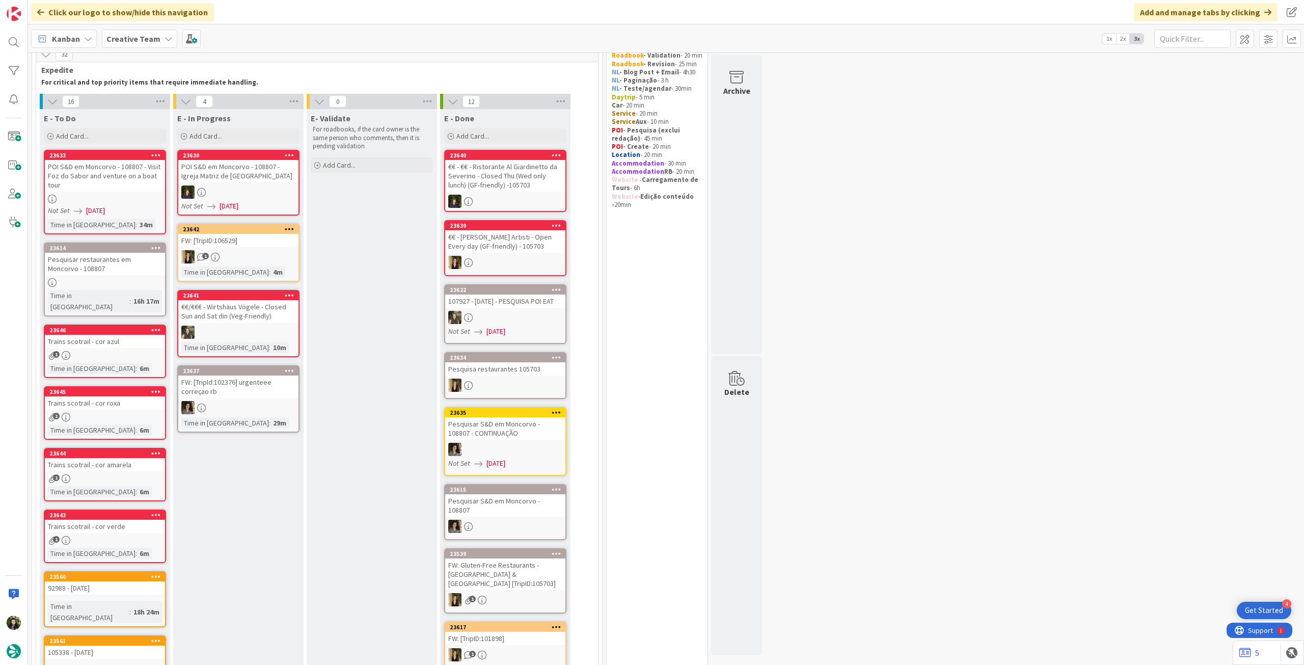
scroll to position [68, 0]
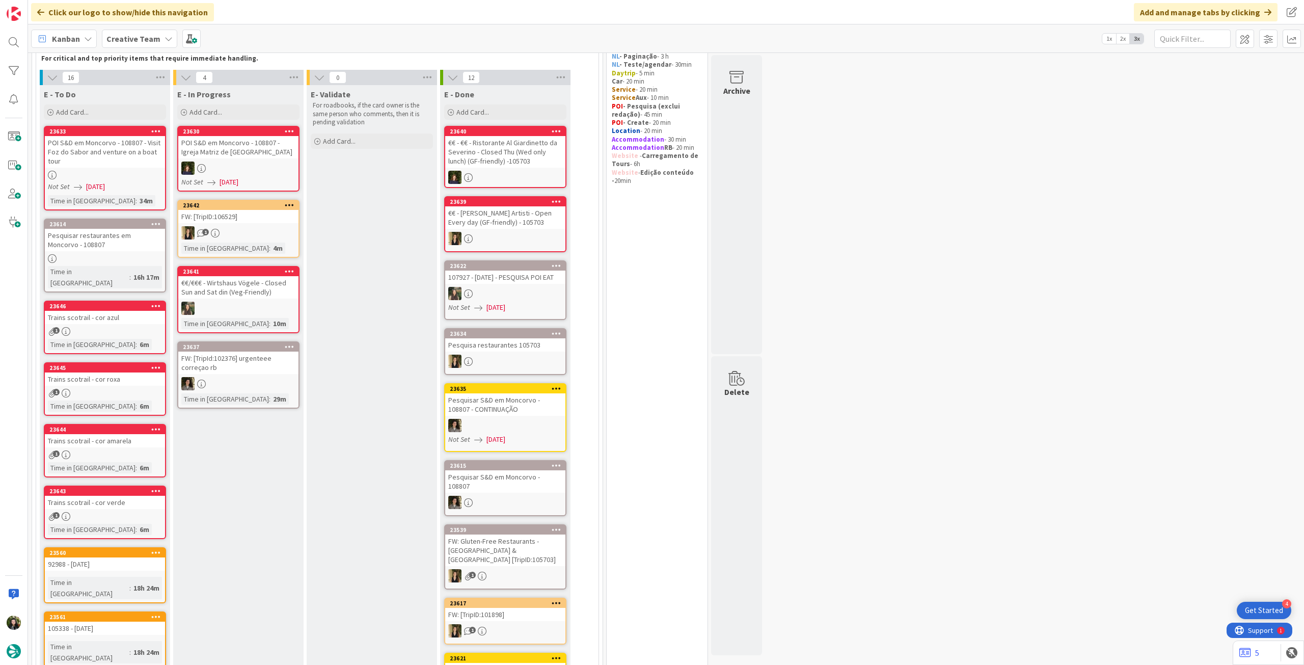
click at [127, 372] on div "Trains scotrail - cor roxa" at bounding box center [105, 378] width 120 height 13
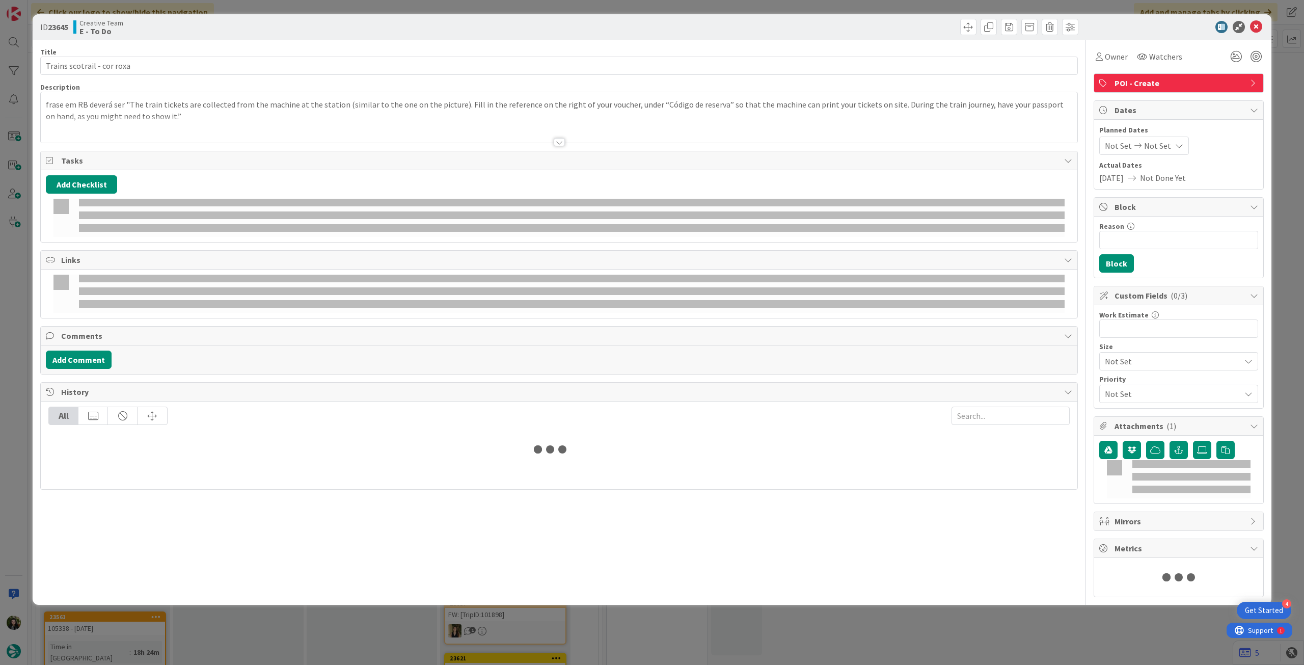
click at [83, 115] on p "frase em RB deverá ser "The train tickets are collected from the machine at the…" at bounding box center [559, 110] width 1026 height 23
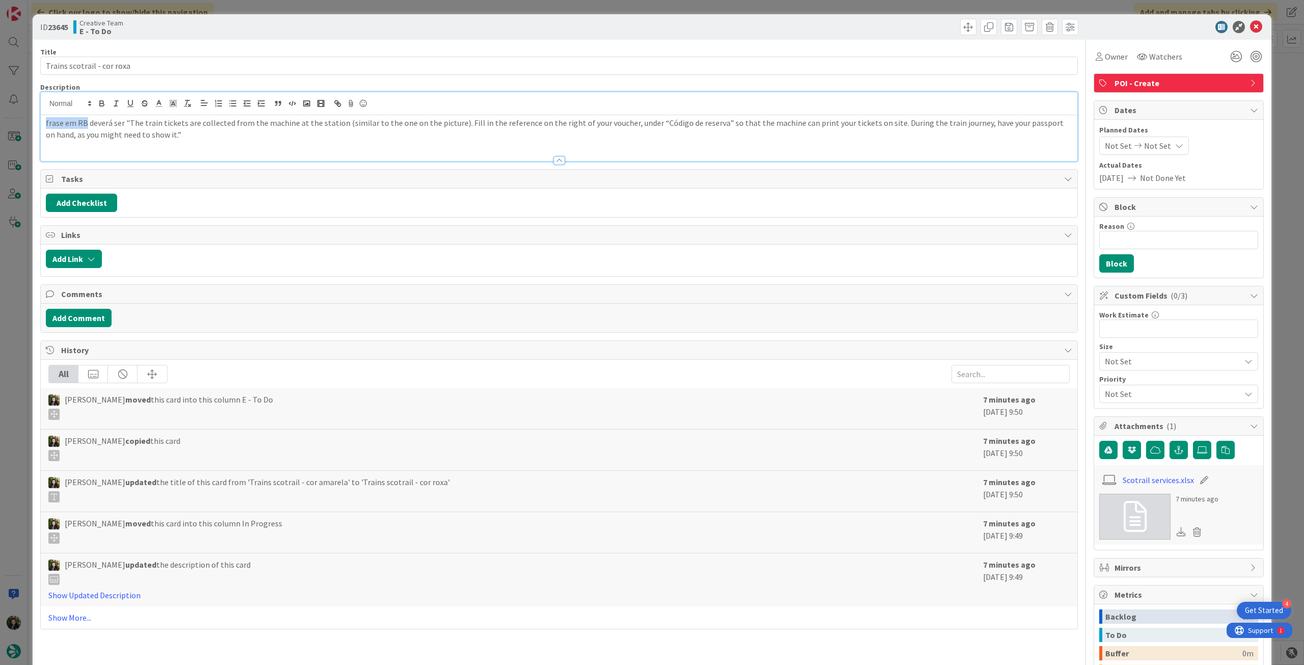
drag, startPoint x: 86, startPoint y: 120, endPoint x: 0, endPoint y: 113, distance: 85.9
click at [0, 113] on div "ID 23645 Creative Team E - To Do Title 26 / 128 Trains scotrail - cor roxa Desc…" at bounding box center [652, 332] width 1304 height 665
click at [1250, 25] on icon at bounding box center [1256, 27] width 12 height 12
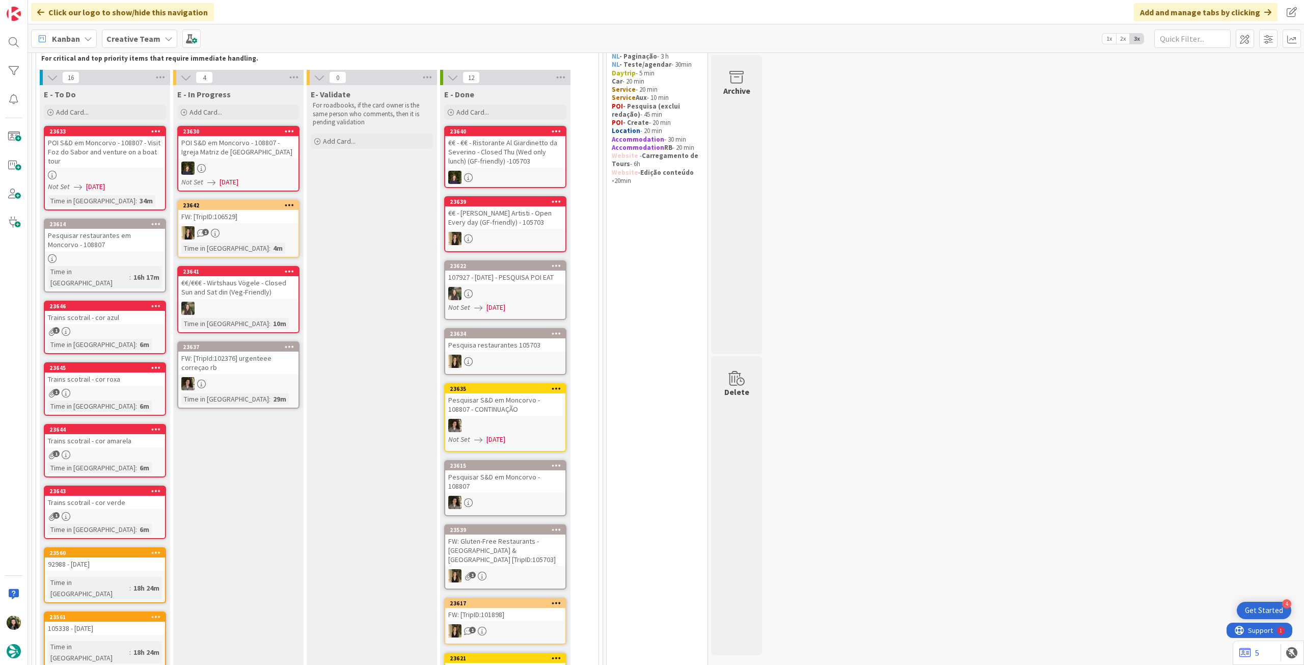
click at [122, 450] on div "1" at bounding box center [105, 454] width 120 height 9
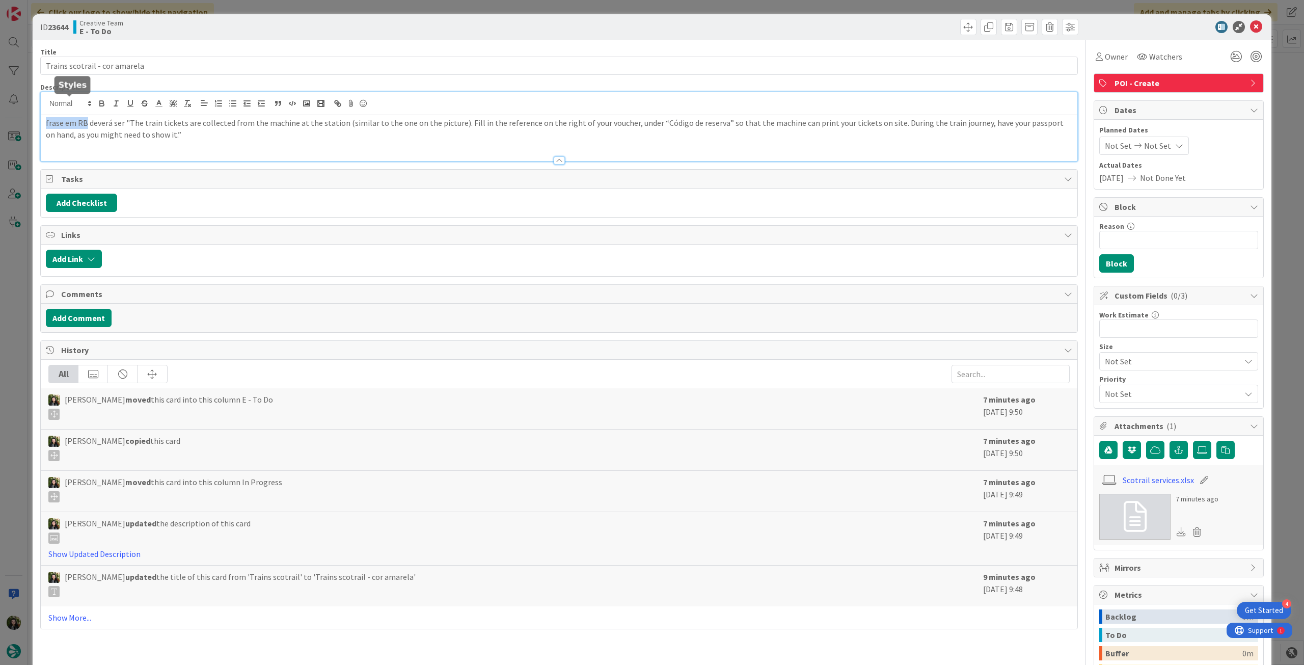
drag, startPoint x: 83, startPoint y: 103, endPoint x: 15, endPoint y: 99, distance: 67.9
click at [15, 99] on div "ID 23644 Creative Team E - To Do Title 29 / 128 Trains scotrail - cor amarela D…" at bounding box center [652, 332] width 1304 height 665
click at [1250, 24] on icon at bounding box center [1256, 27] width 12 height 12
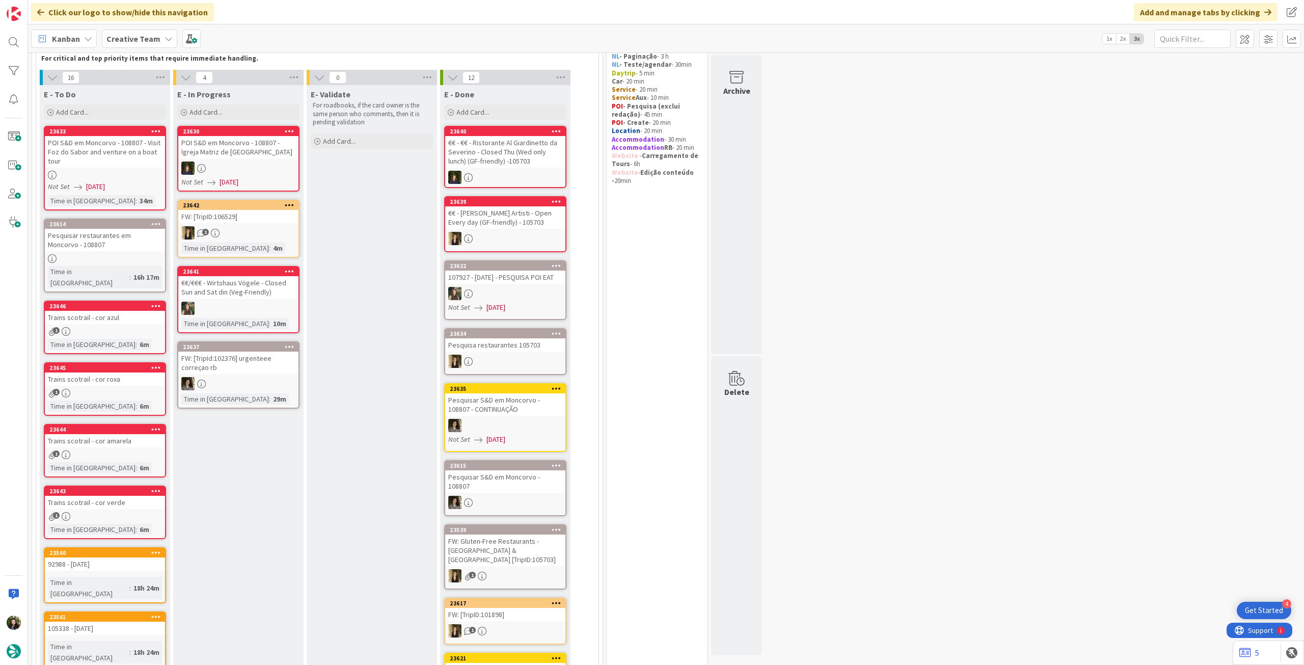
click at [145, 498] on link "23643 Trains scotrail - cor verde 1 Time in [GEOGRAPHIC_DATA] : 6m" at bounding box center [105, 511] width 122 height 53
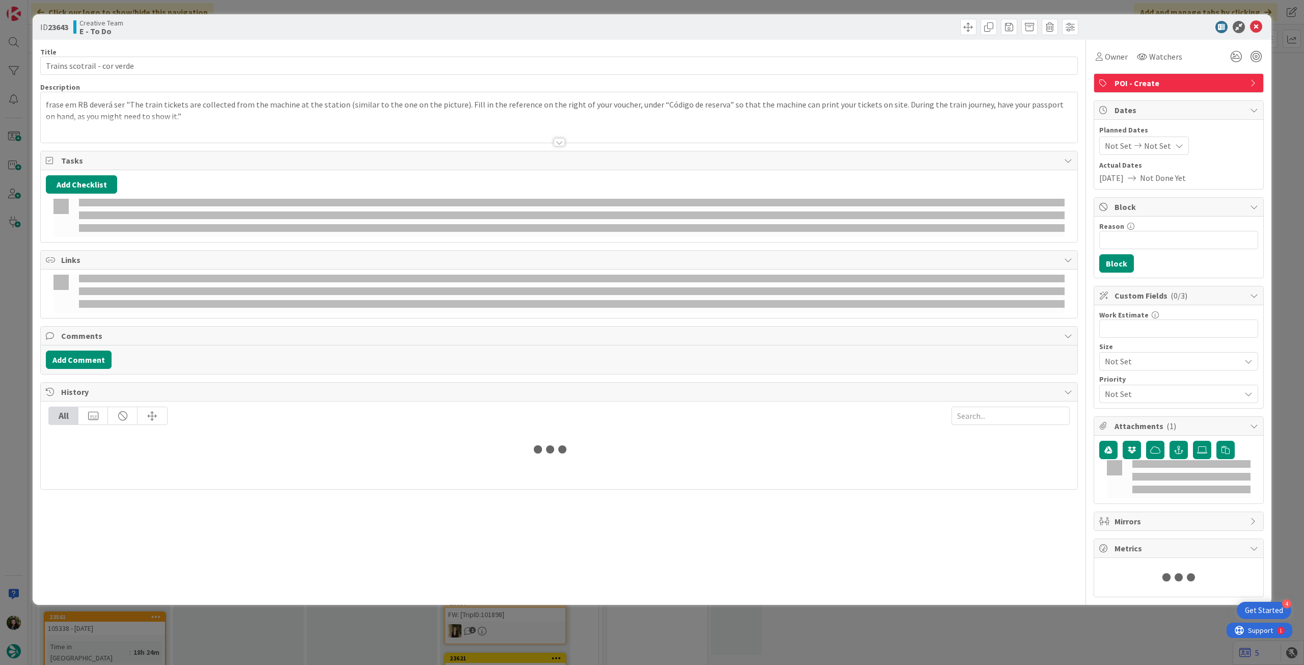
click at [90, 104] on p "frase em RB deverá ser "The train tickets are collected from the machine at the…" at bounding box center [559, 110] width 1026 height 23
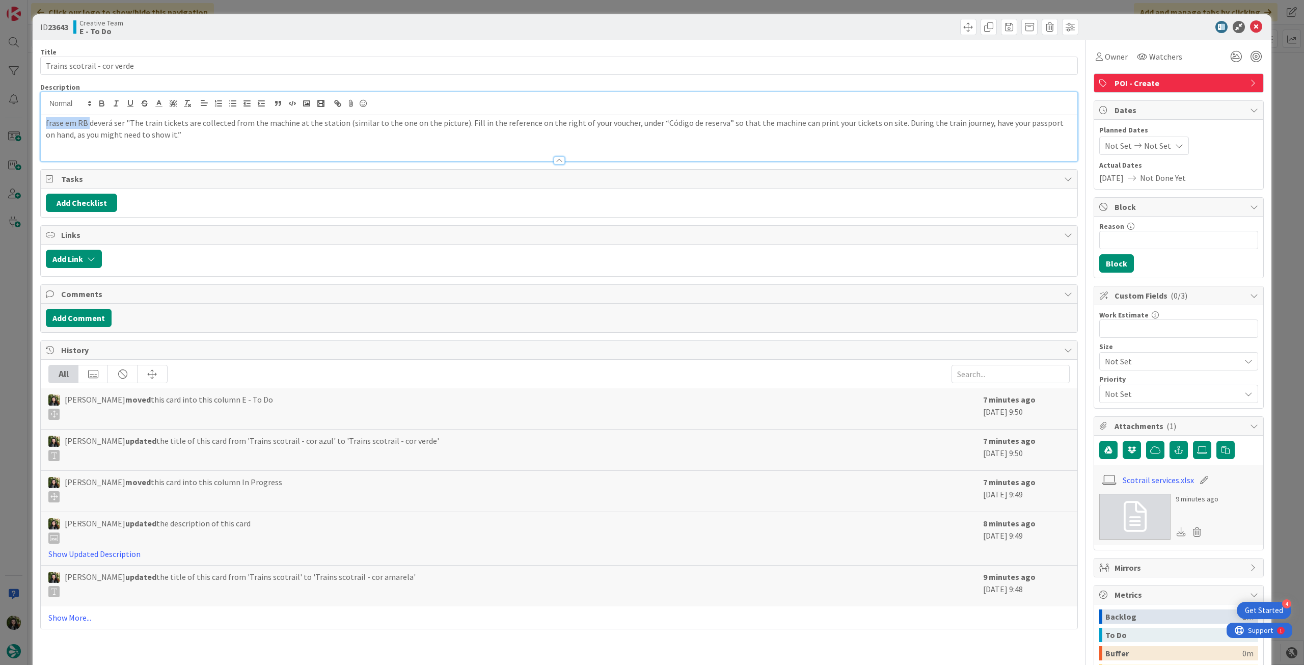
drag, startPoint x: 87, startPoint y: 120, endPoint x: 0, endPoint y: 118, distance: 86.6
click at [0, 118] on div "ID 23643 Creative Team E - To Do Title 27 / 128 Trains scotrail - cor verde Des…" at bounding box center [652, 332] width 1304 height 665
click at [1250, 23] on icon at bounding box center [1256, 27] width 12 height 12
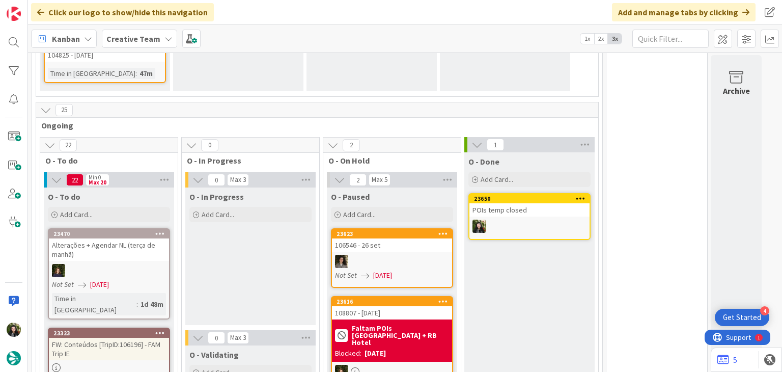
scroll to position [955, 0]
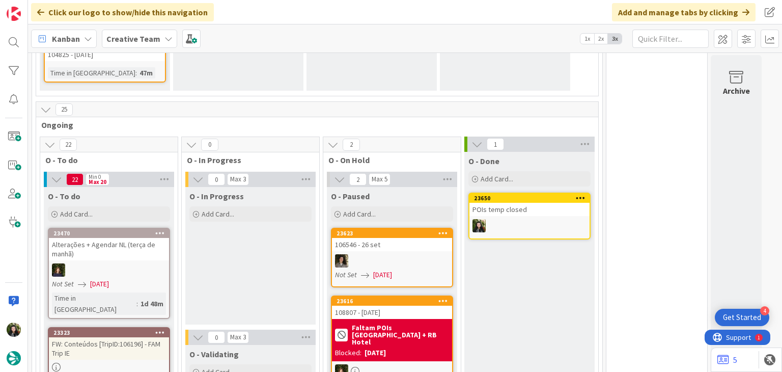
drag, startPoint x: 241, startPoint y: 2, endPoint x: 308, endPoint y: 7, distance: 66.4
click at [316, 11] on div "Click our logo to show/hide this navigation Add and manage tabs by clicking" at bounding box center [405, 12] width 754 height 24
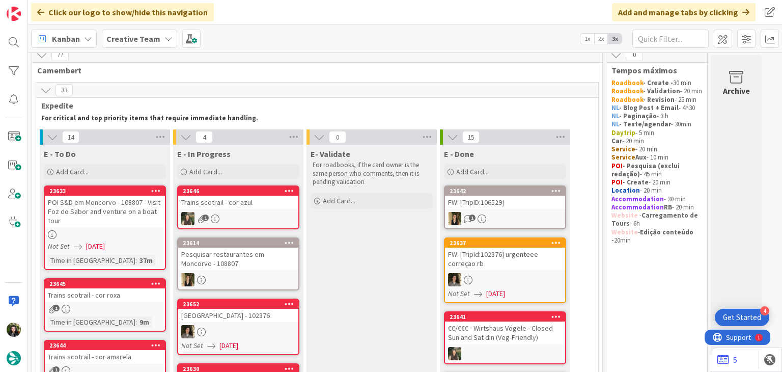
scroll to position [4, 0]
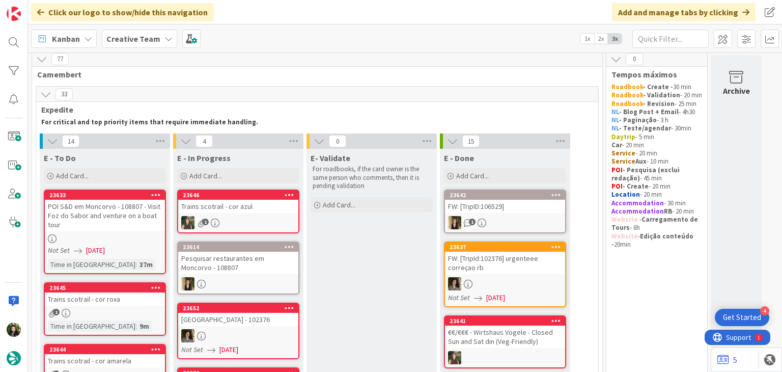
click at [128, 39] on b "Creative Team" at bounding box center [133, 39] width 54 height 10
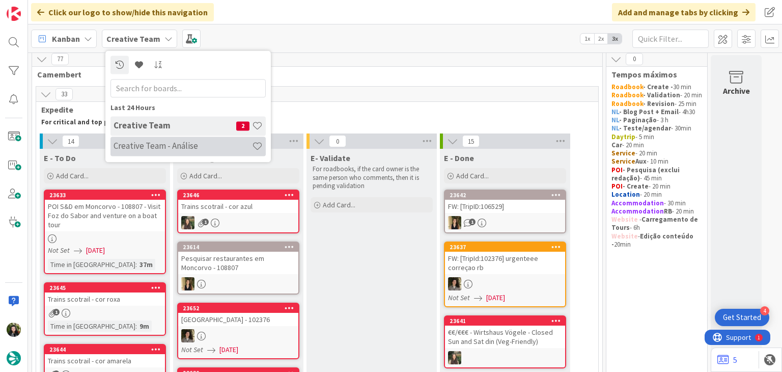
click at [179, 152] on div "Creative Team - Análise" at bounding box center [188, 146] width 155 height 19
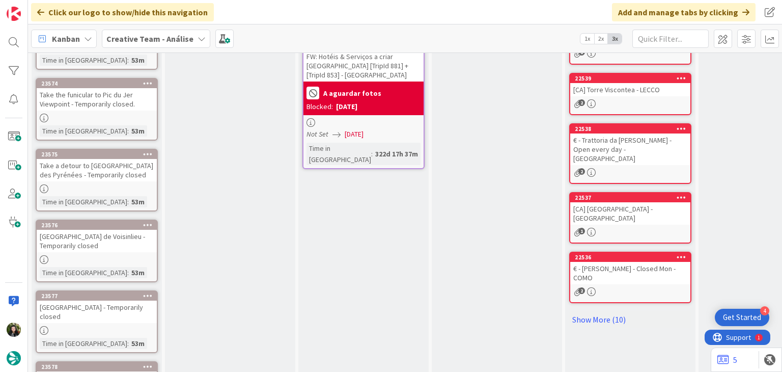
scroll to position [462, 0]
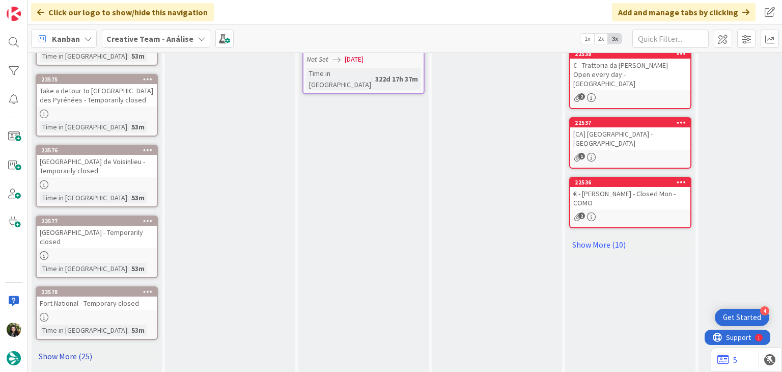
click at [73, 348] on link "Show More (25)" at bounding box center [97, 356] width 122 height 16
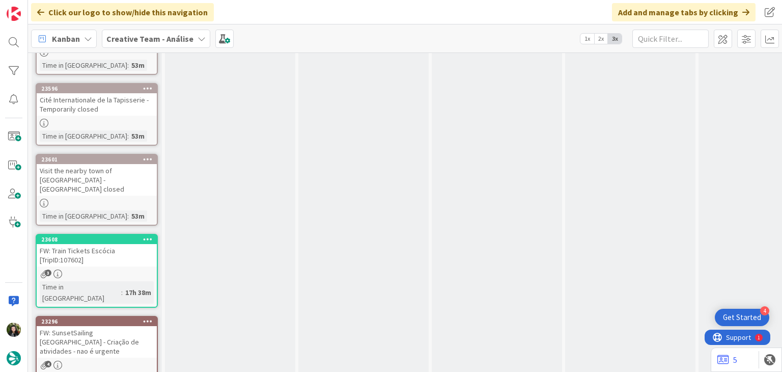
scroll to position [1691, 0]
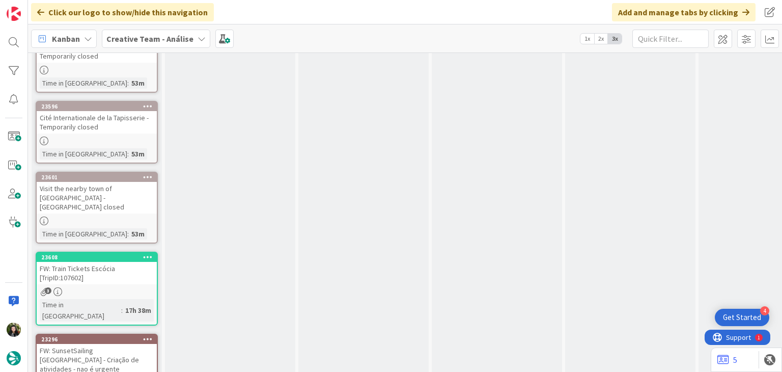
click at [149, 43] on b "Creative Team - Análise" at bounding box center [149, 39] width 87 height 10
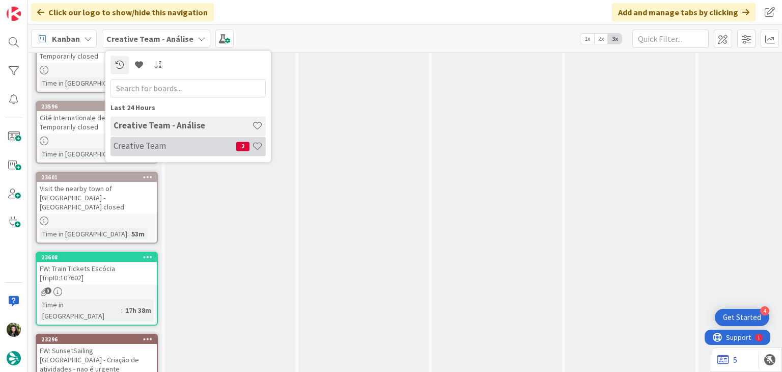
click at [169, 143] on h4 "Creative Team" at bounding box center [175, 146] width 123 height 10
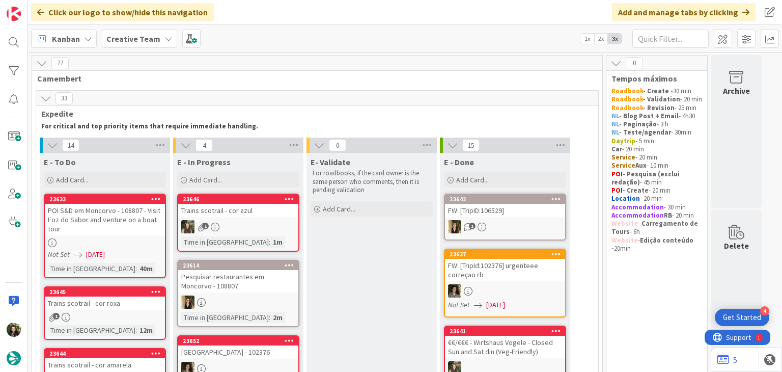
click at [153, 38] on b "Creative Team" at bounding box center [133, 39] width 54 height 10
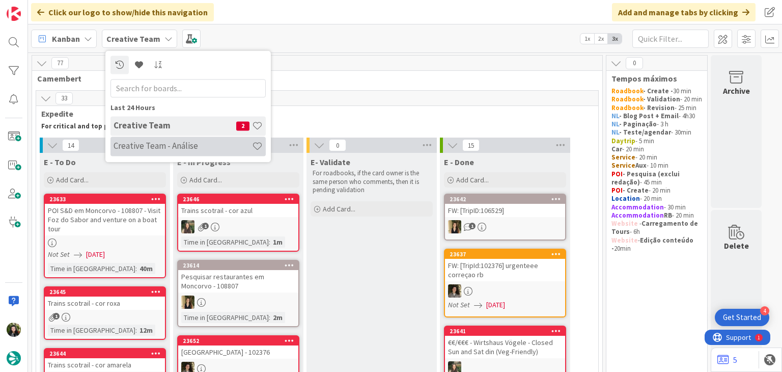
click at [181, 152] on div "Creative Team - Análise" at bounding box center [188, 146] width 155 height 19
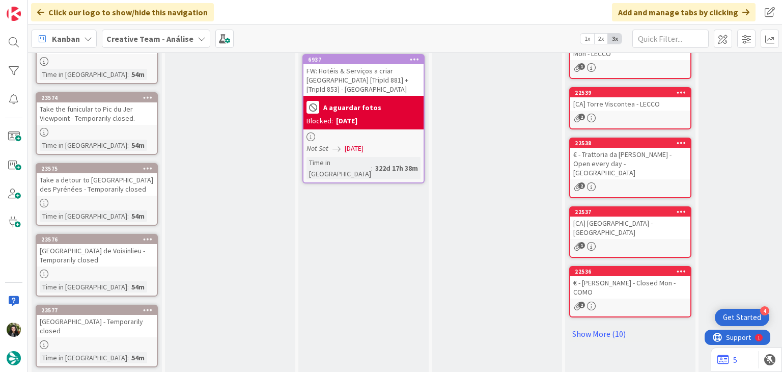
scroll to position [462, 0]
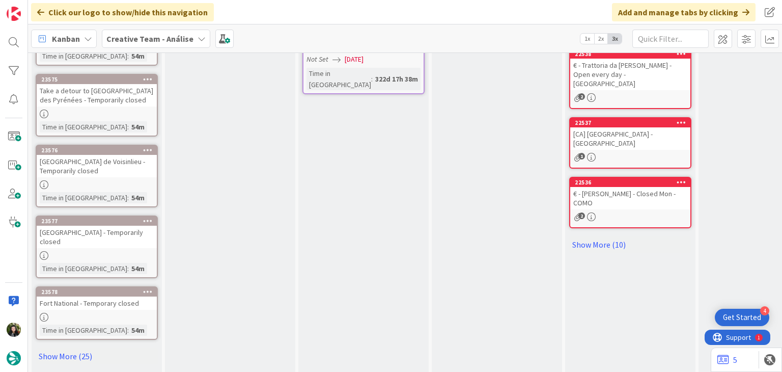
drag, startPoint x: 77, startPoint y: 342, endPoint x: 131, endPoint y: 334, distance: 54.7
click at [77, 348] on link "Show More (25)" at bounding box center [97, 356] width 122 height 16
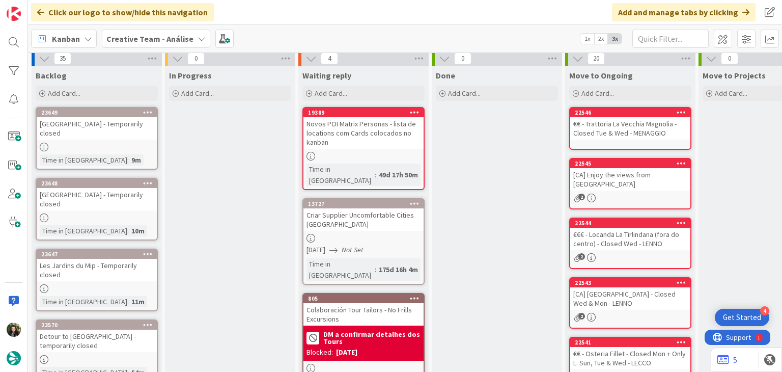
scroll to position [0, 0]
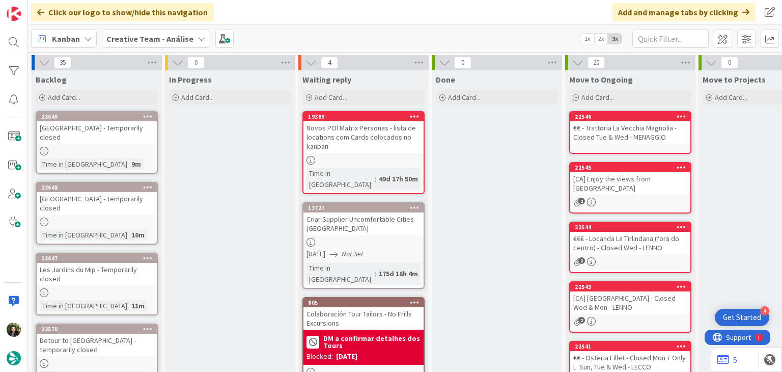
click at [138, 35] on b "Creative Team - Análise" at bounding box center [149, 39] width 87 height 10
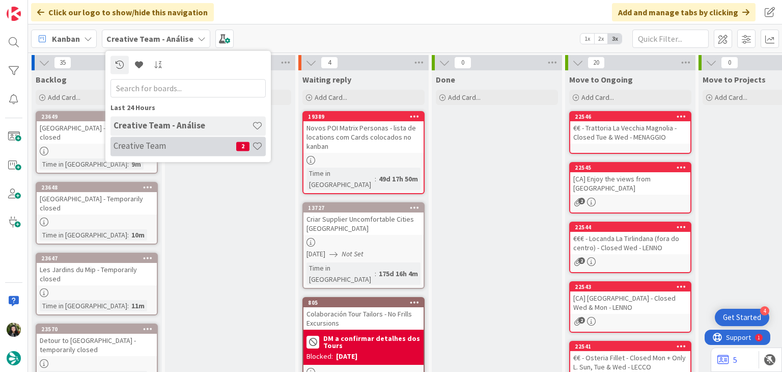
click at [137, 142] on h4 "Creative Team" at bounding box center [175, 146] width 123 height 10
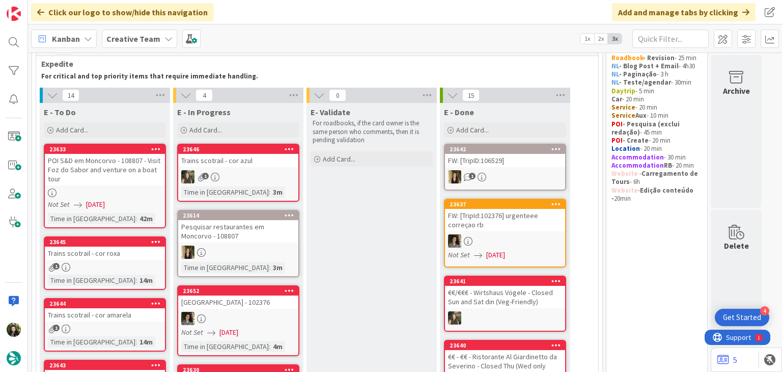
scroll to position [68, 0]
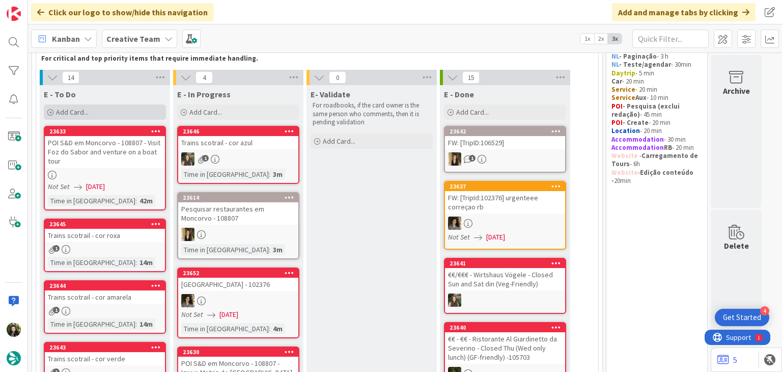
click at [117, 113] on div "Add Card..." at bounding box center [105, 111] width 122 height 15
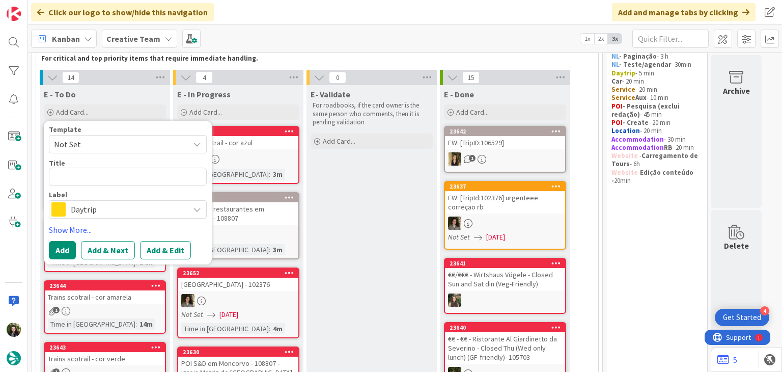
click at [118, 207] on span "Daytrip" at bounding box center [127, 209] width 113 height 14
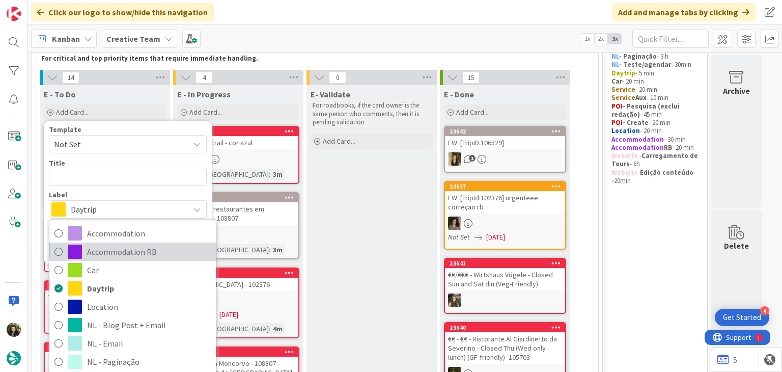
click at [150, 251] on span "Accommodation RB" at bounding box center [149, 251] width 124 height 15
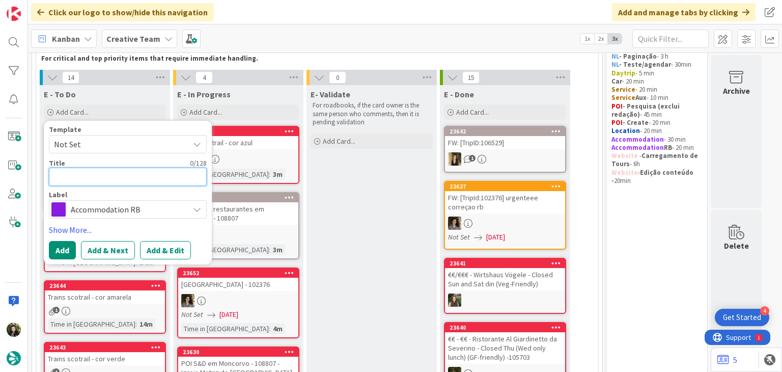
click at [147, 177] on textarea at bounding box center [128, 177] width 158 height 18
paste textarea "[GEOGRAPHIC_DATA] (fora do centro)"
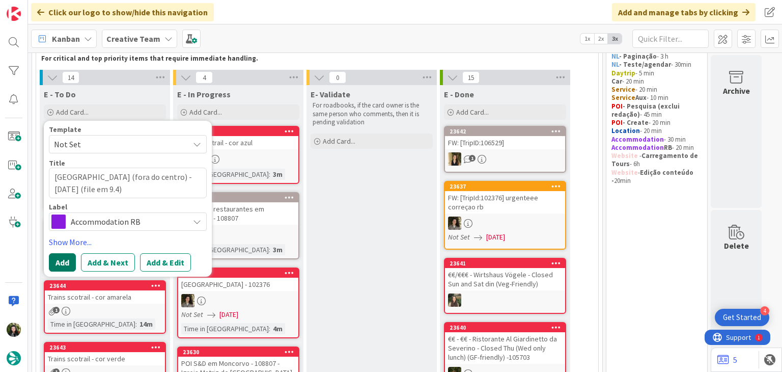
click at [64, 262] on button "Add" at bounding box center [62, 262] width 27 height 18
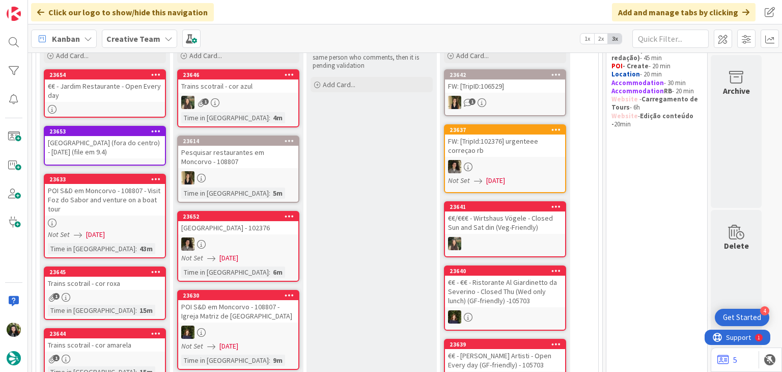
scroll to position [56, 0]
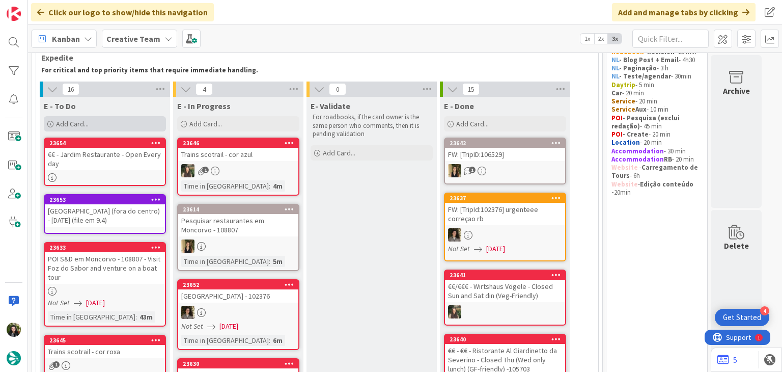
drag, startPoint x: 120, startPoint y: 119, endPoint x: 119, endPoint y: 125, distance: 6.1
click at [120, 119] on div "Add Card..." at bounding box center [105, 123] width 122 height 15
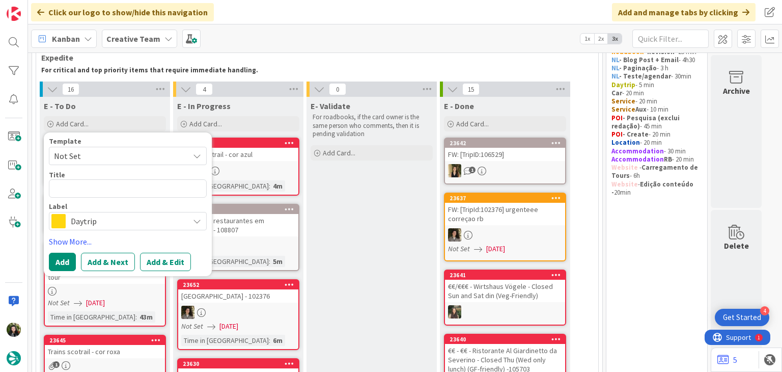
click at [98, 223] on span "Daytrip" at bounding box center [127, 221] width 113 height 14
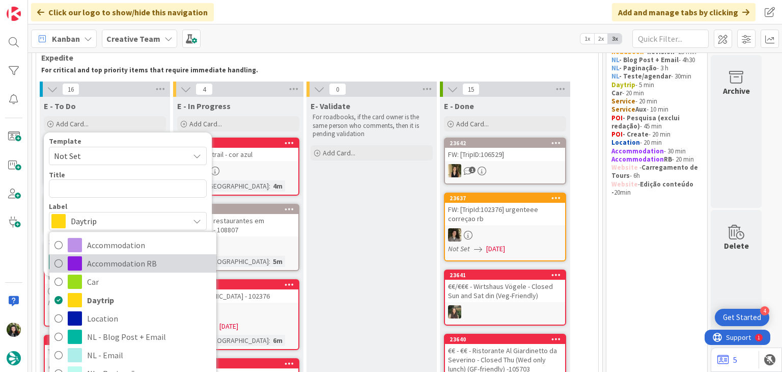
click at [120, 258] on span "Accommodation RB" at bounding box center [149, 263] width 124 height 15
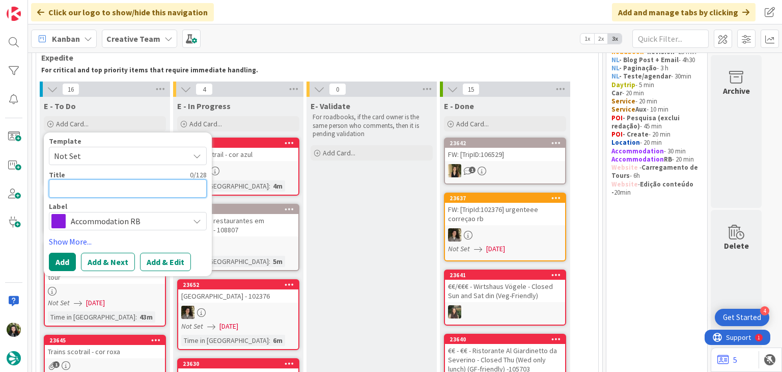
click at [115, 192] on textarea at bounding box center [128, 188] width 158 height 18
paste textarea "[GEOGRAPHIC_DATA]"
paste textarea "102365"
click at [64, 260] on button "Add" at bounding box center [62, 262] width 27 height 18
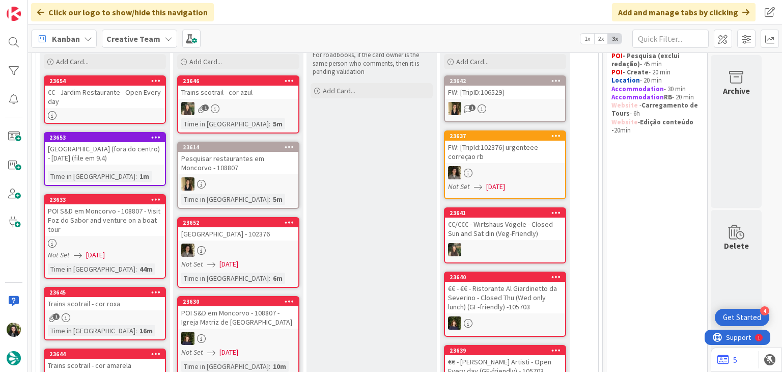
scroll to position [91, 0]
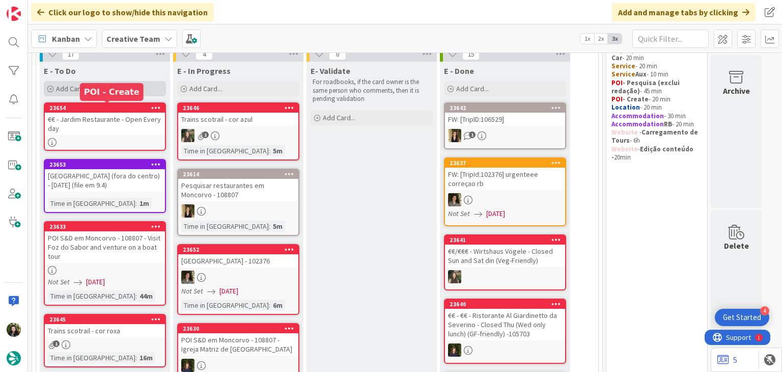
click at [107, 86] on div "Add Card..." at bounding box center [105, 88] width 122 height 15
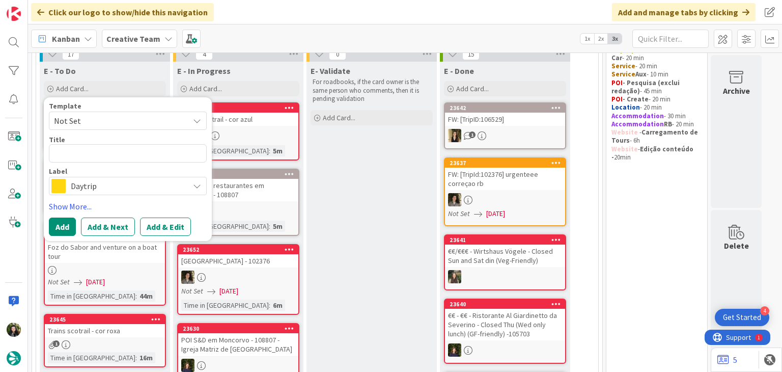
click at [110, 179] on span "Daytrip" at bounding box center [127, 186] width 113 height 14
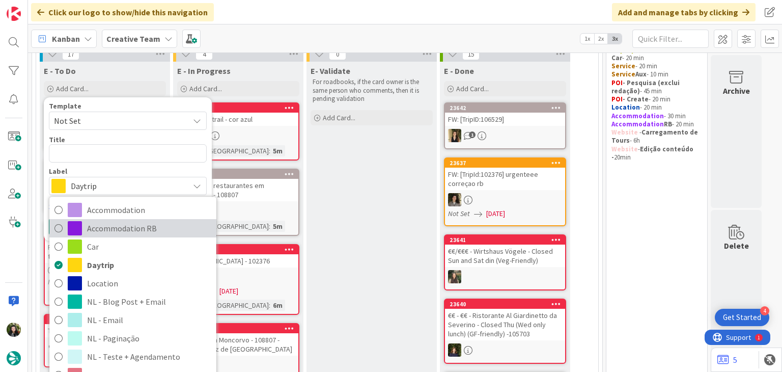
click at [112, 226] on span "Accommodation RB" at bounding box center [149, 228] width 124 height 15
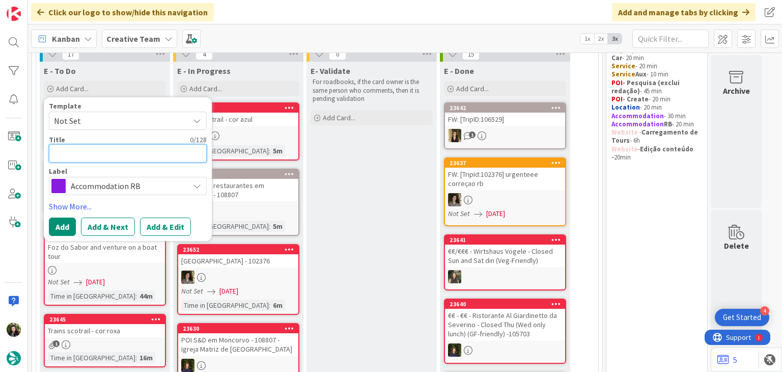
click at [109, 157] on textarea at bounding box center [128, 153] width 158 height 18
paste textarea "Le Grand Monarque"
paste textarea "102365"
click at [71, 224] on button "Add" at bounding box center [62, 226] width 27 height 18
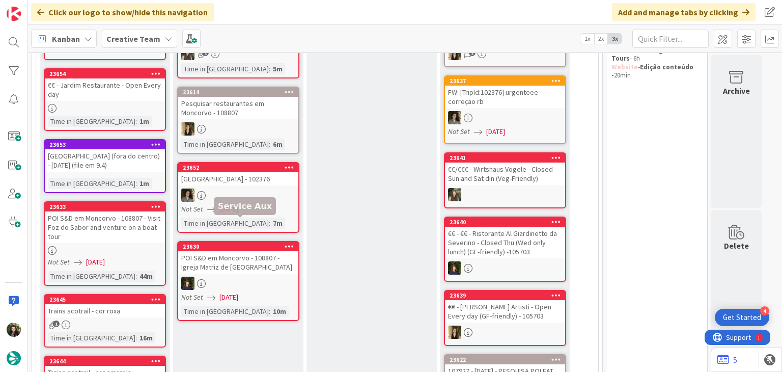
scroll to position [42, 0]
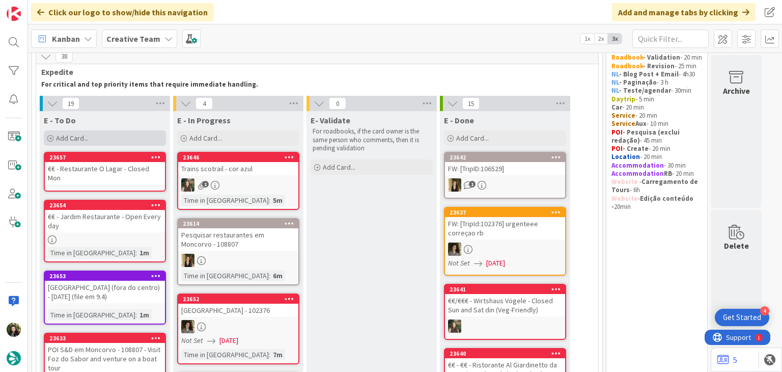
click at [101, 139] on div "Add Card..." at bounding box center [105, 137] width 122 height 15
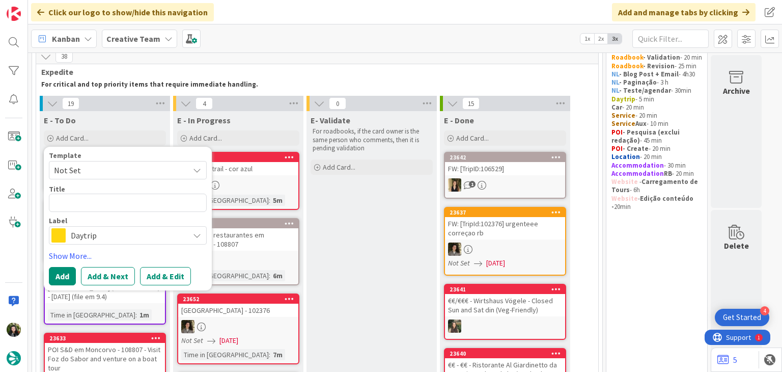
click at [111, 238] on span "Daytrip" at bounding box center [127, 235] width 113 height 14
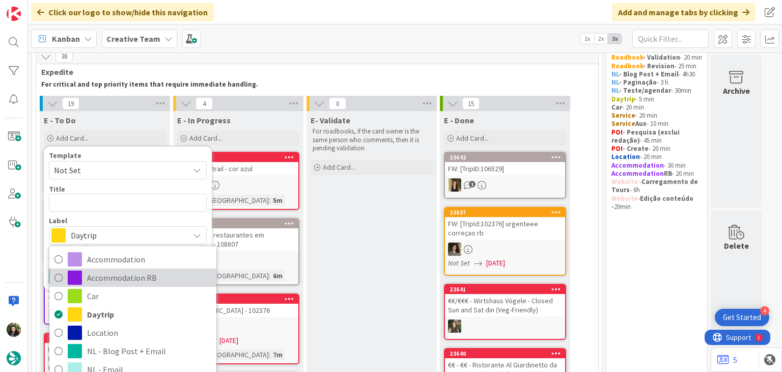
click at [113, 270] on span "Accommodation RB" at bounding box center [149, 277] width 124 height 15
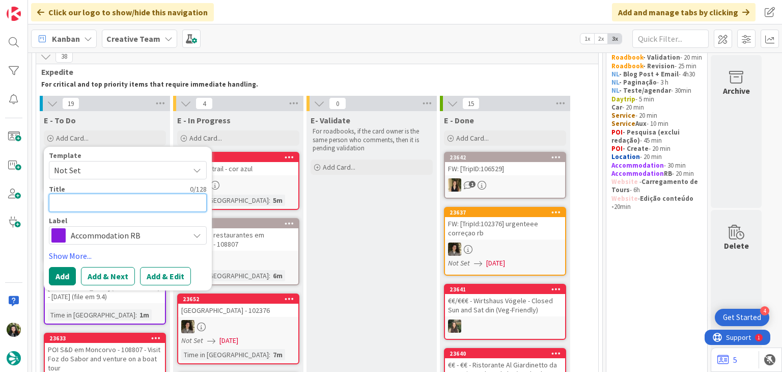
click at [114, 205] on textarea at bounding box center [128, 203] width 158 height 18
paste textarea "Quintal do Grémio"
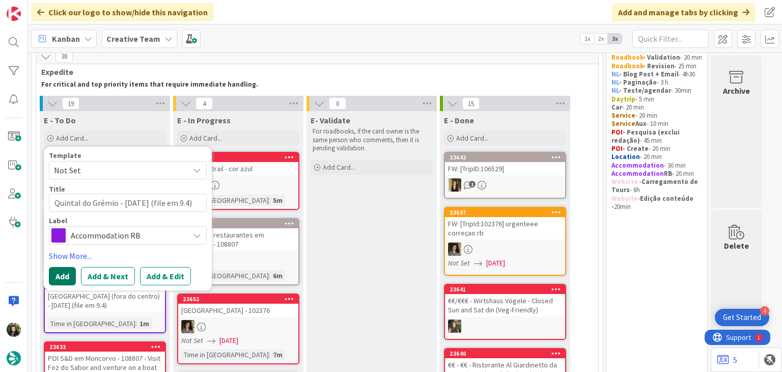
click at [63, 275] on button "Add" at bounding box center [62, 276] width 27 height 18
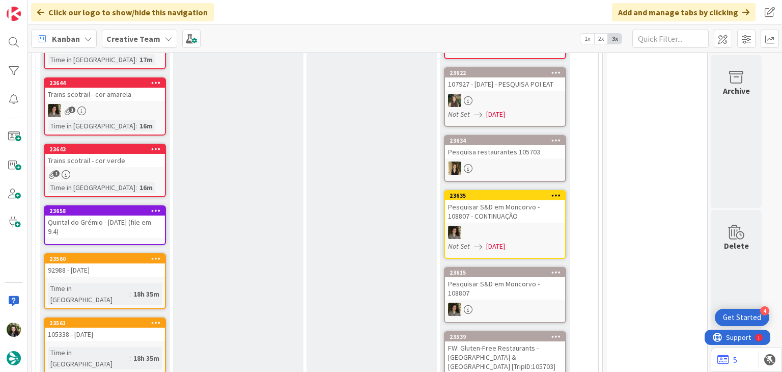
scroll to position [506, 0]
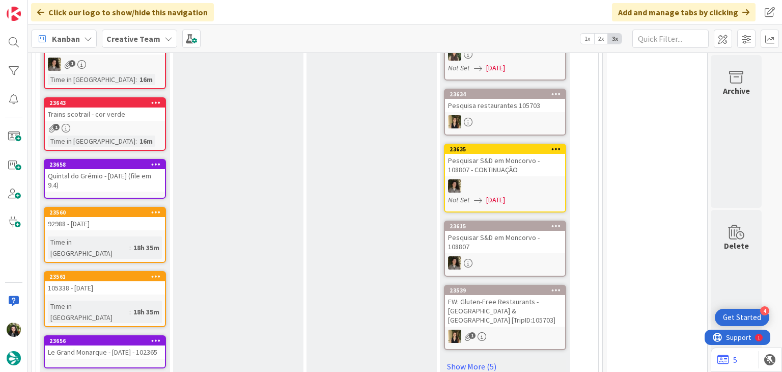
click at [132, 169] on div "Quintal do Grémio - [DATE] (file em 9.4)" at bounding box center [105, 180] width 120 height 22
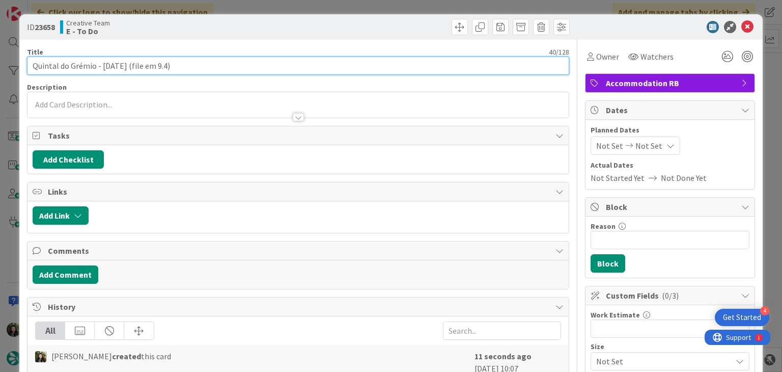
click at [122, 67] on input "Quintal do Grémio - [DATE] (file em 9.4)" at bounding box center [298, 66] width 542 height 18
paste input "108807"
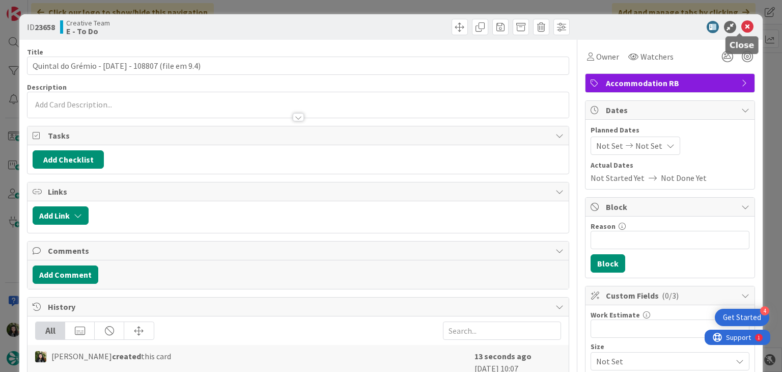
click at [745, 24] on icon at bounding box center [748, 27] width 12 height 12
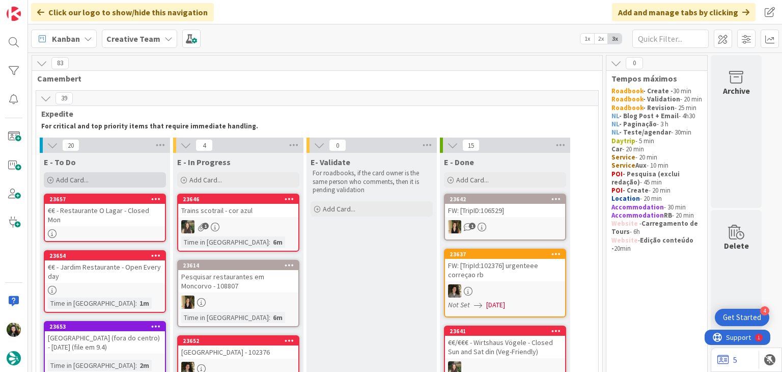
click at [96, 180] on div "Add Card..." at bounding box center [105, 179] width 122 height 15
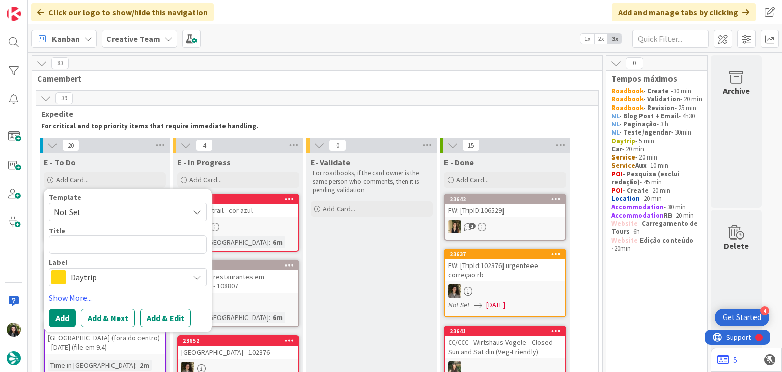
click at [100, 272] on span "Daytrip" at bounding box center [127, 277] width 113 height 14
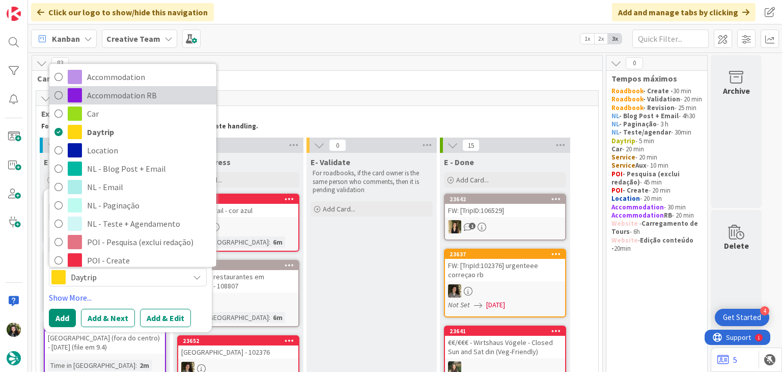
click at [123, 98] on span "Accommodation RB" at bounding box center [149, 95] width 124 height 15
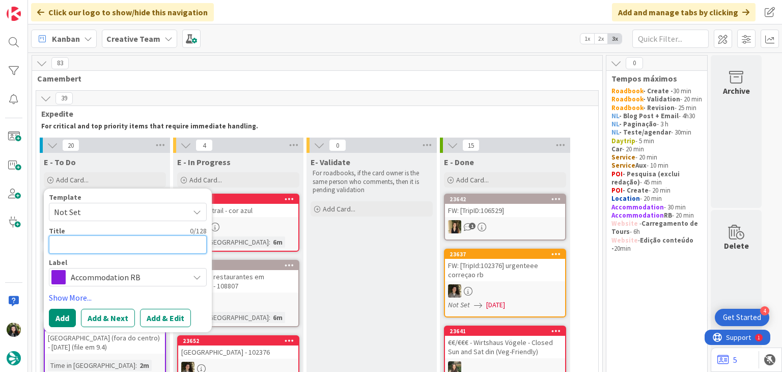
click at [117, 248] on textarea at bounding box center [128, 244] width 158 height 18
paste textarea "Relais de Chambord"
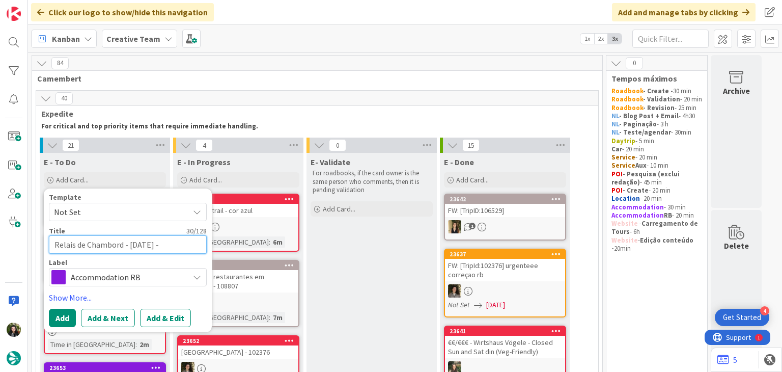
paste textarea "102365"
click at [71, 312] on button "Add" at bounding box center [62, 318] width 27 height 18
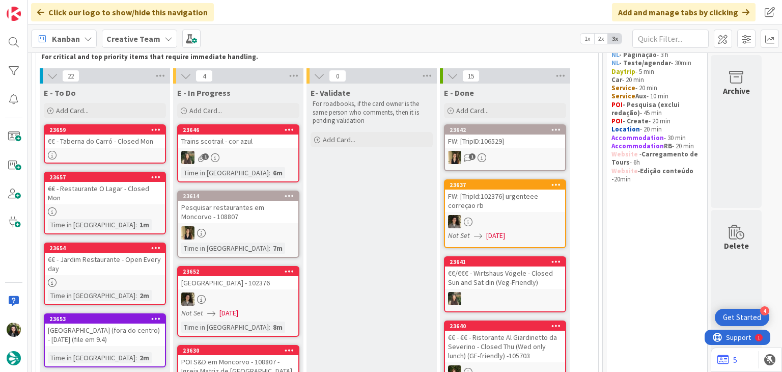
scroll to position [51, 0]
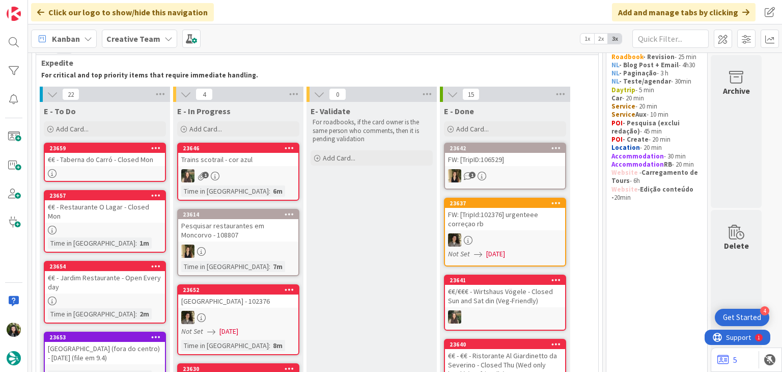
click at [117, 133] on div "Add Card..." at bounding box center [105, 128] width 122 height 15
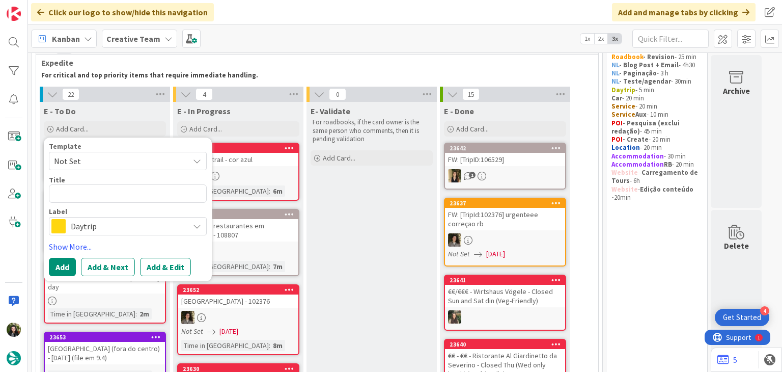
click at [131, 222] on span "Daytrip" at bounding box center [127, 226] width 113 height 14
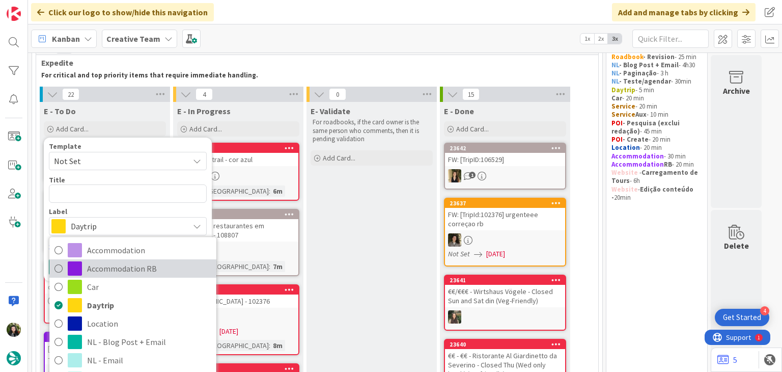
click at [132, 265] on span "Accommodation RB" at bounding box center [149, 268] width 124 height 15
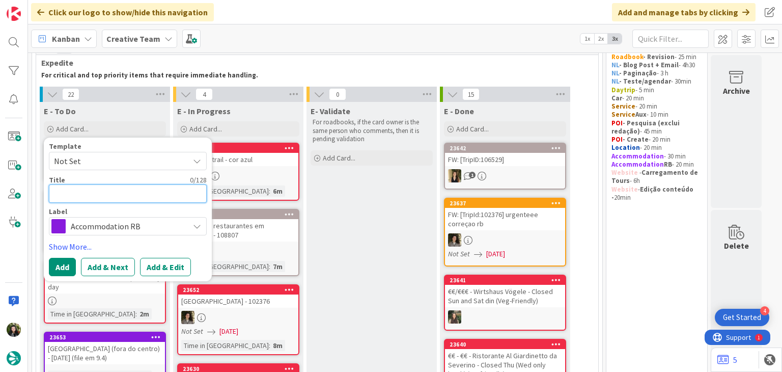
click at [148, 192] on textarea at bounding box center [128, 193] width 158 height 18
paste textarea "Solar dos Cantos"
paste textarea "110155"
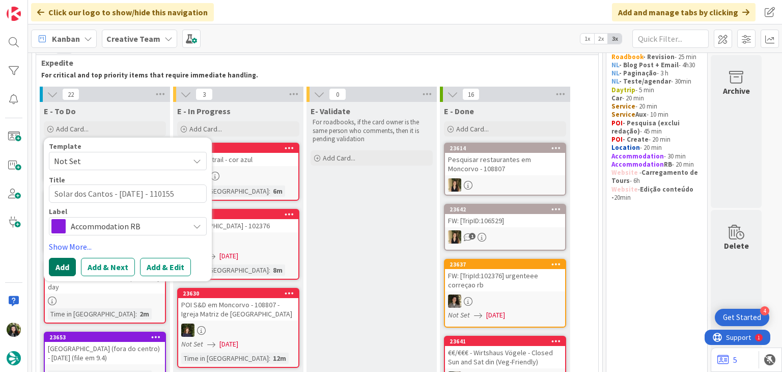
click at [67, 265] on button "Add" at bounding box center [62, 267] width 27 height 18
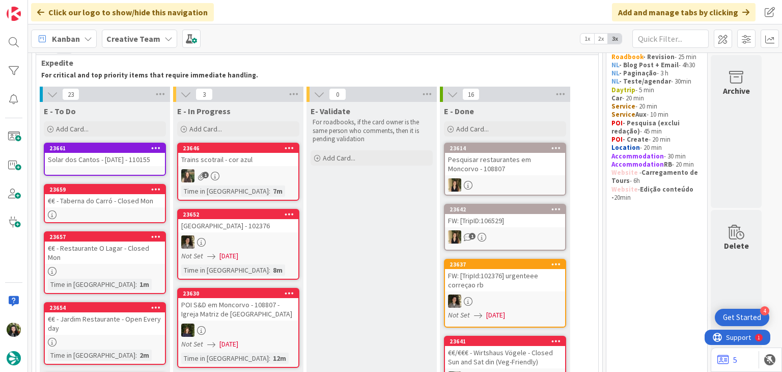
click at [158, 146] on icon at bounding box center [156, 147] width 10 height 7
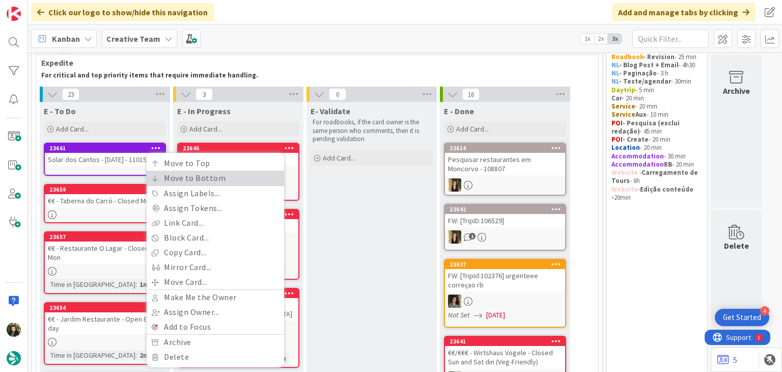
click at [160, 182] on link "Move to Bottom" at bounding box center [216, 178] width 138 height 15
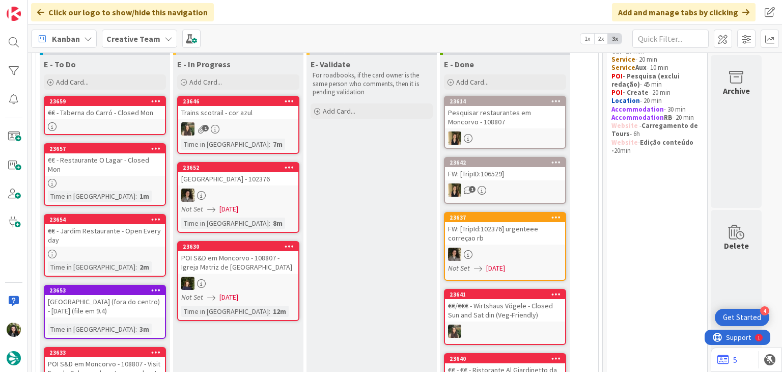
scroll to position [31, 0]
